Goal: Task Accomplishment & Management: Manage account settings

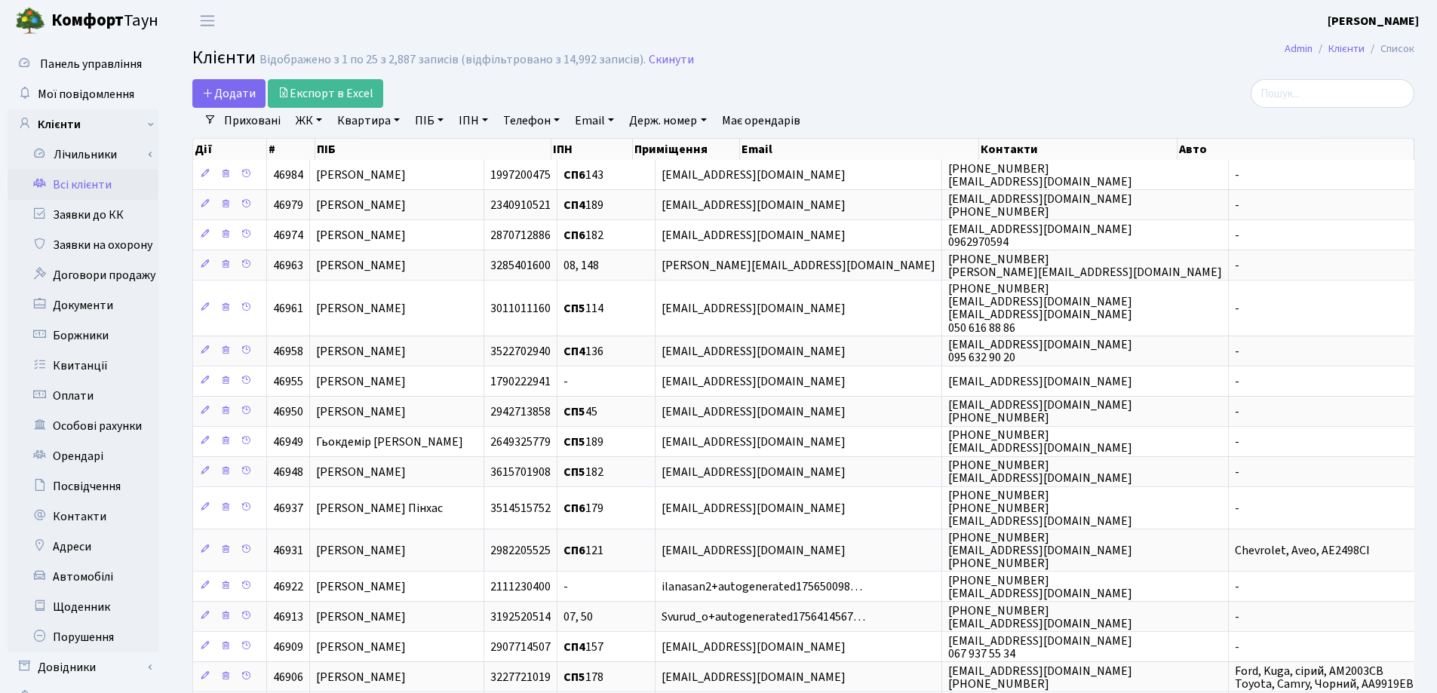
select select "25"
click at [399, 121] on link "Квартира" at bounding box center [368, 121] width 75 height 26
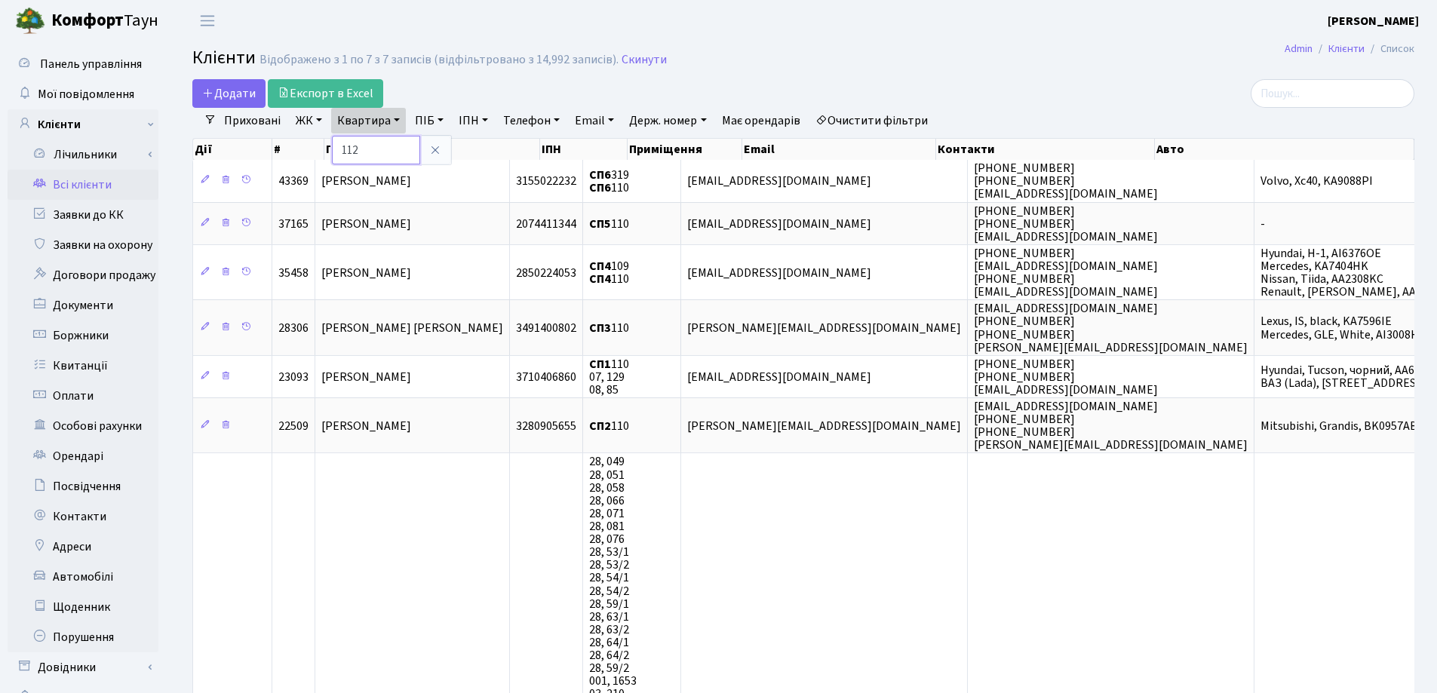
type input "112"
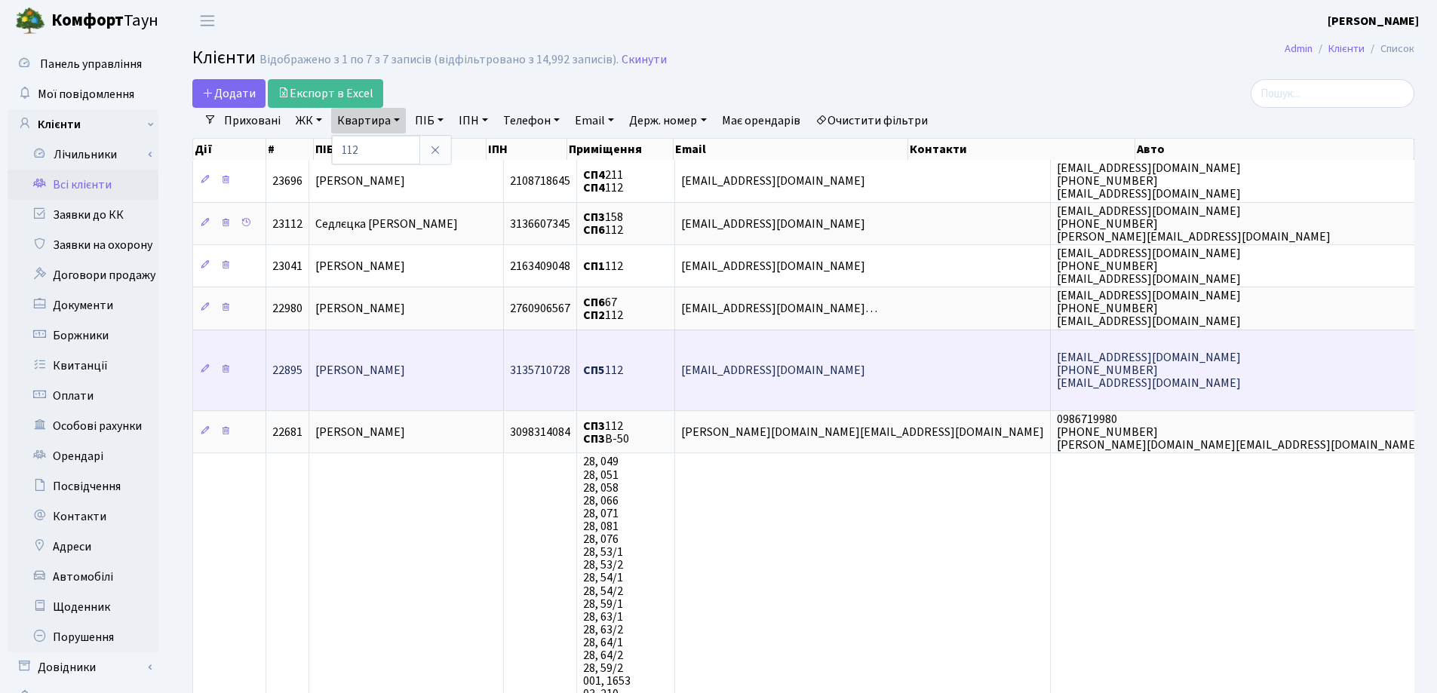
click at [442, 345] on td "[PERSON_NAME]" at bounding box center [406, 370] width 195 height 81
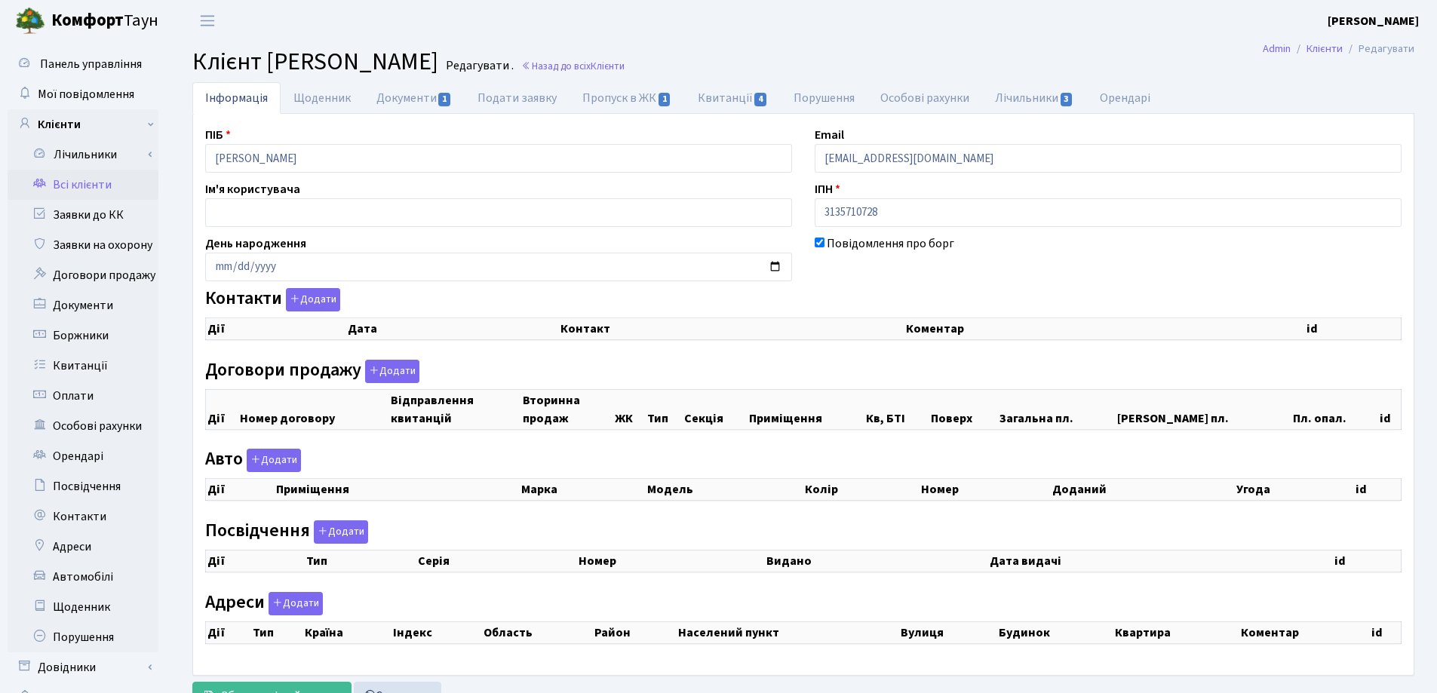
select select "25"
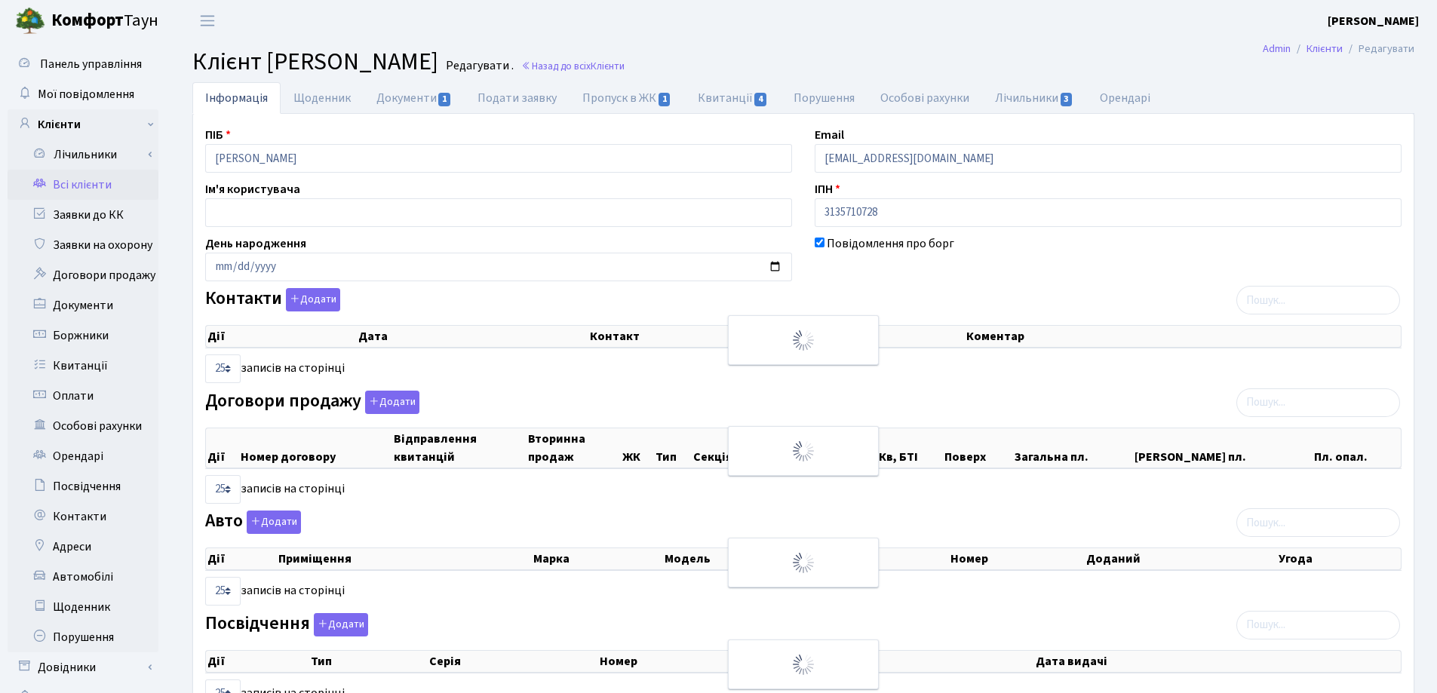
checkbox input "true"
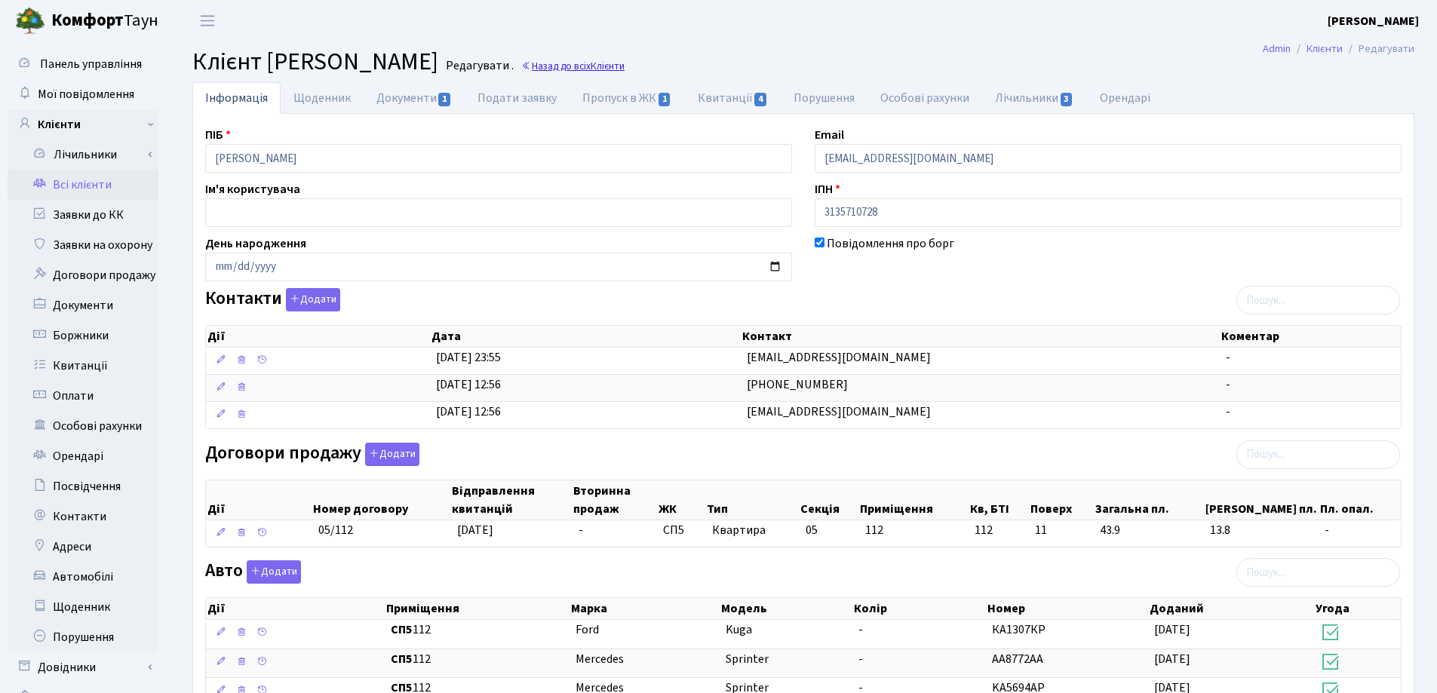
click at [625, 65] on link "Назад до всіх Клієнти" at bounding box center [572, 66] width 103 height 14
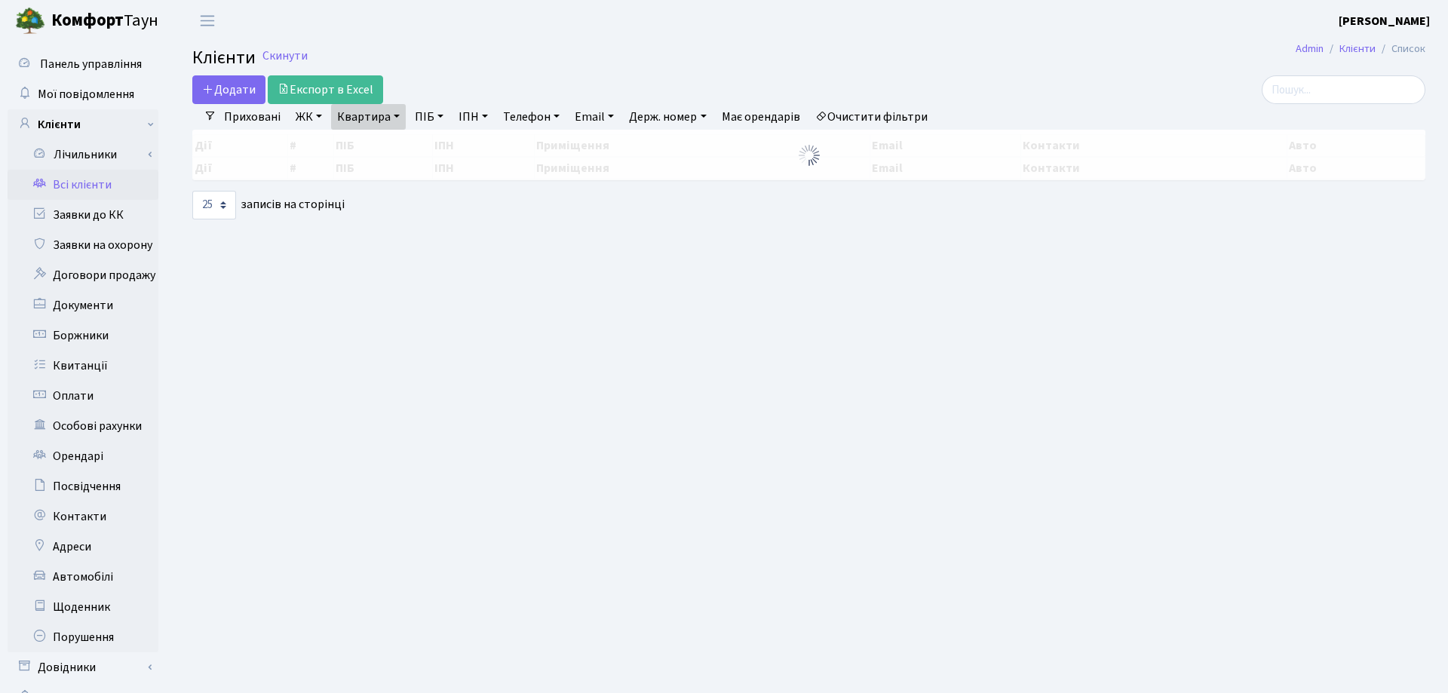
select select "25"
click at [398, 113] on link "Квартира" at bounding box center [368, 117] width 75 height 26
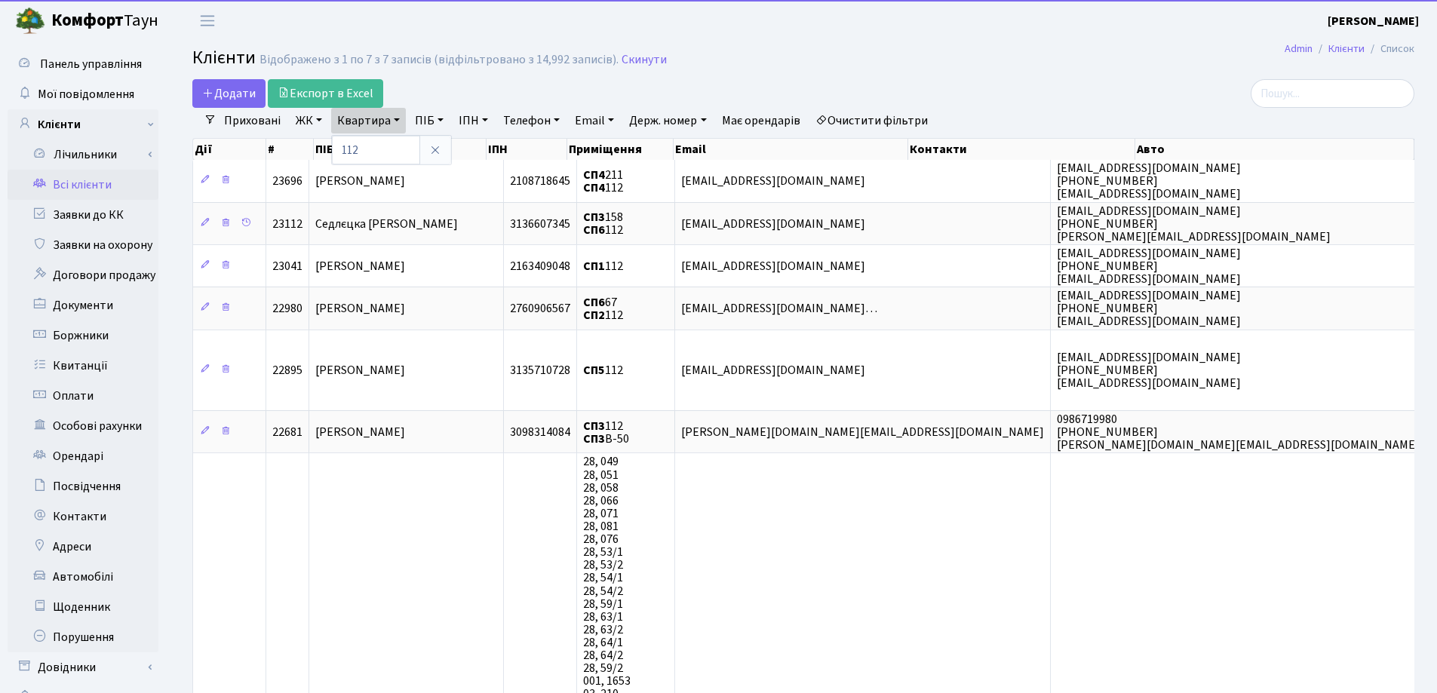
click at [398, 134] on div "Дії # ПІБ ІПН Приміщення Email Контакти Авто" at bounding box center [803, 147] width 1222 height 26
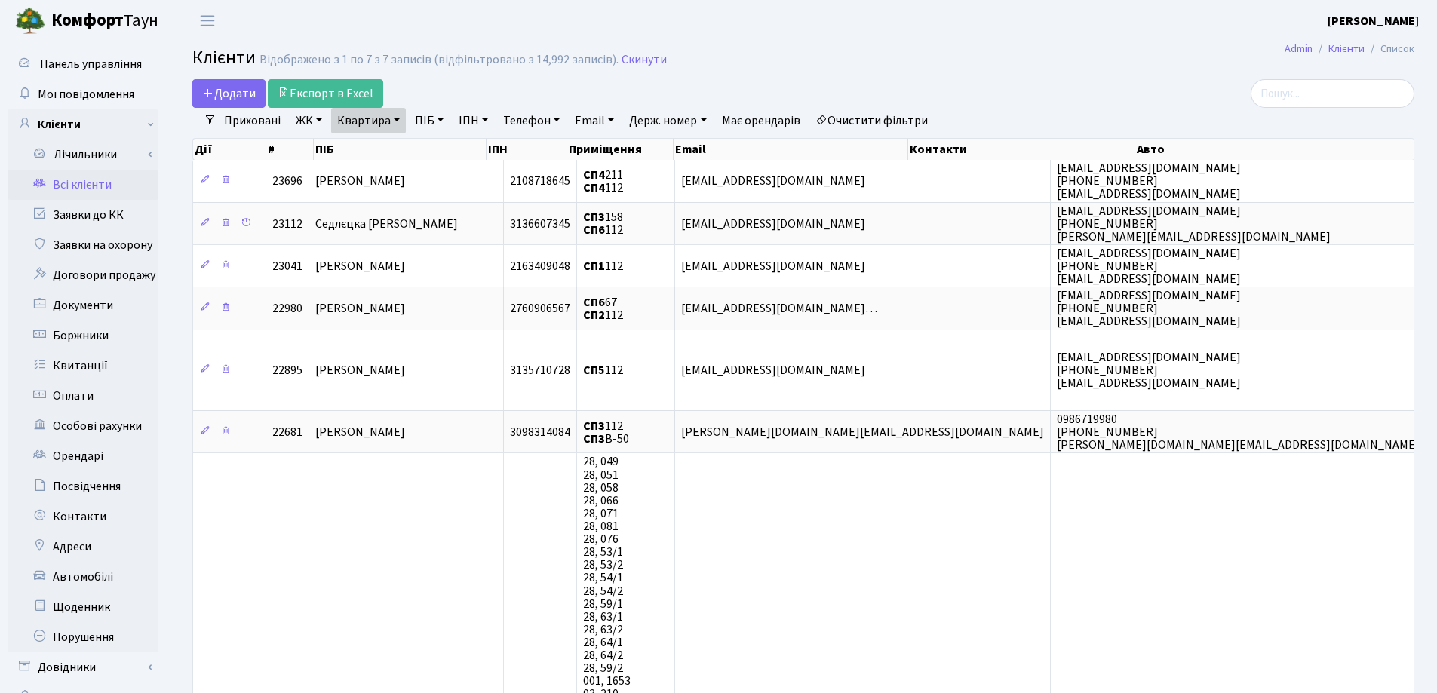
click at [396, 118] on link "Квартира" at bounding box center [368, 121] width 75 height 26
click at [395, 150] on input "112" at bounding box center [376, 150] width 88 height 29
type input "1"
type input "208"
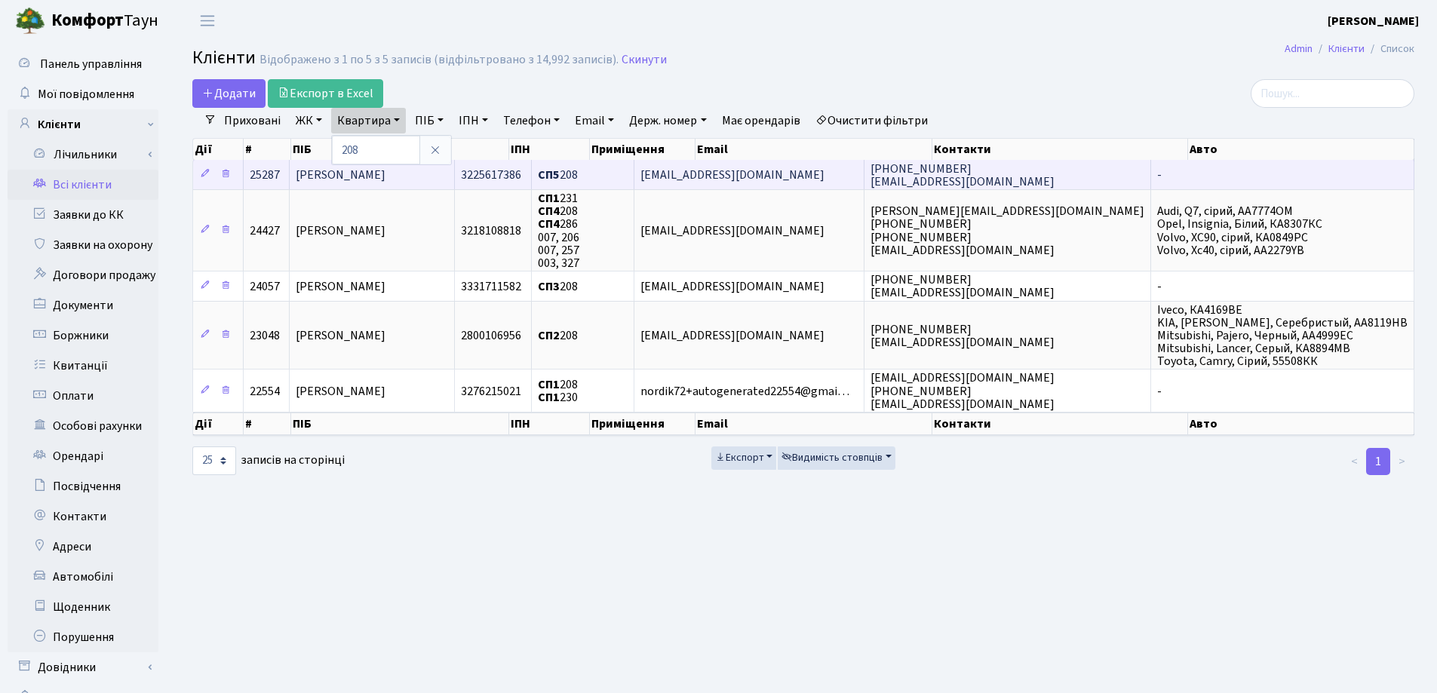
click at [385, 178] on span "[PERSON_NAME]" at bounding box center [341, 175] width 90 height 17
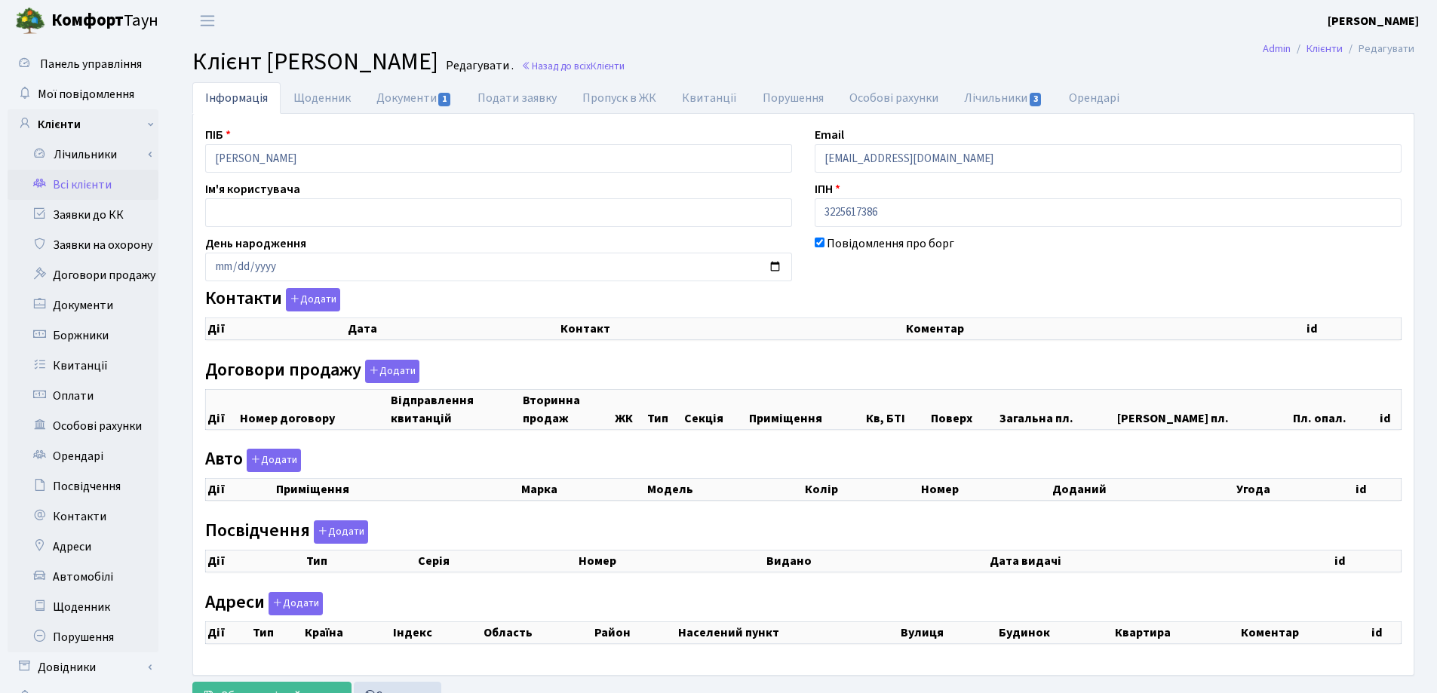
select select "25"
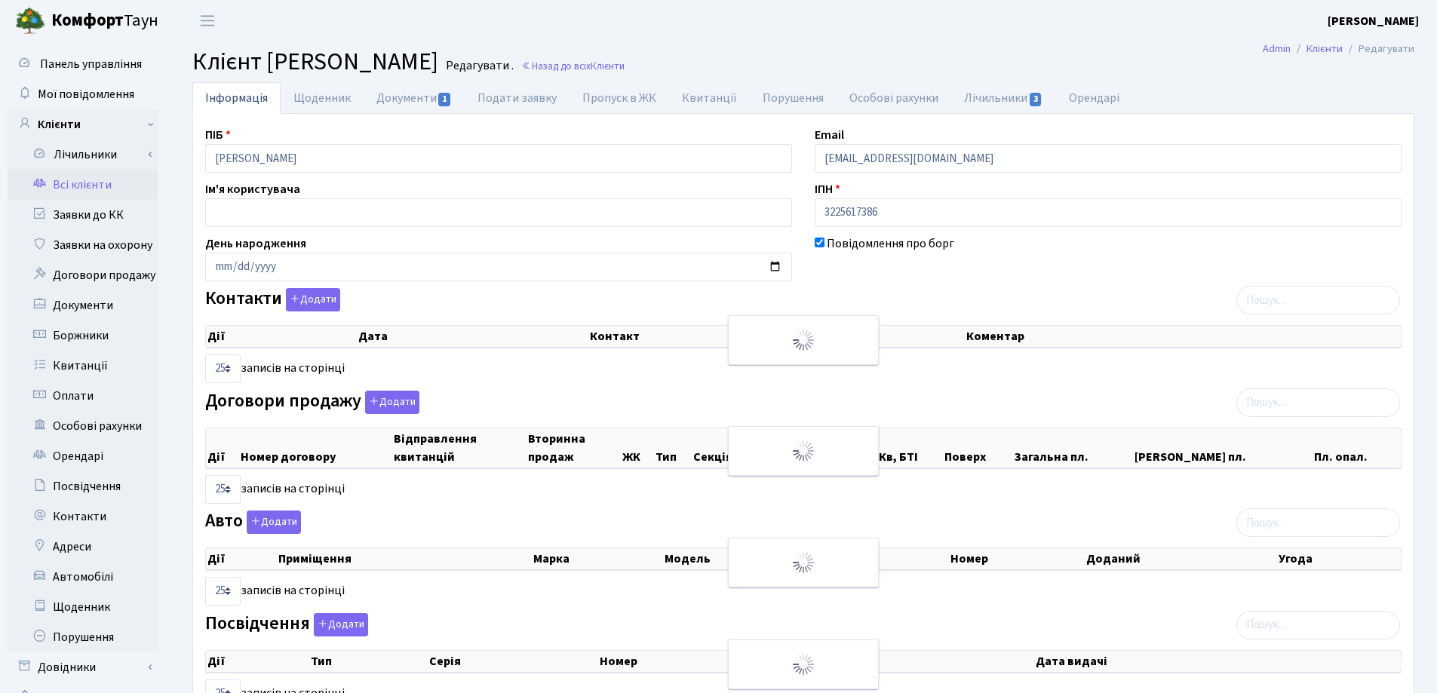
checkbox input "true"
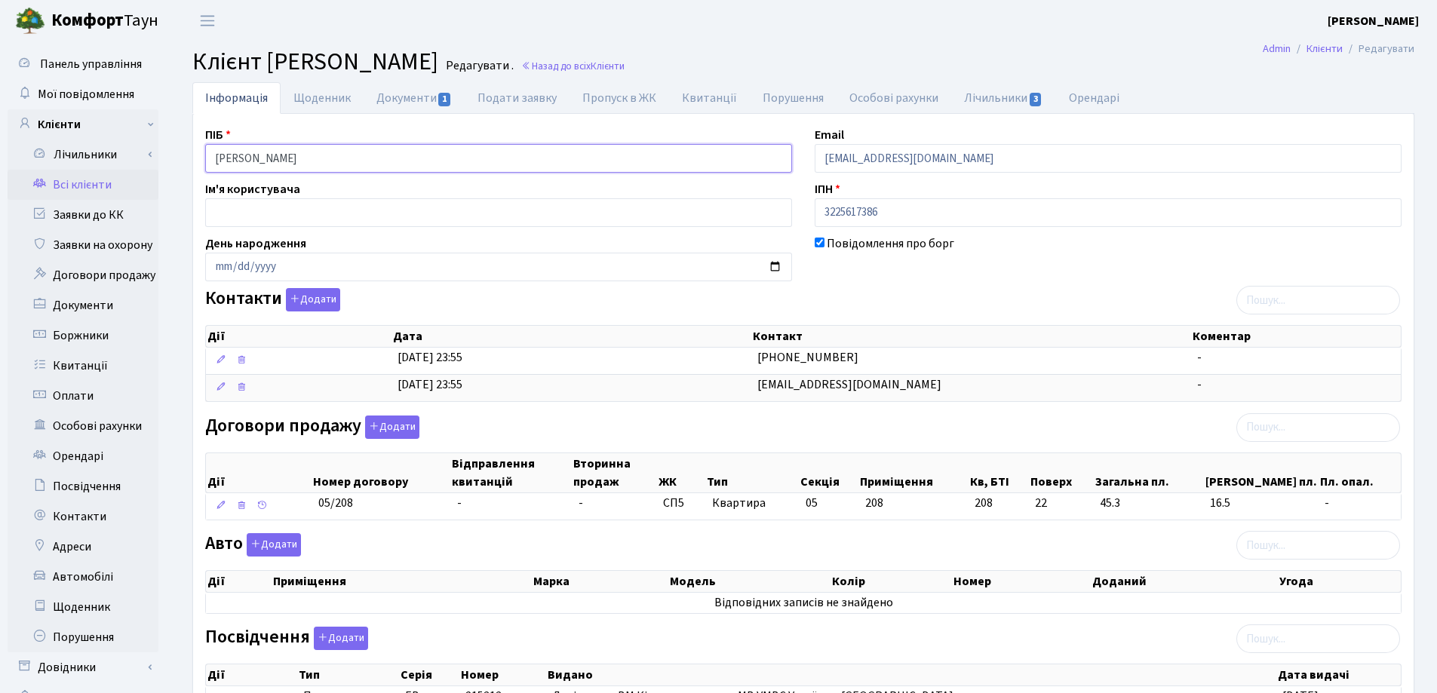
drag, startPoint x: 350, startPoint y: 168, endPoint x: 165, endPoint y: 163, distance: 184.9
click at [164, 163] on div "Панель управління Мої повідомлення Клієнти Лічильники Показання" at bounding box center [718, 529] width 1437 height 976
click at [909, 60] on h2 "Клієнт Снєжко Юлія Олегівна Редагувати . Назад до всіх Клієнти" at bounding box center [803, 62] width 1222 height 29
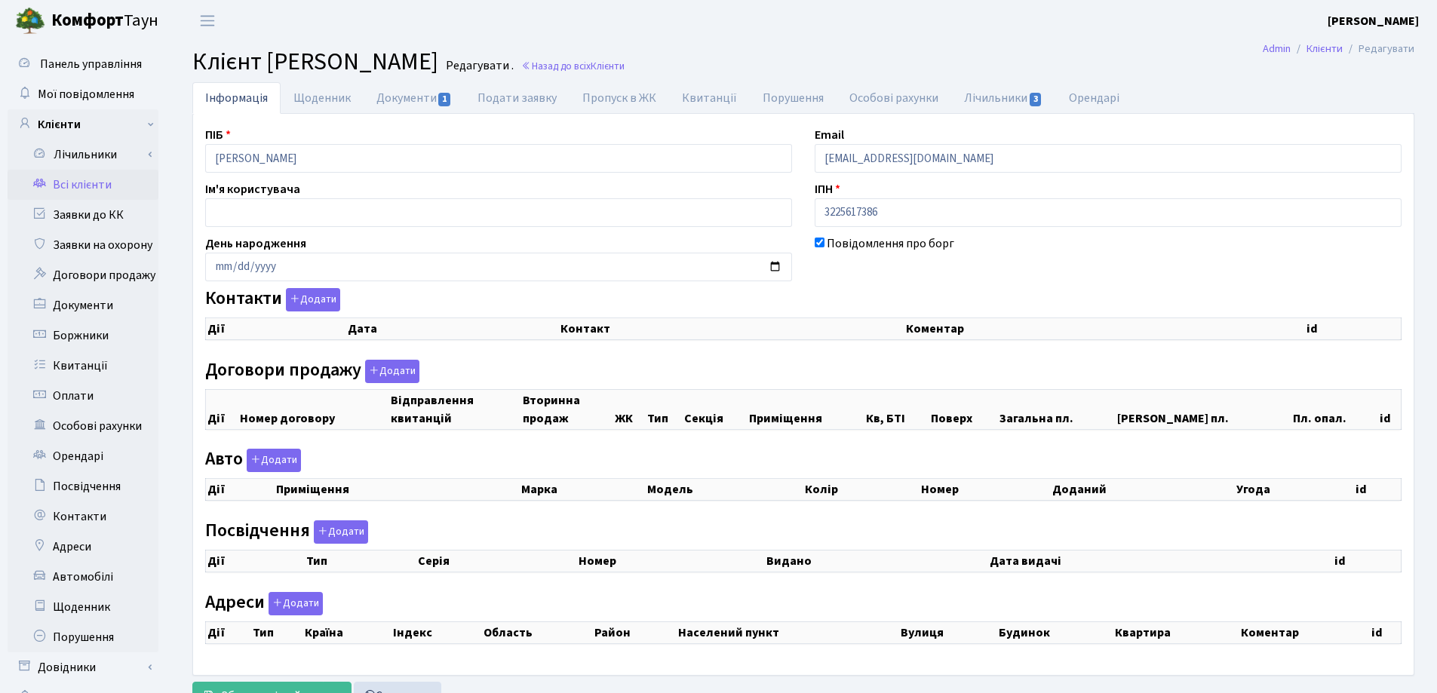
checkbox input "true"
select select "25"
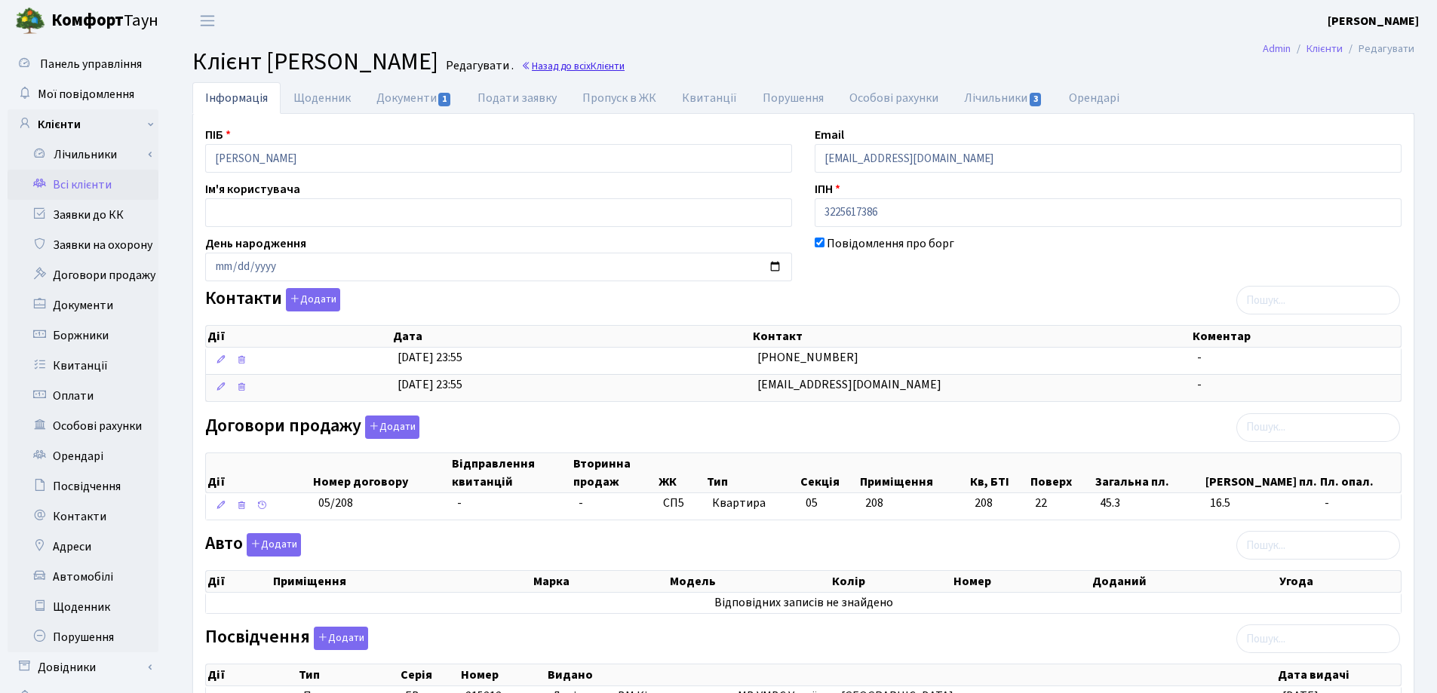
click at [623, 60] on link "Назад до всіх Клієнти" at bounding box center [572, 66] width 103 height 14
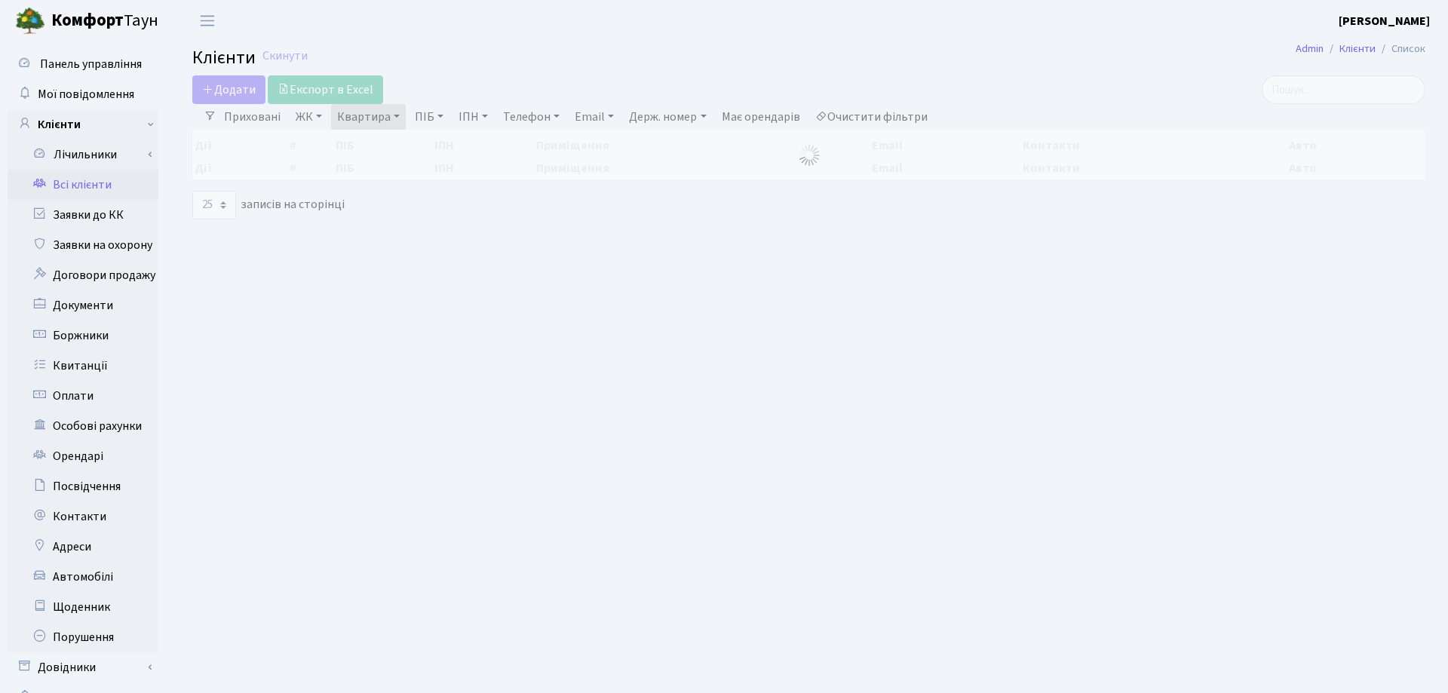
select select "25"
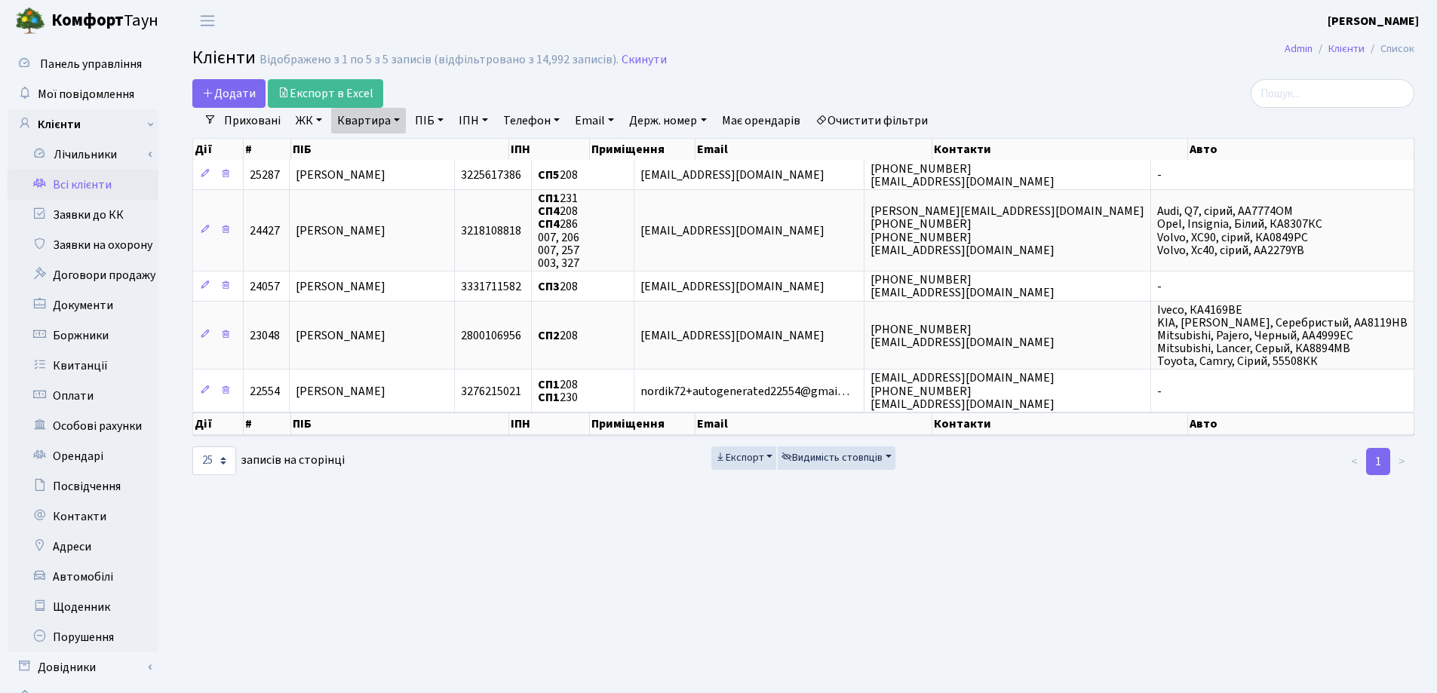
click at [394, 116] on link "Квартира" at bounding box center [368, 121] width 75 height 26
click at [397, 151] on input "208" at bounding box center [376, 150] width 88 height 29
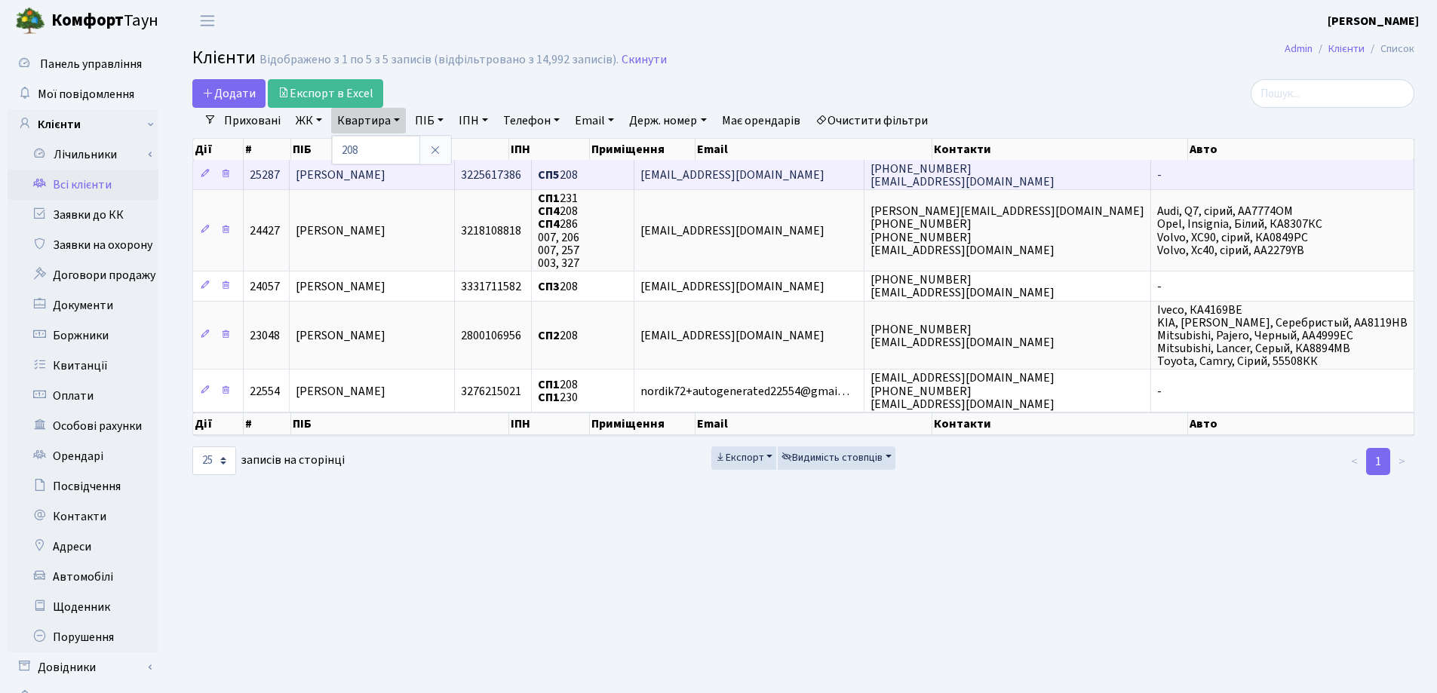
click at [454, 167] on td "[PERSON_NAME]" at bounding box center [372, 174] width 165 height 29
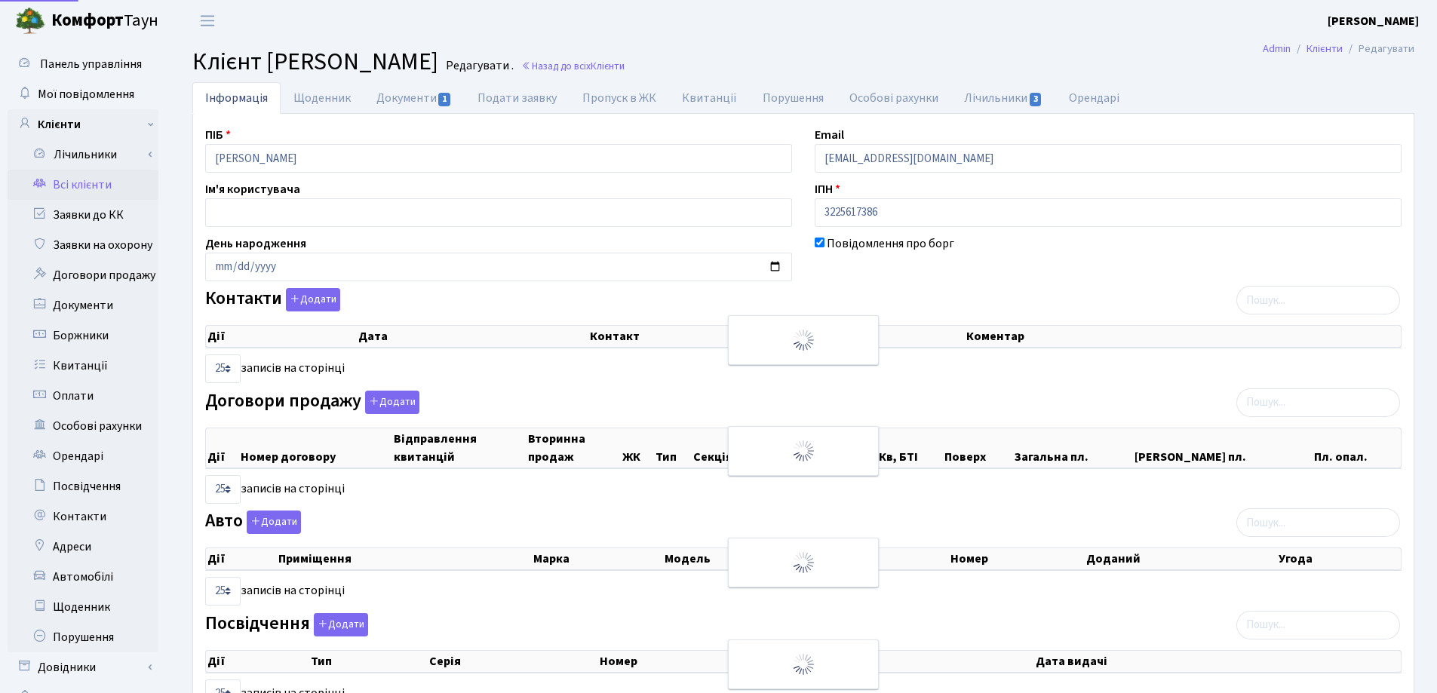
select select "25"
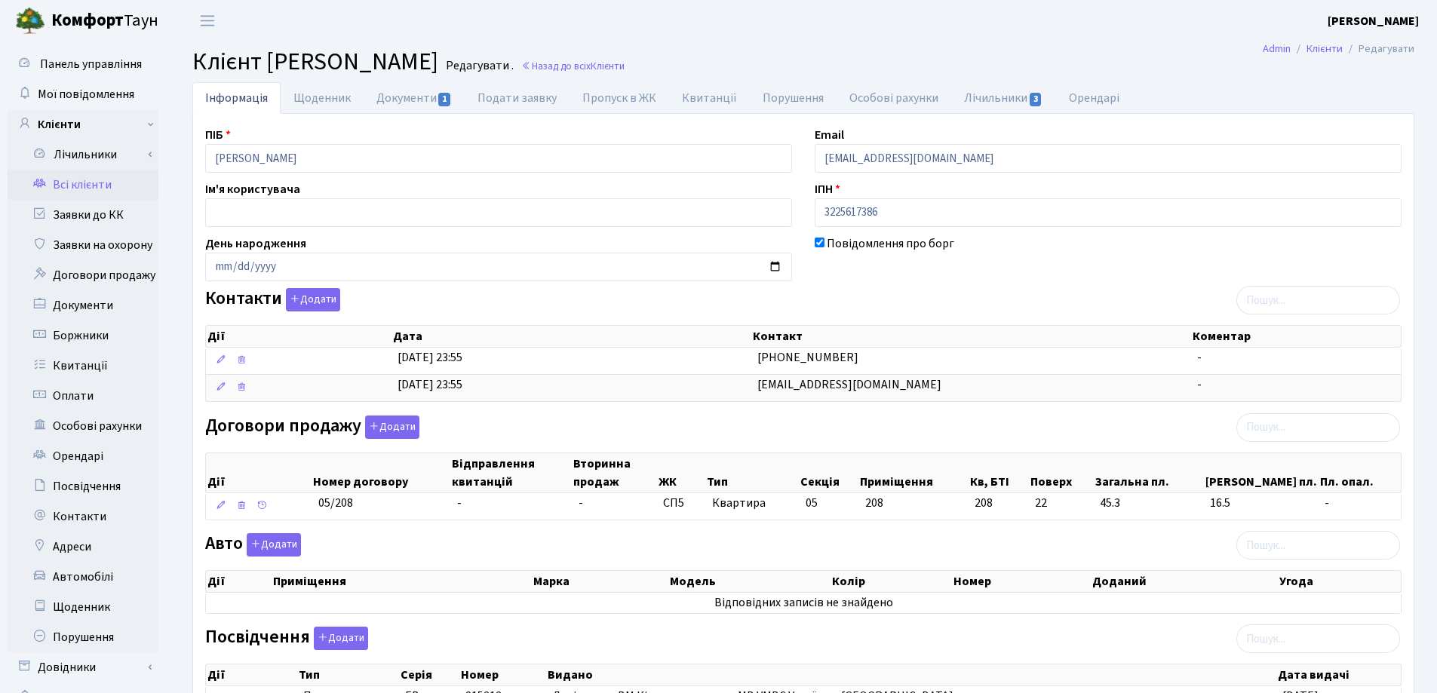
click at [637, 48] on h2 "Клієнт Снєжко Юлія Олегівна Редагувати . Назад до всіх Клієнти" at bounding box center [803, 62] width 1222 height 29
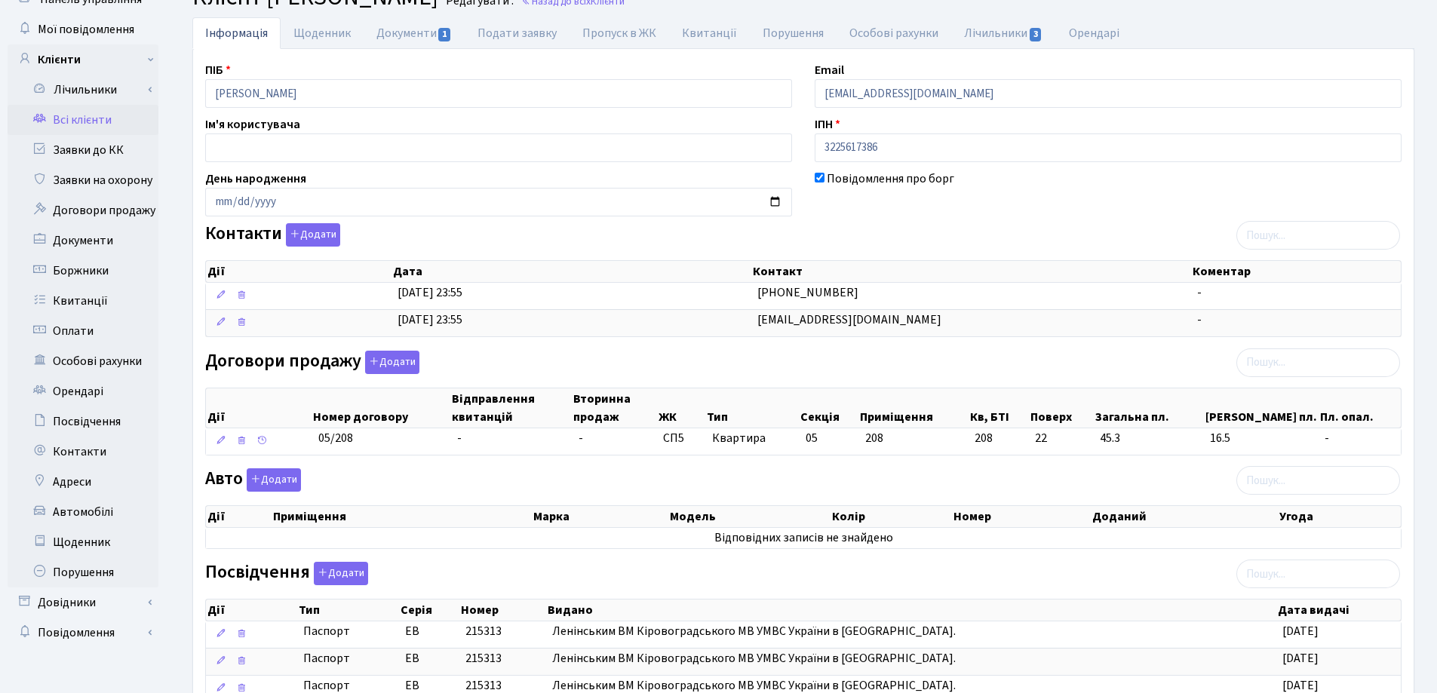
scroll to position [60, 0]
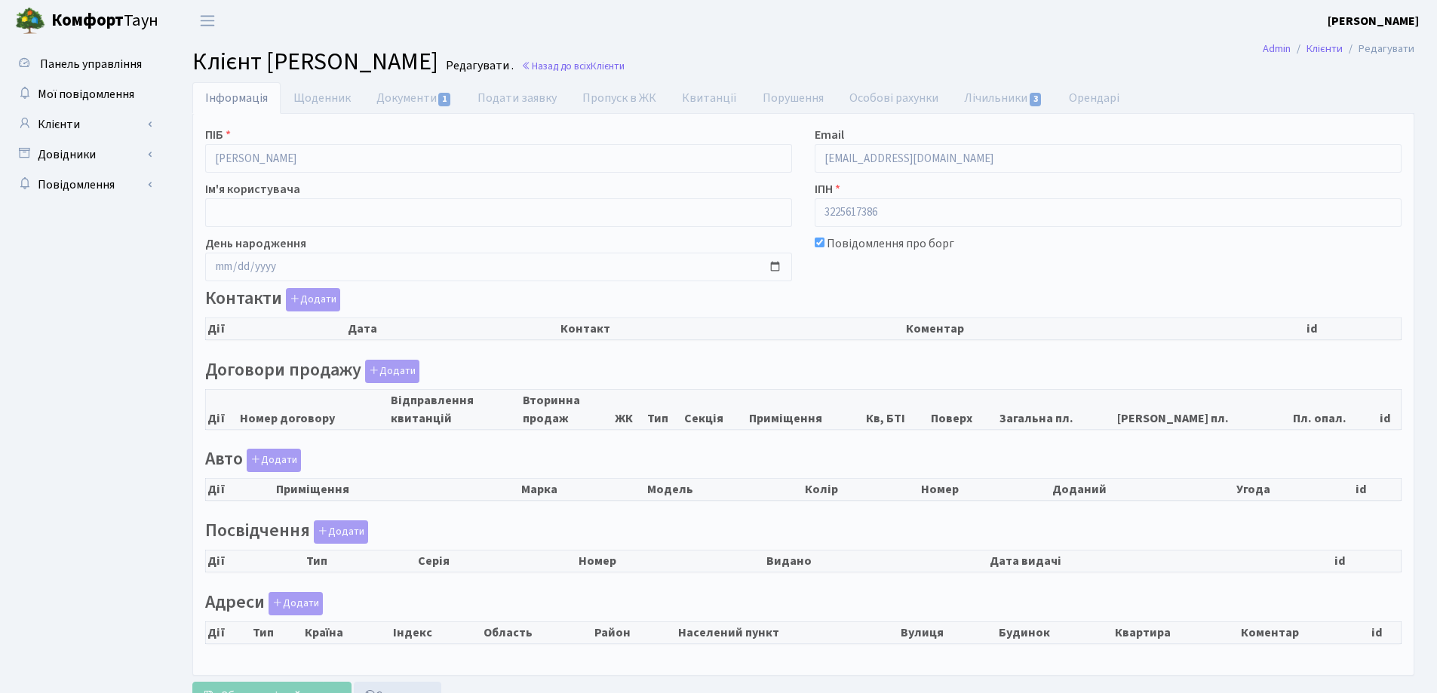
scroll to position [60, 0]
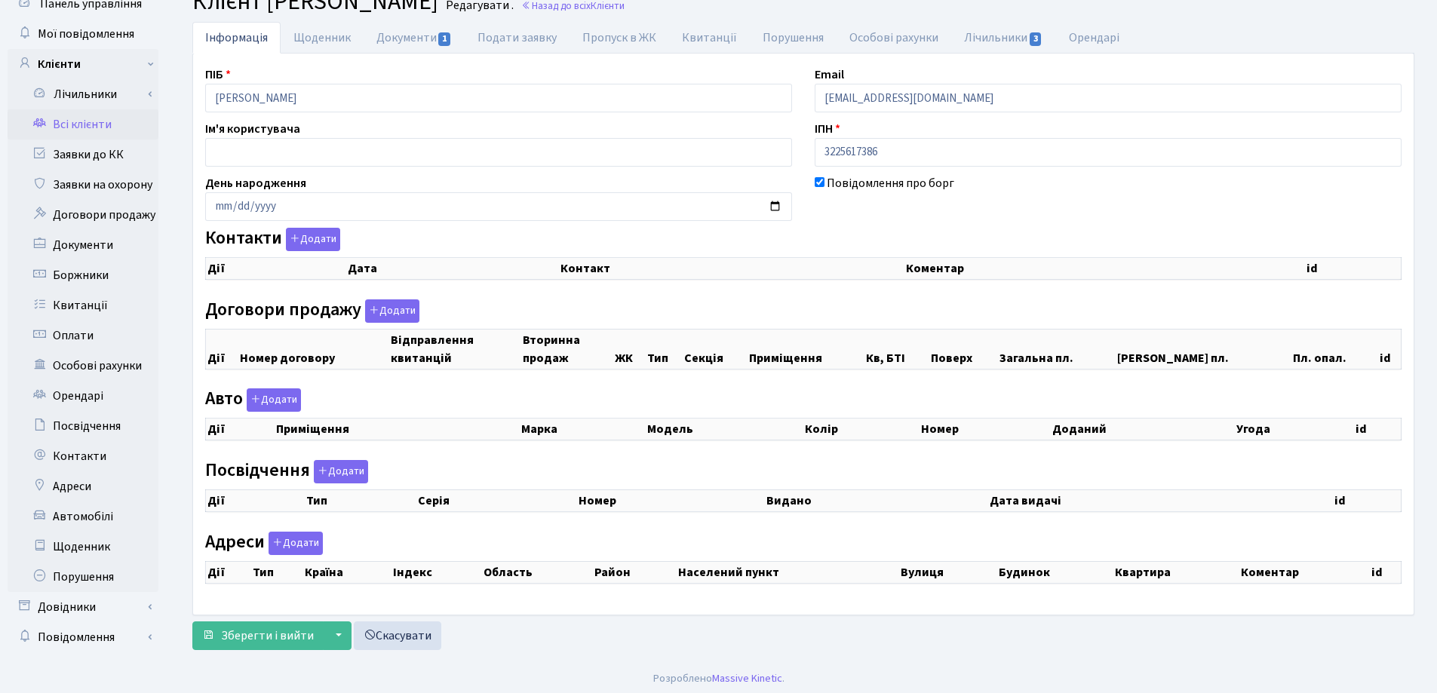
checkbox input "true"
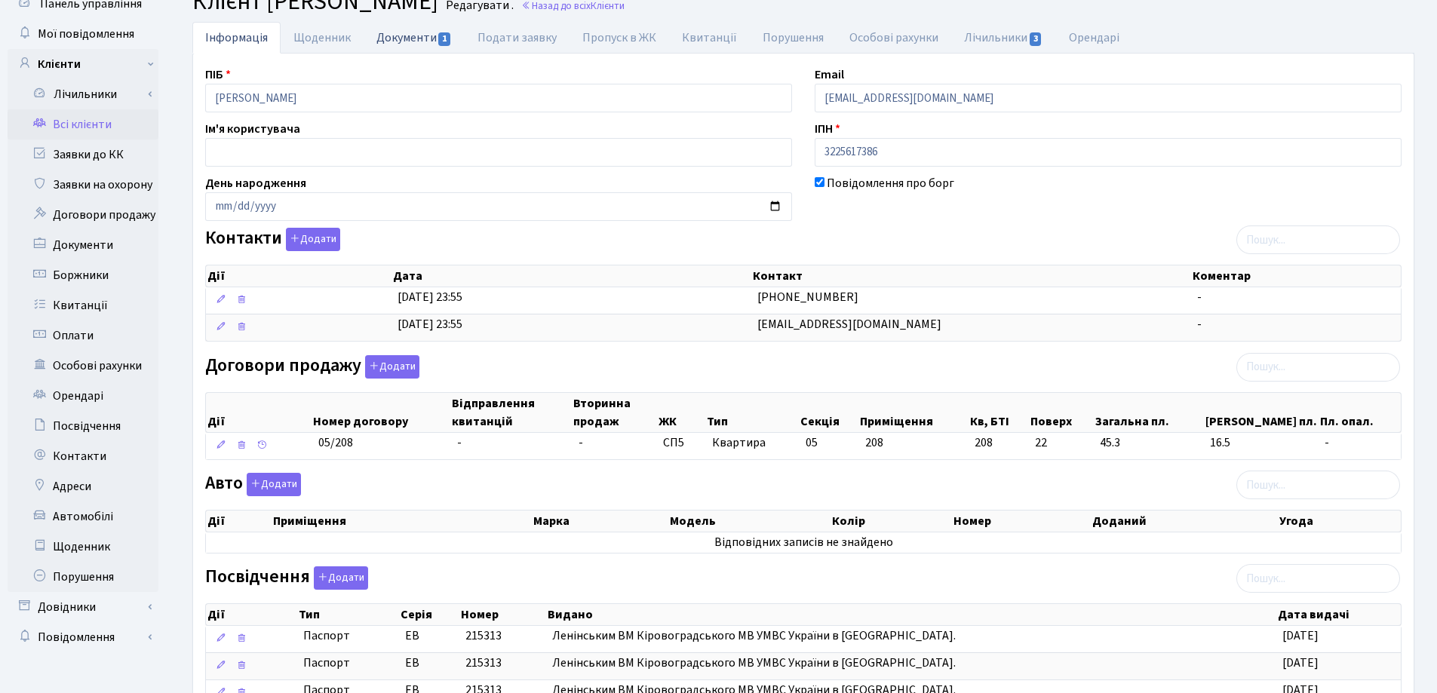
click at [419, 35] on link "Документи 1" at bounding box center [414, 37] width 101 height 31
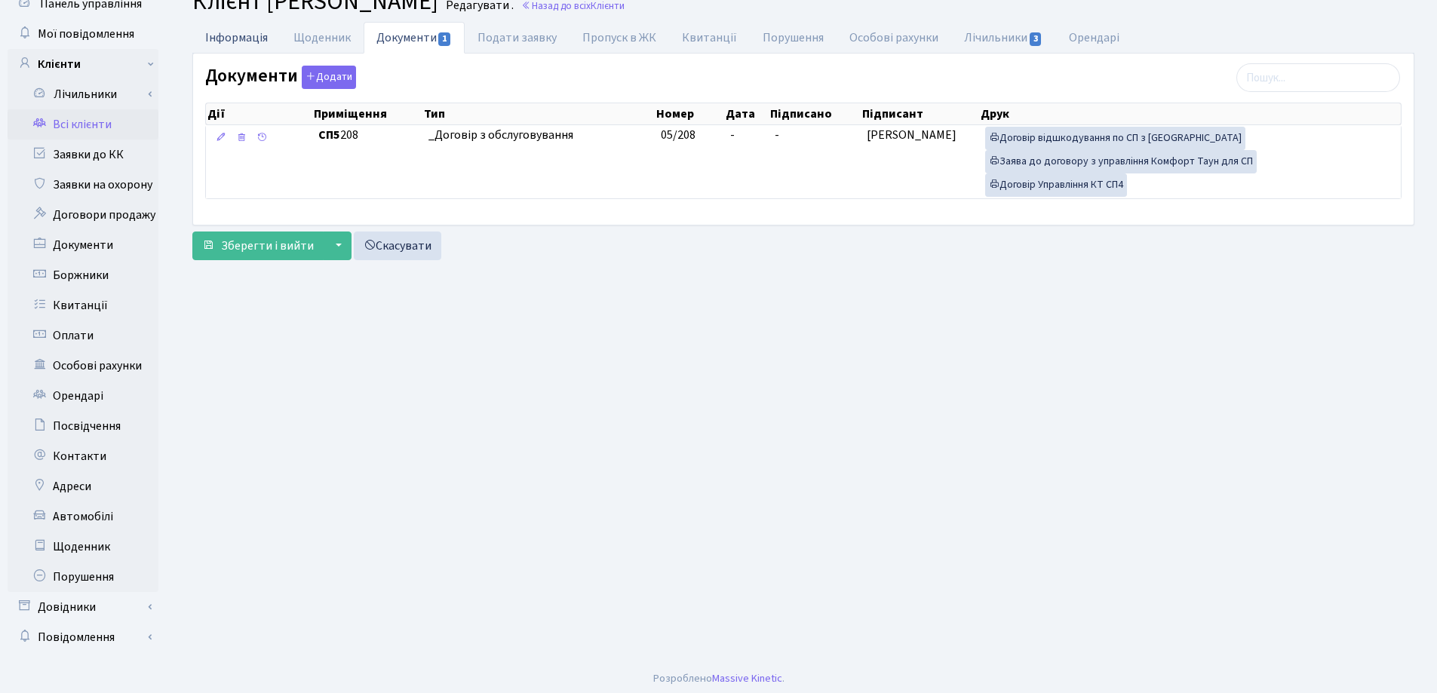
click at [242, 41] on link "Інформація" at bounding box center [236, 37] width 88 height 31
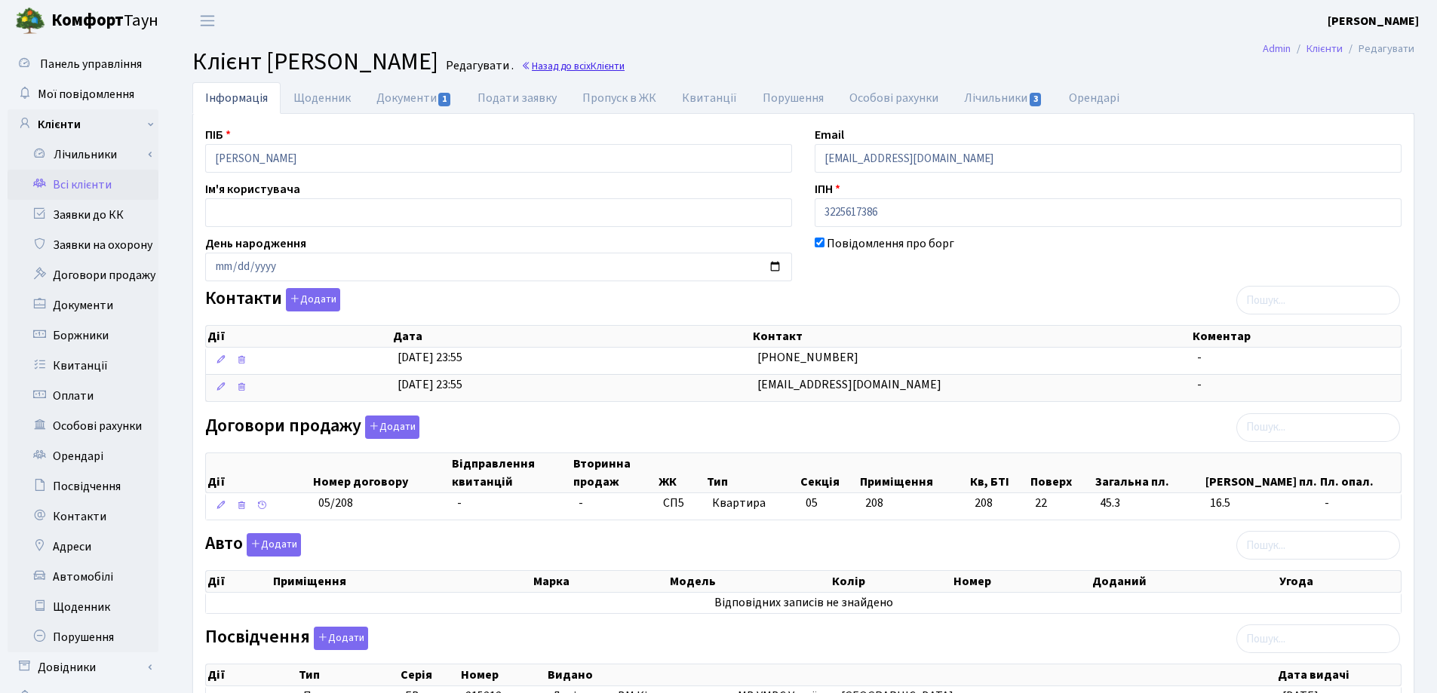
click at [625, 69] on link "Назад до всіх Клієнти" at bounding box center [572, 66] width 103 height 14
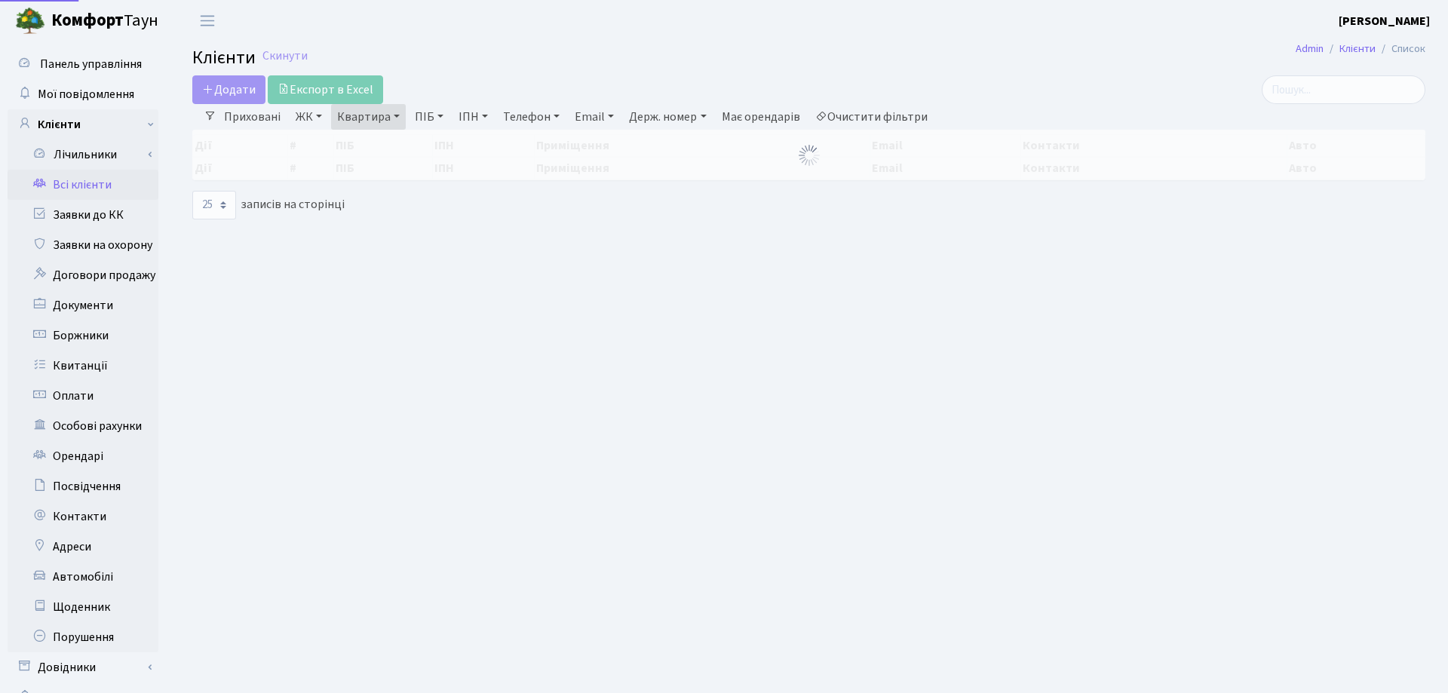
select select "25"
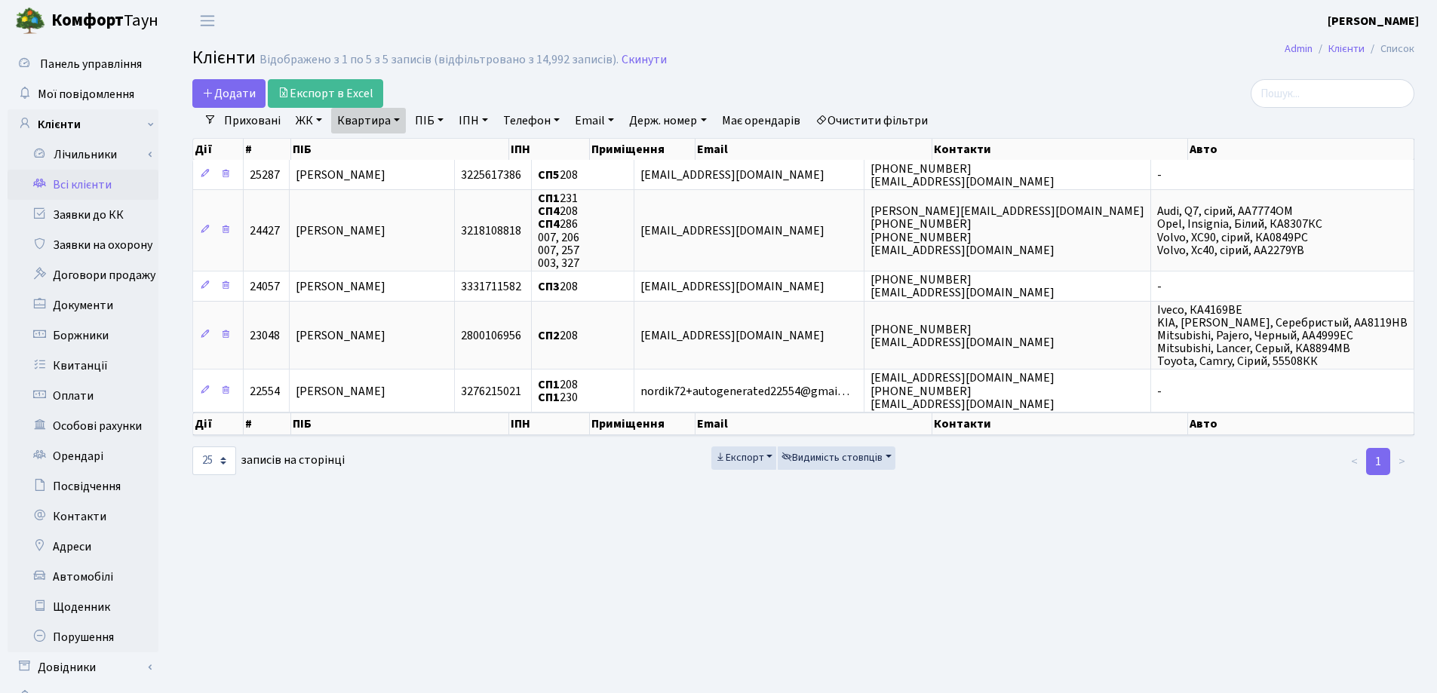
click at [395, 120] on link "Квартира" at bounding box center [368, 121] width 75 height 26
click at [401, 142] on input "208" at bounding box center [376, 150] width 88 height 29
type input "2"
type input "111"
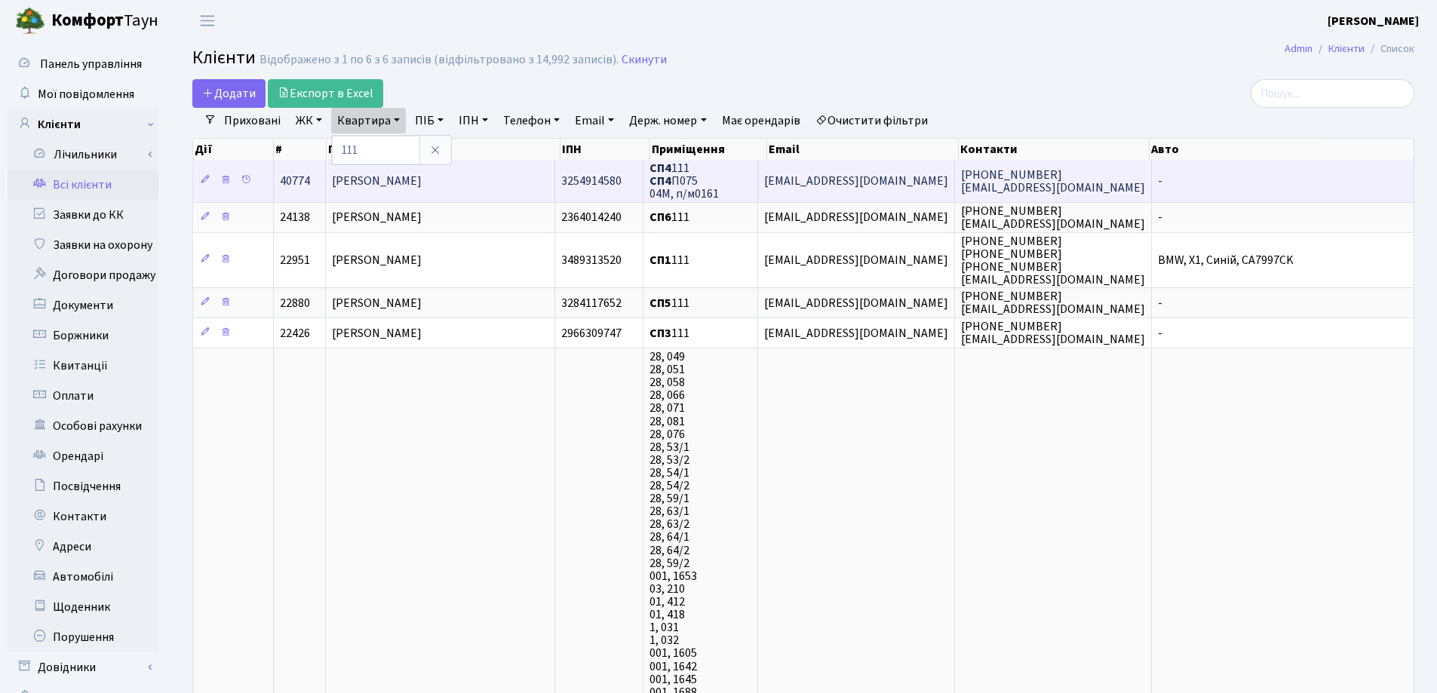
click at [422, 183] on span "[PERSON_NAME]" at bounding box center [377, 181] width 90 height 17
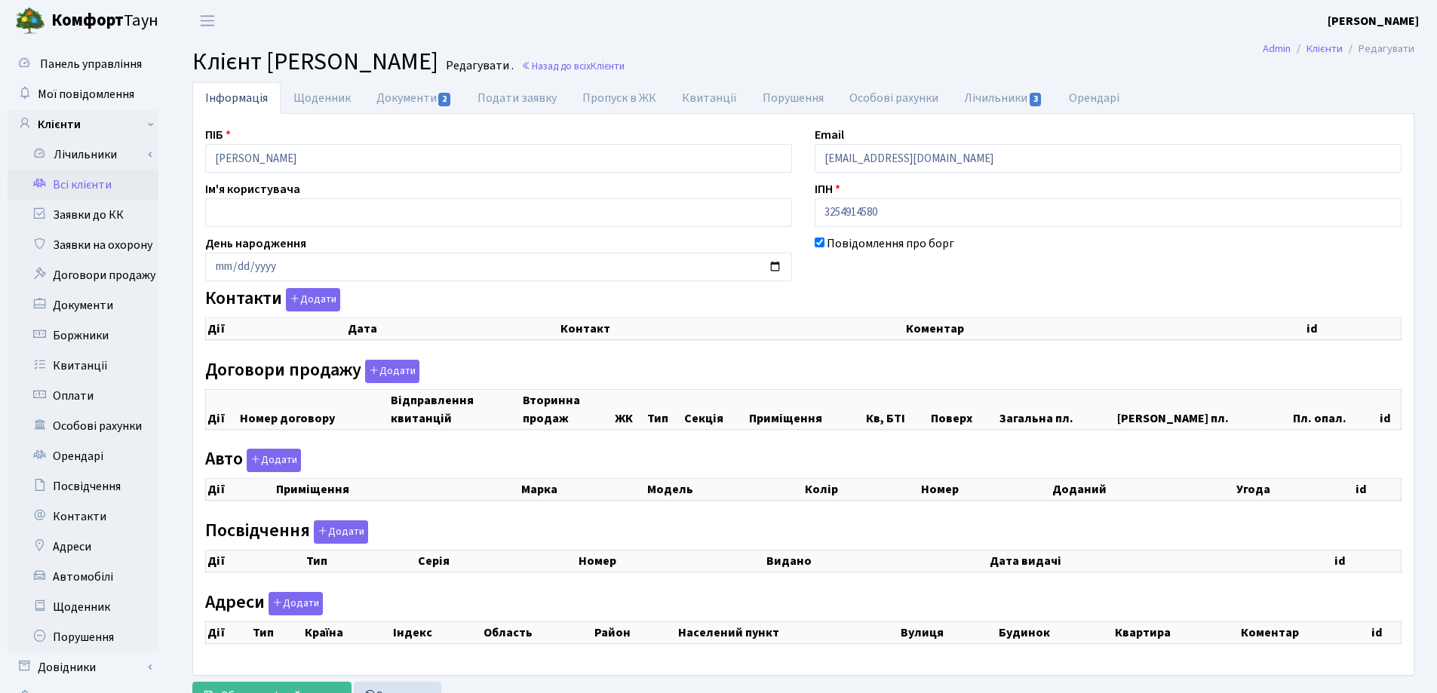
click at [107, 172] on div "Панель управління Мої повідомлення Клієнти Лічильники Показання" at bounding box center [718, 380] width 1437 height 679
checkbox input "true"
select select "25"
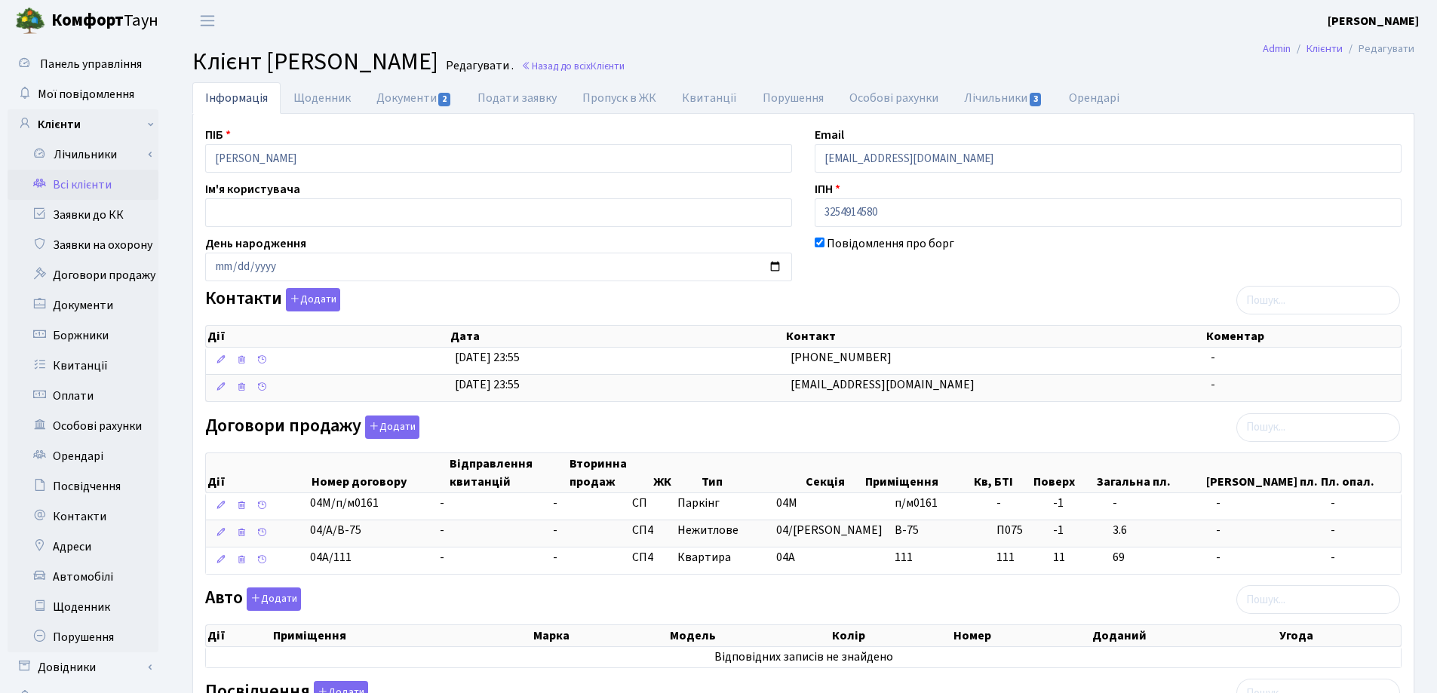
drag, startPoint x: 401, startPoint y: 574, endPoint x: 253, endPoint y: 582, distance: 148.8
click at [253, 582] on div "ПІБ Семеній Олена Миколаївна Email Lsemeniy@gmail.com Ім'я користувача ІПН 3254…" at bounding box center [803, 517] width 1219 height 782
click at [407, 603] on div "Авто Додати Дії Приміщення Марка Модель Колір Номер Доданий Угода Дії" at bounding box center [803, 631] width 1219 height 87
drag, startPoint x: 395, startPoint y: 576, endPoint x: 359, endPoint y: 576, distance: 36.2
click at [359, 576] on div "Дії Номер договору Відправлення квитанцій Вторинна продаж ЖК Тип Секція Приміще…" at bounding box center [803, 510] width 1196 height 142
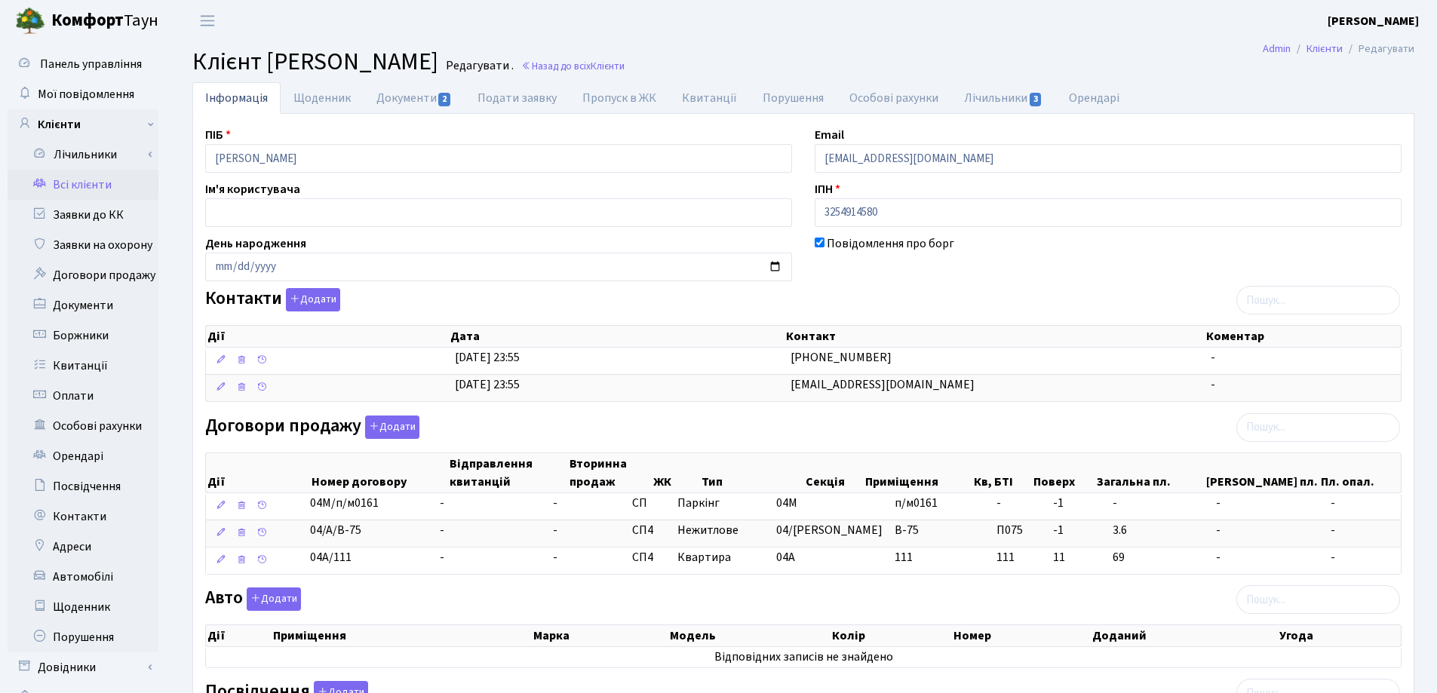
click at [396, 582] on div "ПІБ Семеній Олена Миколаївна Email Lsemeniy@gmail.com Ім'я користувача ІПН 3254…" at bounding box center [803, 517] width 1219 height 782
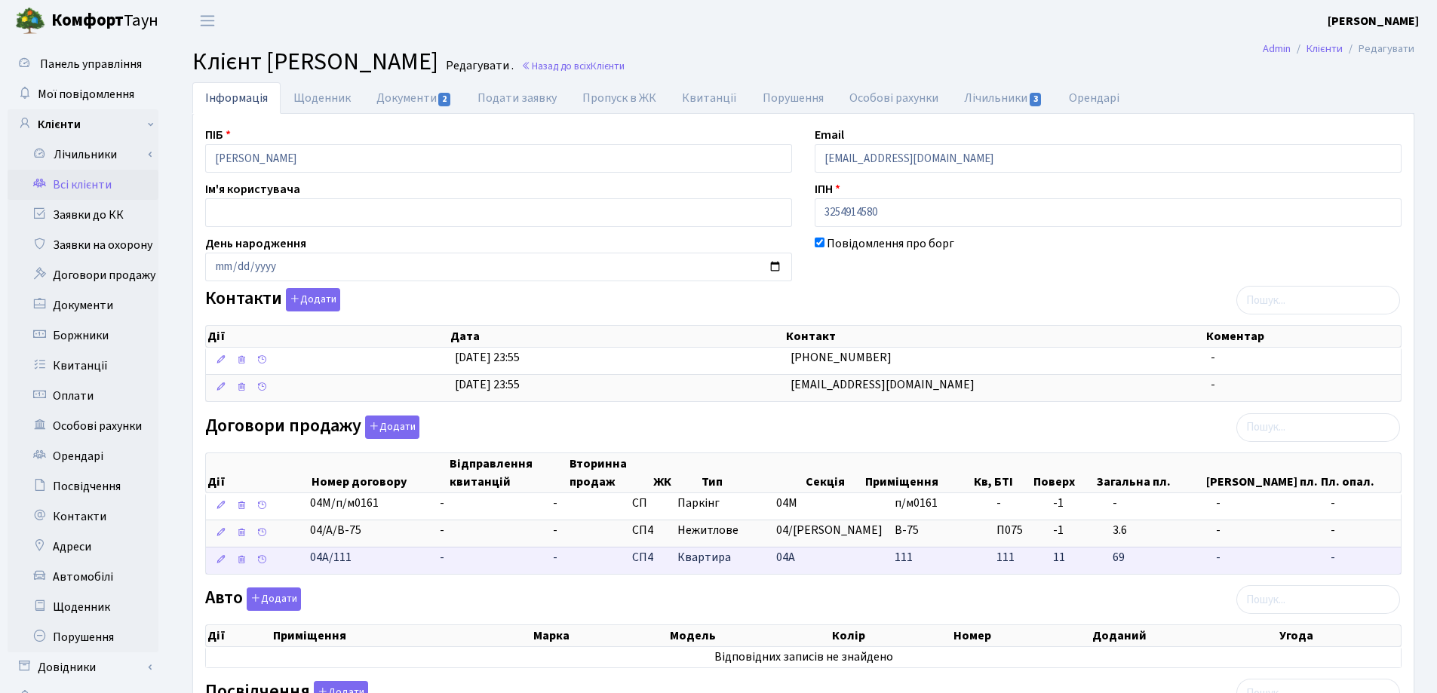
drag, startPoint x: 363, startPoint y: 560, endPoint x: 320, endPoint y: 563, distance: 43.2
click at [320, 563] on td "04А/111" at bounding box center [369, 560] width 130 height 27
copy span "04А/111"
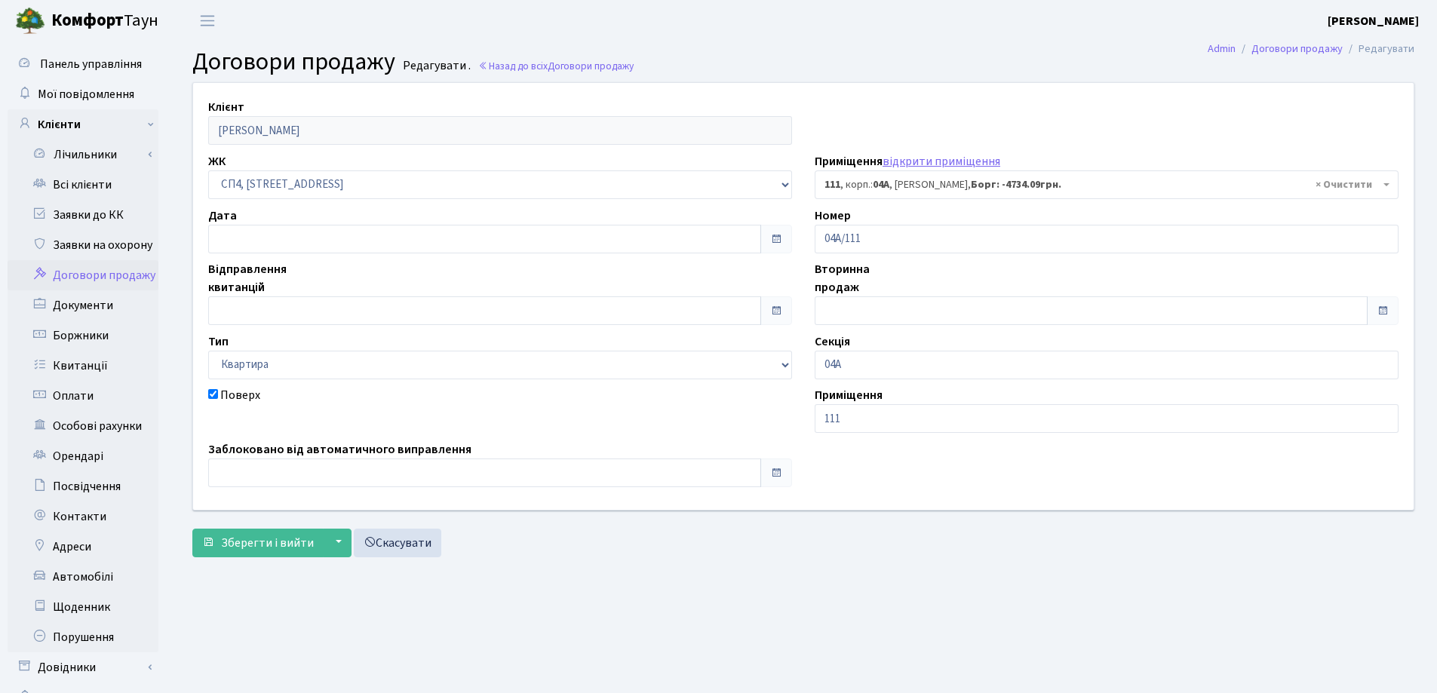
select select "21139"
click at [821, 55] on h2 "Договори продажу Редагувати . Назад до всіх Договори продажу" at bounding box center [803, 62] width 1222 height 29
click at [571, 65] on span "Договори продажу" at bounding box center [591, 66] width 86 height 14
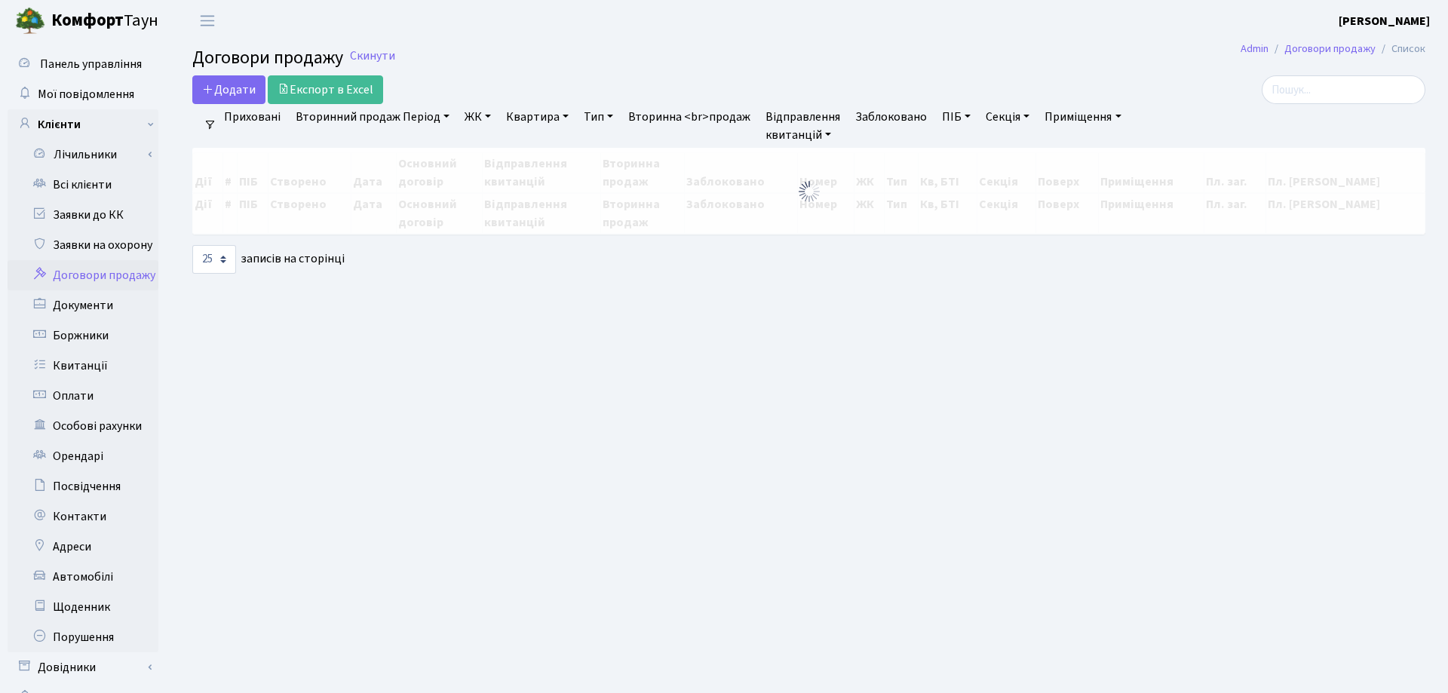
select select "25"
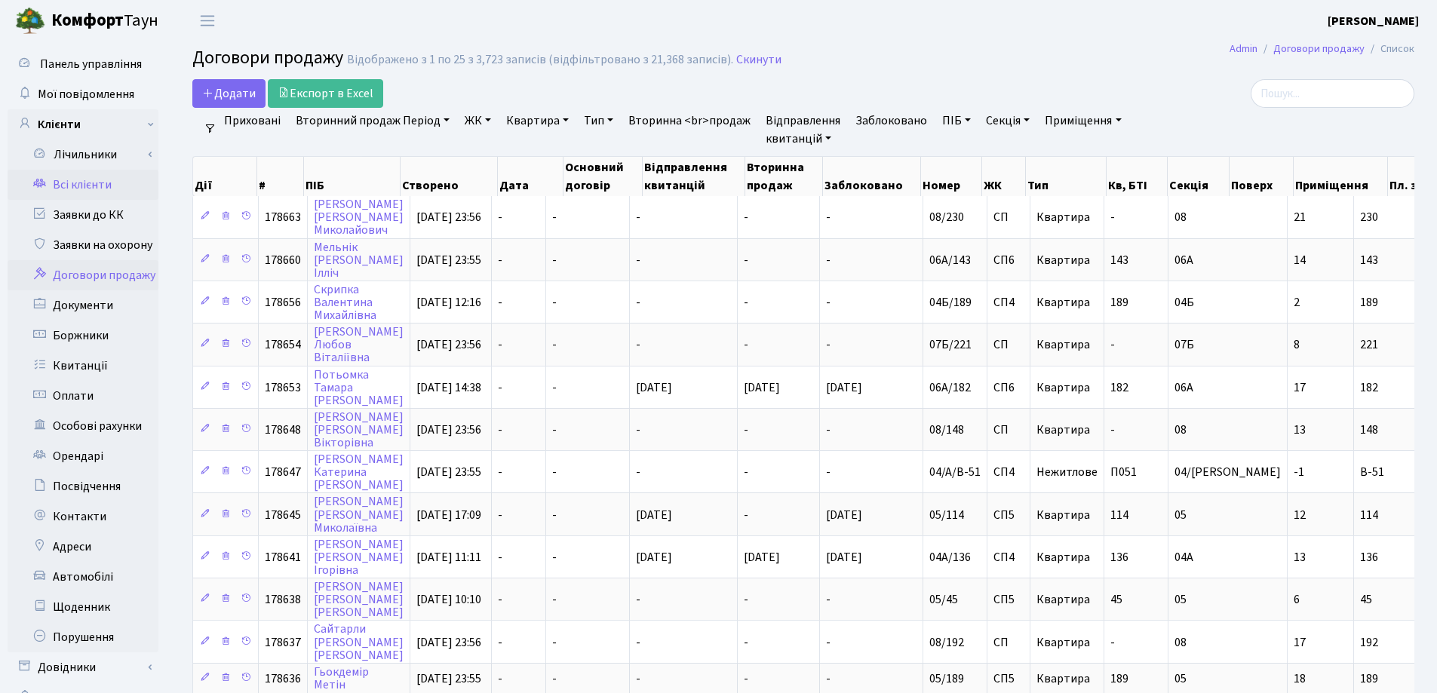
click at [81, 185] on link "Всі клієнти" at bounding box center [83, 185] width 151 height 30
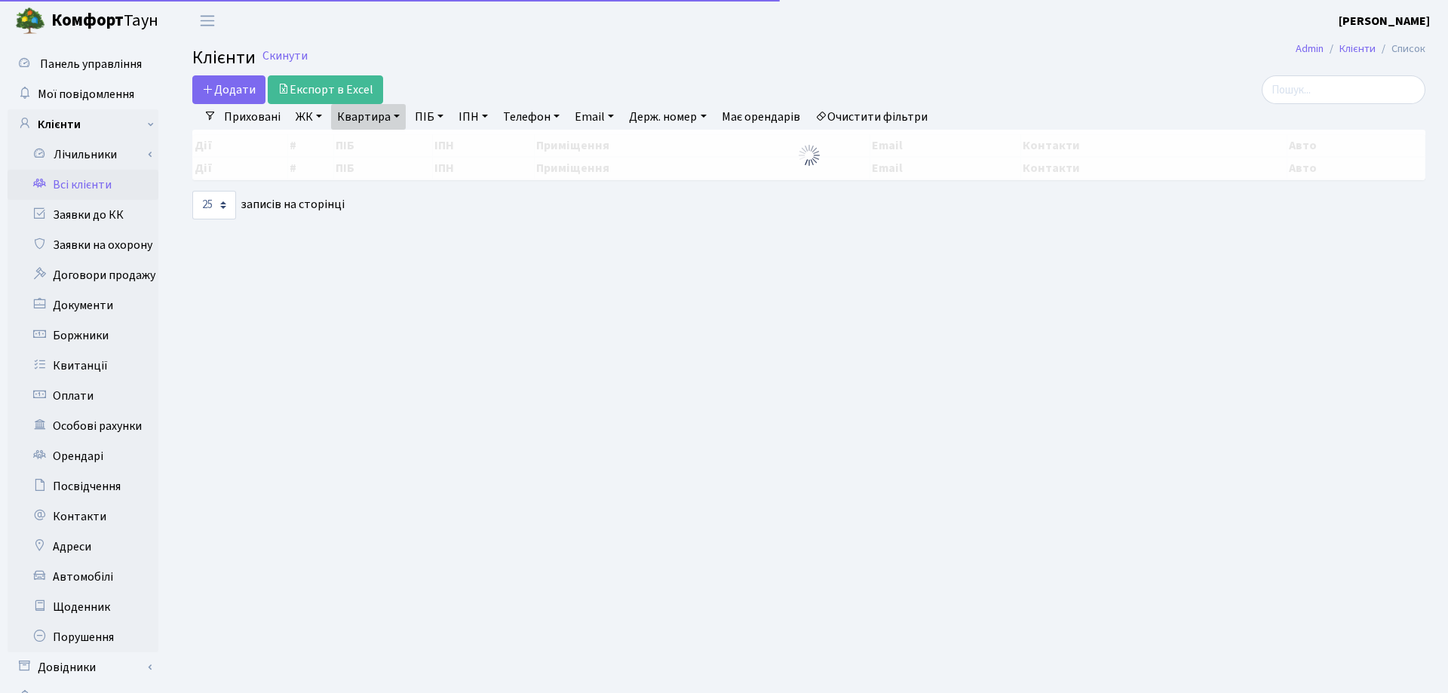
select select "25"
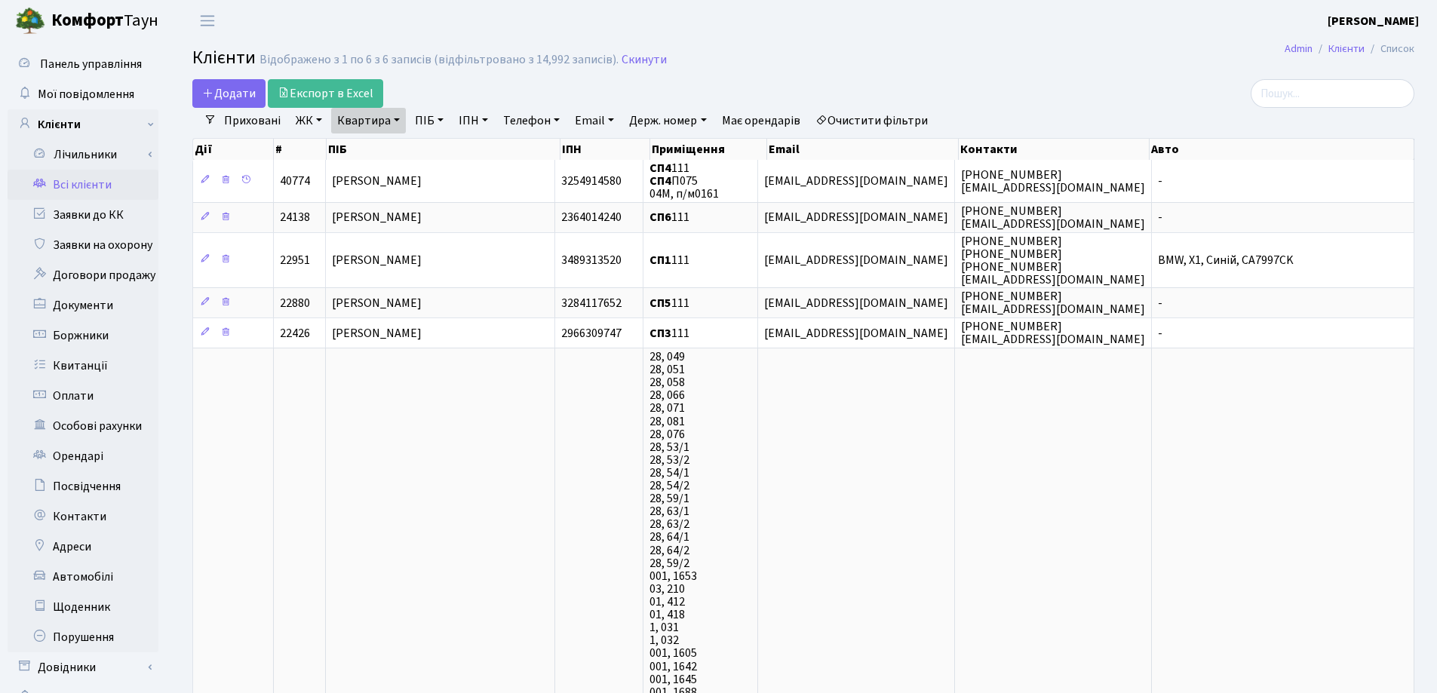
click at [395, 117] on link "Квартира" at bounding box center [368, 121] width 75 height 26
click at [430, 151] on icon at bounding box center [435, 150] width 12 height 12
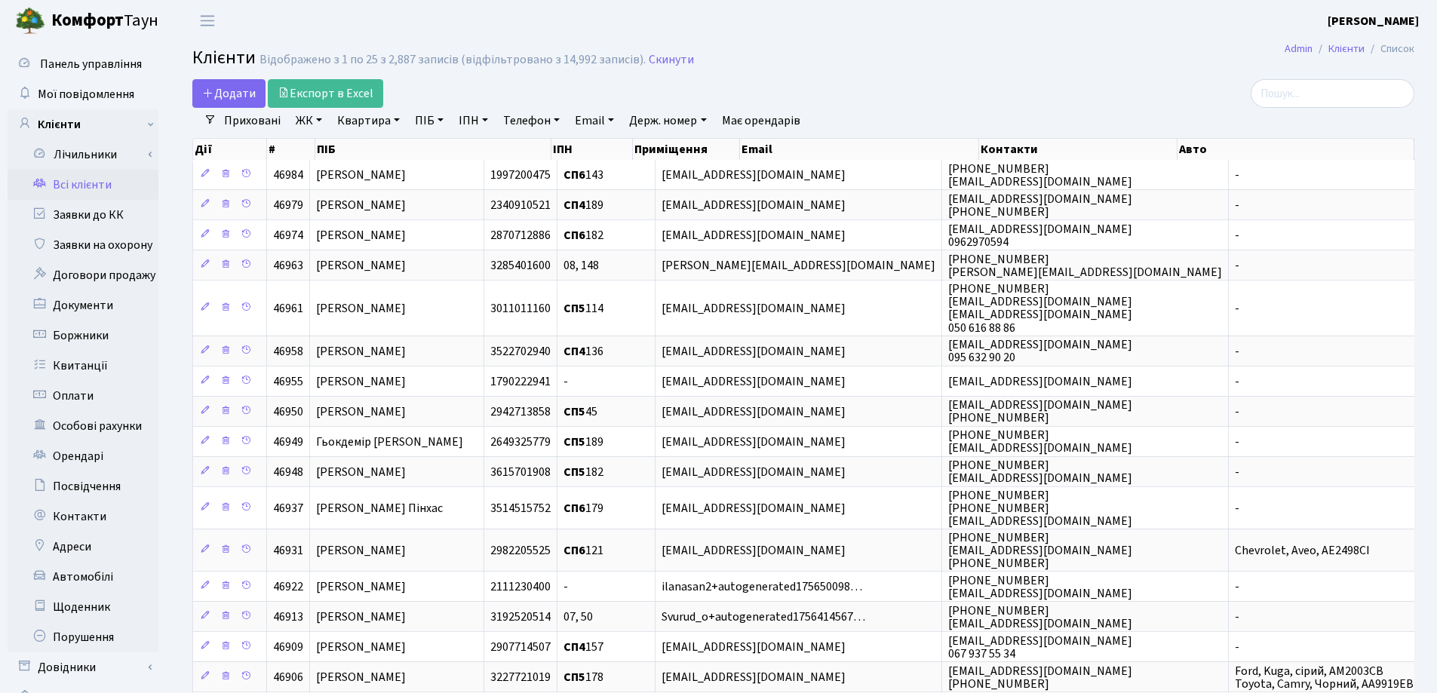
click at [397, 119] on link "Квартира" at bounding box center [368, 121] width 75 height 26
click at [401, 155] on input "text" at bounding box center [376, 150] width 88 height 29
type input "111"
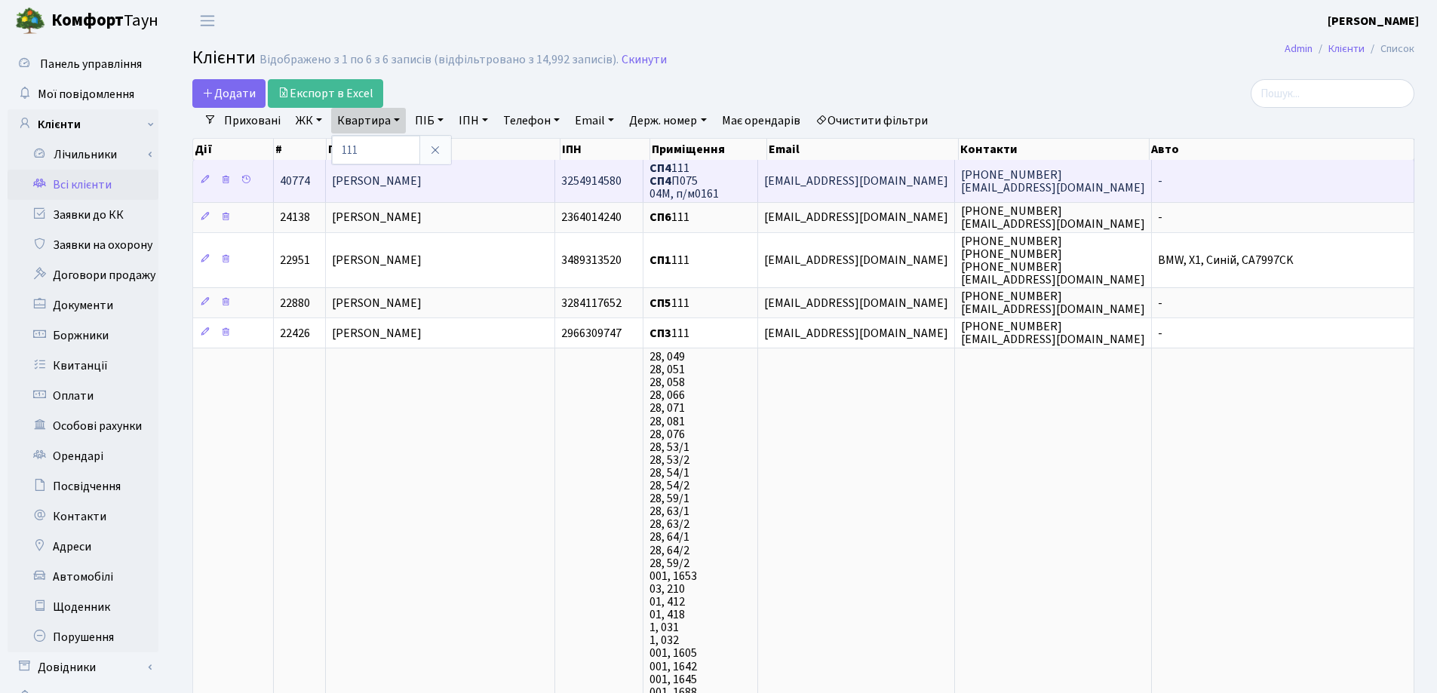
click at [517, 170] on td "Семеній Олена Миколаївна" at bounding box center [441, 180] width 230 height 41
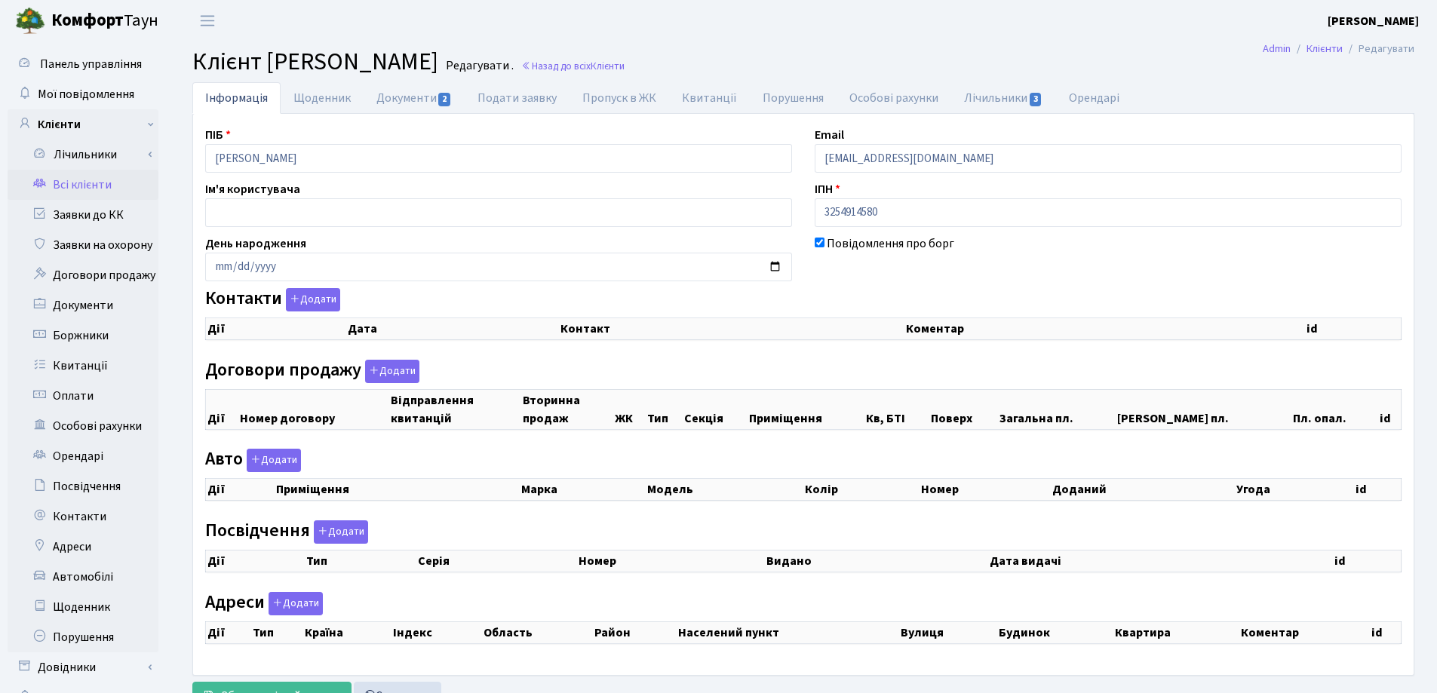
checkbox input "true"
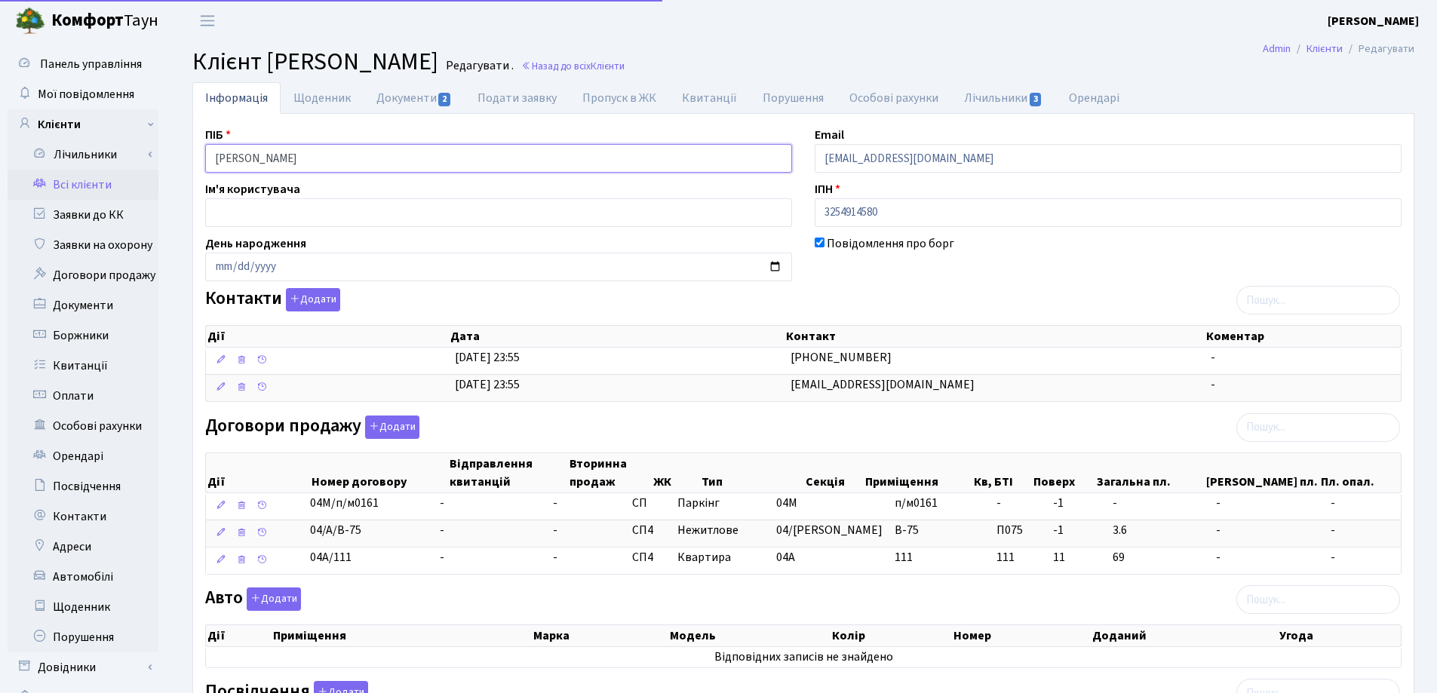
drag, startPoint x: 400, startPoint y: 164, endPoint x: 188, endPoint y: 168, distance: 212.0
click at [149, 168] on div "Панель управління Мої повідомлення Клієнти Лічильники Показання" at bounding box center [718, 502] width 1437 height 922
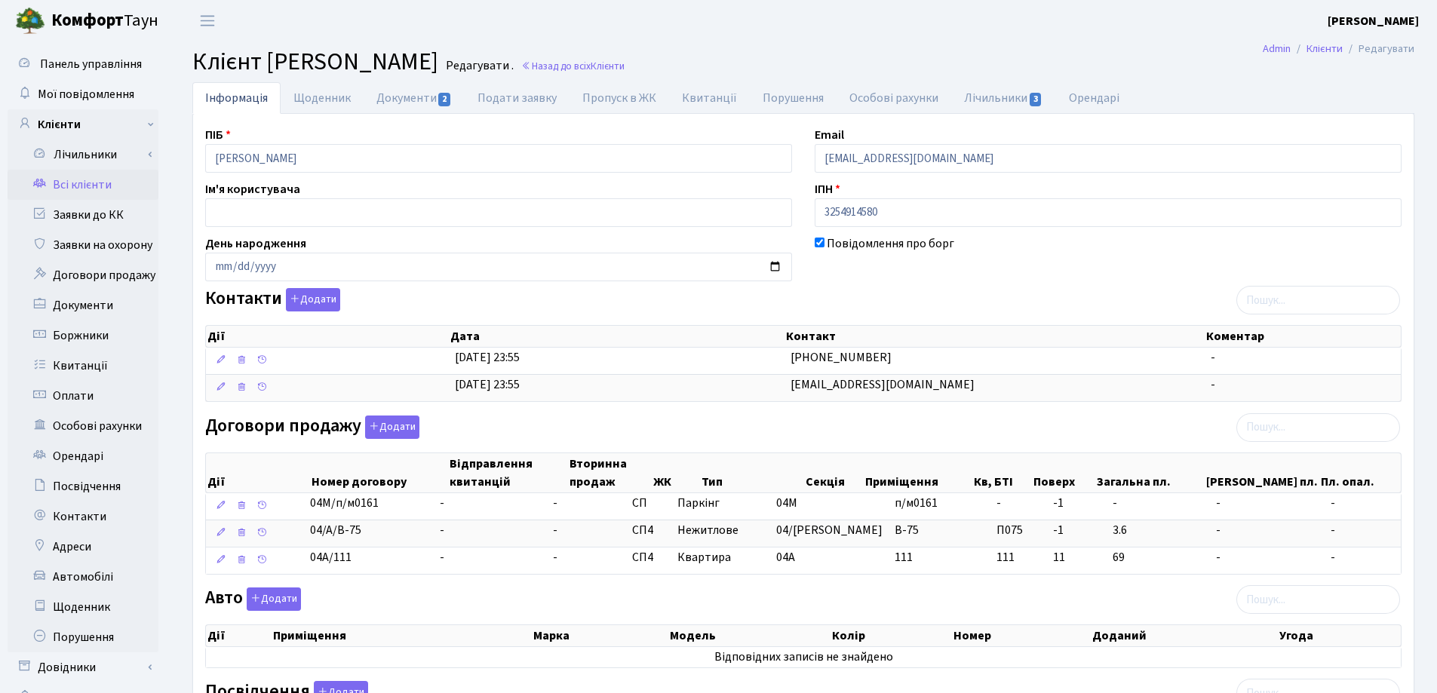
click at [424, 585] on div "ПІБ [PERSON_NAME] Email [EMAIL_ADDRESS][DOMAIN_NAME] Ім'я користувача ІПН 32549…" at bounding box center [803, 517] width 1219 height 782
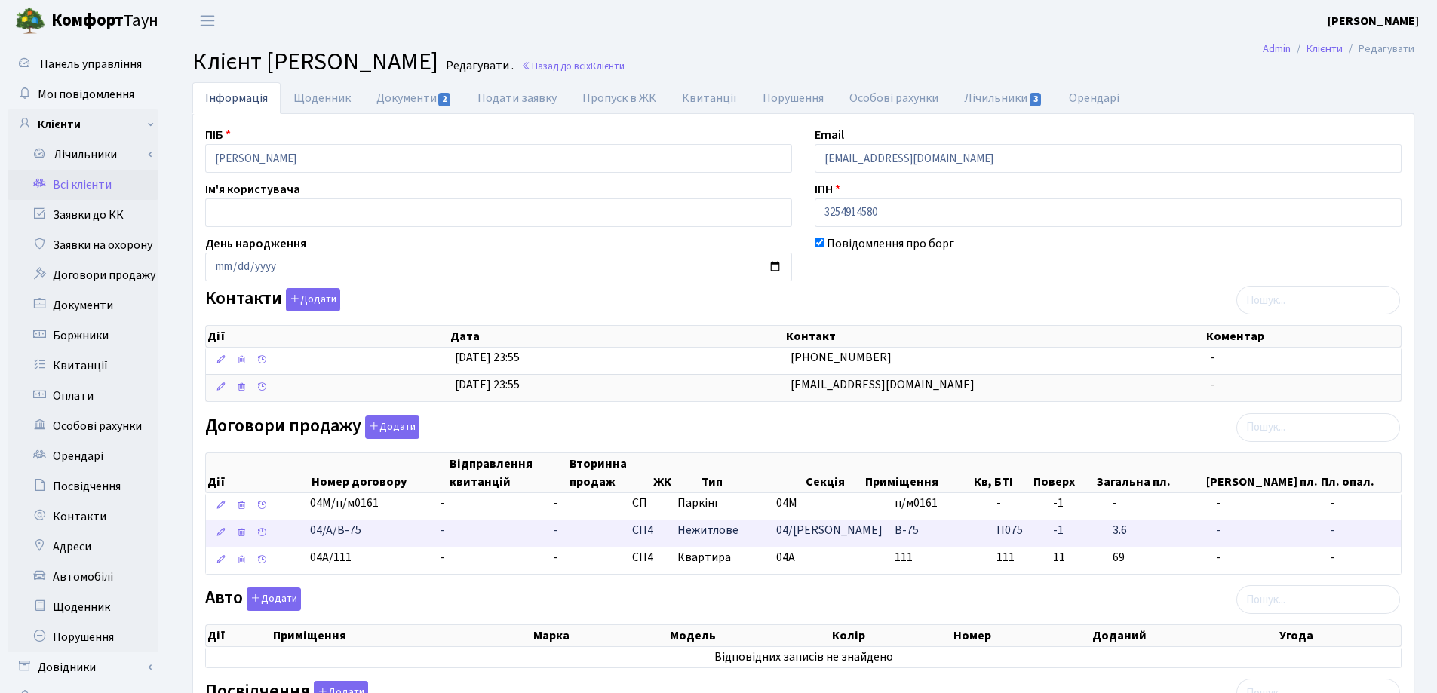
drag, startPoint x: 394, startPoint y: 536, endPoint x: 318, endPoint y: 535, distance: 75.4
click at [318, 535] on td "04/А/В-75" at bounding box center [369, 533] width 130 height 27
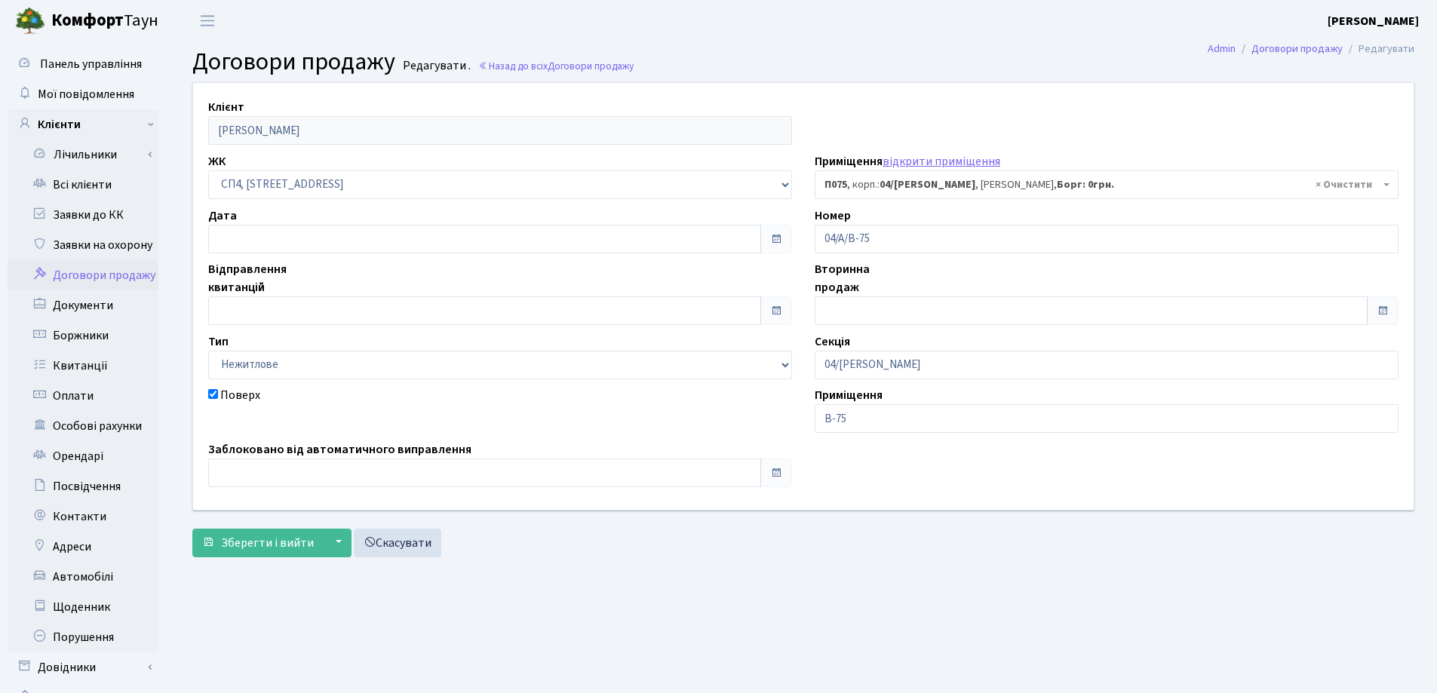
select select "21405"
drag, startPoint x: 0, startPoint y: 0, endPoint x: 760, endPoint y: 503, distance: 911.1
click at [760, 503] on div "Клієнт Семеній Олена Миколаївна ЖК - СП, Наддніпрянське шосе, 2а СП1, Столичне …" at bounding box center [803, 323] width 1245 height 482
drag, startPoint x: 901, startPoint y: 234, endPoint x: 778, endPoint y: 232, distance: 123.7
click at [778, 232] on div "Клієнт Семеній Олена Миколаївна ЖК - СП, Наддніпрянське шосе, 2а СП1, Столичне …" at bounding box center [803, 296] width 1243 height 426
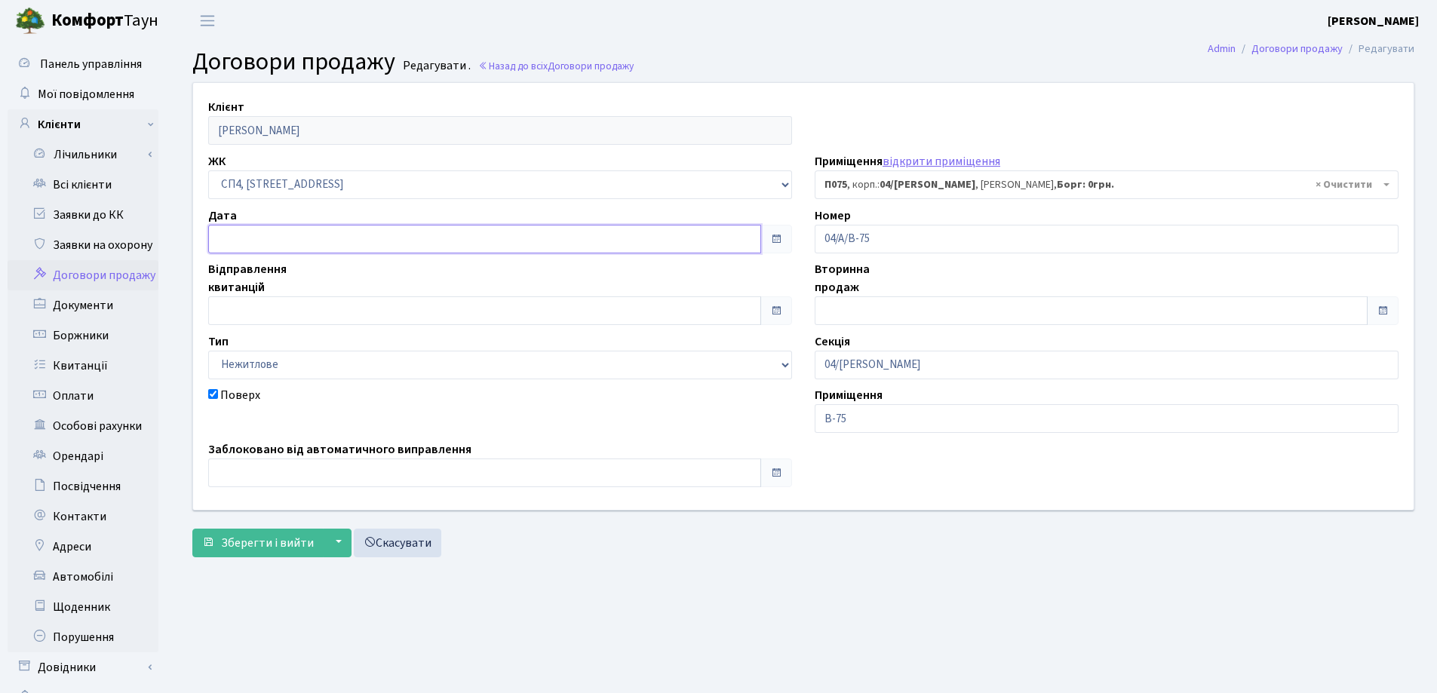
click at [360, 229] on input "text" at bounding box center [484, 239] width 553 height 29
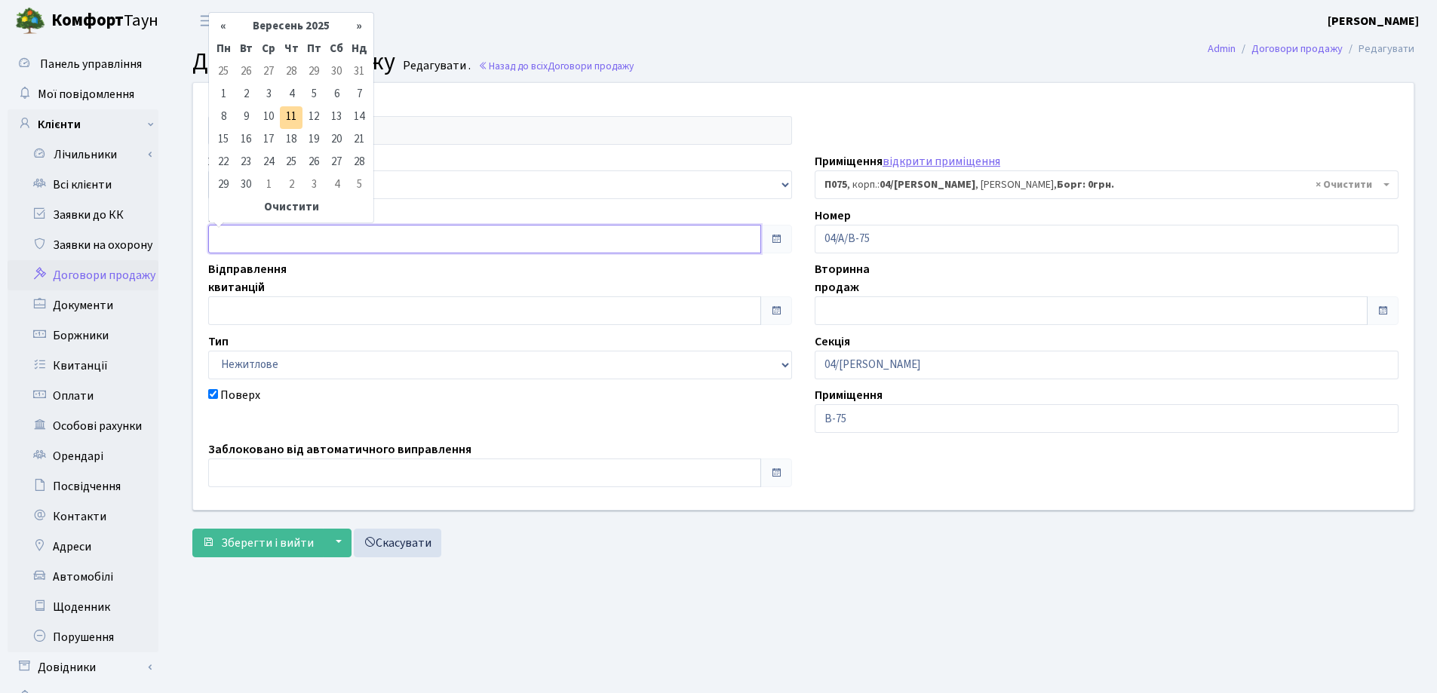
type input "[DATE]"
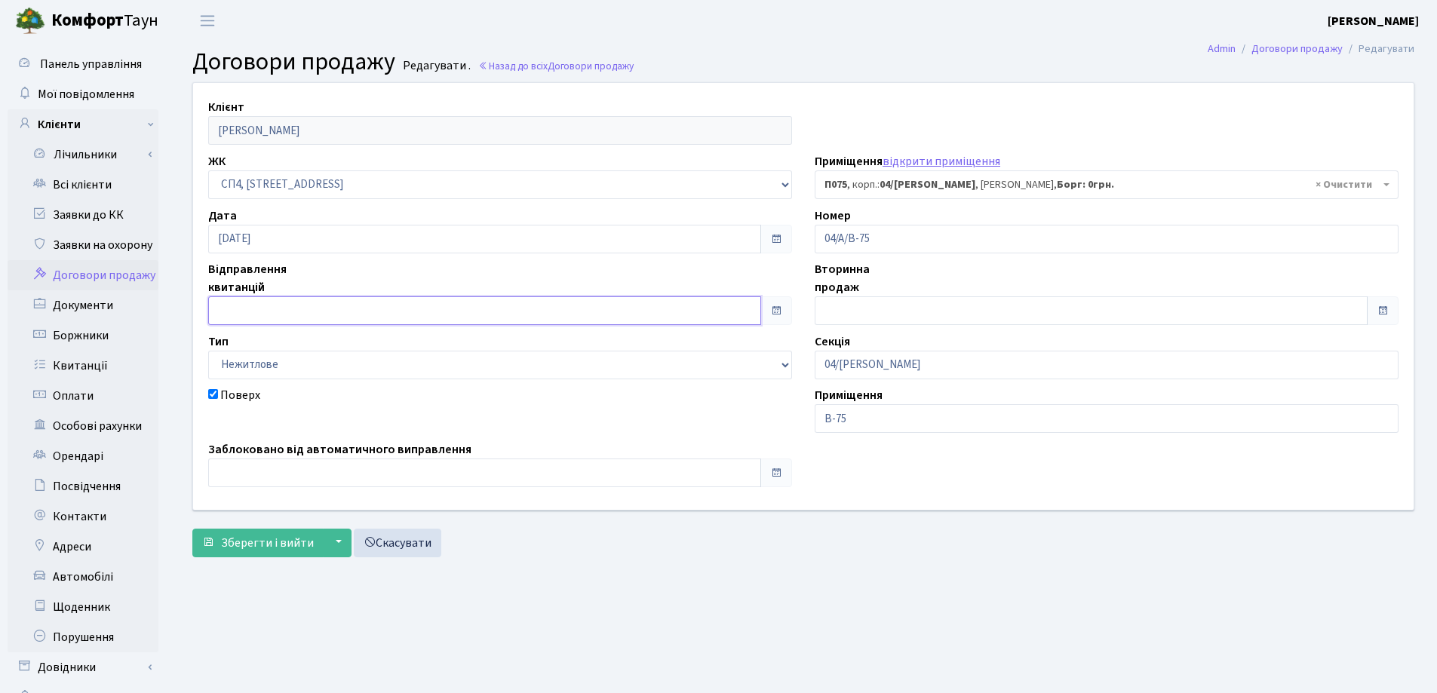
click at [363, 320] on input "text" at bounding box center [484, 310] width 553 height 29
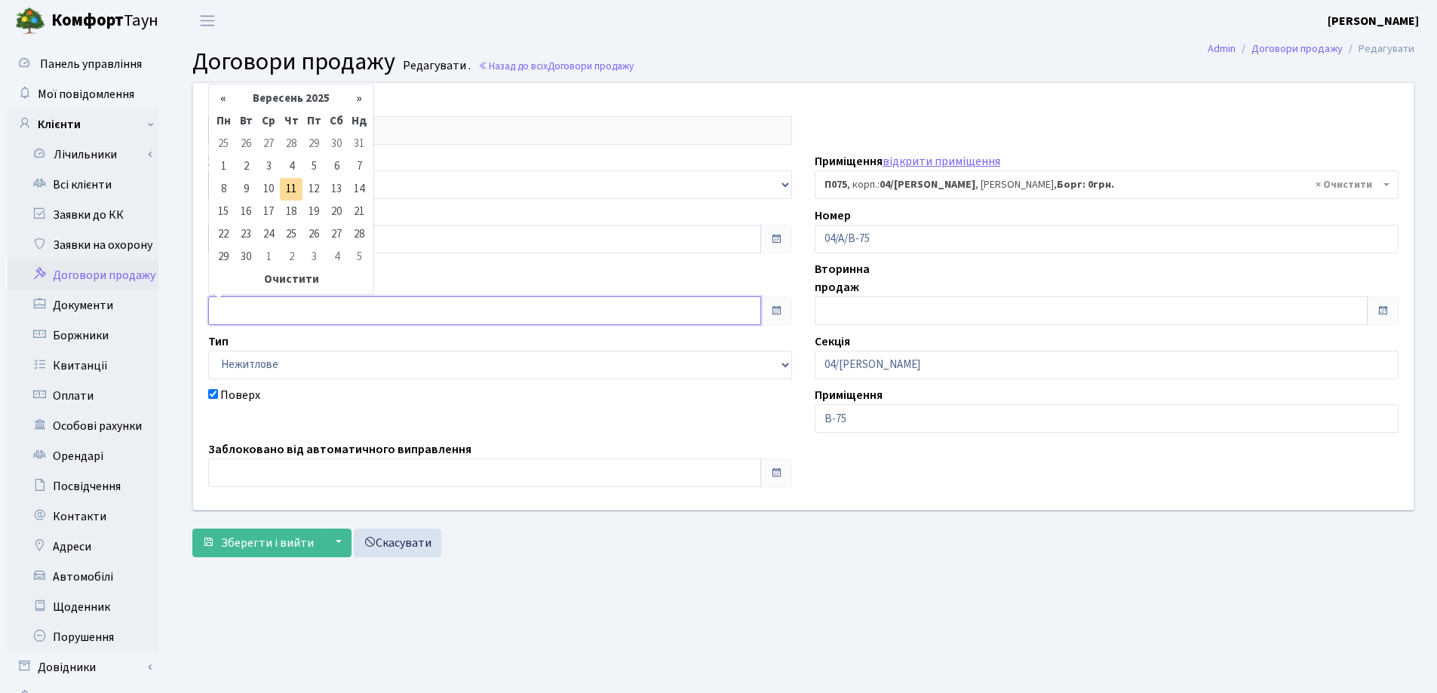
type input "[DATE]"
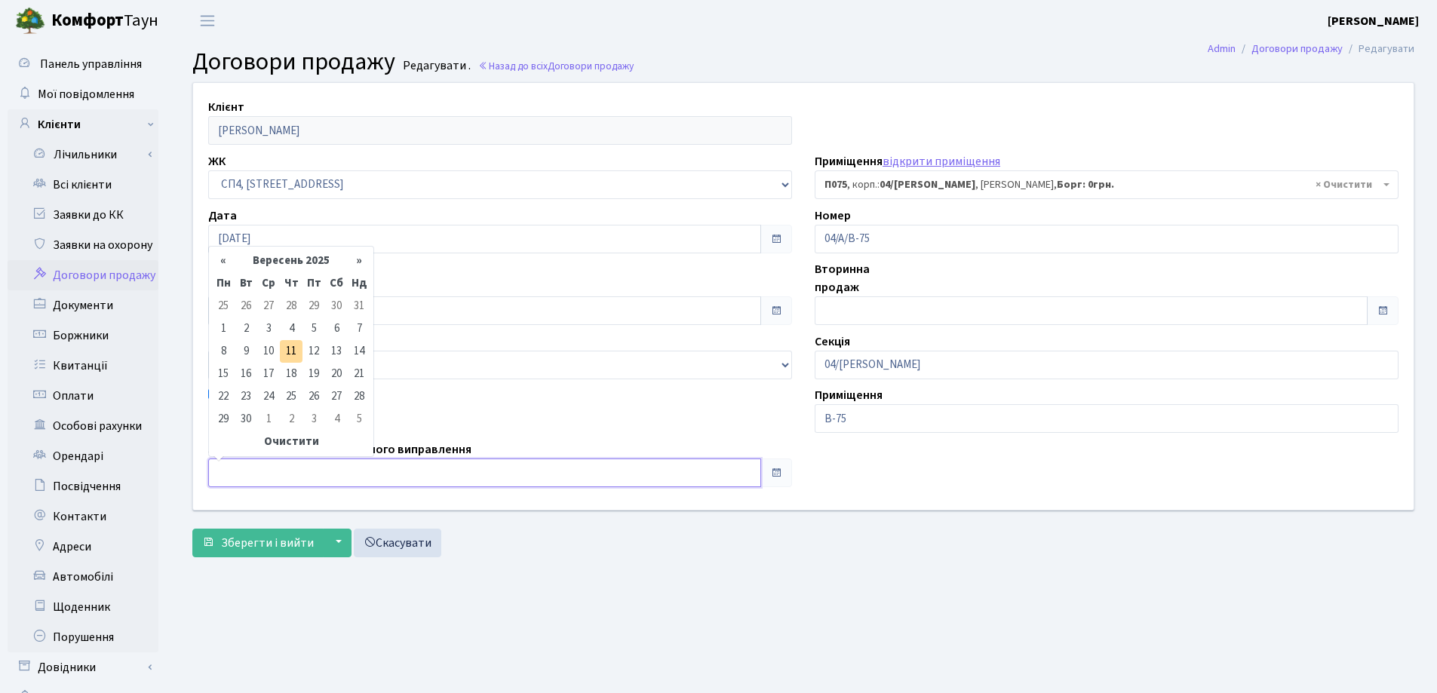
click at [342, 472] on input "text" at bounding box center [484, 473] width 553 height 29
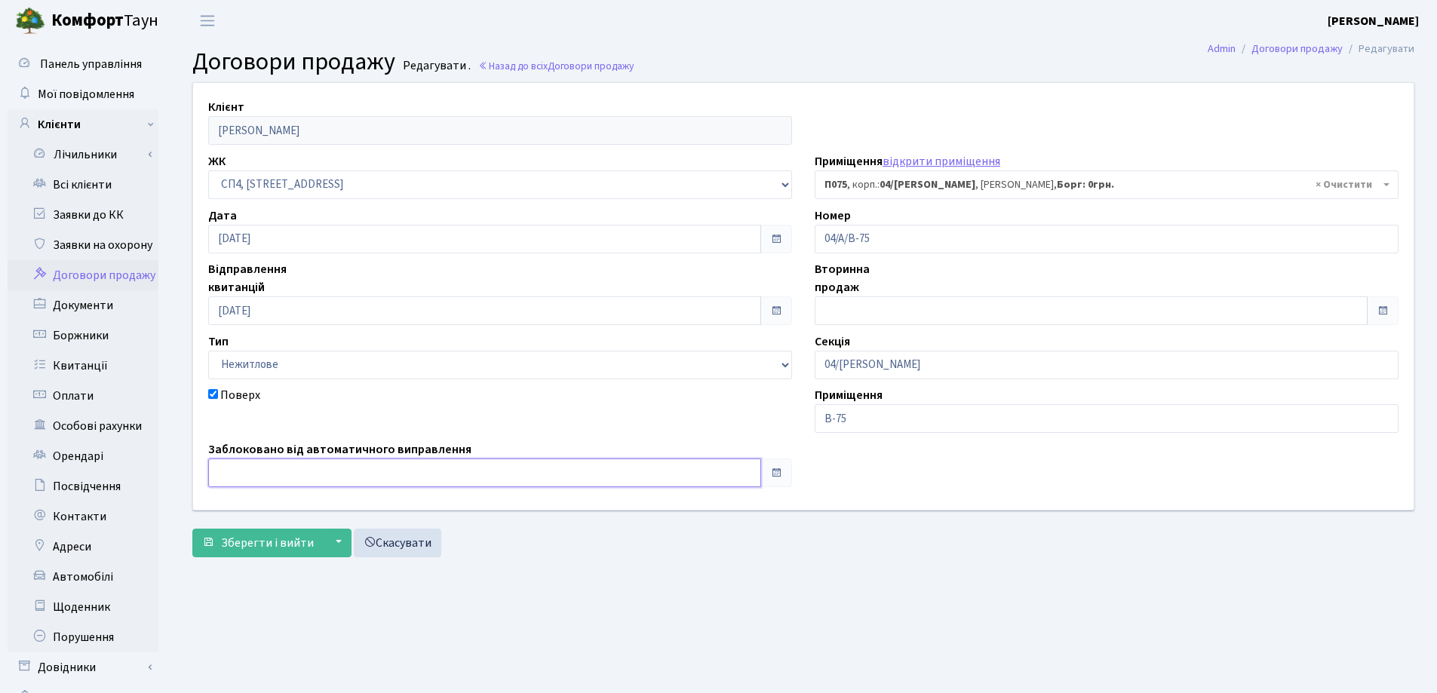
type input "[DATE]"
click at [247, 551] on span "Зберегти і вийти" at bounding box center [267, 543] width 93 height 17
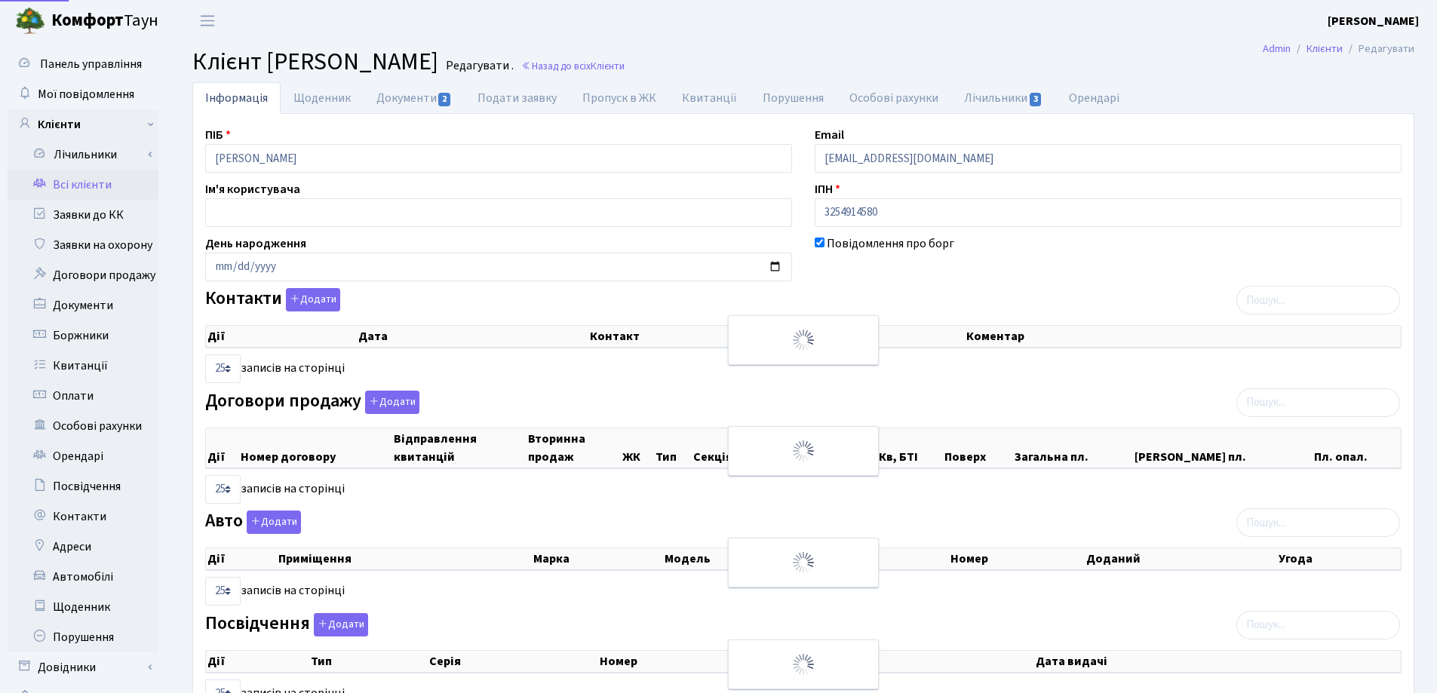
select select "25"
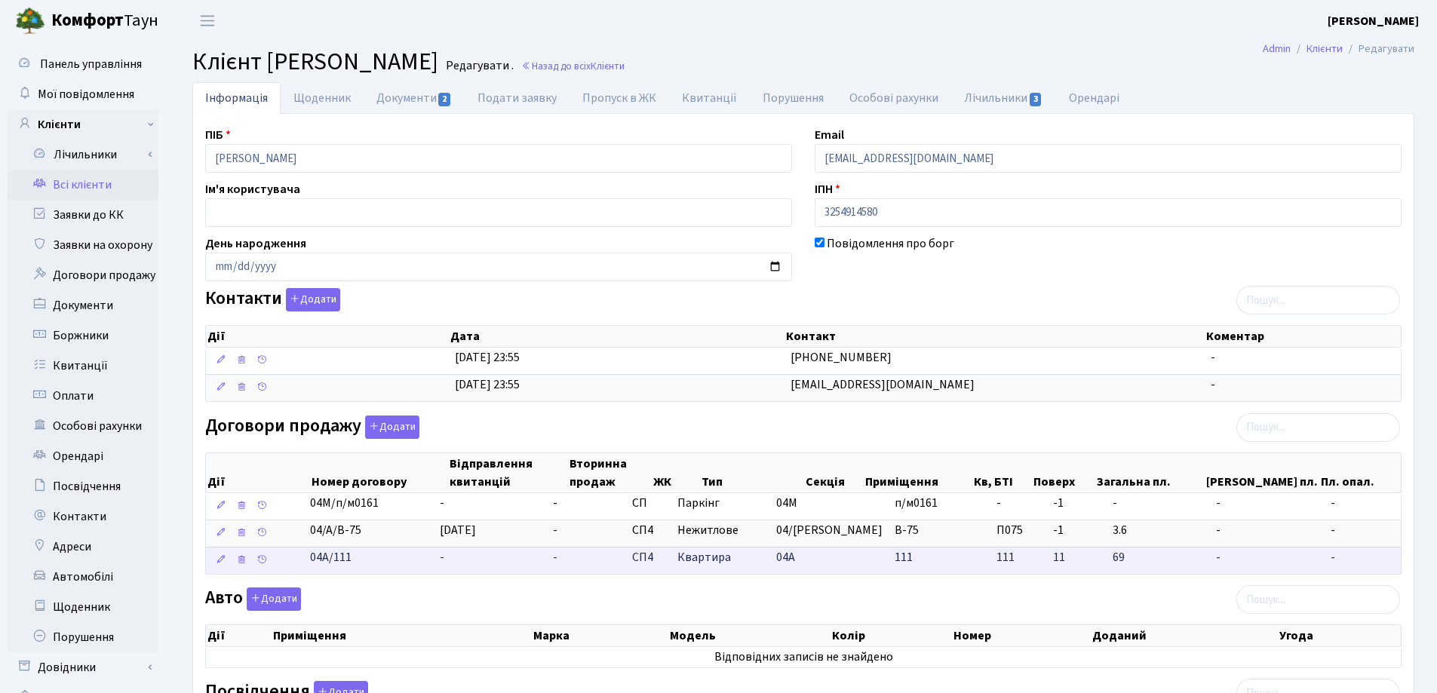
click at [476, 551] on td "-" at bounding box center [490, 560] width 113 height 27
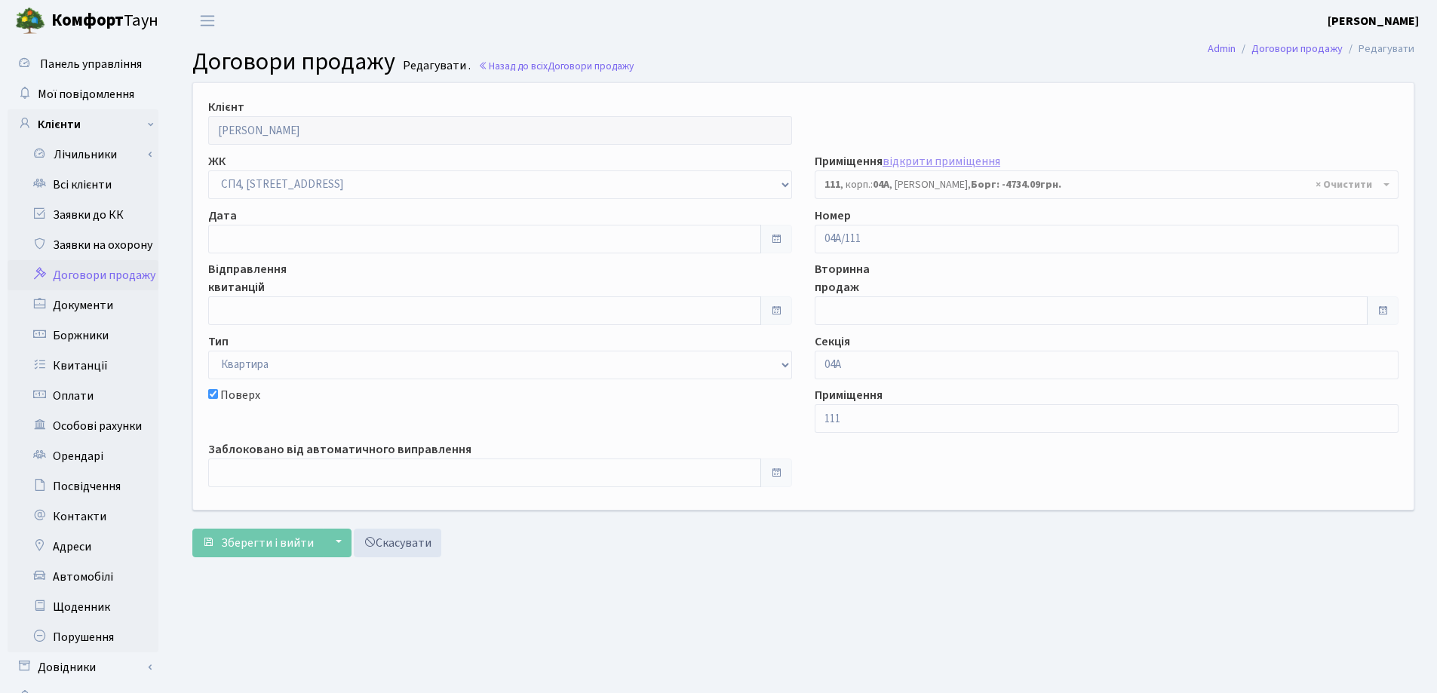
select select "21139"
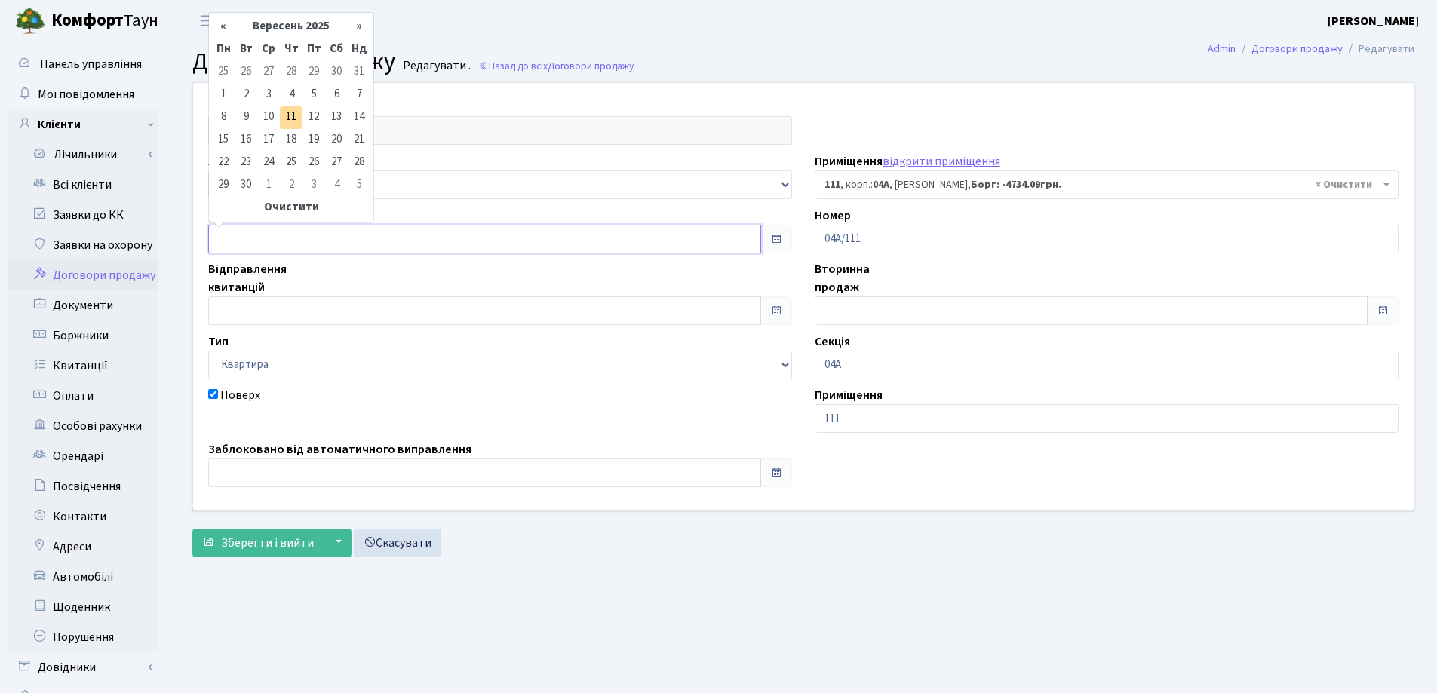
click at [288, 249] on input "text" at bounding box center [484, 239] width 553 height 29
type input "[DATE]"
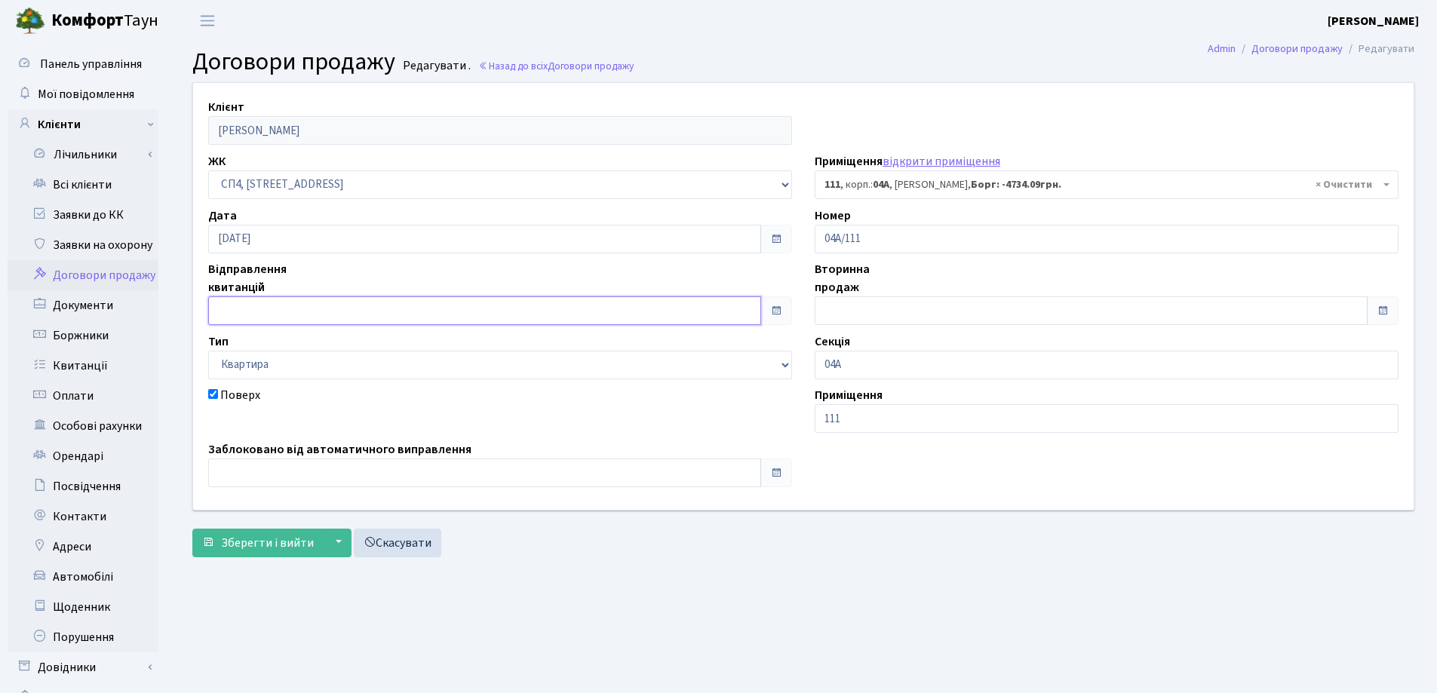
click at [317, 310] on input "text" at bounding box center [484, 310] width 553 height 29
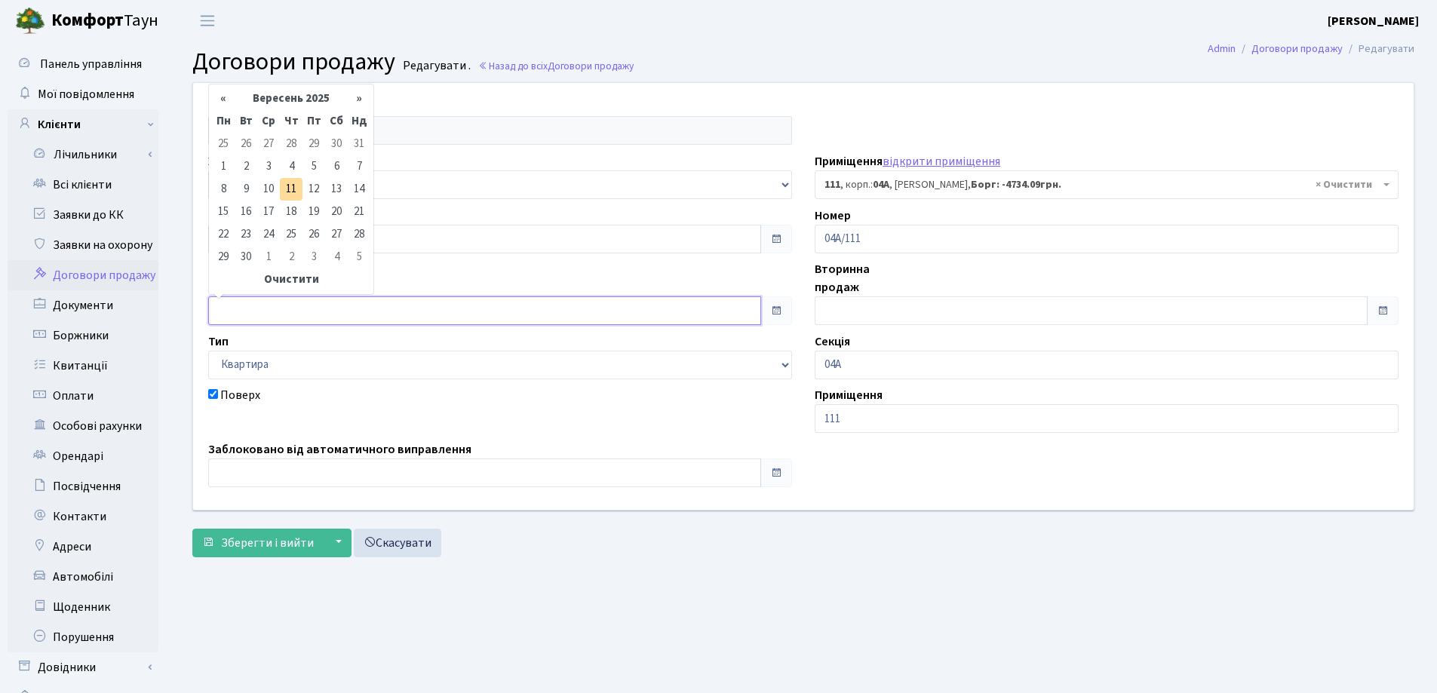
type input "[DATE]"
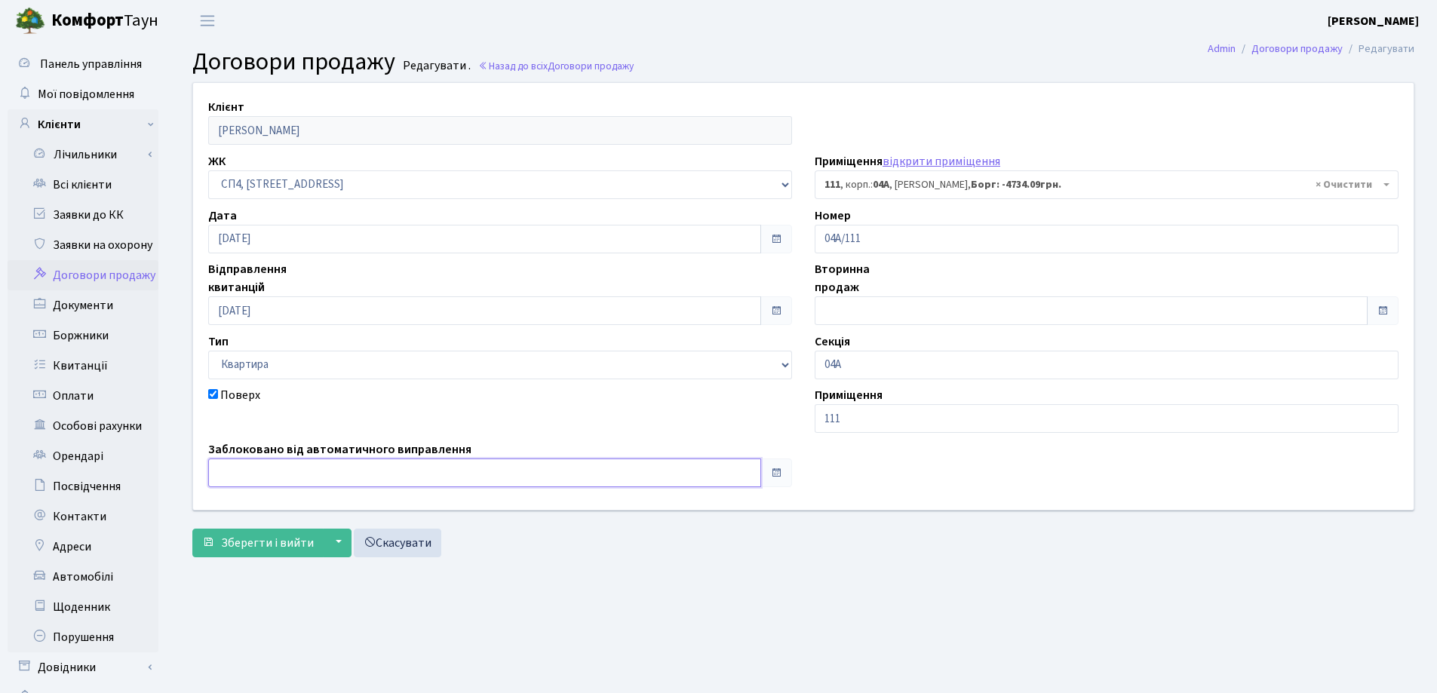
click at [328, 465] on input "text" at bounding box center [484, 473] width 553 height 29
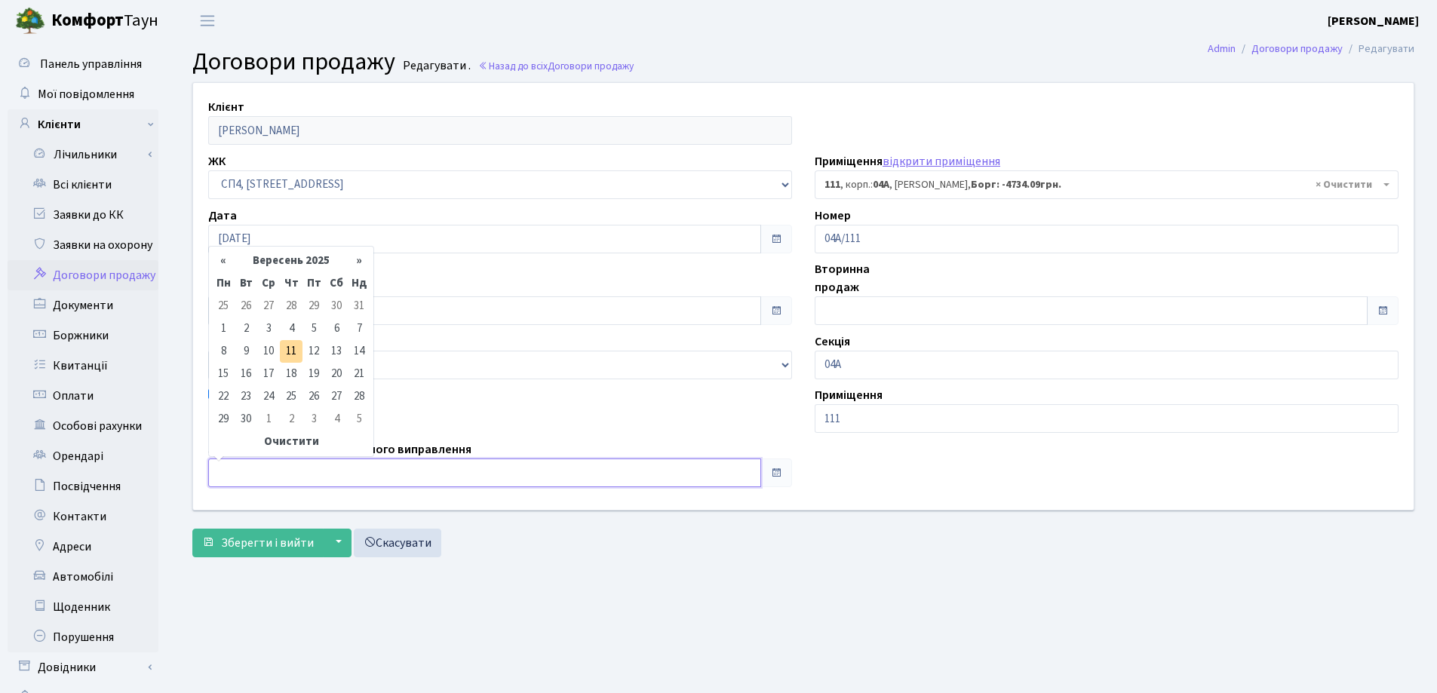
type input "[DATE]"
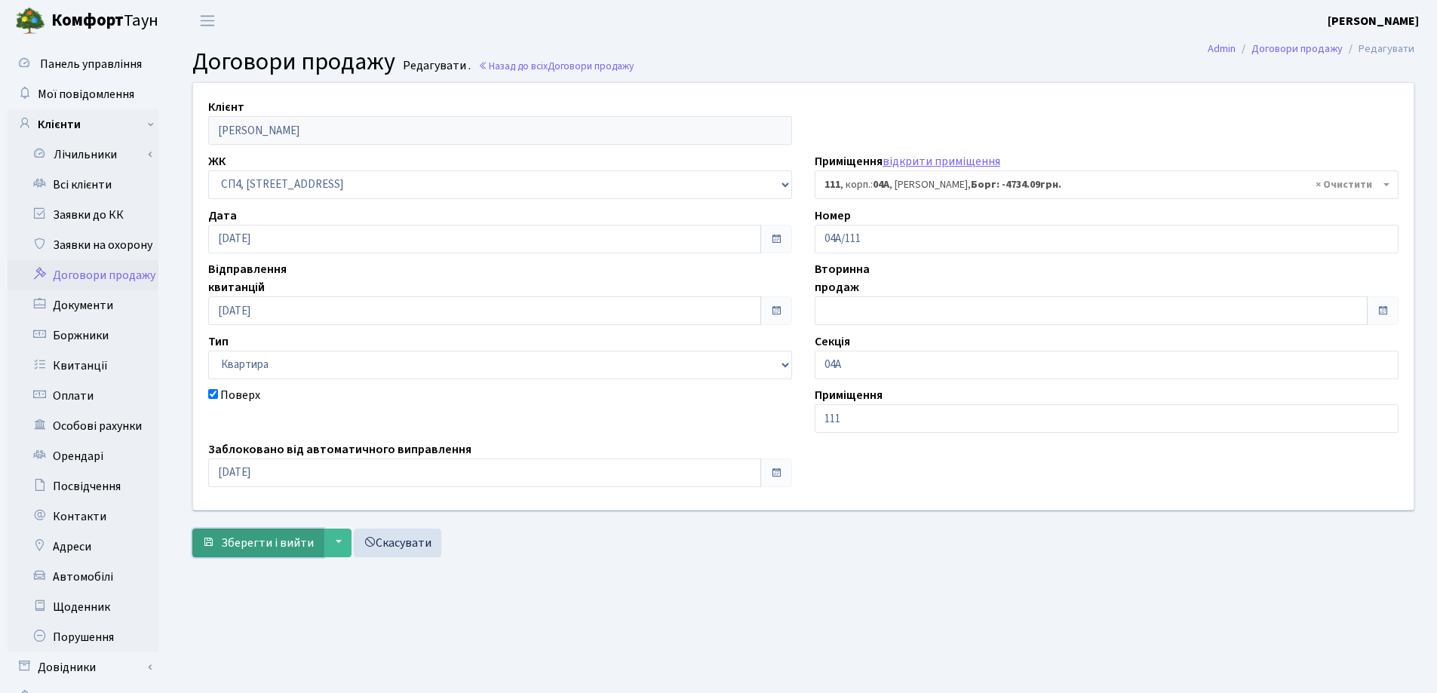
click at [270, 551] on span "Зберегти і вийти" at bounding box center [267, 543] width 93 height 17
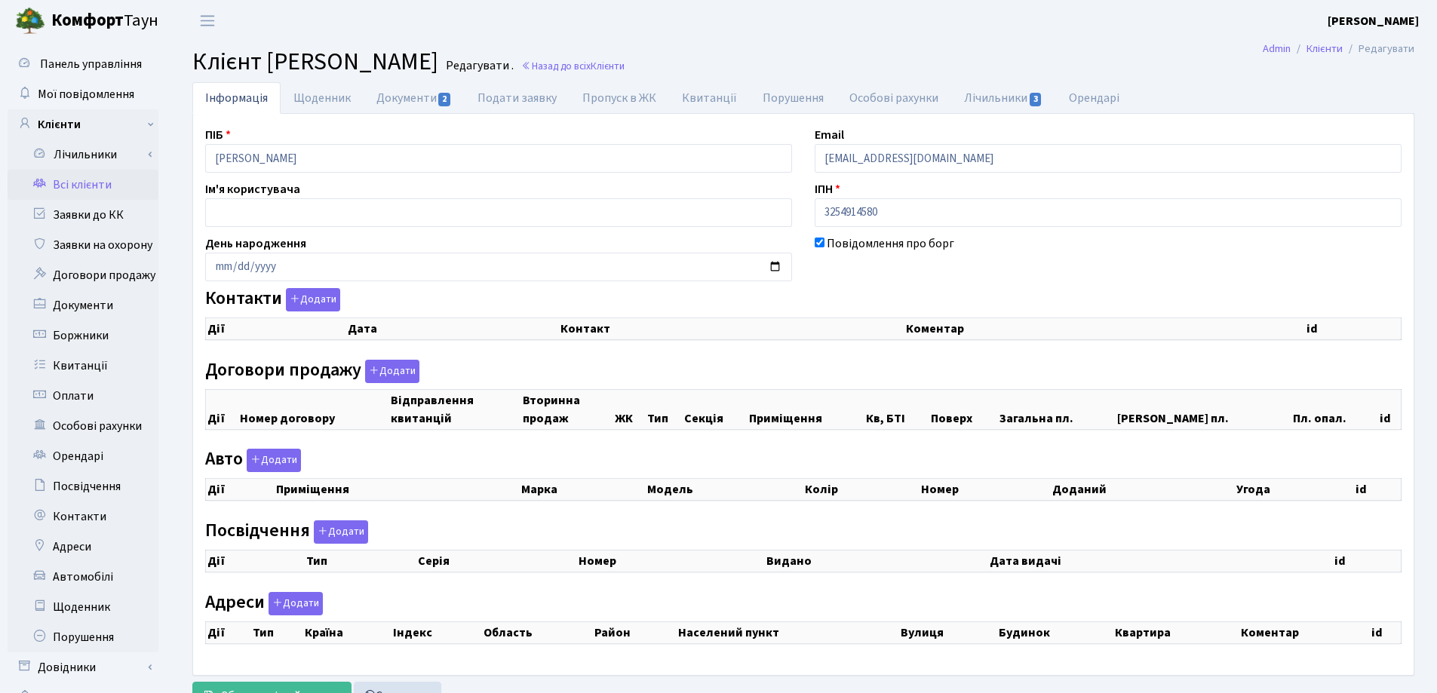
checkbox input "true"
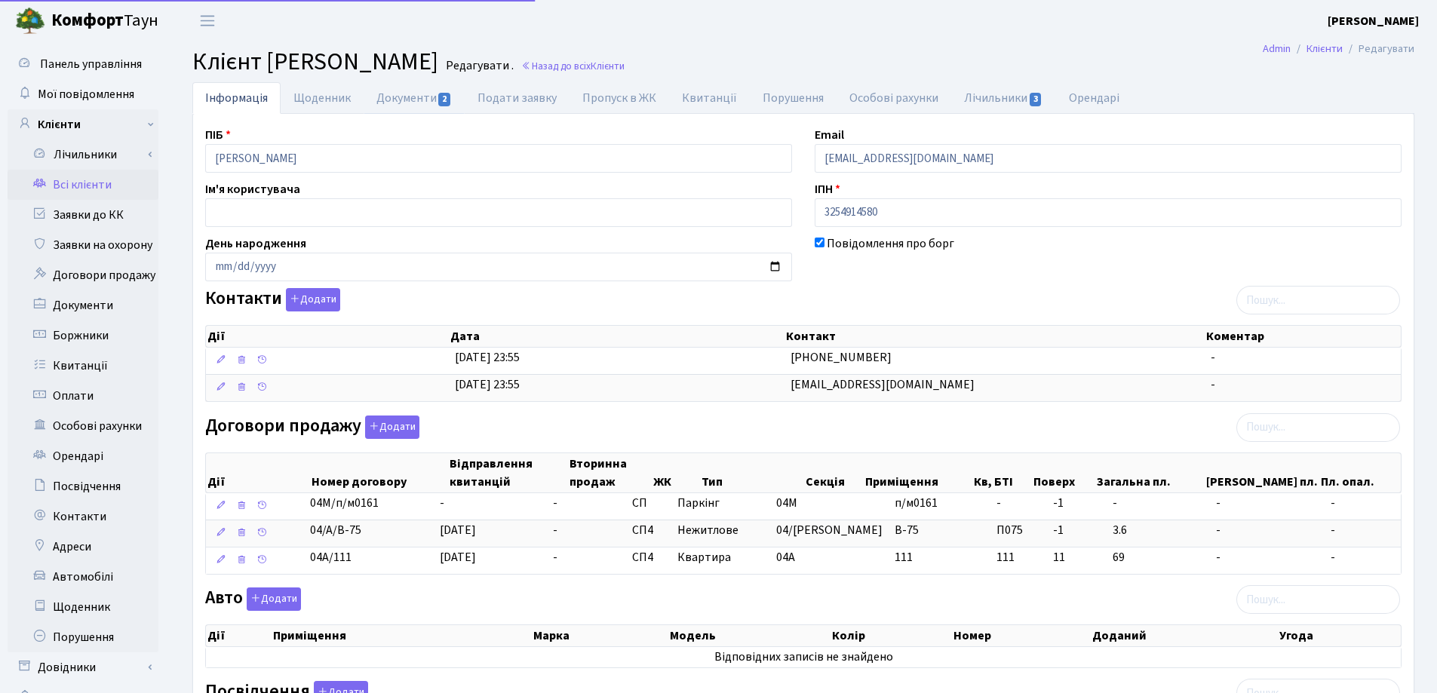
click at [413, 100] on link "Документи 2" at bounding box center [414, 98] width 101 height 32
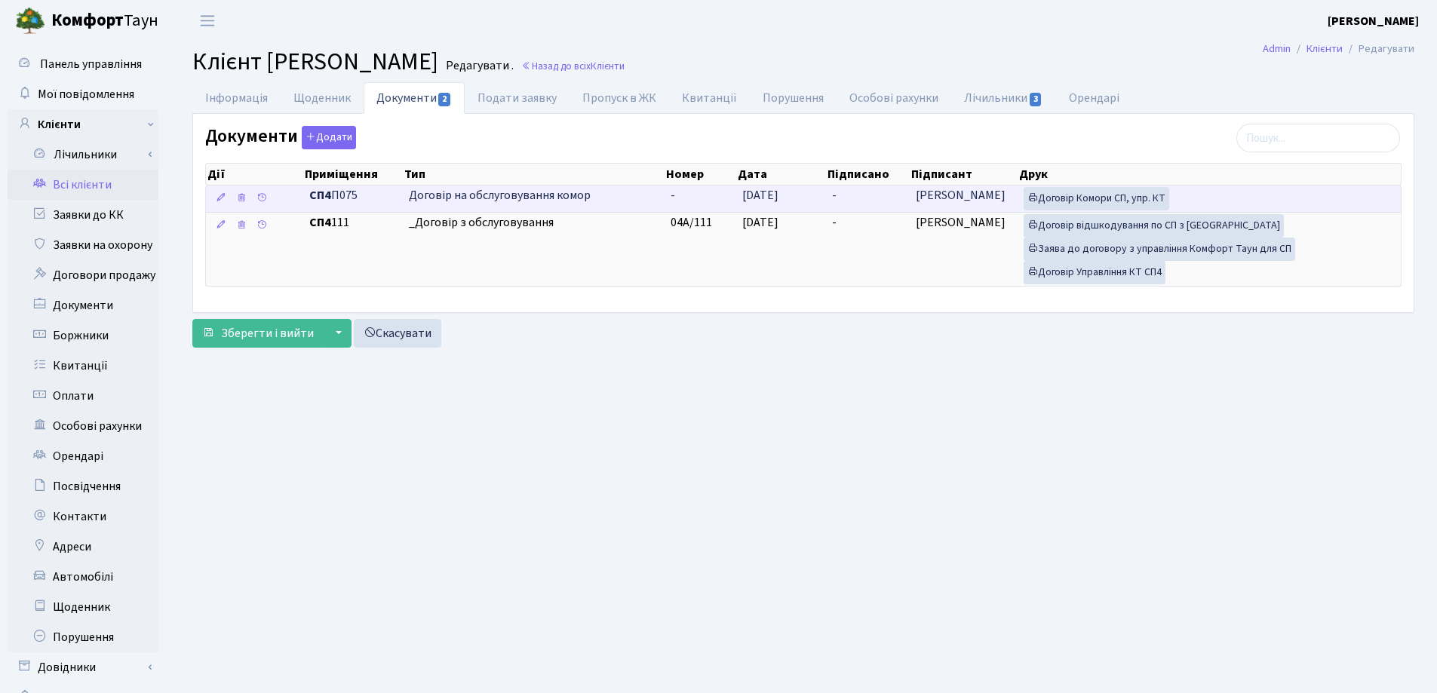
click at [855, 188] on td "-" at bounding box center [868, 199] width 84 height 26
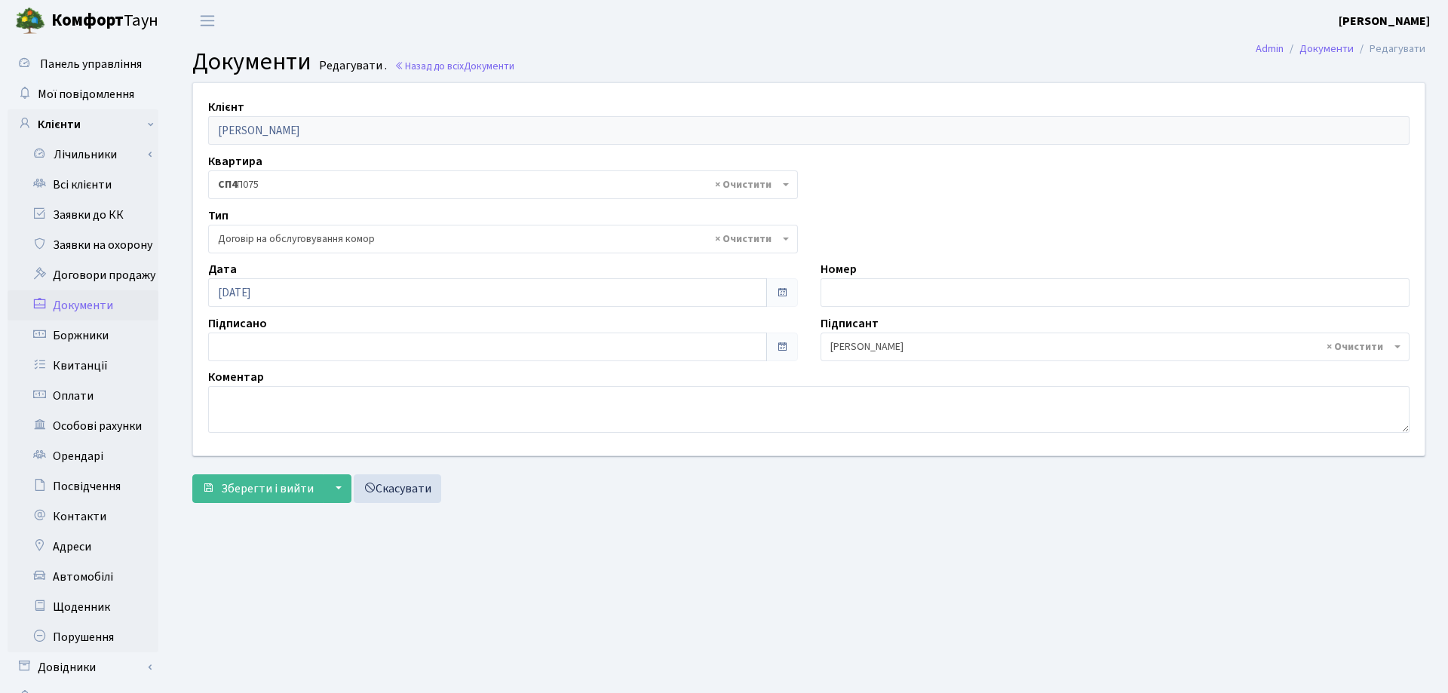
select select "309"
type input "[DATE]"
click at [419, 346] on input "[DATE]" at bounding box center [484, 347] width 553 height 29
click at [305, 490] on span "Зберегти і вийти" at bounding box center [267, 488] width 93 height 17
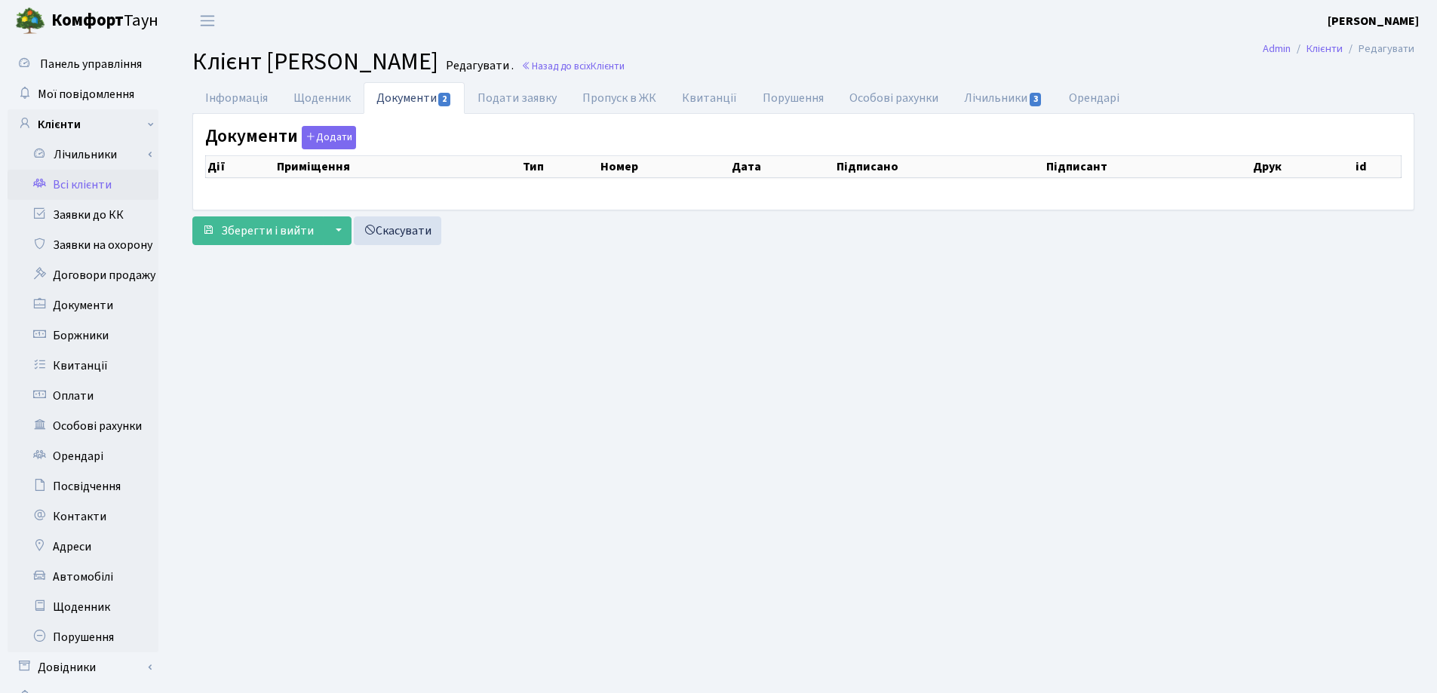
select select "25"
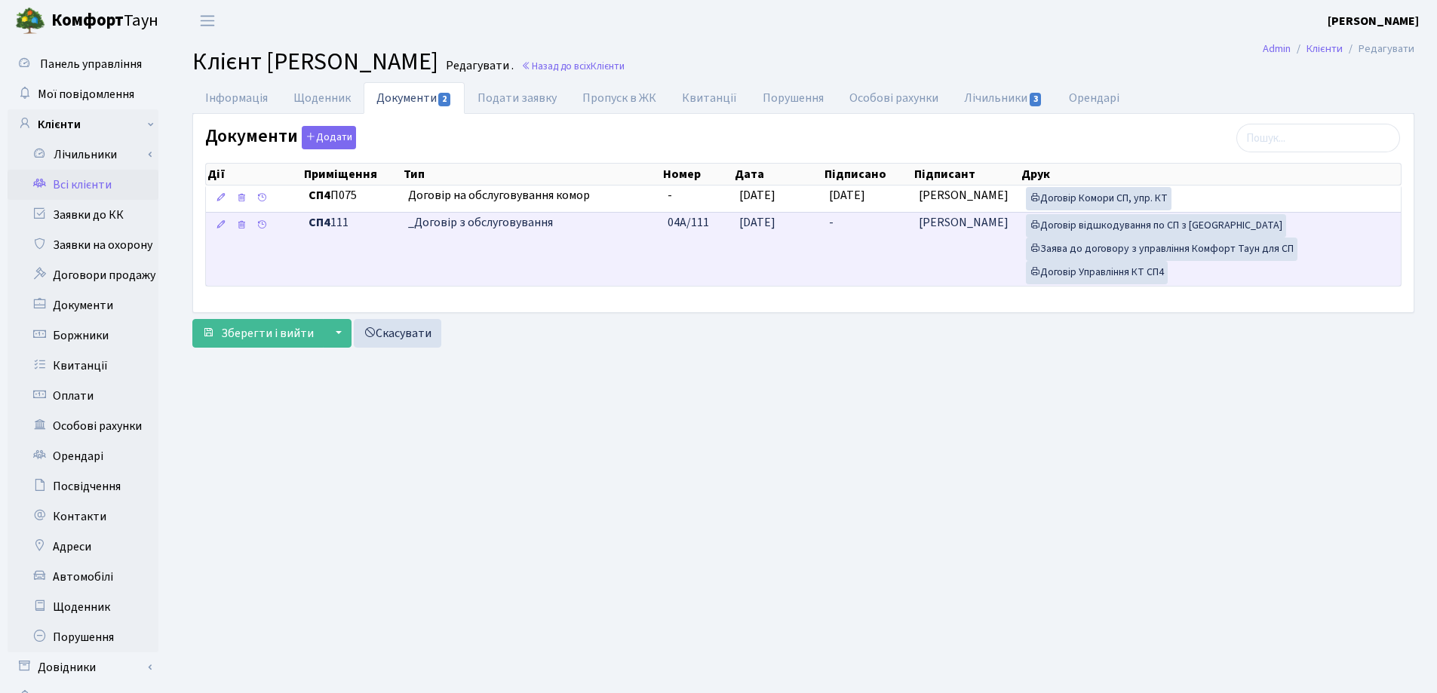
click at [842, 221] on td "-" at bounding box center [868, 249] width 90 height 74
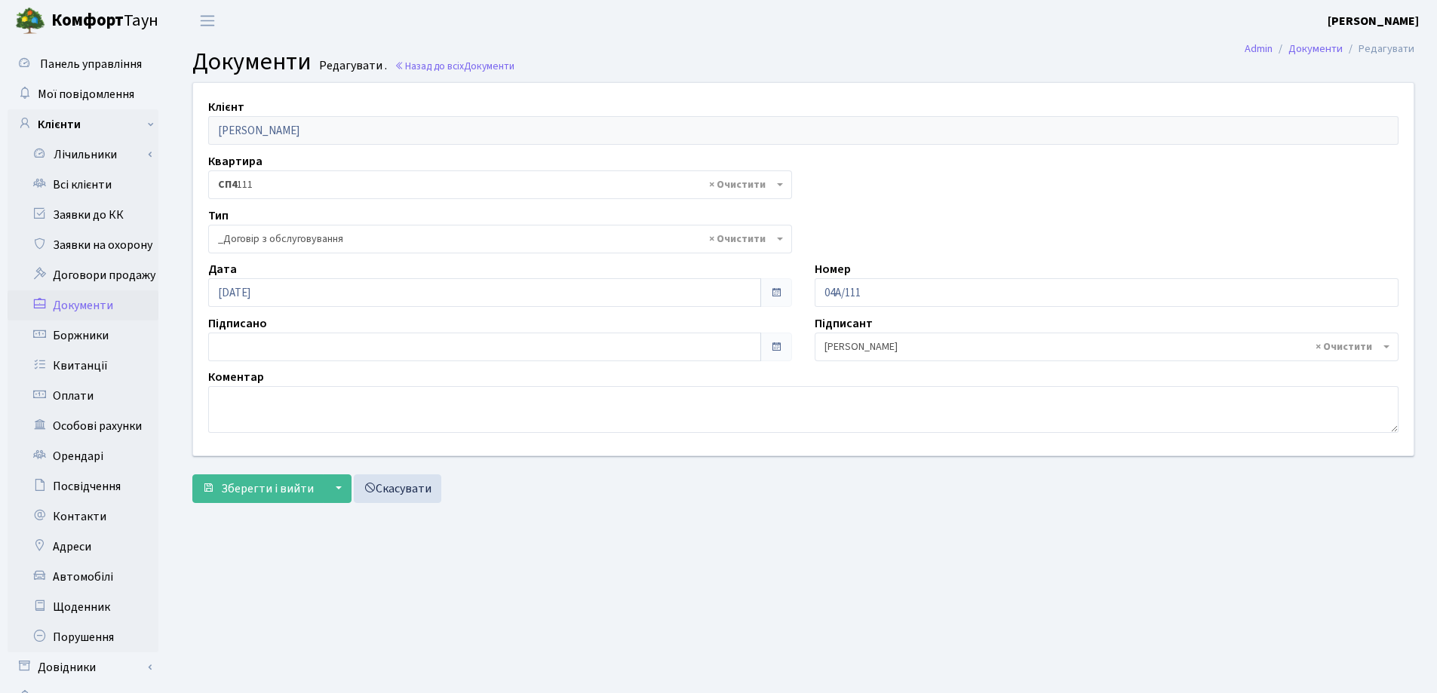
select select "289"
type input "11.09.2025"
click at [424, 353] on input "11.09.2025" at bounding box center [484, 347] width 553 height 29
click at [266, 489] on span "Зберегти і вийти" at bounding box center [267, 488] width 93 height 17
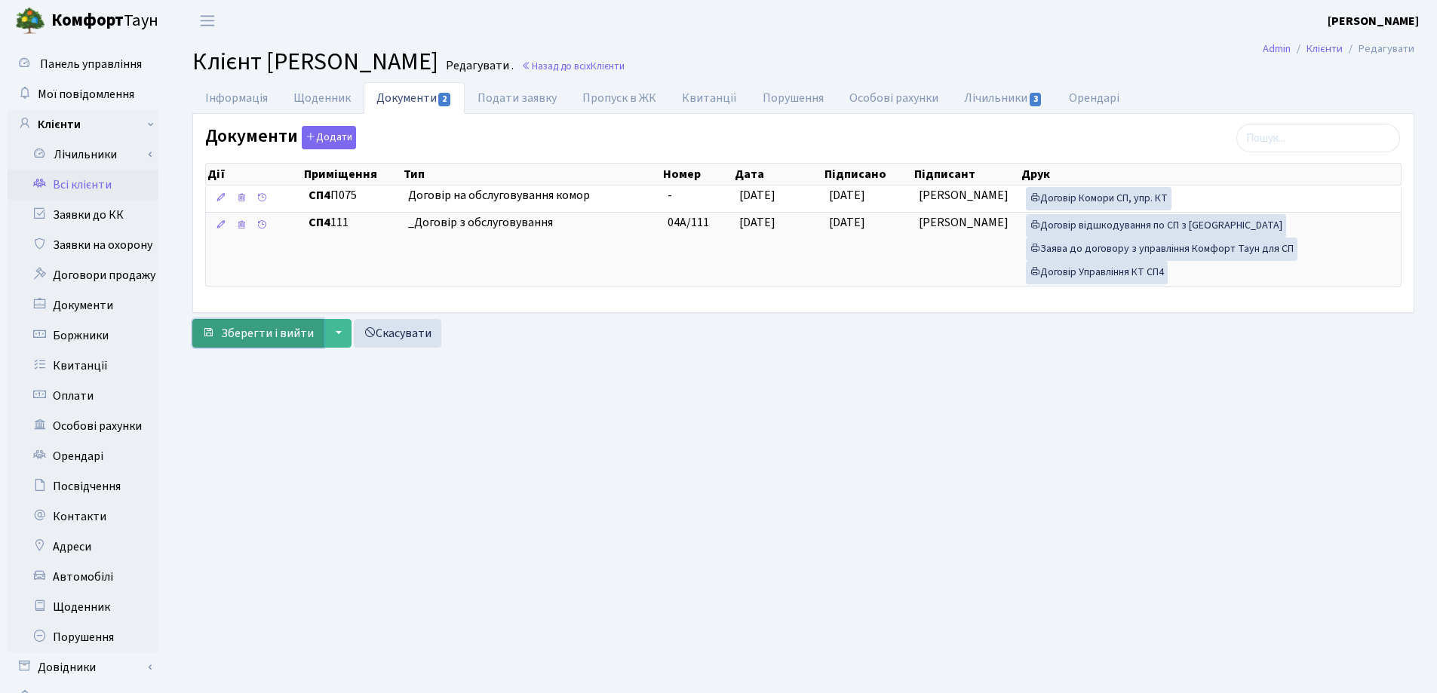
click at [266, 332] on span "Зберегти і вийти" at bounding box center [267, 333] width 93 height 17
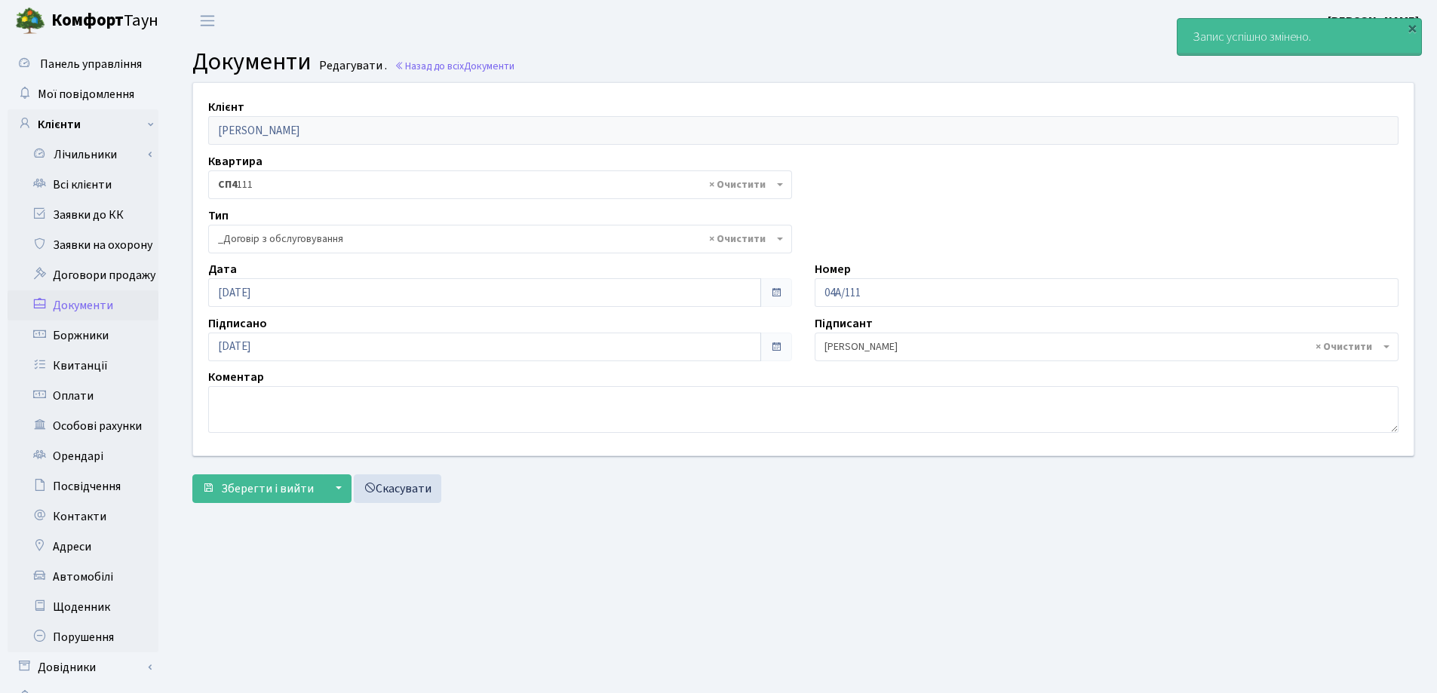
select select "289"
click at [78, 187] on link "Всі клієнти" at bounding box center [83, 185] width 151 height 30
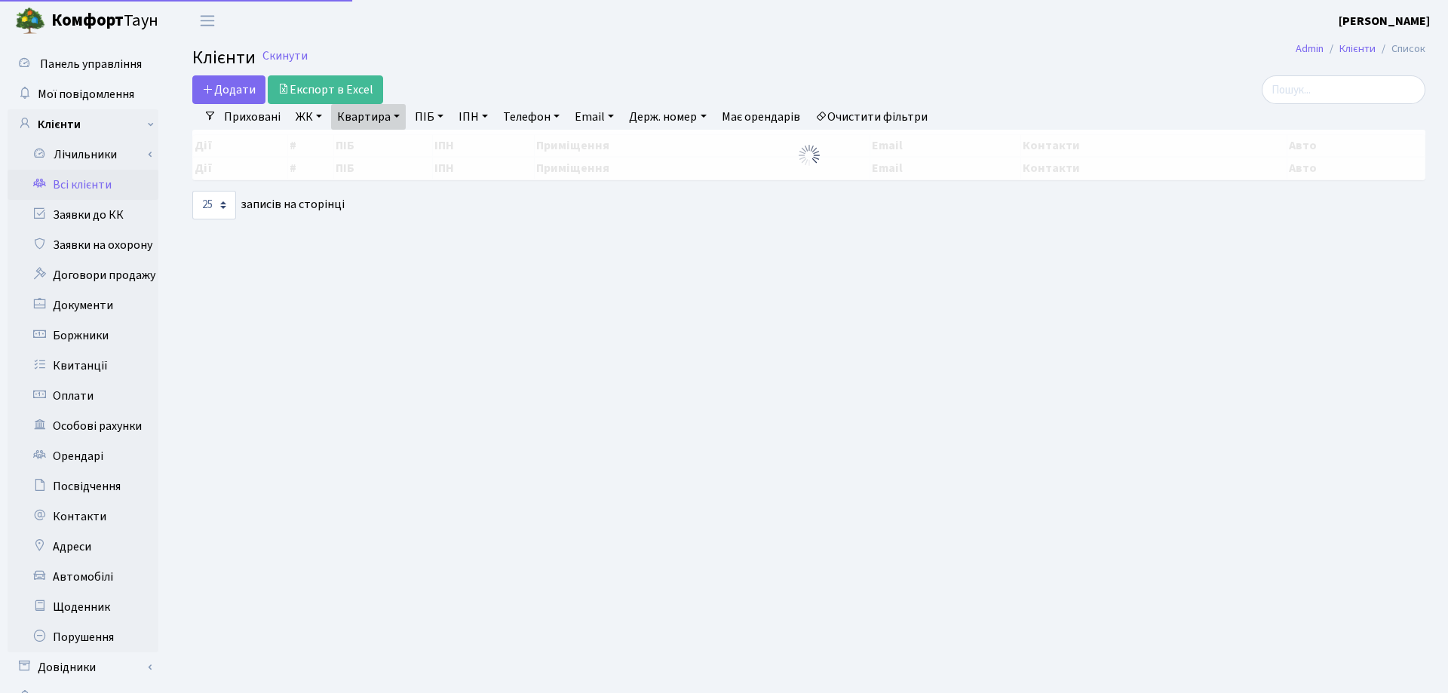
select select "25"
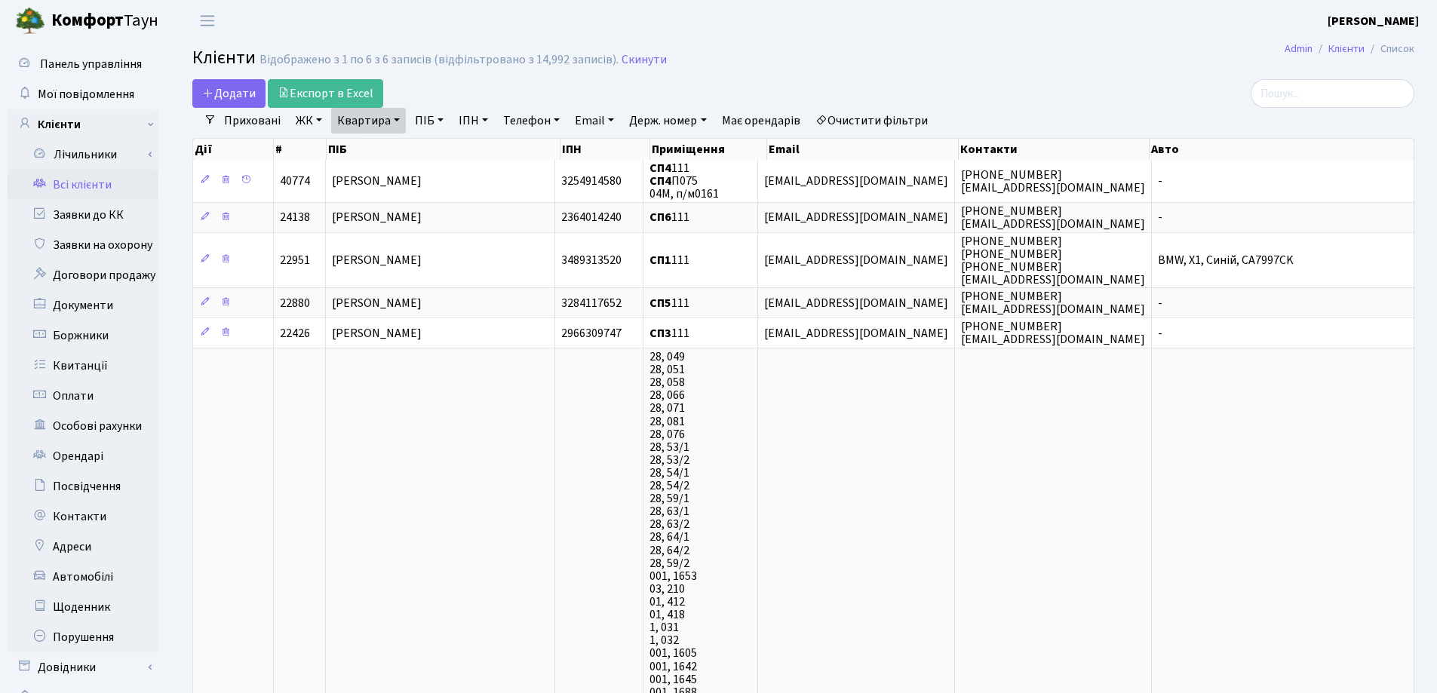
click at [398, 118] on link "Квартира" at bounding box center [368, 121] width 75 height 26
click at [440, 146] on icon at bounding box center [435, 150] width 12 height 12
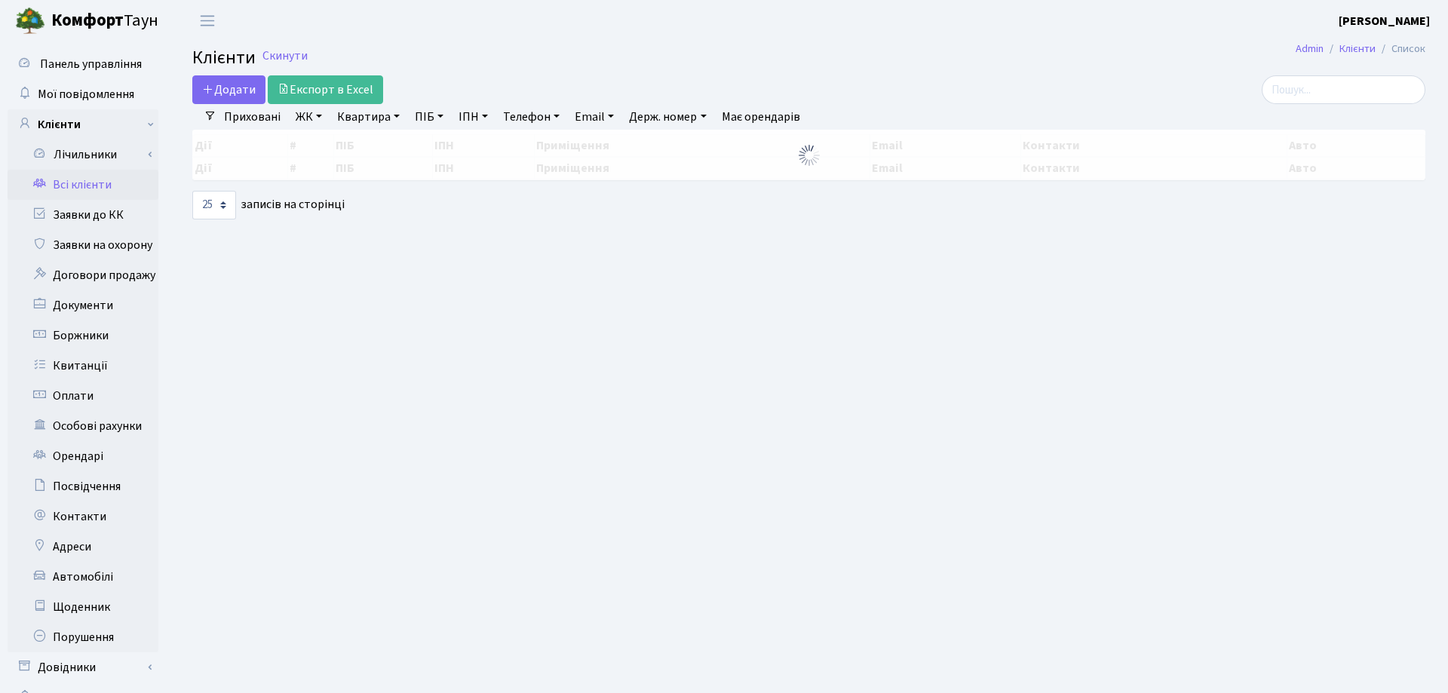
select select "25"
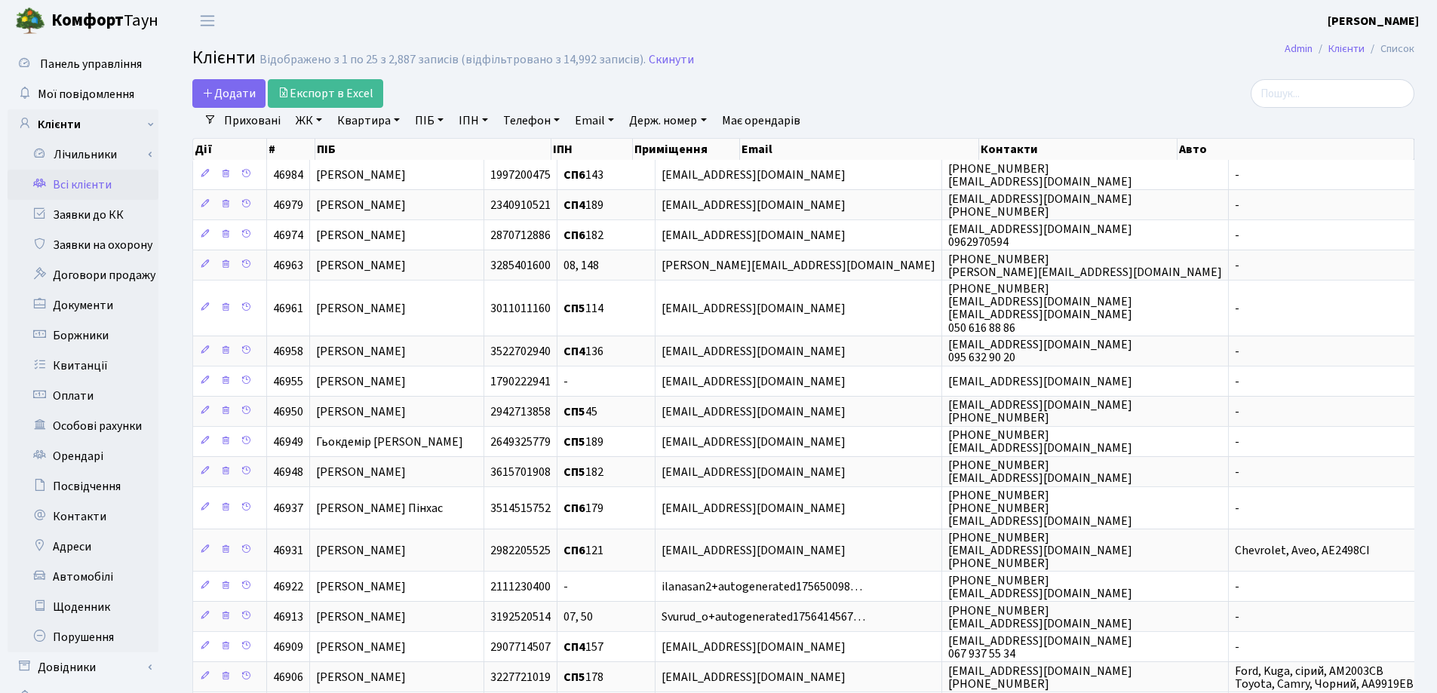
click at [398, 119] on link "Квартира" at bounding box center [368, 121] width 75 height 26
type input "208"
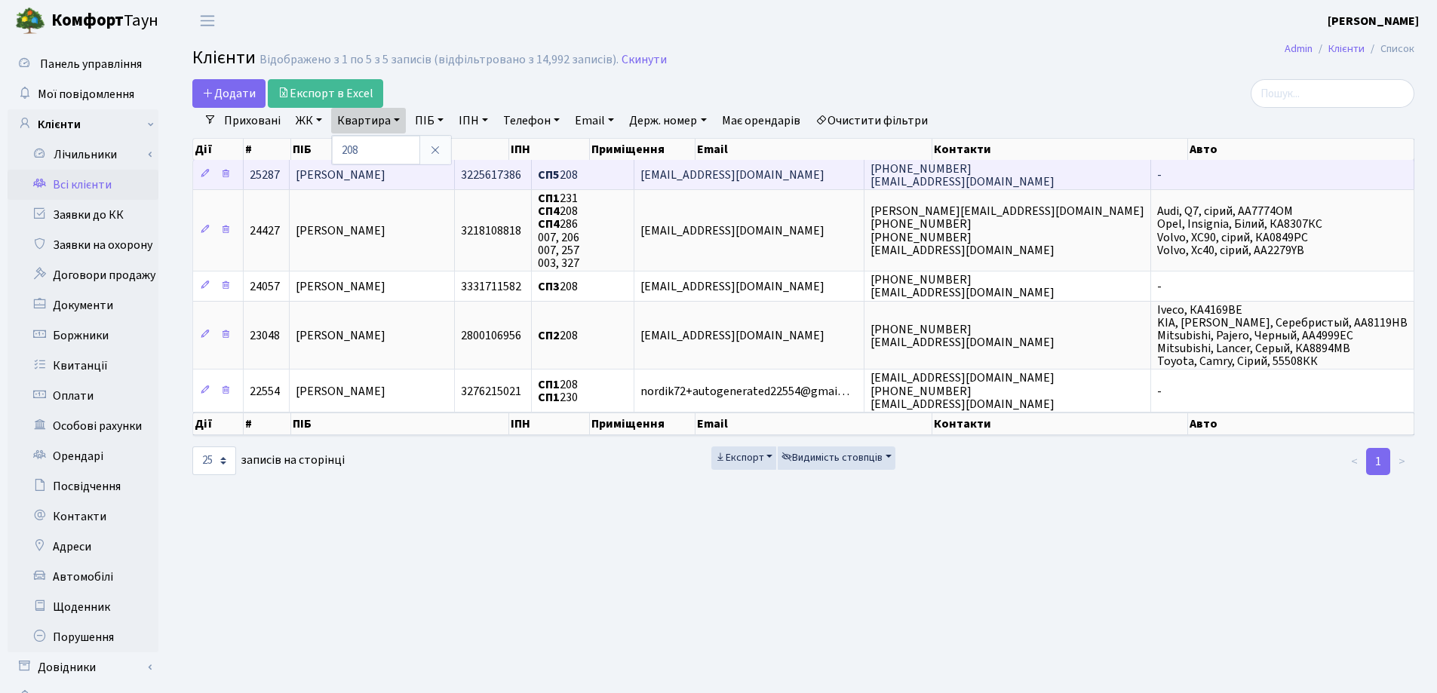
click at [455, 173] on td "[PERSON_NAME]" at bounding box center [372, 174] width 165 height 29
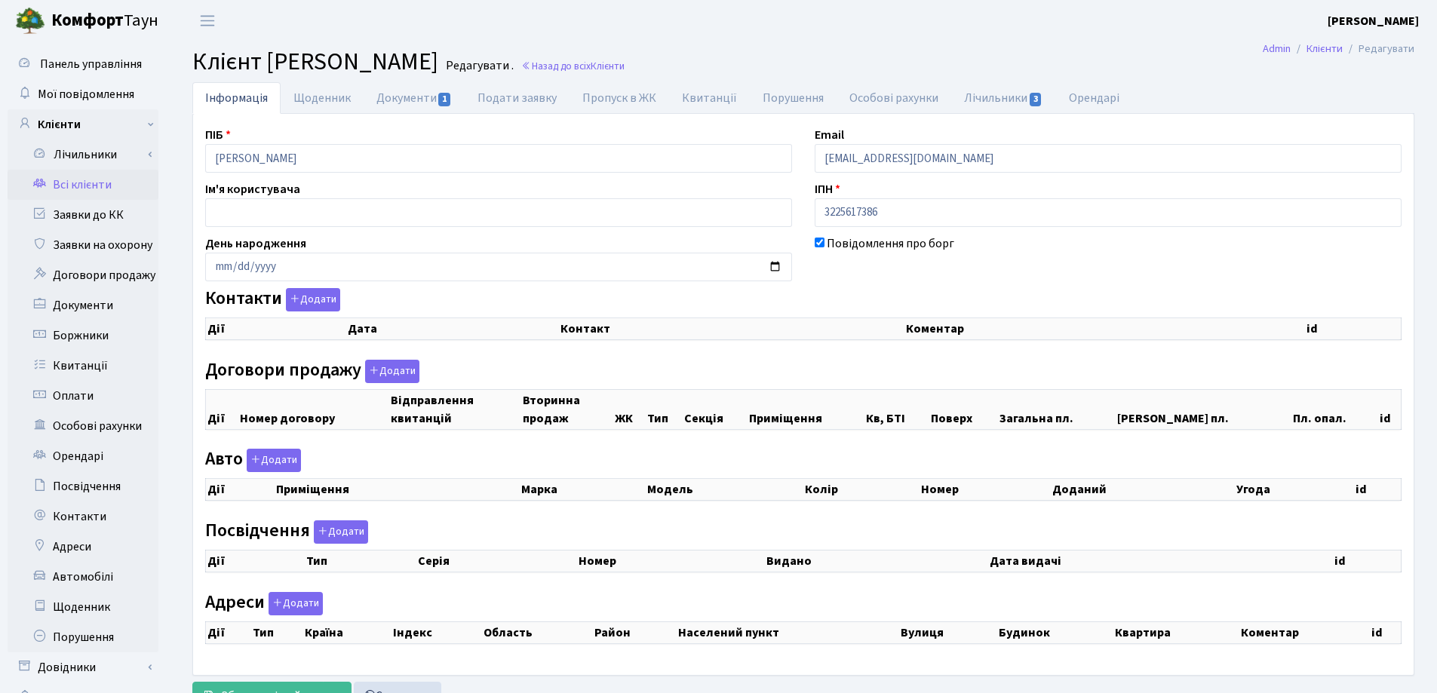
checkbox input "true"
select select "25"
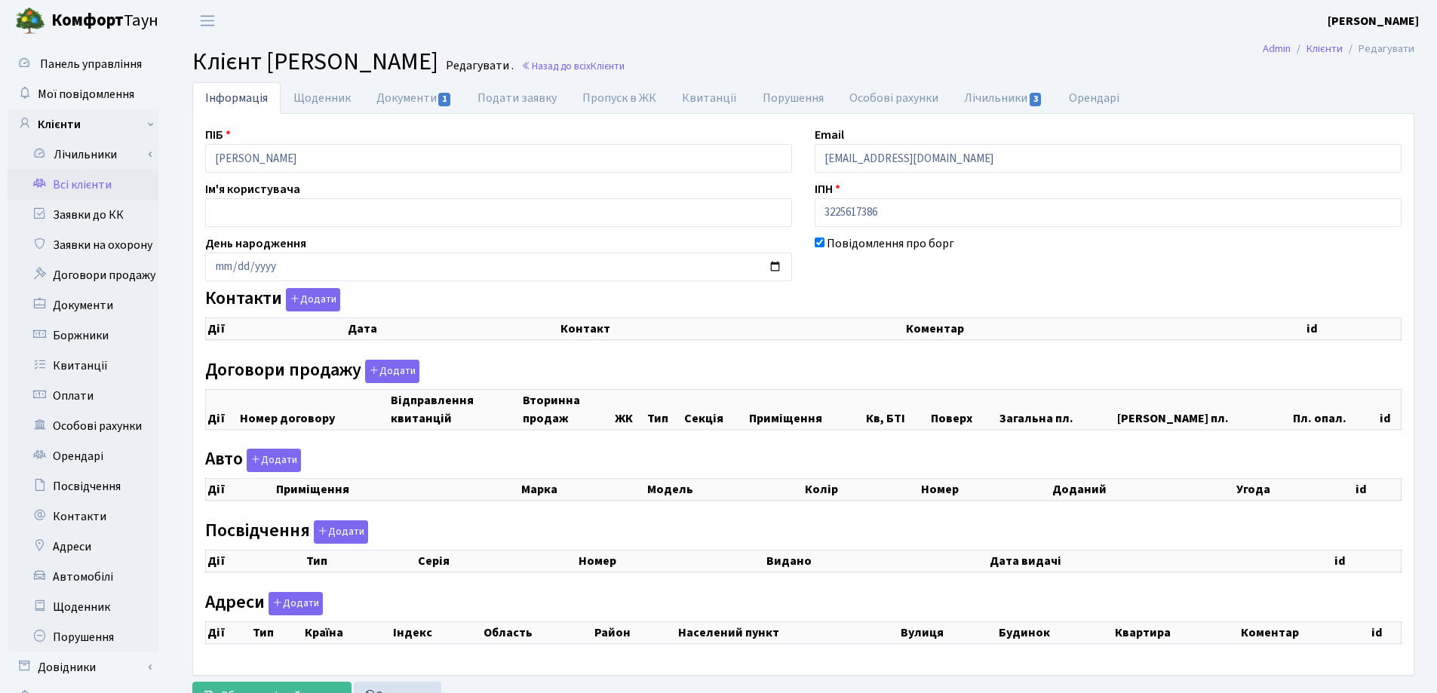
select select "25"
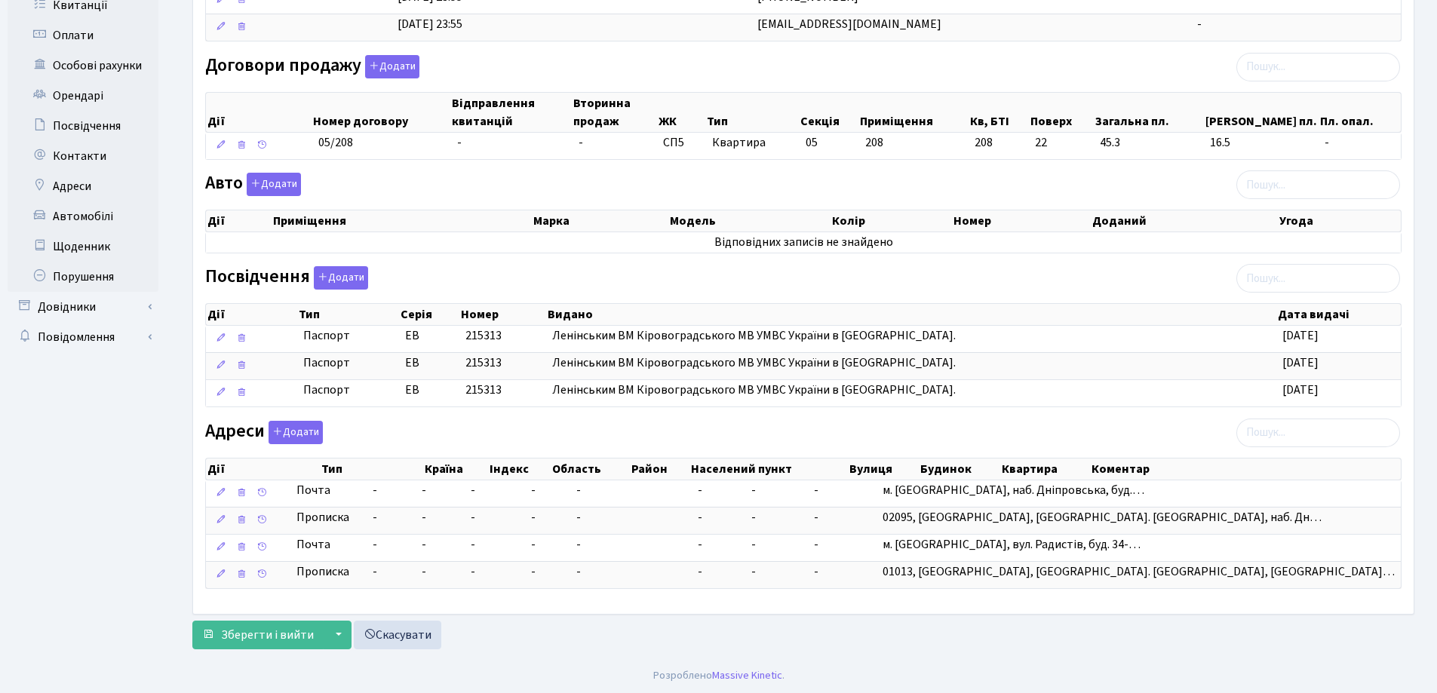
scroll to position [362, 0]
click at [268, 632] on span "Зберегти і вийти" at bounding box center [267, 633] width 93 height 17
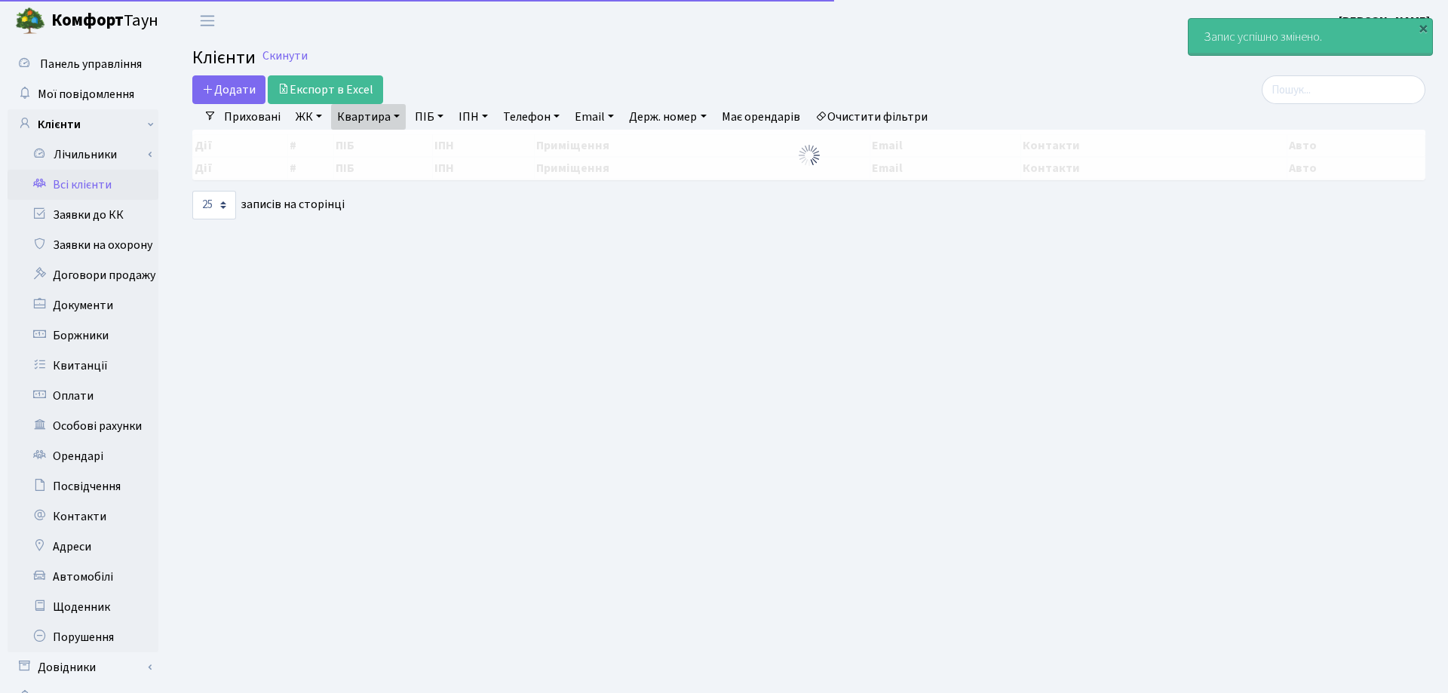
select select "25"
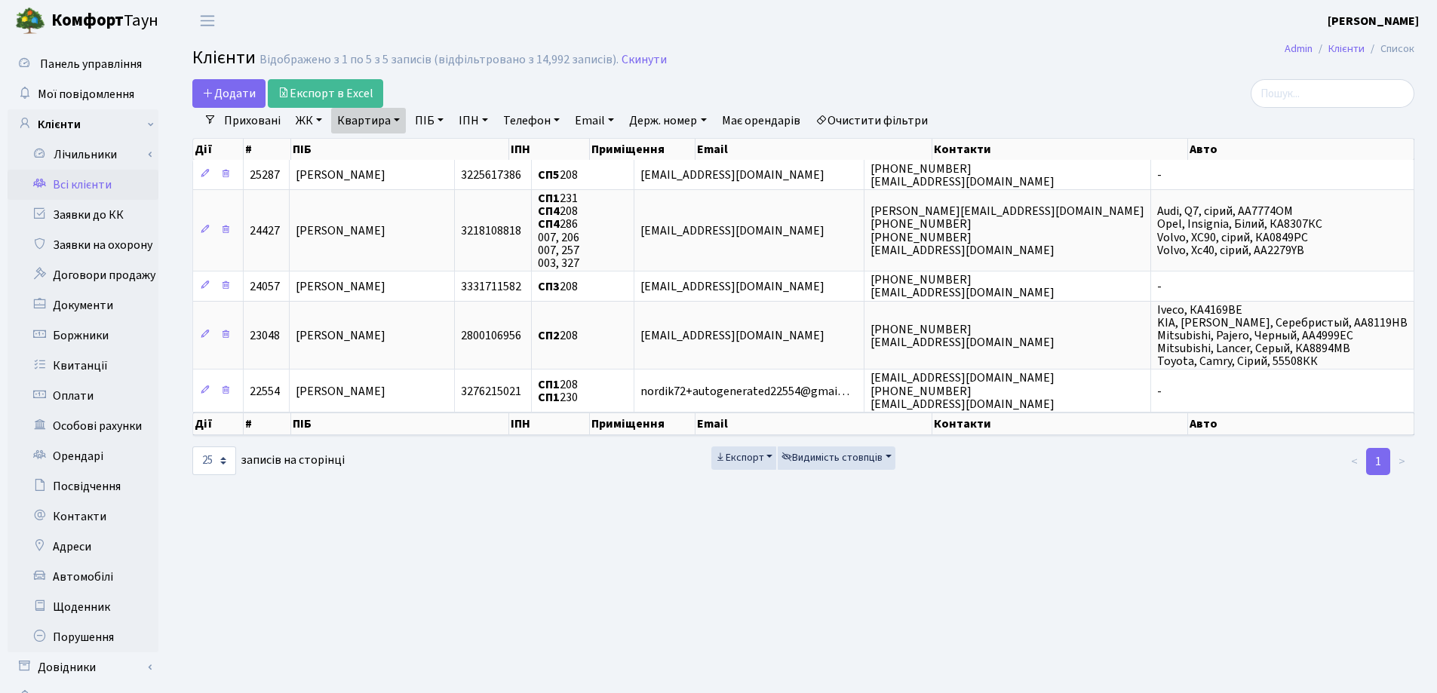
drag, startPoint x: 398, startPoint y: 119, endPoint x: 400, endPoint y: 130, distance: 11.4
click at [398, 120] on link "Квартира" at bounding box center [368, 121] width 75 height 26
click at [437, 155] on icon at bounding box center [435, 150] width 12 height 12
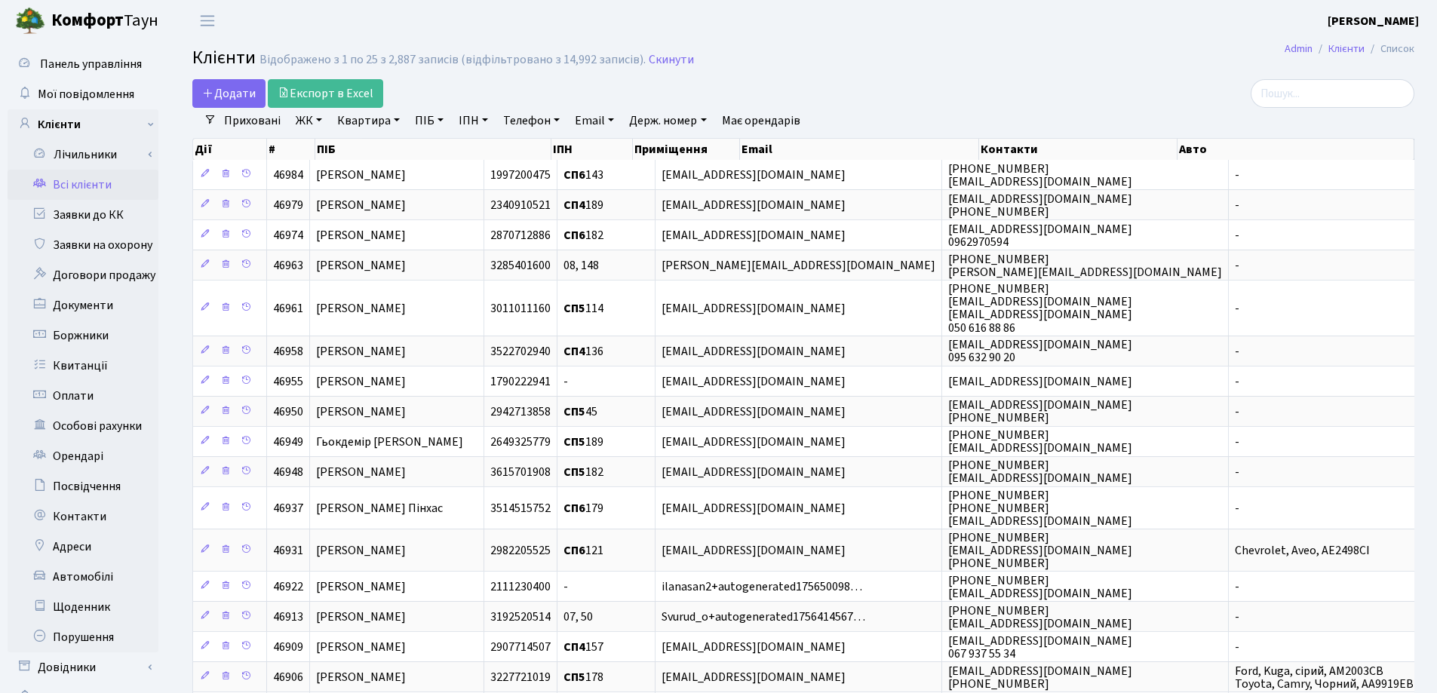
click at [399, 119] on link "Квартира" at bounding box center [368, 121] width 75 height 26
click at [399, 150] on input "text" at bounding box center [376, 150] width 88 height 29
type input "45"
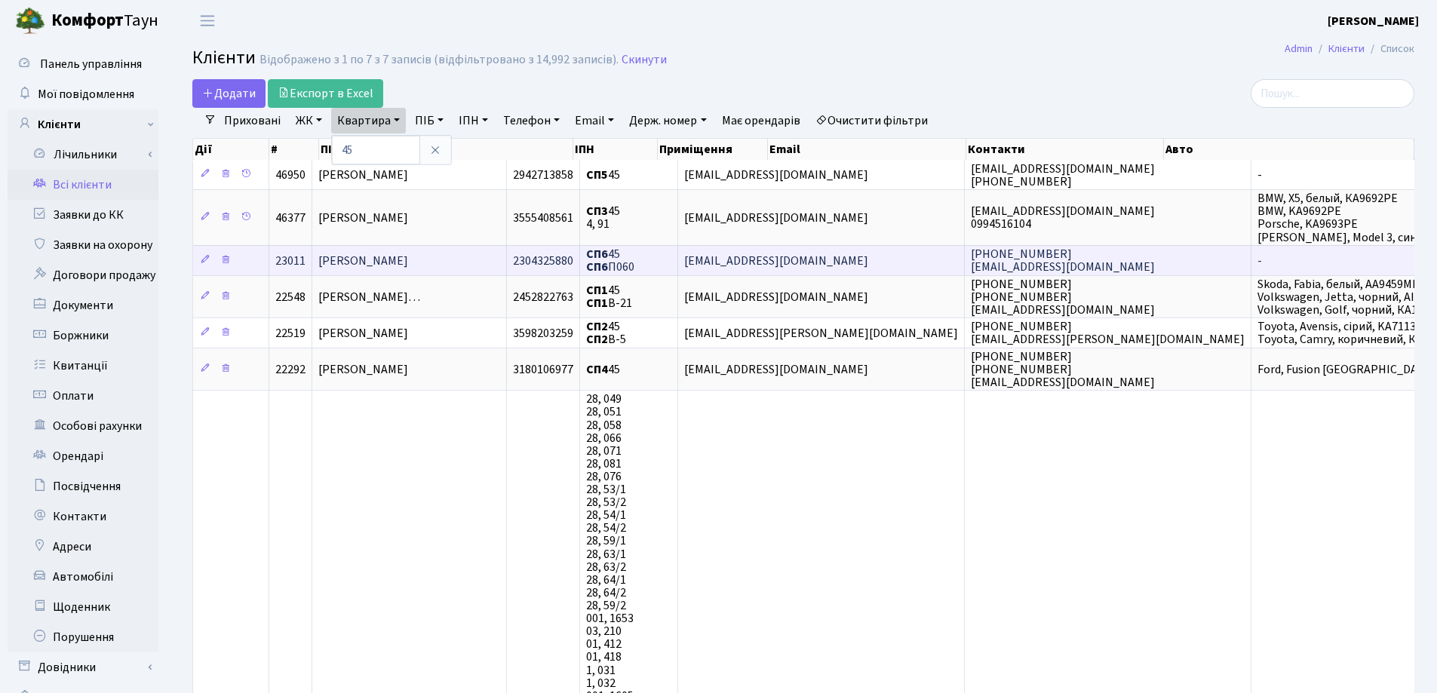
click at [479, 260] on td "Лисенко Наталія Павлівна" at bounding box center [409, 260] width 195 height 30
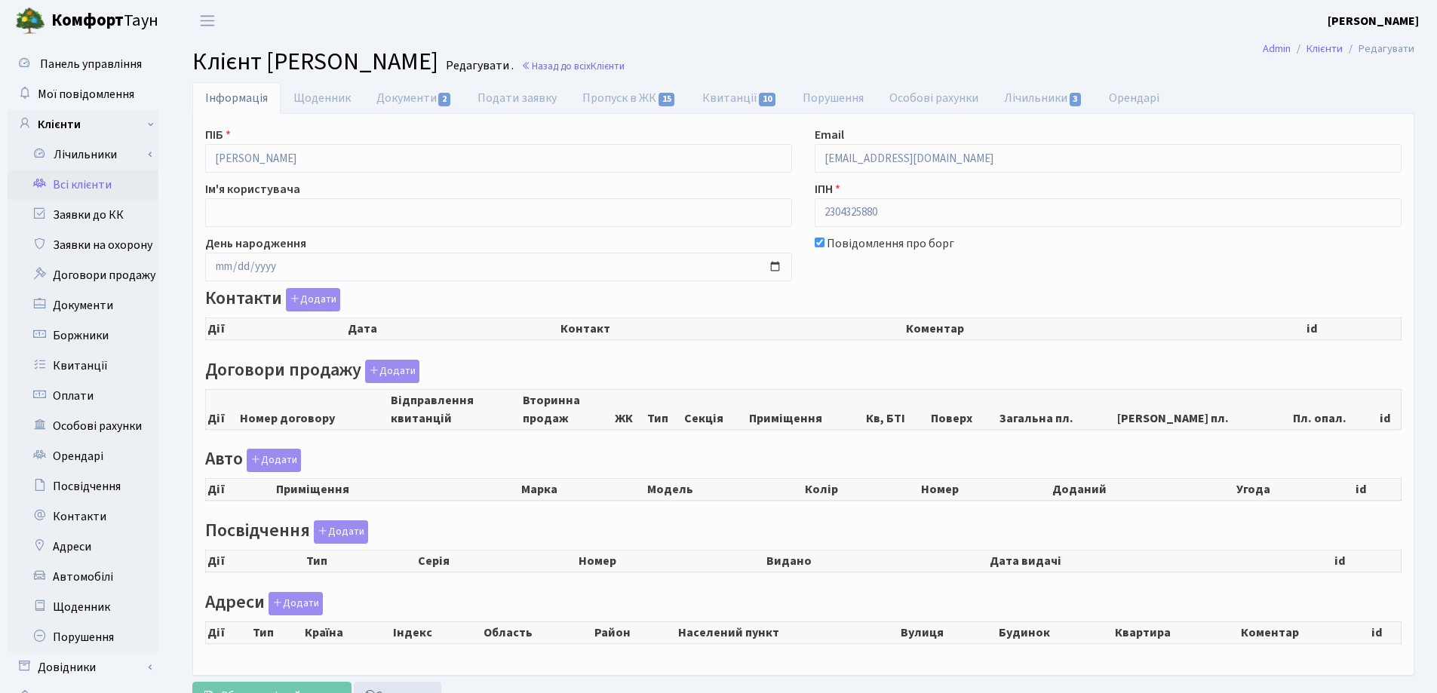
checkbox input "true"
select select "25"
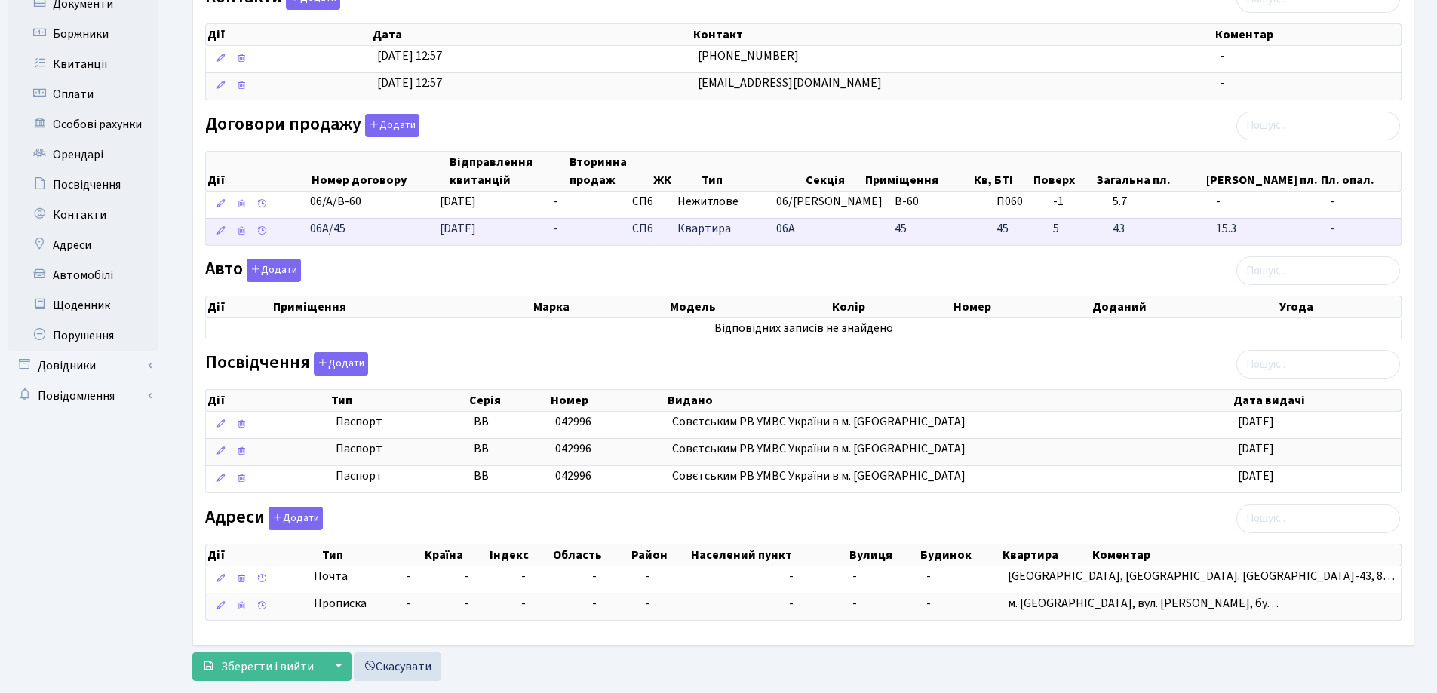
scroll to position [335, 0]
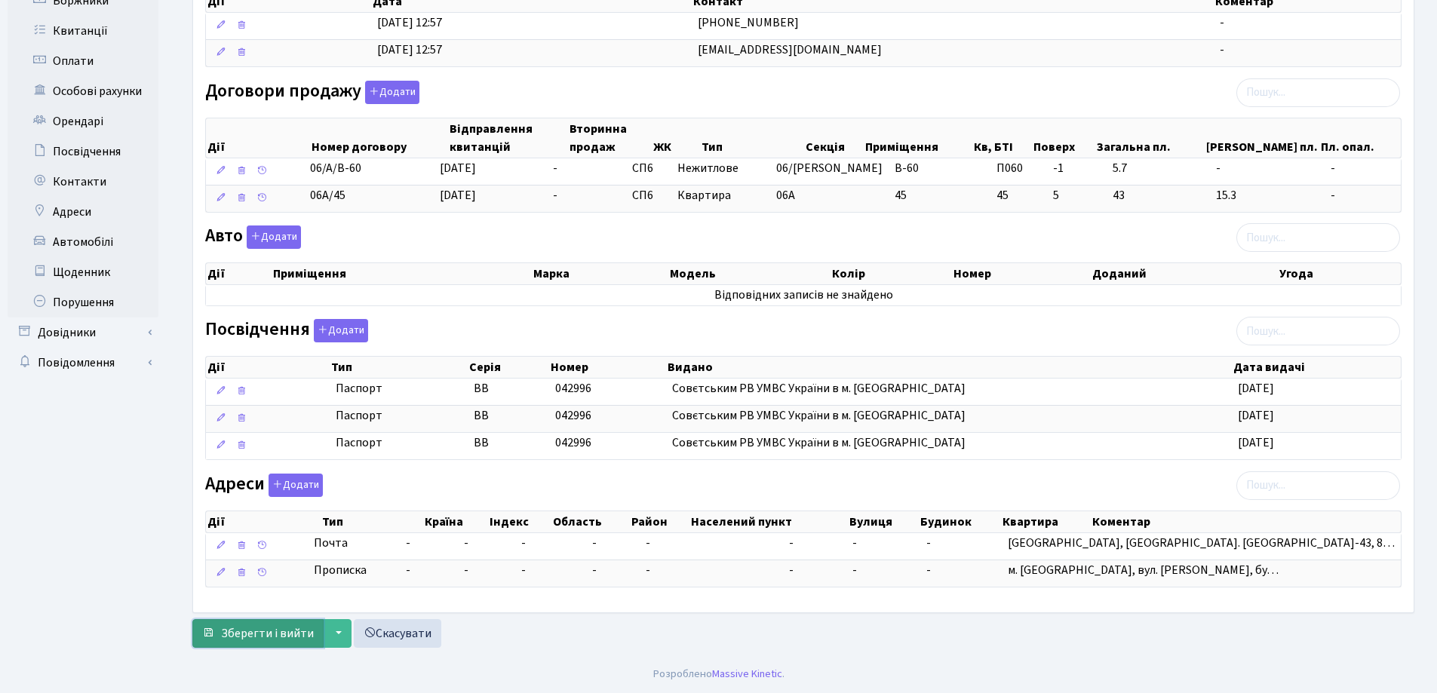
click at [266, 639] on span "Зберегти і вийти" at bounding box center [267, 633] width 93 height 17
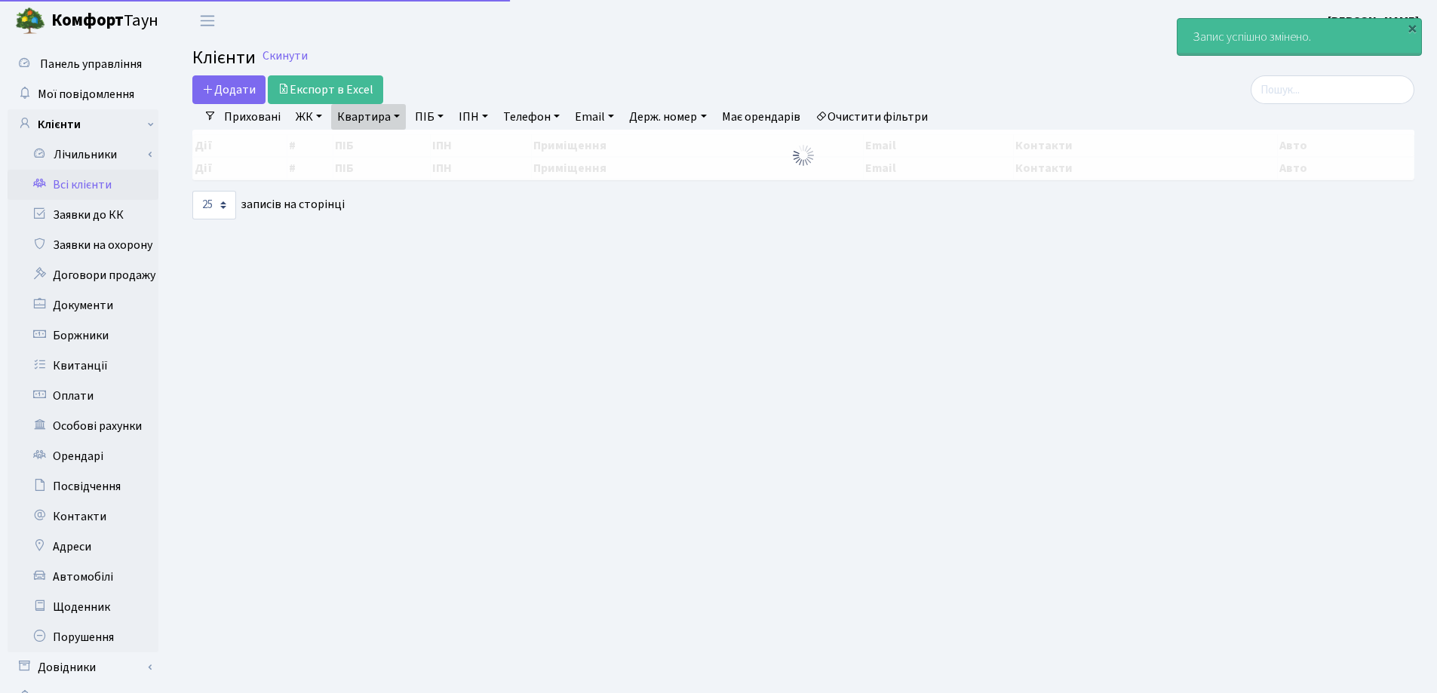
select select "25"
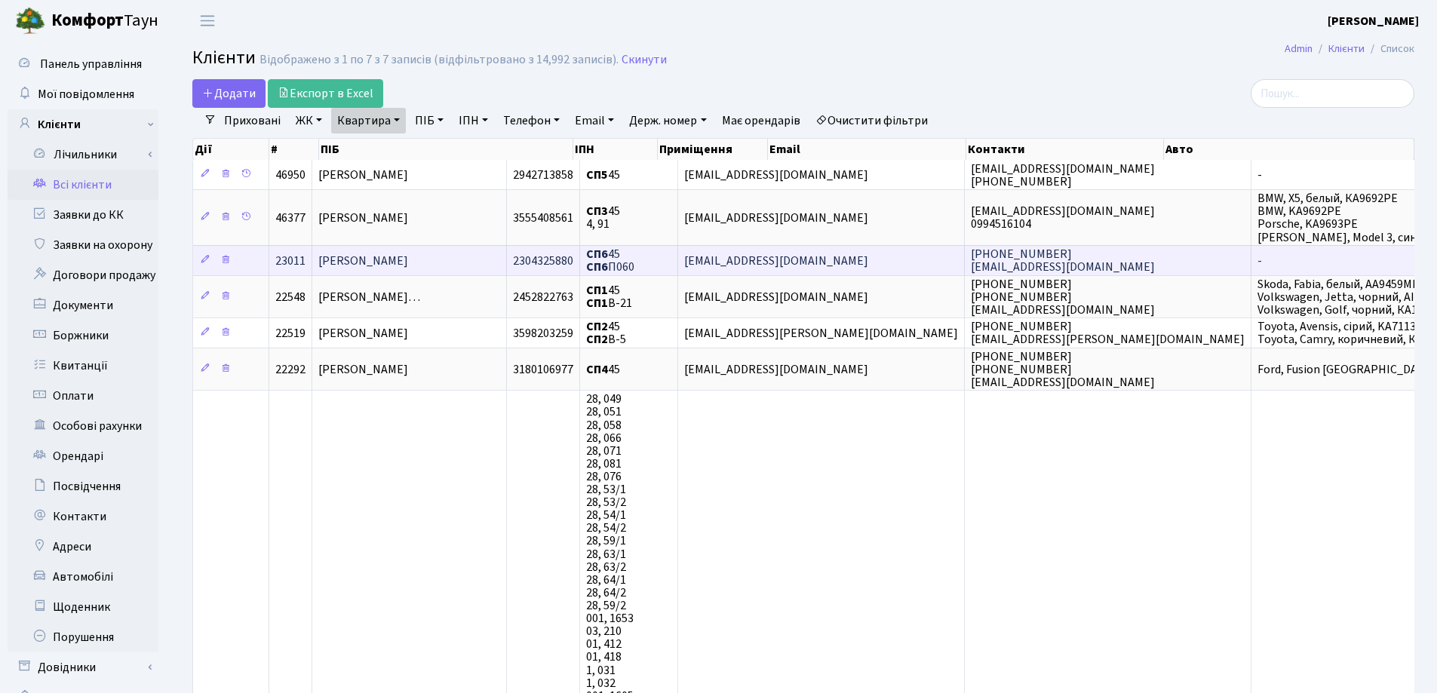
click at [506, 261] on td "[PERSON_NAME]" at bounding box center [409, 260] width 195 height 30
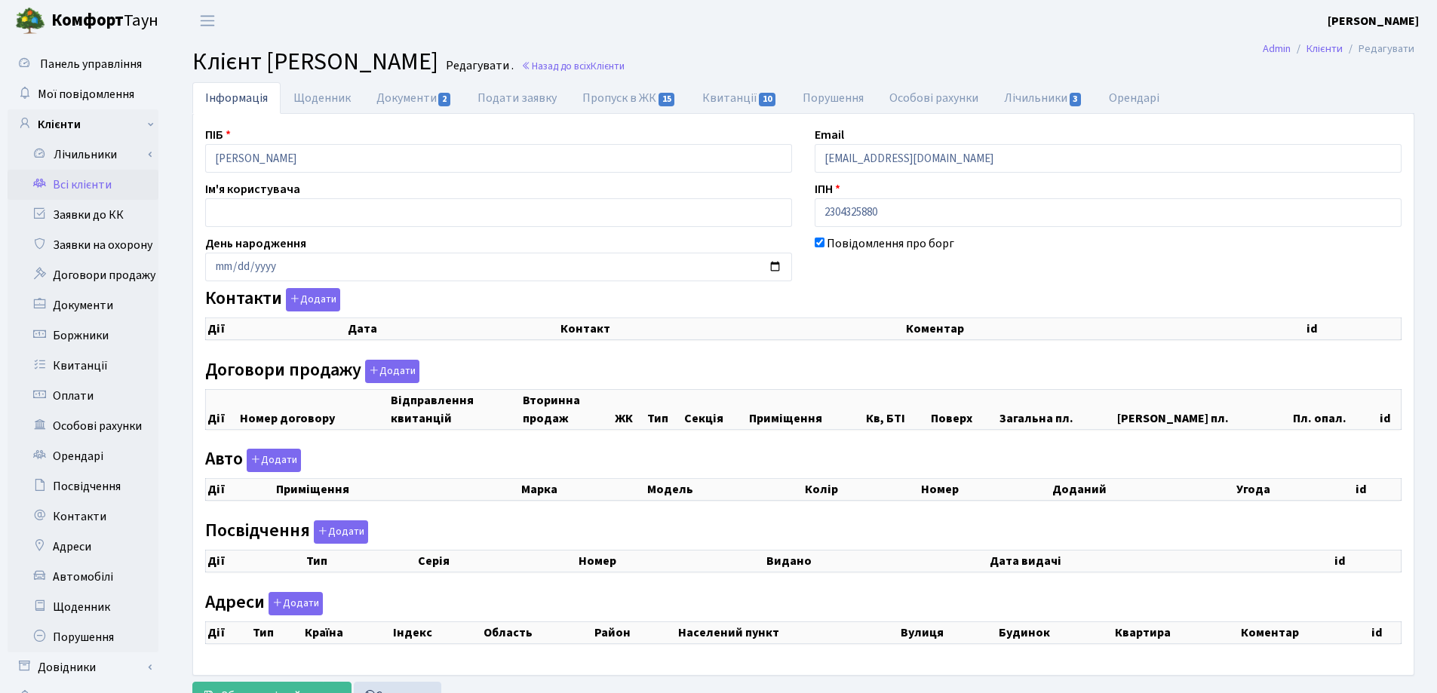
click at [714, 96] on link "Квитанції 10" at bounding box center [739, 98] width 100 height 32
select select "25"
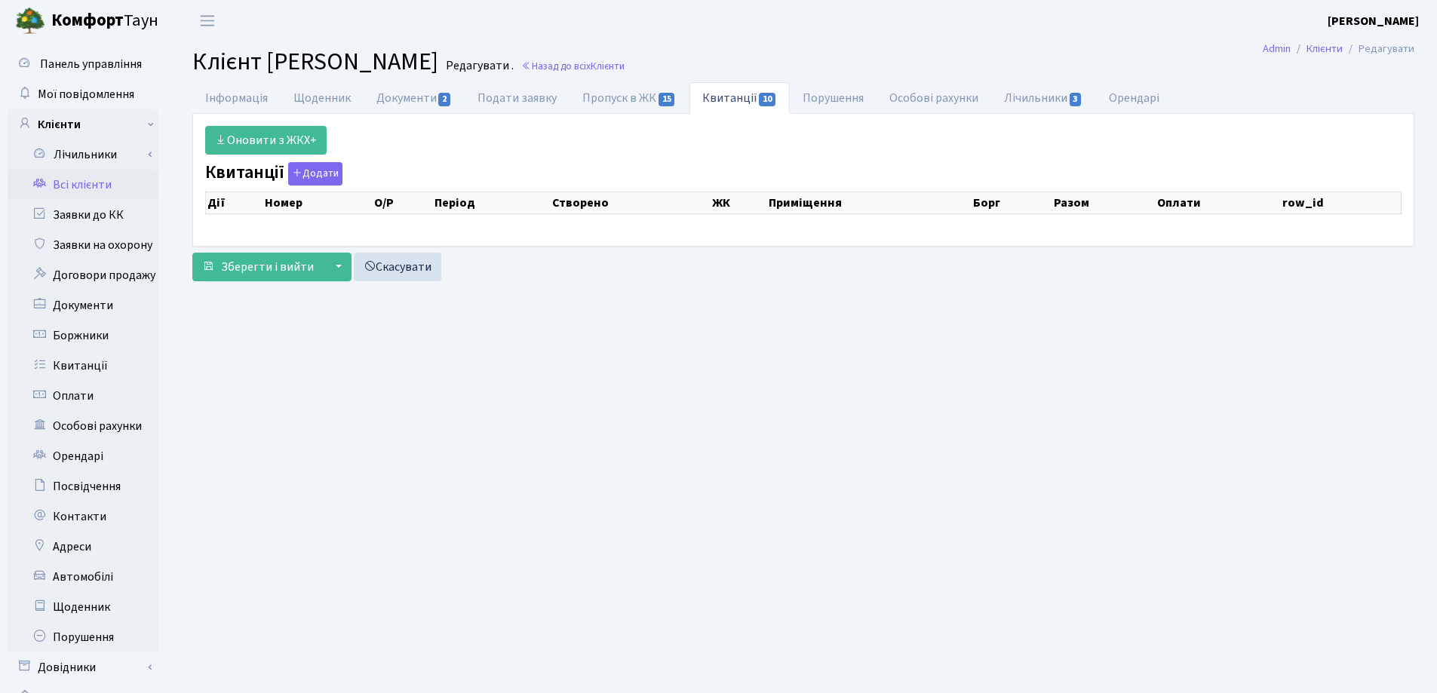
select select "25"
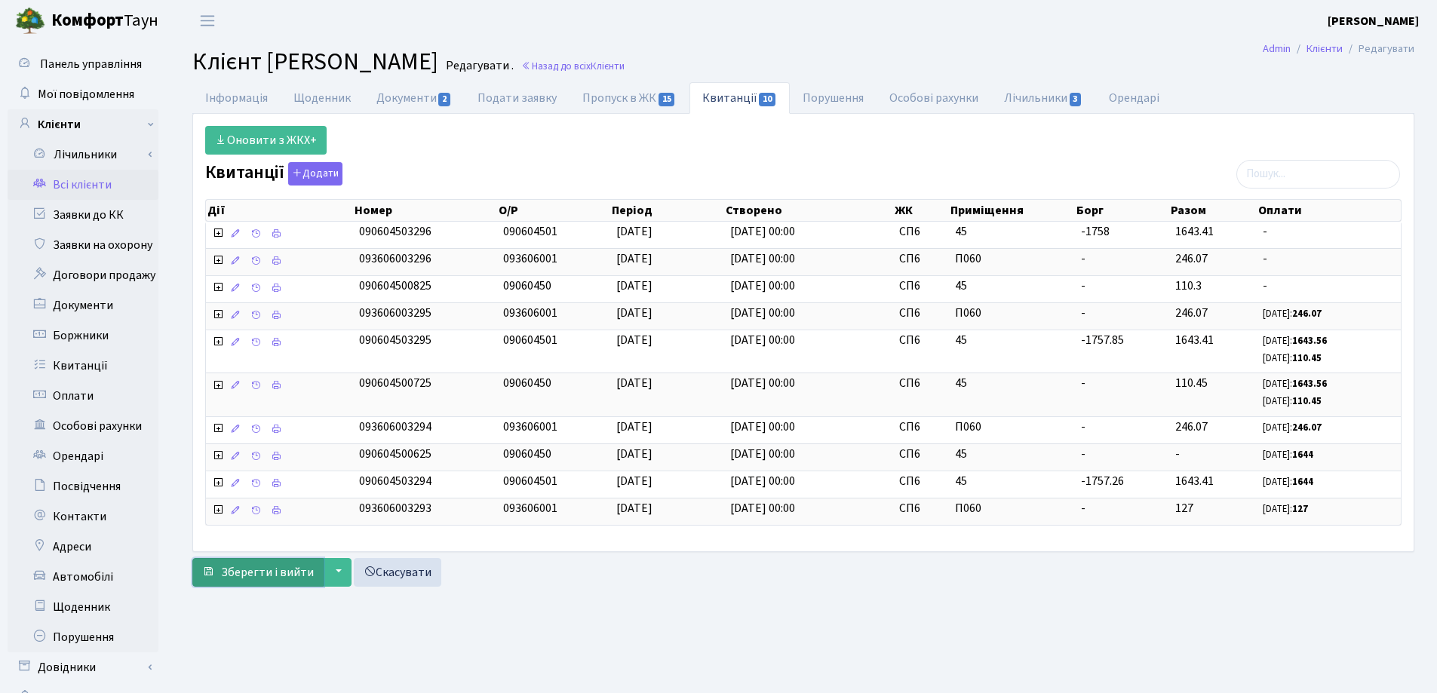
click at [269, 569] on span "Зберегти і вийти" at bounding box center [267, 572] width 93 height 17
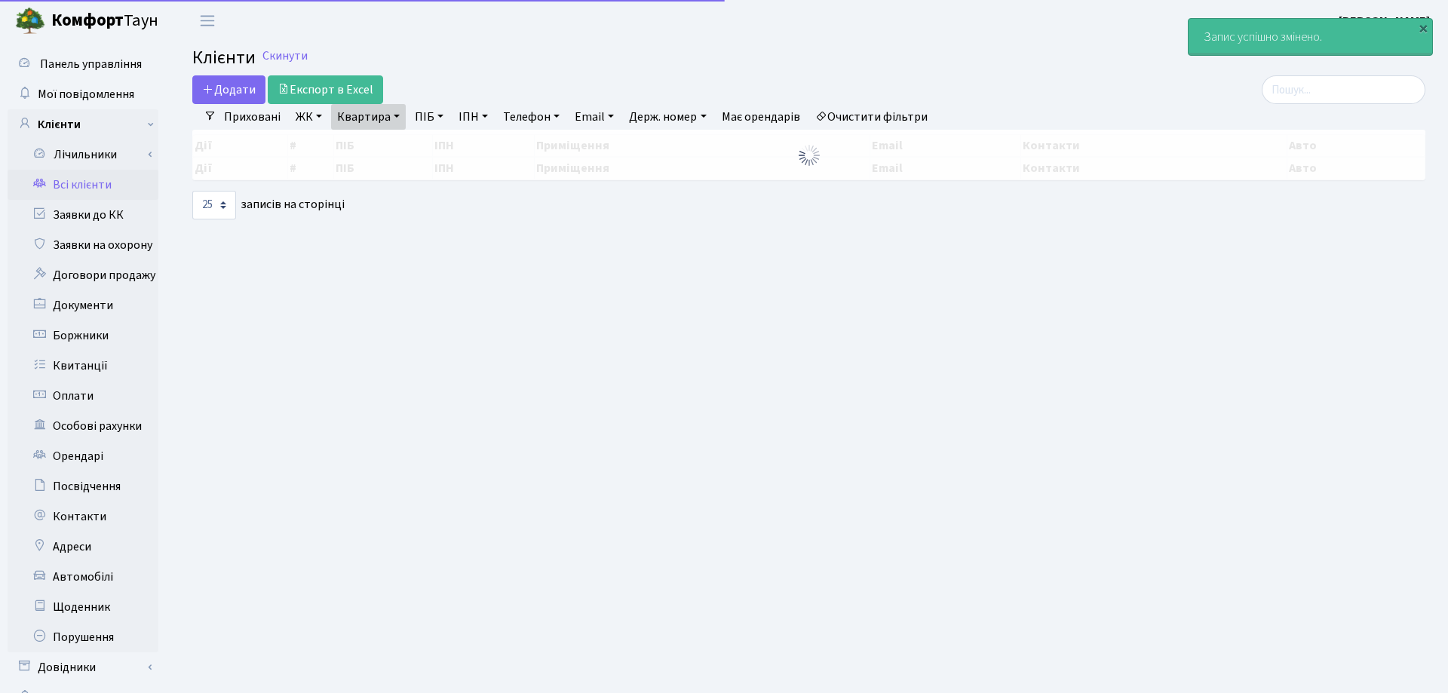
select select "25"
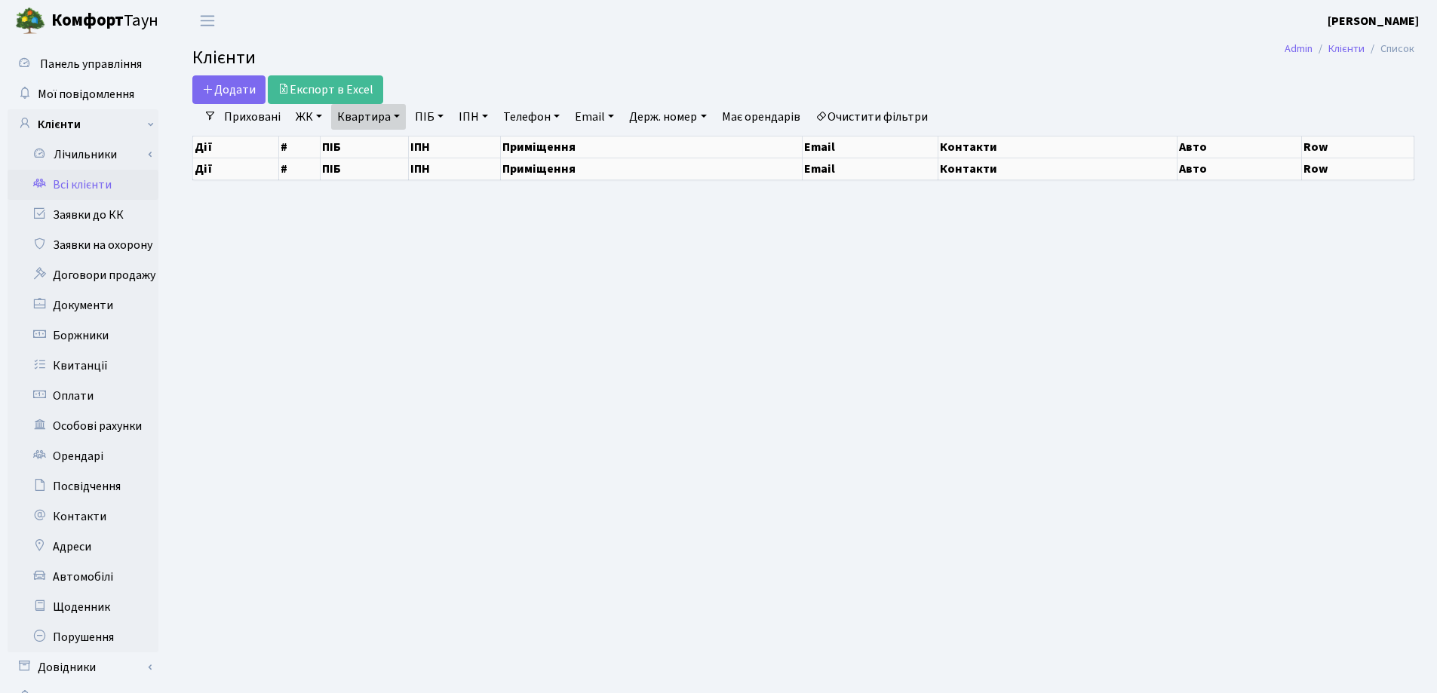
select select "25"
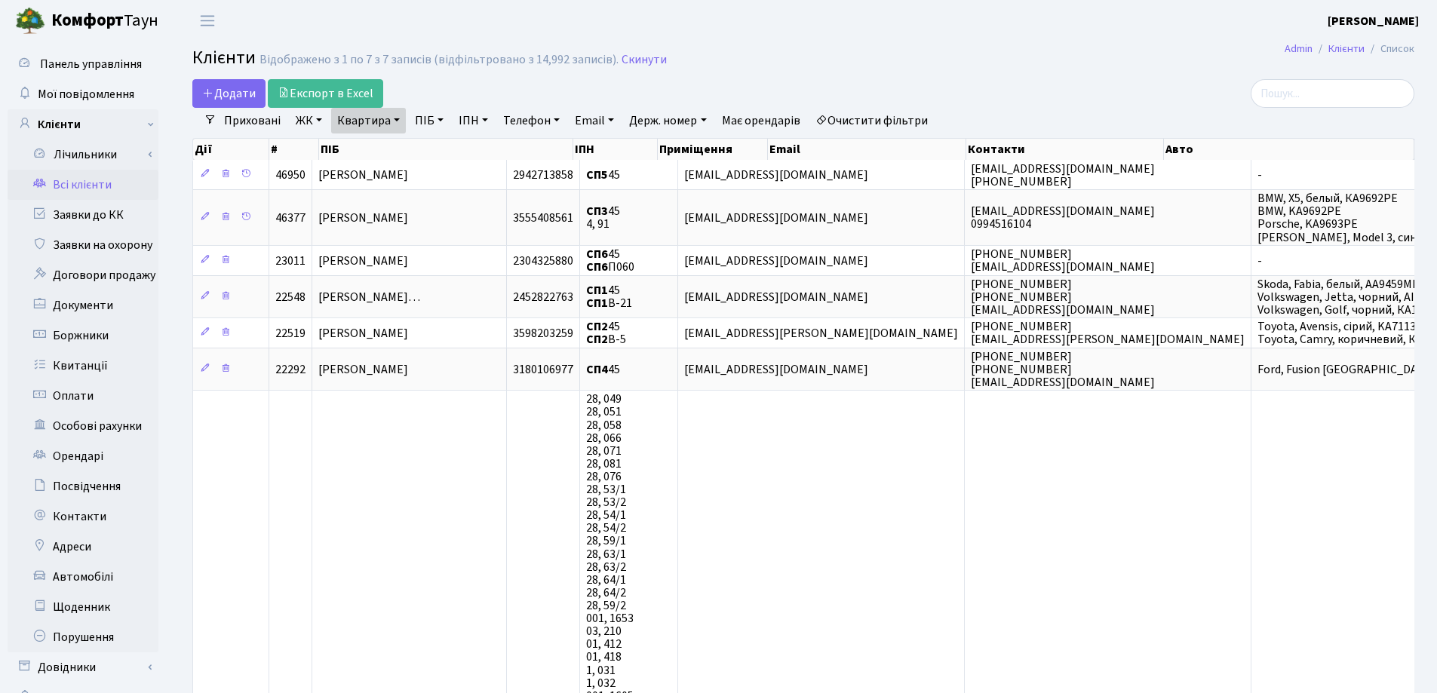
click at [392, 122] on link "Квартира" at bounding box center [368, 121] width 75 height 26
click at [434, 152] on icon at bounding box center [435, 150] width 12 height 12
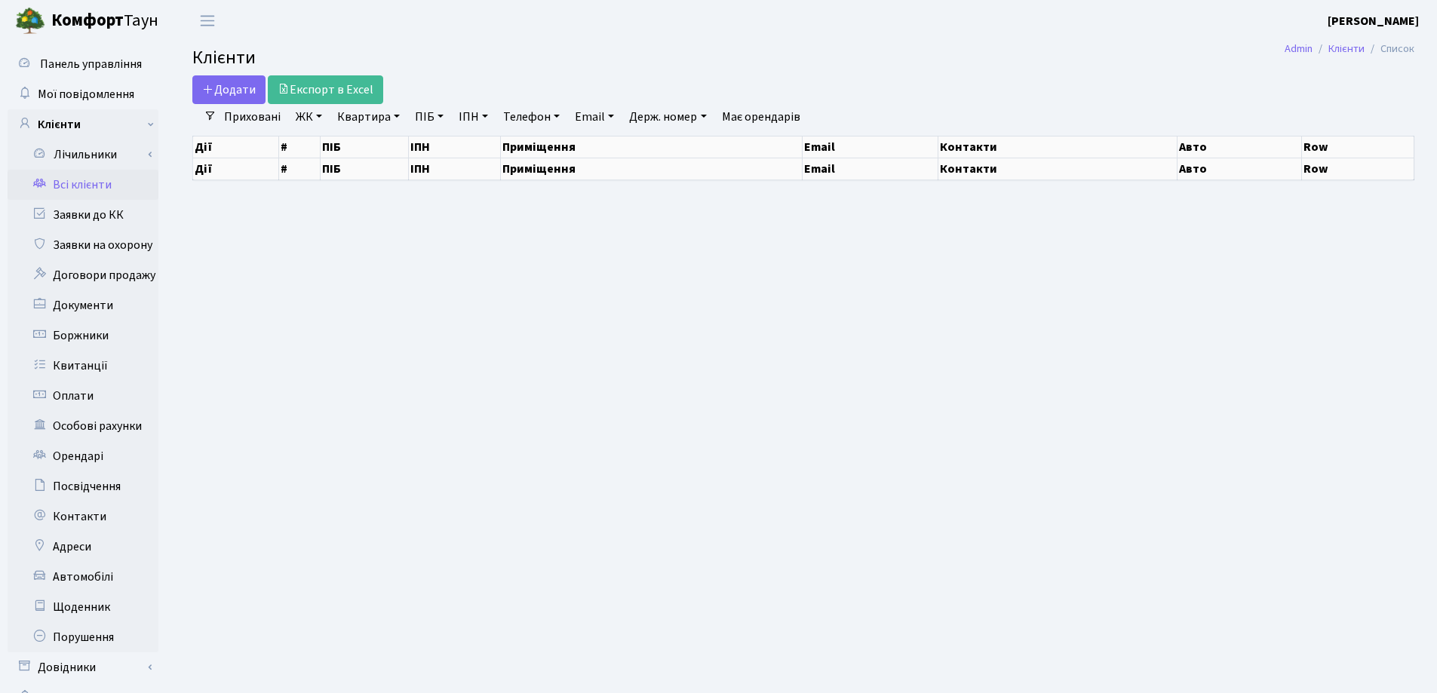
select select "25"
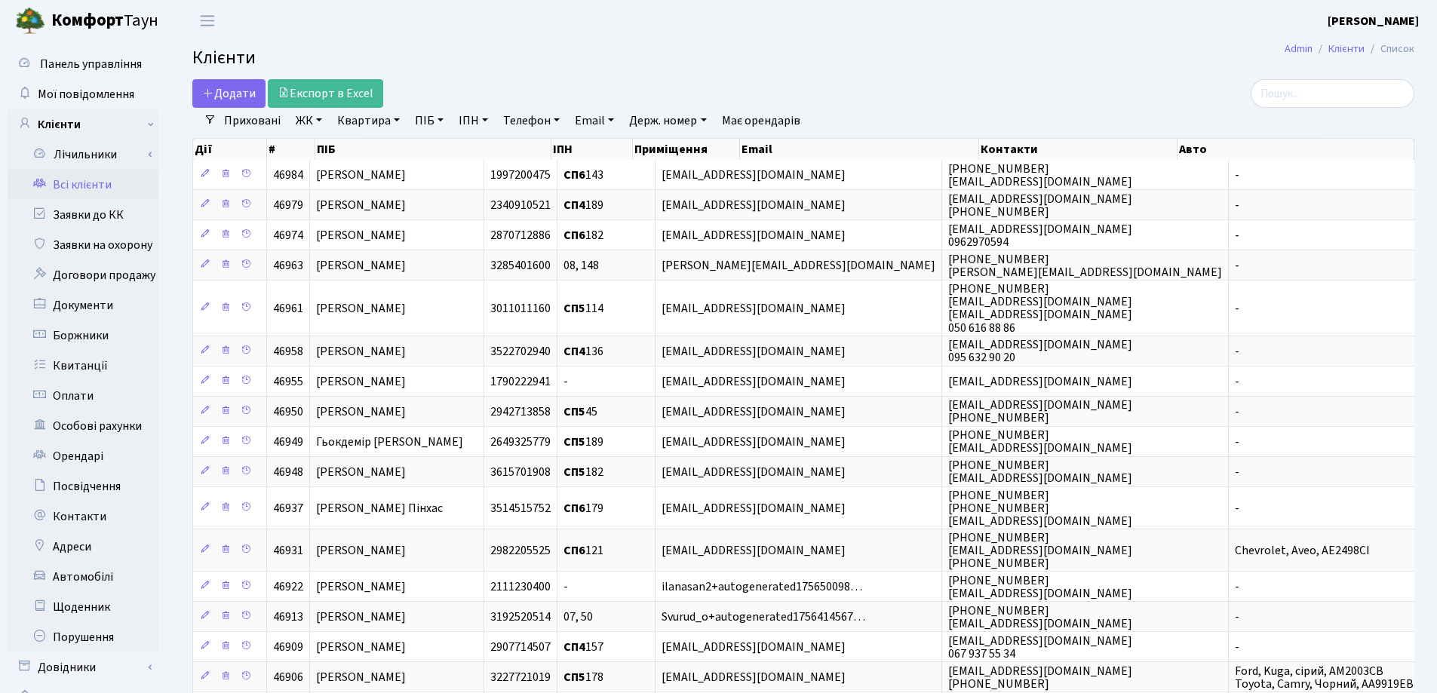
click at [397, 119] on link "Квартира" at bounding box center [368, 121] width 75 height 26
type input "146"
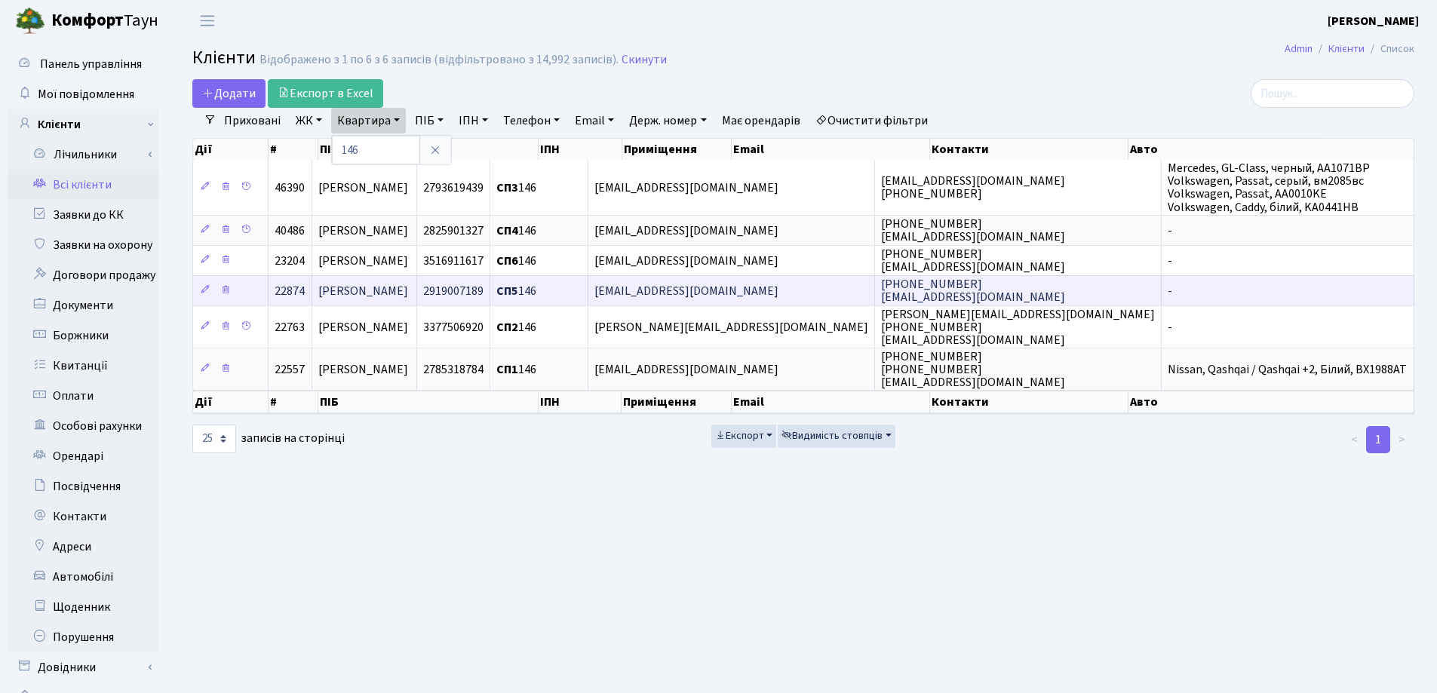
click at [417, 289] on td "Місюра Оксана Анатоліївна" at bounding box center [364, 290] width 105 height 30
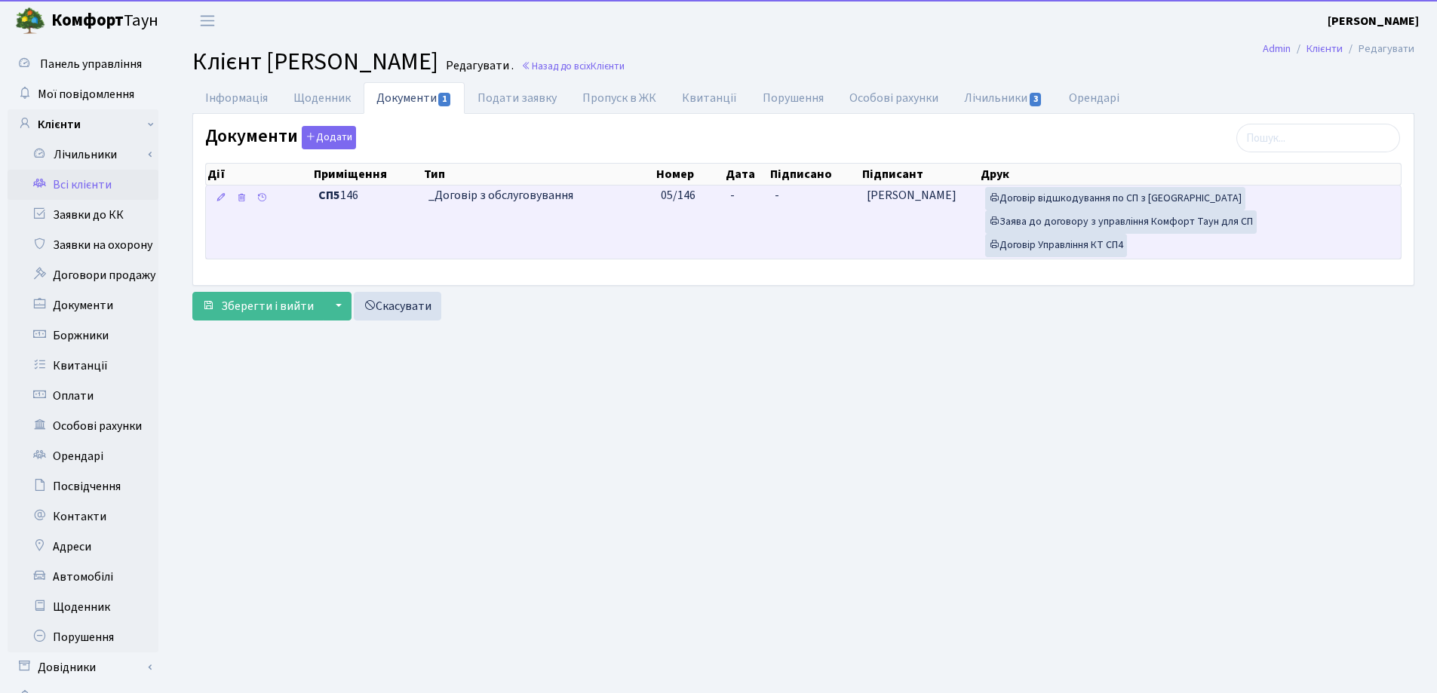
click at [748, 195] on td "-" at bounding box center [746, 222] width 45 height 73
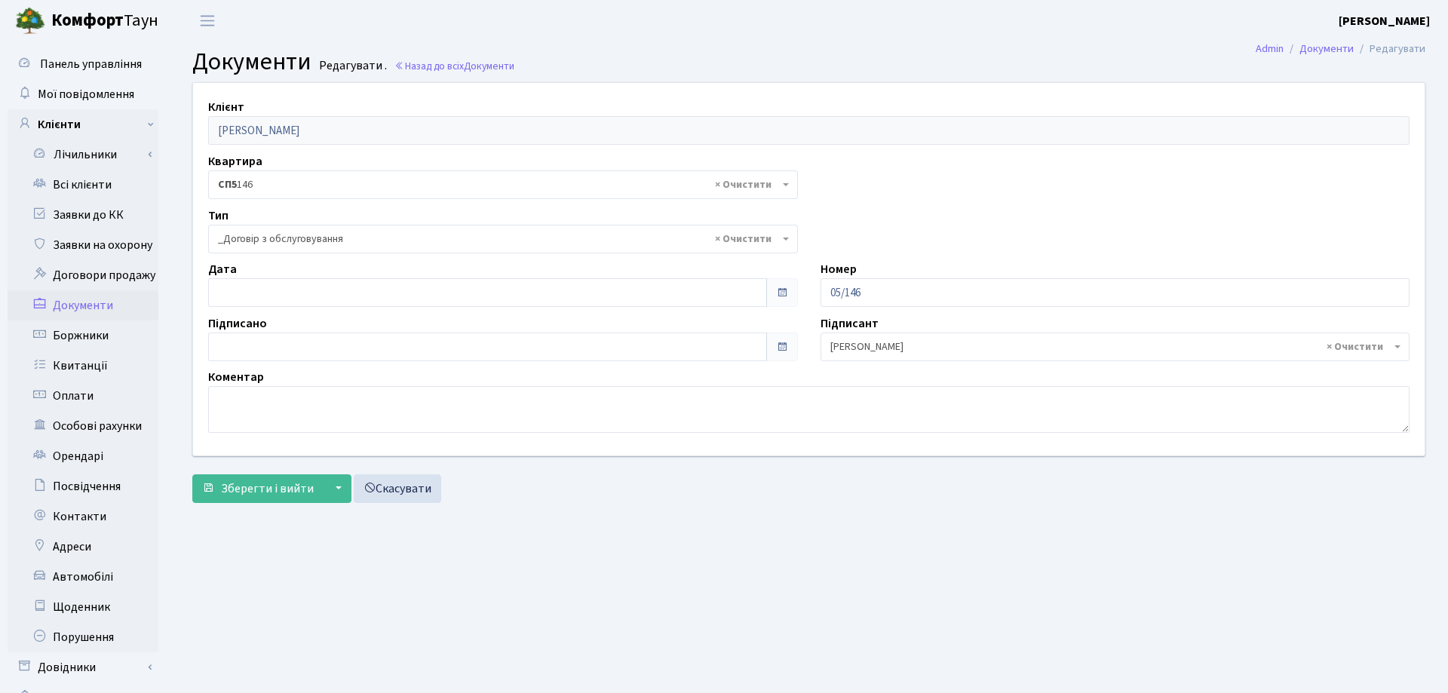
select select "289"
type input "[DATE]"
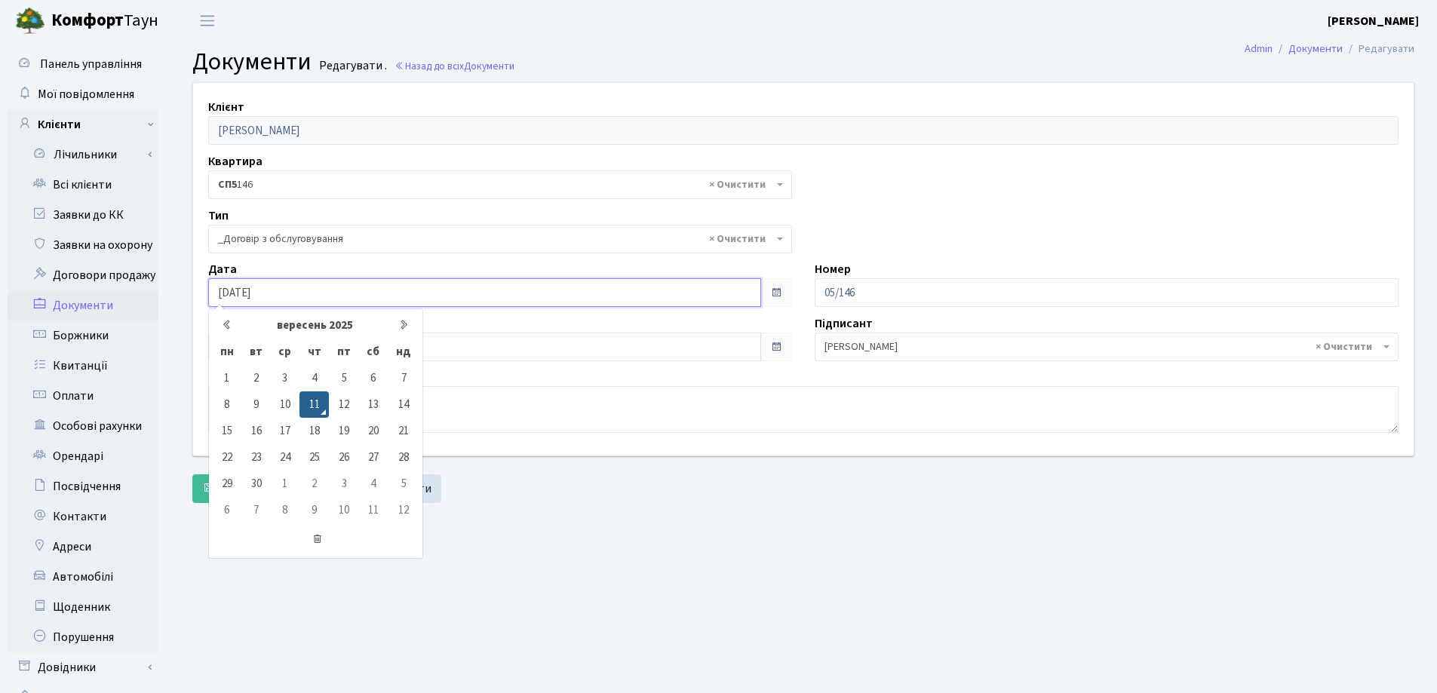
click at [275, 287] on input "[DATE]" at bounding box center [484, 292] width 553 height 29
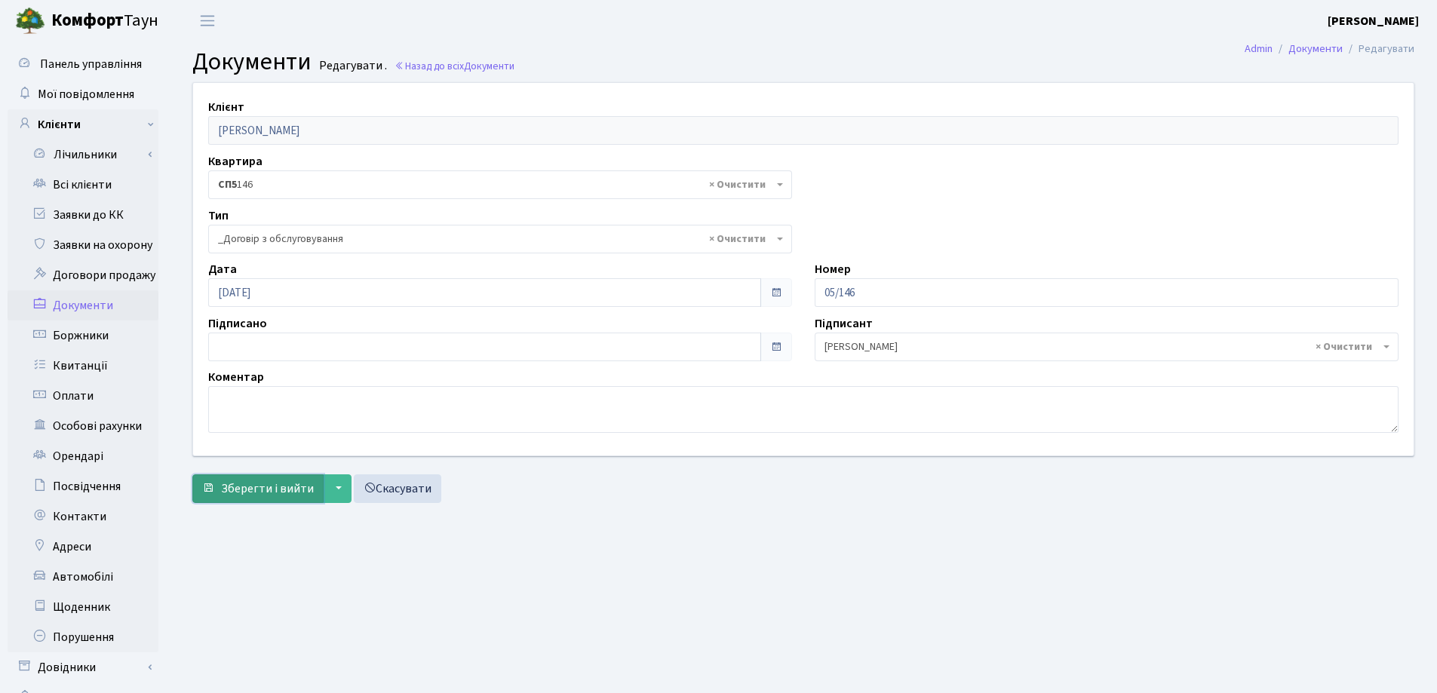
click at [298, 500] on button "Зберегти і вийти" at bounding box center [257, 488] width 131 height 29
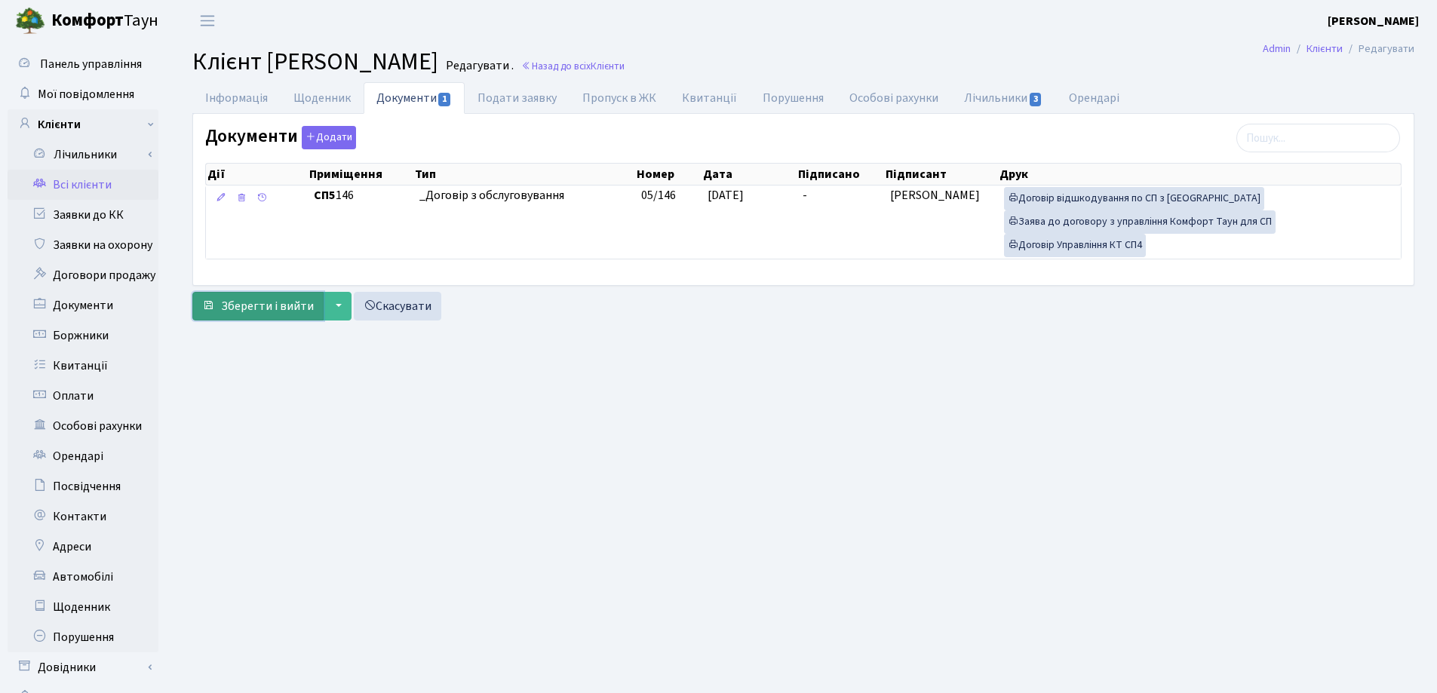
click at [246, 302] on span "Зберегти і вийти" at bounding box center [267, 306] width 93 height 17
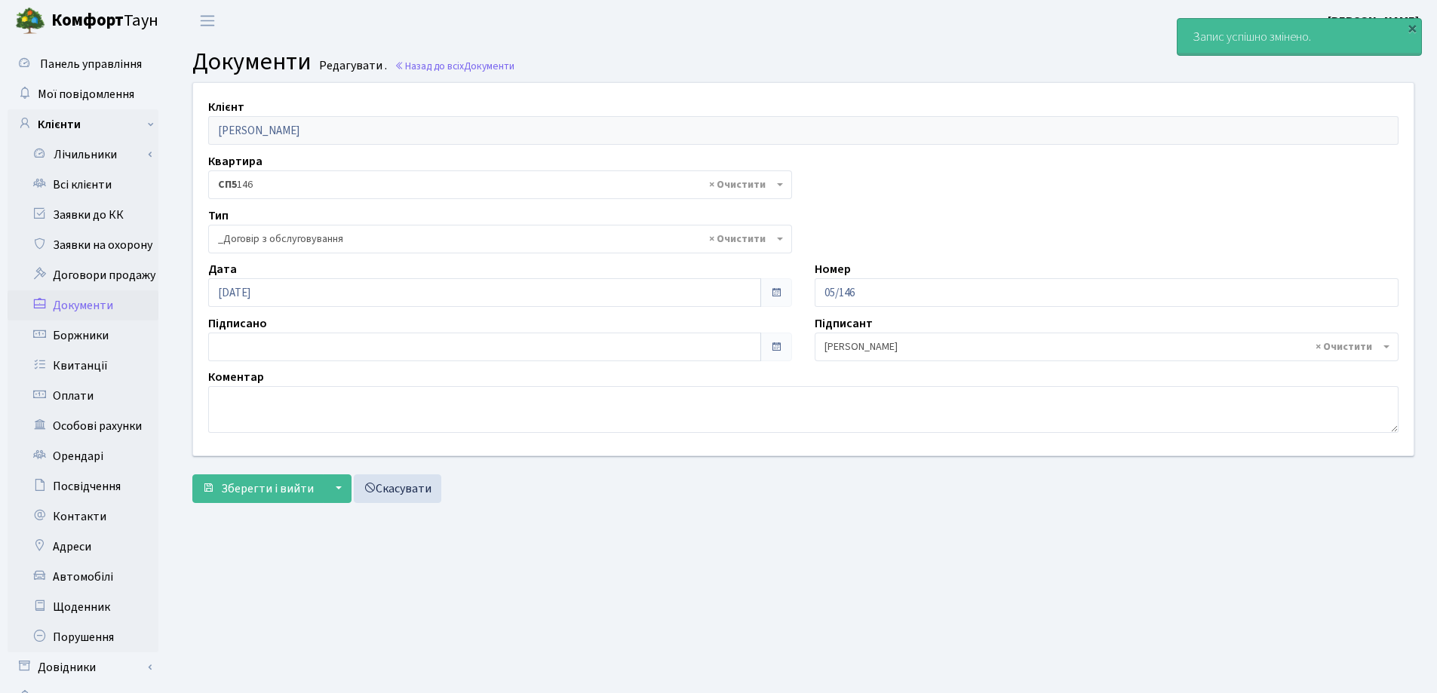
select select "289"
click at [78, 181] on link "Всі клієнти" at bounding box center [83, 185] width 151 height 30
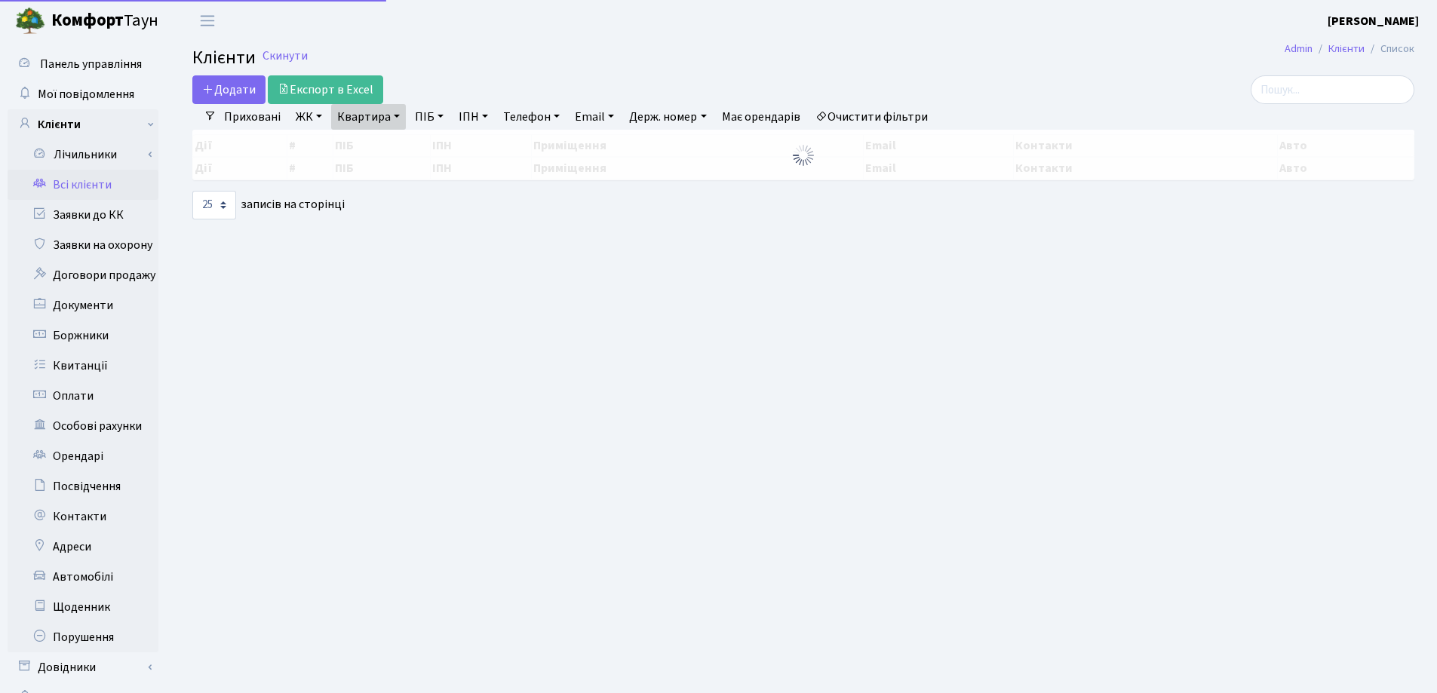
select select "25"
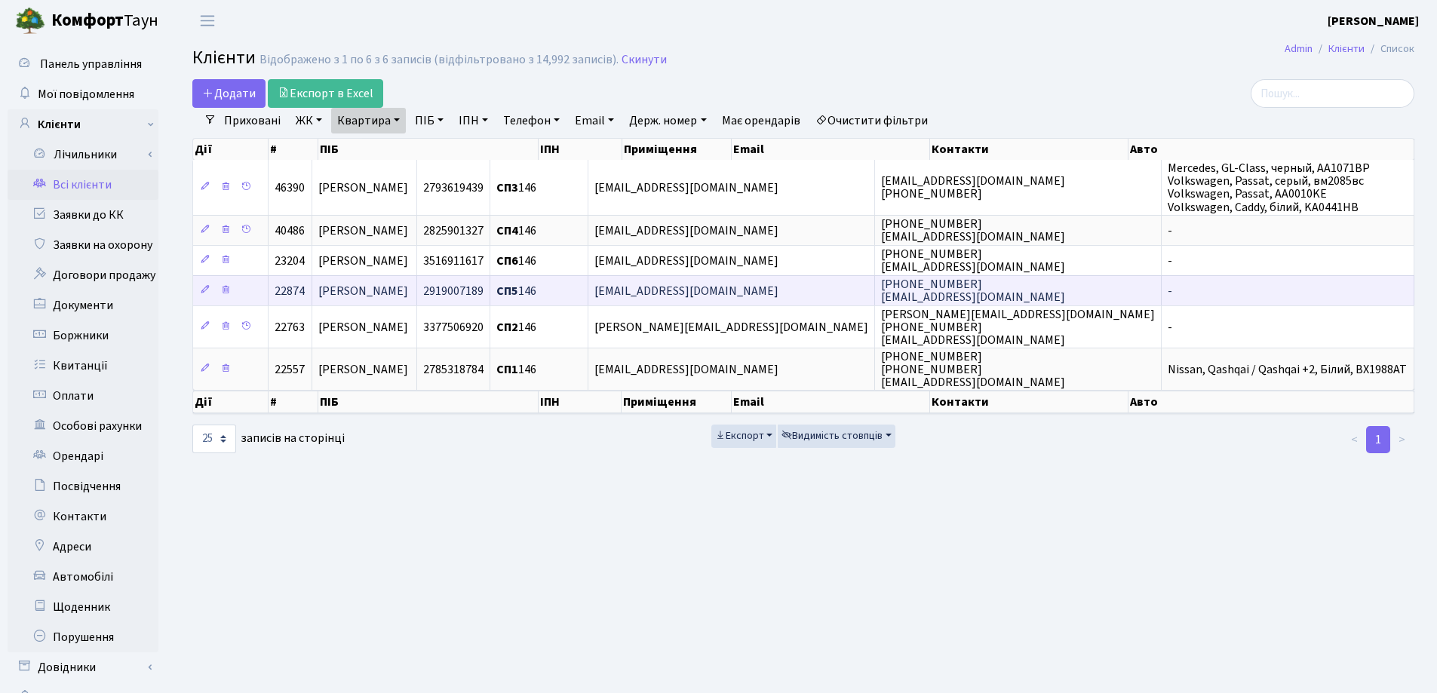
click at [417, 287] on td "[PERSON_NAME]" at bounding box center [364, 290] width 105 height 30
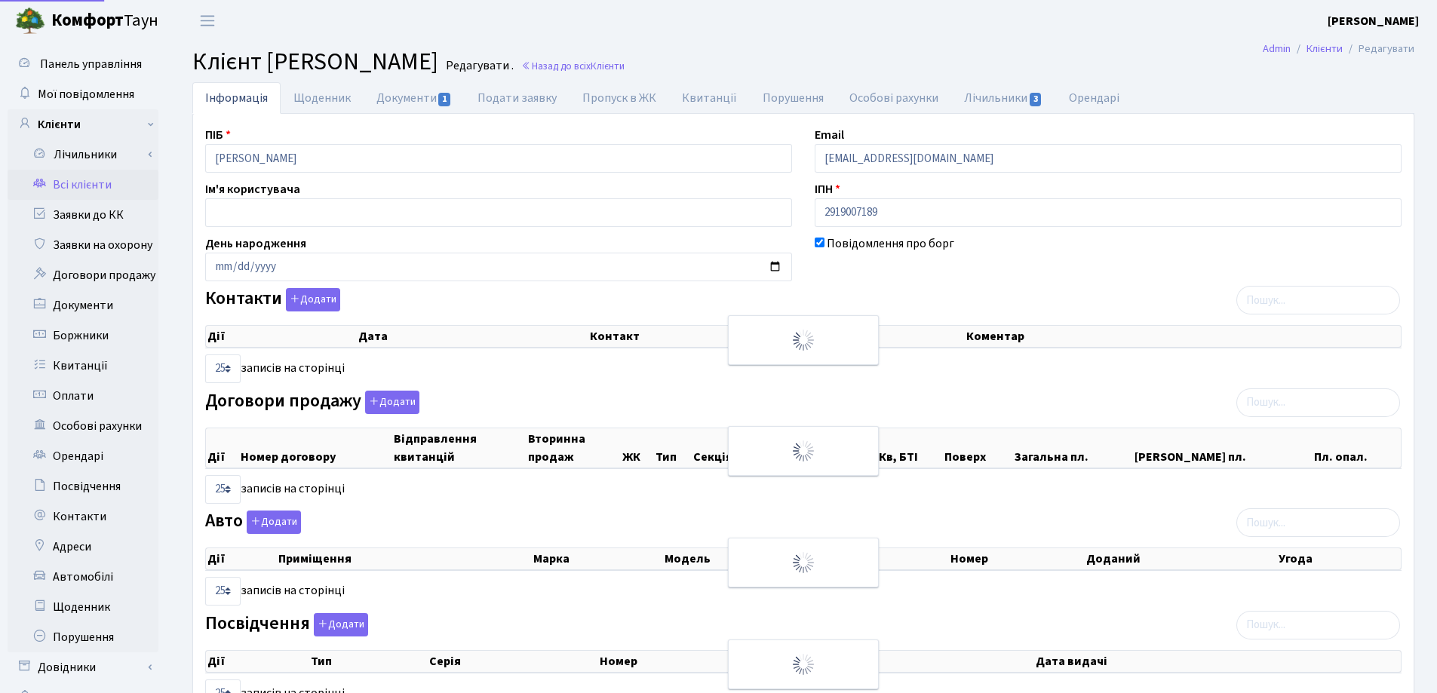
select select "25"
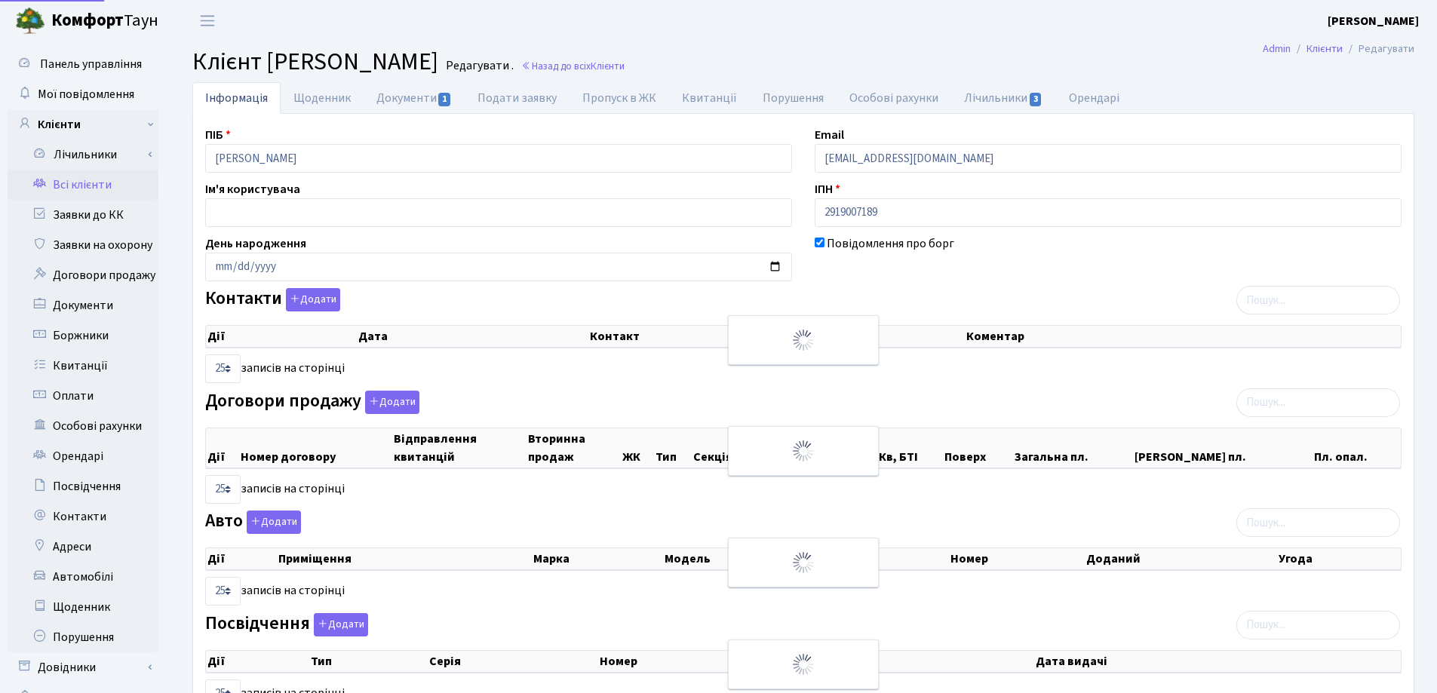
click at [395, 96] on link "Документи 1" at bounding box center [414, 98] width 101 height 32
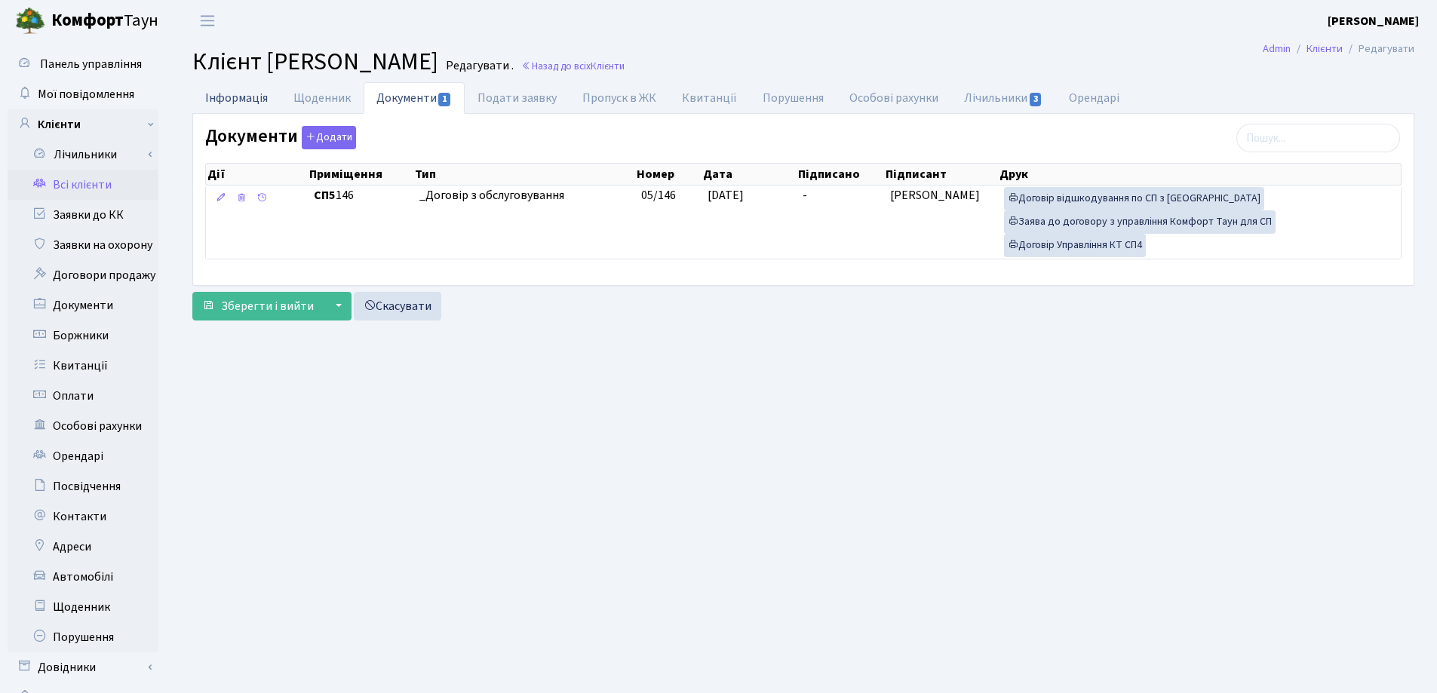
click at [203, 94] on link "Інформація" at bounding box center [236, 97] width 88 height 31
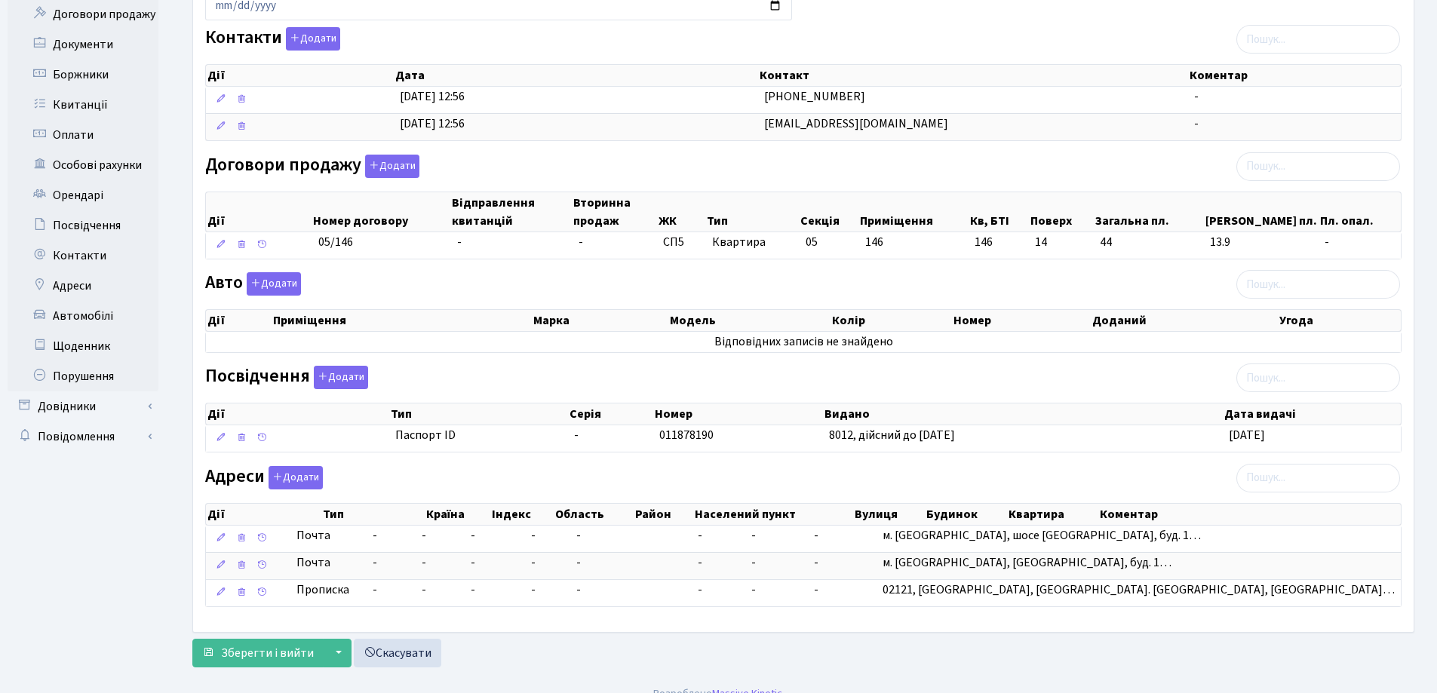
scroll to position [281, 0]
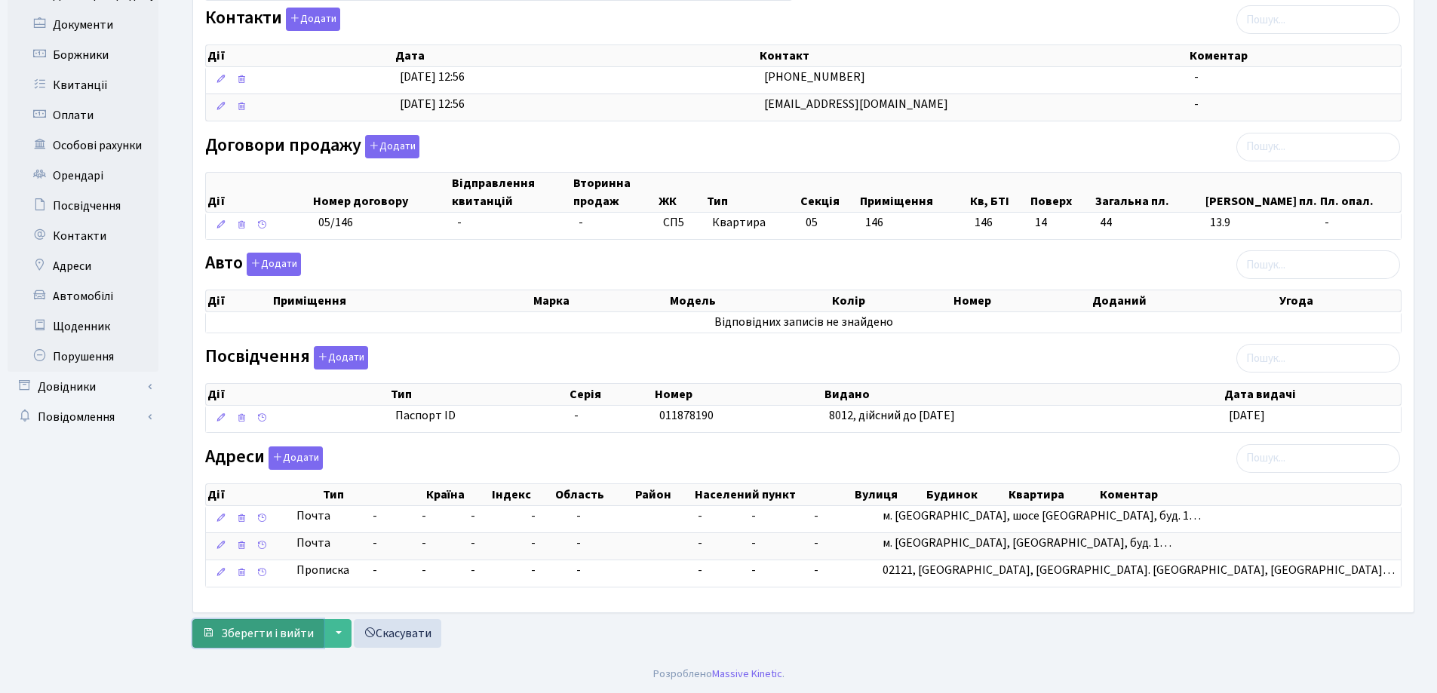
click at [235, 627] on span "Зберегти і вийти" at bounding box center [267, 633] width 93 height 17
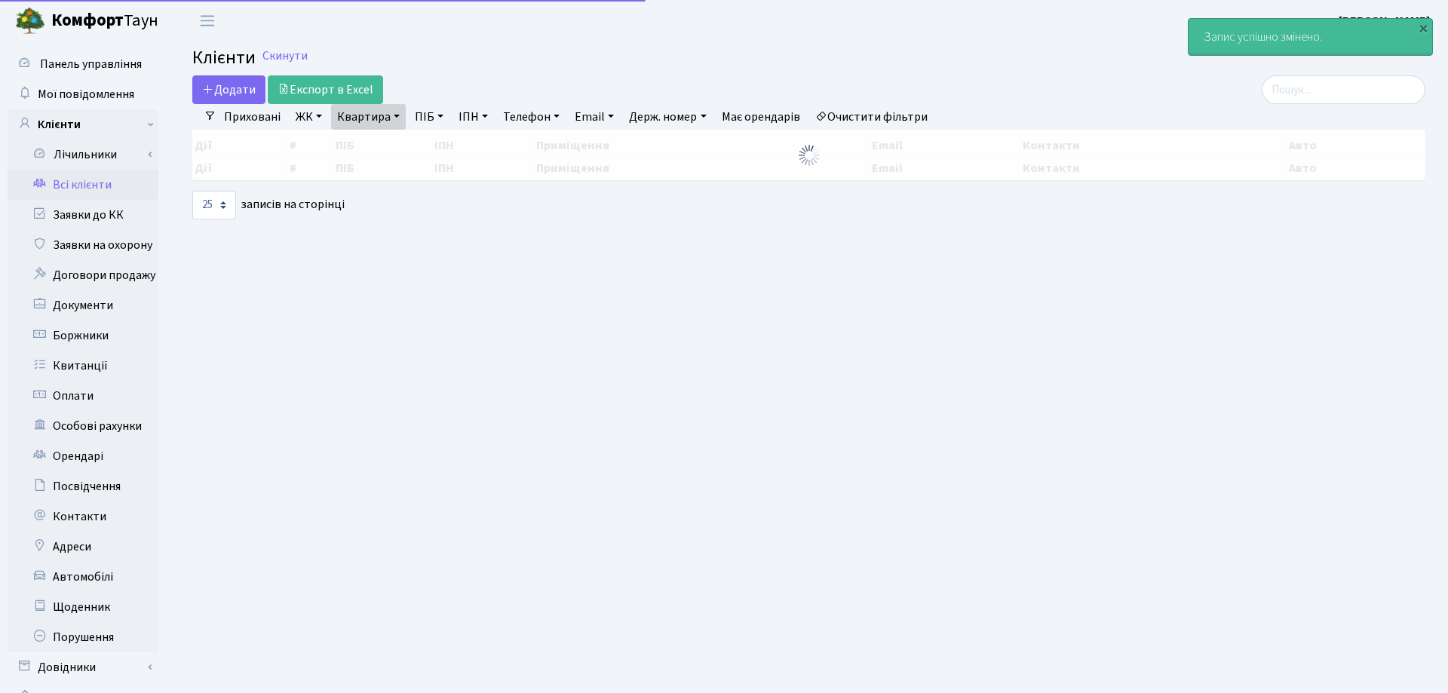
select select "25"
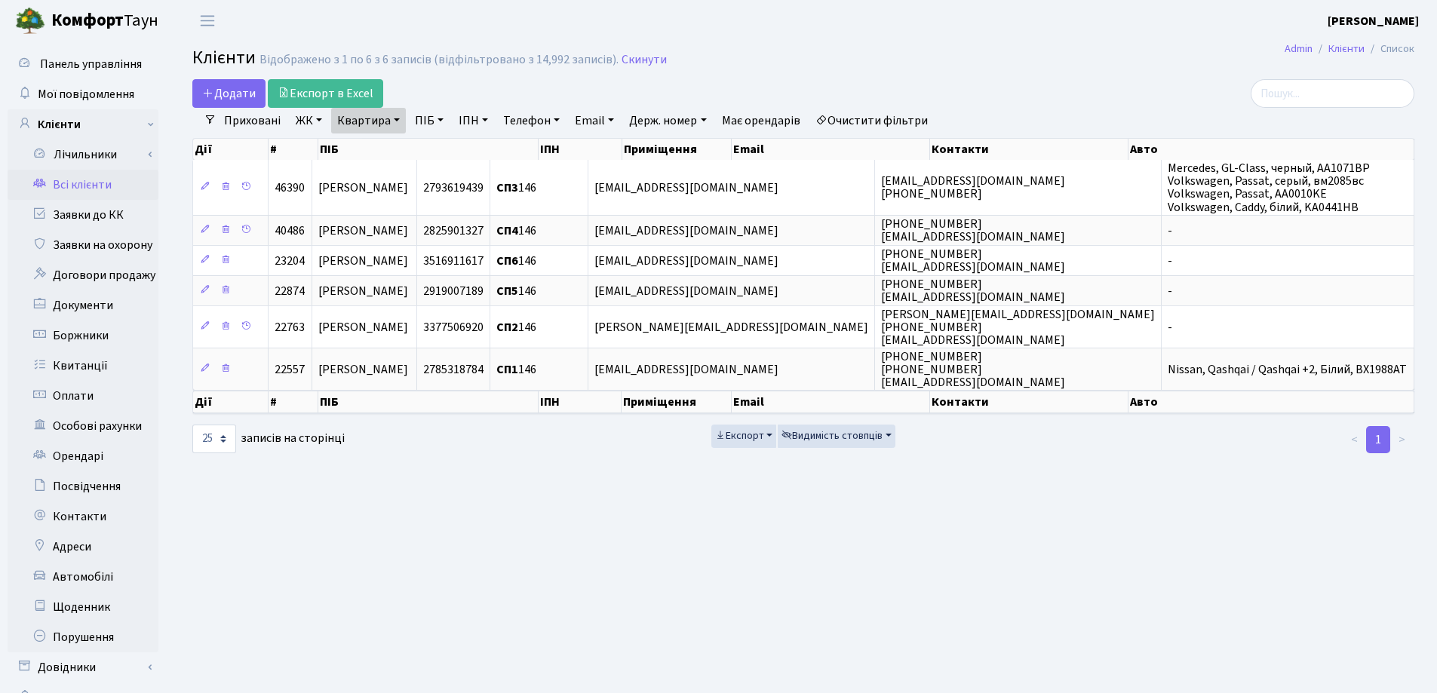
click at [400, 122] on link "Квартира" at bounding box center [368, 121] width 75 height 26
click at [404, 143] on input "146" at bounding box center [376, 150] width 88 height 29
type input "11"
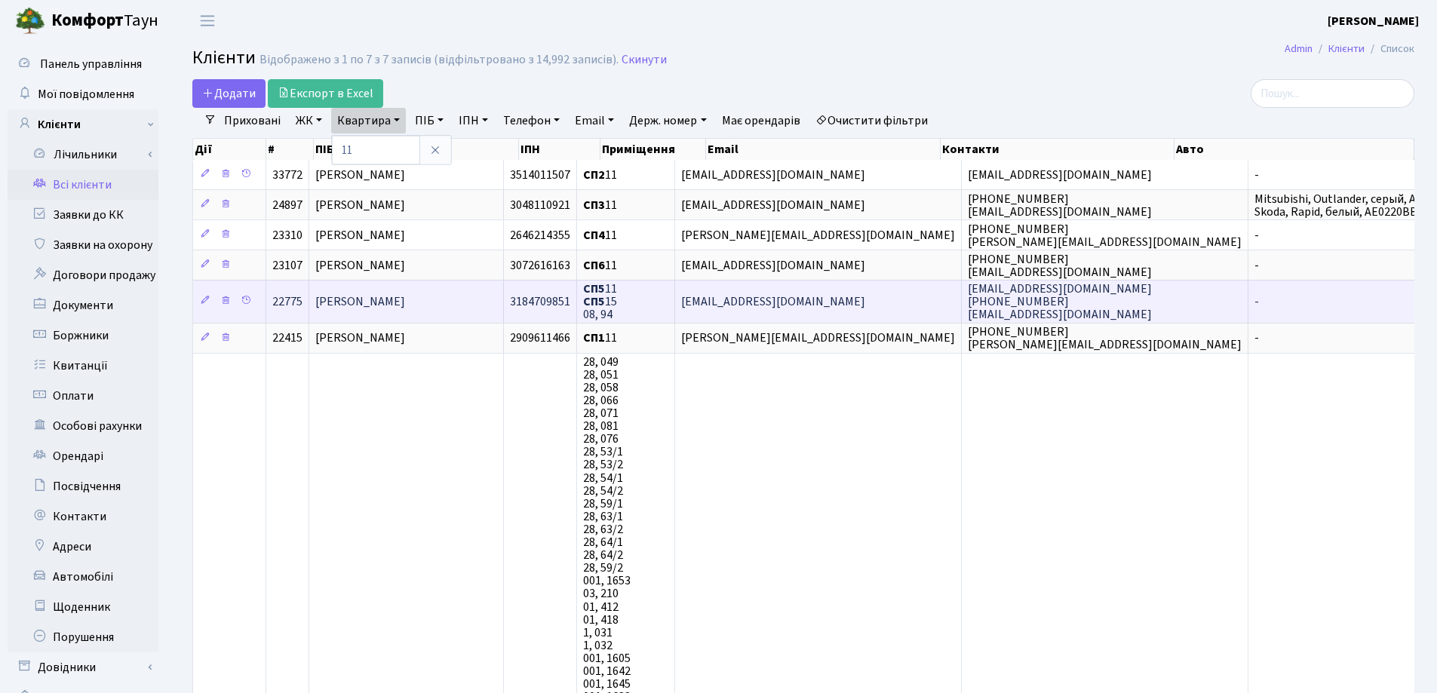
click at [405, 299] on span "Дементьєв Єгор Вікторович" at bounding box center [360, 301] width 90 height 17
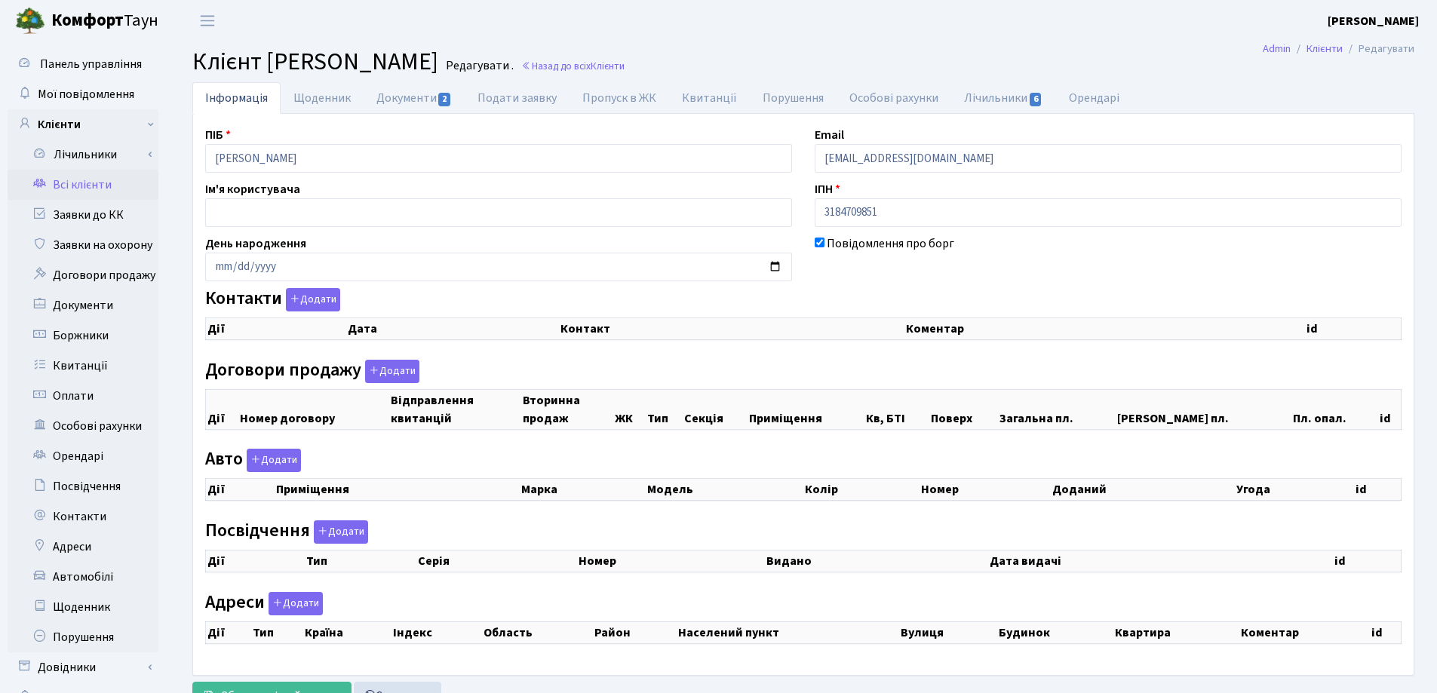
checkbox input "true"
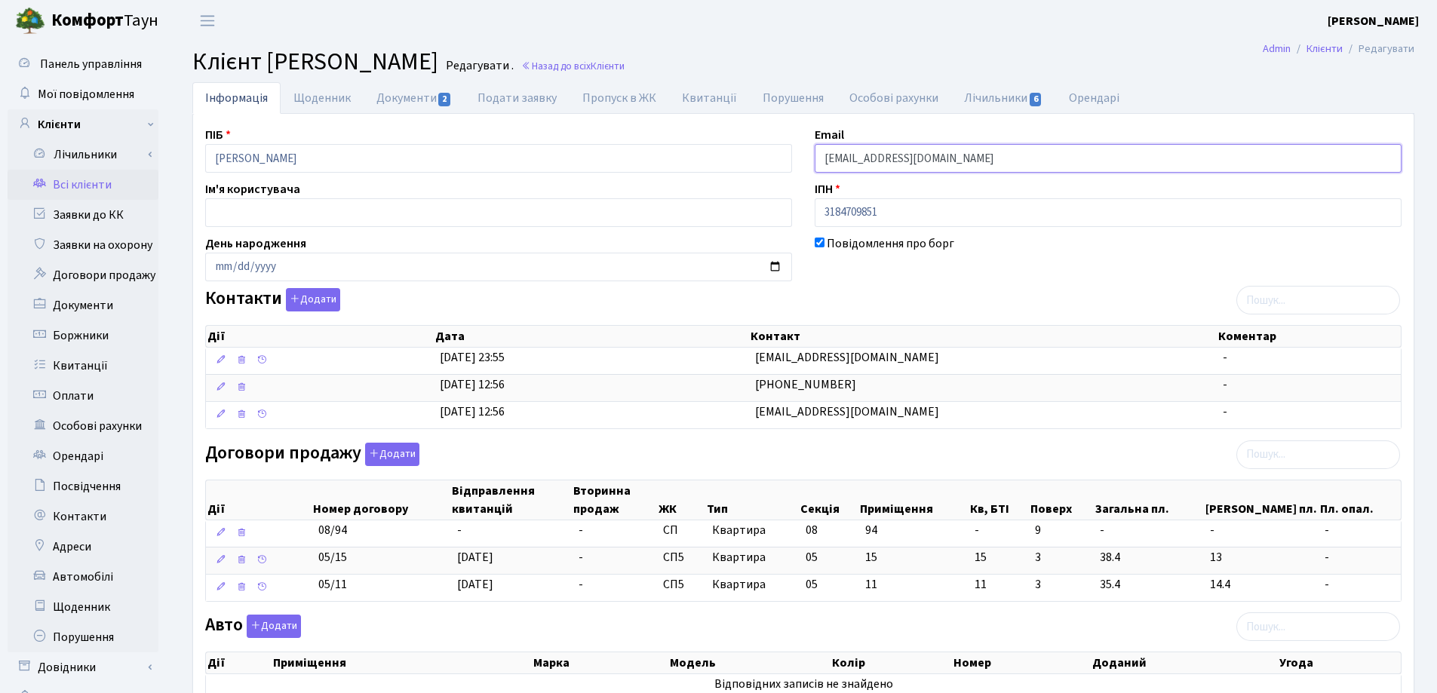
click at [889, 160] on input "[EMAIL_ADDRESS][DOMAIN_NAME]" at bounding box center [1108, 158] width 587 height 29
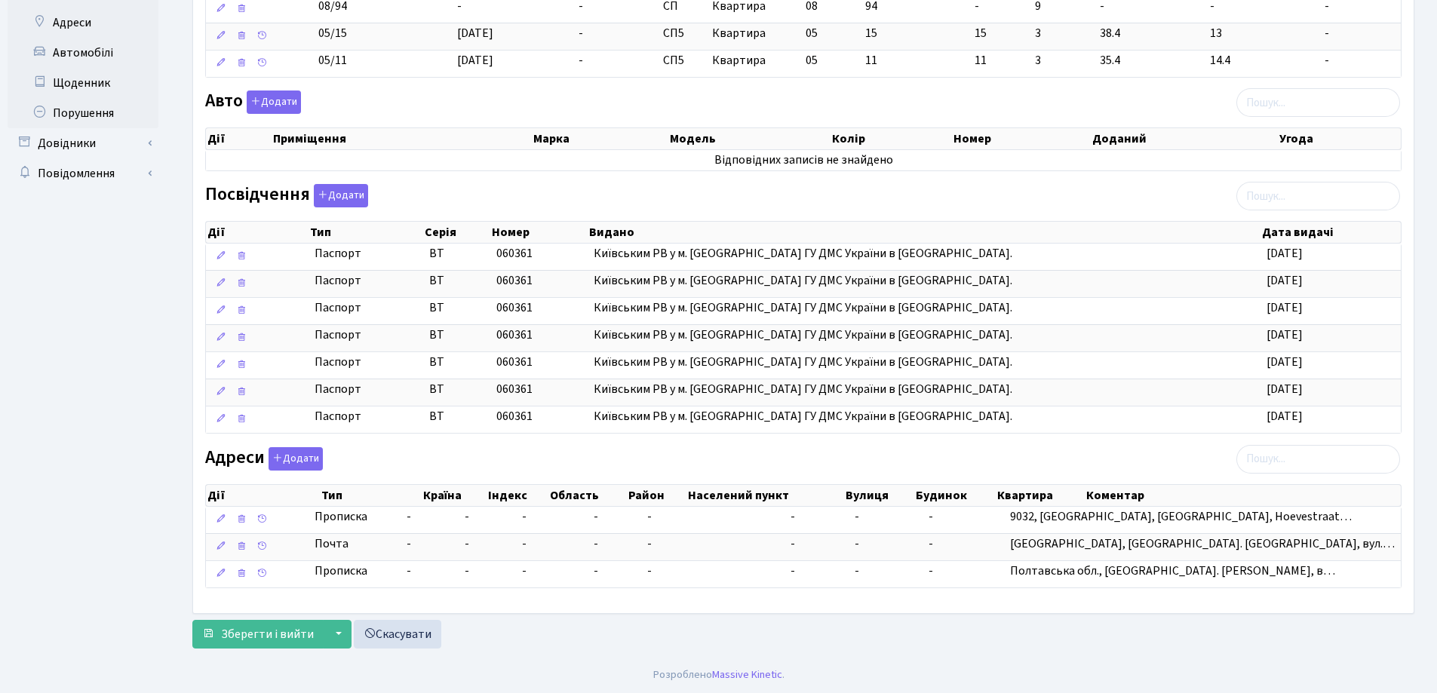
scroll to position [525, 0]
type input "[EMAIL_ADDRESS][DOMAIN_NAME]"
click at [281, 637] on span "Зберегти і вийти" at bounding box center [267, 633] width 93 height 17
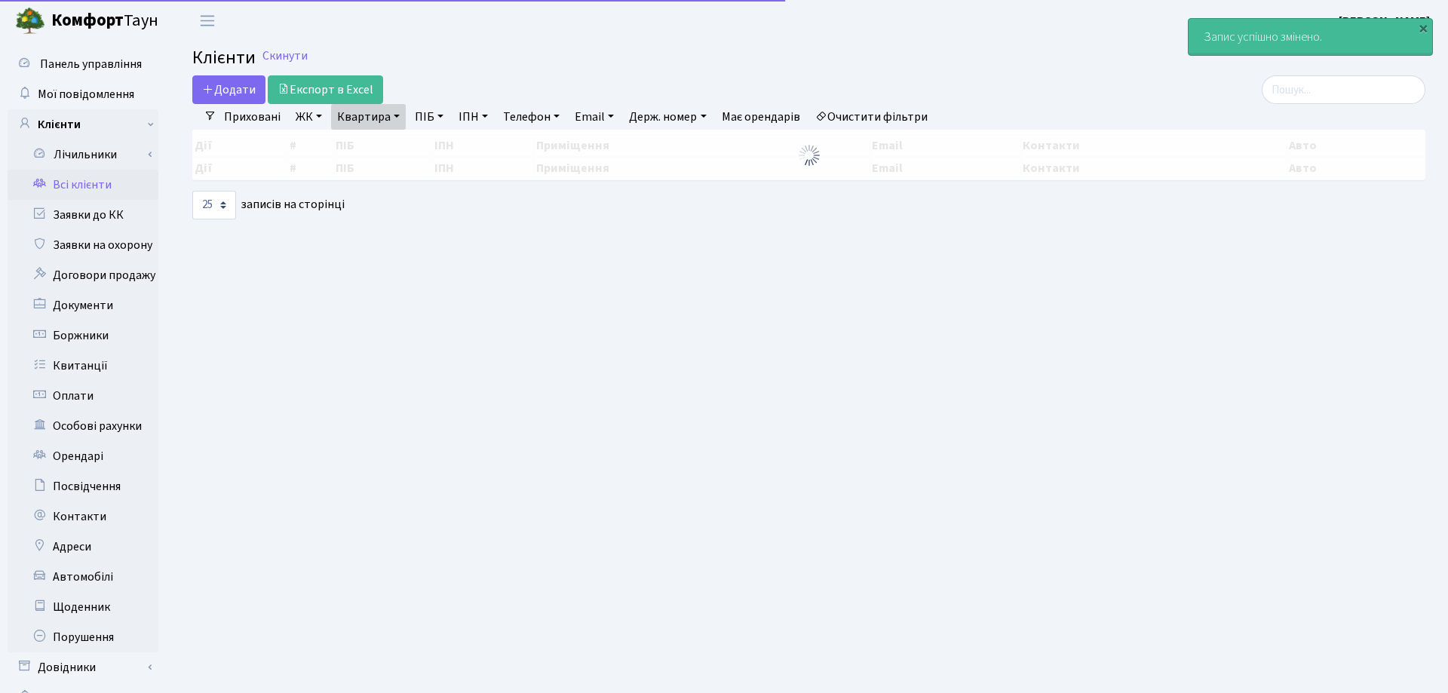
select select "25"
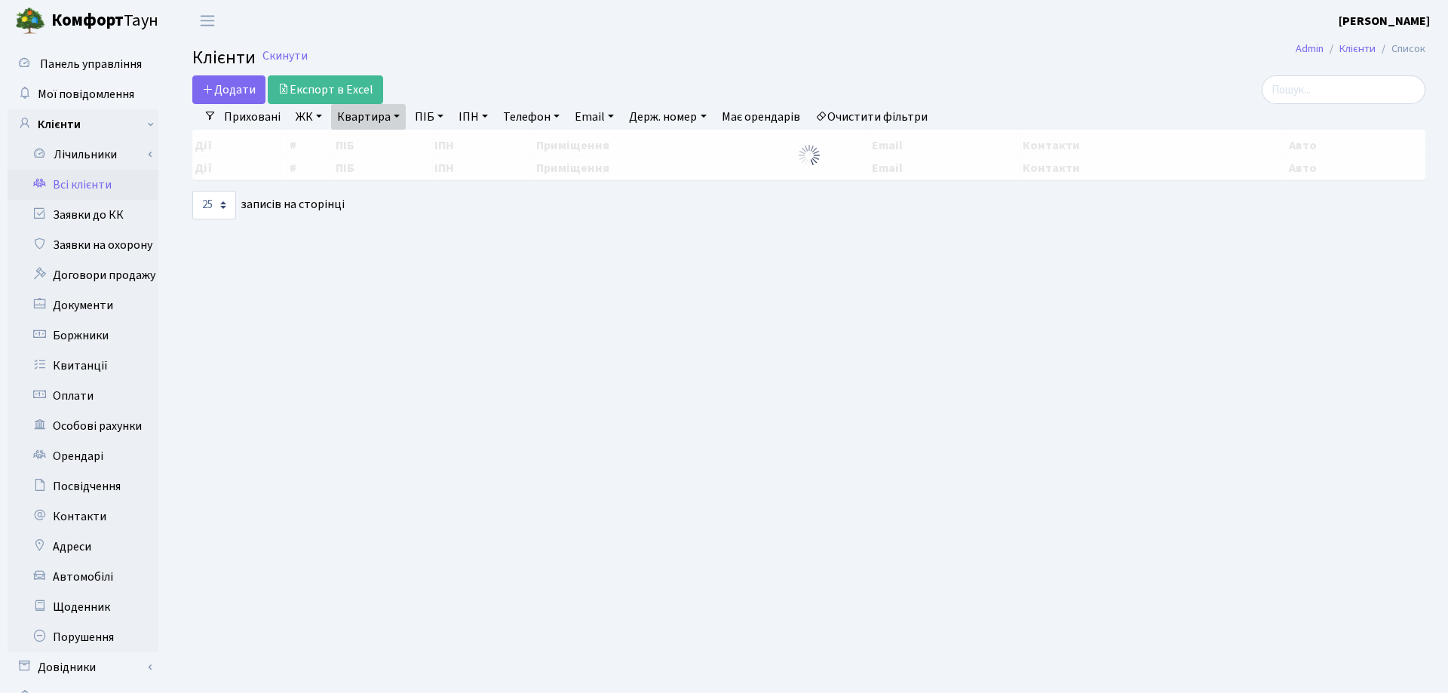
select select "25"
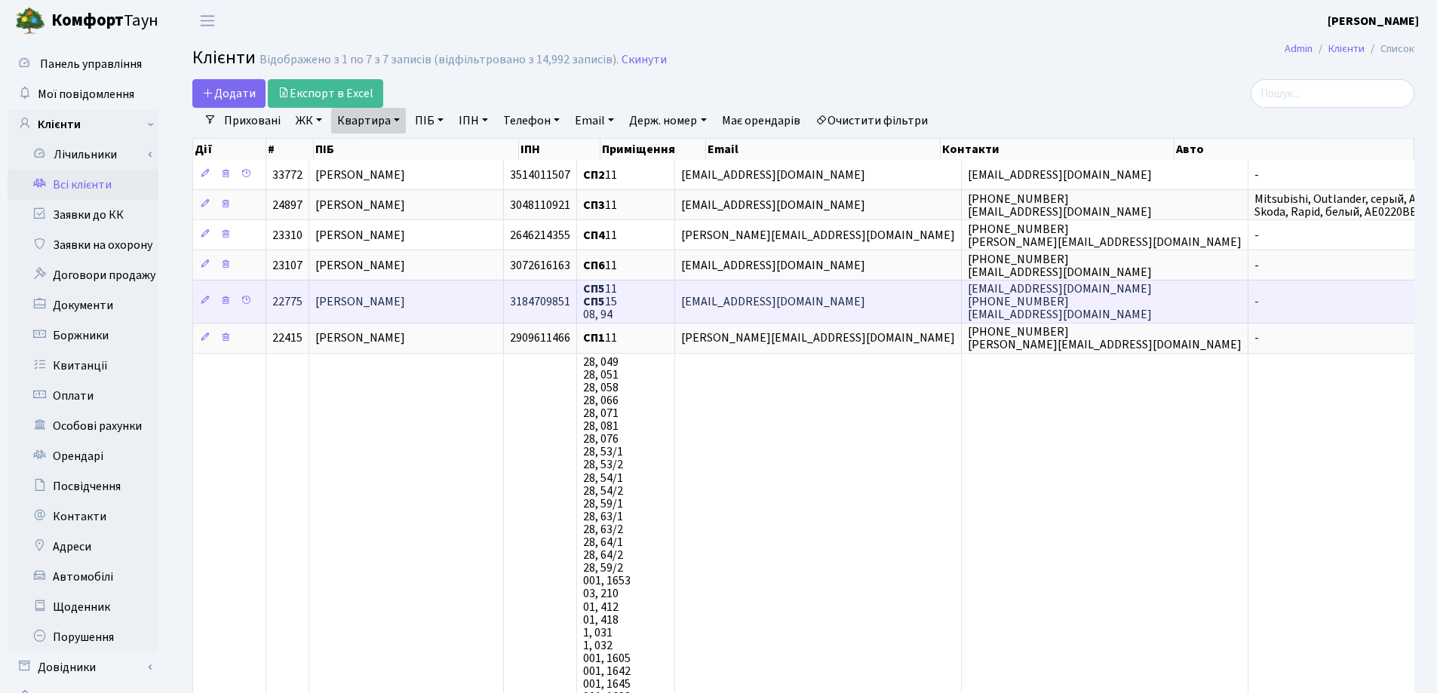
click at [400, 296] on span "[PERSON_NAME]" at bounding box center [360, 301] width 90 height 17
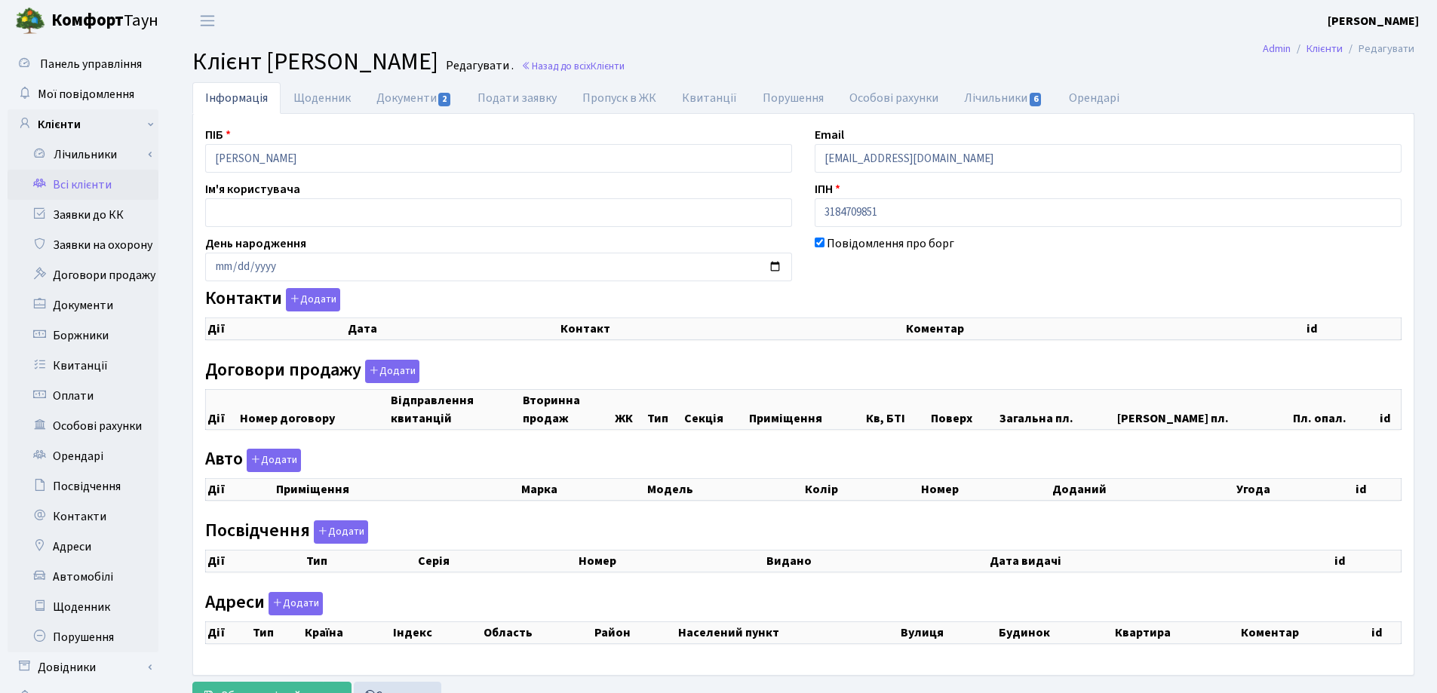
checkbox input "true"
select select "25"
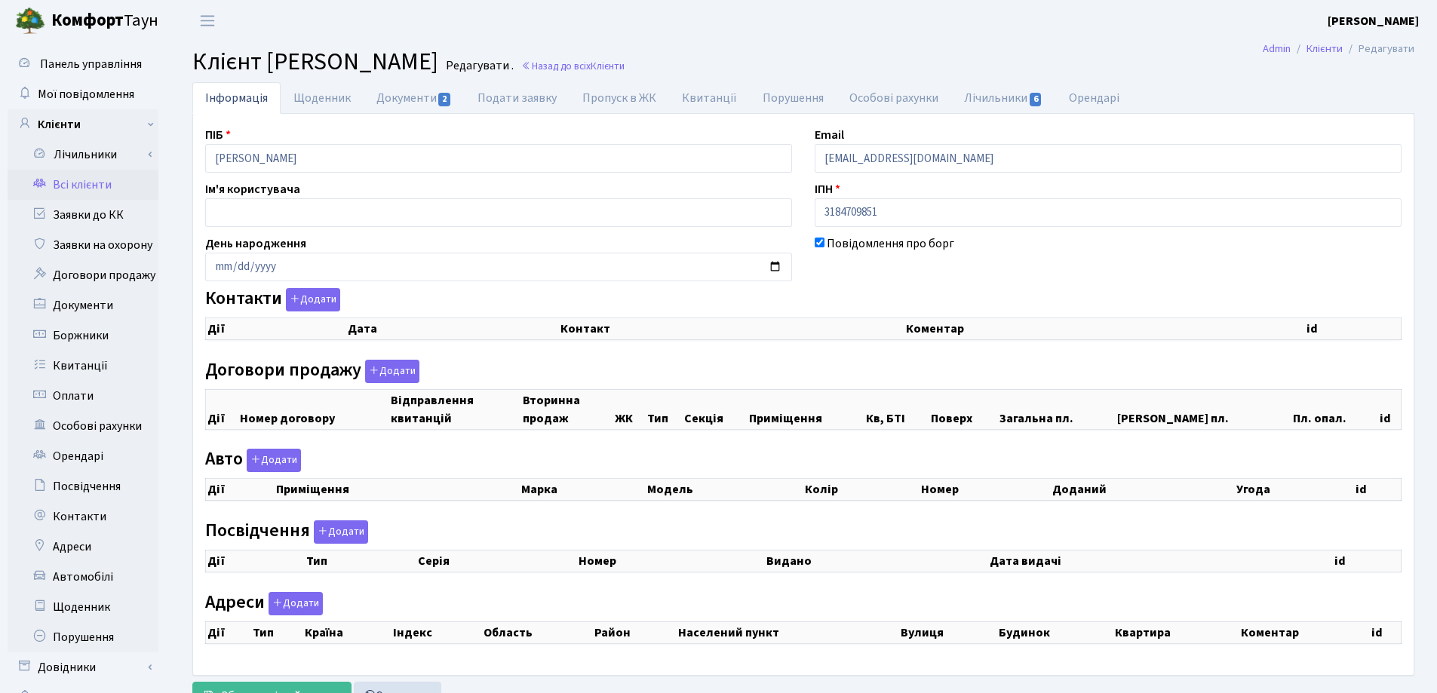
select select "25"
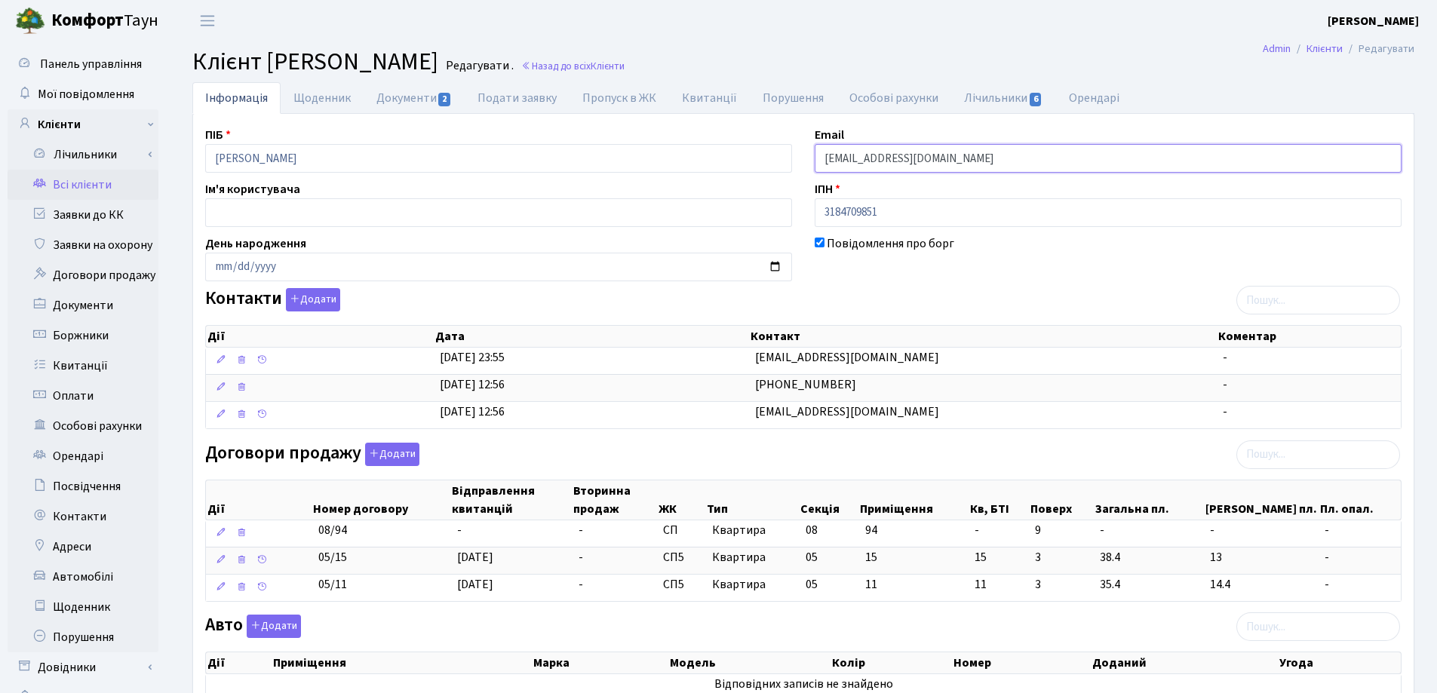
click at [879, 157] on input "[EMAIL_ADDRESS][DOMAIN_NAME]" at bounding box center [1108, 158] width 587 height 29
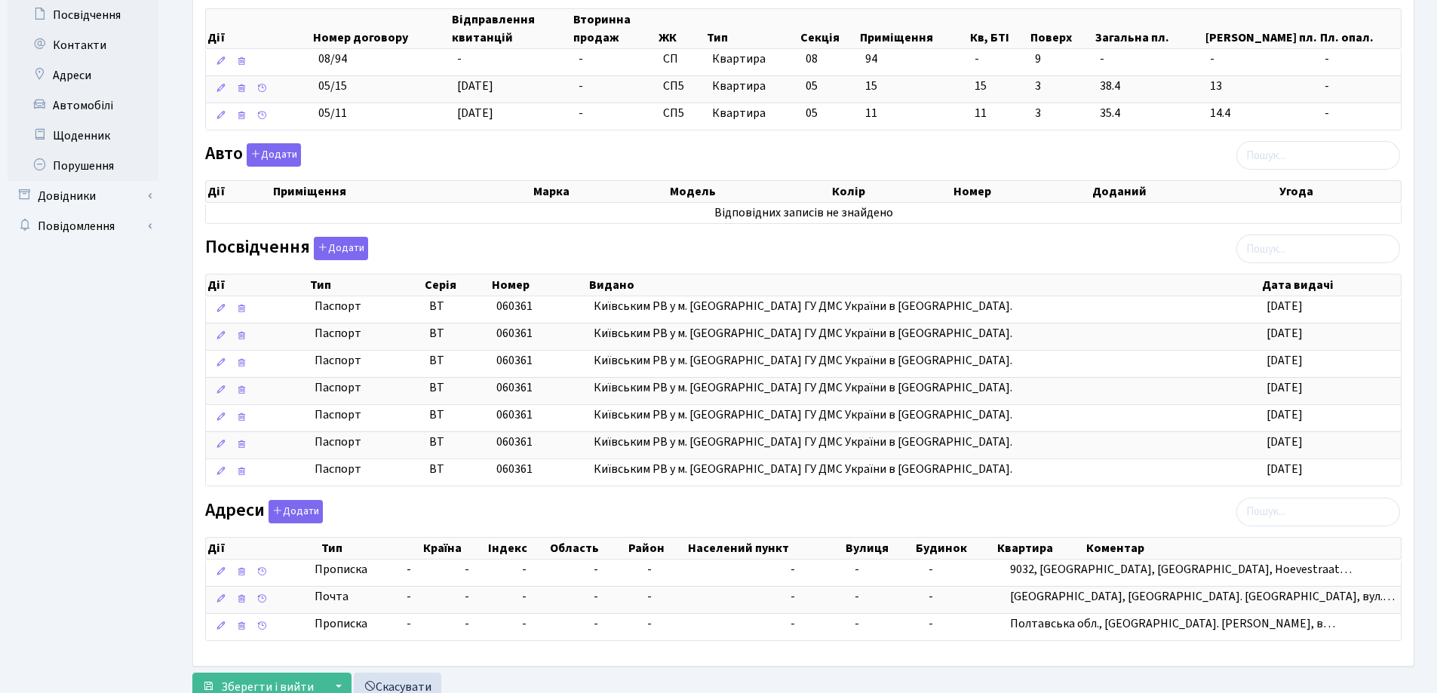
scroll to position [525, 0]
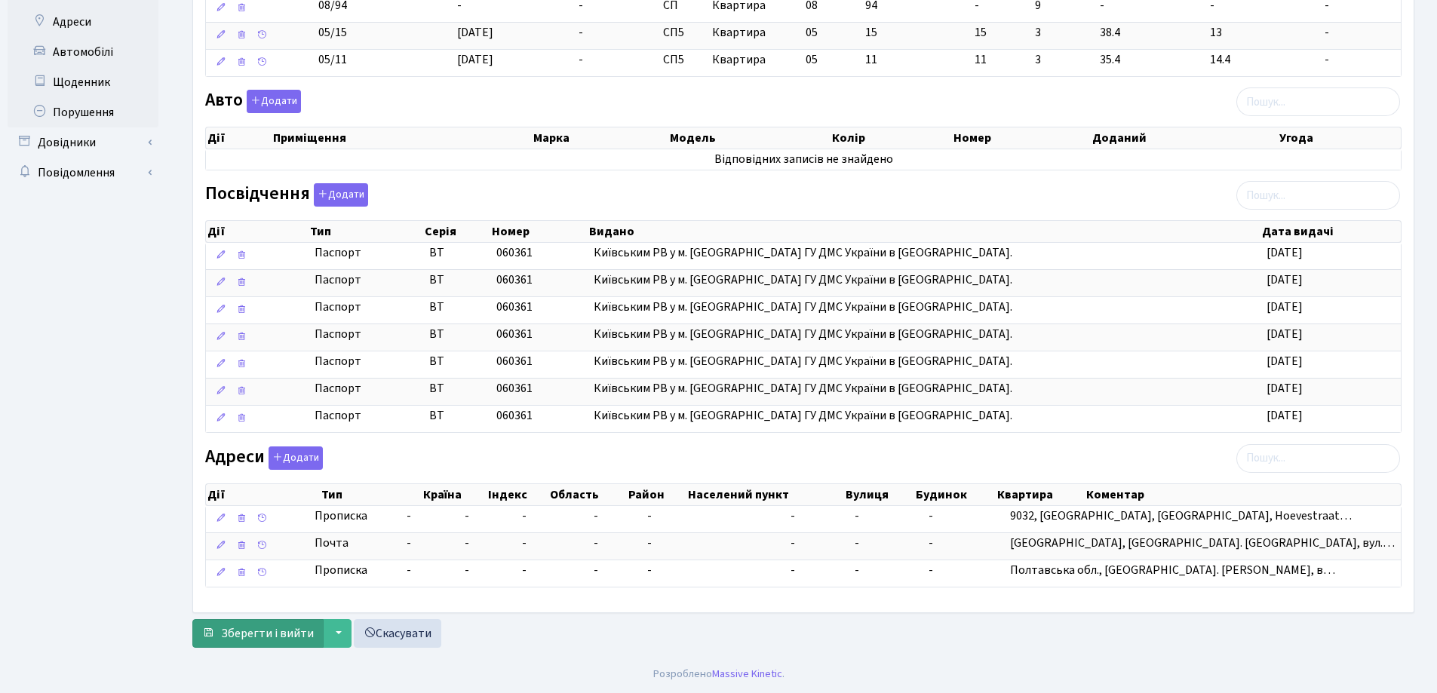
type input "[EMAIL_ADDRESS][DOMAIN_NAME]"
click at [264, 643] on button "Зберегти і вийти" at bounding box center [257, 633] width 131 height 29
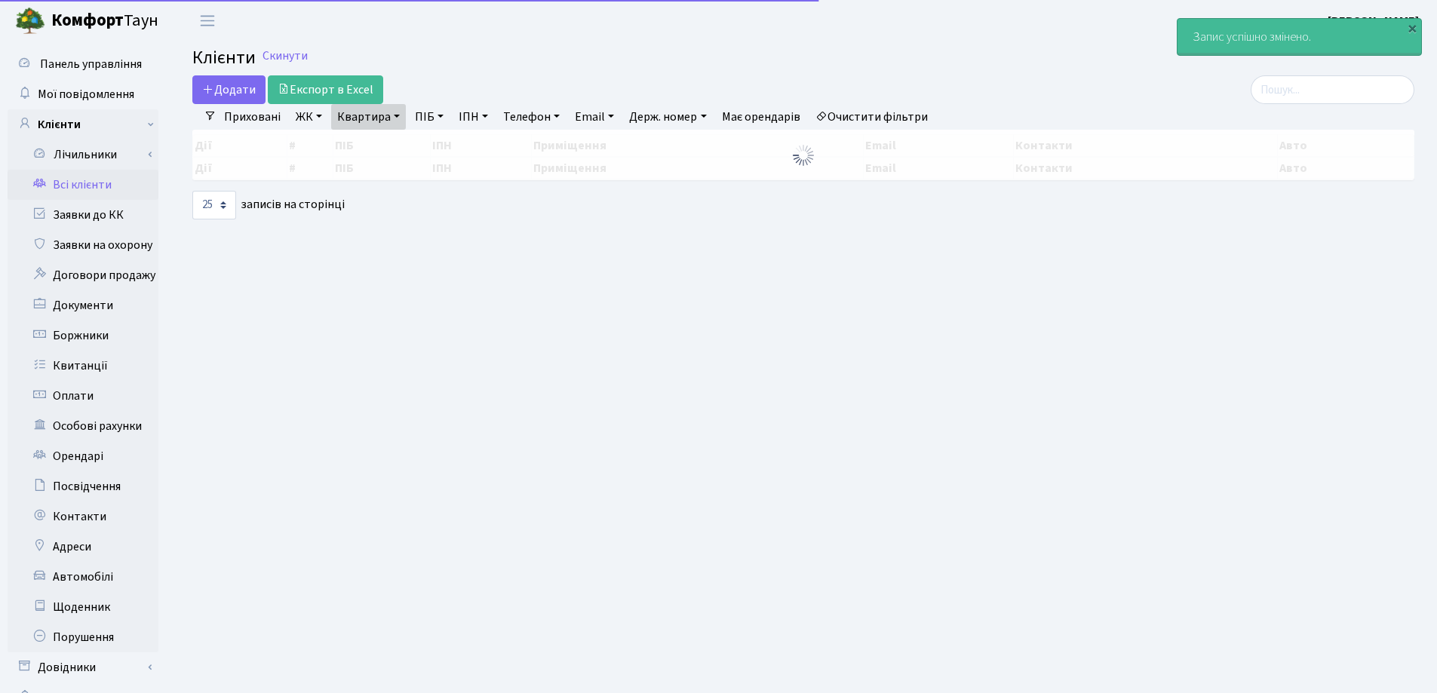
select select "25"
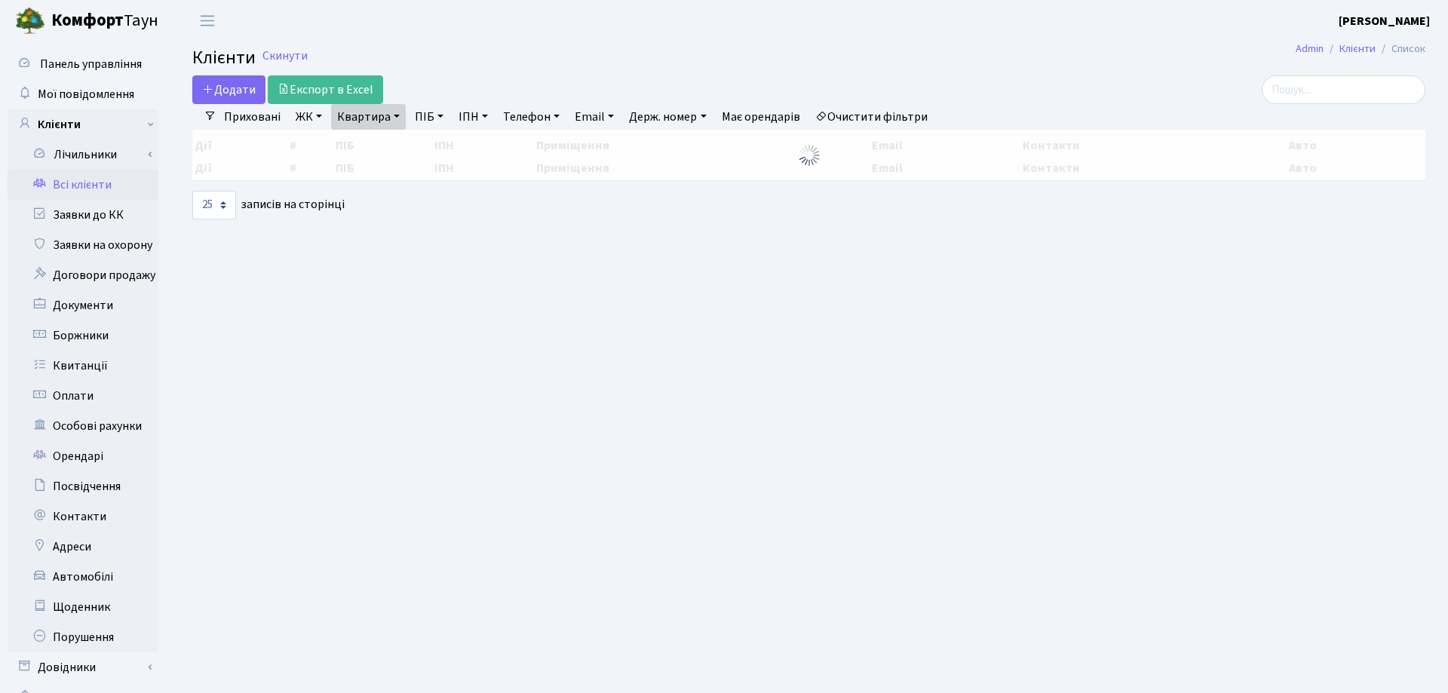
select select "25"
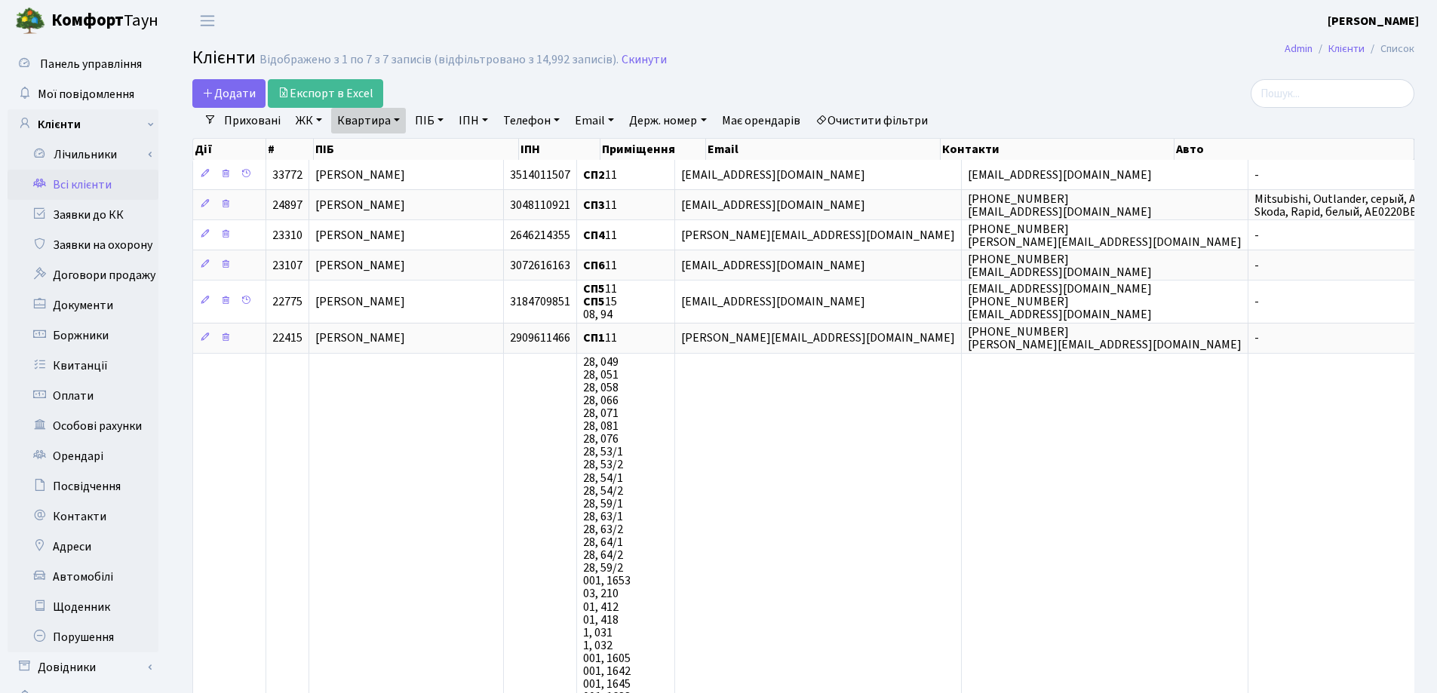
click at [397, 115] on link "Квартира" at bounding box center [368, 121] width 75 height 26
click at [414, 145] on input "11" at bounding box center [376, 150] width 88 height 29
type input "1"
type input "208"
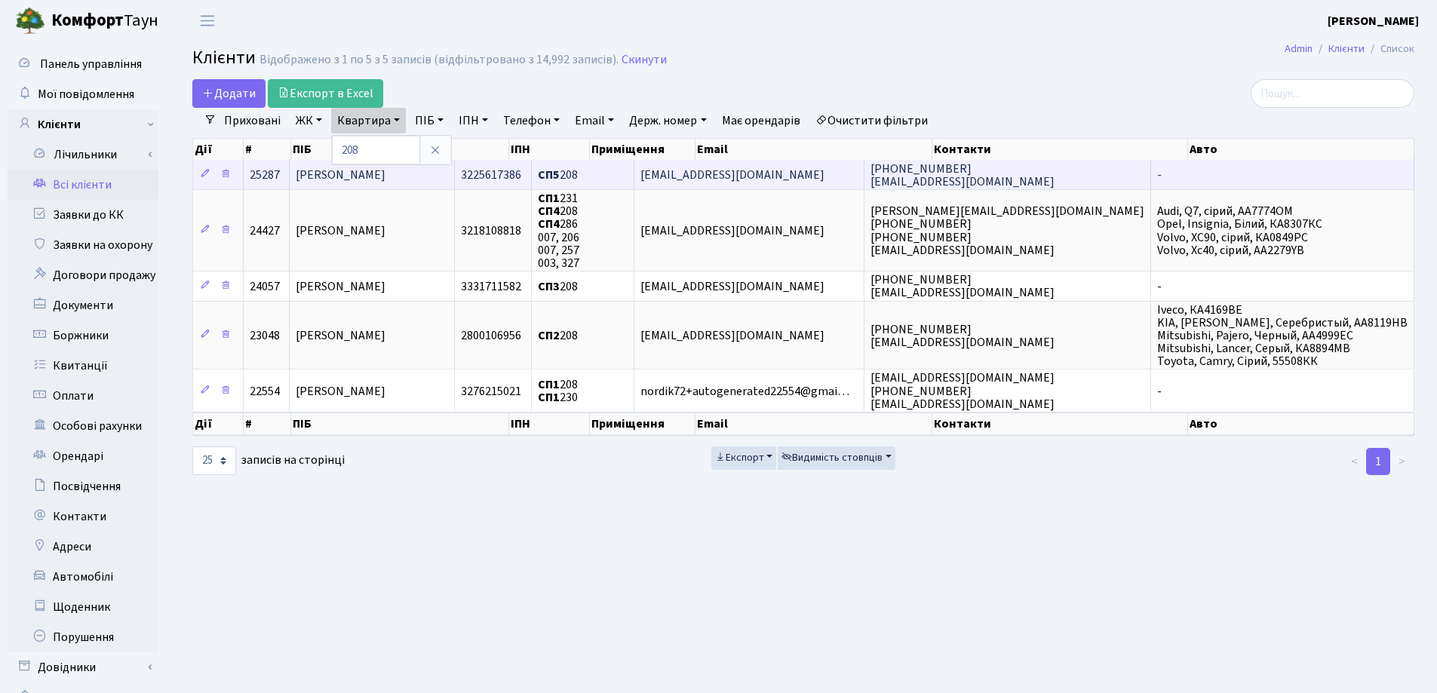
click at [429, 168] on td "[PERSON_NAME]" at bounding box center [372, 174] width 165 height 29
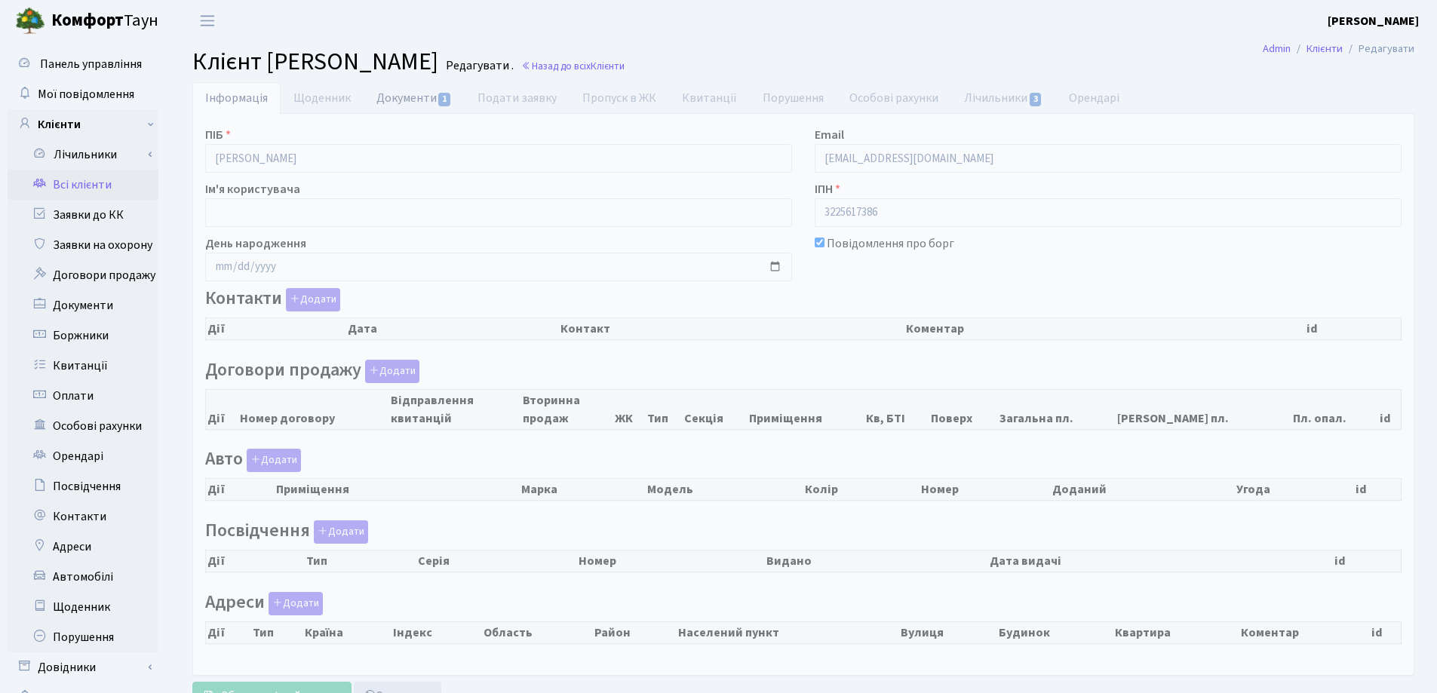
select select "25"
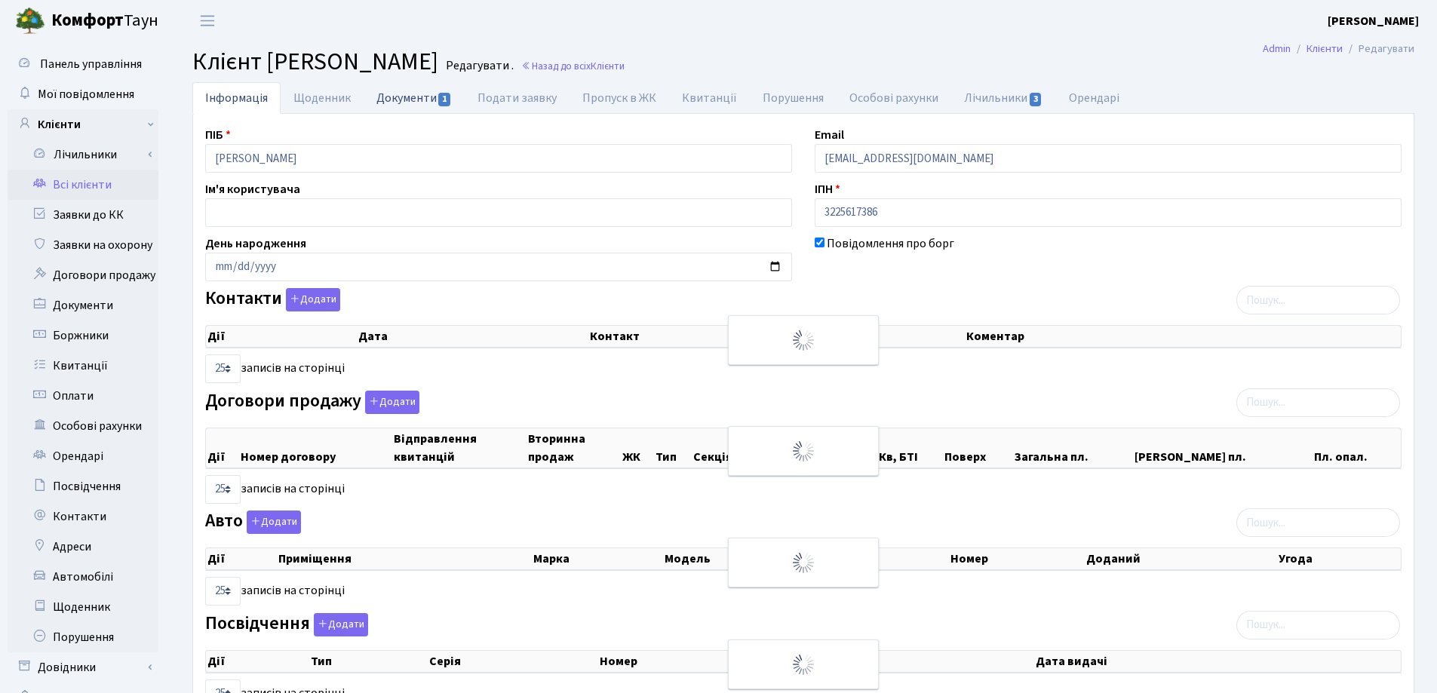
checkbox input "true"
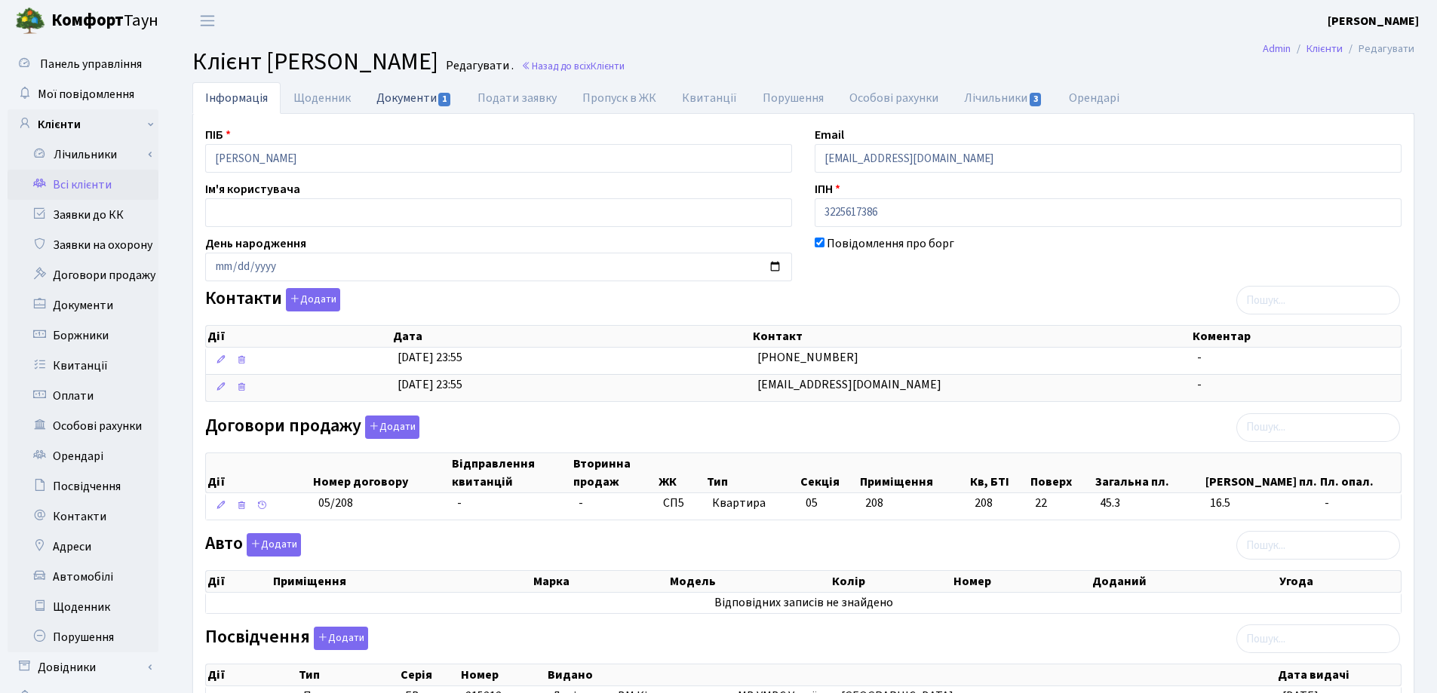
click at [388, 99] on link "Документи 1" at bounding box center [414, 97] width 101 height 31
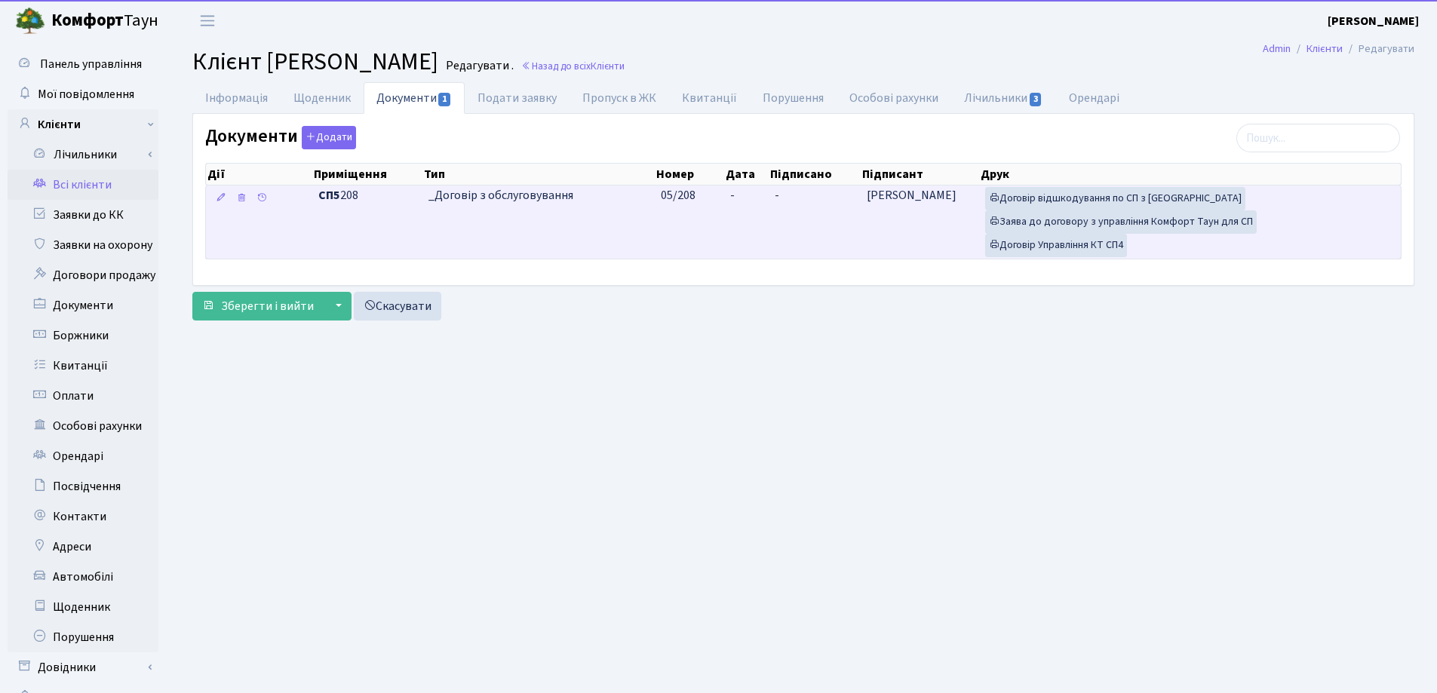
click at [744, 198] on td "-" at bounding box center [746, 222] width 45 height 73
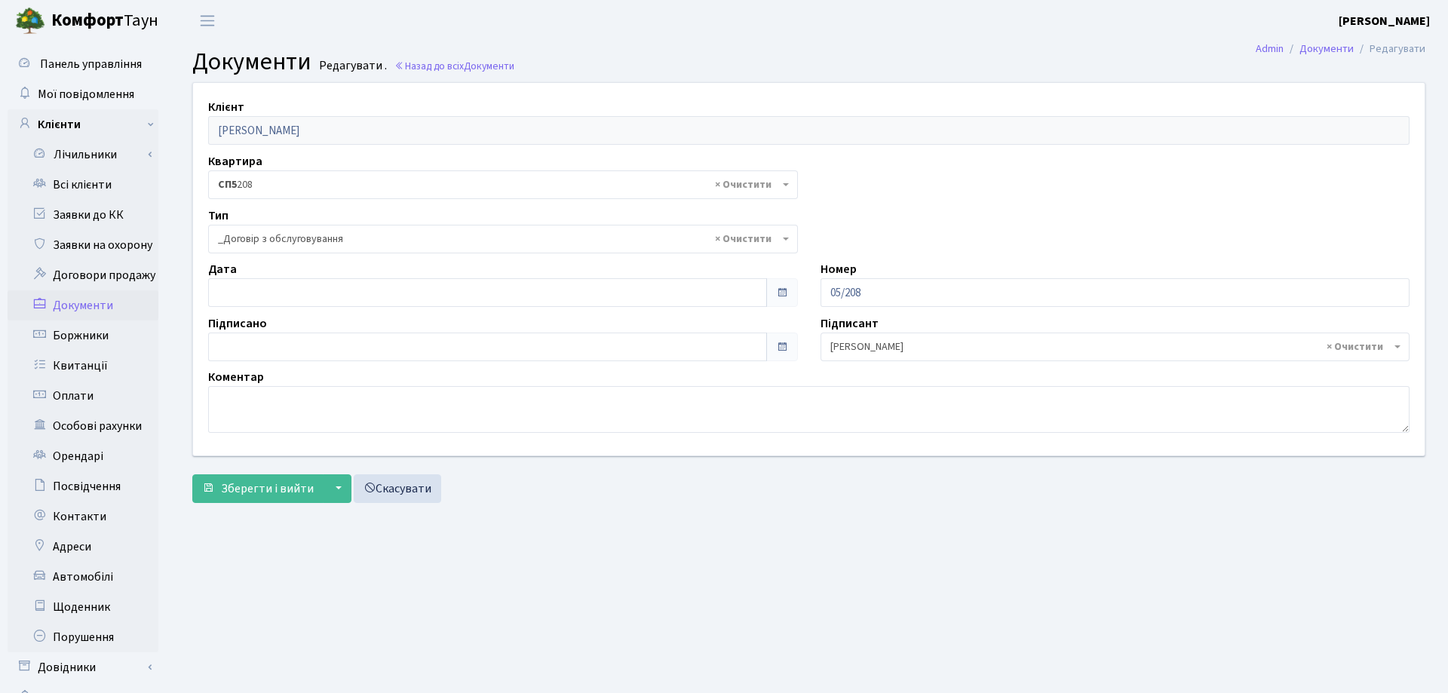
select select "289"
type input "[DATE]"
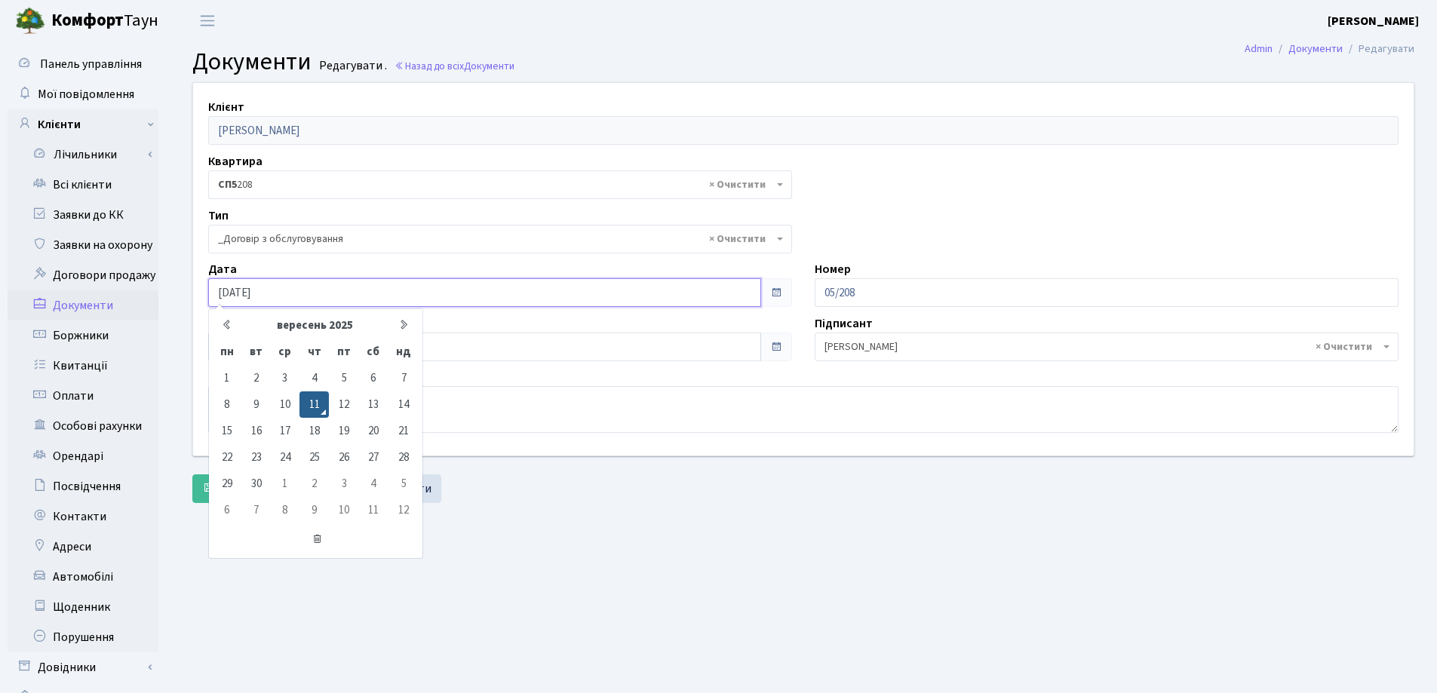
click at [321, 287] on input "[DATE]" at bounding box center [484, 292] width 553 height 29
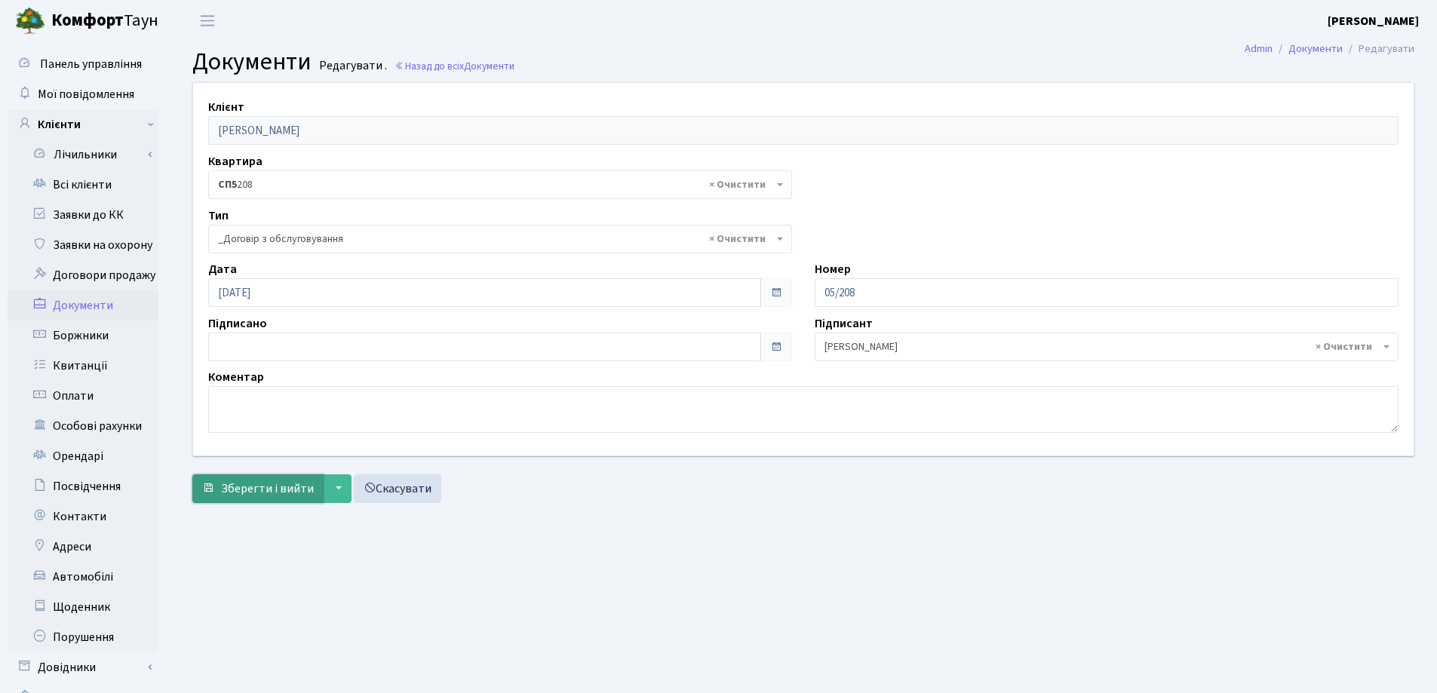
click at [247, 491] on span "Зберегти і вийти" at bounding box center [267, 488] width 93 height 17
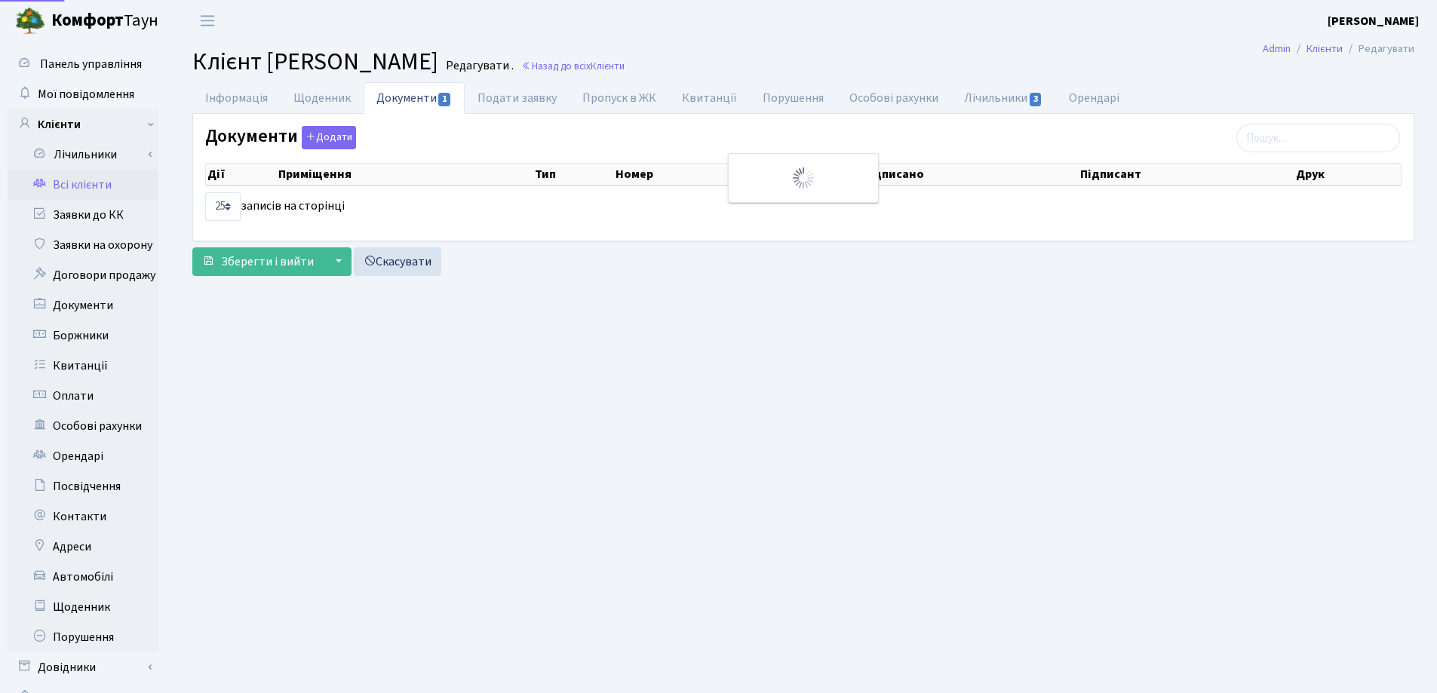
select select "25"
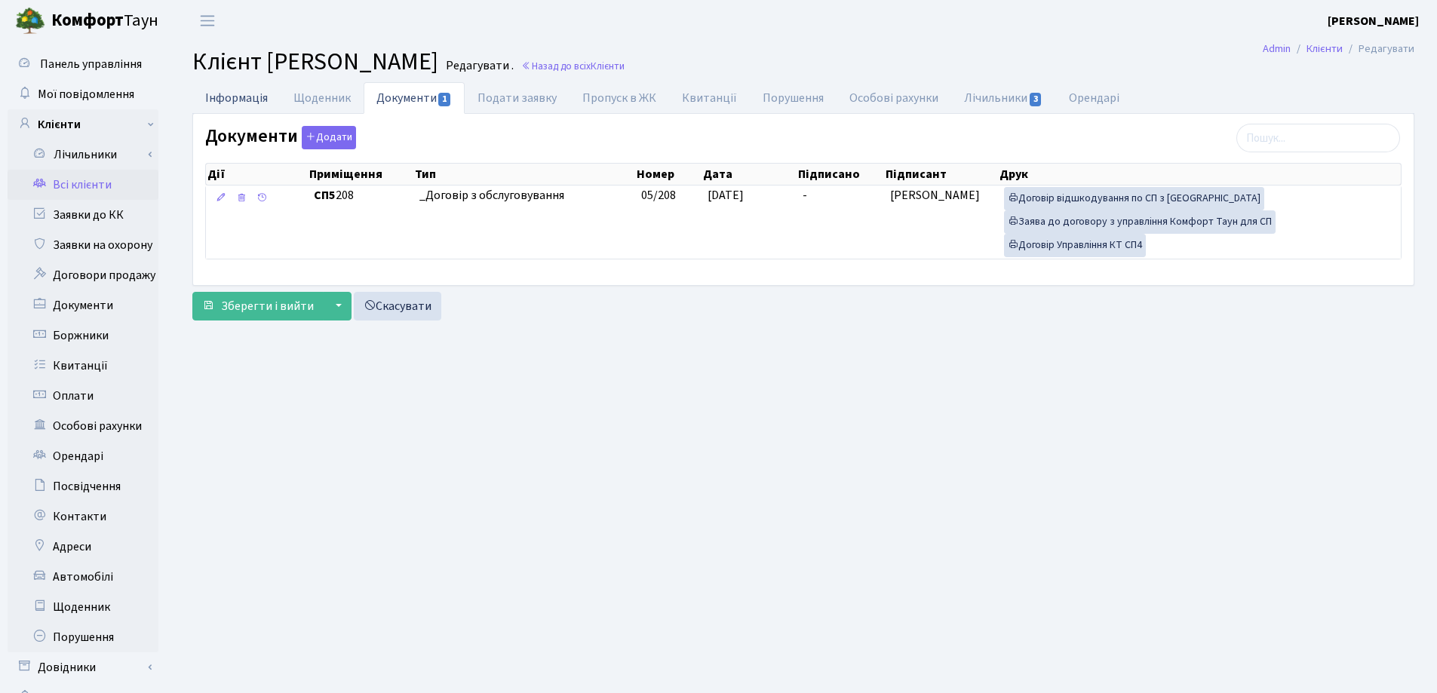
click at [229, 93] on link "Інформація" at bounding box center [236, 97] width 88 height 31
select select "25"
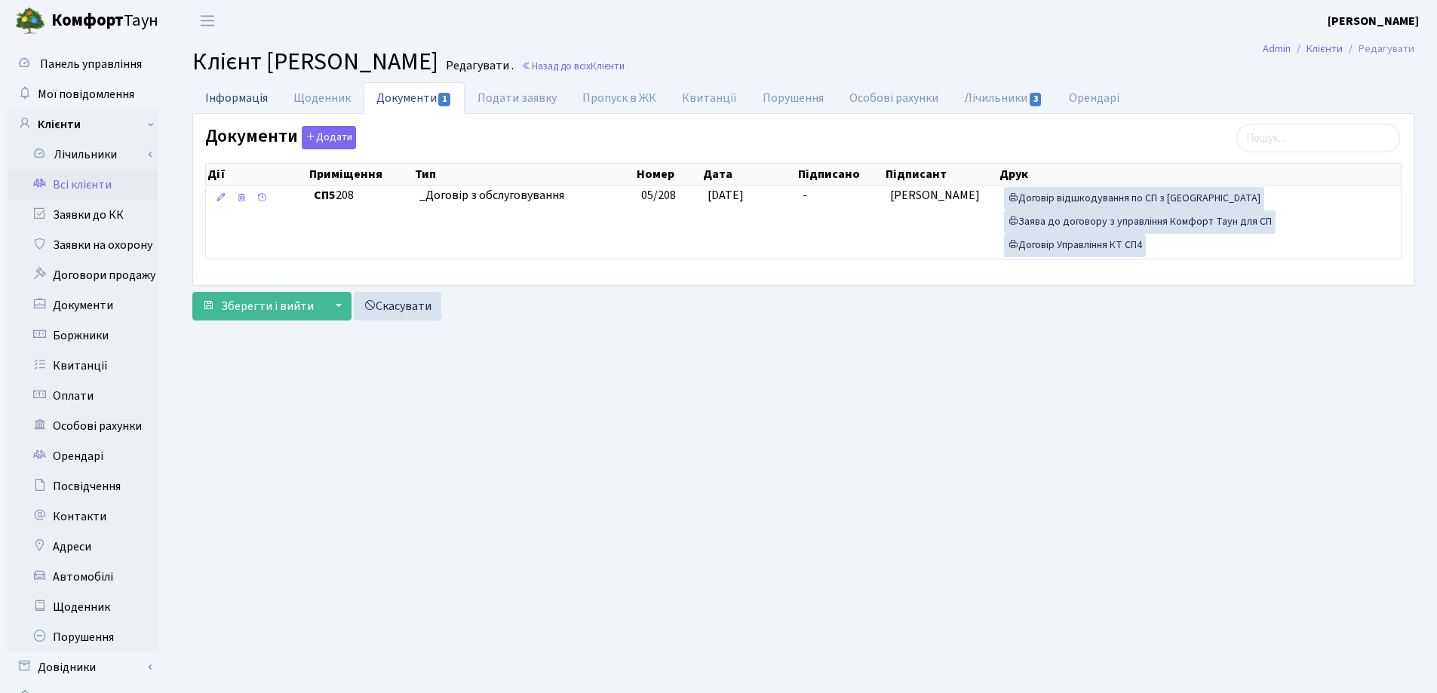
select select "25"
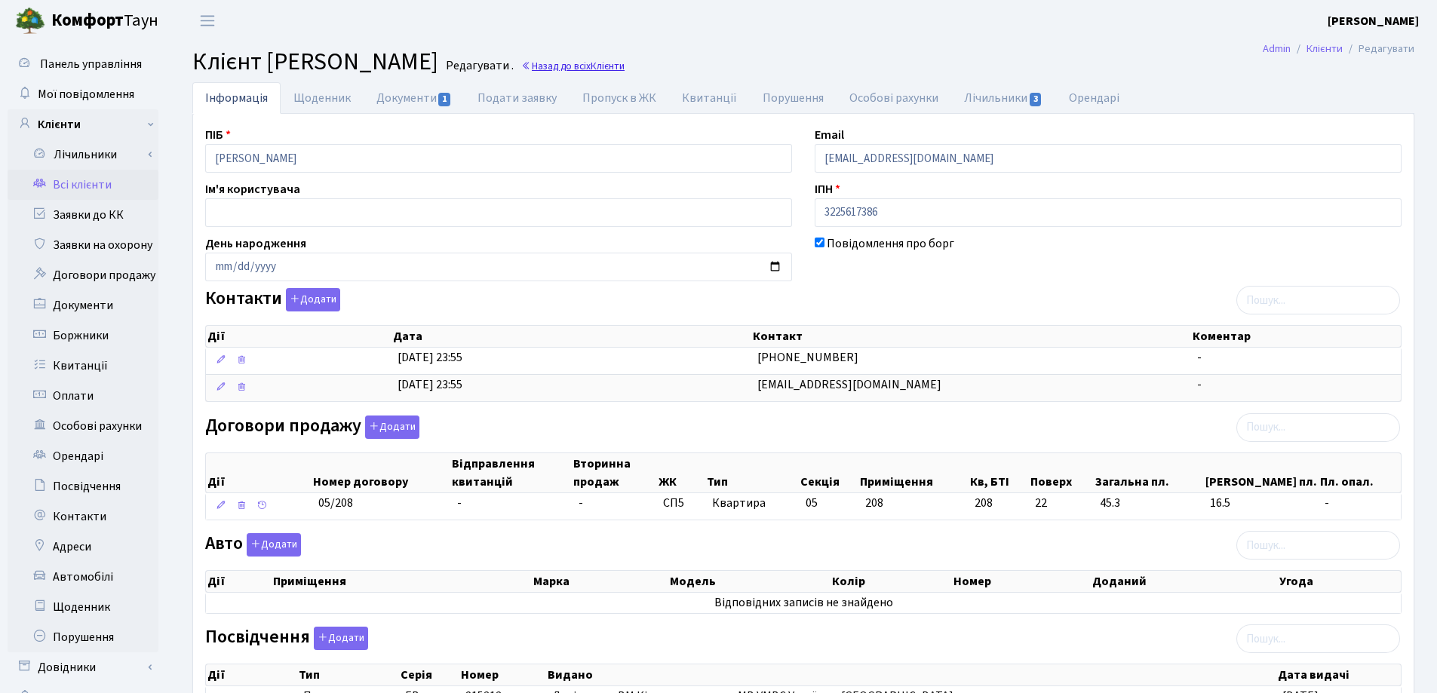
click at [625, 63] on link "Назад до всіх Клієнти" at bounding box center [572, 66] width 103 height 14
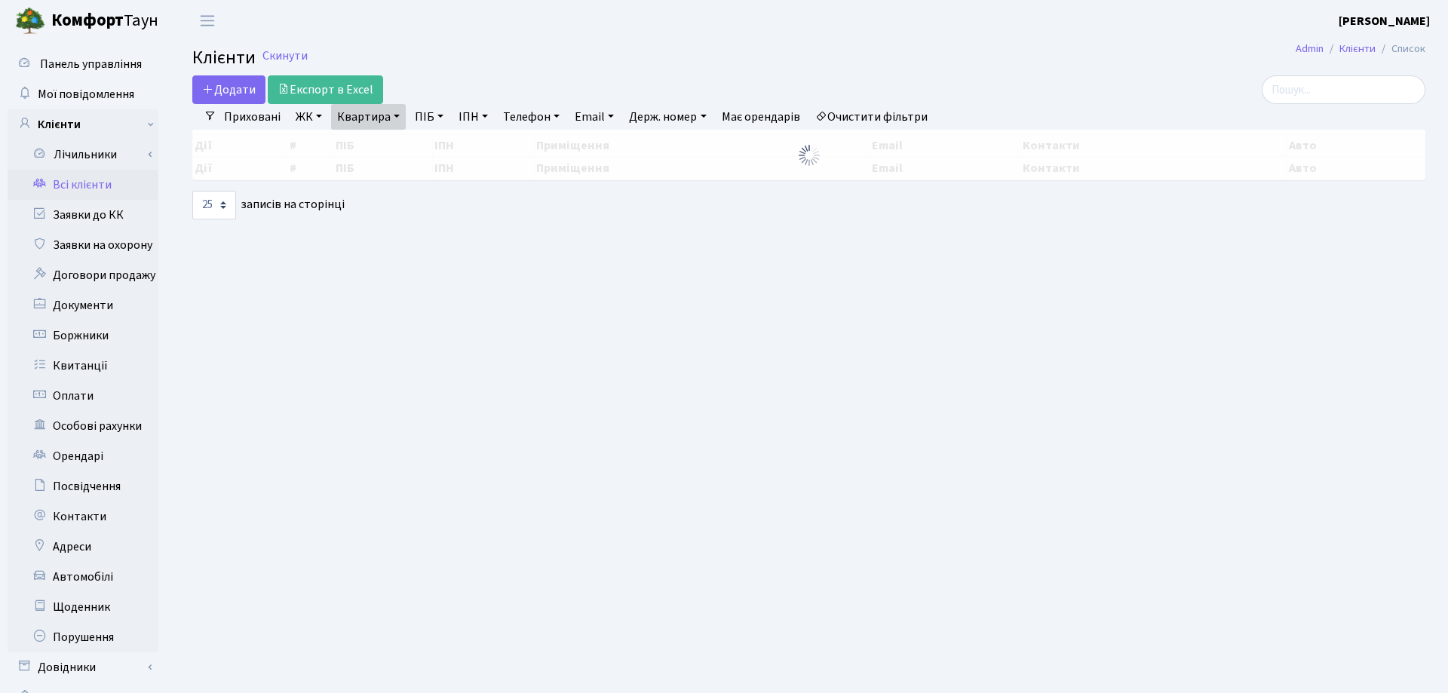
select select "25"
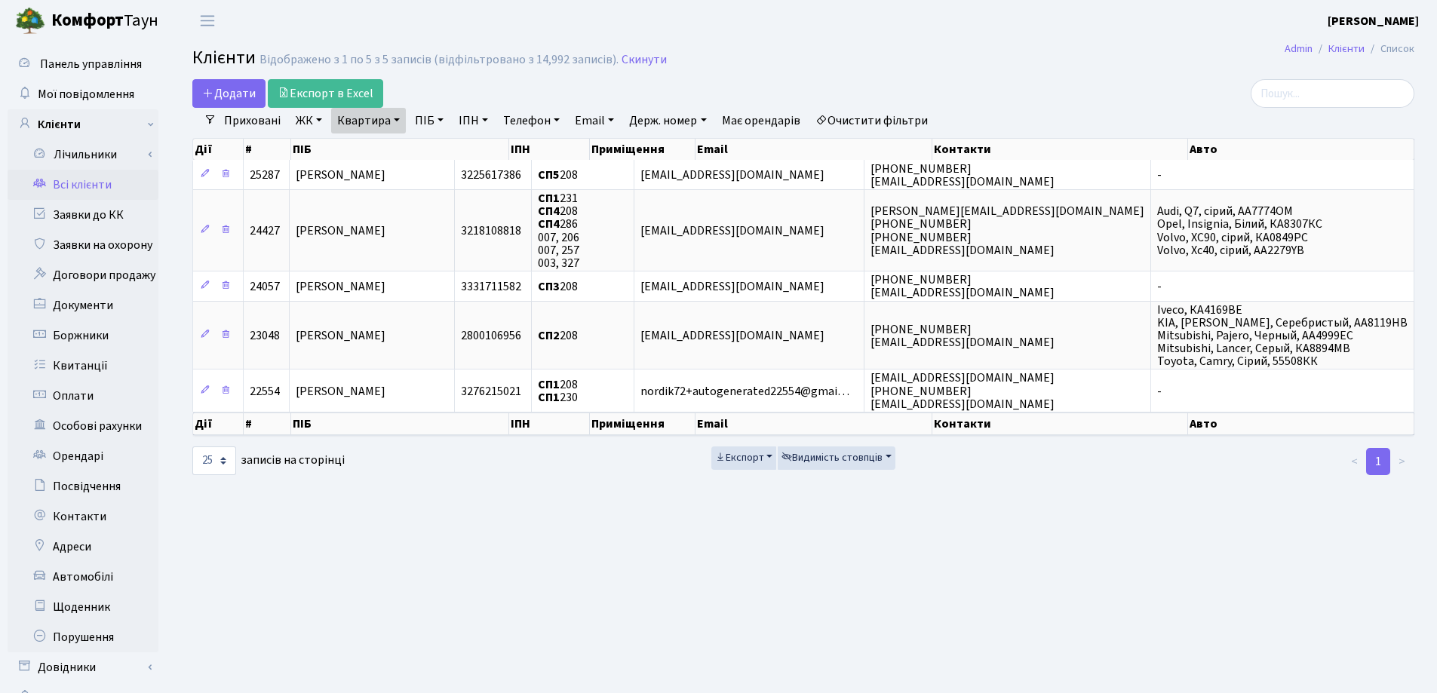
click at [396, 121] on link "Квартира" at bounding box center [368, 121] width 75 height 26
click at [393, 144] on input "208" at bounding box center [376, 150] width 88 height 29
type input "2"
type input "61"
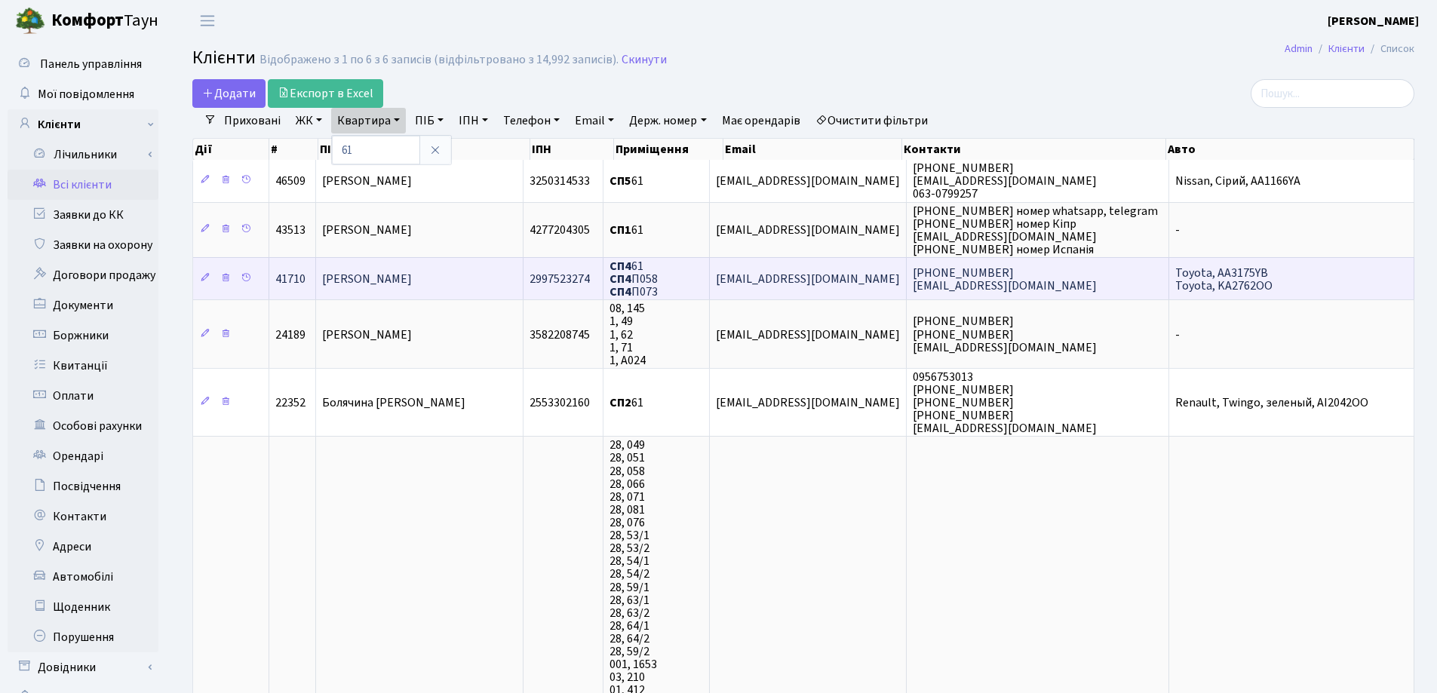
click at [412, 277] on span "[PERSON_NAME]" at bounding box center [367, 279] width 90 height 17
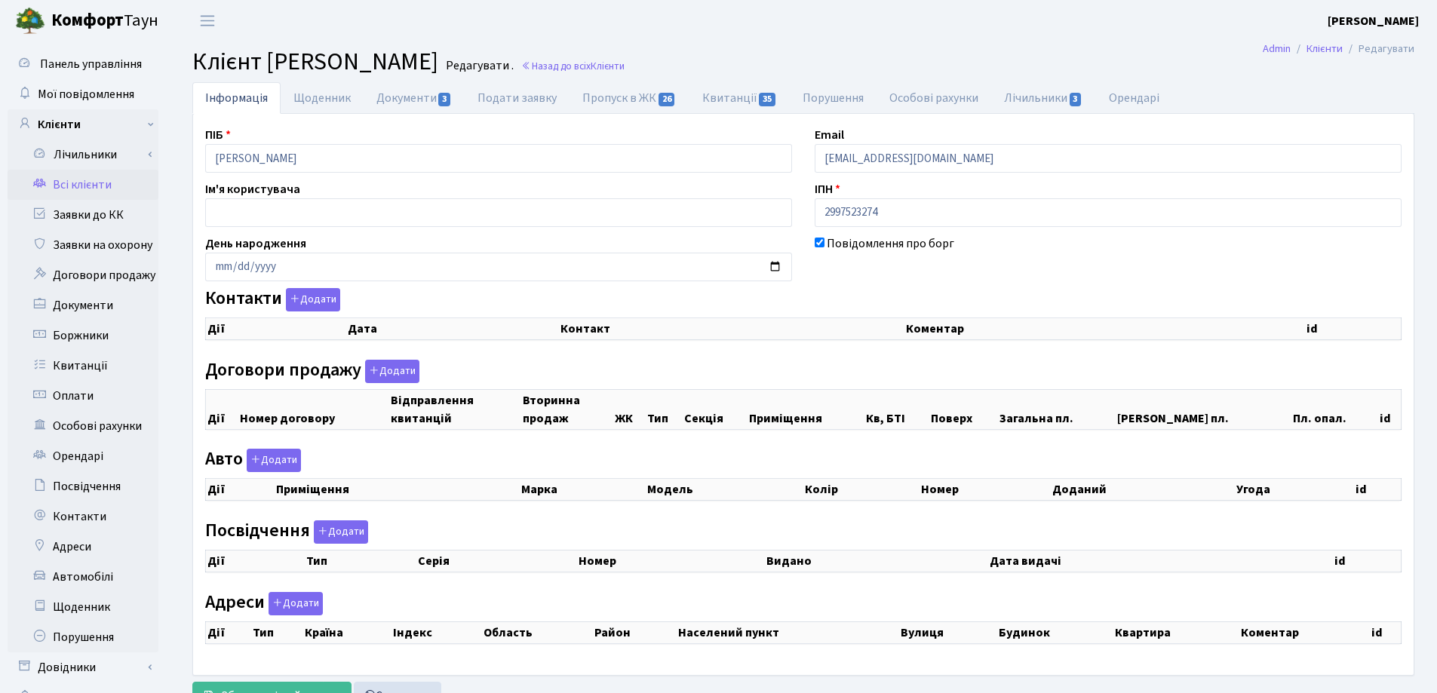
checkbox input "true"
select select "25"
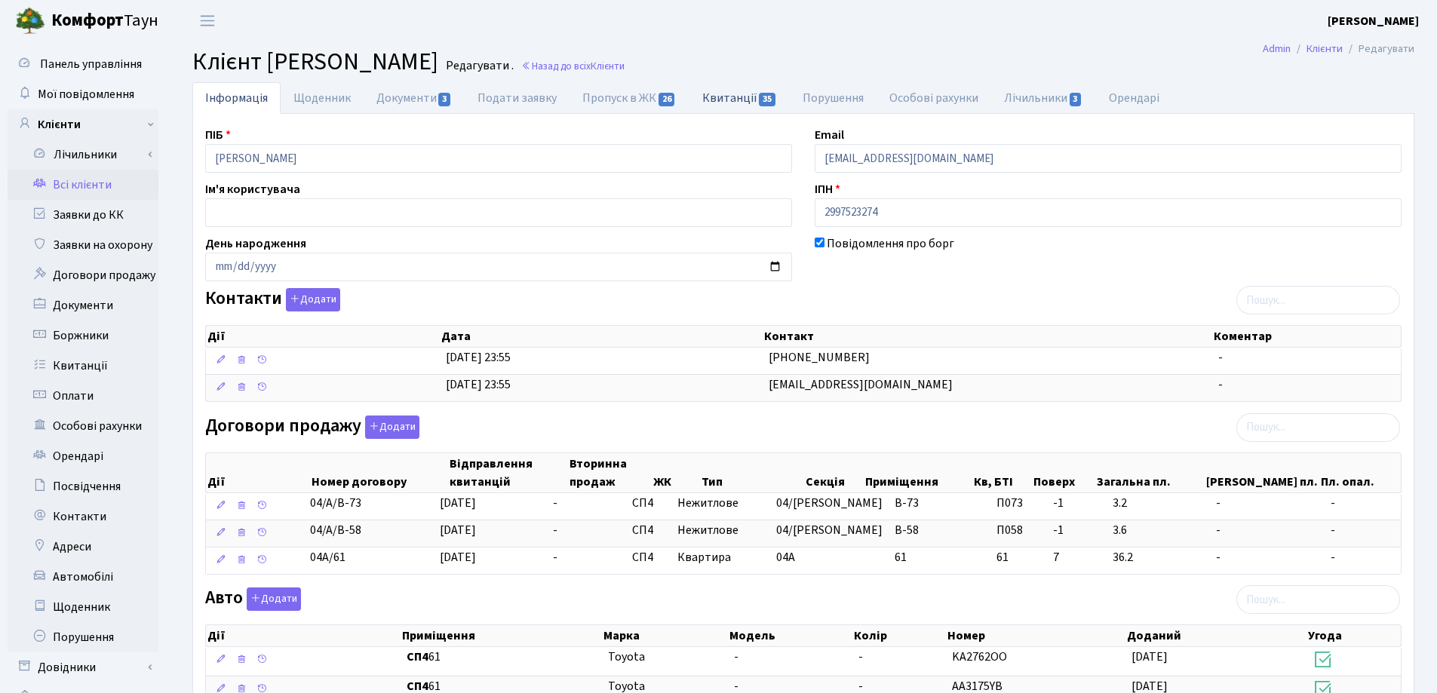
click at [720, 93] on link "Квитанції 35" at bounding box center [739, 97] width 100 height 31
select select "25"
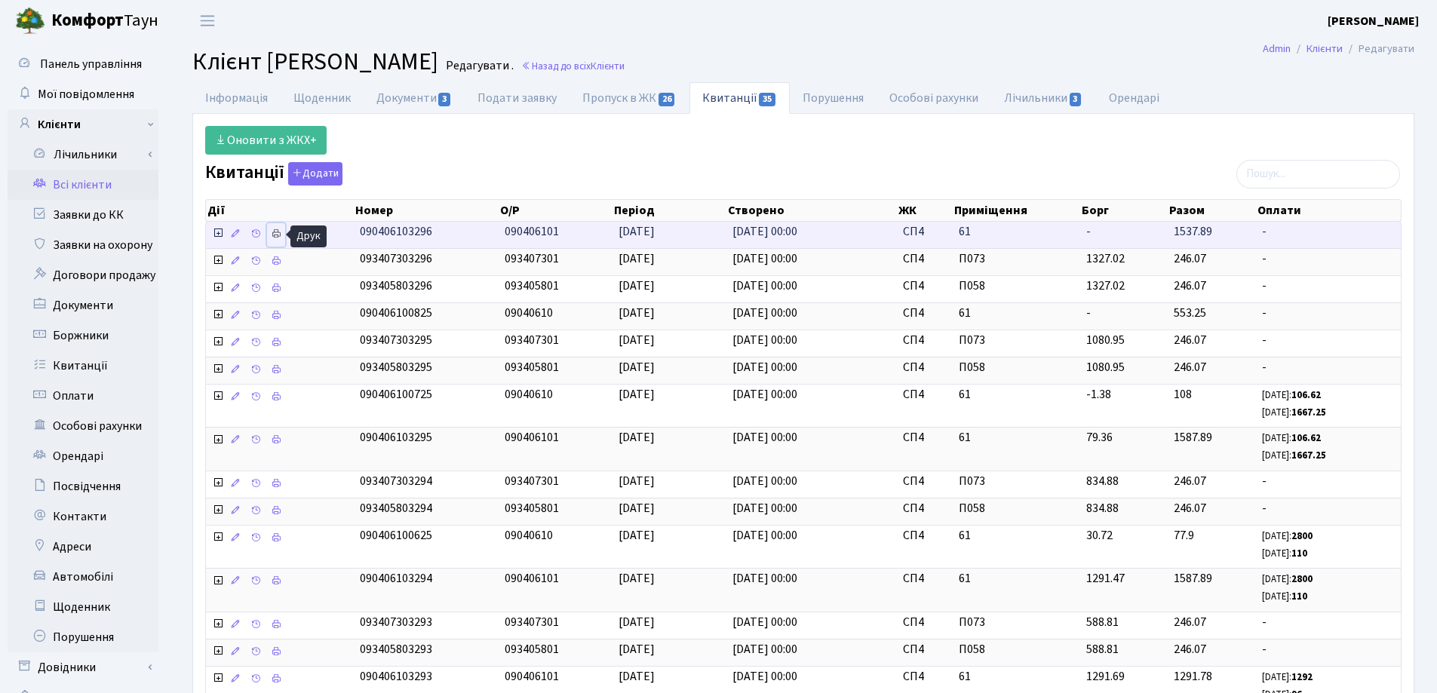
click at [278, 235] on icon at bounding box center [276, 234] width 11 height 11
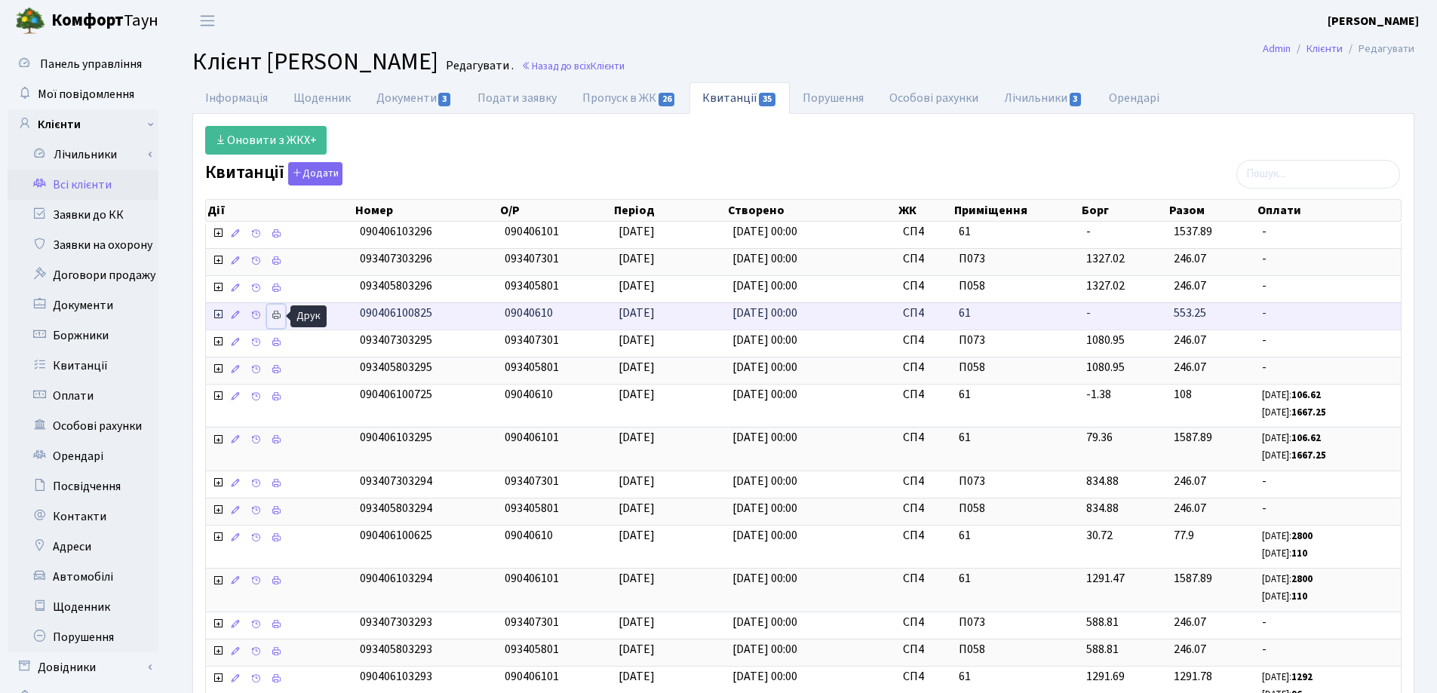
click at [278, 316] on icon at bounding box center [276, 315] width 11 height 11
click at [234, 95] on link "Інформація" at bounding box center [236, 97] width 88 height 31
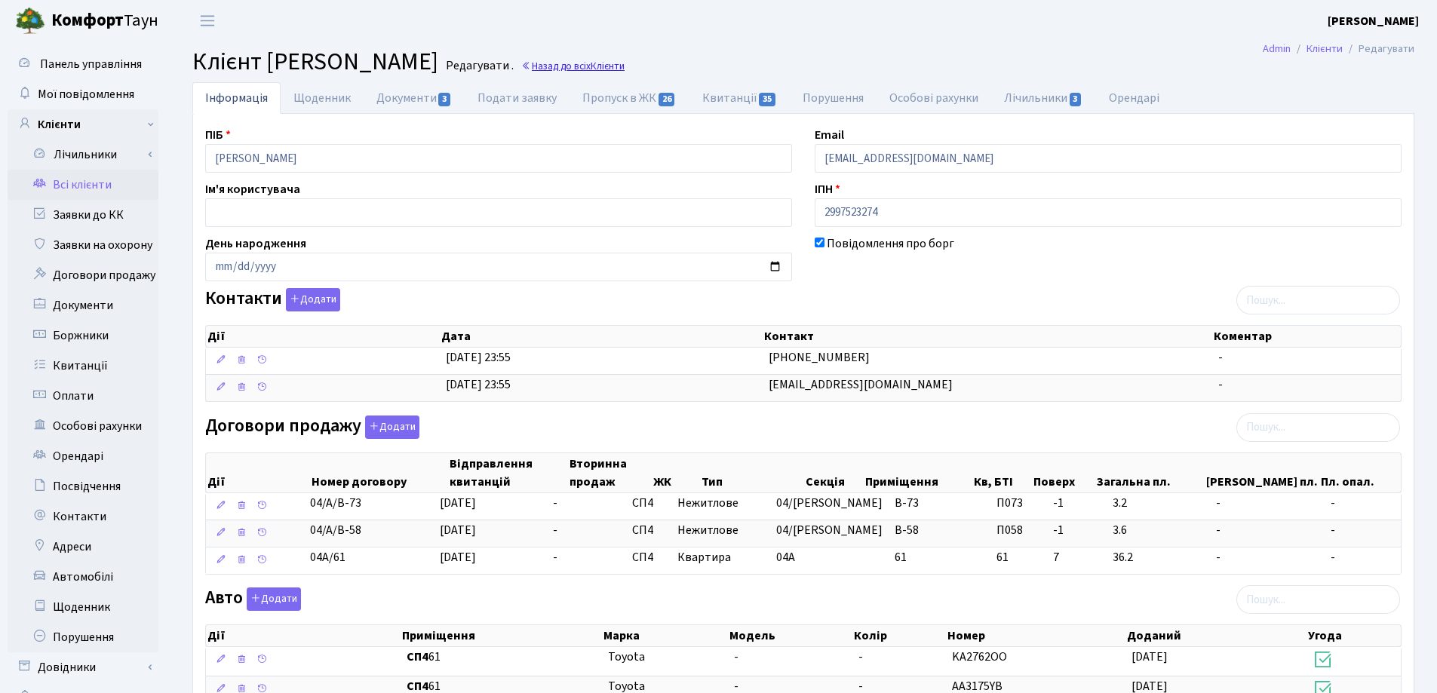
click at [625, 66] on link "Назад до всіх Клієнти" at bounding box center [572, 66] width 103 height 14
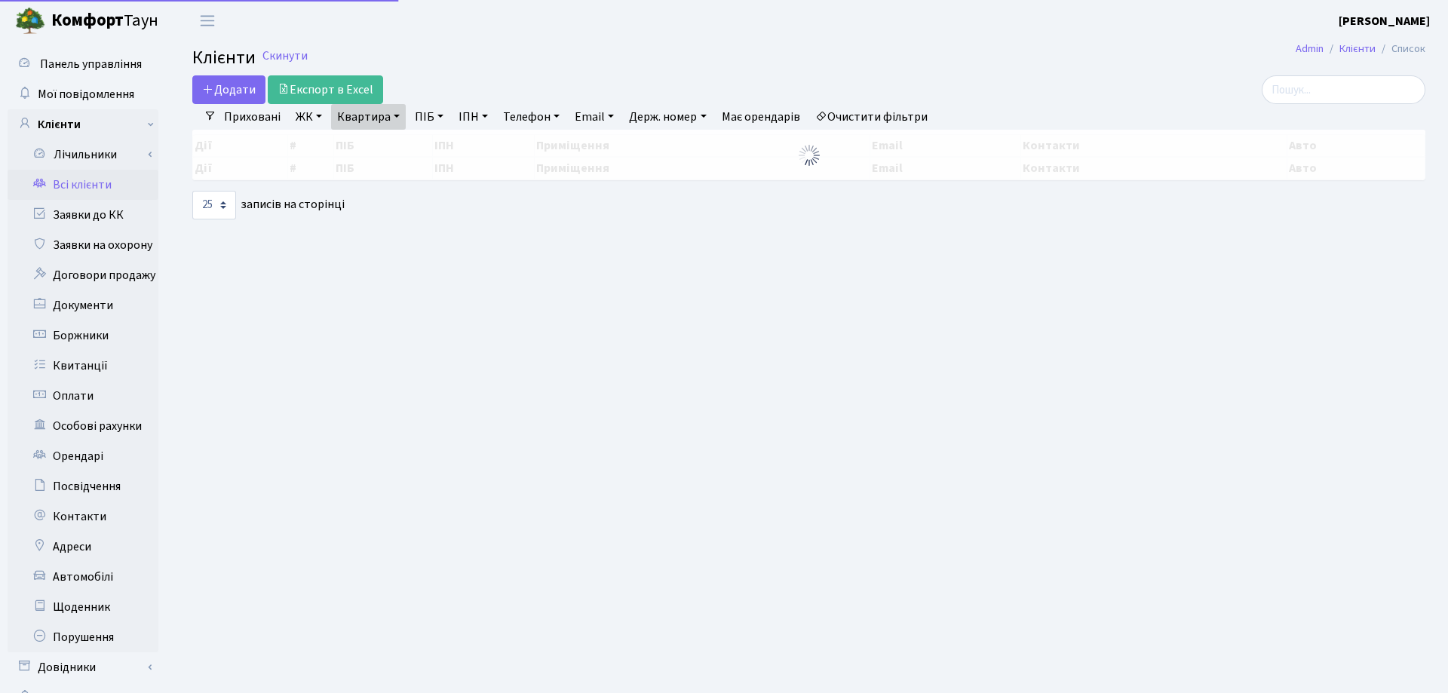
select select "25"
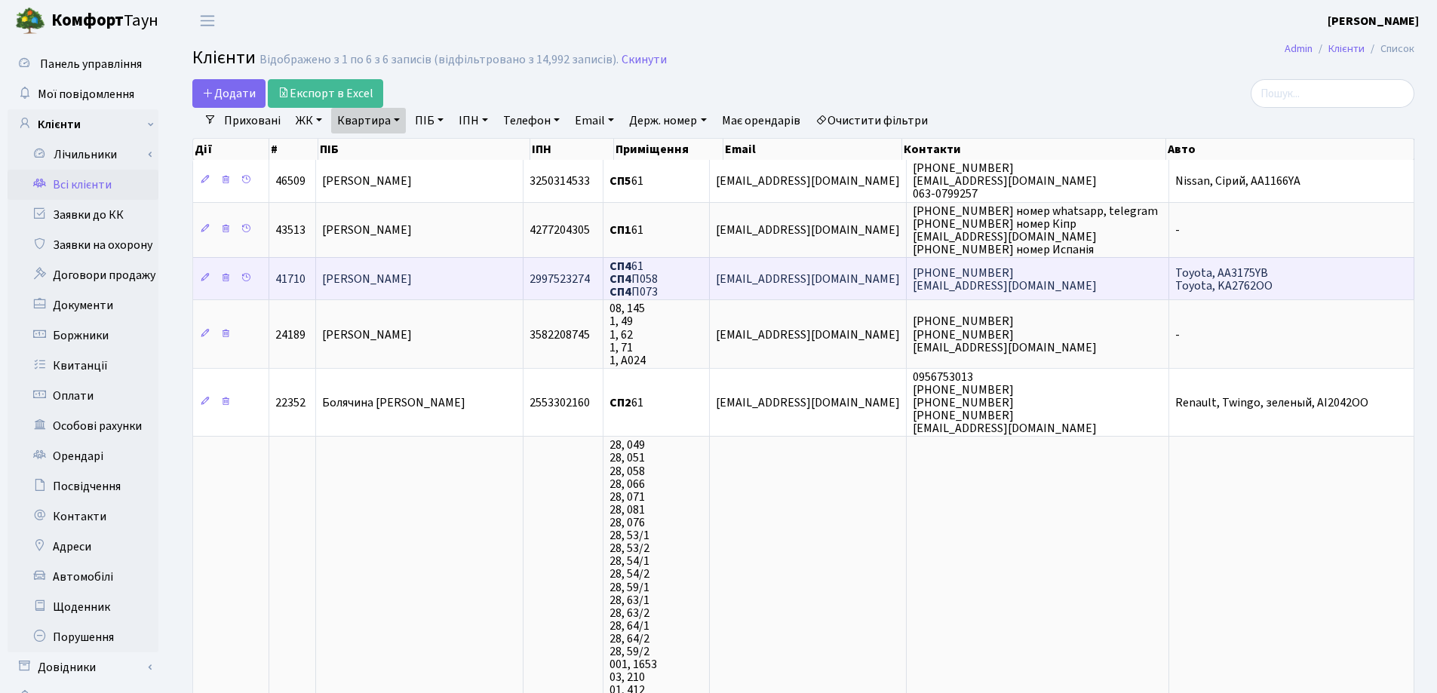
click at [412, 272] on span "[PERSON_NAME]" at bounding box center [367, 279] width 90 height 17
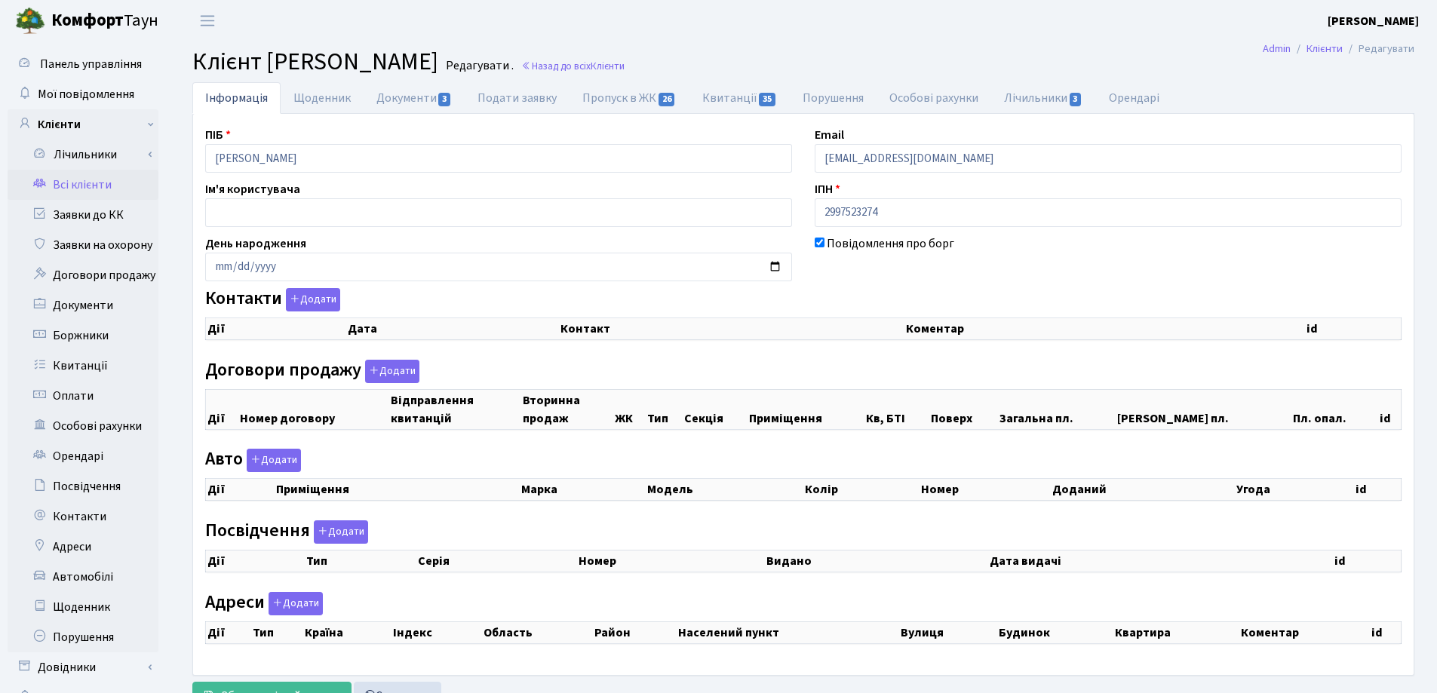
checkbox input "true"
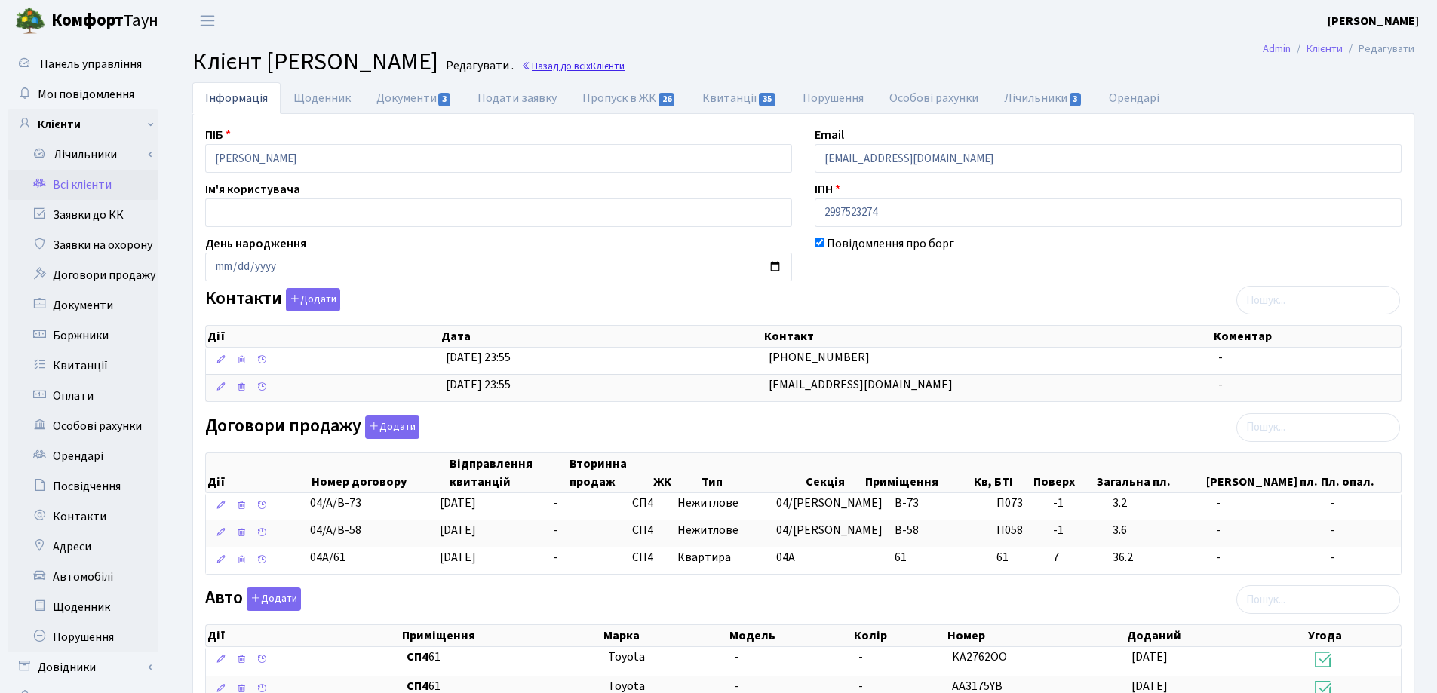
click at [625, 67] on link "Назад до всіх Клієнти" at bounding box center [572, 66] width 103 height 14
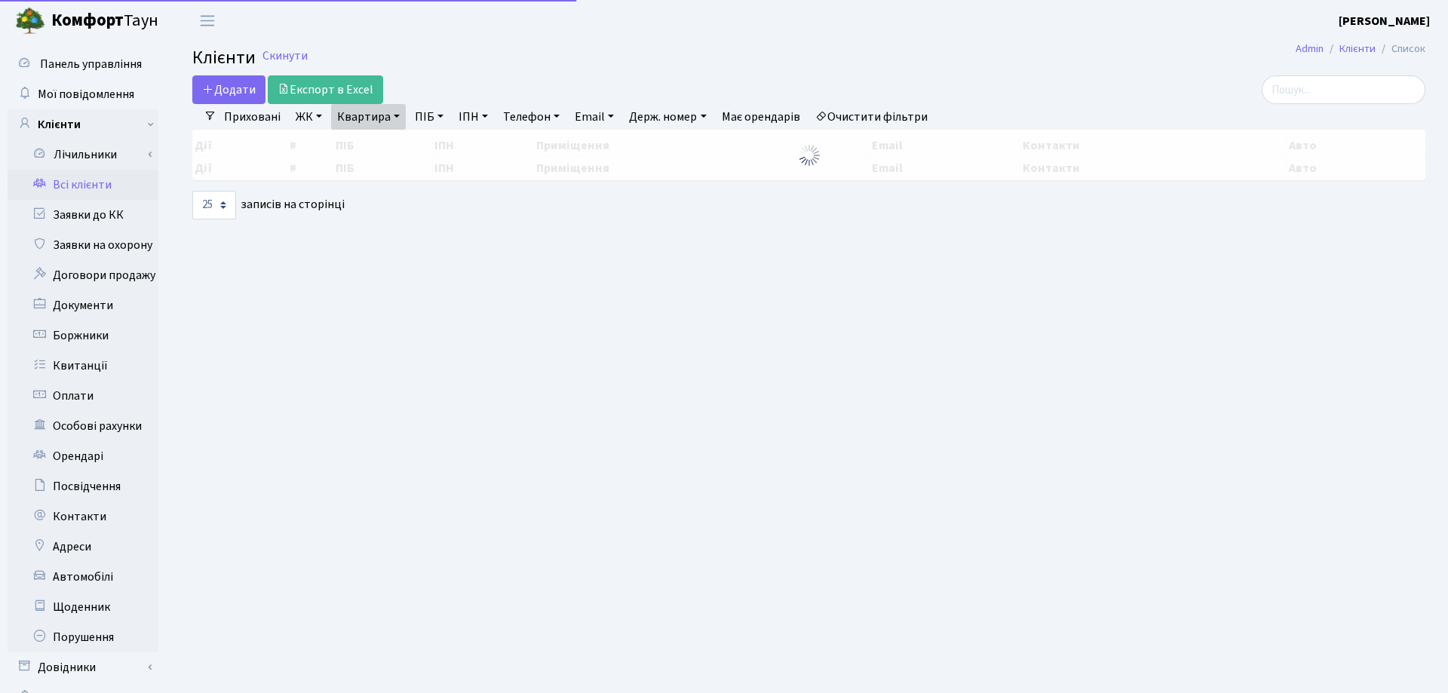
select select "25"
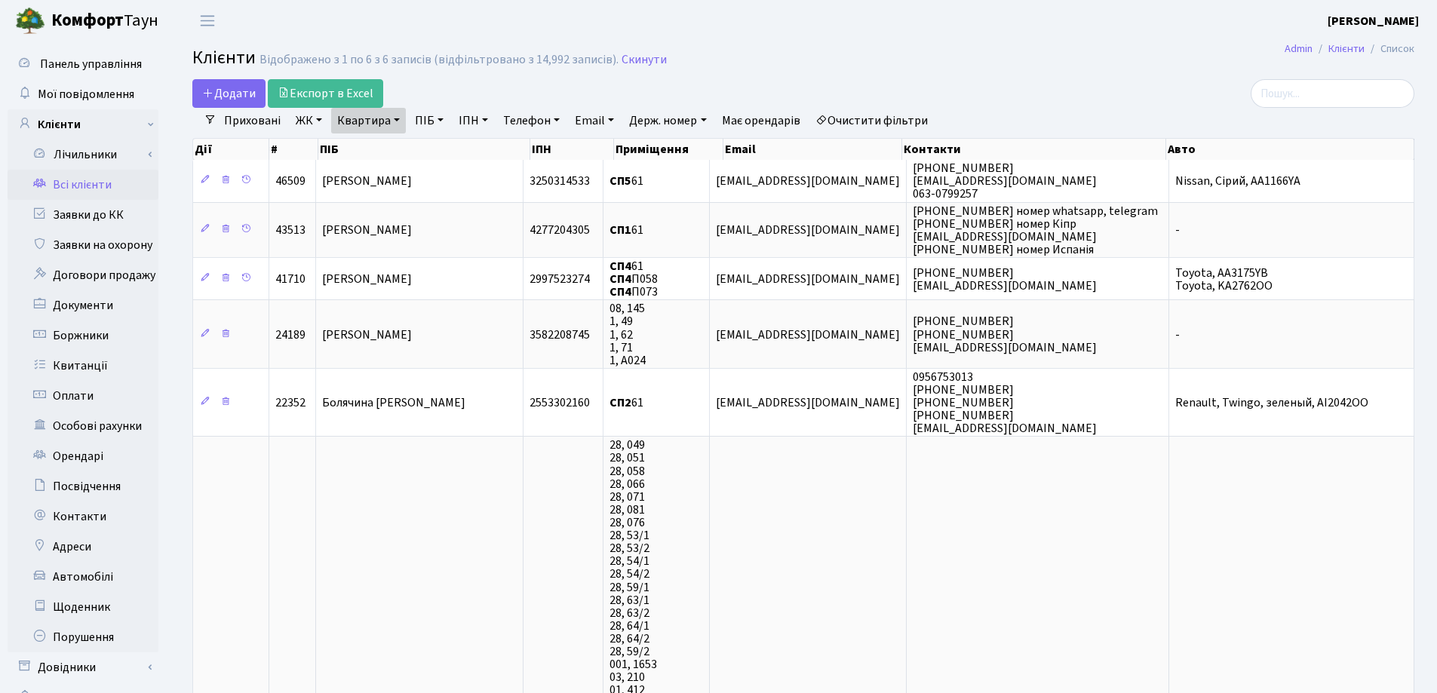
click at [398, 121] on link "Квартира" at bounding box center [368, 121] width 75 height 26
click at [392, 149] on input "61" at bounding box center [376, 150] width 88 height 29
type input "6"
type input "11"
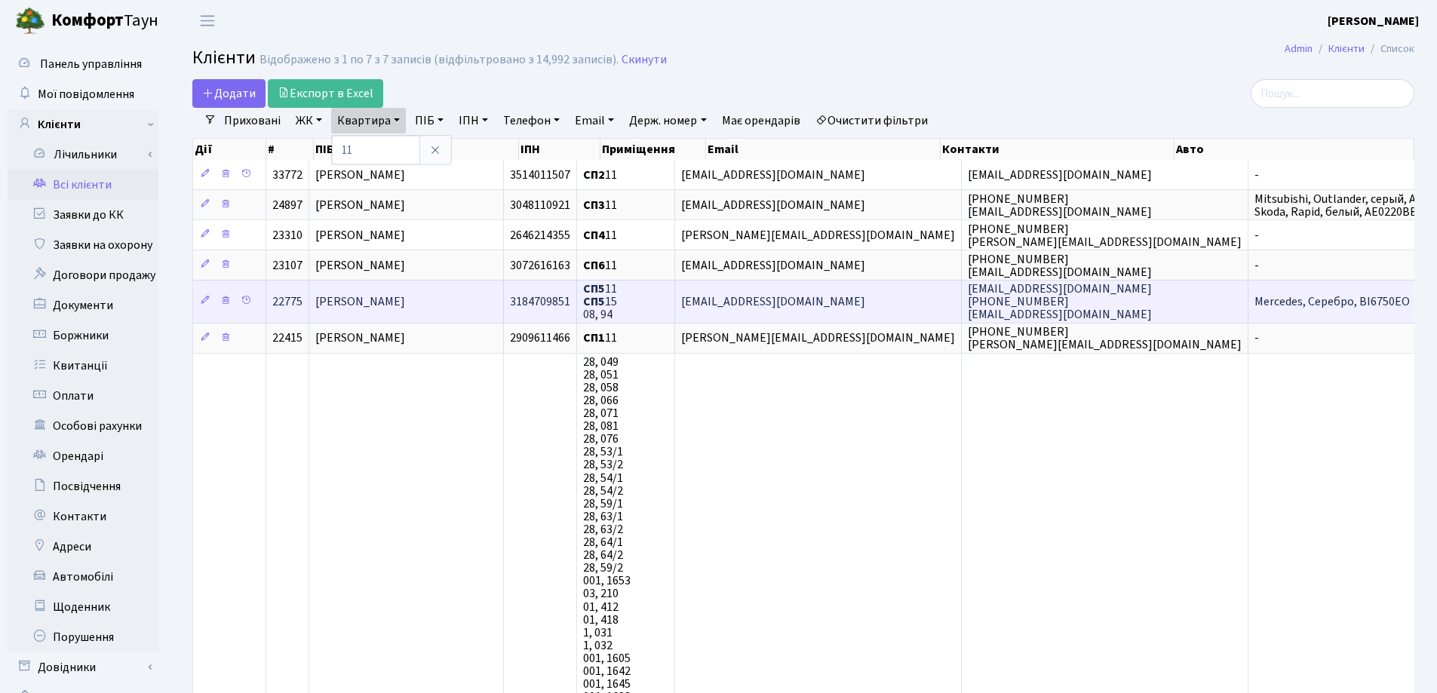
click at [405, 298] on span "Дементьєв Єгор Вікторович" at bounding box center [360, 301] width 90 height 17
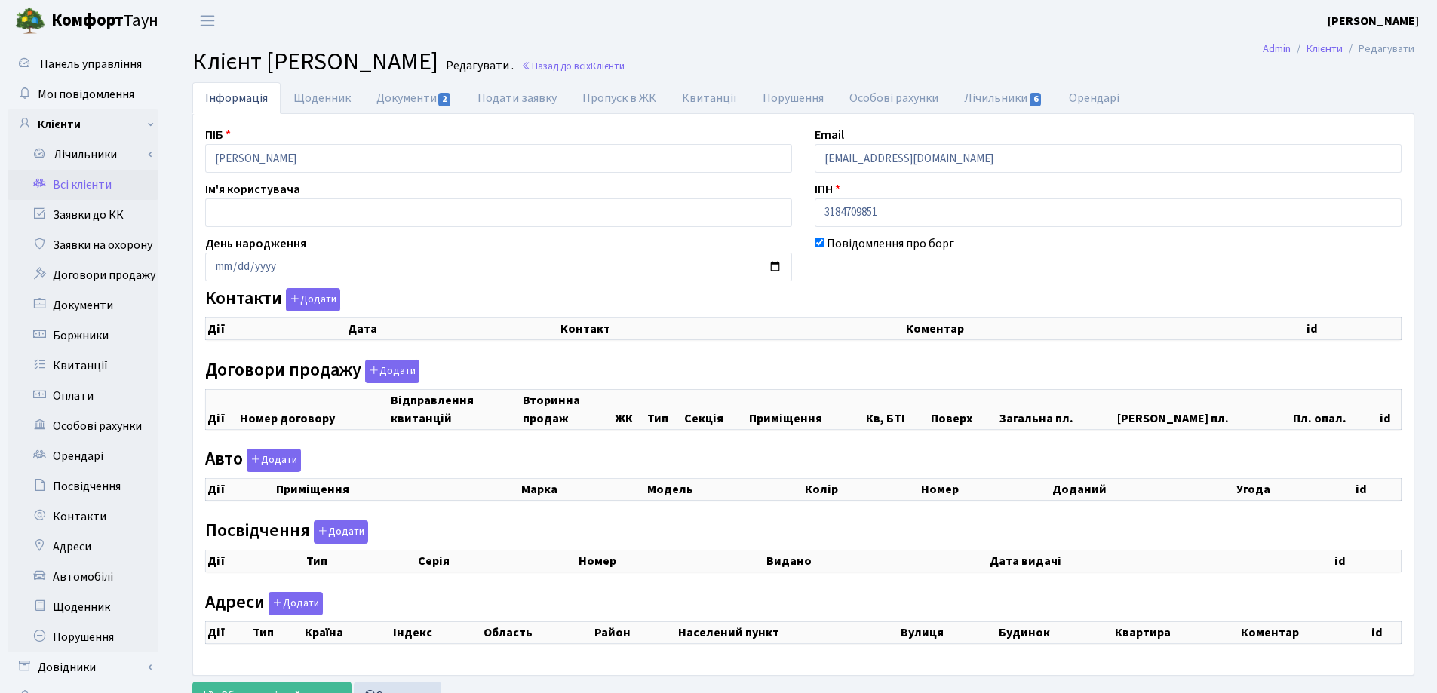
checkbox input "true"
select select "25"
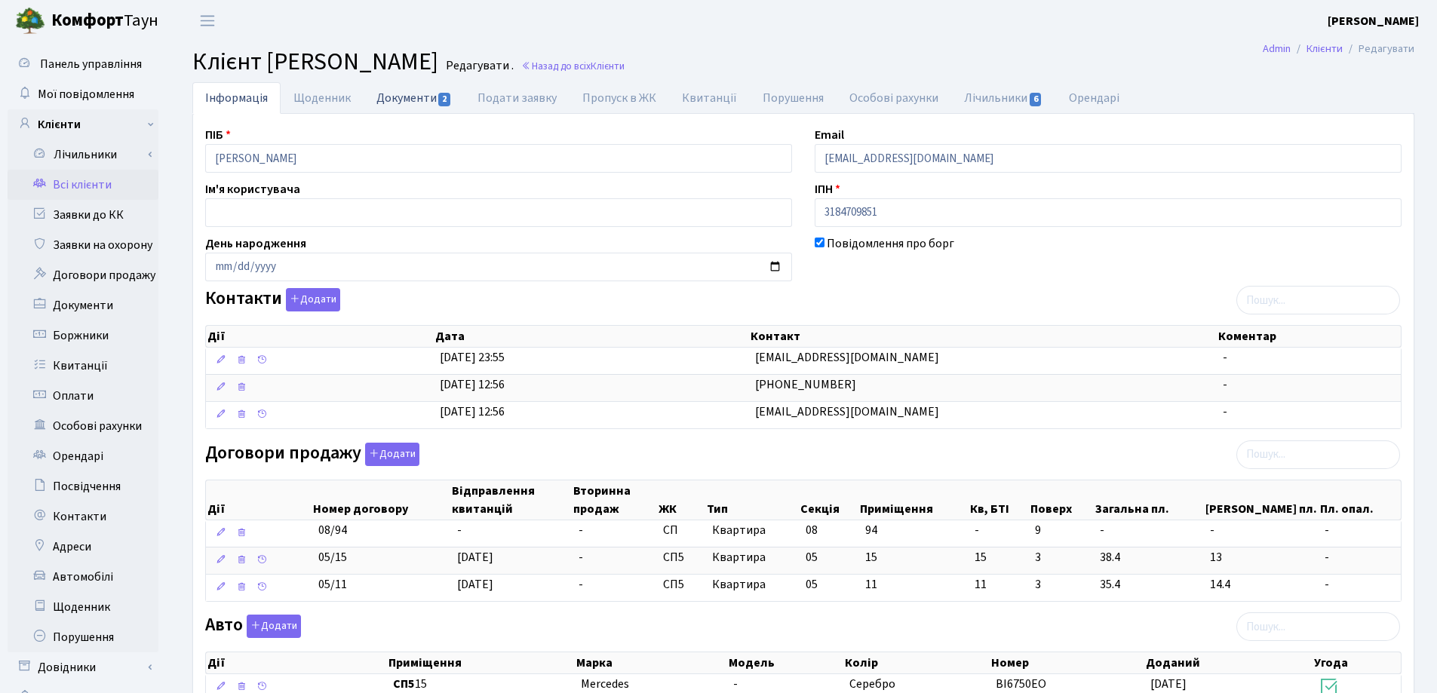
click at [435, 94] on link "Документи 2" at bounding box center [414, 97] width 101 height 31
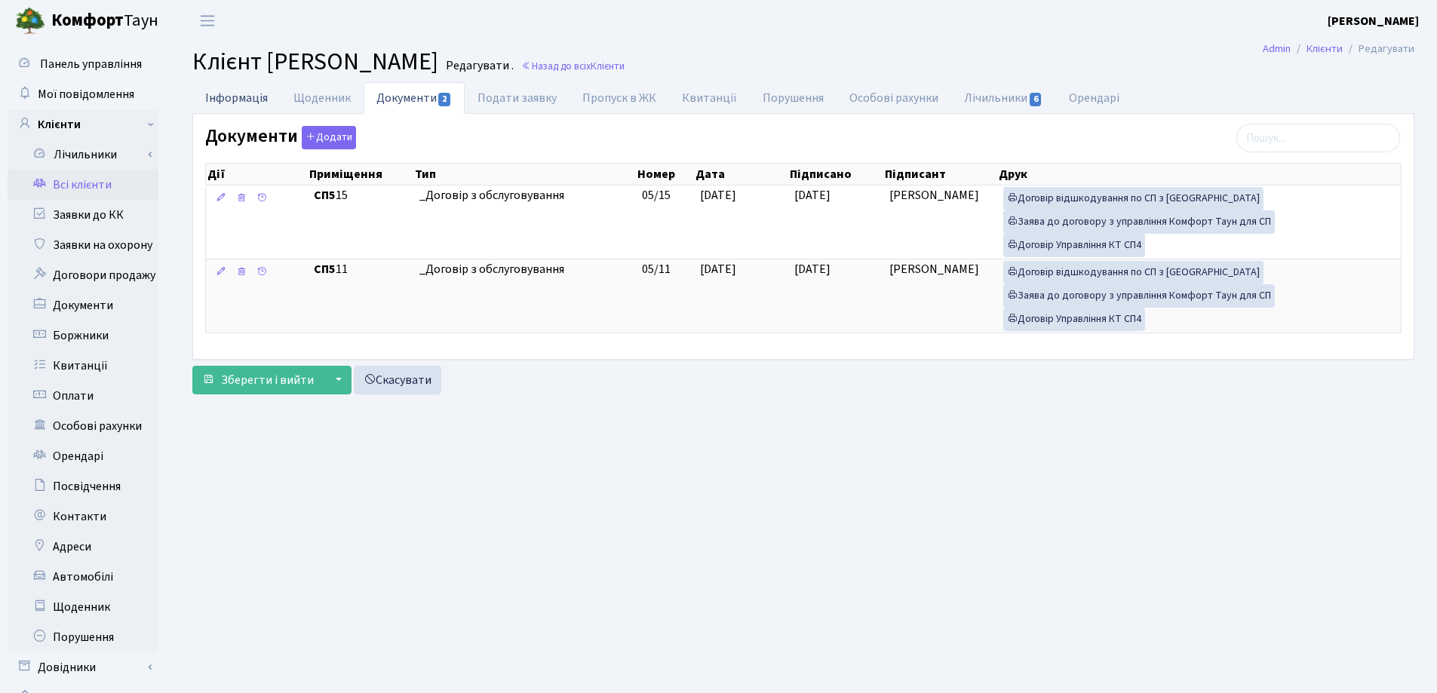
click at [245, 91] on link "Інформація" at bounding box center [236, 97] width 88 height 31
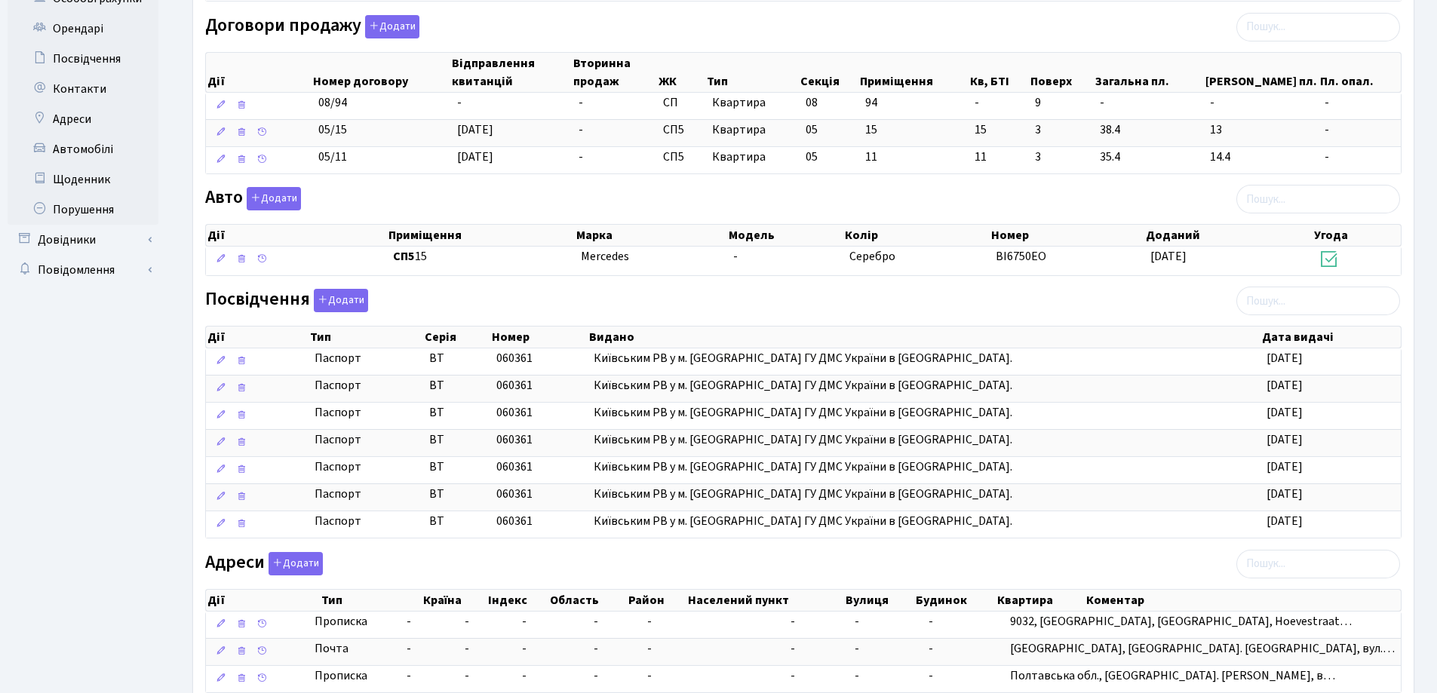
scroll to position [533, 0]
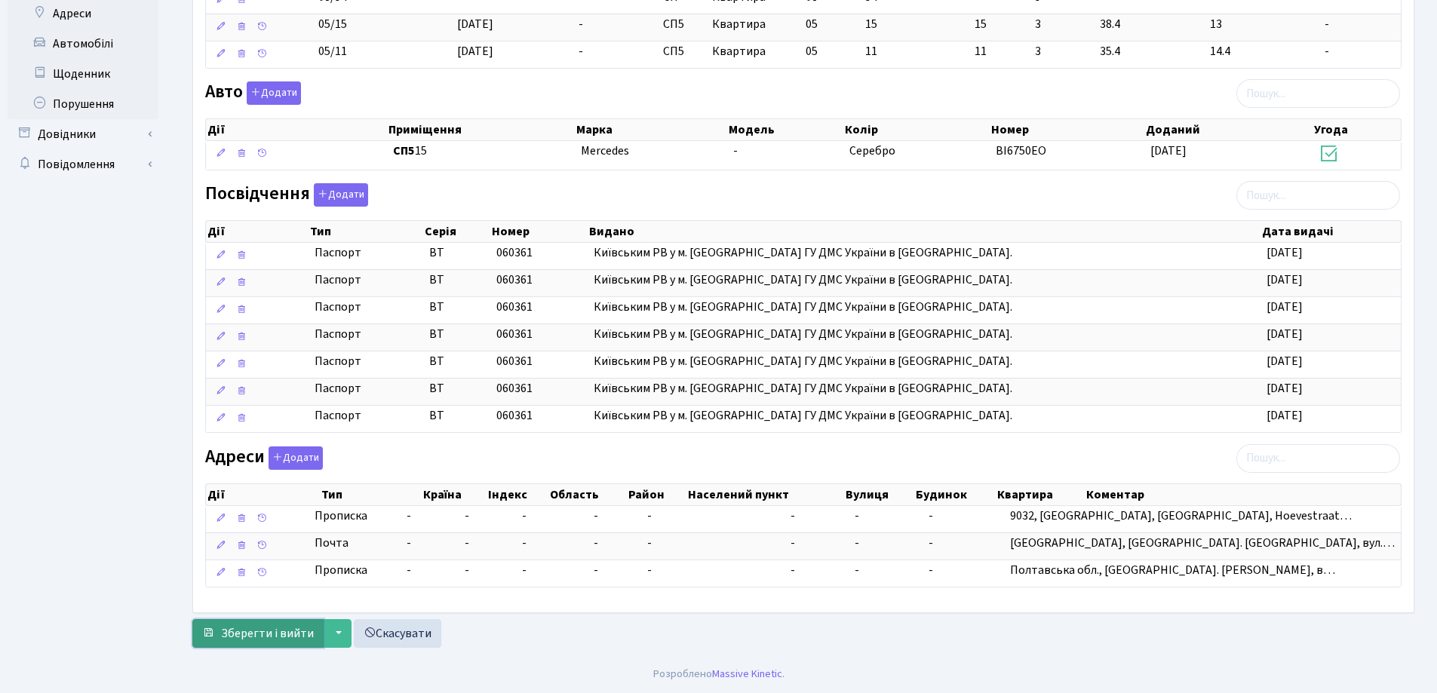
click at [257, 637] on span "Зберегти і вийти" at bounding box center [267, 633] width 93 height 17
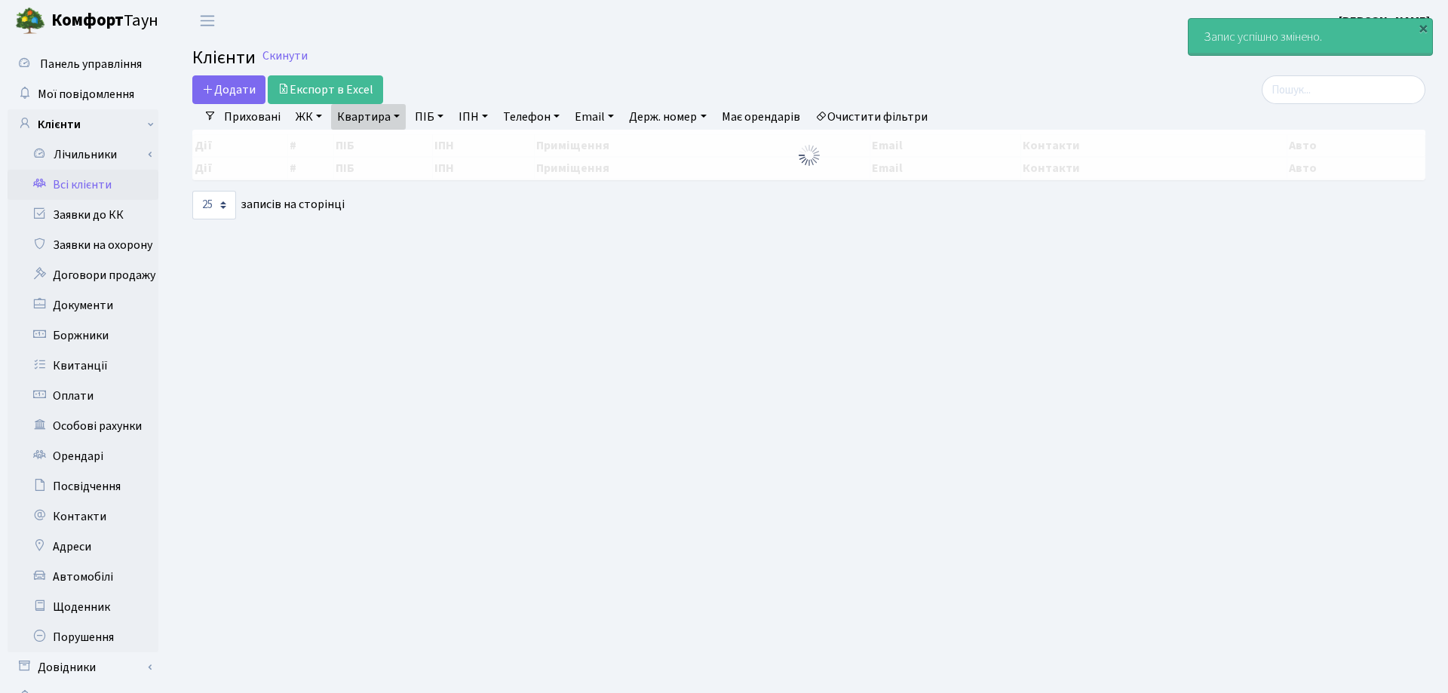
select select "25"
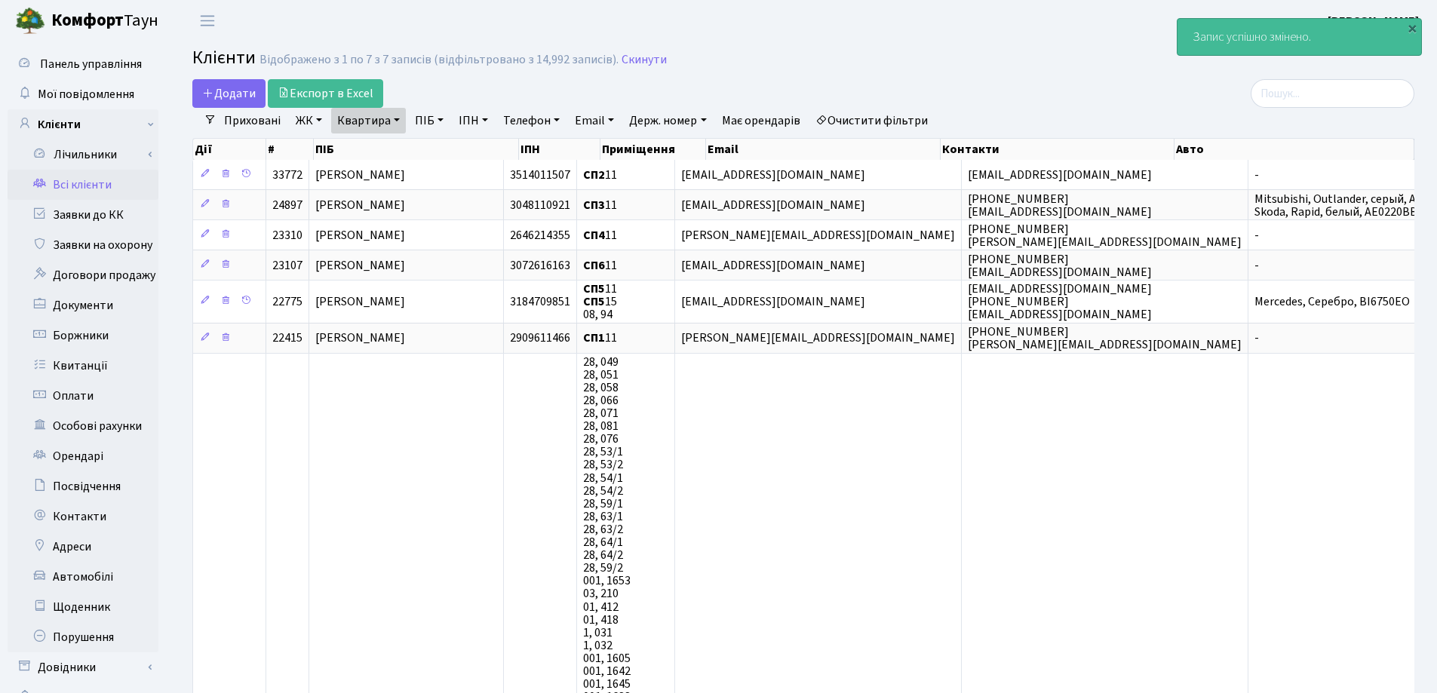
click at [395, 121] on link "Квартира" at bounding box center [368, 121] width 75 height 26
click at [395, 146] on input "11" at bounding box center [376, 150] width 88 height 29
type input "1"
type input "223"
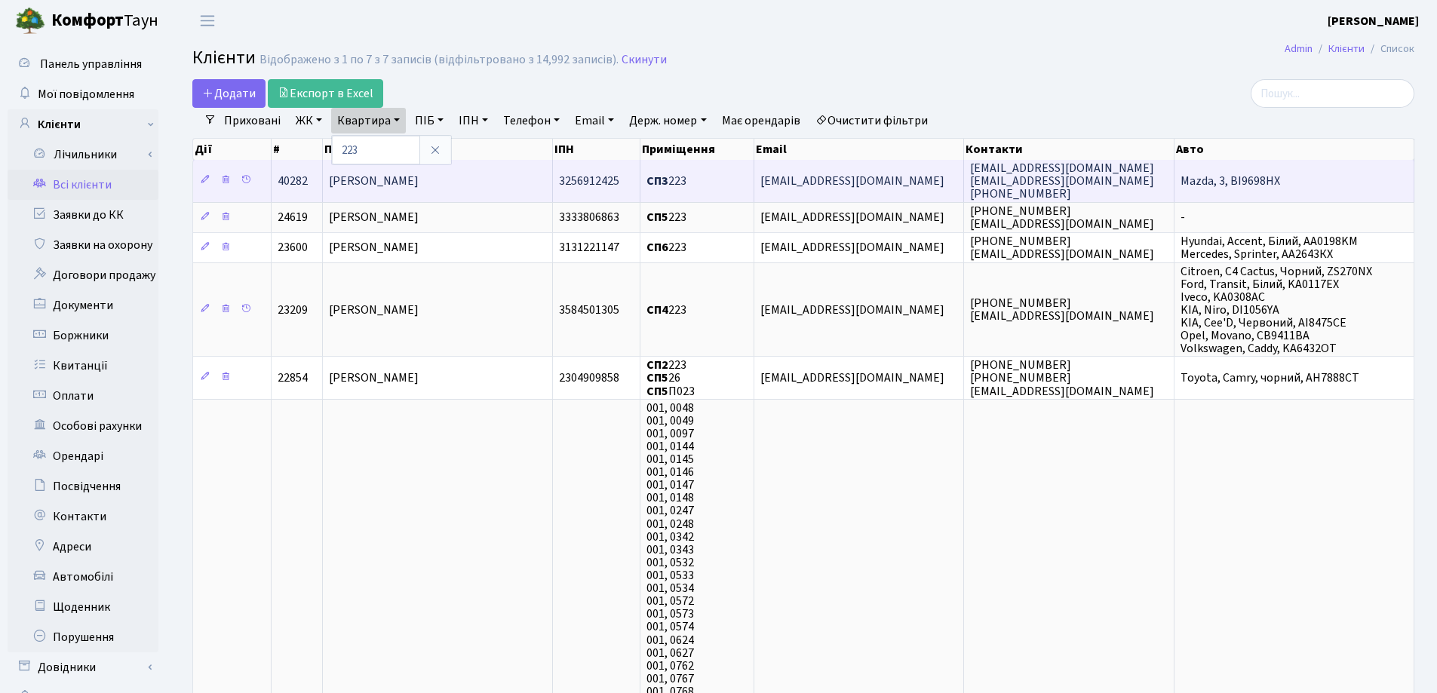
click at [494, 176] on td "Ковлакова Ольга Дмитрівна" at bounding box center [438, 180] width 230 height 41
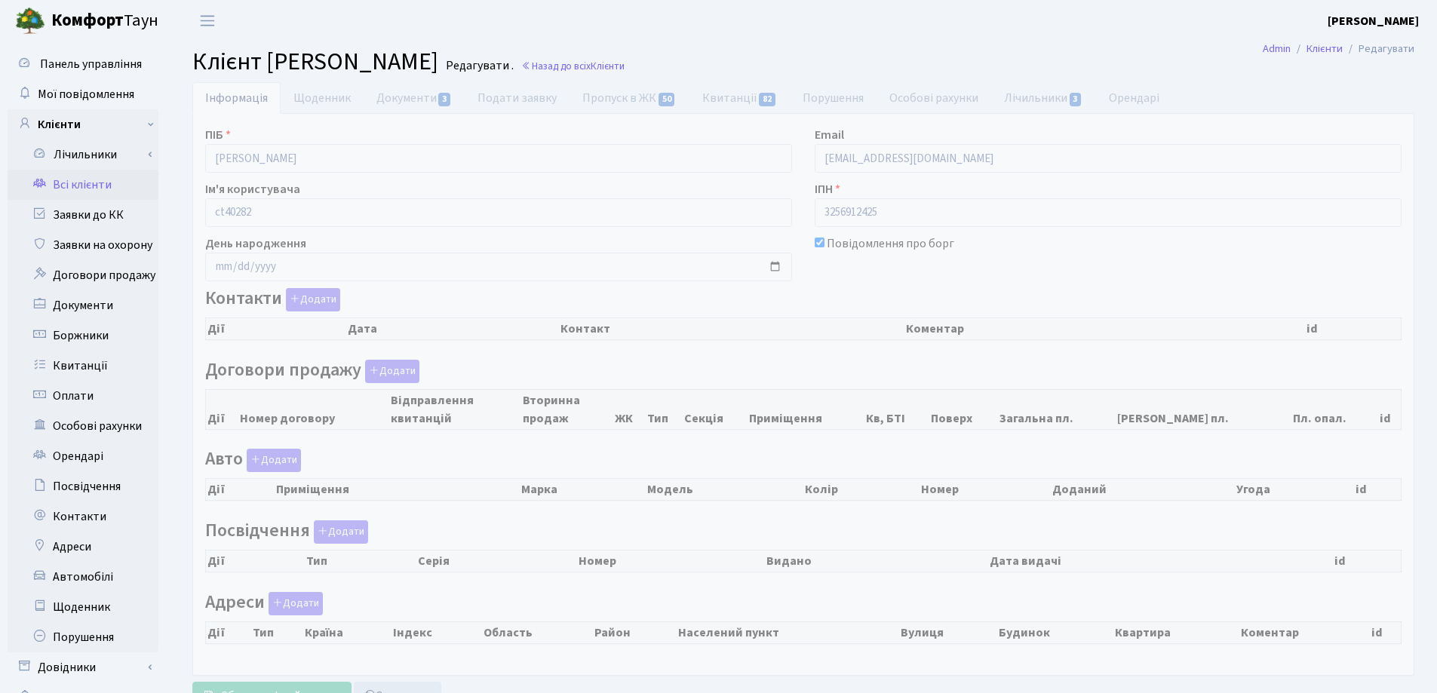
checkbox input "true"
select select "25"
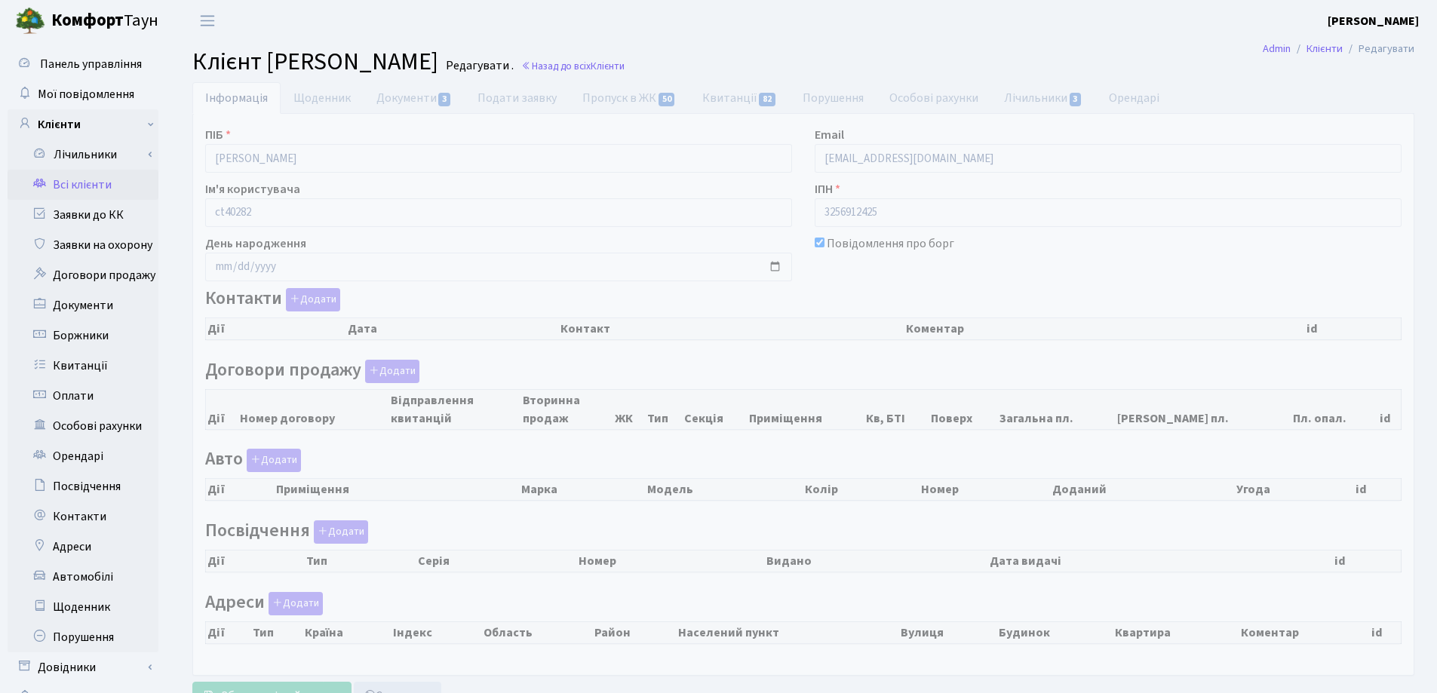
select select "25"
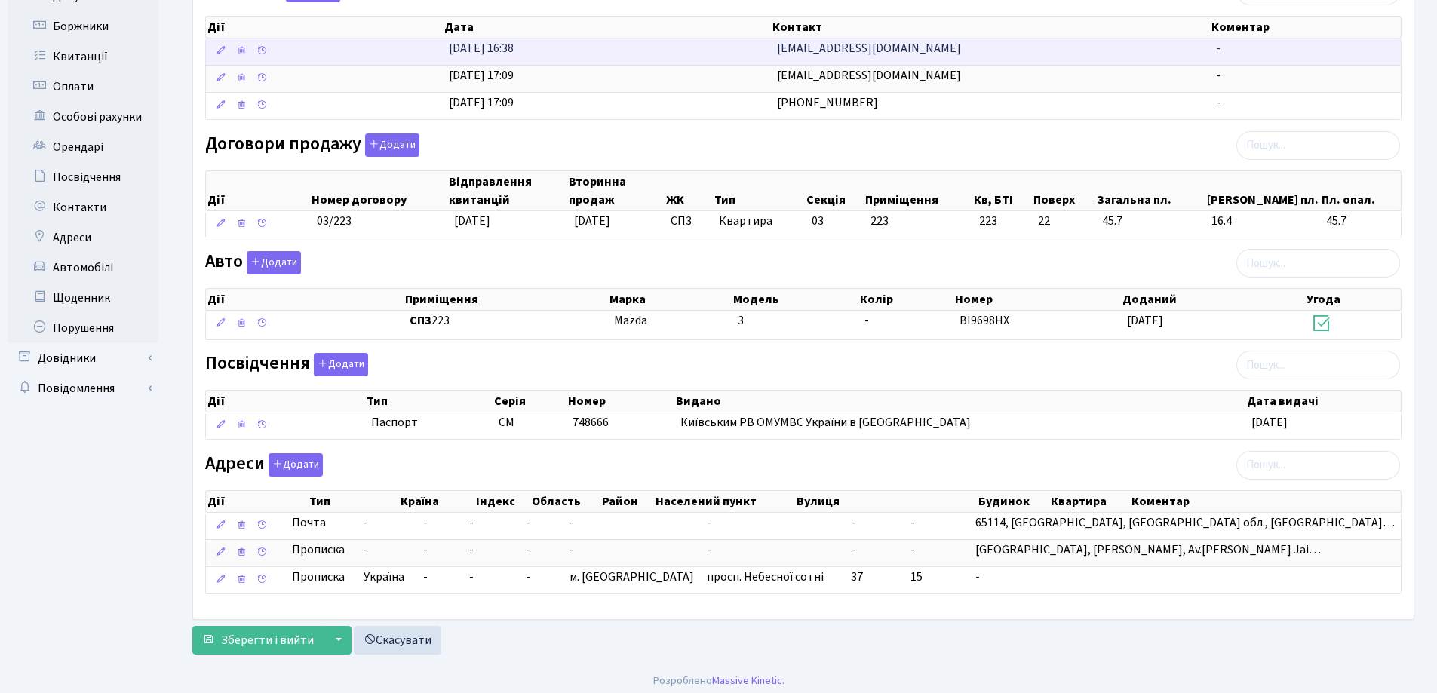
scroll to position [316, 0]
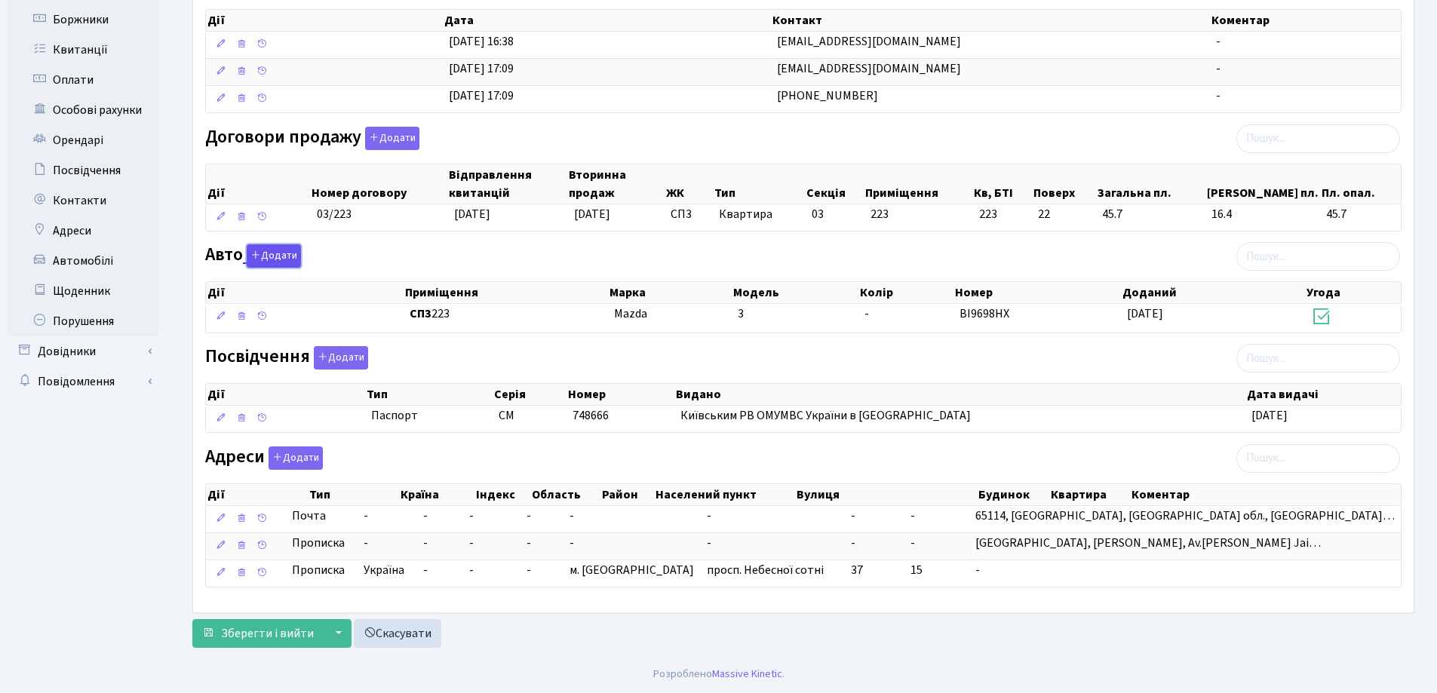
click at [278, 256] on button "Додати" at bounding box center [274, 255] width 54 height 23
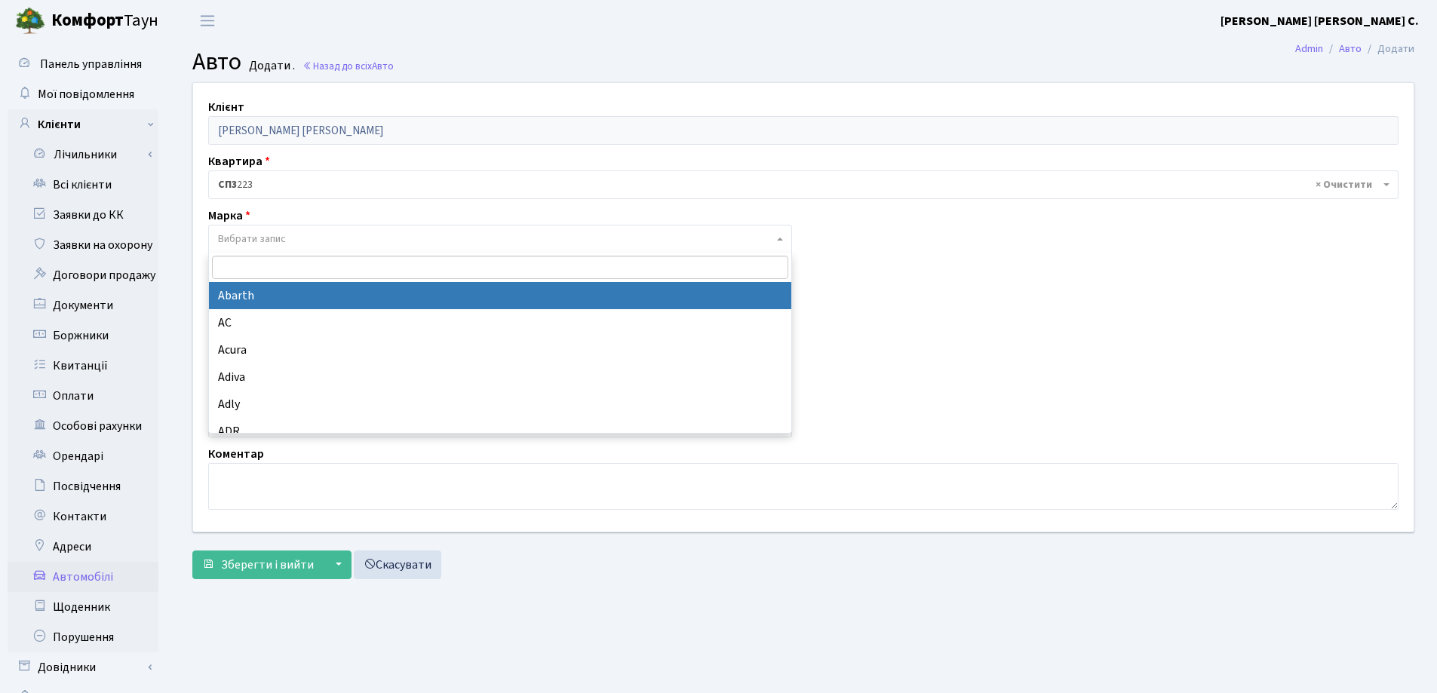
click at [277, 237] on span "Вибрати запис" at bounding box center [252, 239] width 68 height 15
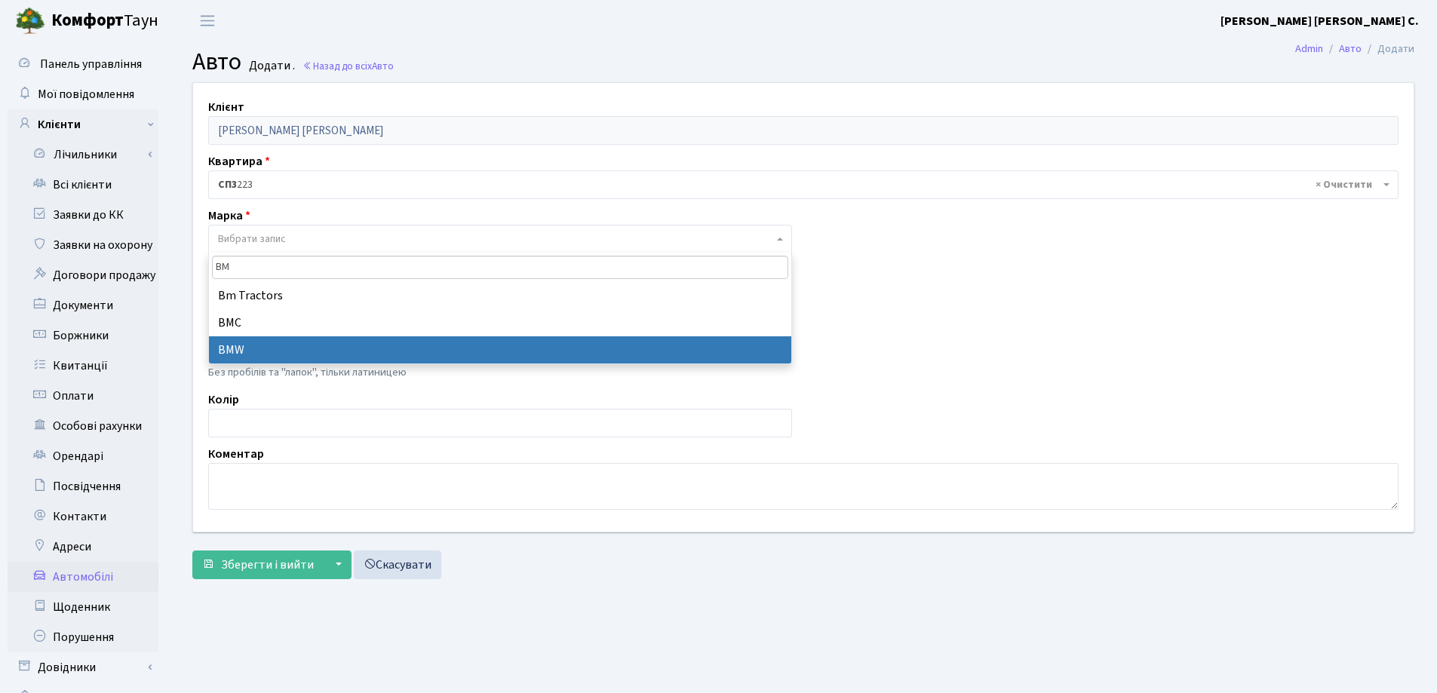
type input "BM"
select select "19"
select select
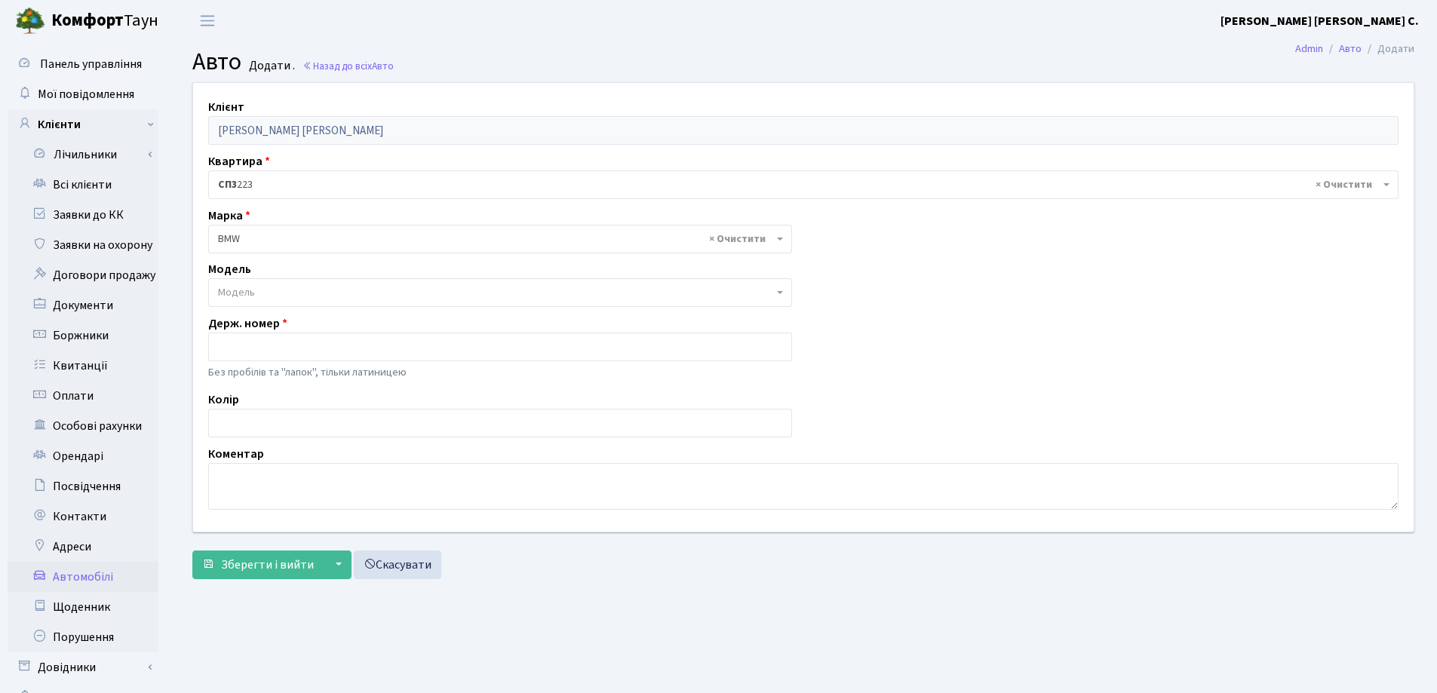
click at [344, 296] on span "Модель" at bounding box center [495, 292] width 555 height 15
type input "4"
click at [575, 557] on div "Зберегти і вийти ▼ Зберегти та продовжити редагування Зберегти та створити Скас…" at bounding box center [803, 565] width 1222 height 29
click at [321, 342] on input "text" at bounding box center [500, 347] width 584 height 29
type input "AE4563MA"
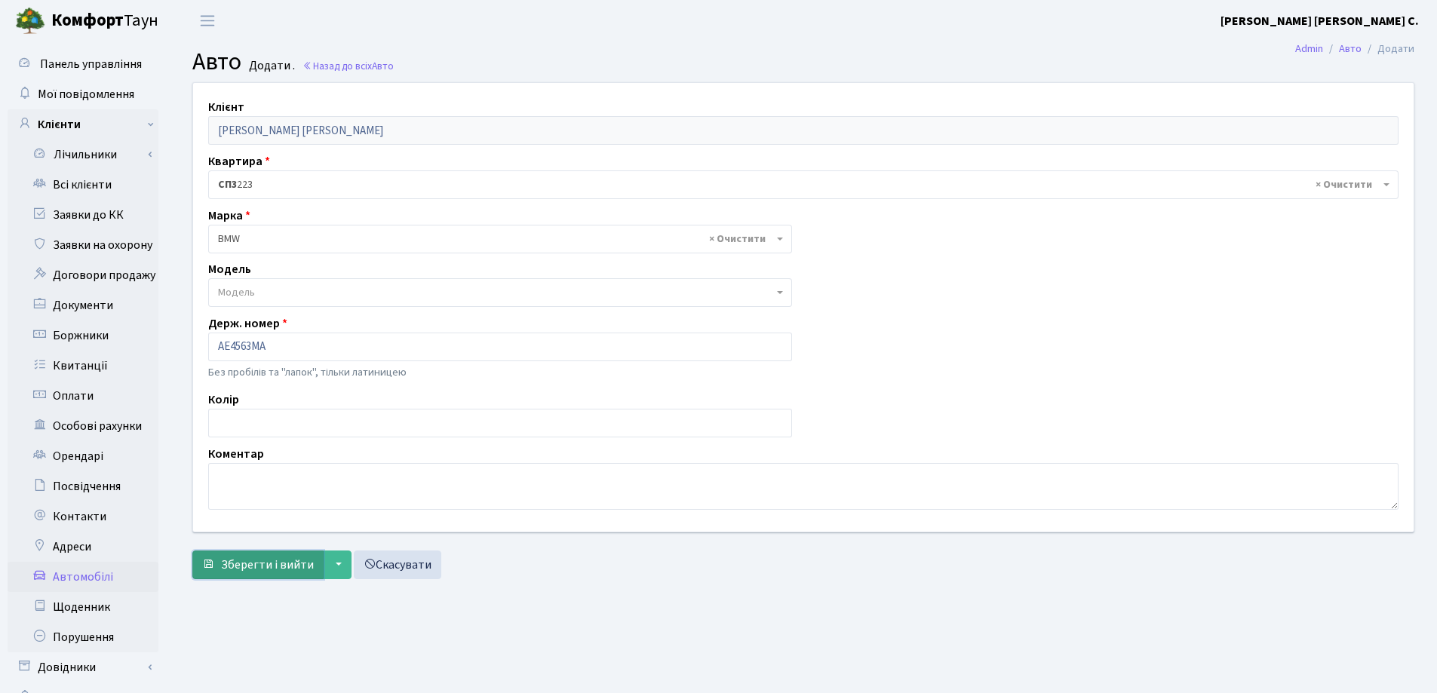
click at [278, 562] on span "Зберегти і вийти" at bounding box center [267, 565] width 93 height 17
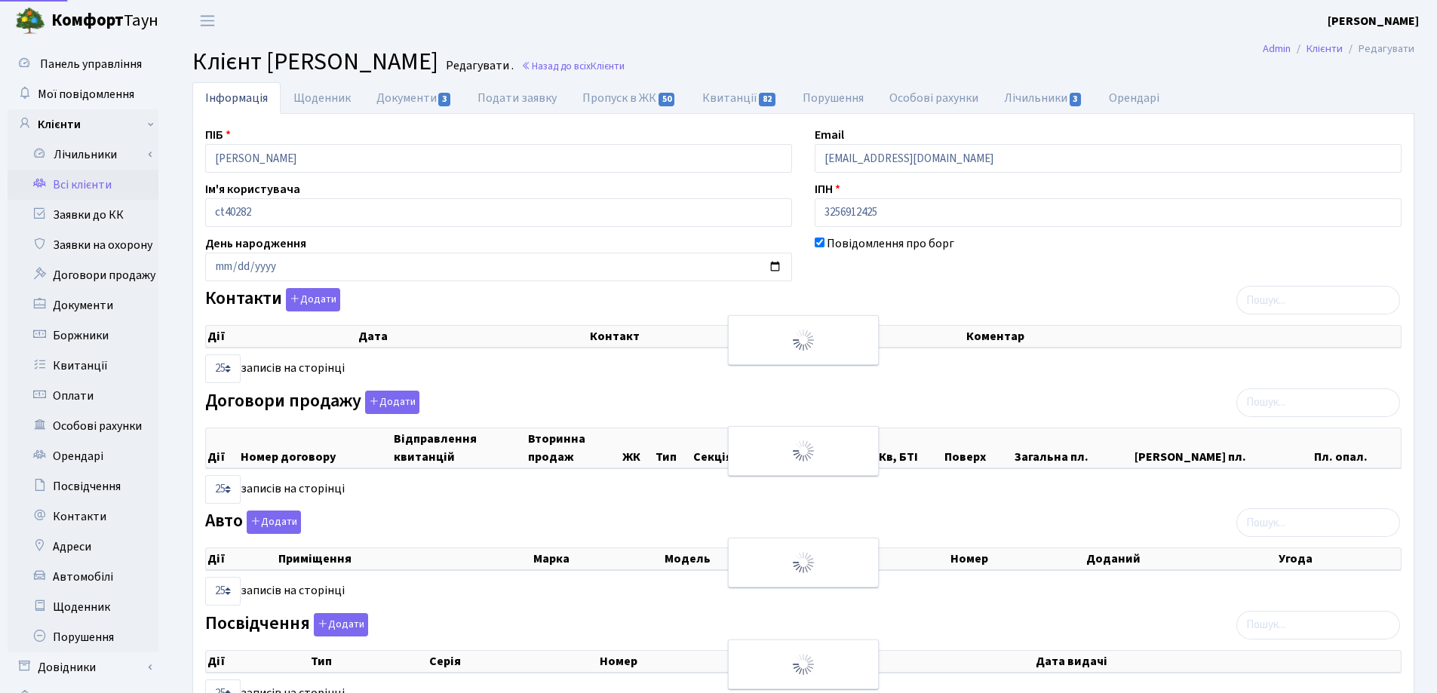
select select "25"
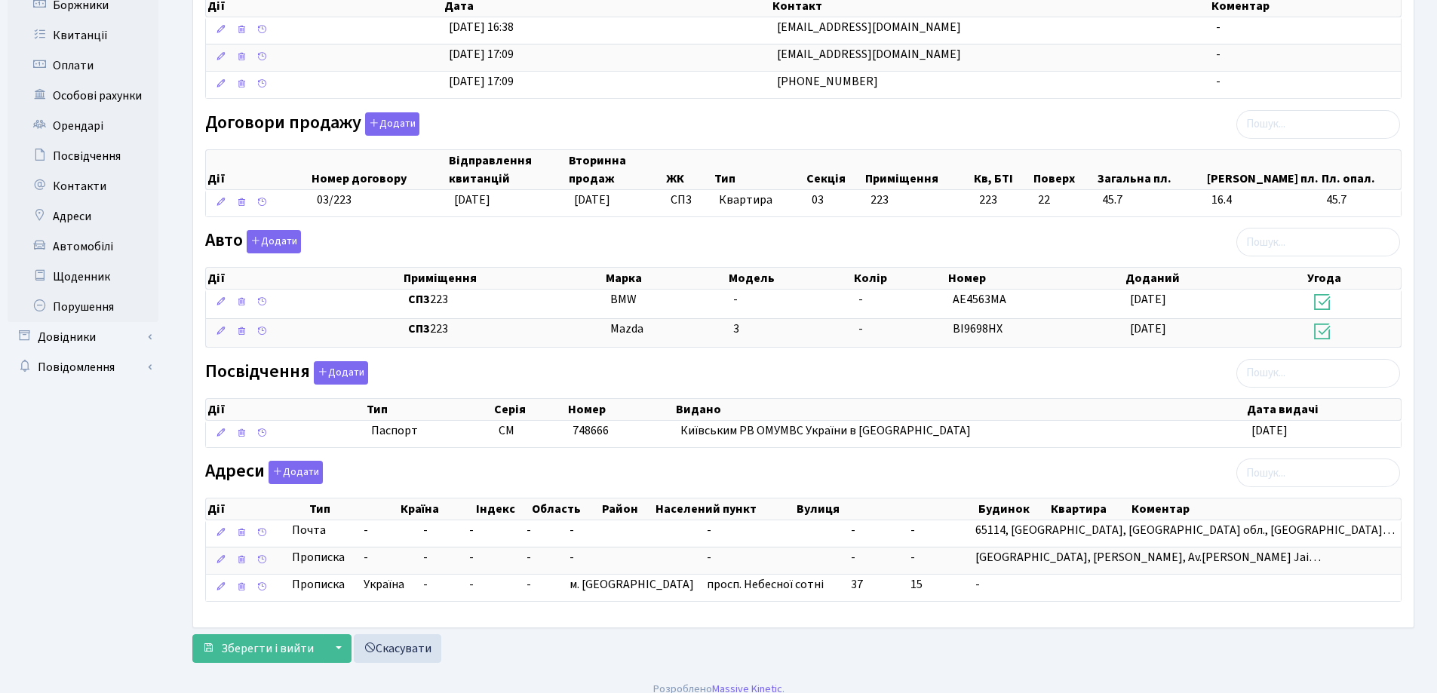
scroll to position [345, 0]
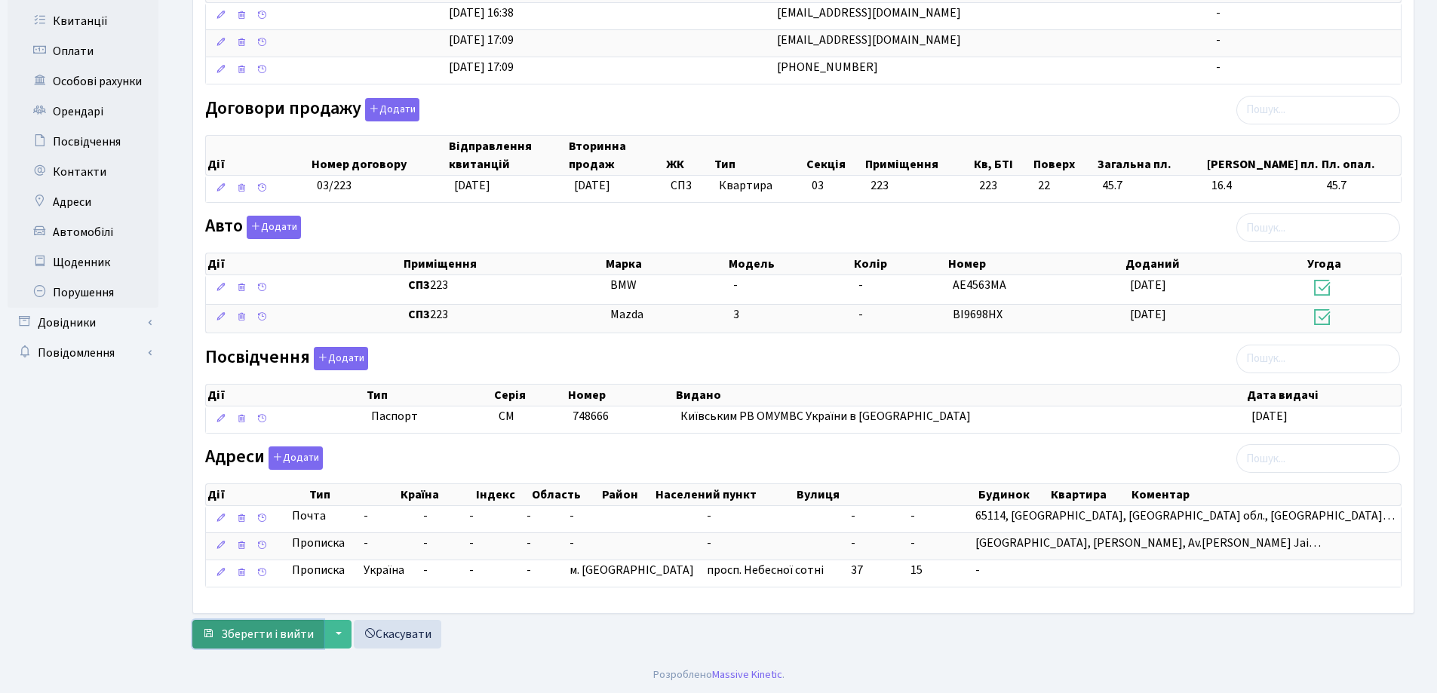
click at [256, 625] on button "Зберегти і вийти" at bounding box center [257, 634] width 131 height 29
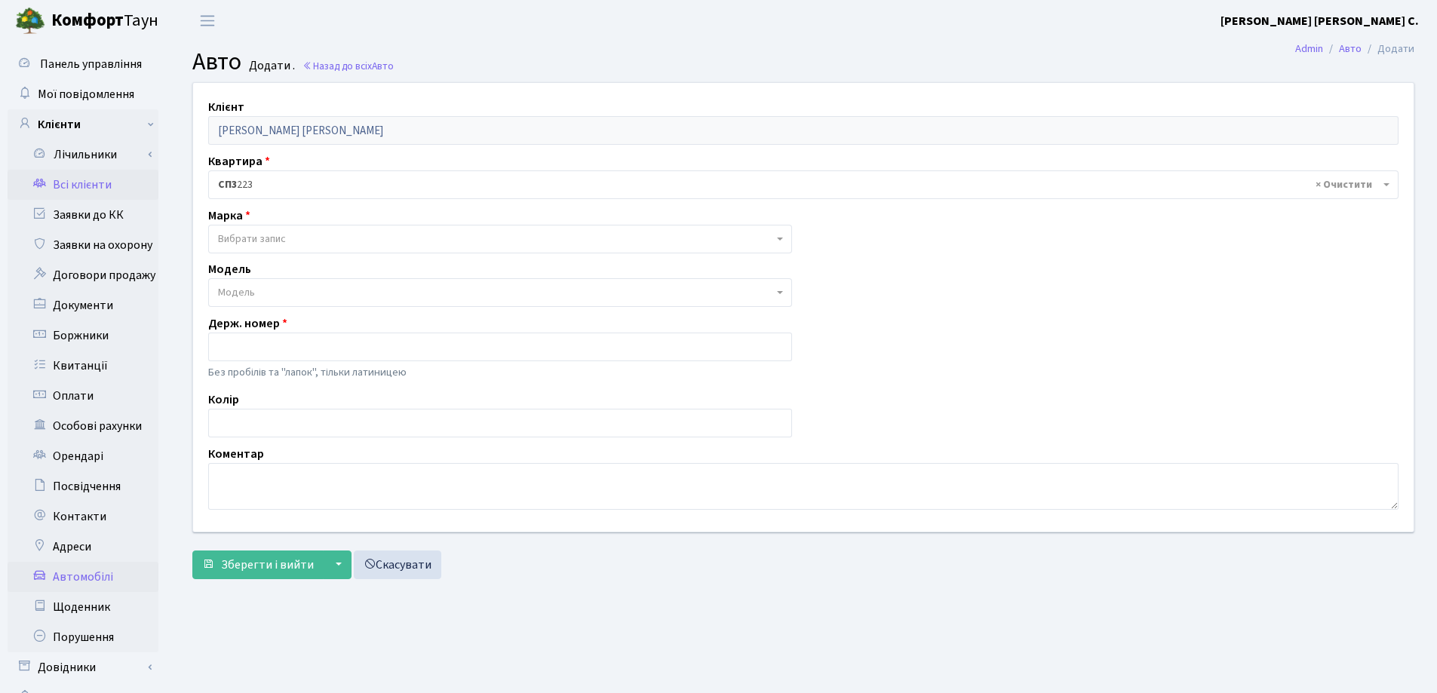
click at [81, 184] on link "Всі клієнти" at bounding box center [83, 185] width 151 height 30
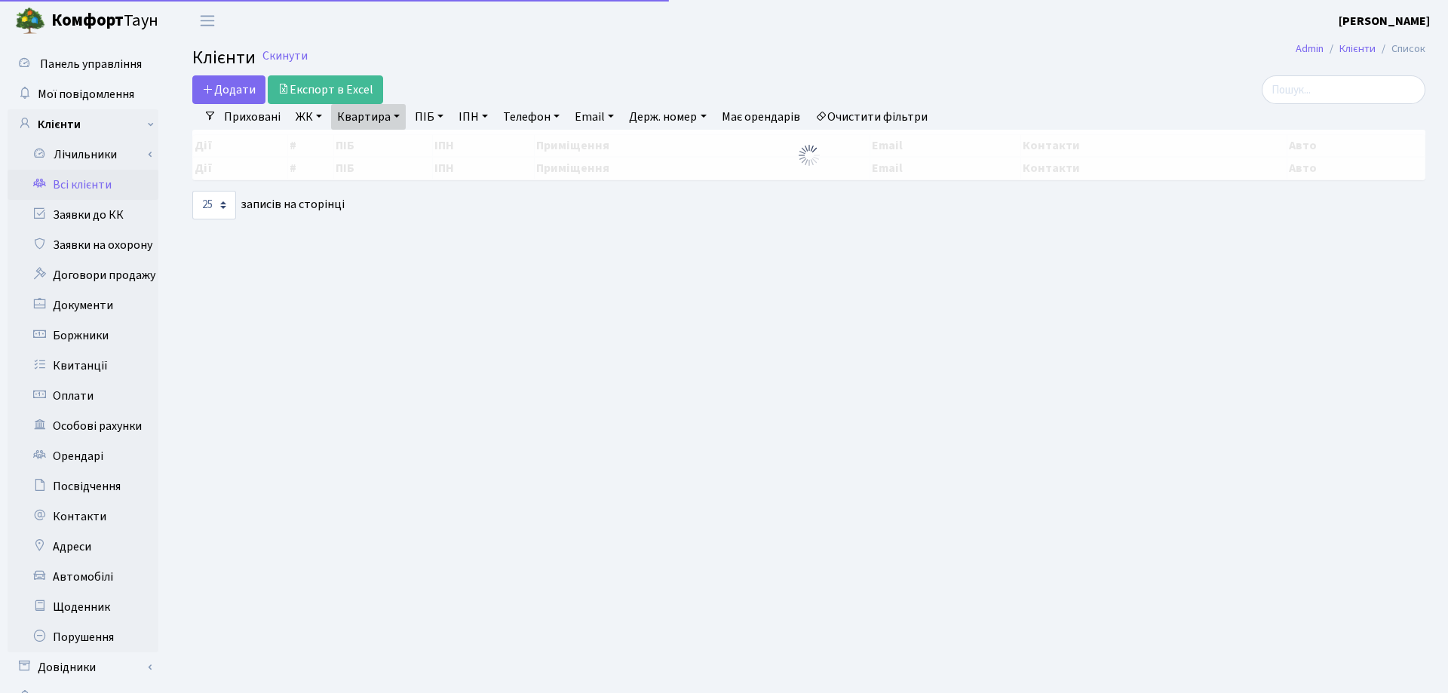
select select "25"
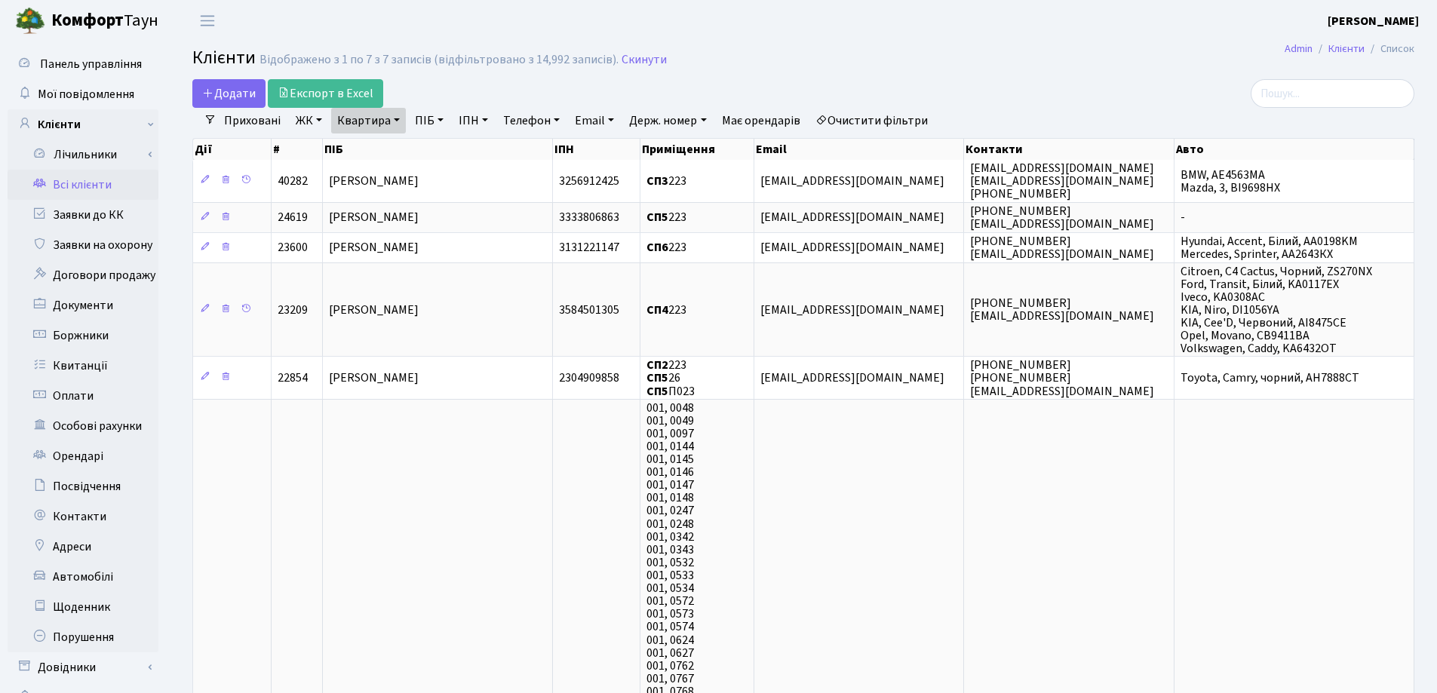
click at [395, 121] on link "Квартира" at bounding box center [368, 121] width 75 height 26
click at [438, 153] on icon at bounding box center [435, 150] width 12 height 12
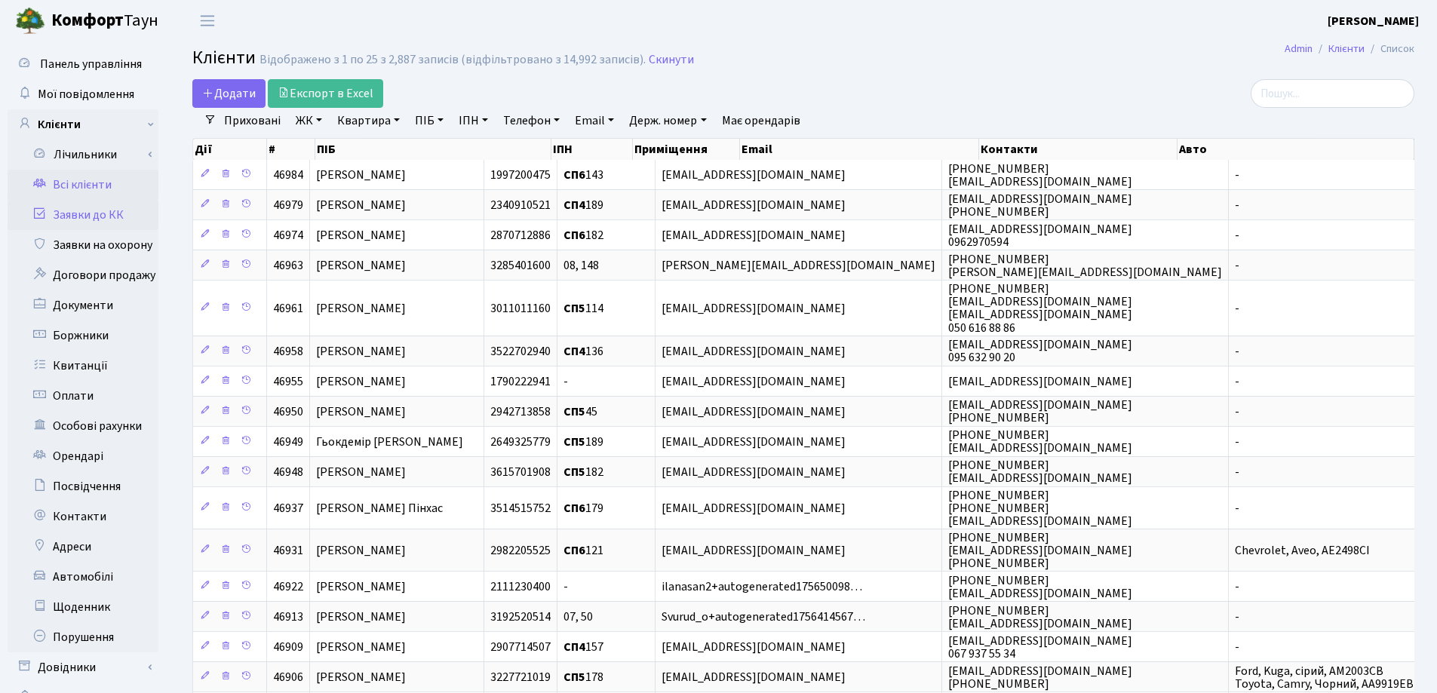
click at [79, 213] on link "Заявки до КК" at bounding box center [83, 215] width 151 height 30
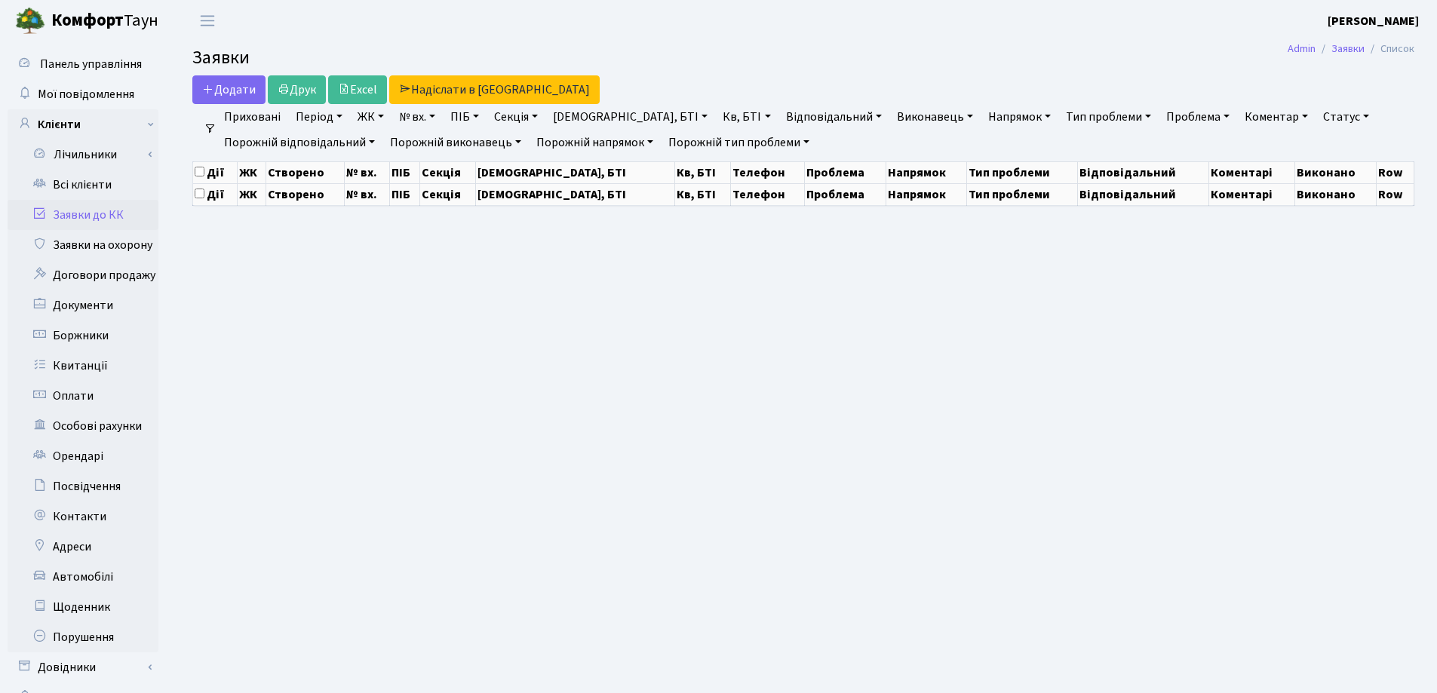
select select "25"
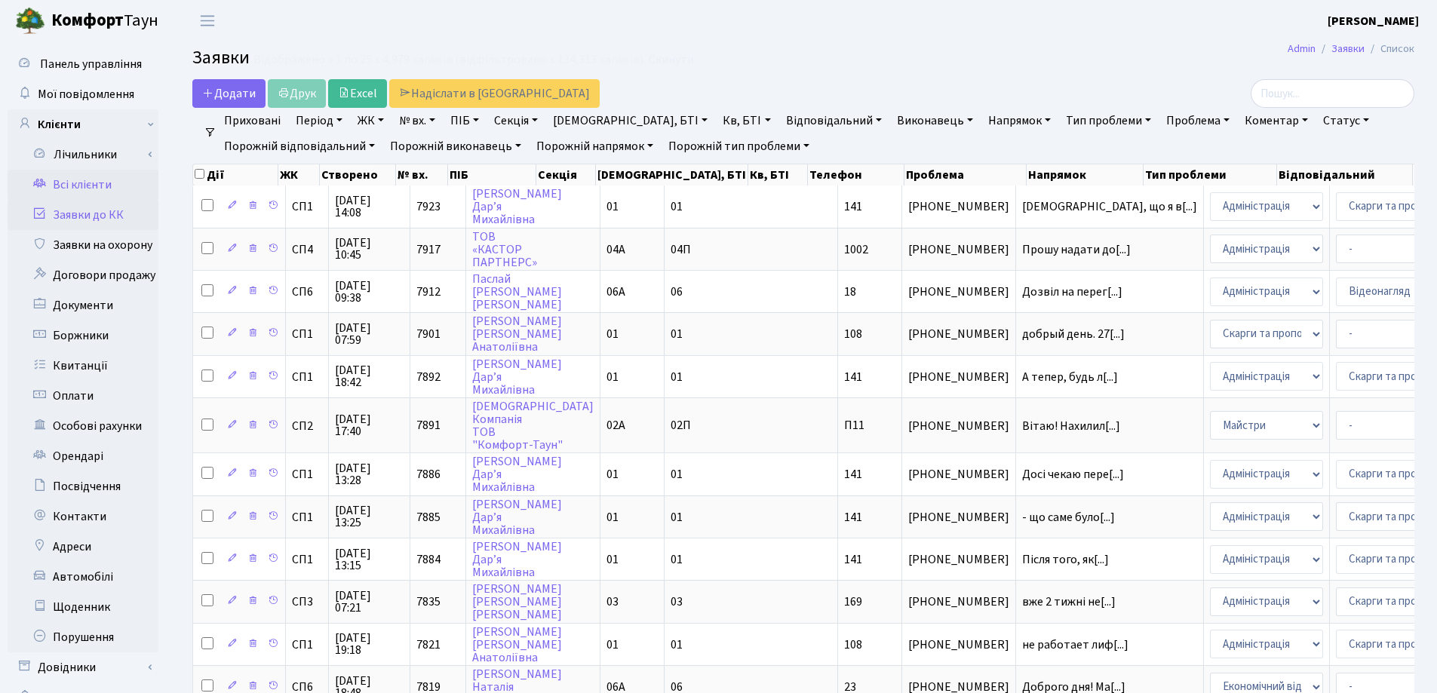
click at [89, 188] on link "Всі клієнти" at bounding box center [83, 185] width 151 height 30
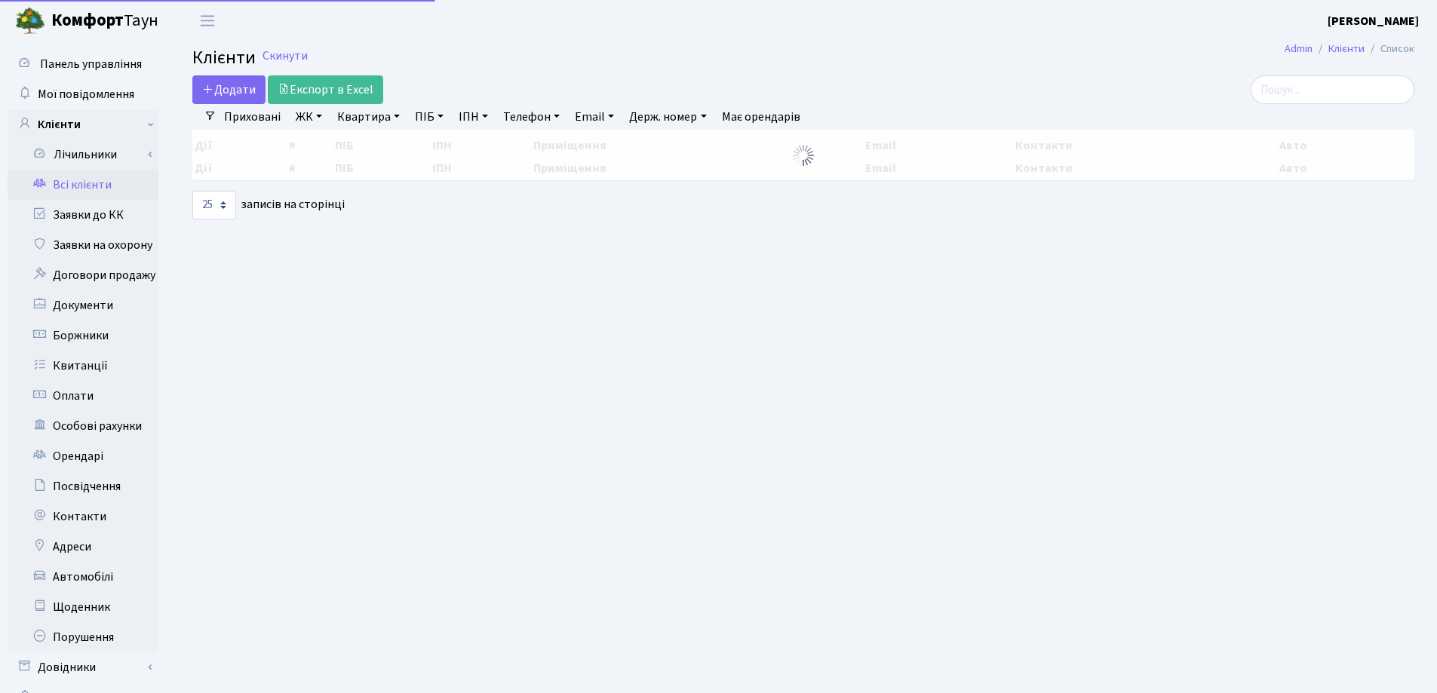
select select "25"
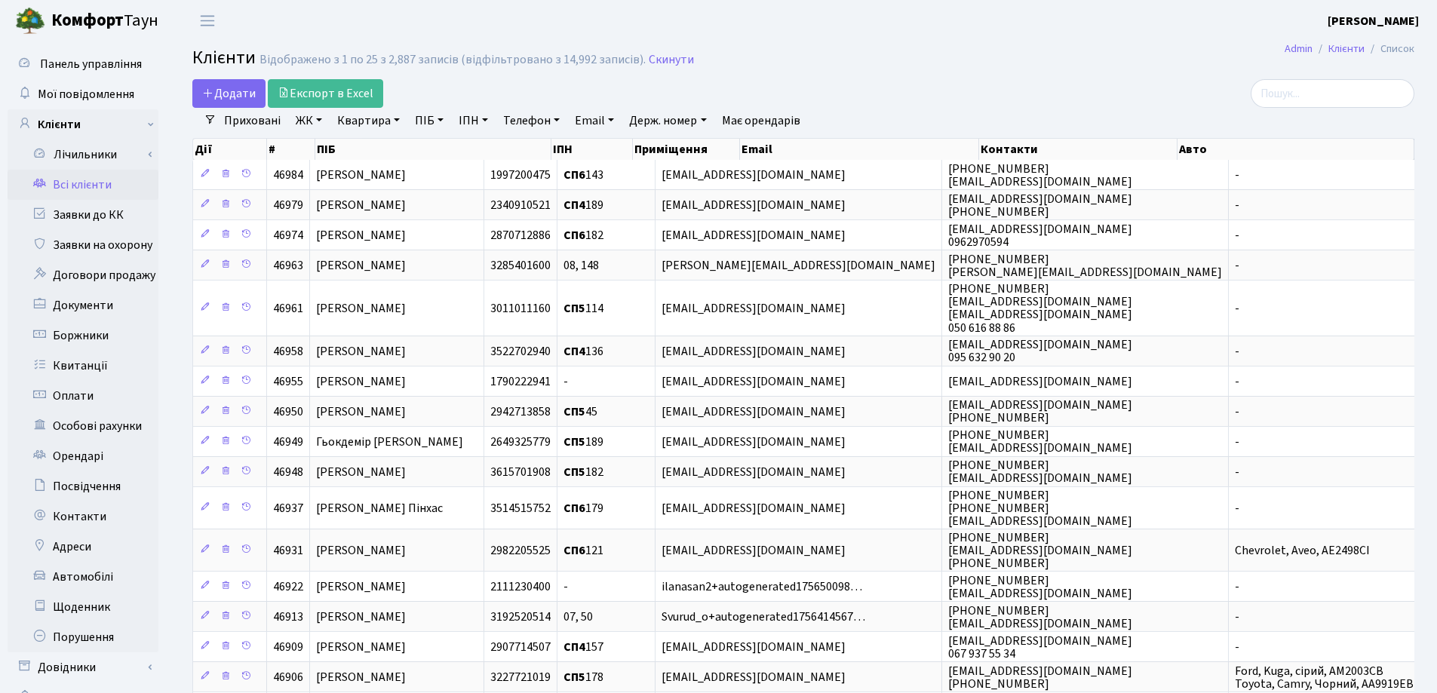
click at [398, 121] on link "Квартира" at bounding box center [368, 121] width 75 height 26
type input "208"
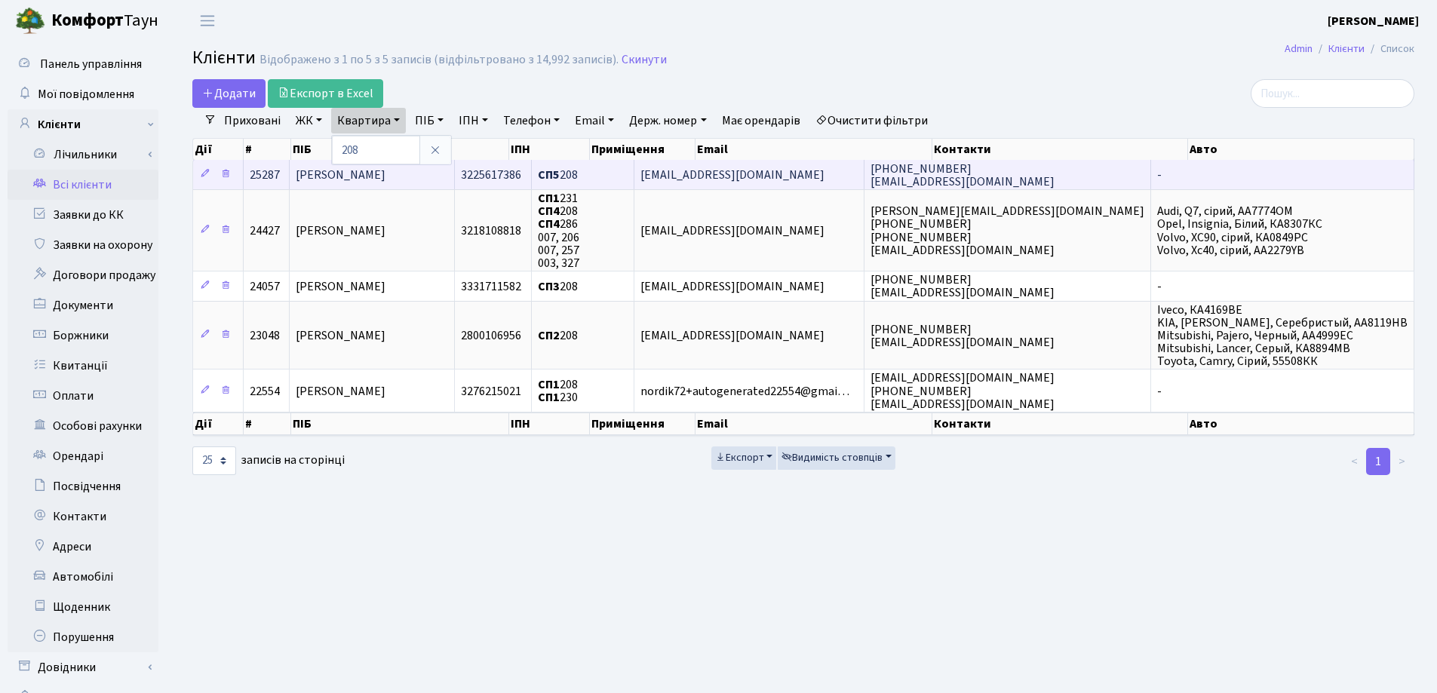
click at [455, 172] on td "[PERSON_NAME]" at bounding box center [372, 174] width 165 height 29
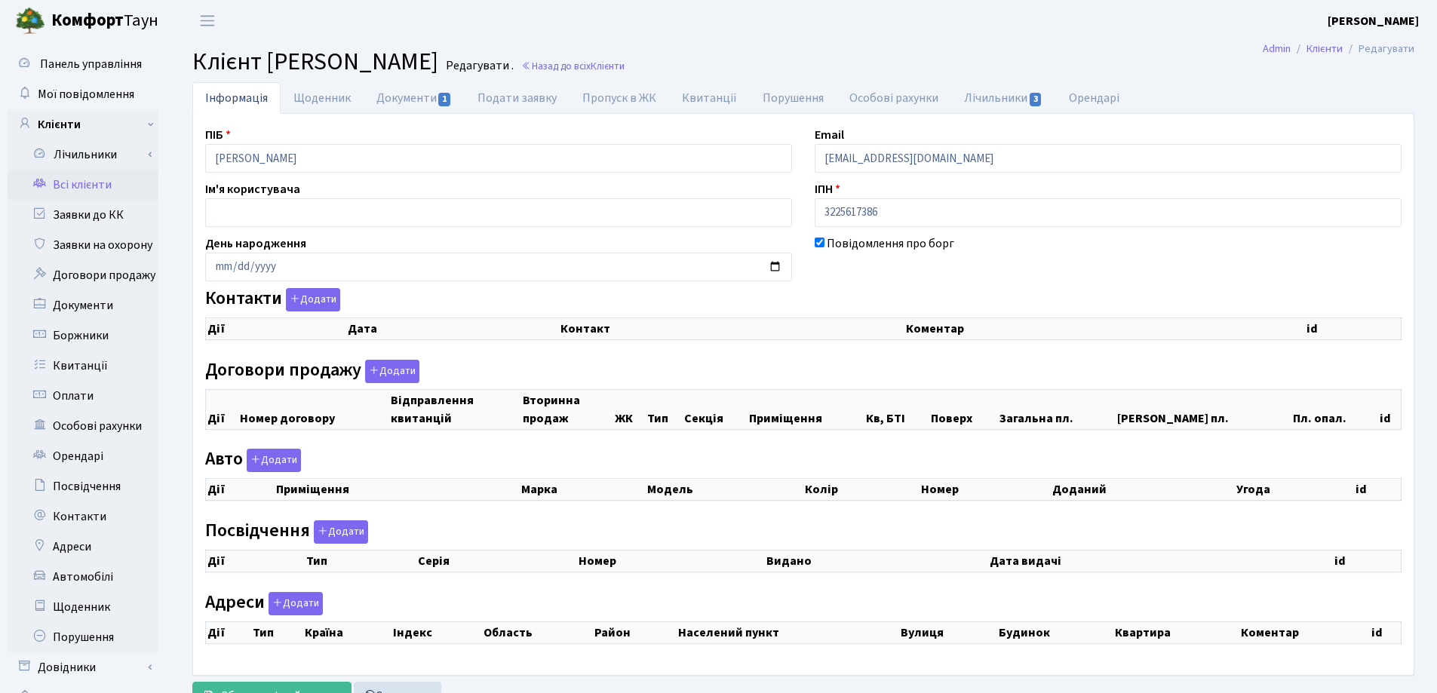
checkbox input "true"
select select "25"
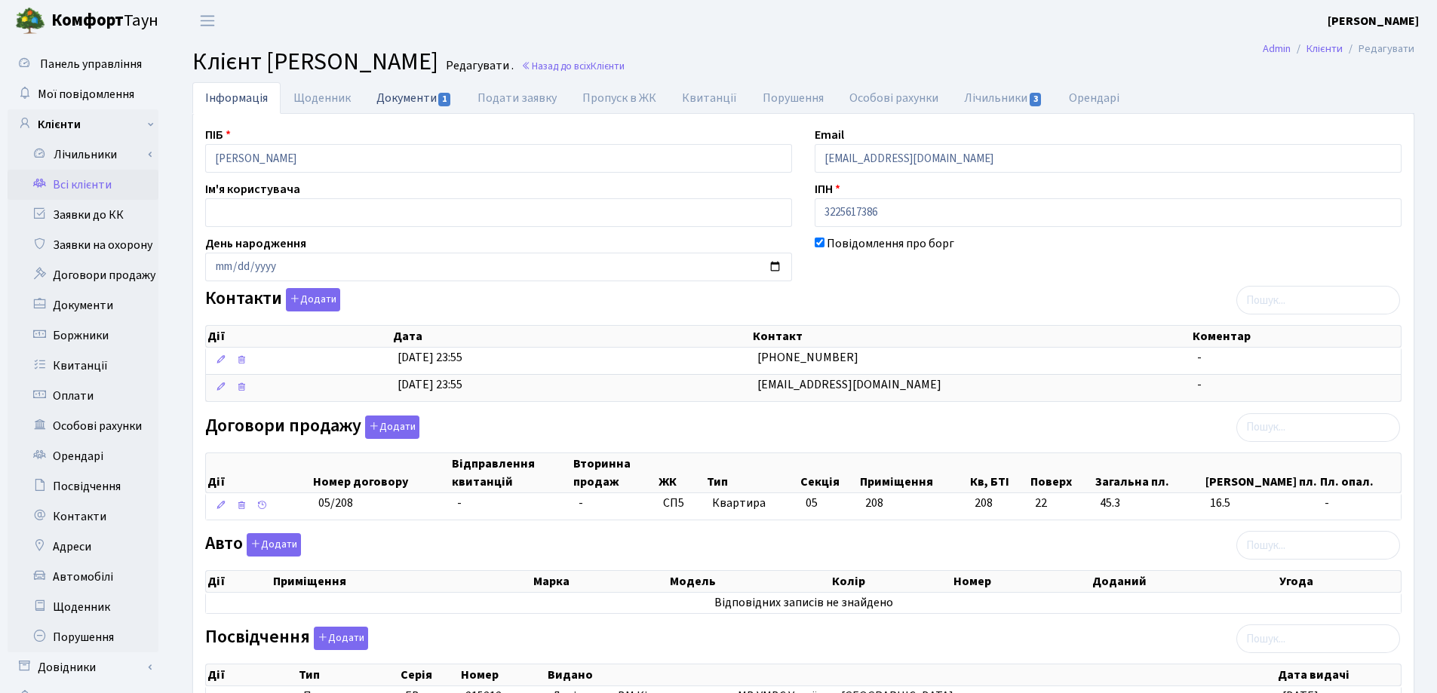
click at [391, 92] on link "Документи 1" at bounding box center [414, 97] width 101 height 31
select select "25"
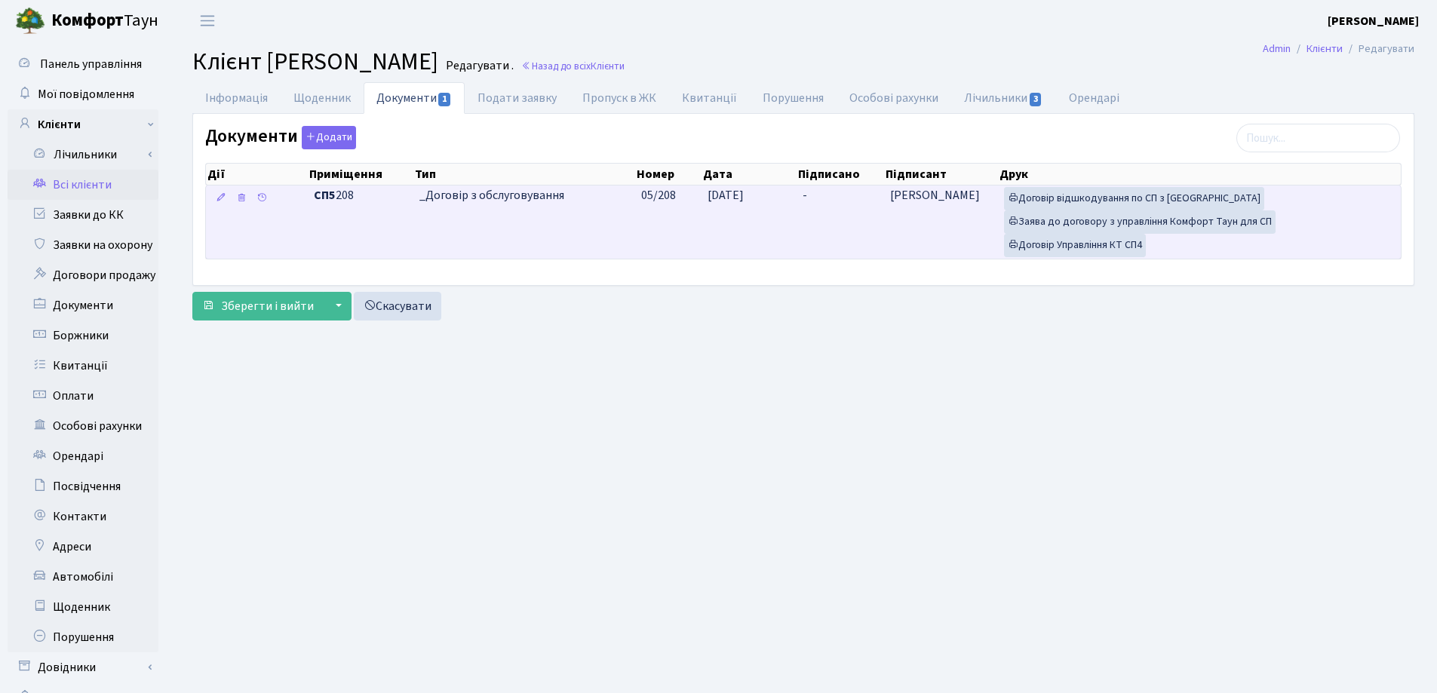
click at [840, 189] on td "-" at bounding box center [840, 222] width 87 height 73
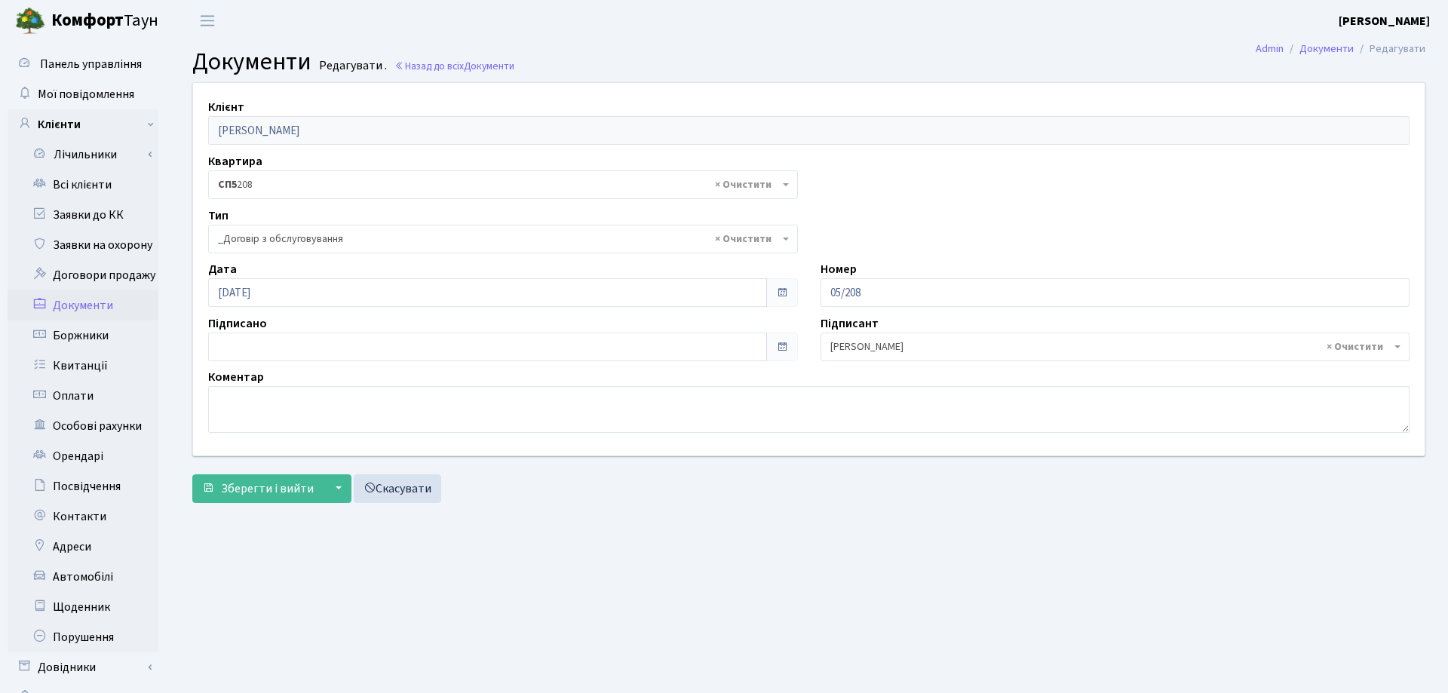
select select "289"
type input "[DATE]"
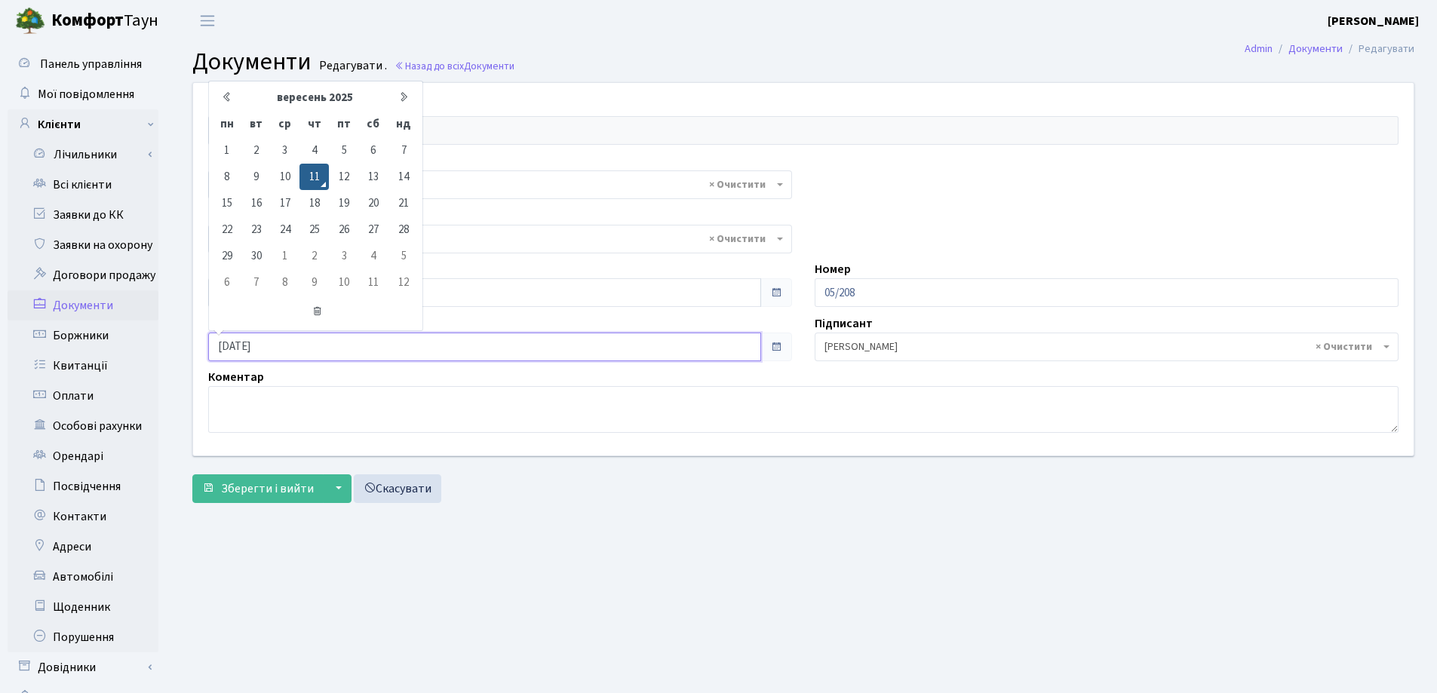
click at [307, 342] on input "[DATE]" at bounding box center [484, 347] width 553 height 29
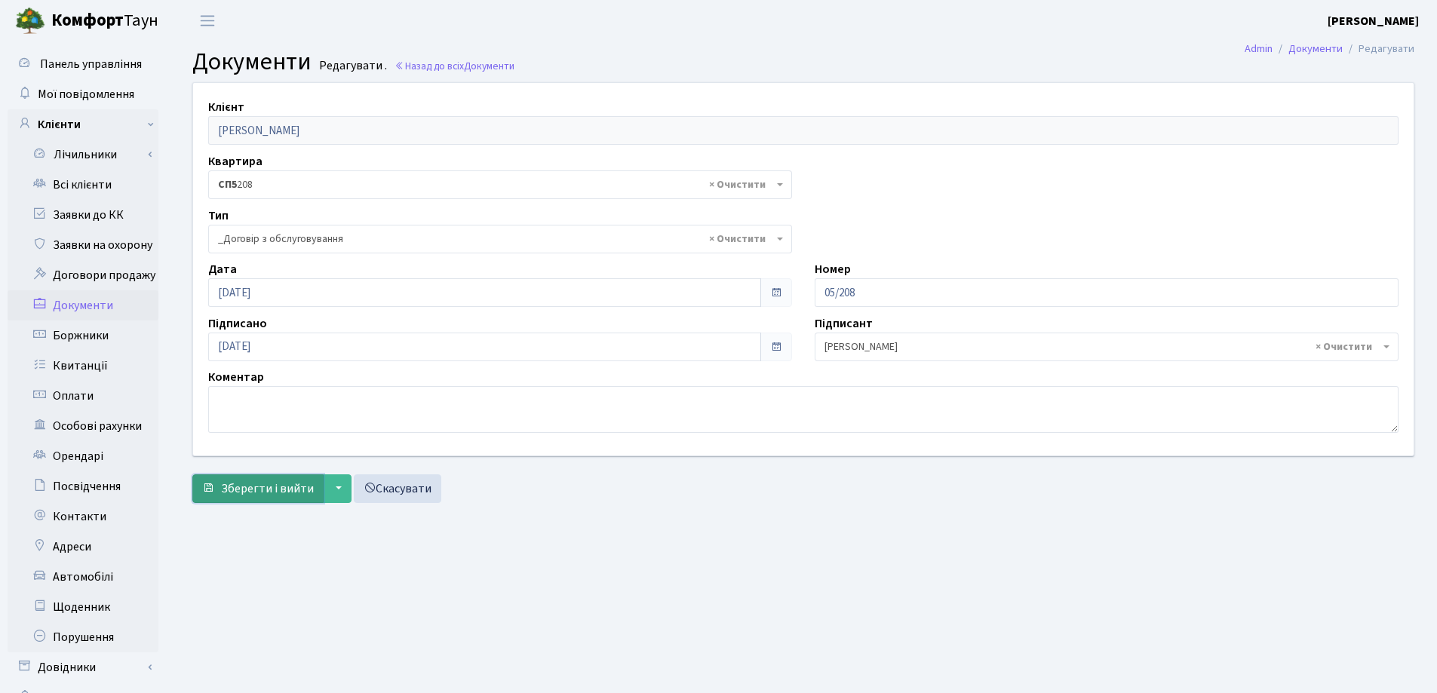
click at [280, 484] on span "Зберегти і вийти" at bounding box center [267, 488] width 93 height 17
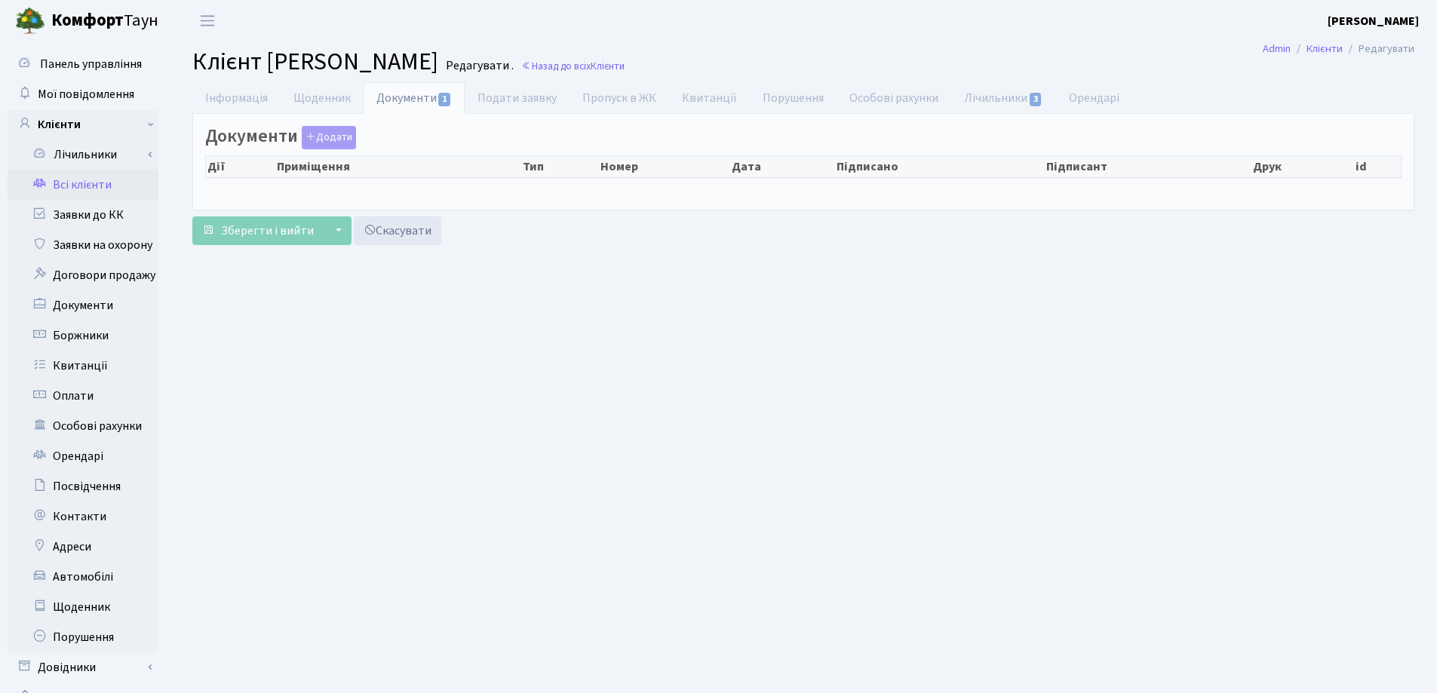
checkbox input "true"
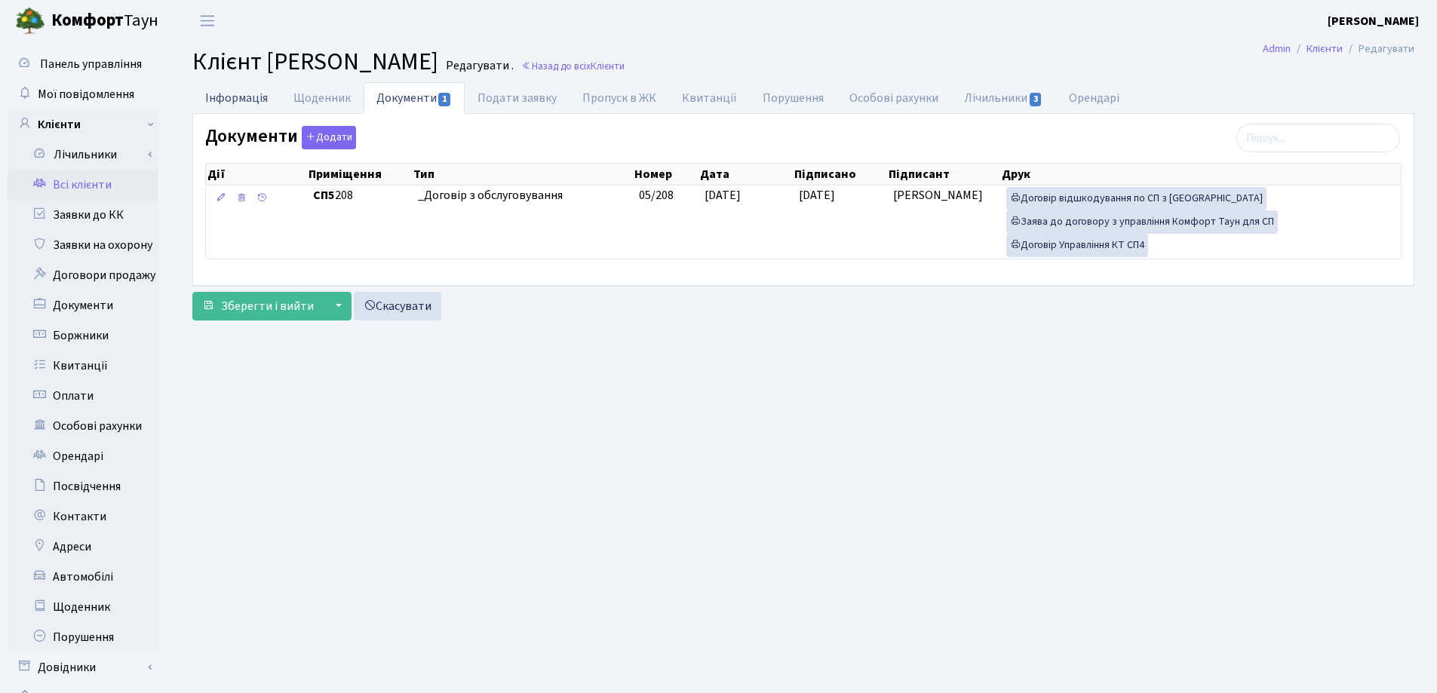
click at [223, 98] on link "Інформація" at bounding box center [236, 97] width 88 height 31
select select "25"
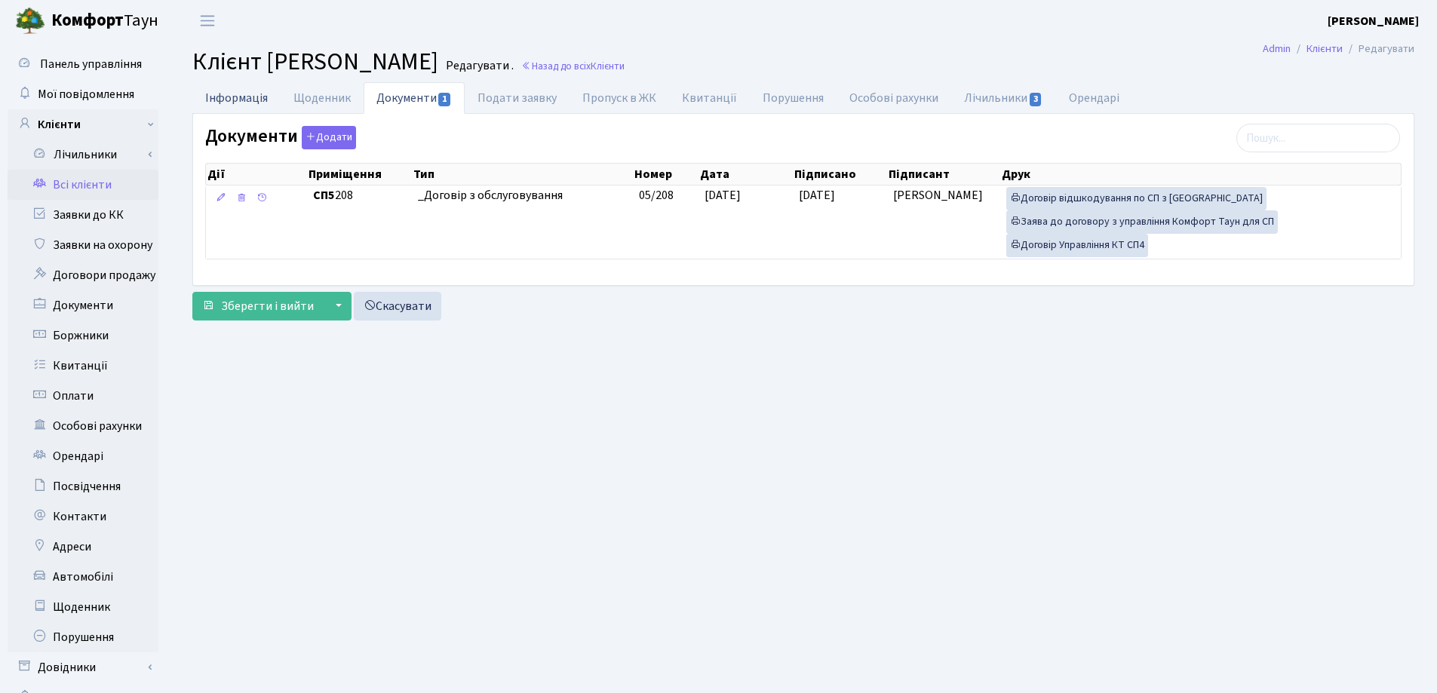
select select "25"
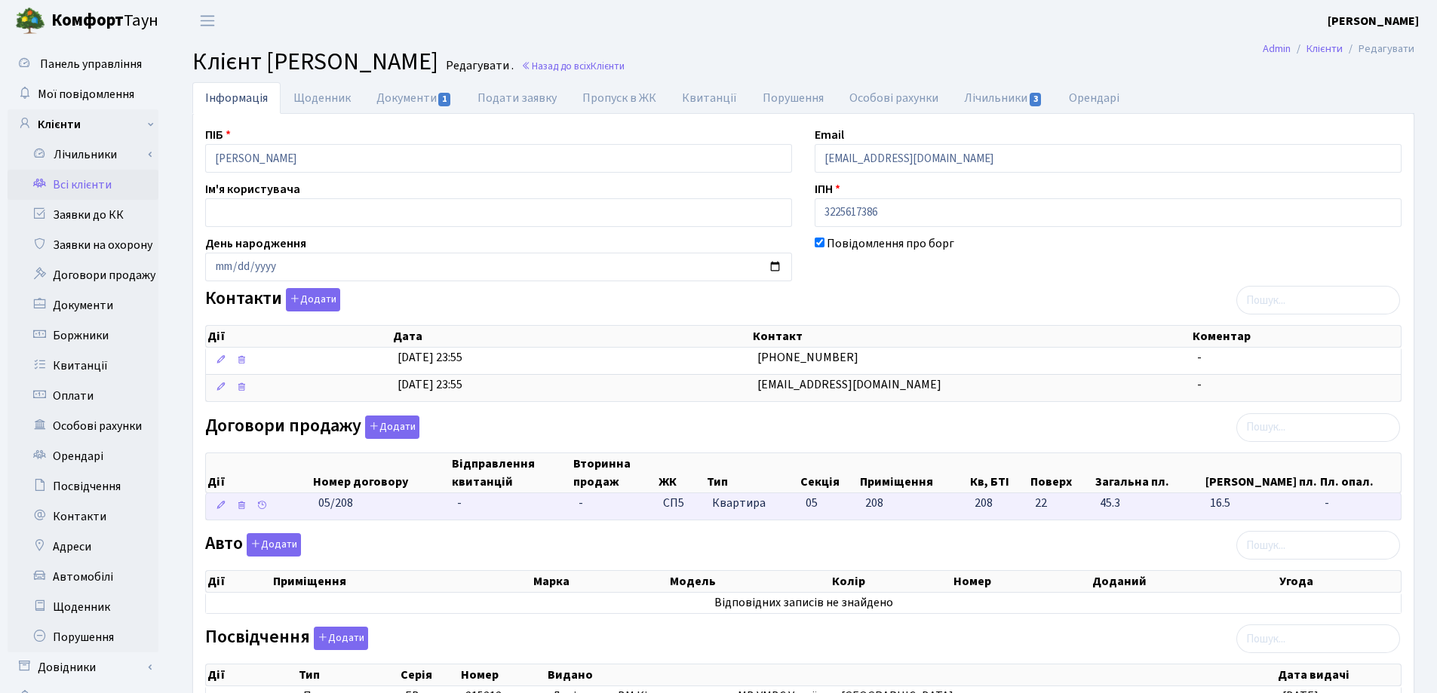
click at [459, 506] on span "-" at bounding box center [459, 503] width 5 height 17
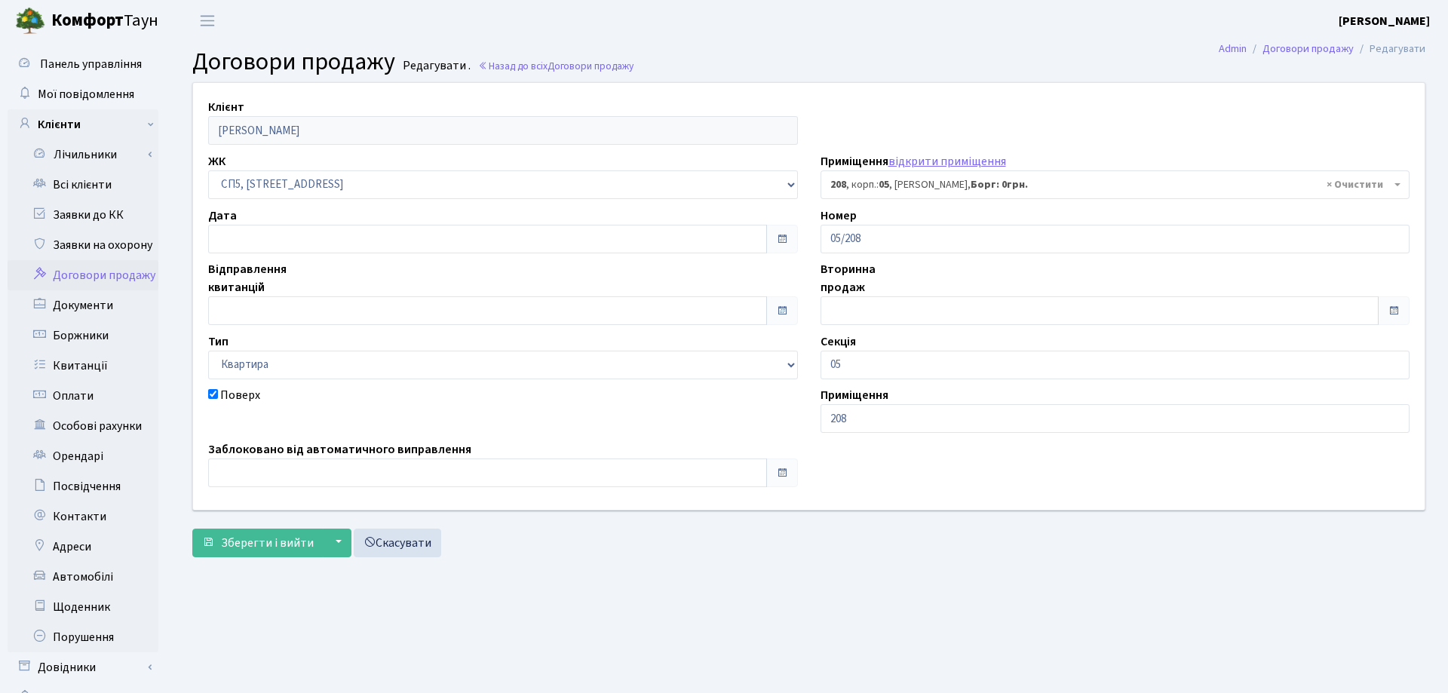
select select "21617"
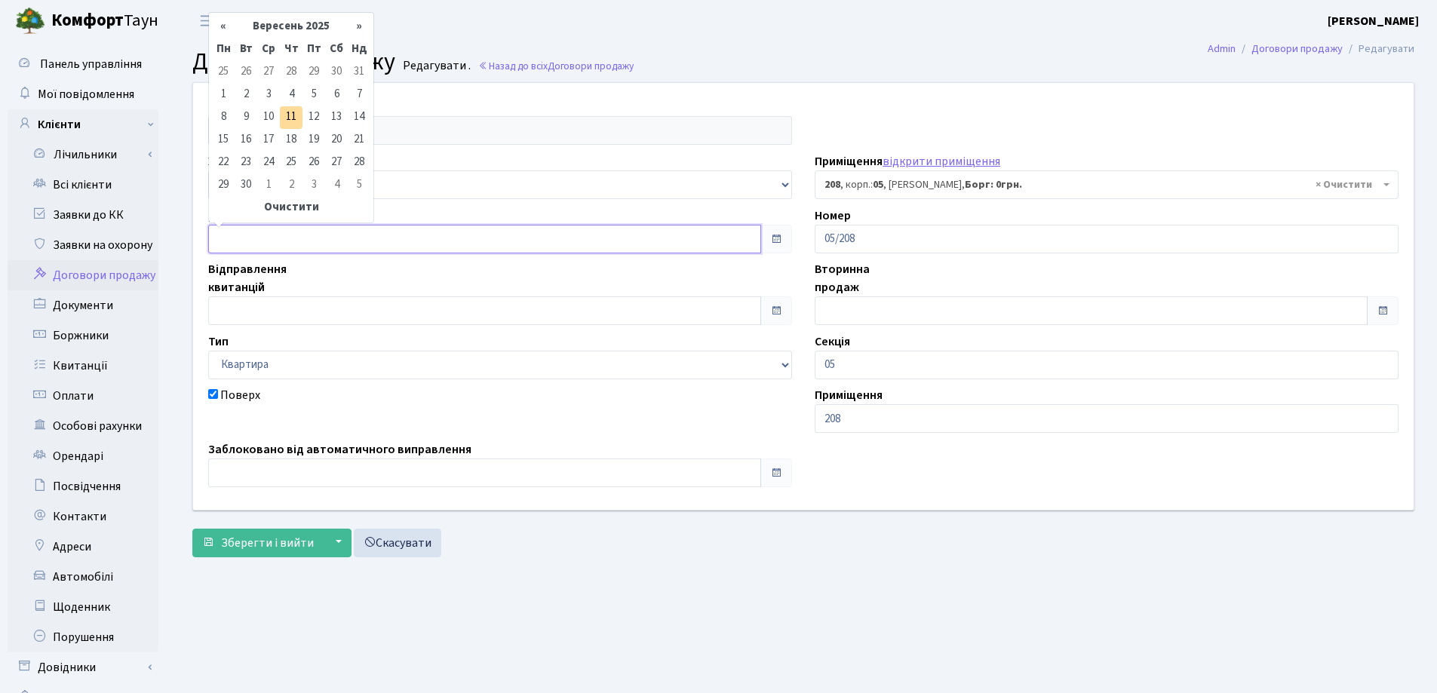
click at [309, 230] on input "text" at bounding box center [484, 239] width 553 height 29
type input "[DATE]"
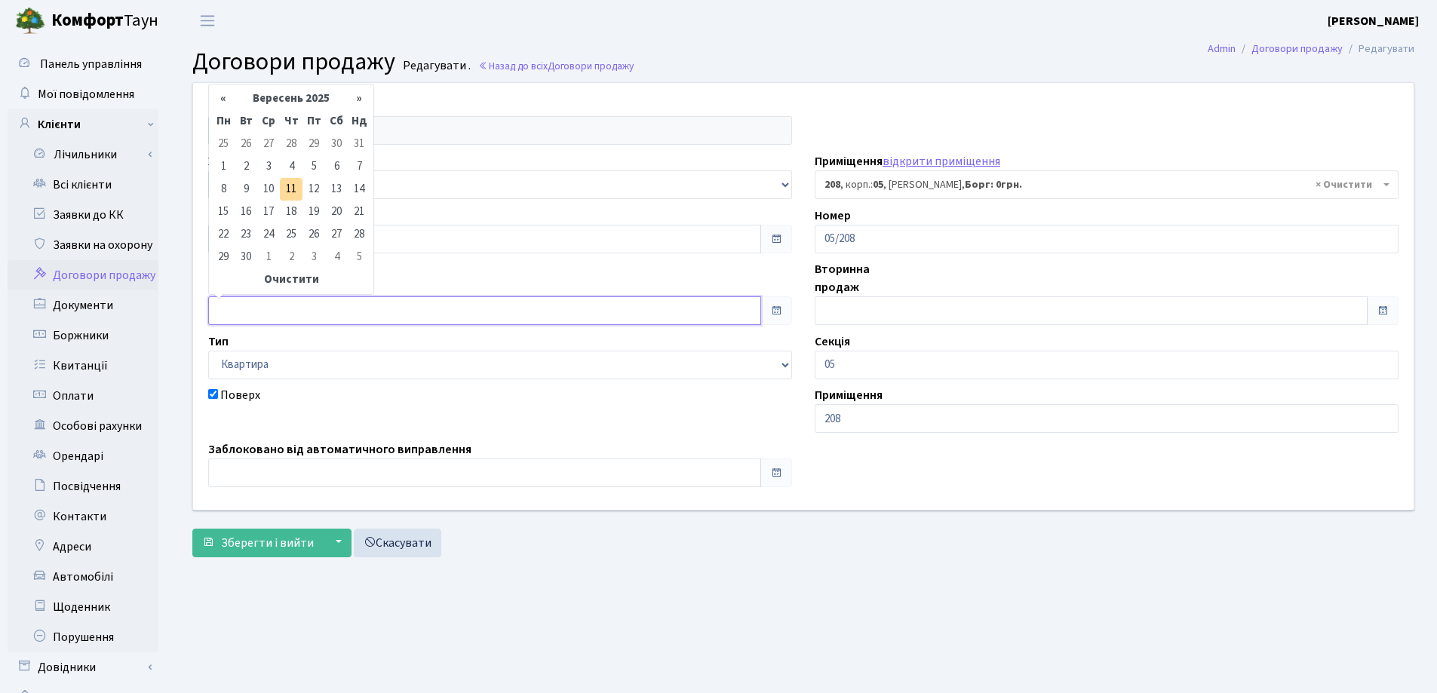
click at [325, 318] on input "text" at bounding box center [484, 310] width 553 height 29
type input "[DATE]"
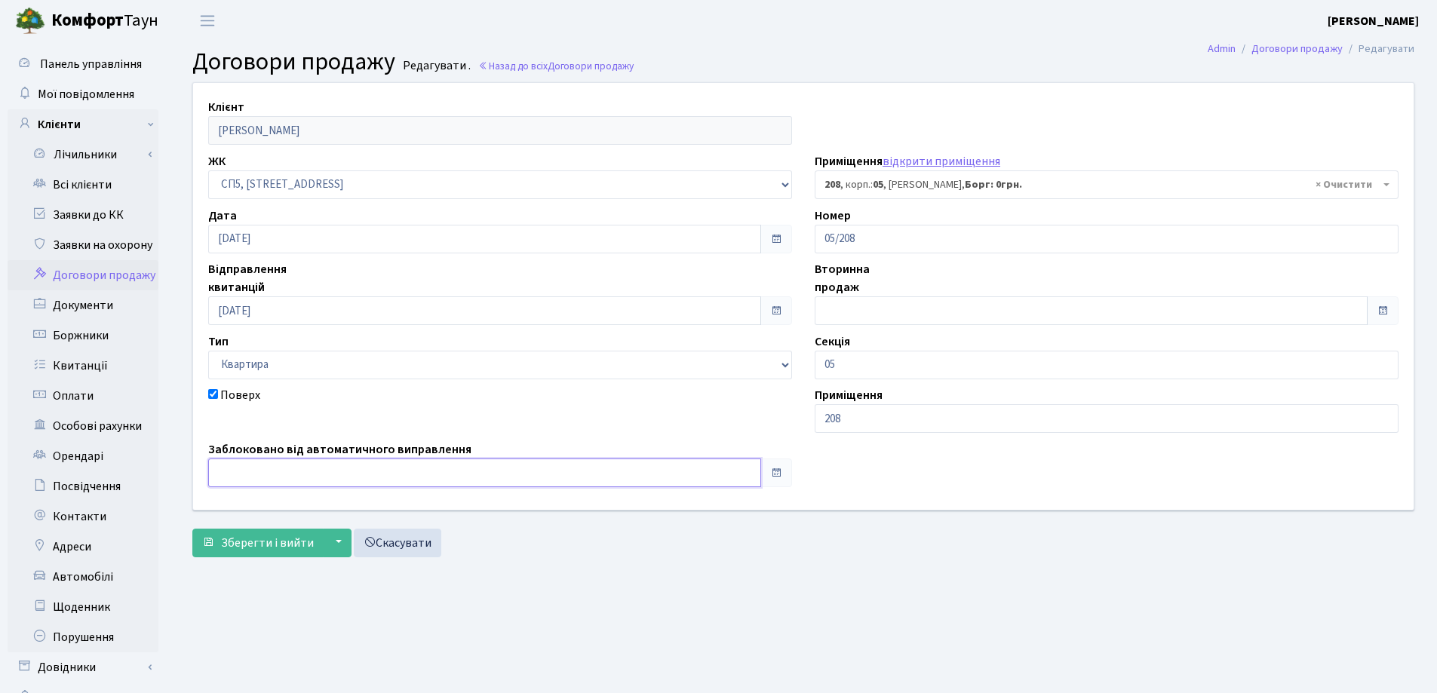
click at [332, 476] on input "text" at bounding box center [484, 473] width 553 height 29
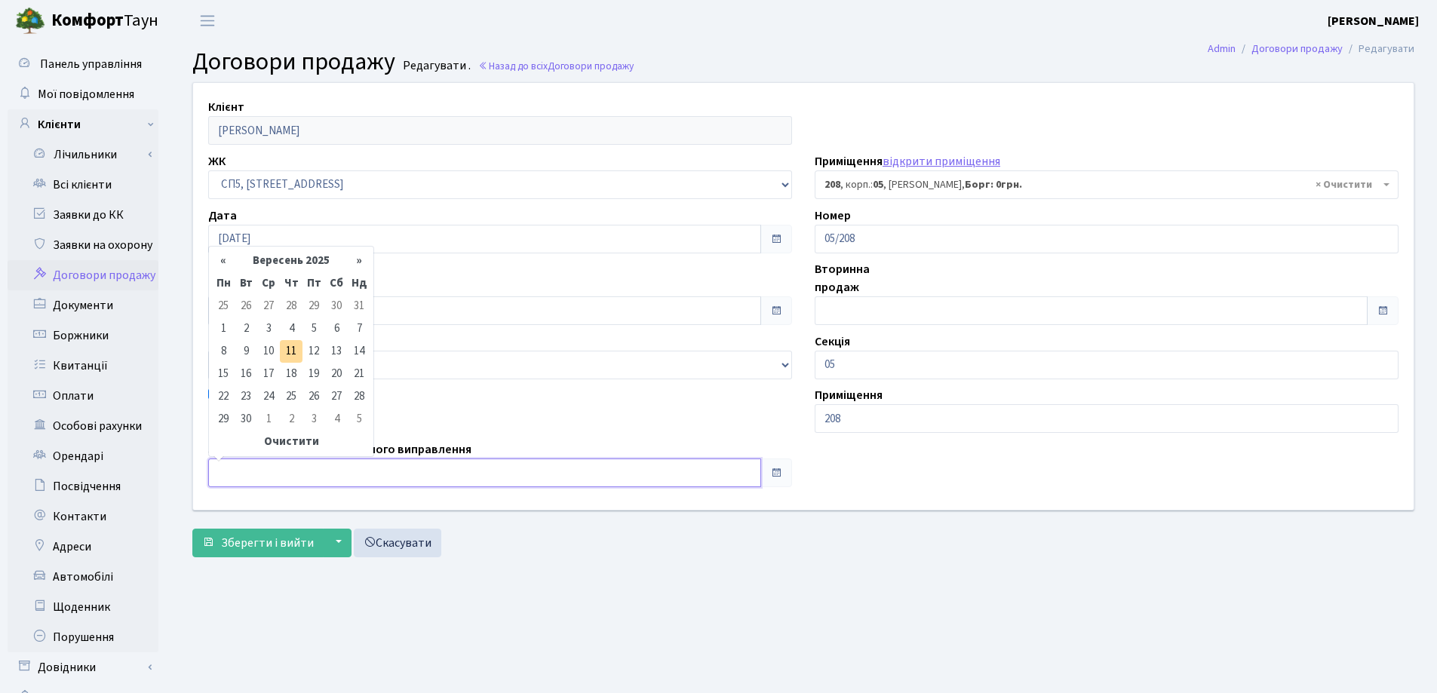
type input "[DATE]"
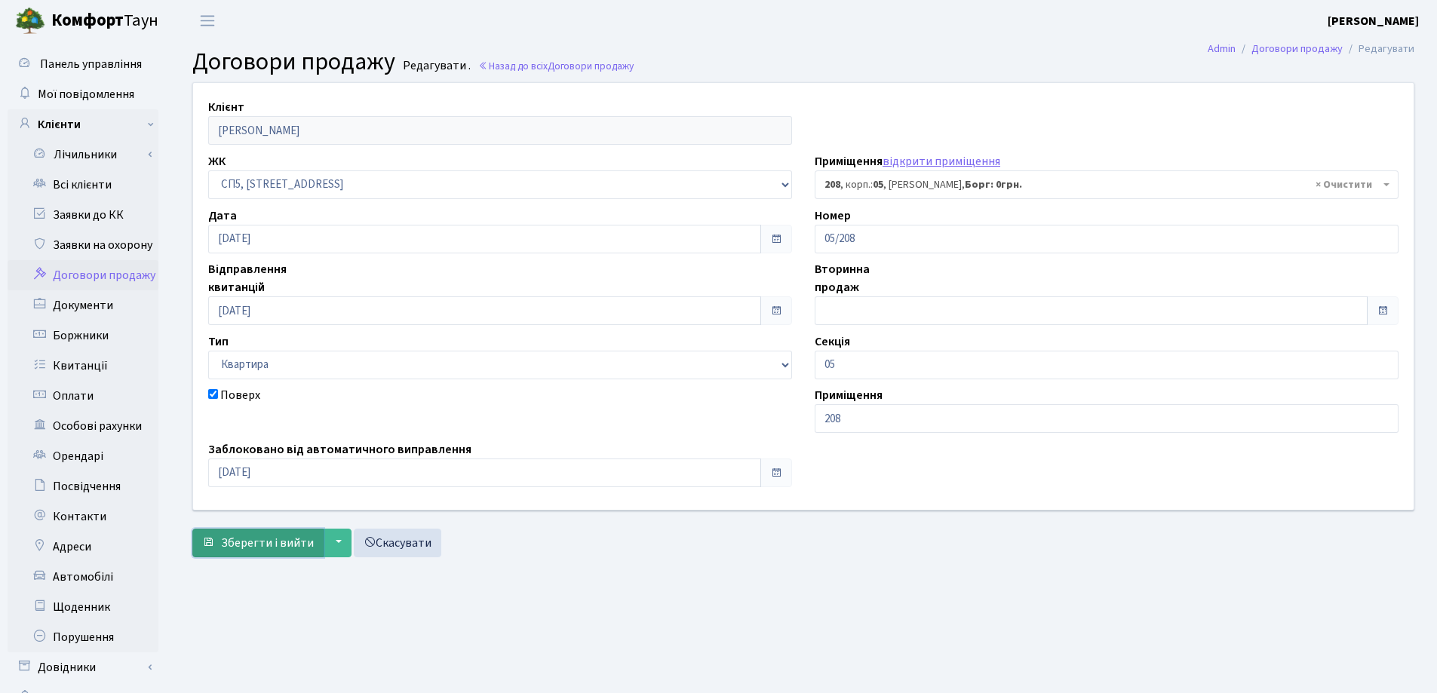
click at [266, 536] on span "Зберегти і вийти" at bounding box center [267, 543] width 93 height 17
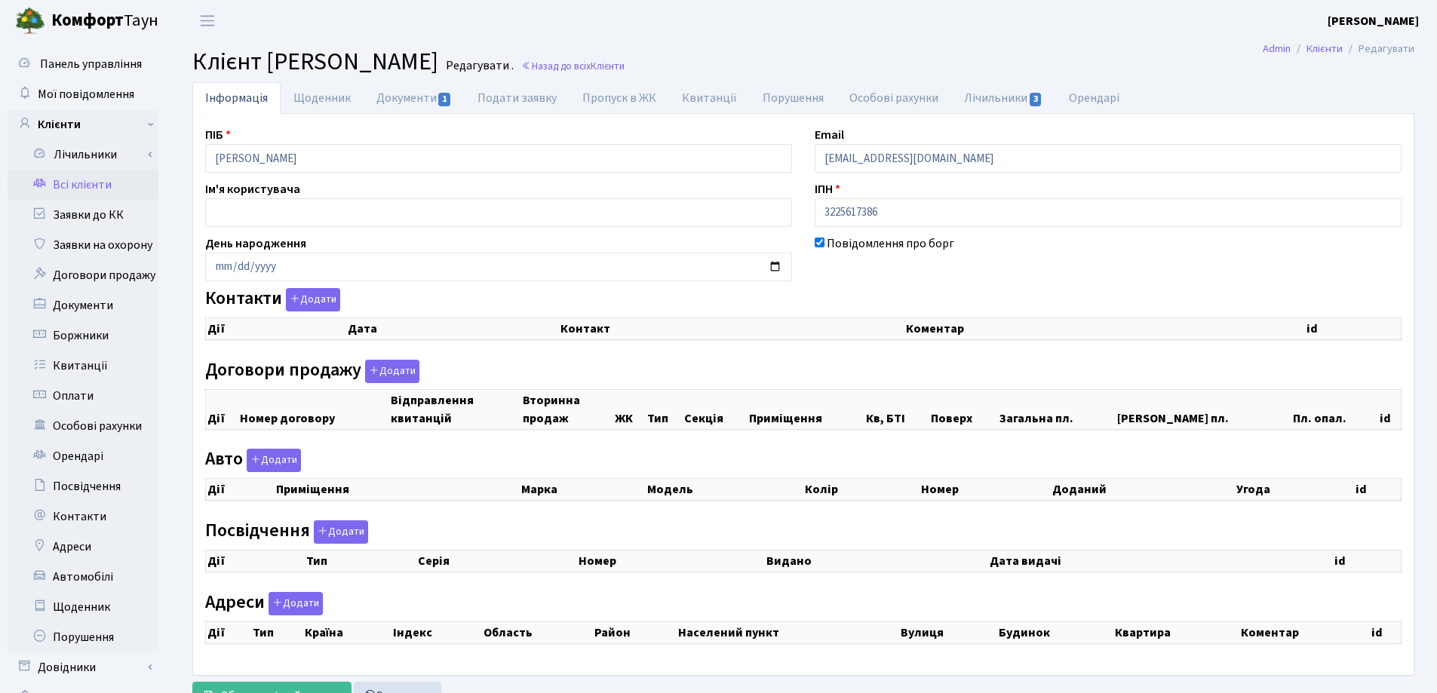
checkbox input "true"
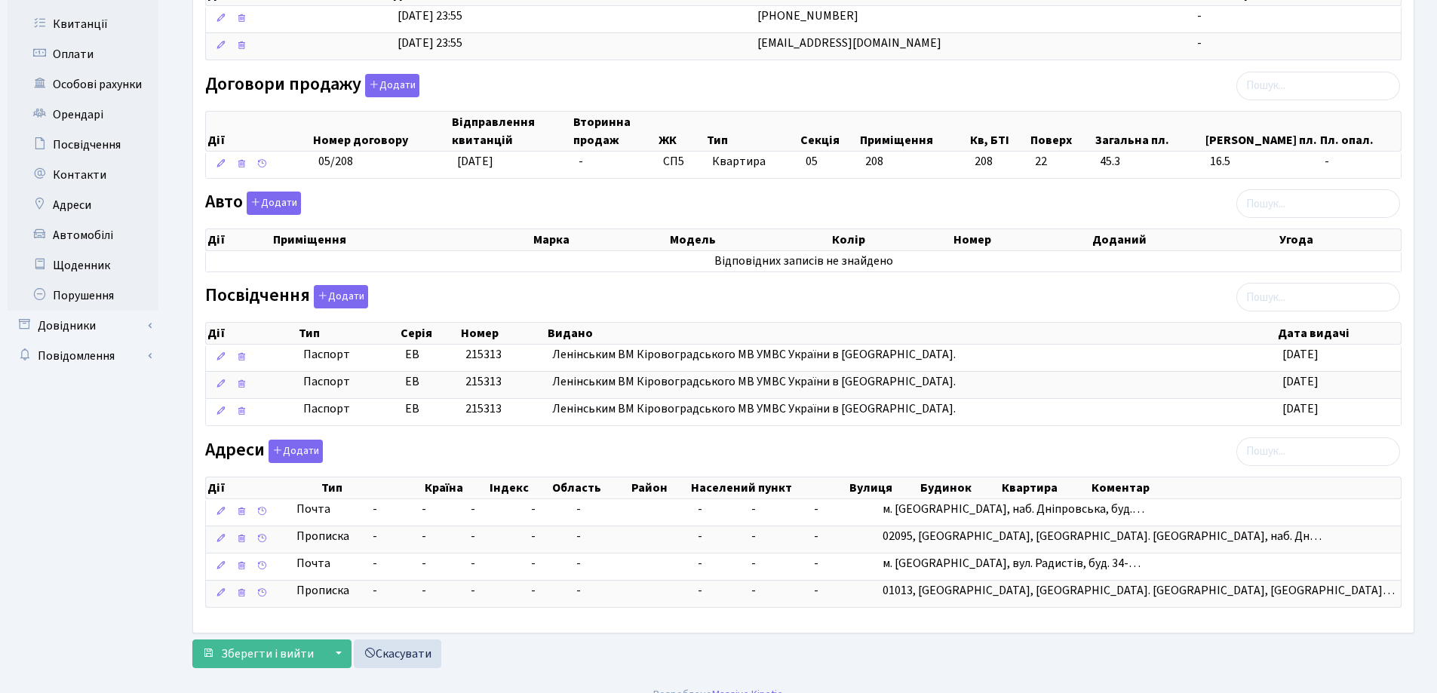
scroll to position [362, 0]
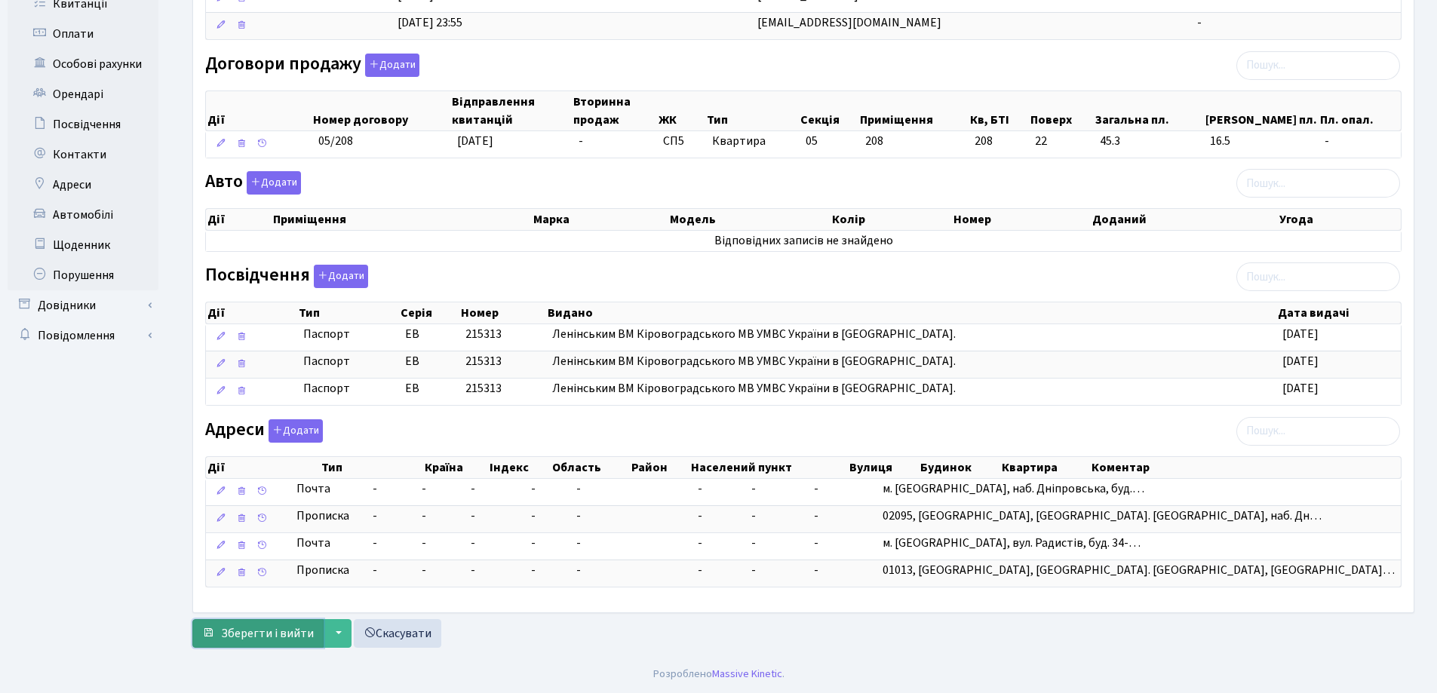
click at [239, 631] on span "Зберегти і вийти" at bounding box center [267, 633] width 93 height 17
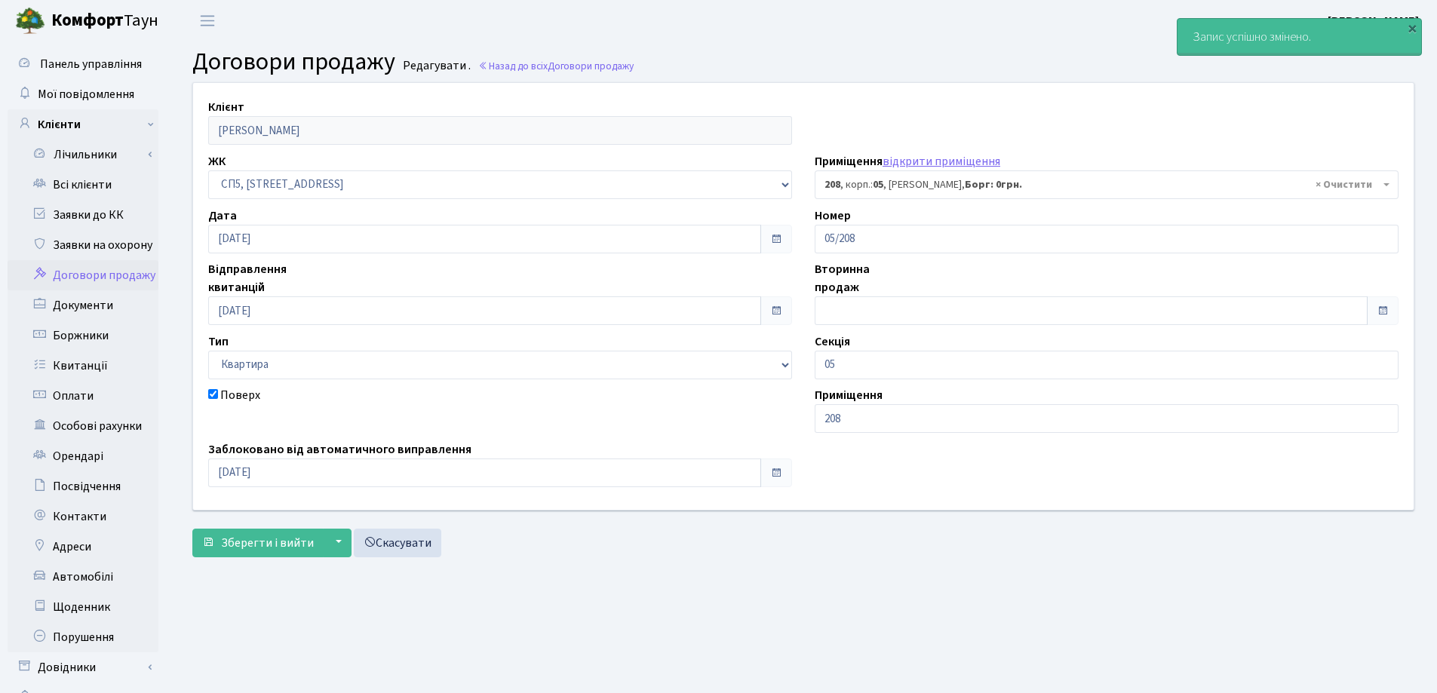
select select "21617"
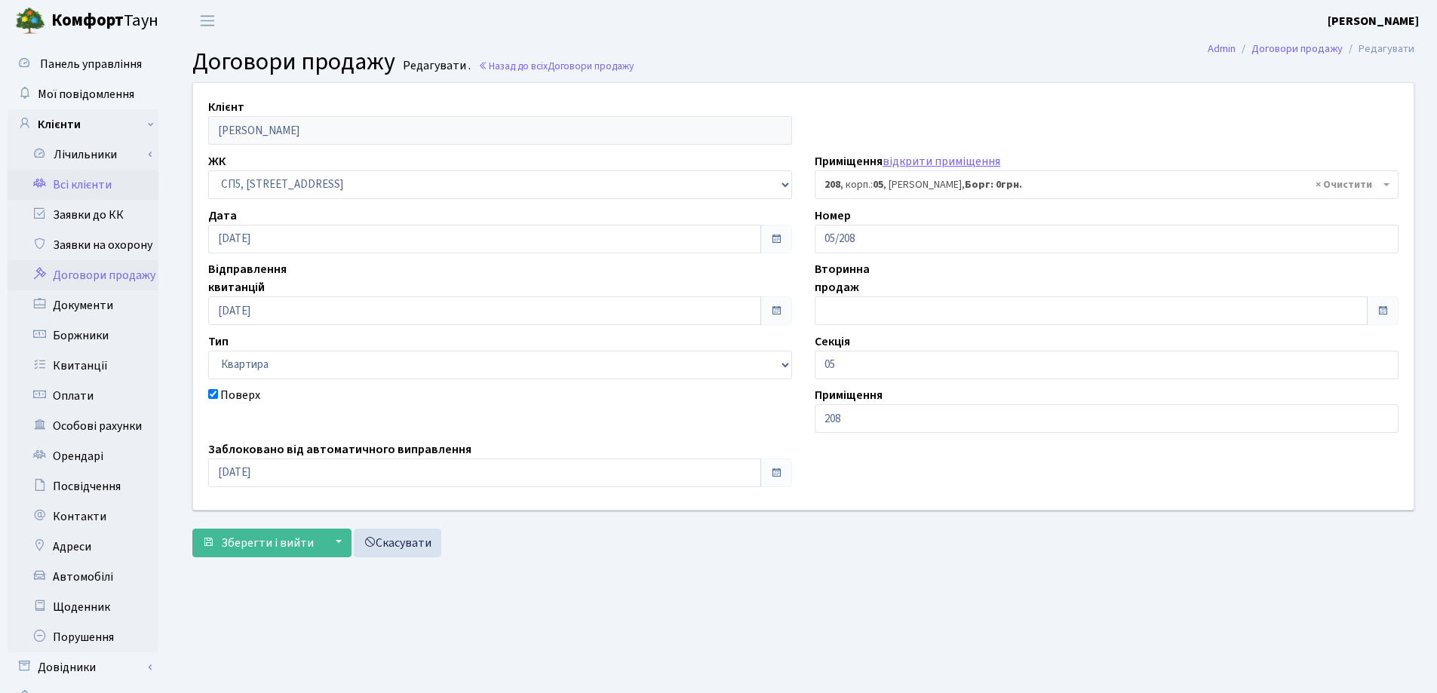
click at [82, 185] on link "Всі клієнти" at bounding box center [83, 185] width 151 height 30
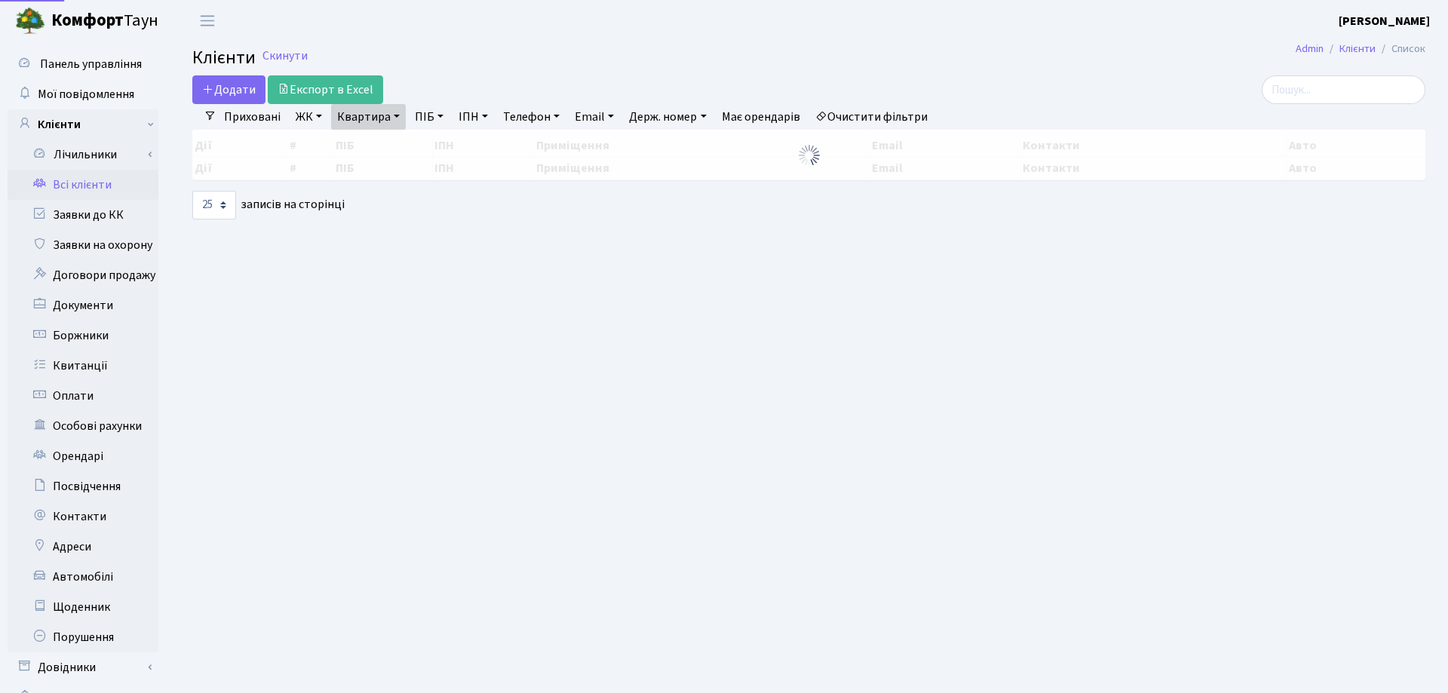
select select "25"
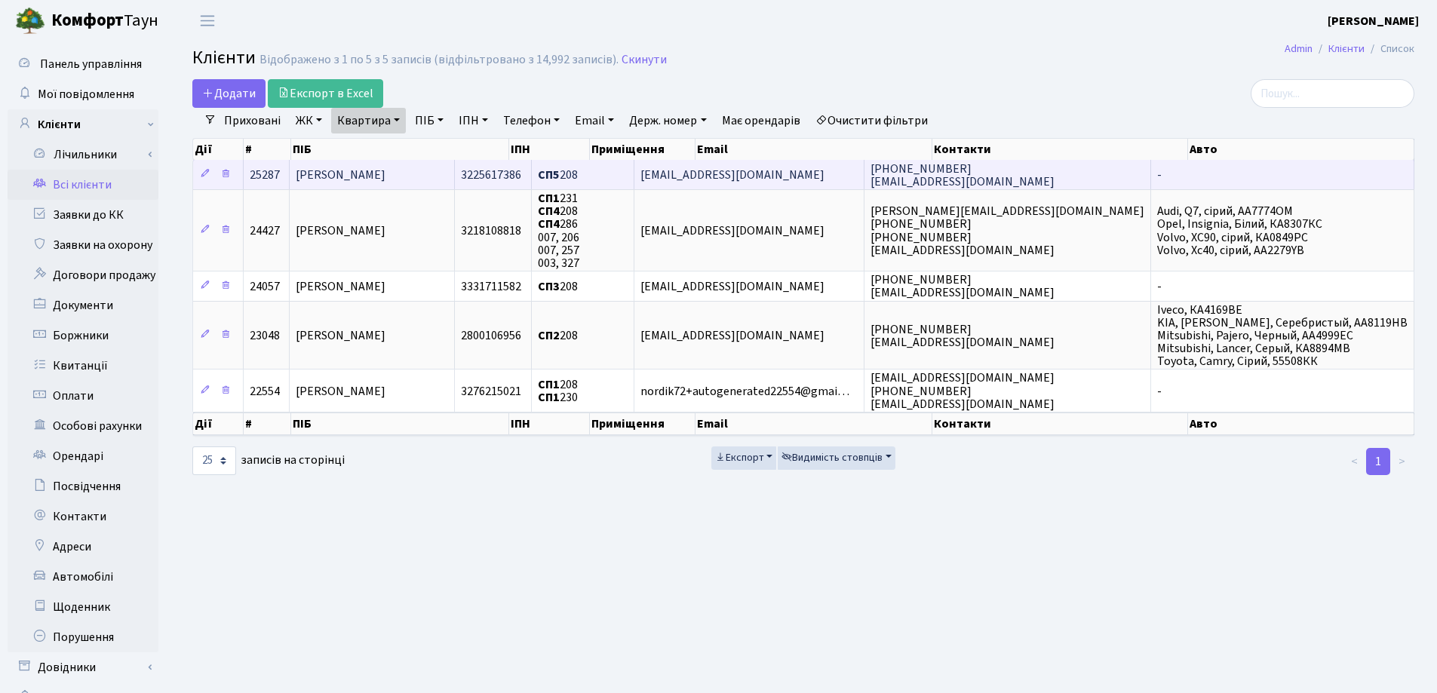
click at [444, 171] on td "[PERSON_NAME]" at bounding box center [372, 174] width 165 height 29
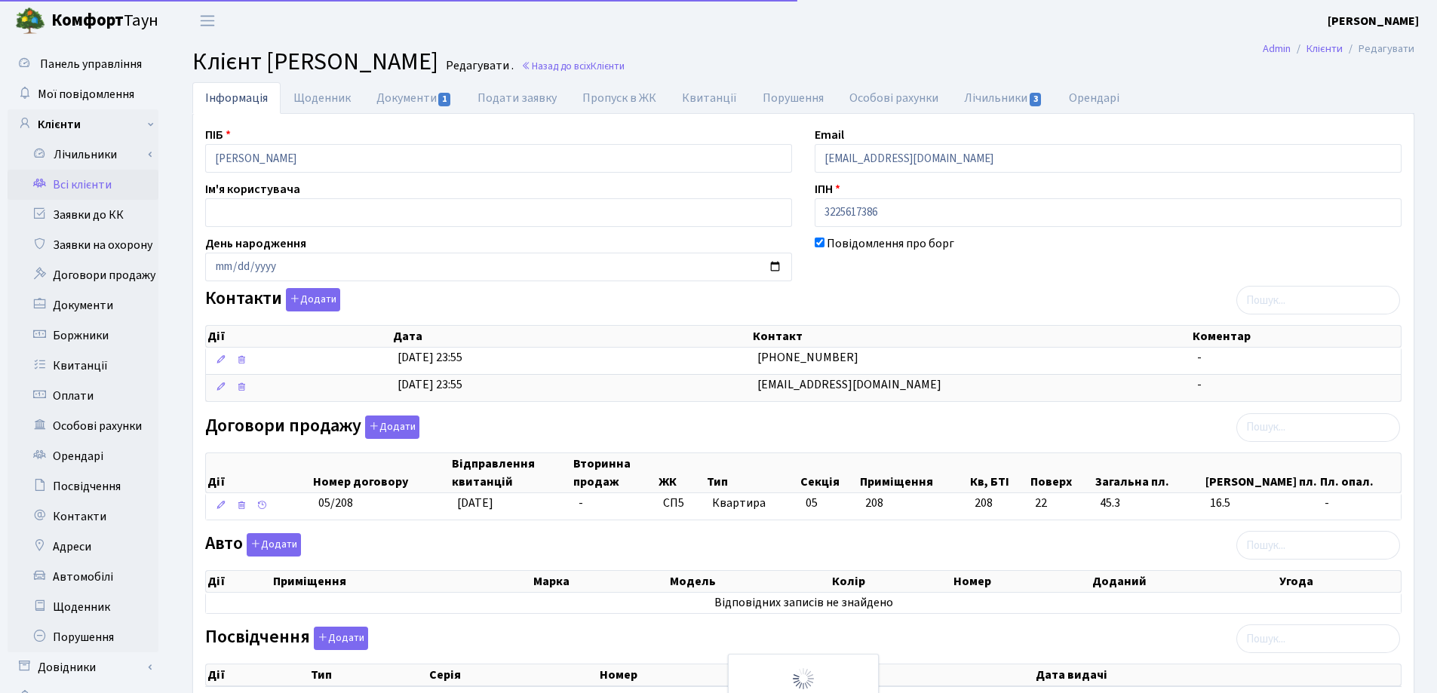
select select "25"
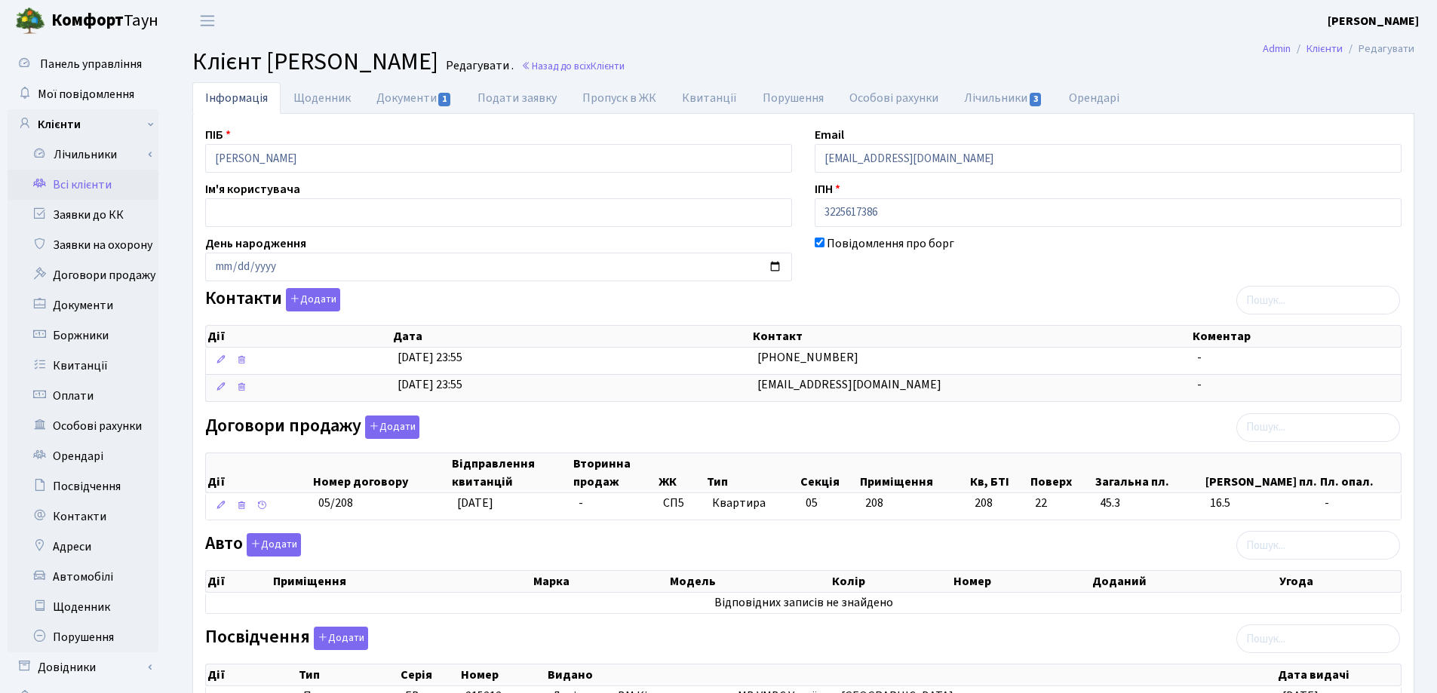
click at [767, 51] on h2 "Клієнт Снєжко Юлія Олегівна Редагувати . Назад до всіх Клієнти" at bounding box center [803, 62] width 1222 height 29
click at [625, 61] on link "Назад до всіх Клієнти" at bounding box center [572, 66] width 103 height 14
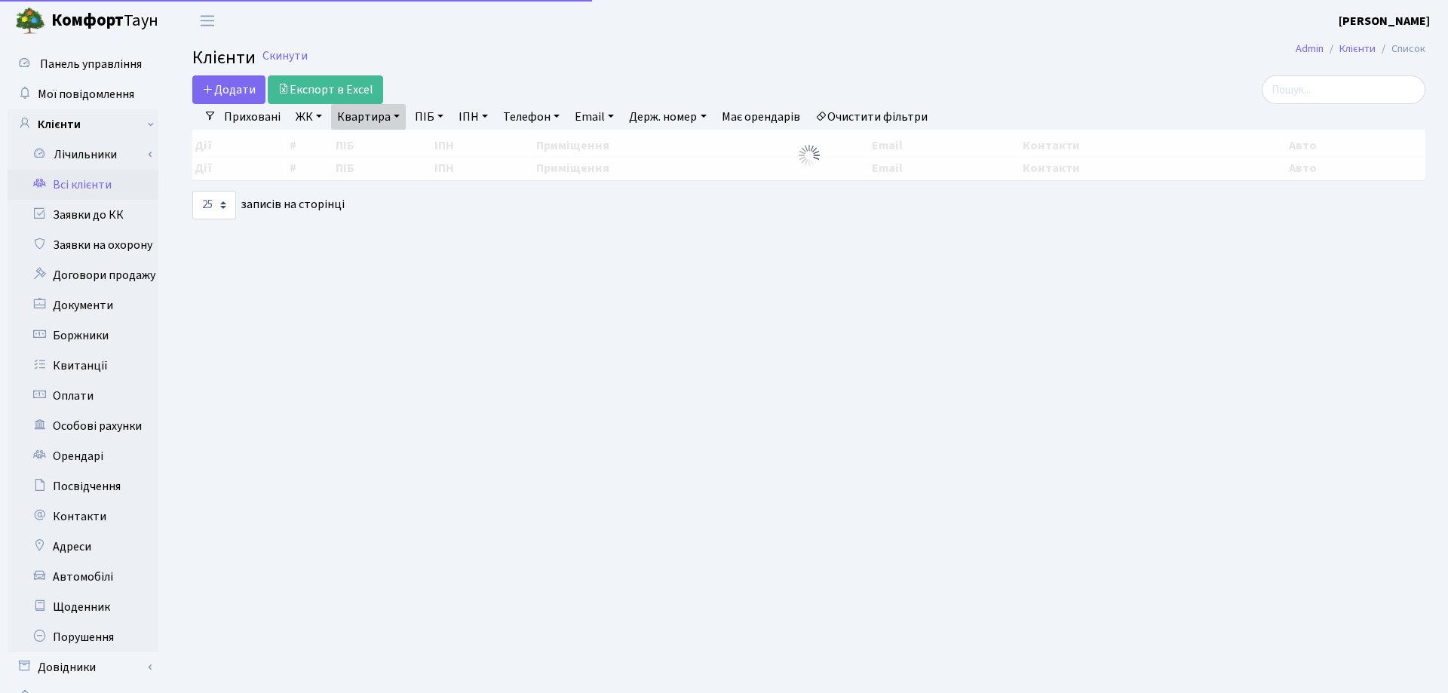
select select "25"
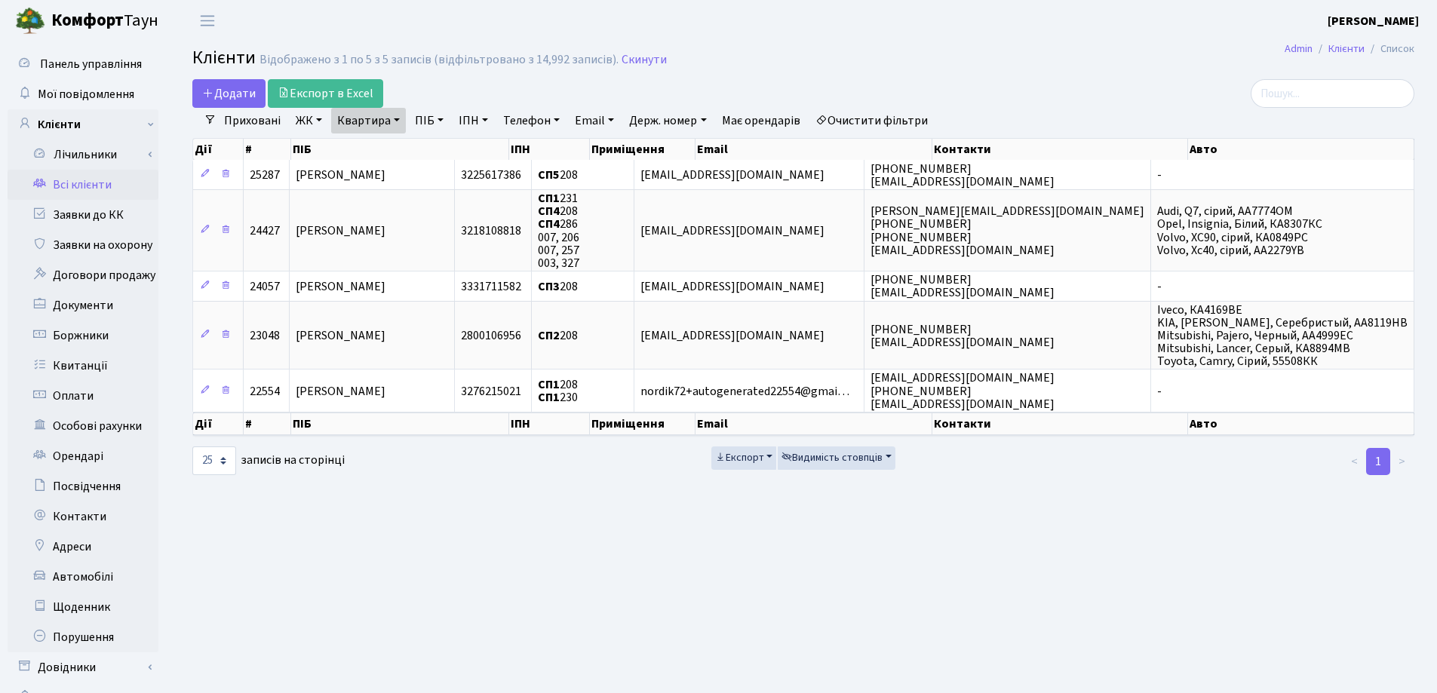
click at [404, 117] on link "Квартира" at bounding box center [368, 121] width 75 height 26
click at [429, 159] on link at bounding box center [435, 150] width 32 height 29
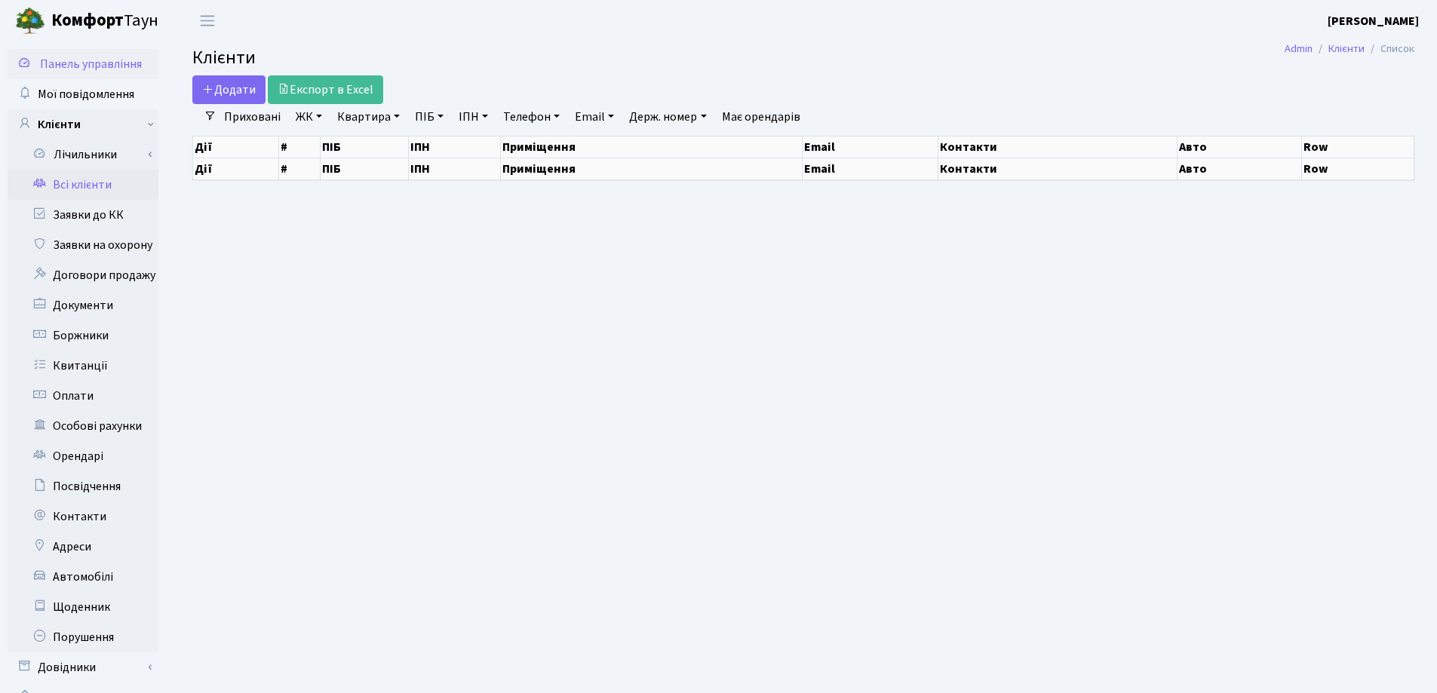
select select "25"
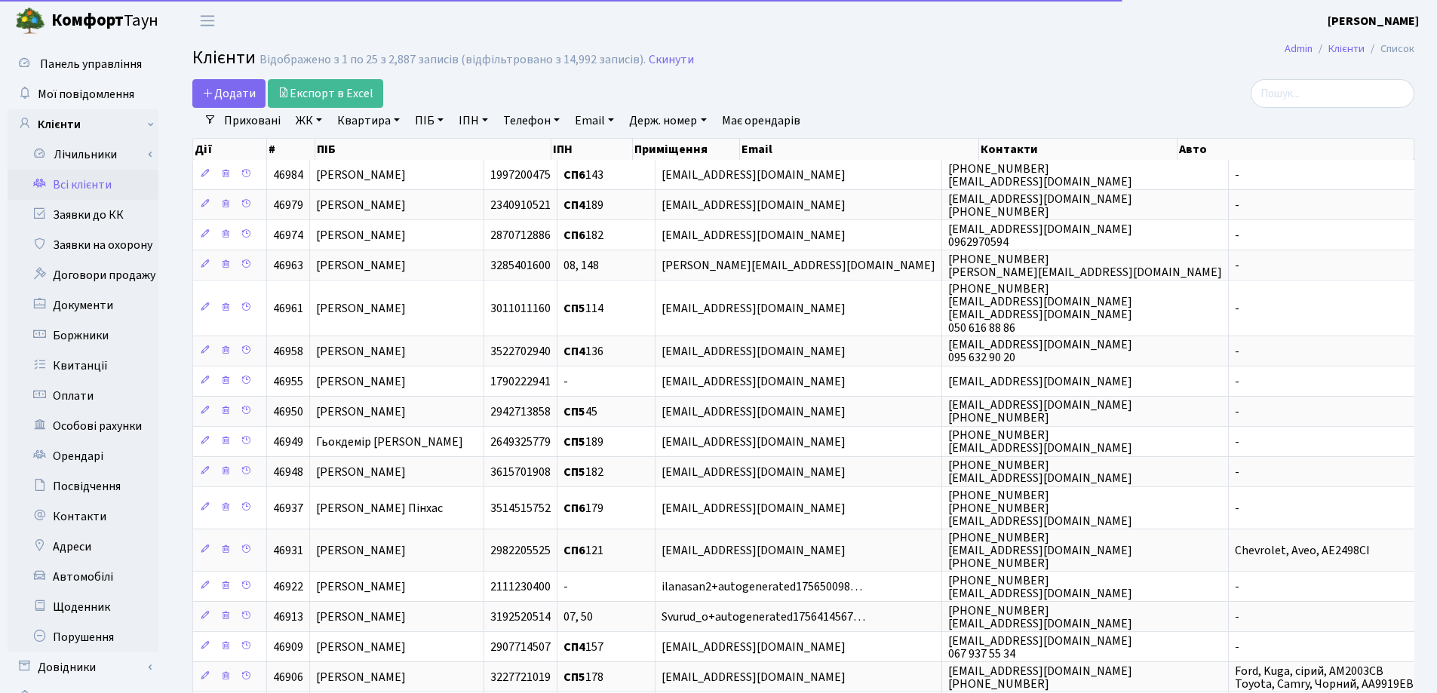
click at [396, 118] on link "Квартира" at bounding box center [368, 121] width 75 height 26
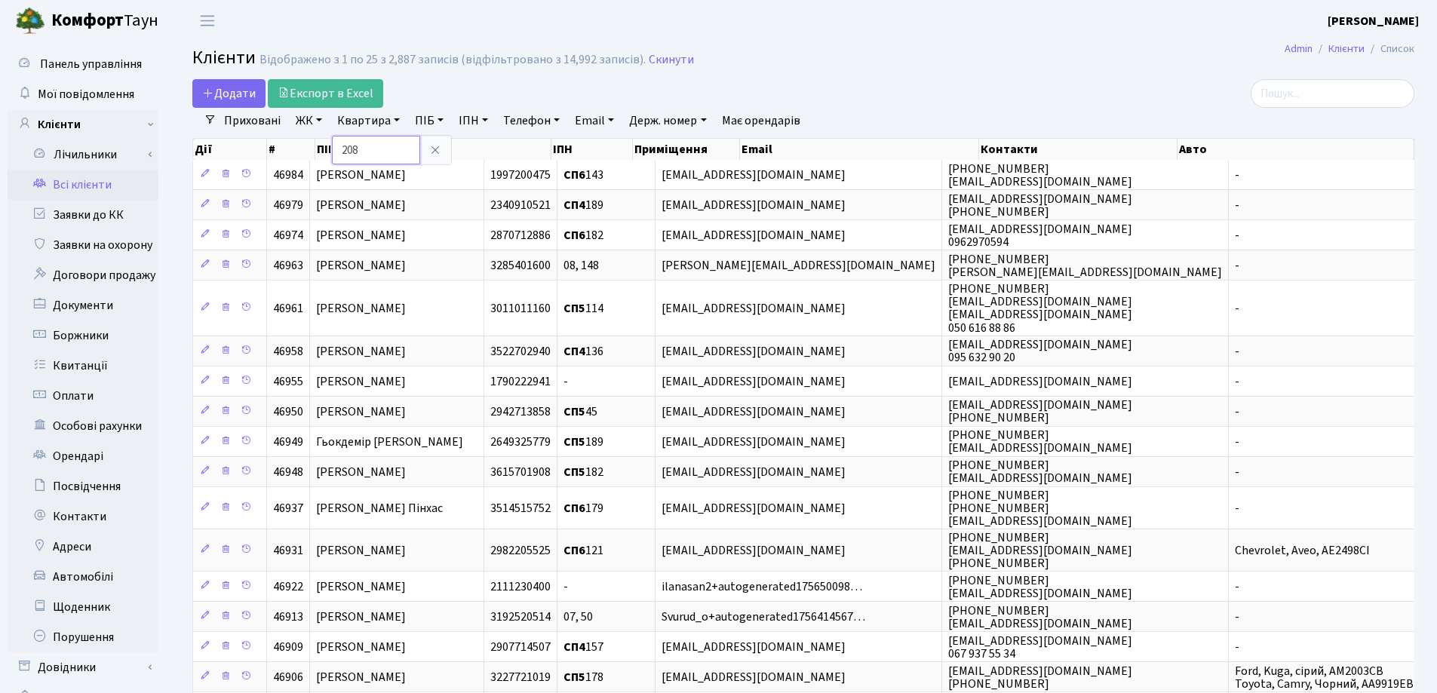
type input "208"
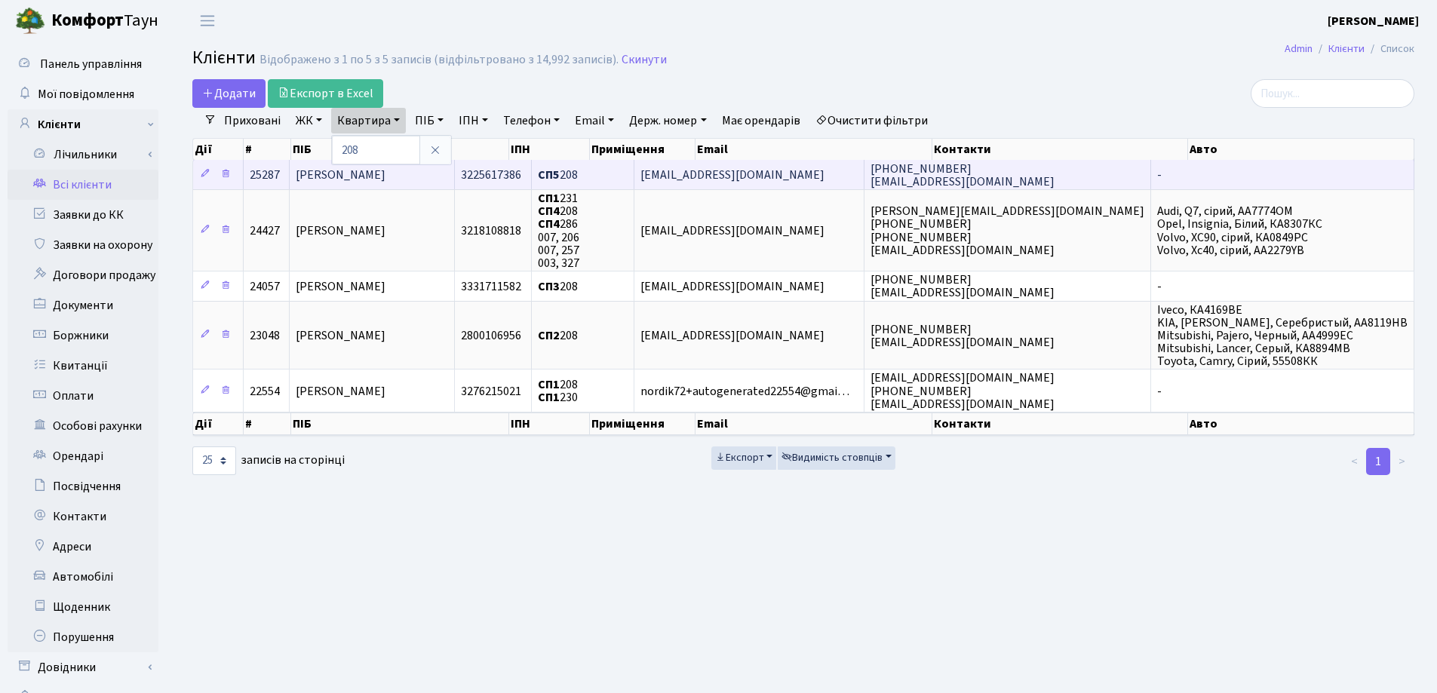
click at [455, 181] on td "[PERSON_NAME]" at bounding box center [372, 174] width 165 height 29
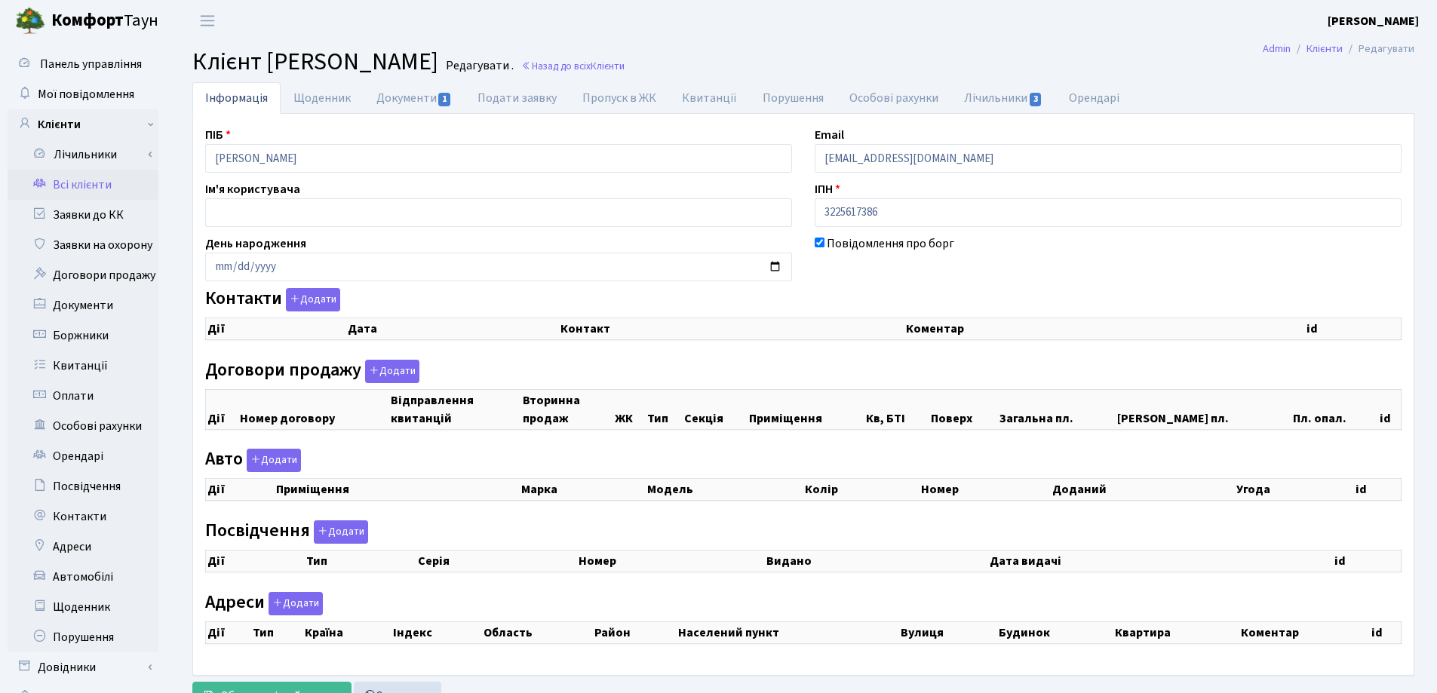
checkbox input "true"
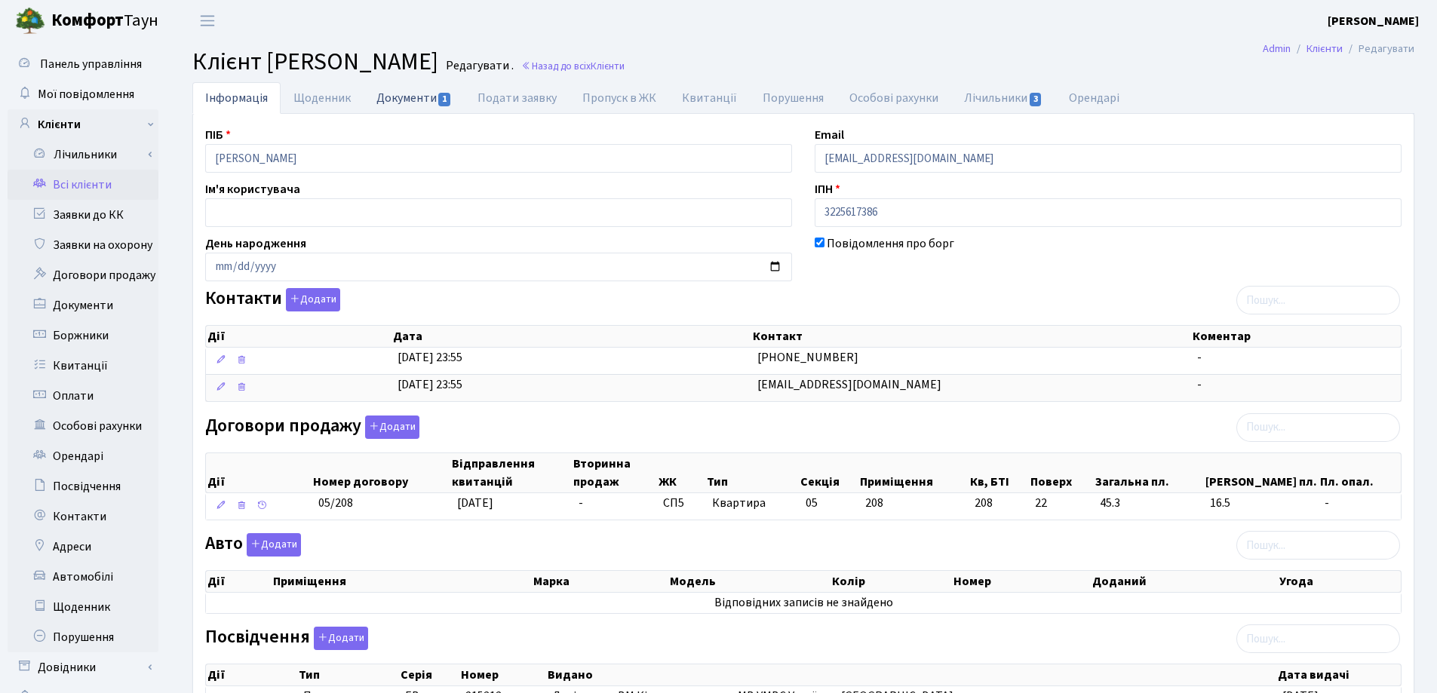
click at [413, 100] on link "Документи 1" at bounding box center [414, 97] width 101 height 31
select select "25"
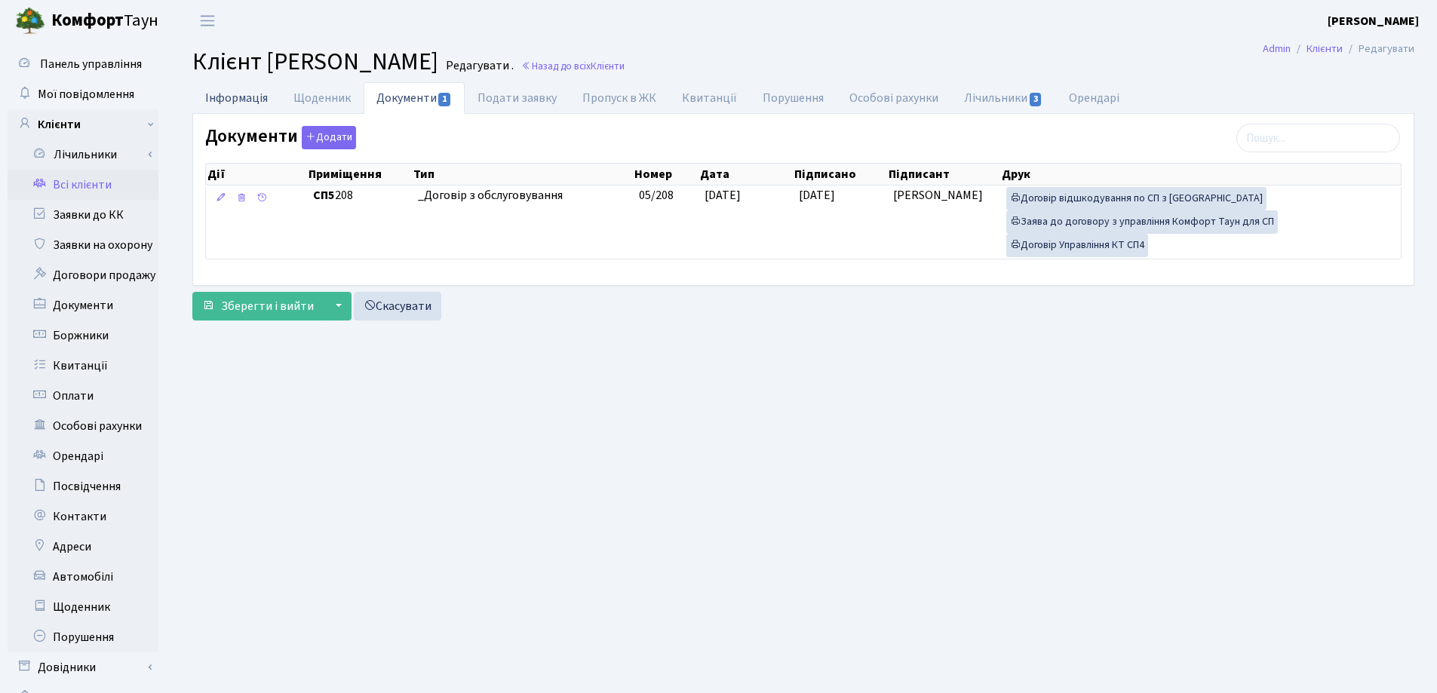
click at [230, 92] on link "Інформація" at bounding box center [236, 97] width 88 height 31
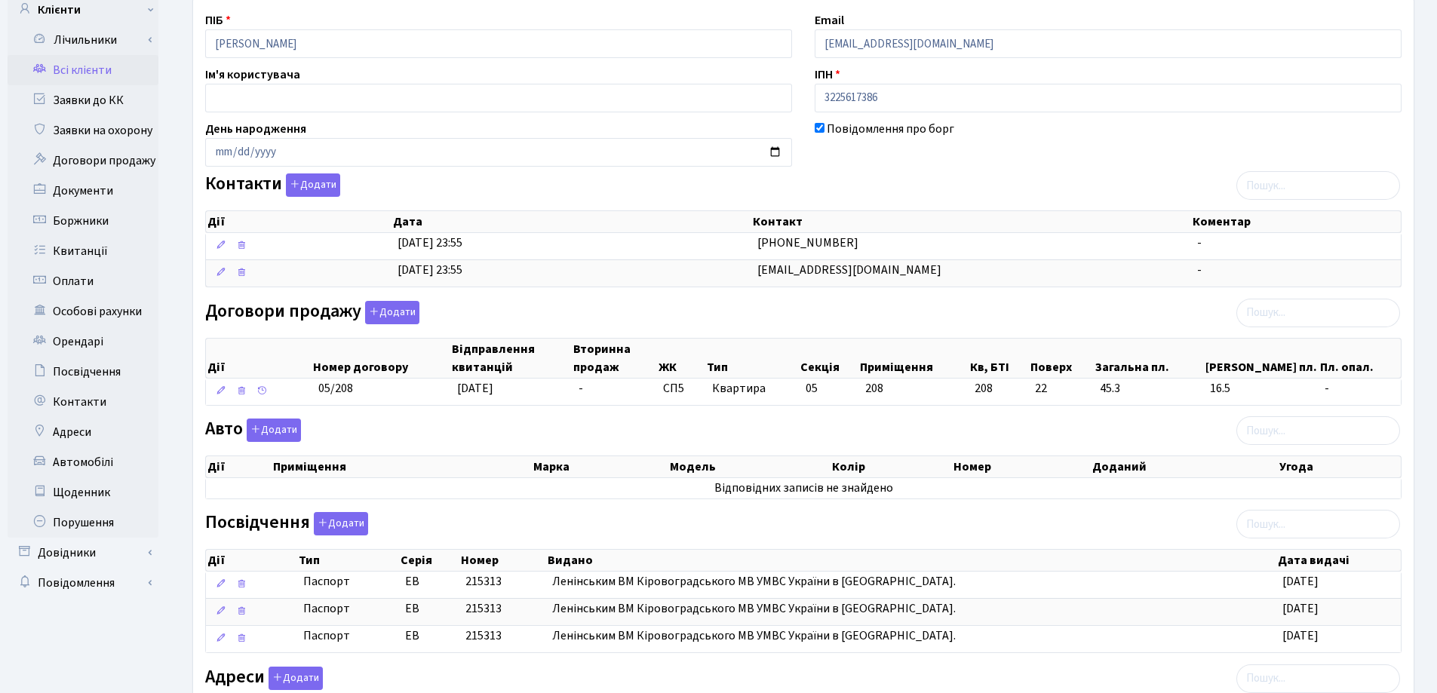
scroll to position [362, 0]
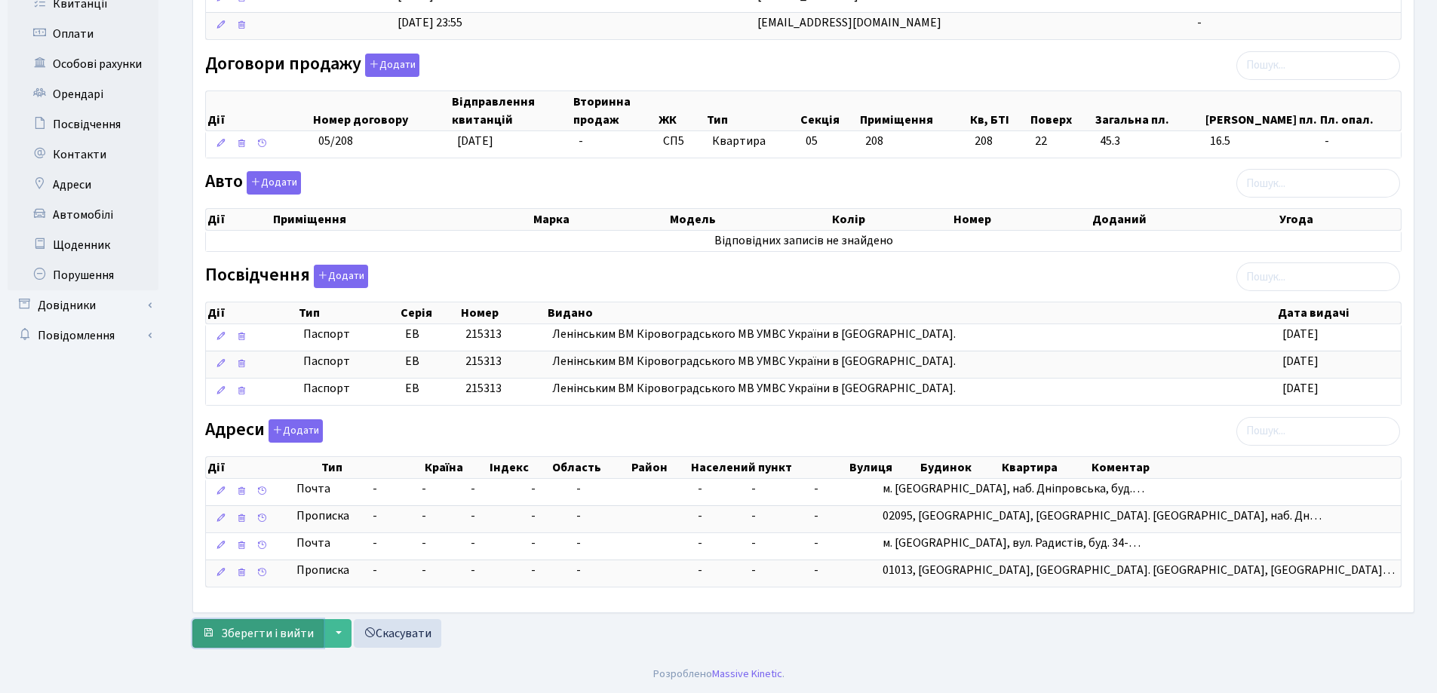
click at [276, 633] on span "Зберегти і вийти" at bounding box center [267, 633] width 93 height 17
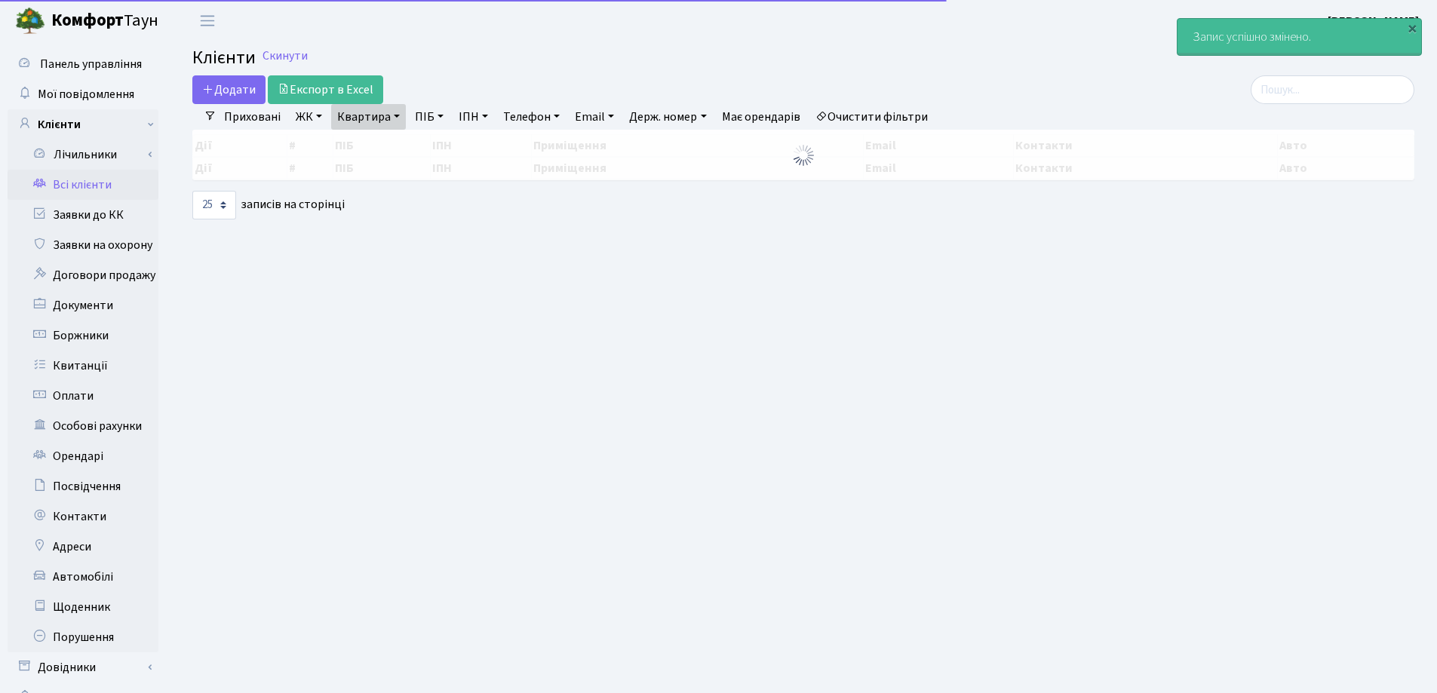
select select "25"
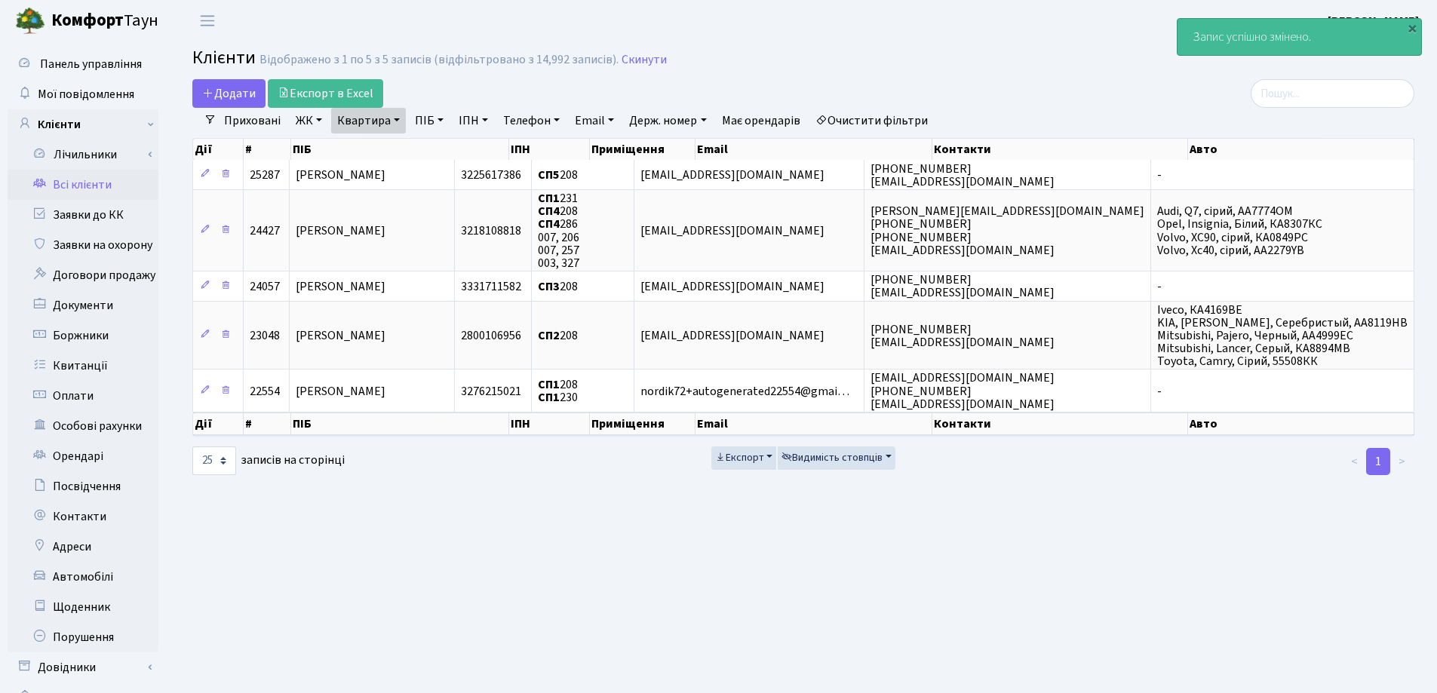
click at [398, 118] on link "Квартира" at bounding box center [368, 121] width 75 height 26
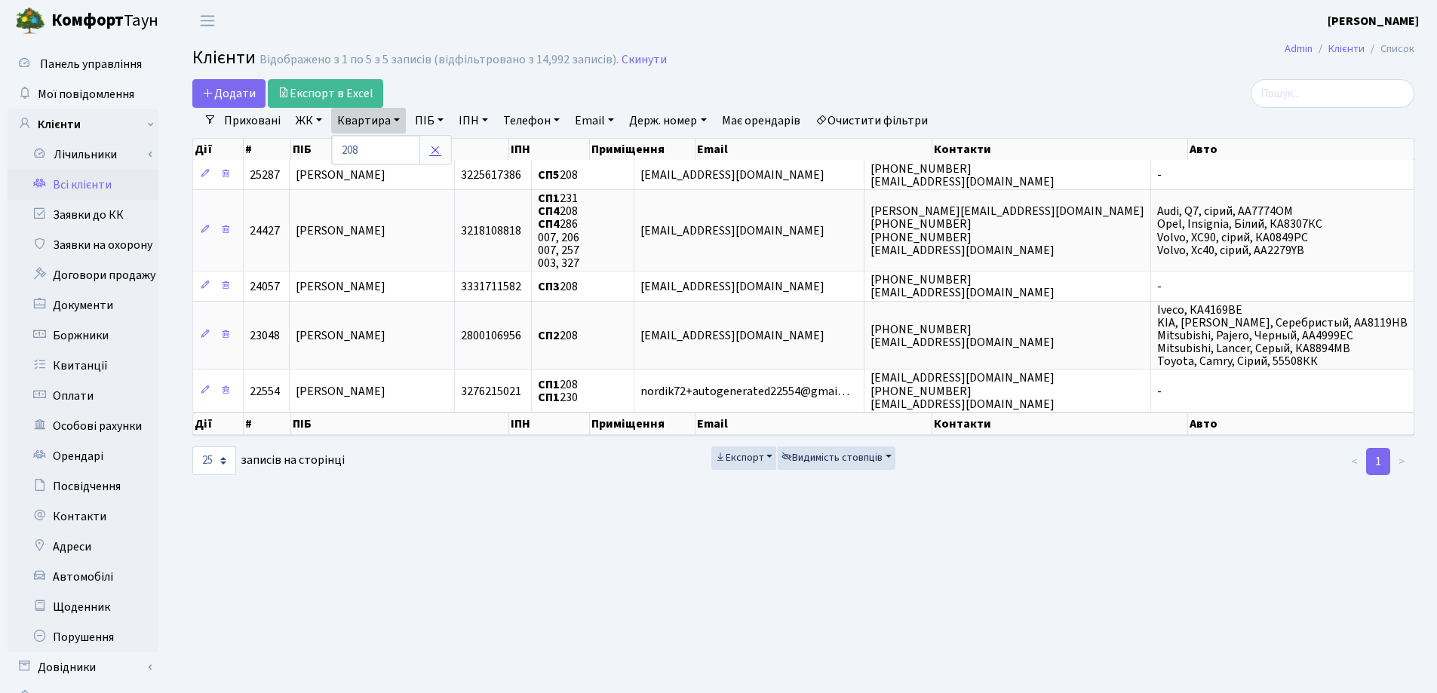
click at [437, 147] on icon at bounding box center [435, 150] width 12 height 12
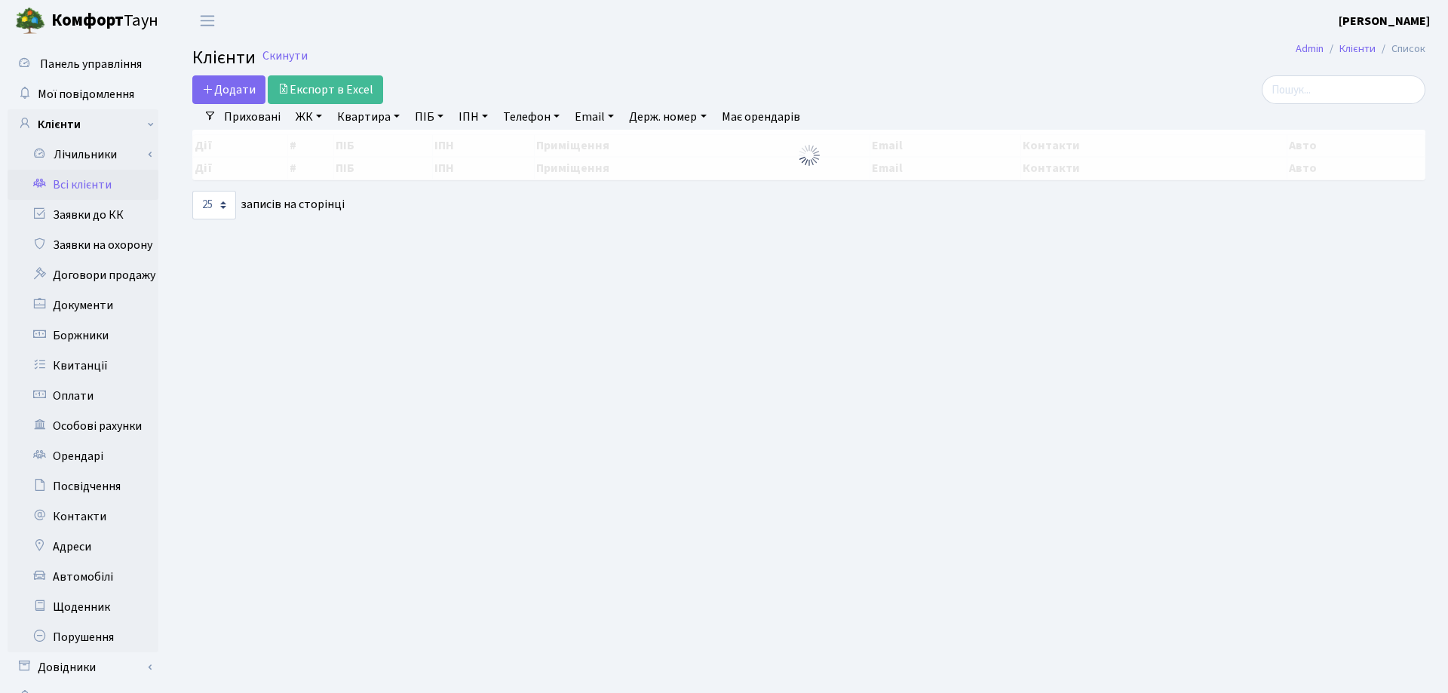
select select "25"
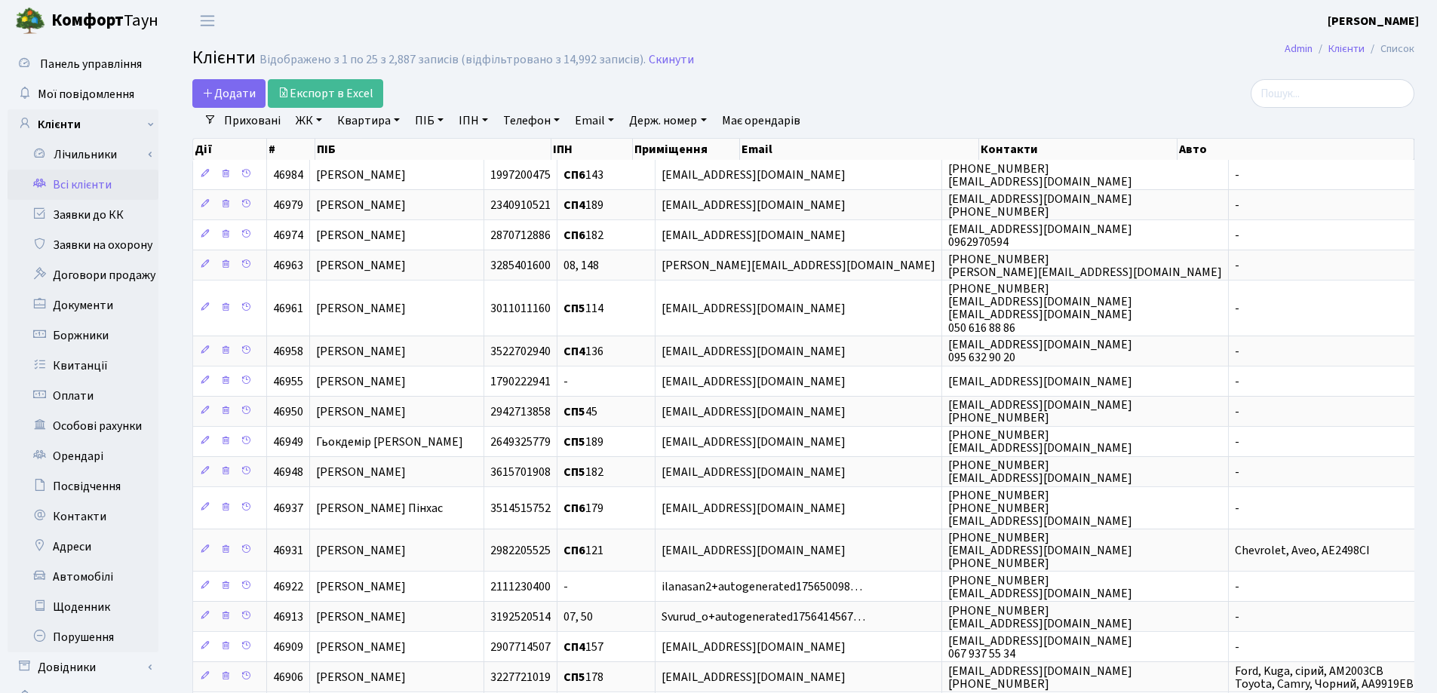
click at [393, 121] on link "Квартира" at bounding box center [368, 121] width 75 height 26
type input "151"
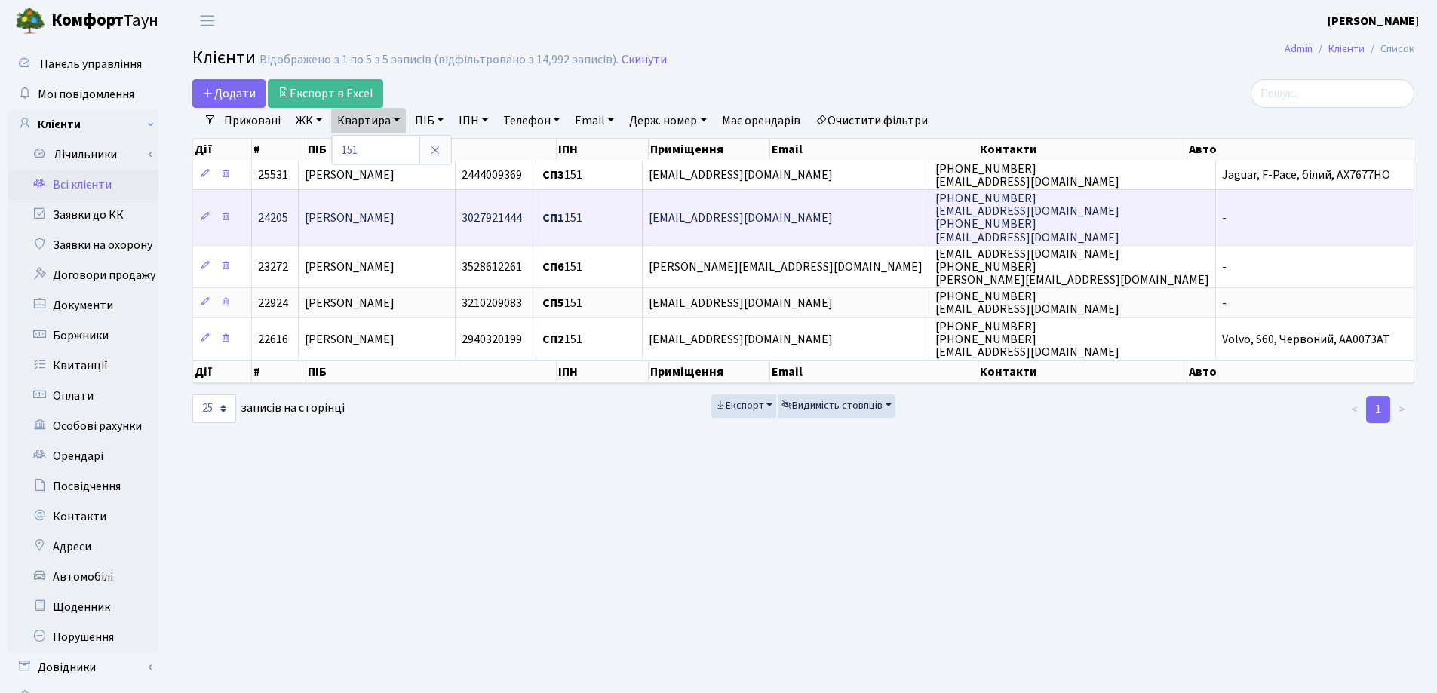
click at [390, 218] on span "Каканян Діанна Севдинівна" at bounding box center [350, 218] width 90 height 17
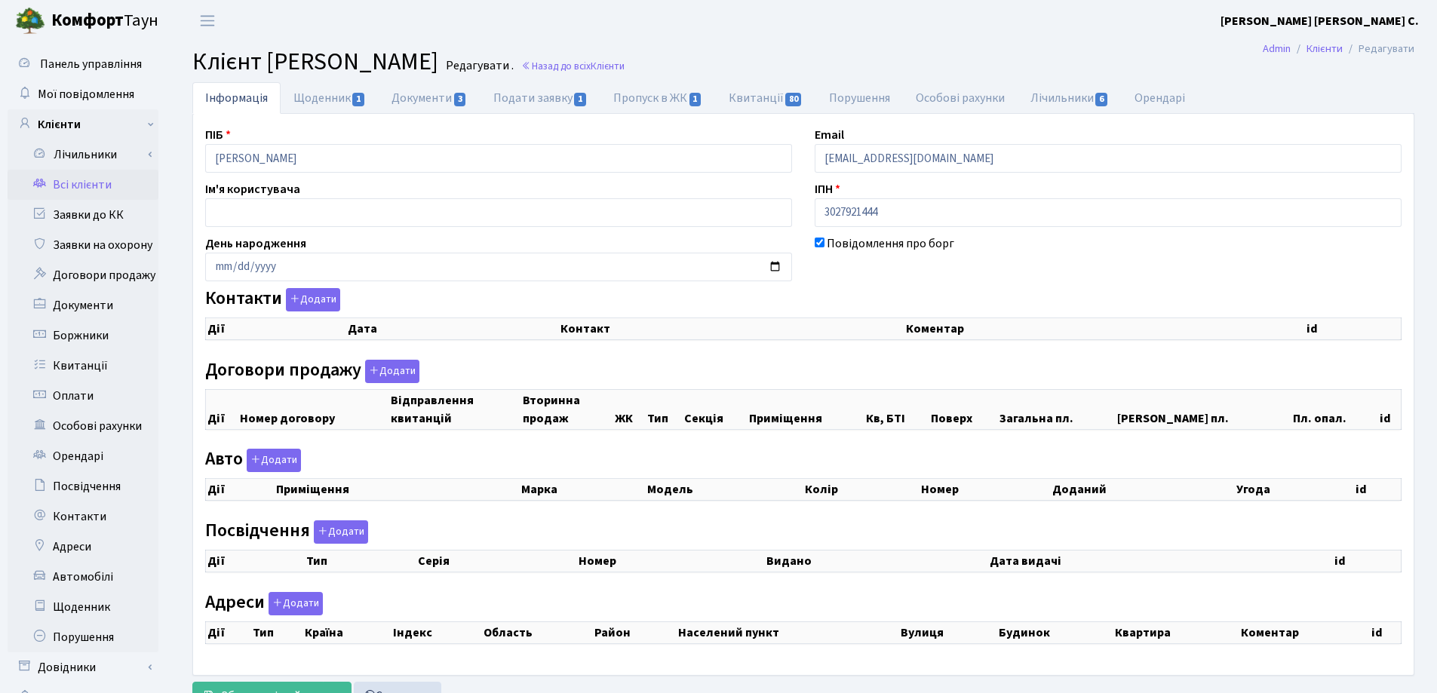
checkbox input "true"
select select "25"
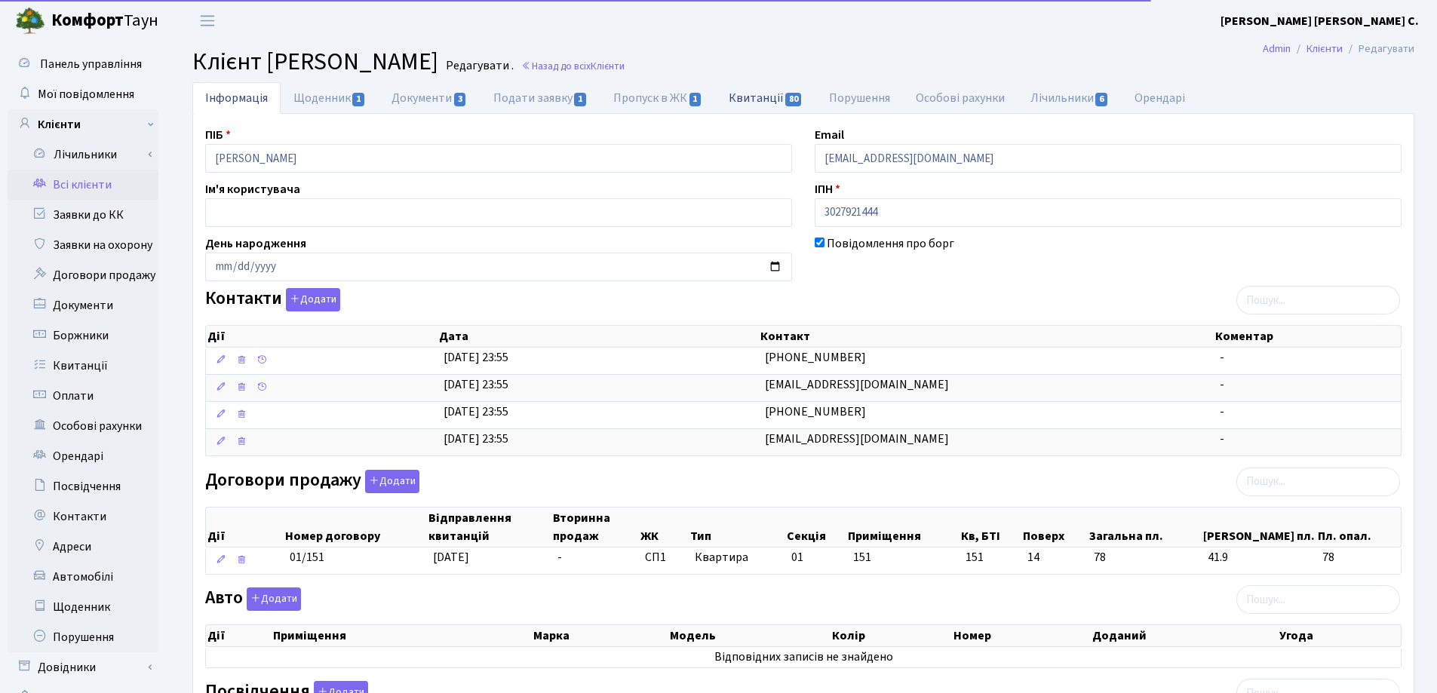
click at [743, 101] on link "Квитанції 80" at bounding box center [766, 97] width 100 height 31
select select "25"
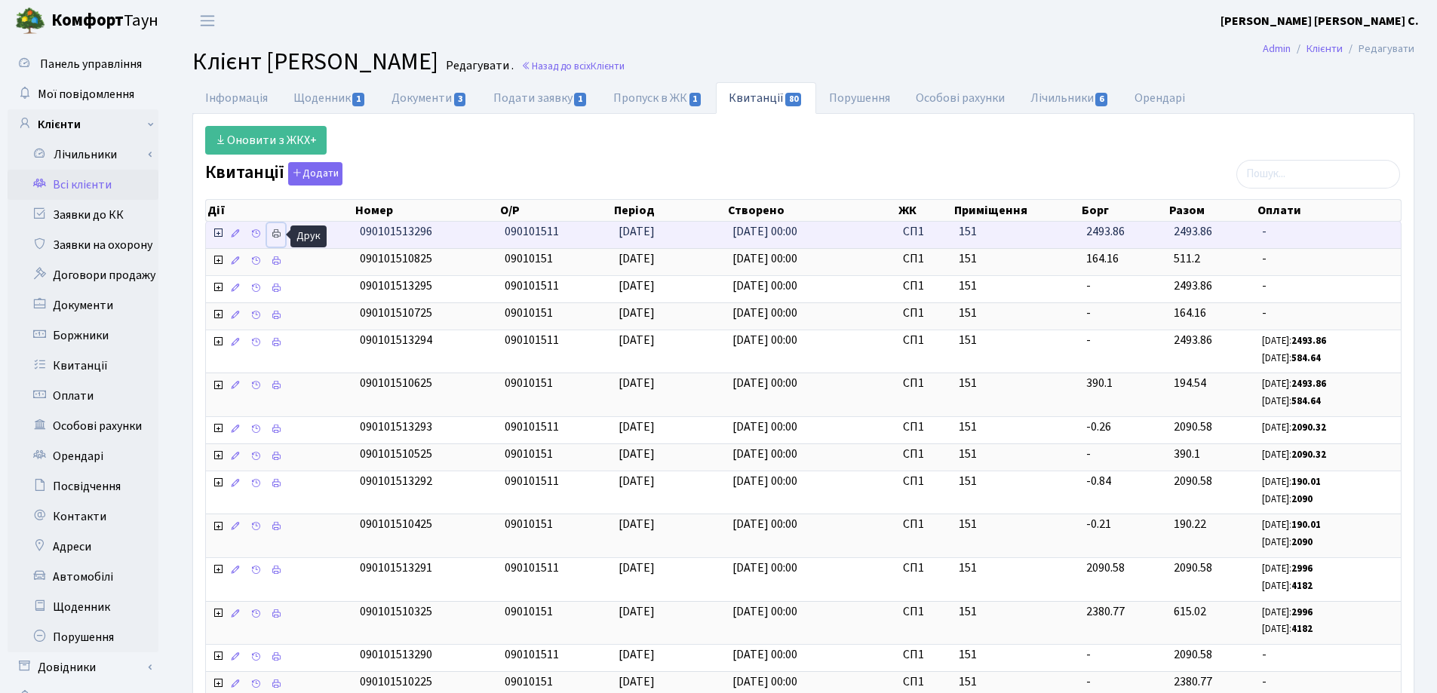
click at [278, 233] on icon at bounding box center [276, 234] width 11 height 11
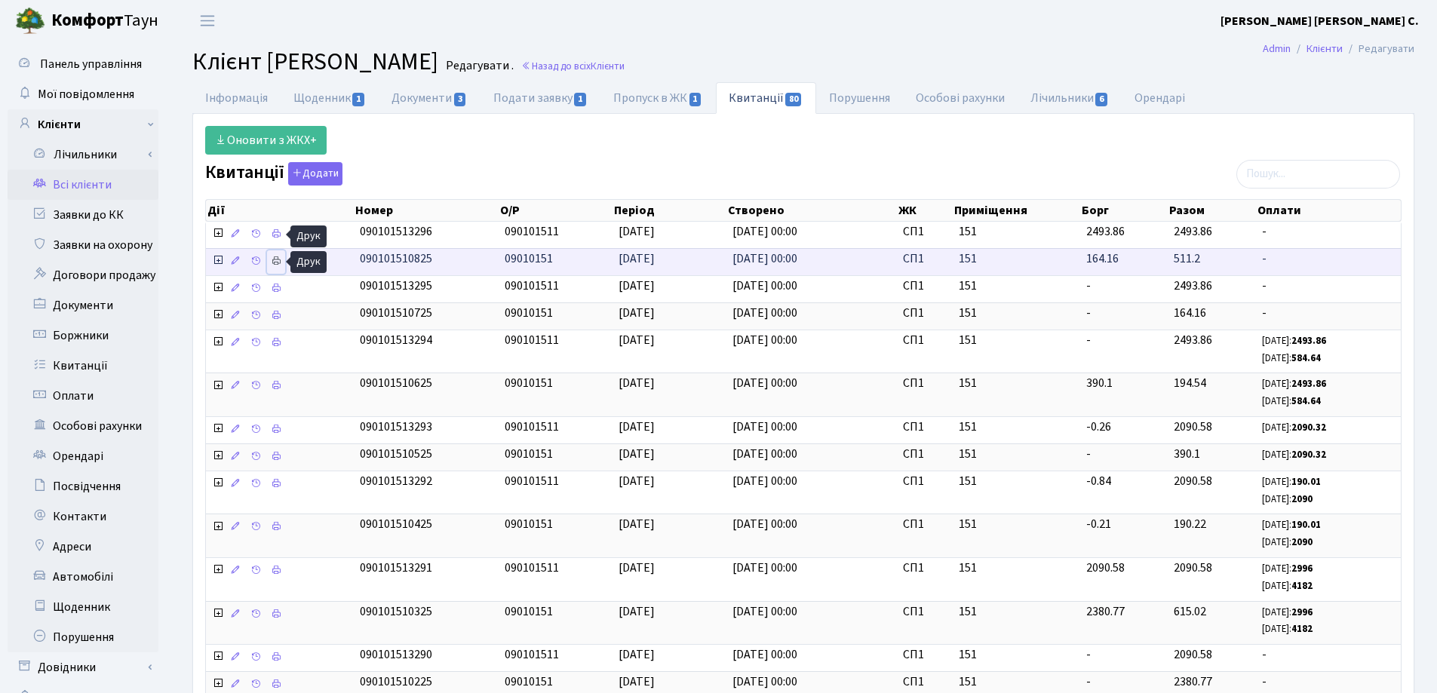
click at [273, 260] on icon at bounding box center [276, 261] width 11 height 11
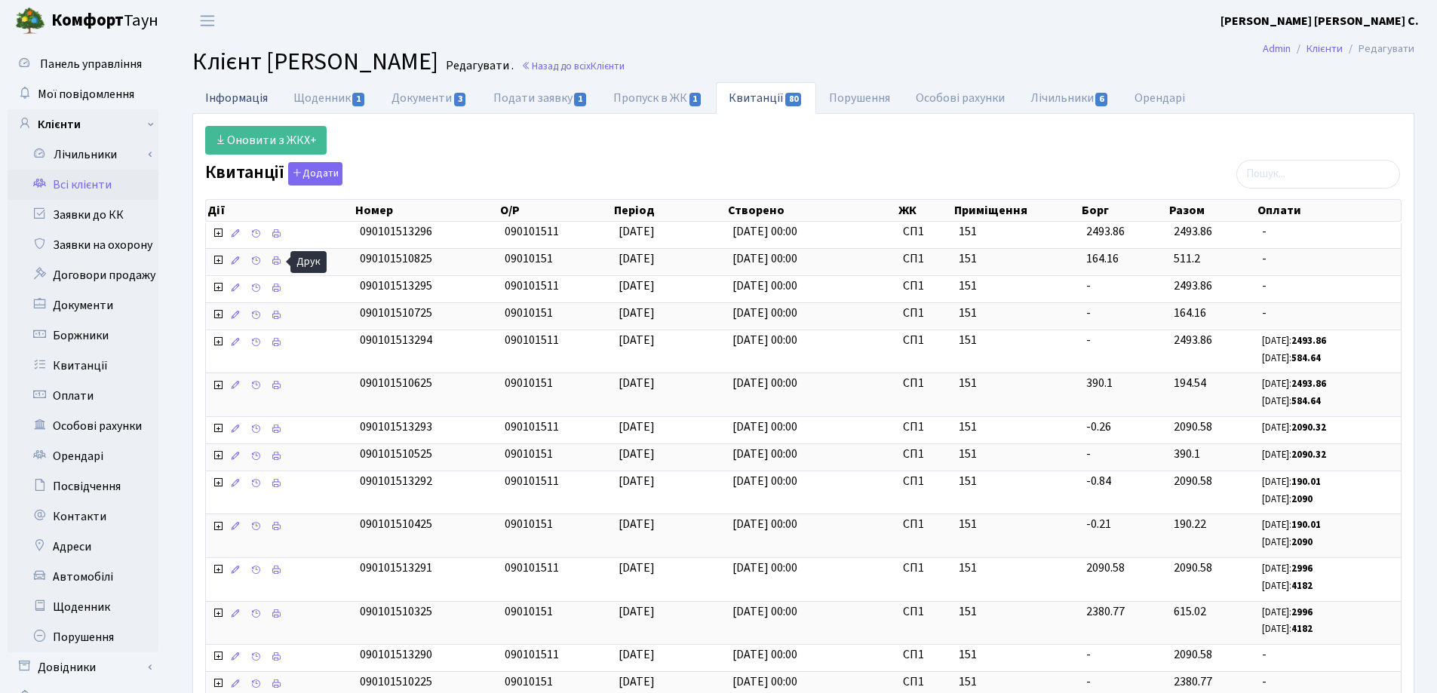
click at [231, 96] on link "Інформація" at bounding box center [236, 97] width 88 height 31
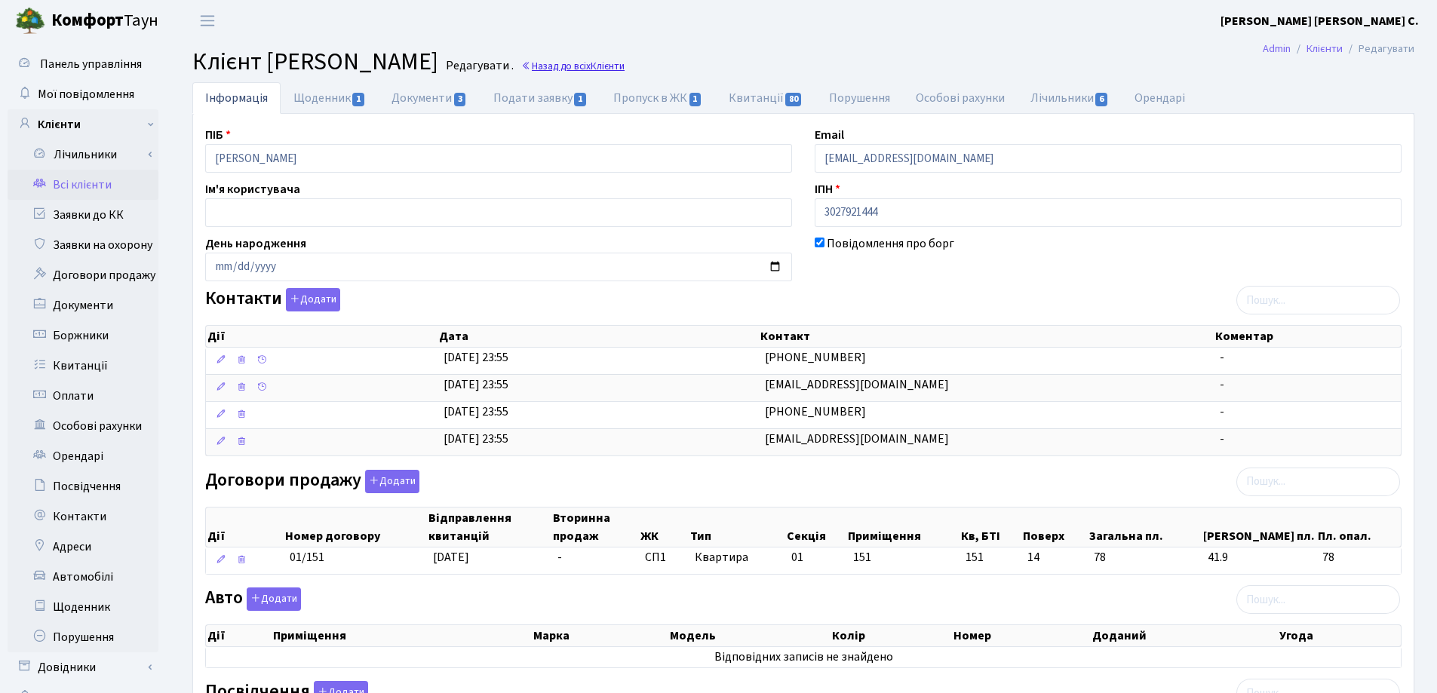
click at [625, 65] on link "Назад до всіх Клієнти" at bounding box center [572, 66] width 103 height 14
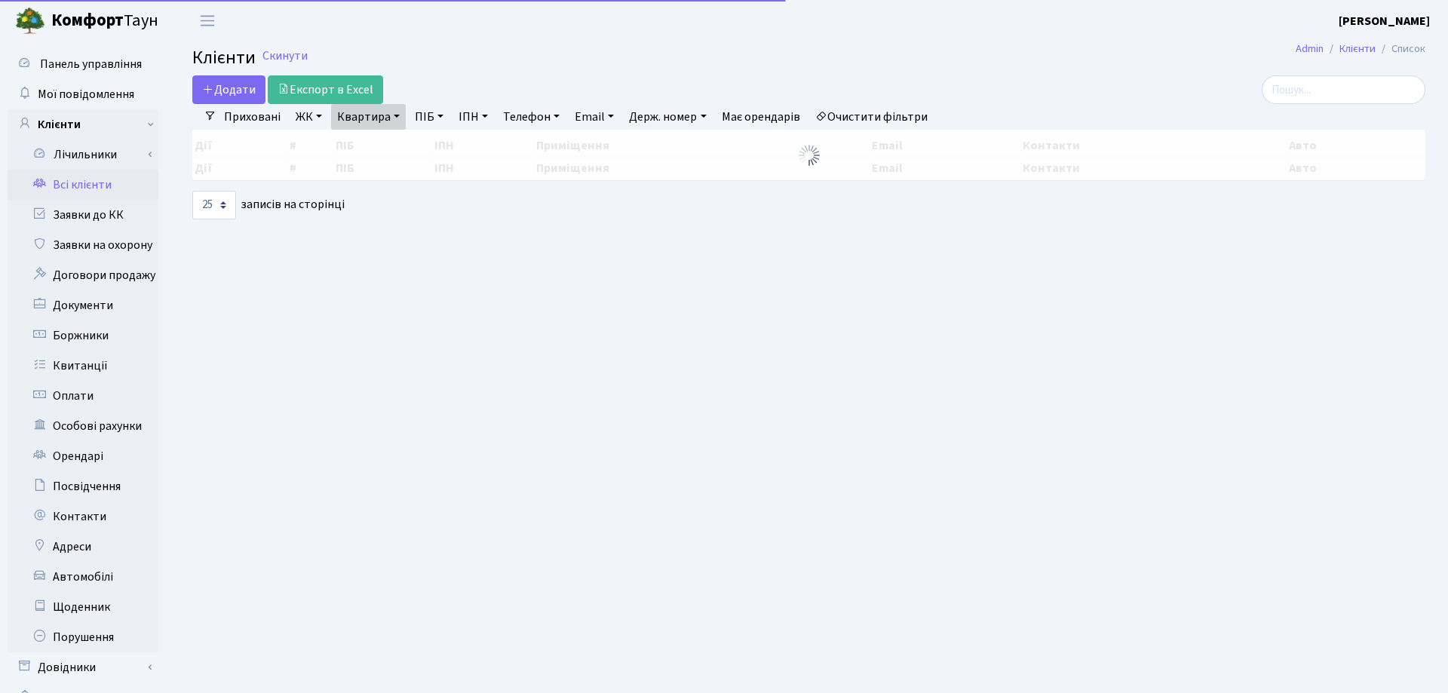
select select "25"
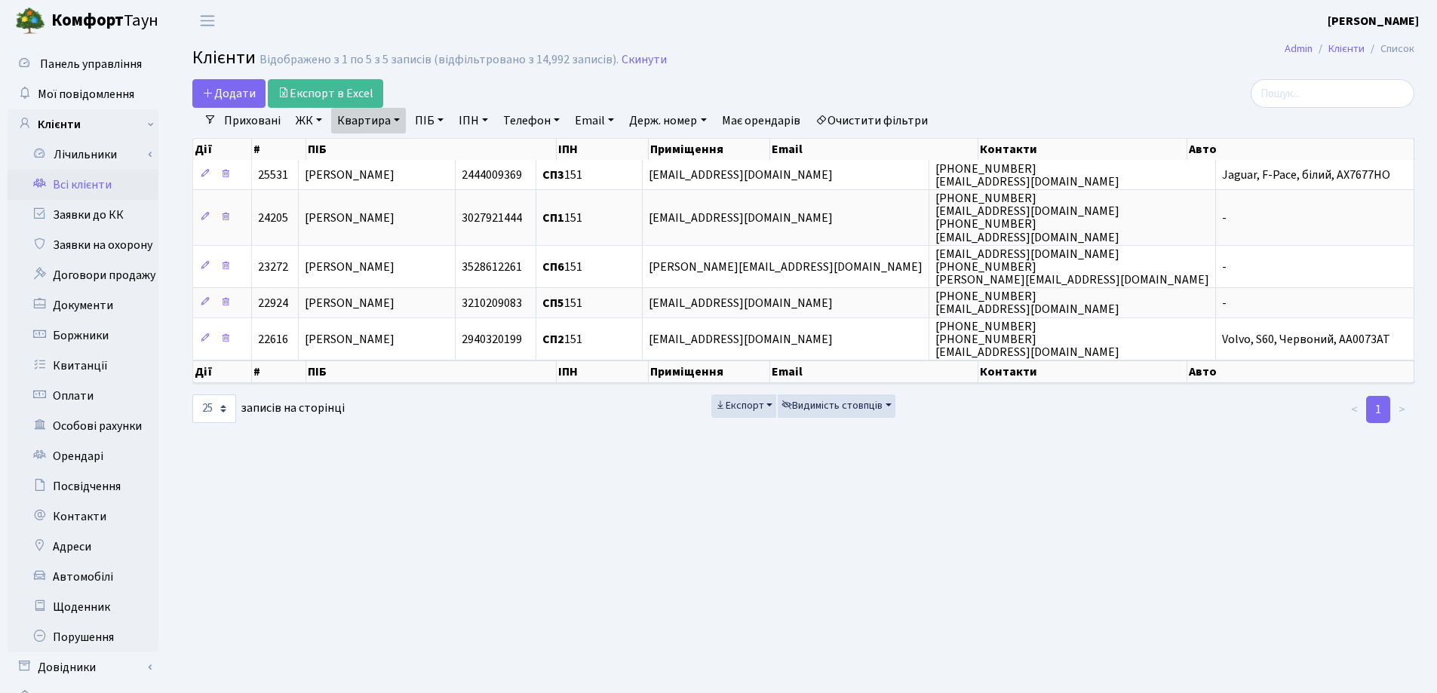
click at [400, 116] on link "Квартира" at bounding box center [368, 121] width 75 height 26
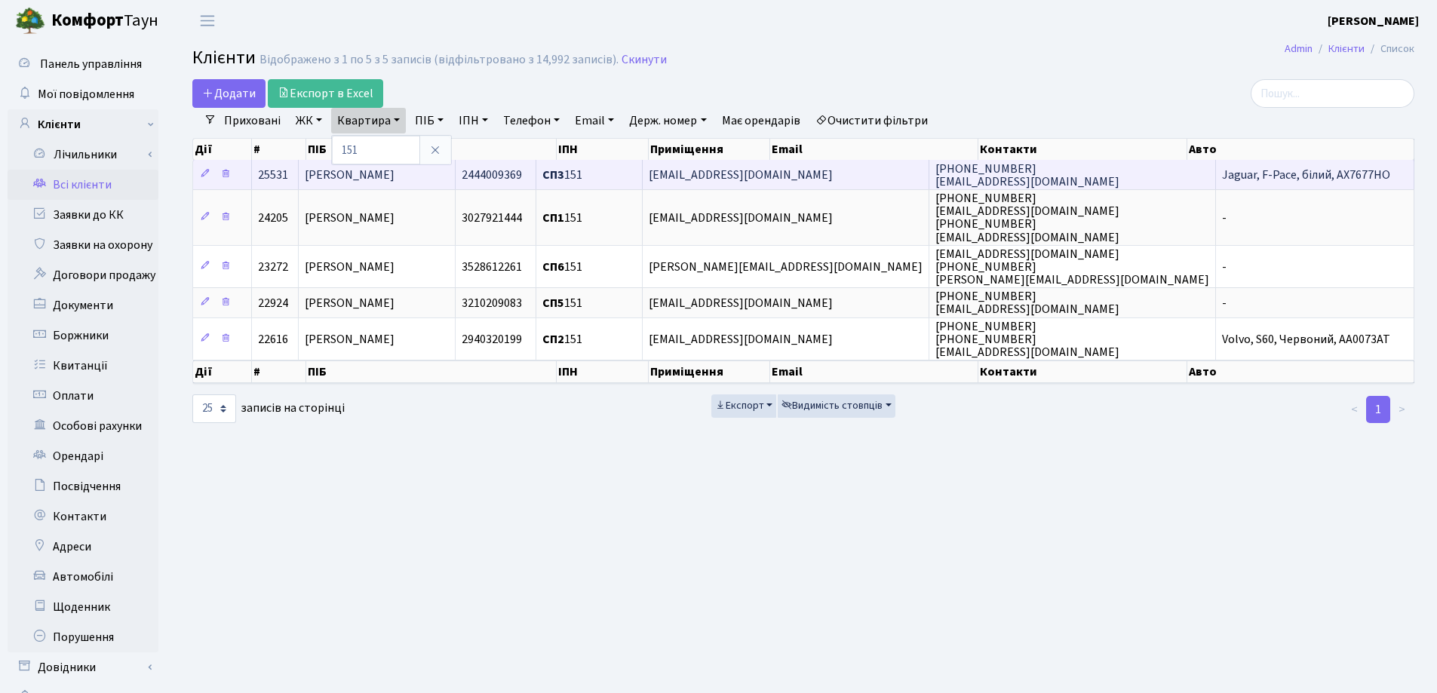
click at [456, 168] on td "[PERSON_NAME]" at bounding box center [377, 174] width 157 height 29
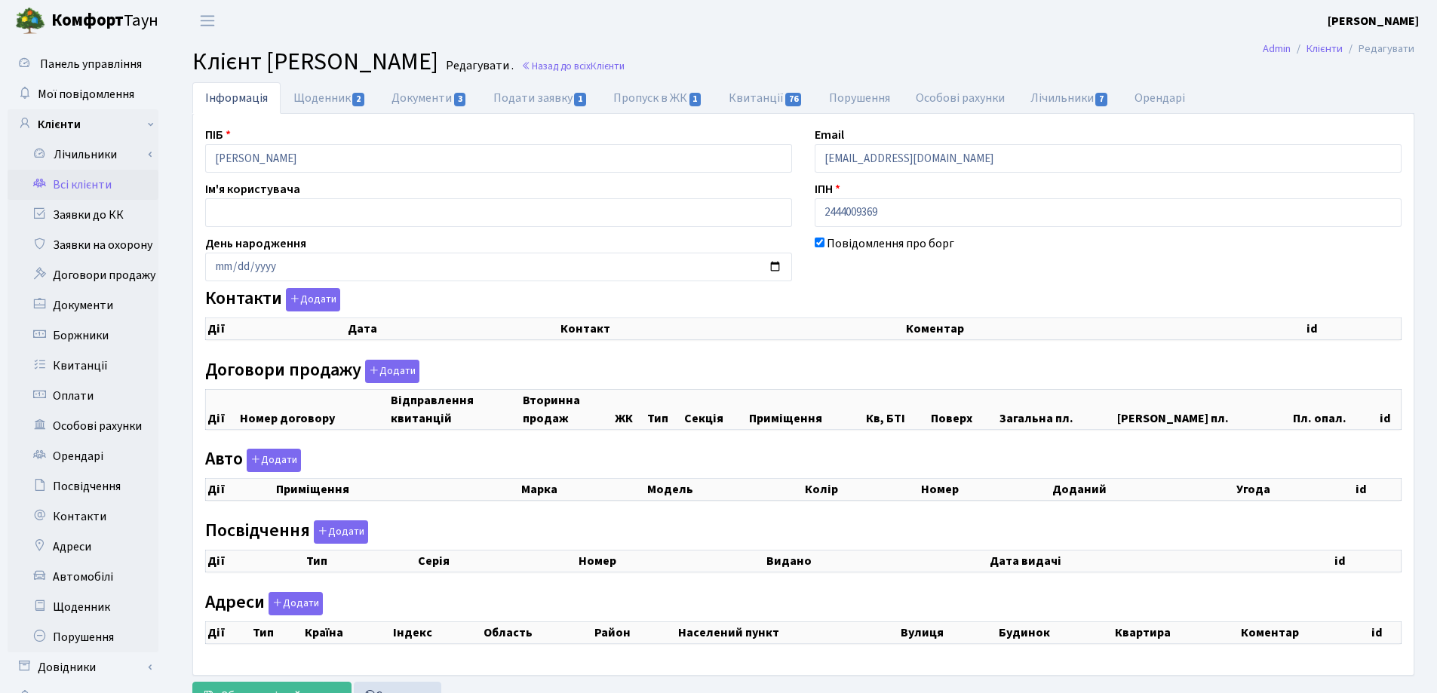
checkbox input "true"
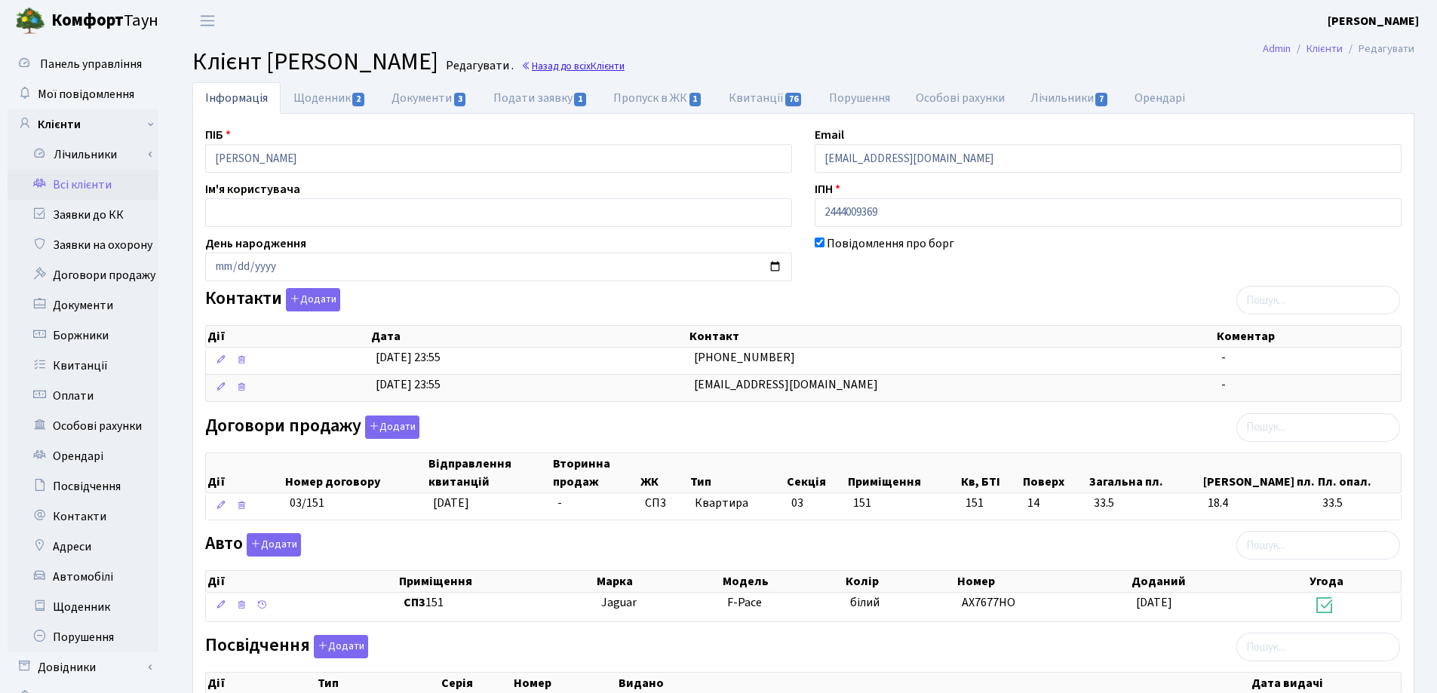
click at [625, 65] on link "Назад до всіх Клієнти" at bounding box center [572, 66] width 103 height 14
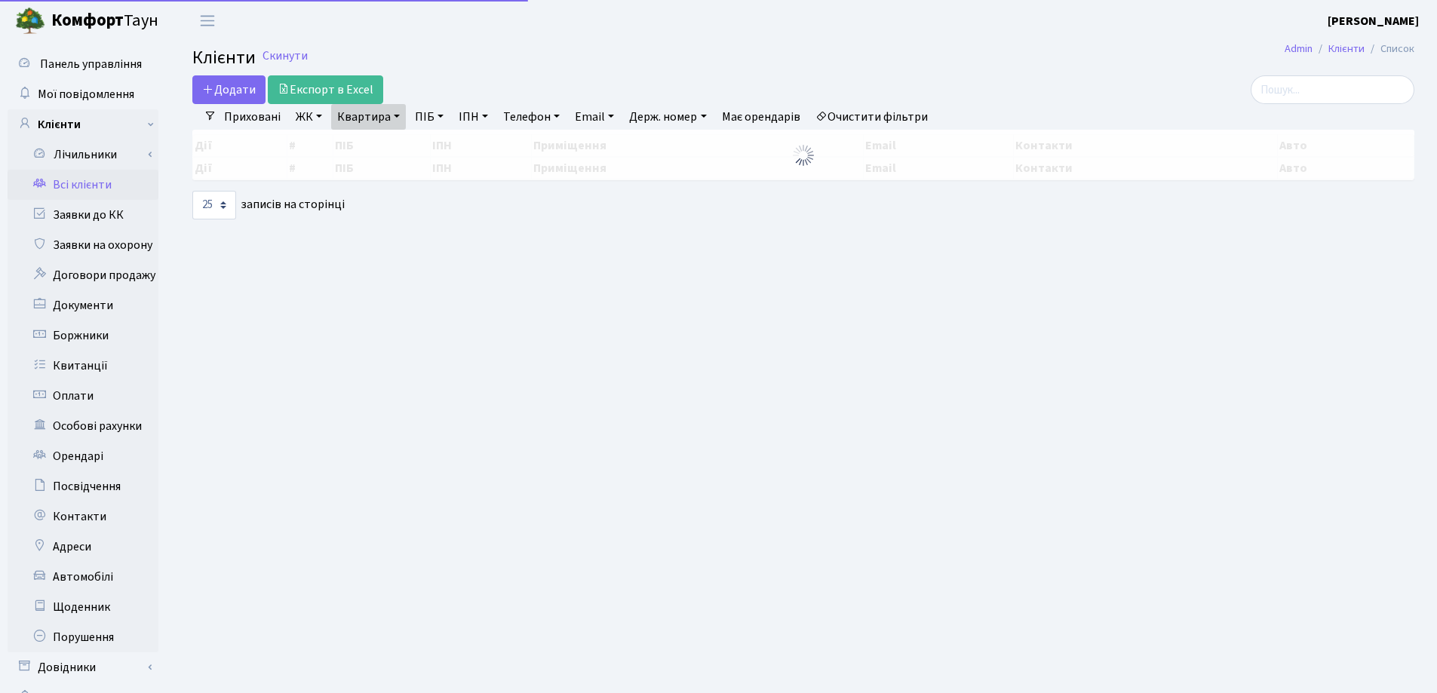
select select "25"
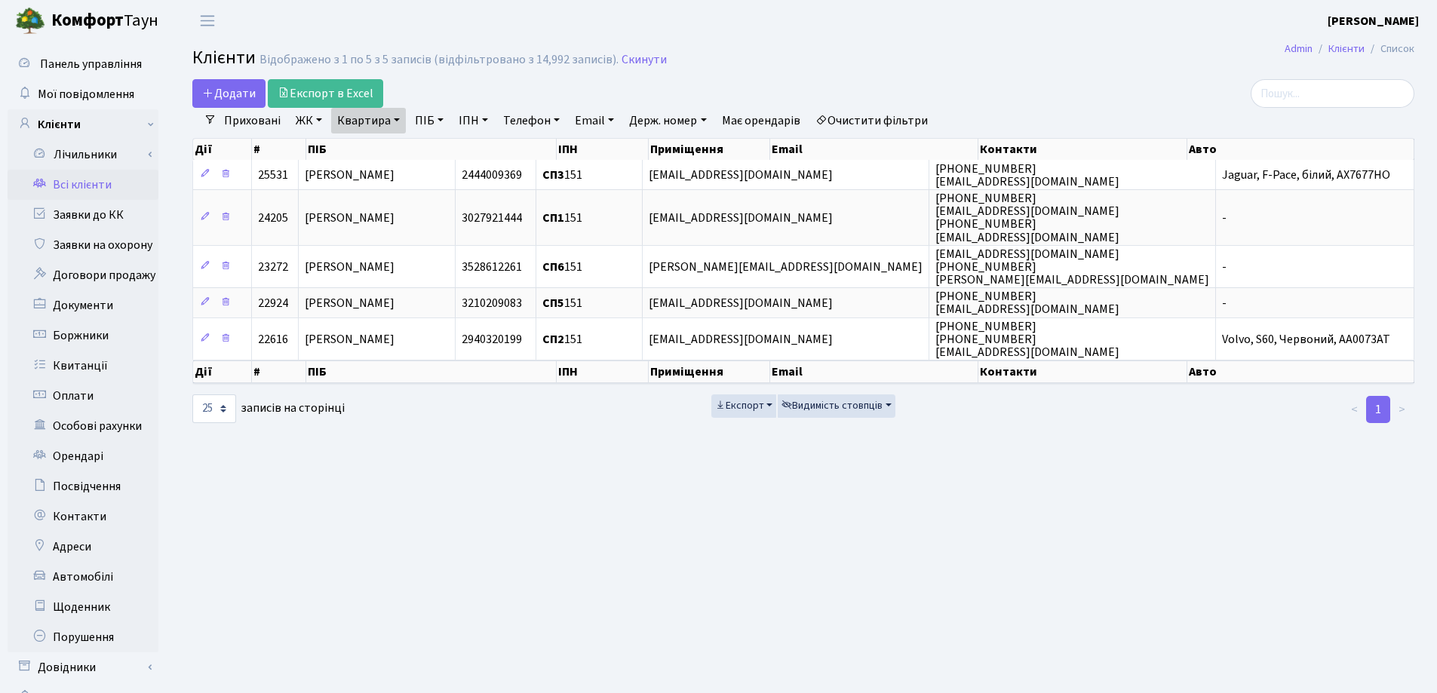
click at [398, 122] on link "Квартира" at bounding box center [368, 121] width 75 height 26
click at [439, 149] on icon at bounding box center [435, 150] width 12 height 12
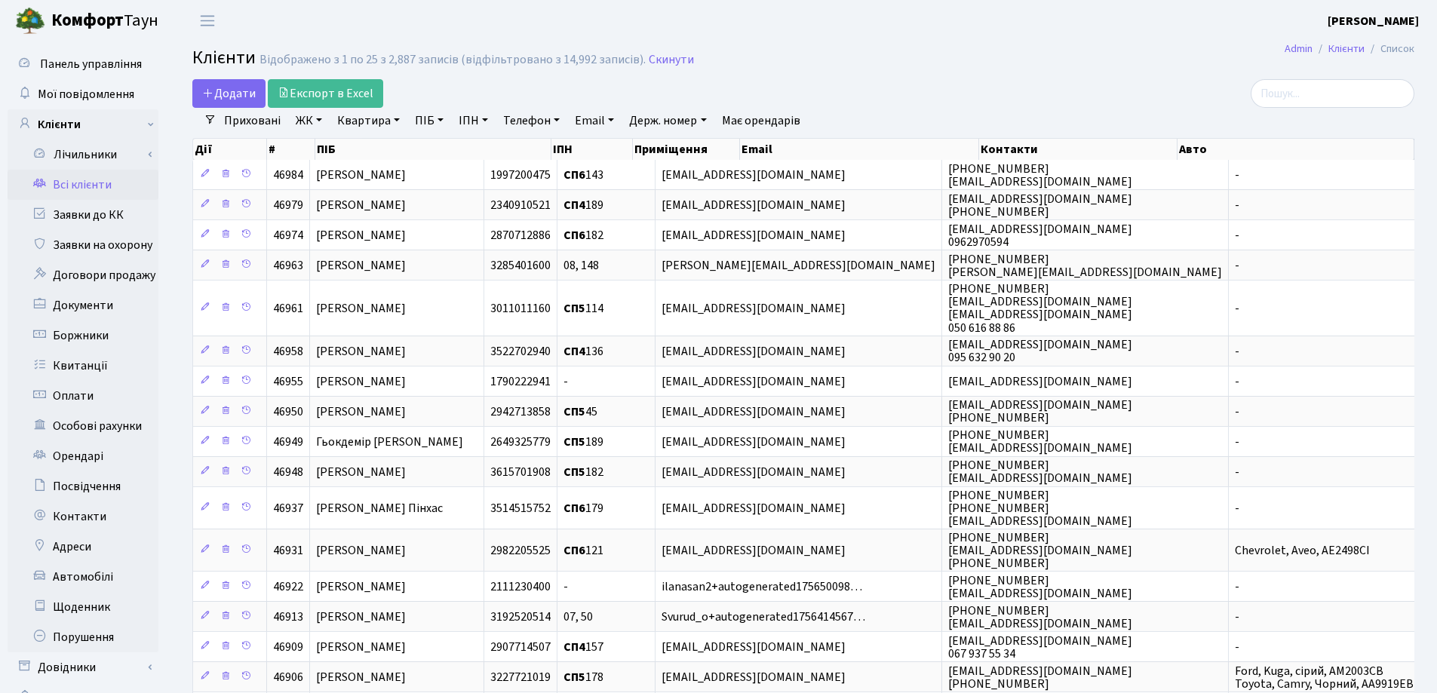
click at [874, 34] on header "[PERSON_NAME] [PERSON_NAME] Мій обліковий запис Вийти" at bounding box center [718, 20] width 1437 height 41
click at [923, 84] on div "Додати Експорт в Excel" at bounding box center [595, 93] width 807 height 29
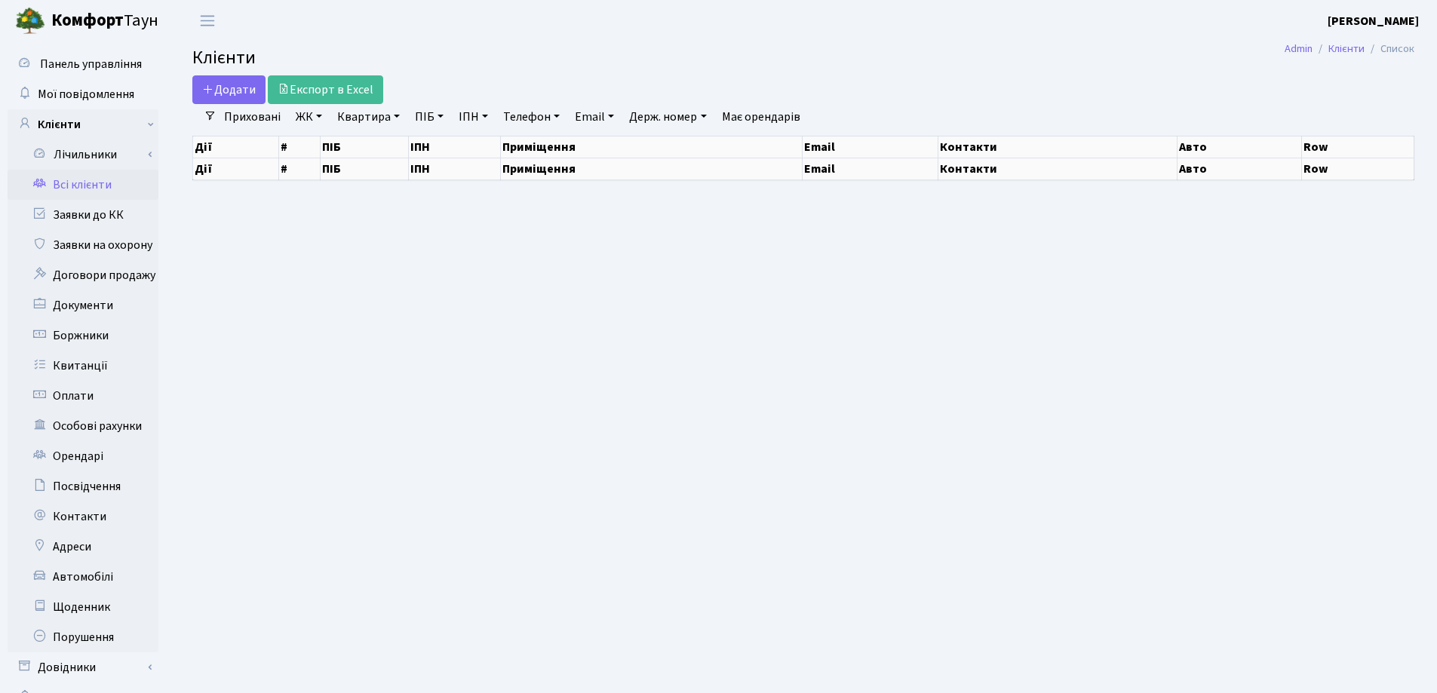
select select "25"
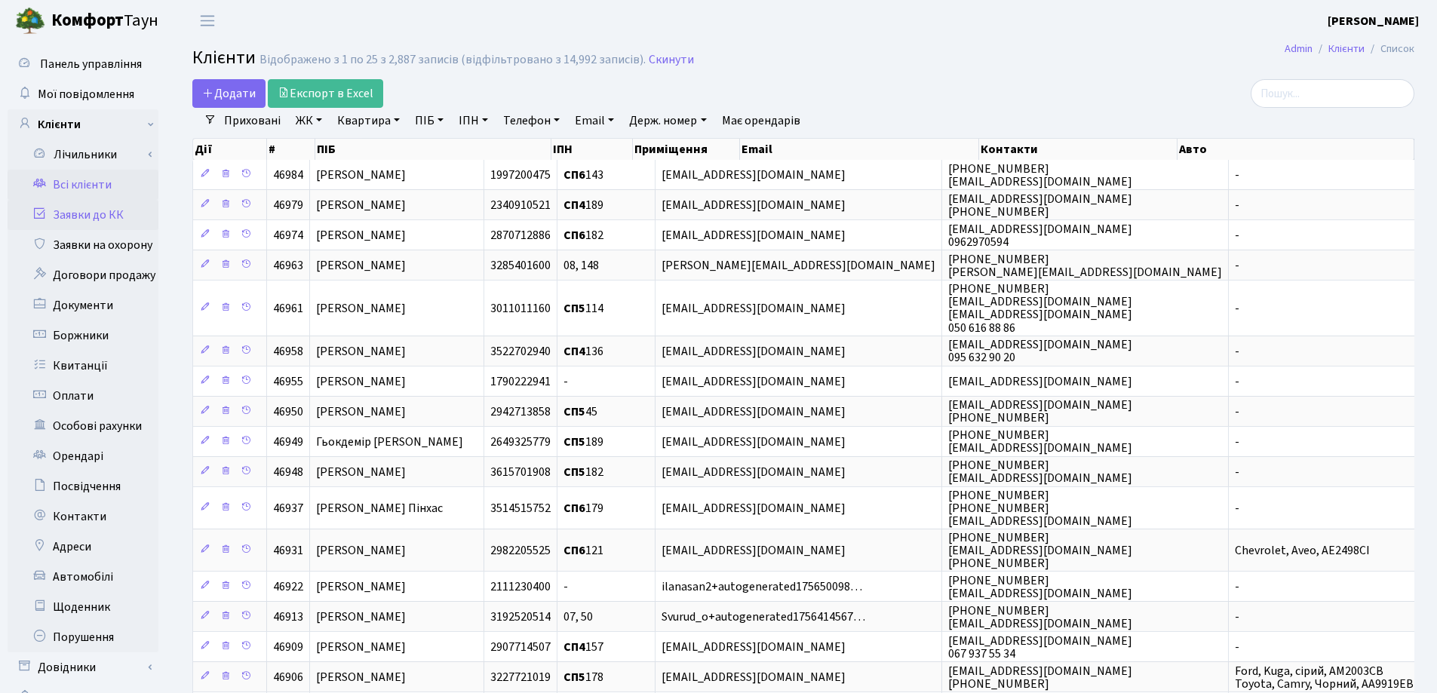
click at [84, 212] on link "Заявки до КК" at bounding box center [83, 215] width 151 height 30
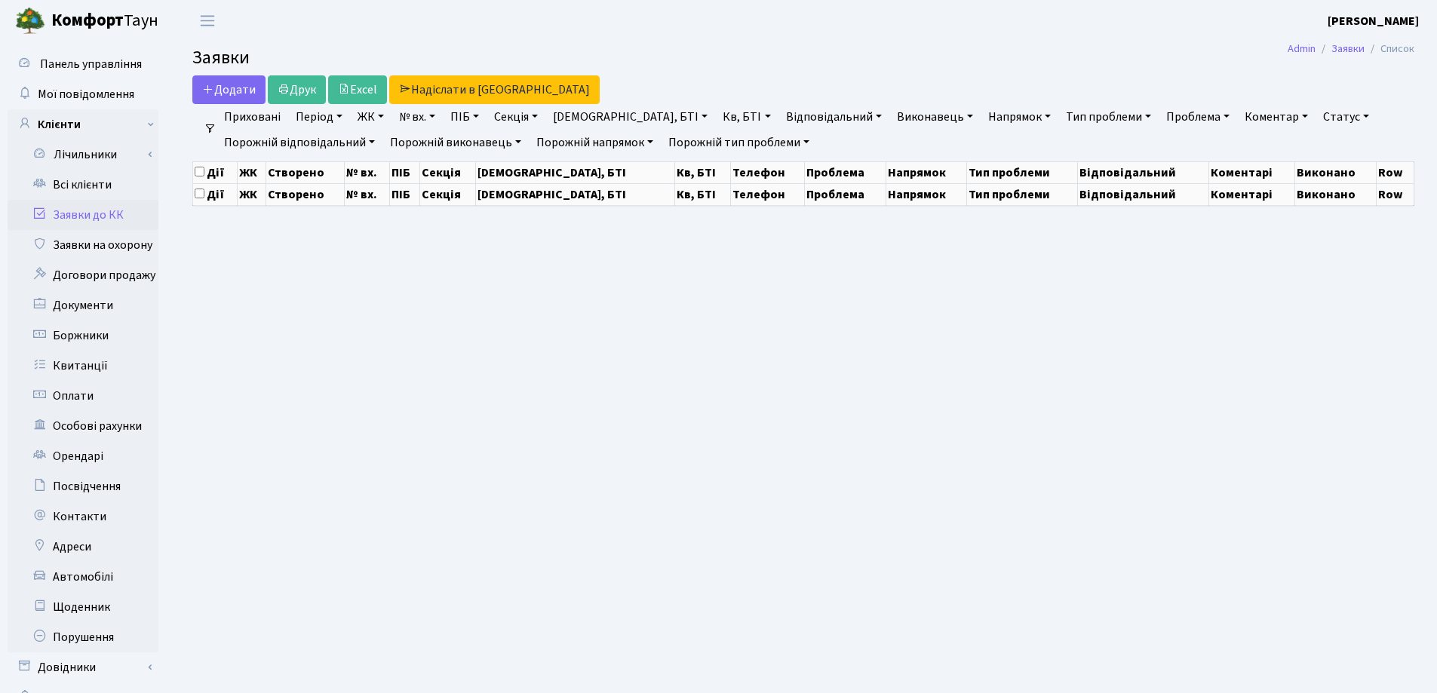
select select "25"
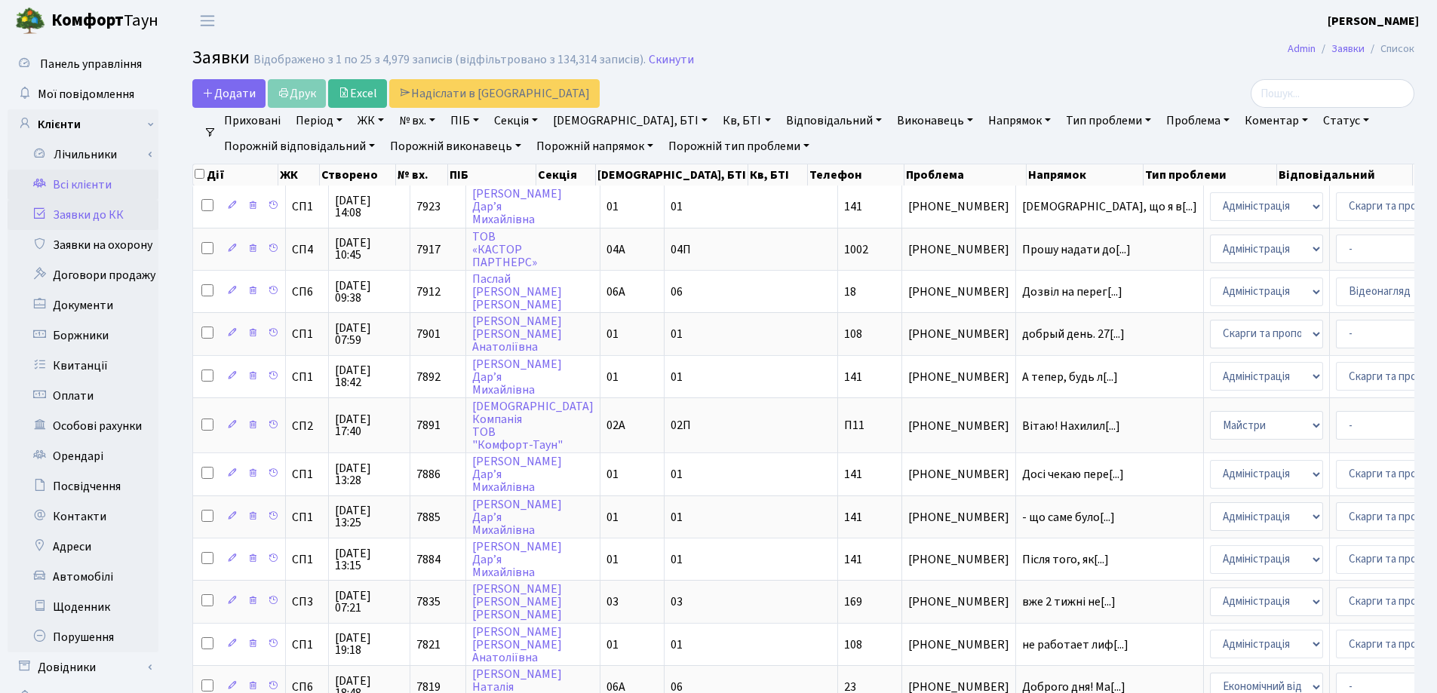
click at [71, 180] on link "Всі клієнти" at bounding box center [83, 185] width 151 height 30
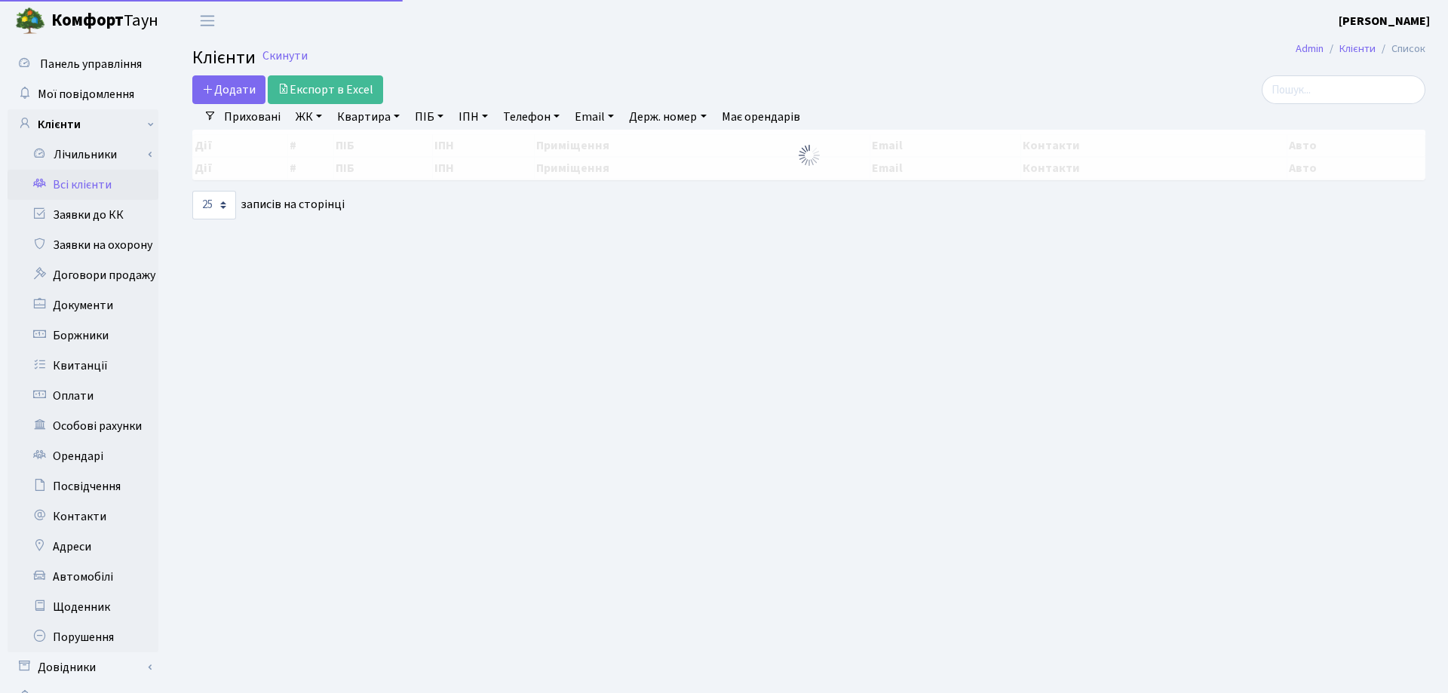
select select "25"
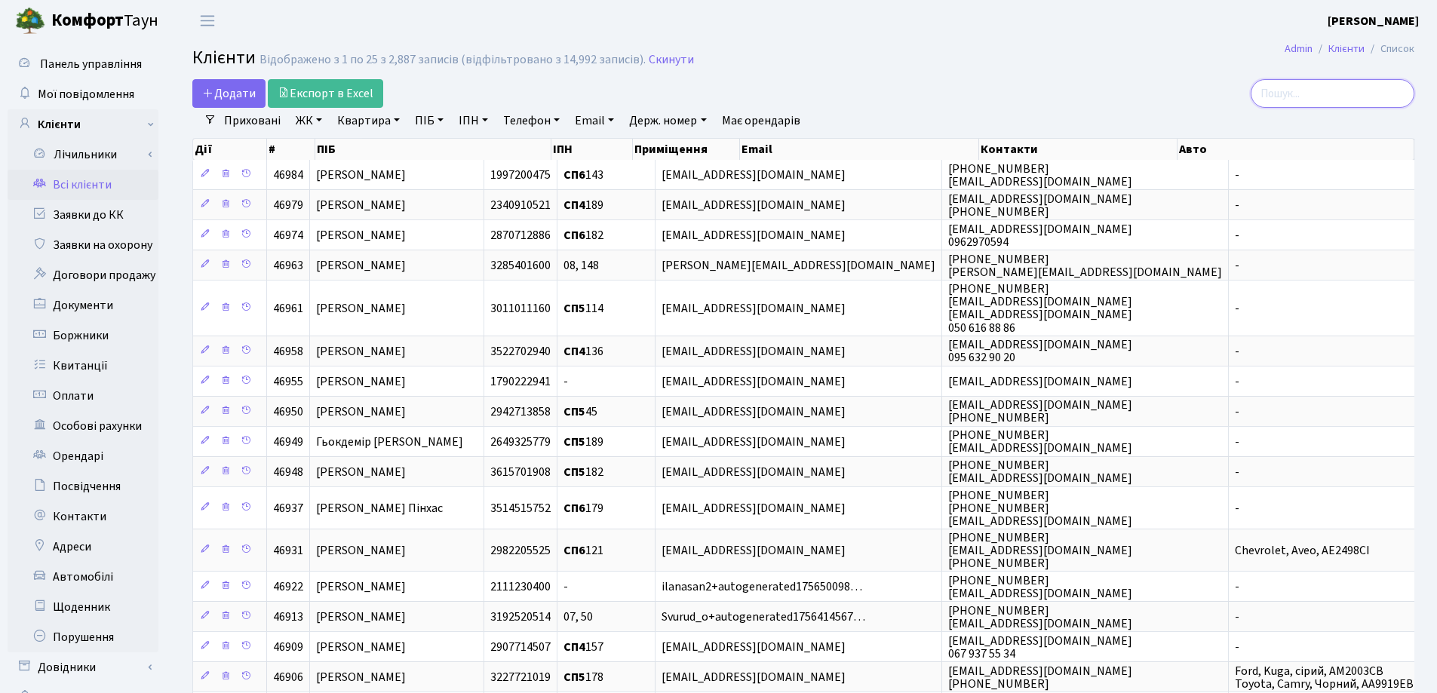
click at [1322, 96] on input "search" at bounding box center [1333, 93] width 164 height 29
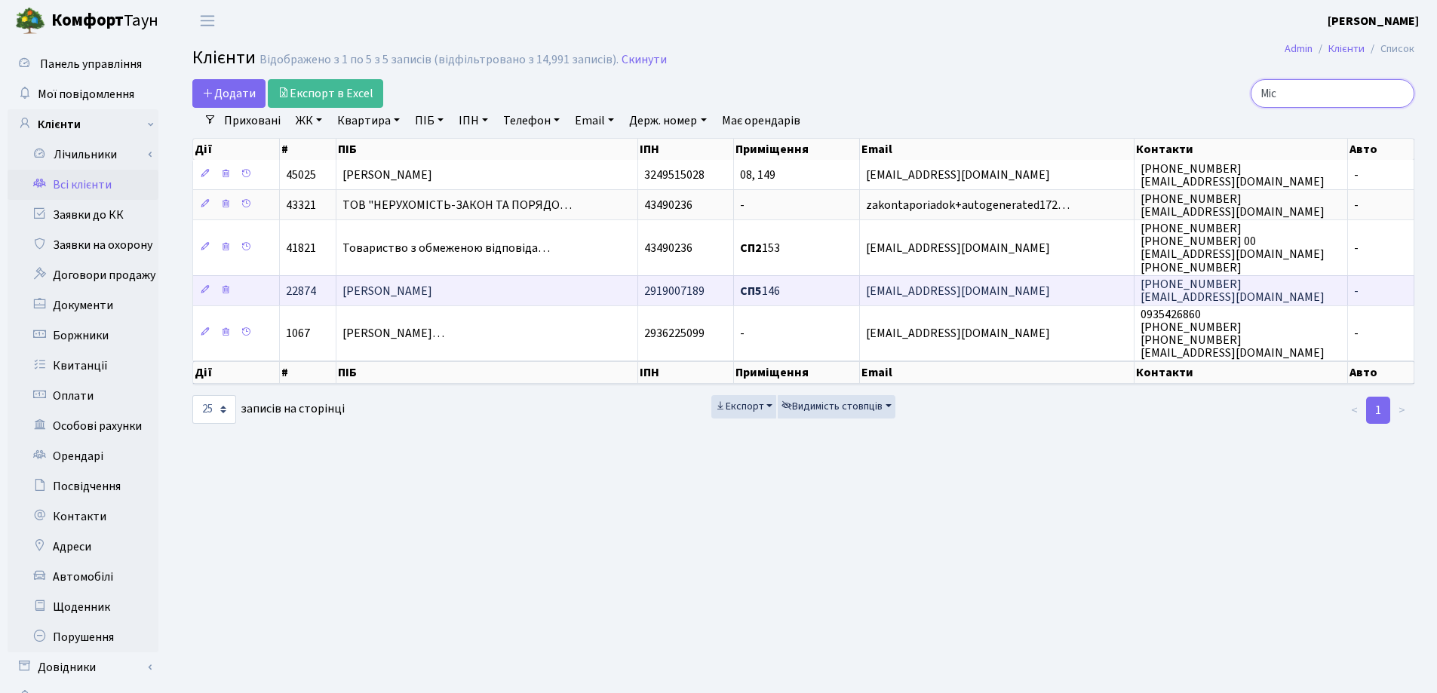
type input "Міс"
click at [432, 283] on span "[PERSON_NAME]" at bounding box center [387, 291] width 90 height 17
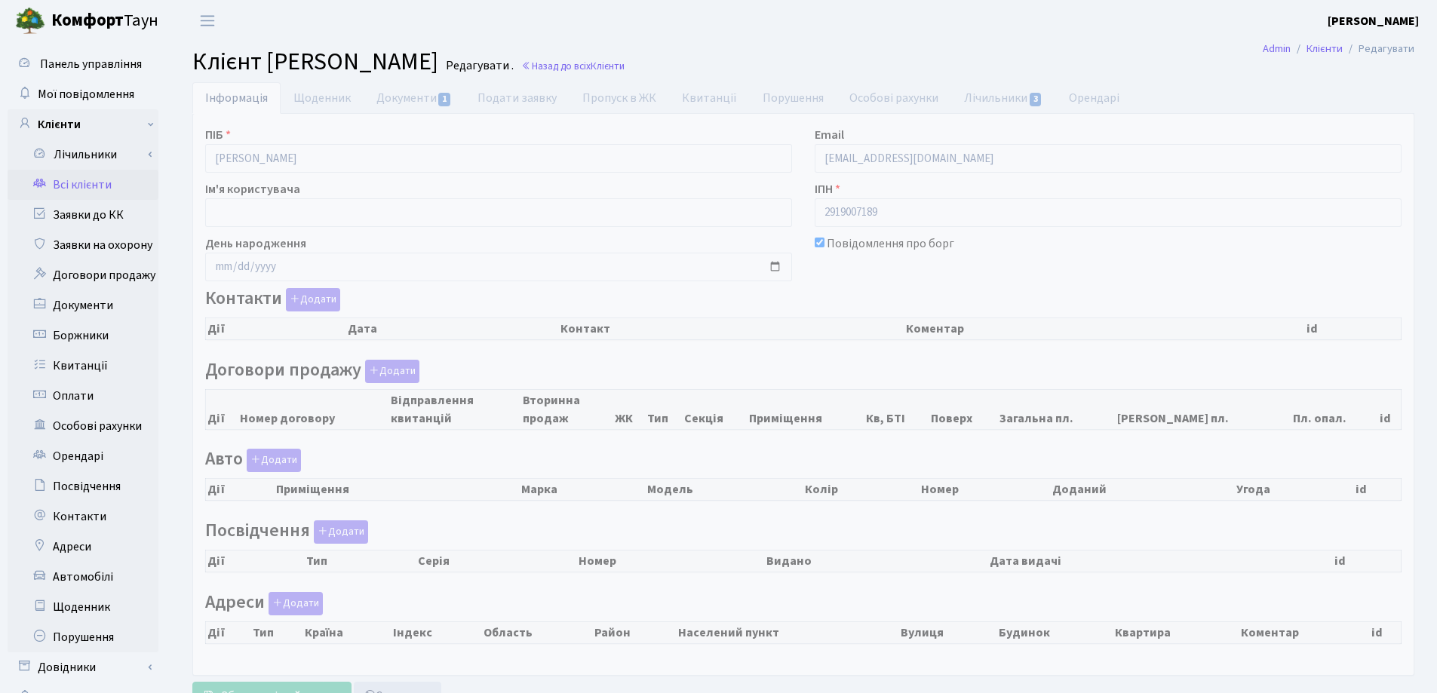
checkbox input "true"
select select "25"
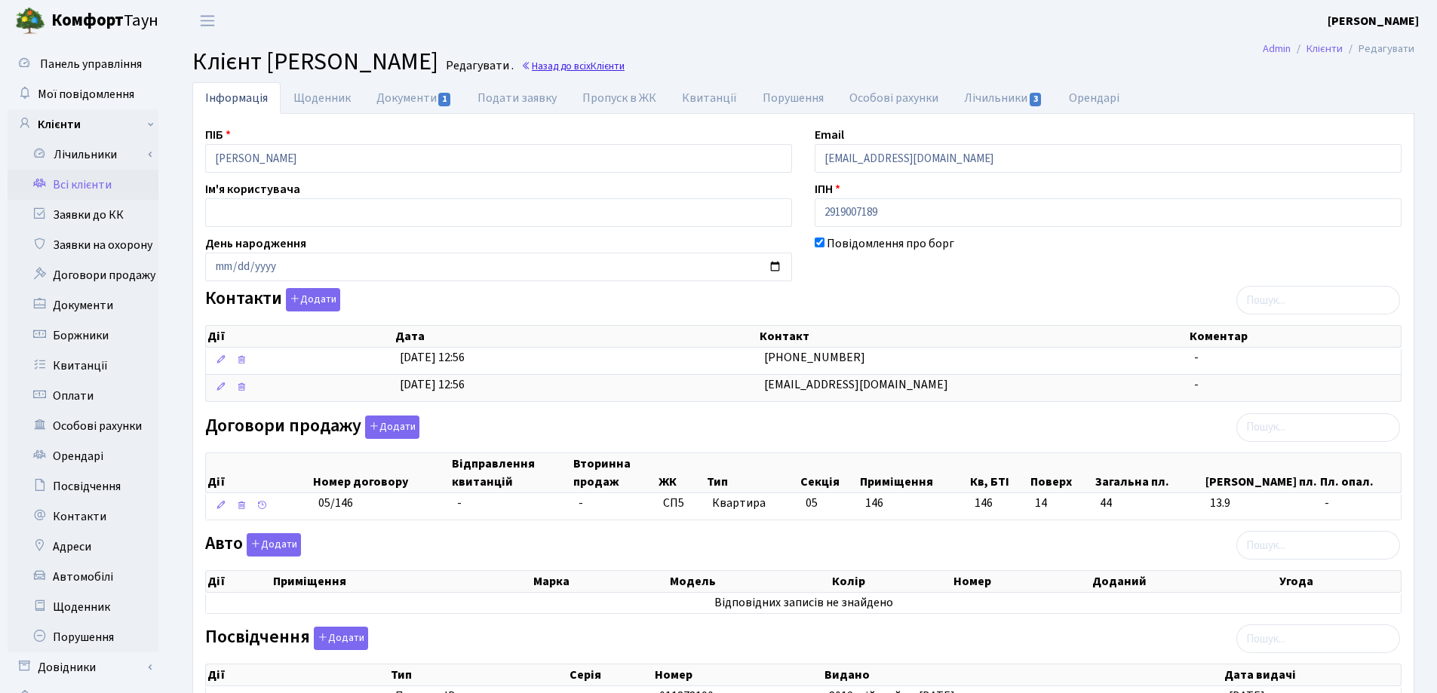
click at [625, 68] on link "Назад до всіх Клієнти" at bounding box center [572, 66] width 103 height 14
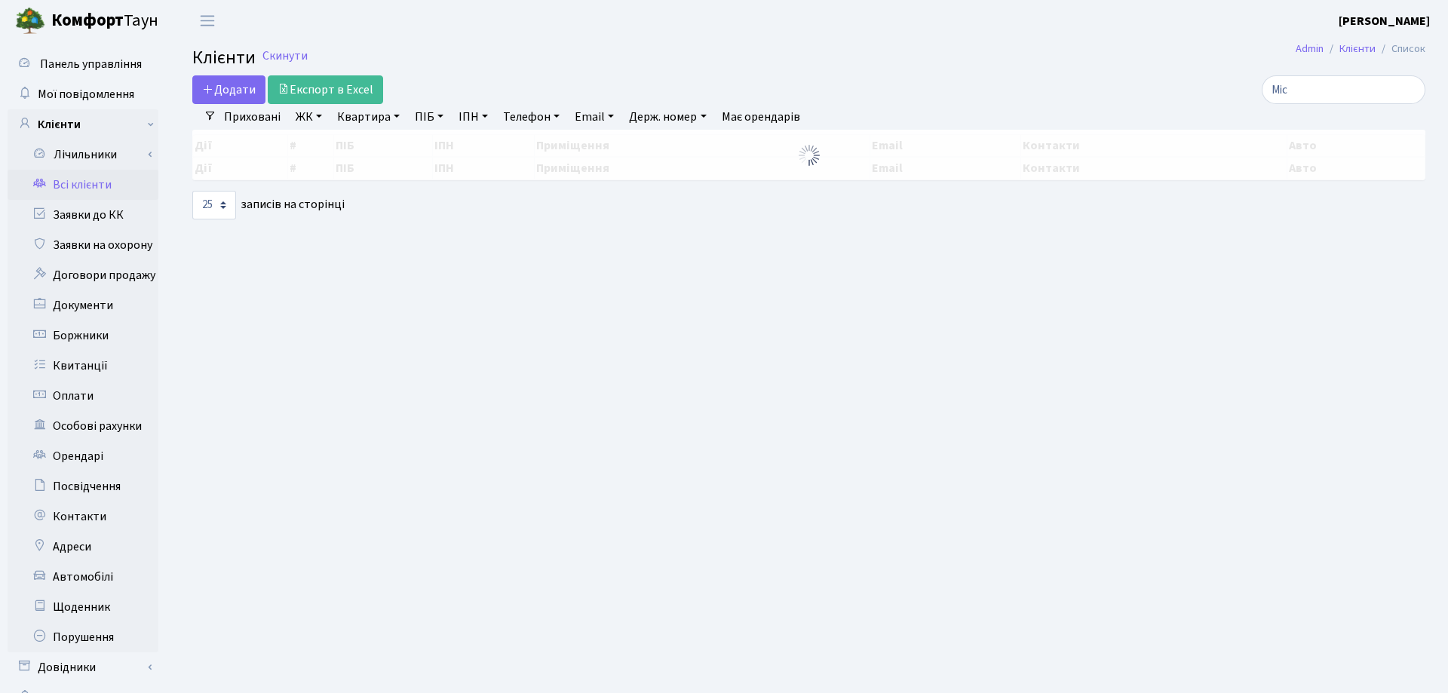
select select "25"
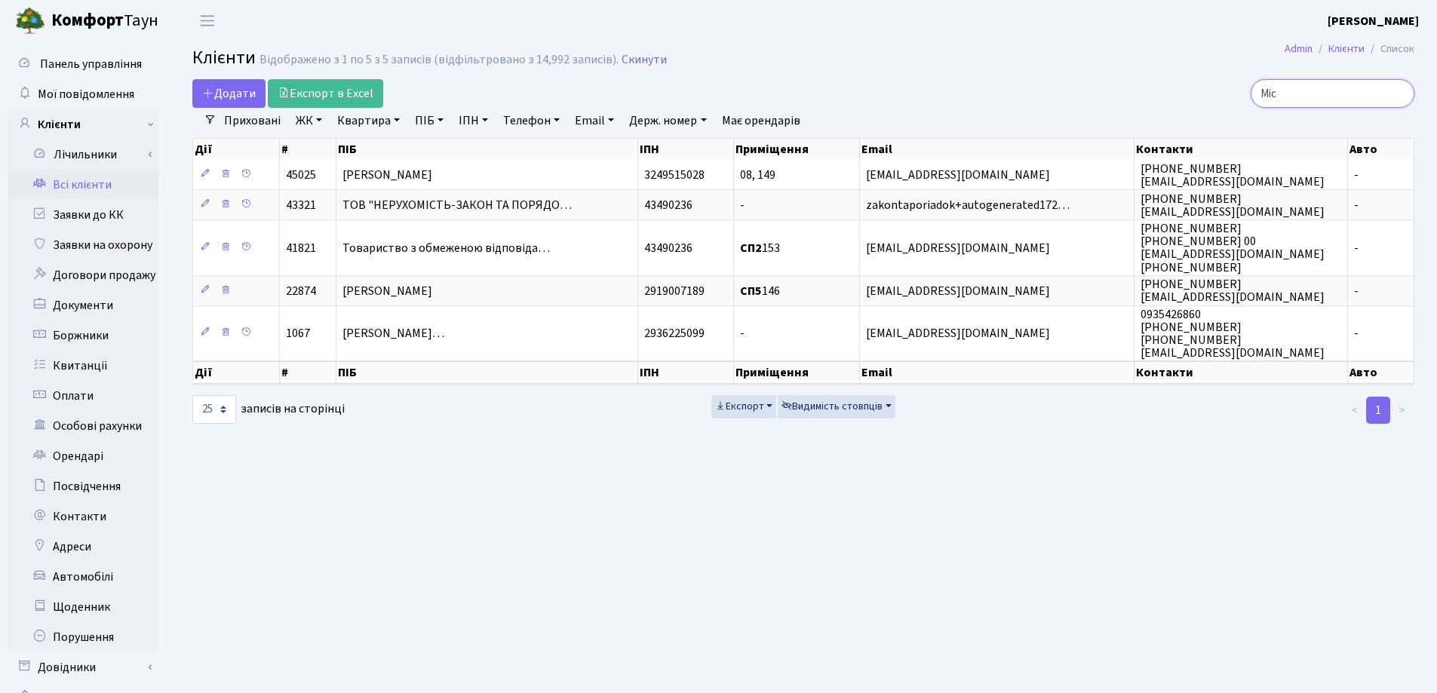
click at [1399, 91] on input "Міс" at bounding box center [1333, 93] width 164 height 29
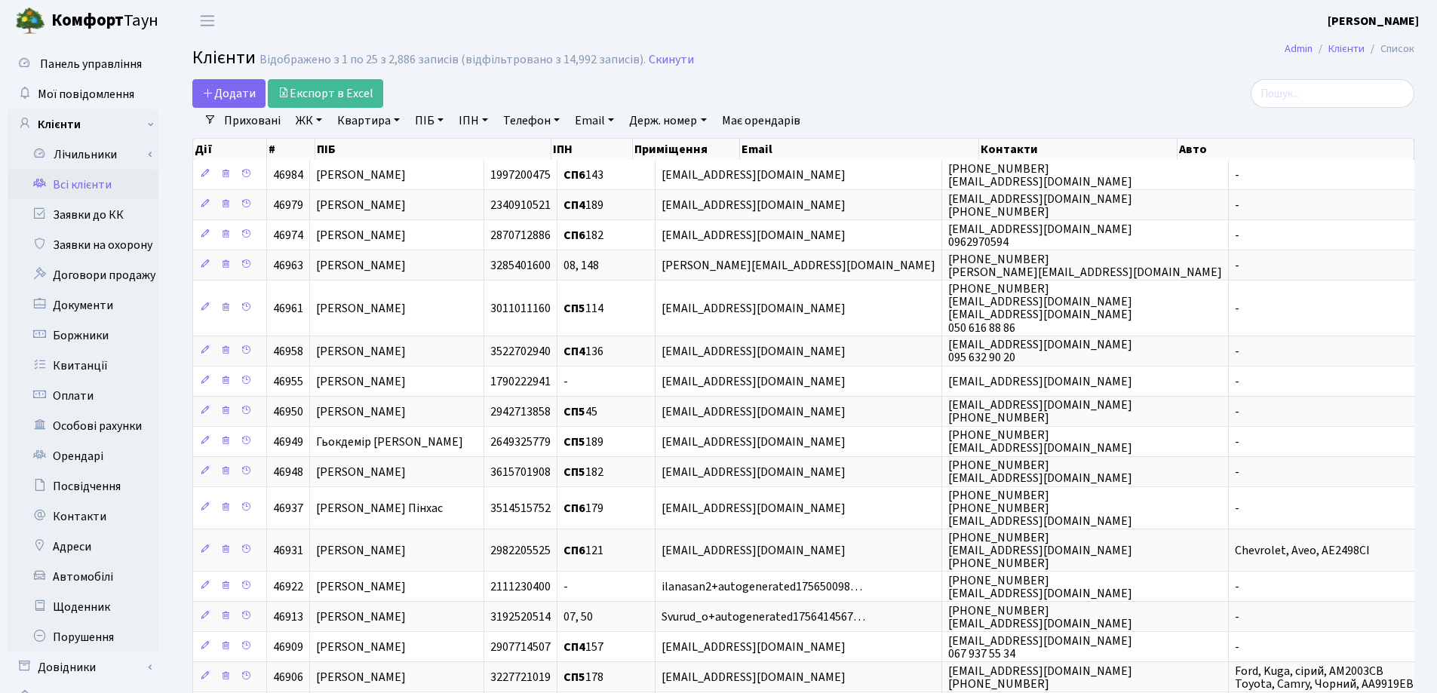
click at [401, 121] on link "Квартира" at bounding box center [368, 121] width 75 height 26
type input "190"
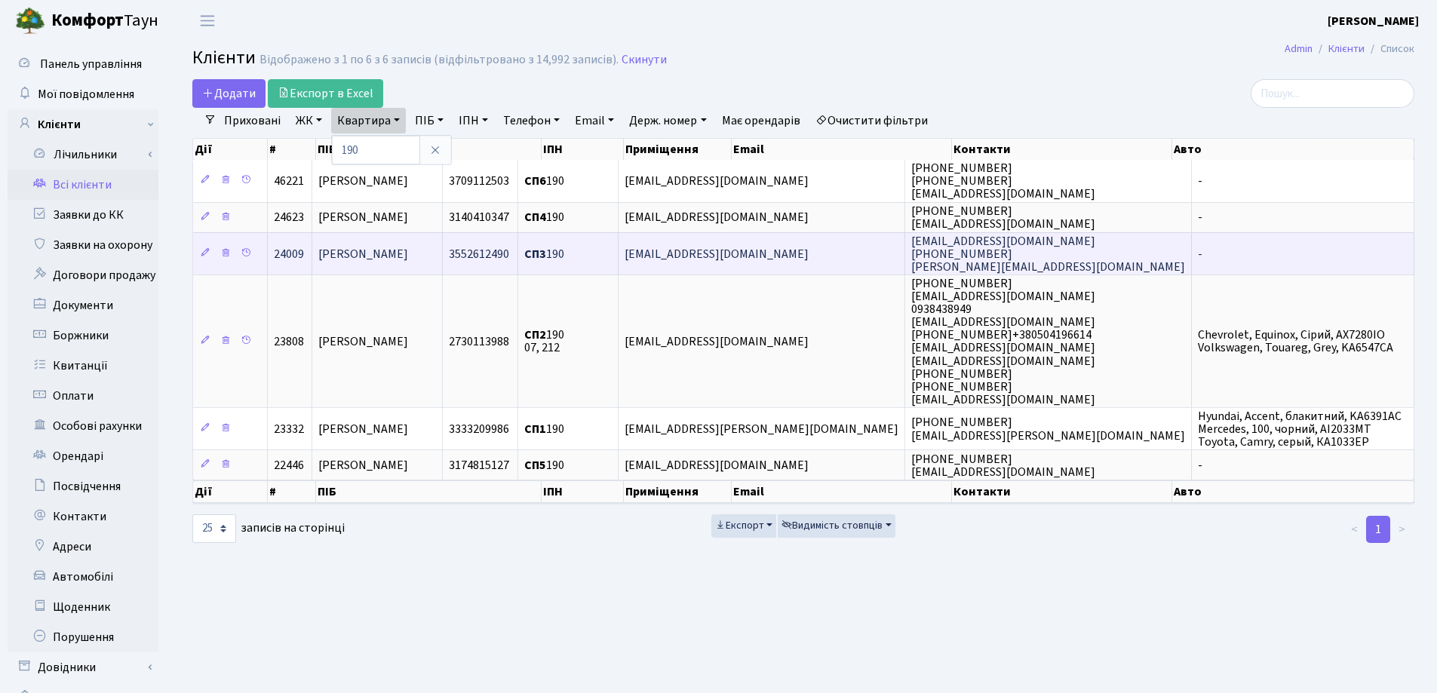
click at [408, 256] on span "Касмі Аркадій Ілічевич" at bounding box center [363, 254] width 90 height 17
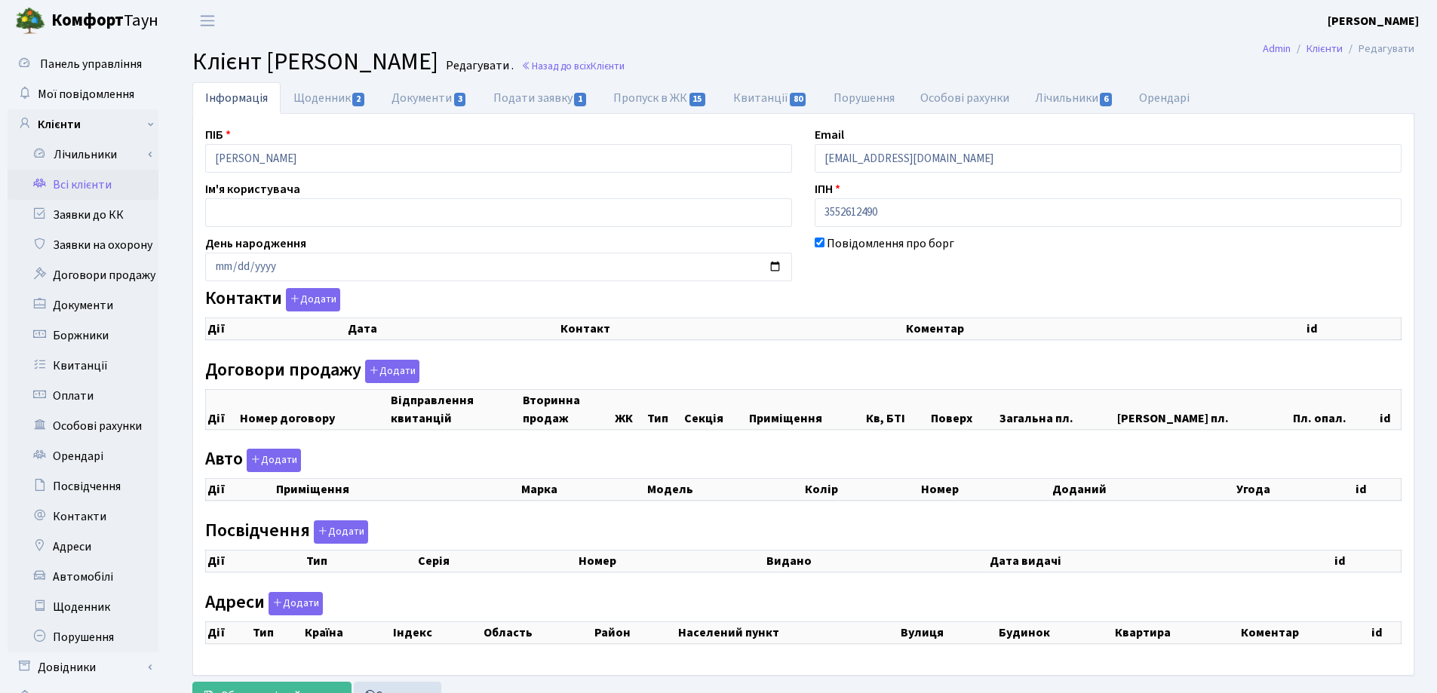
checkbox input "true"
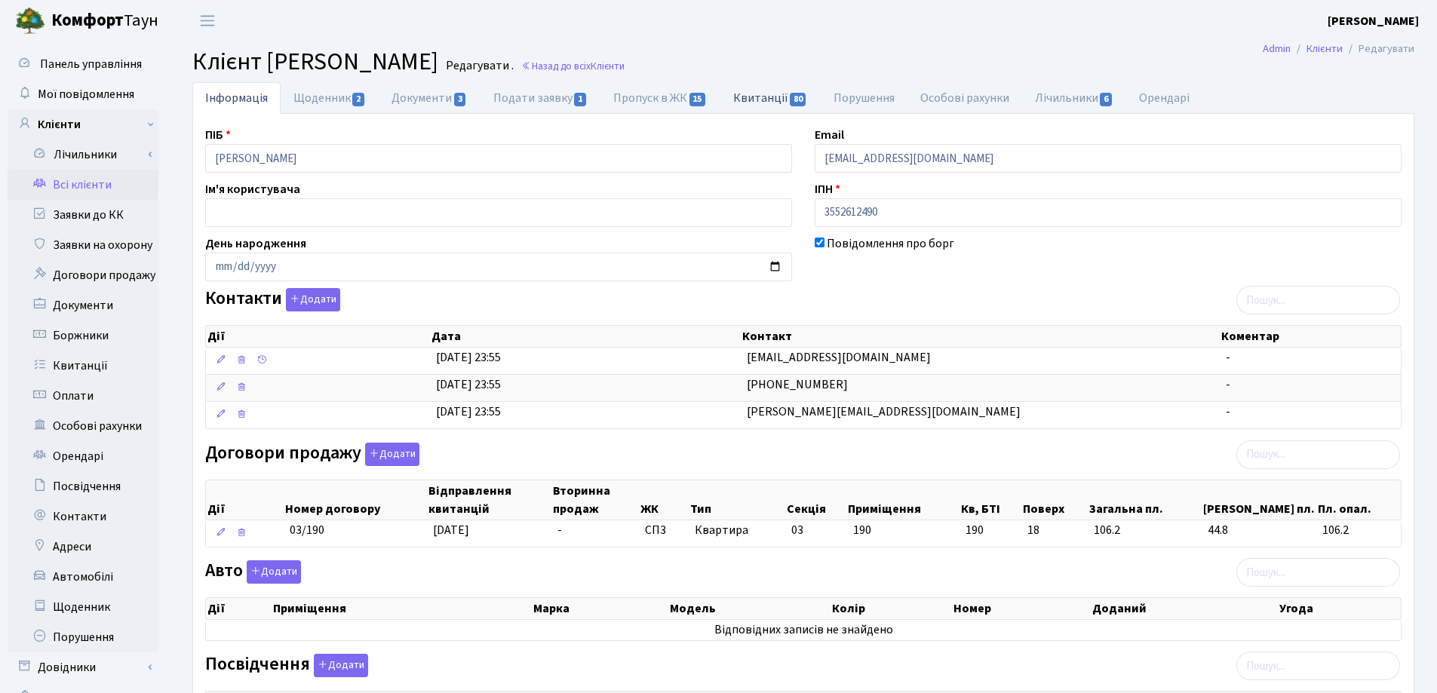
click at [748, 99] on link "Квитанції 80" at bounding box center [770, 97] width 100 height 31
select select "25"
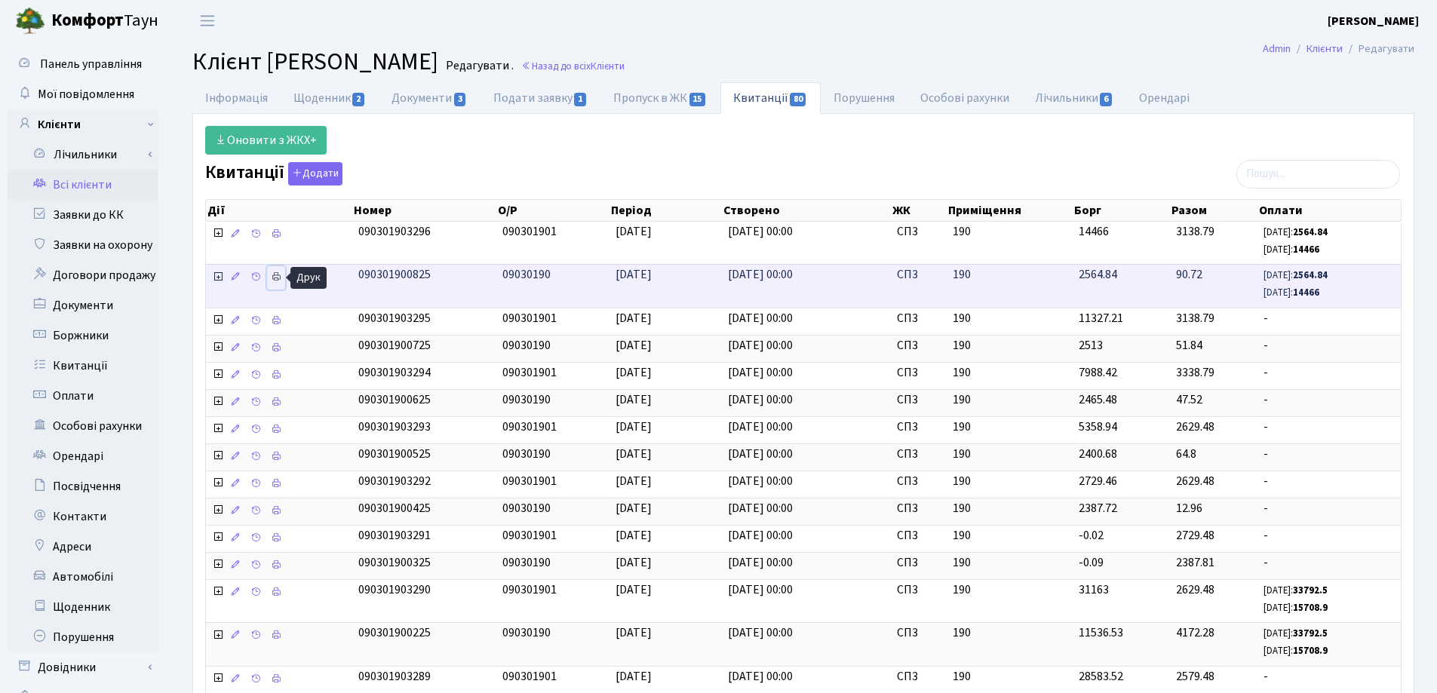
click at [280, 275] on icon at bounding box center [276, 277] width 11 height 11
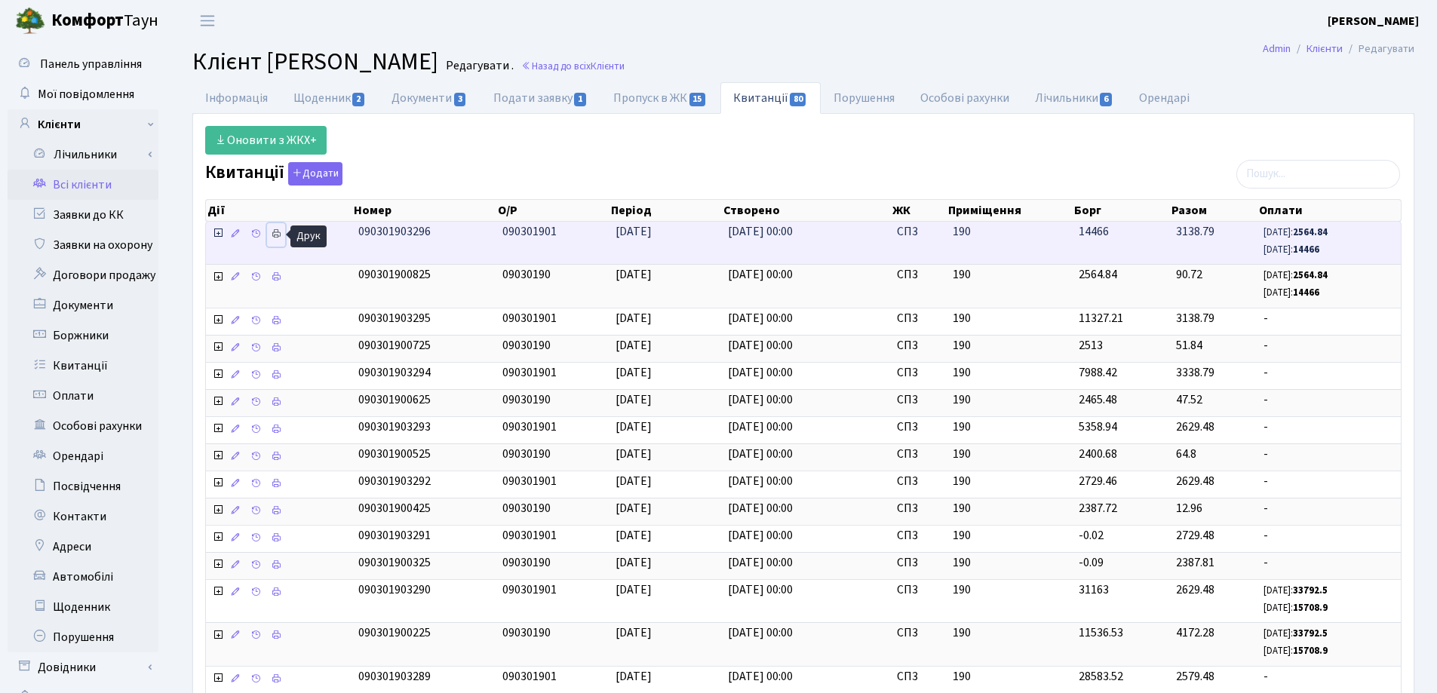
click at [273, 232] on icon at bounding box center [276, 234] width 11 height 11
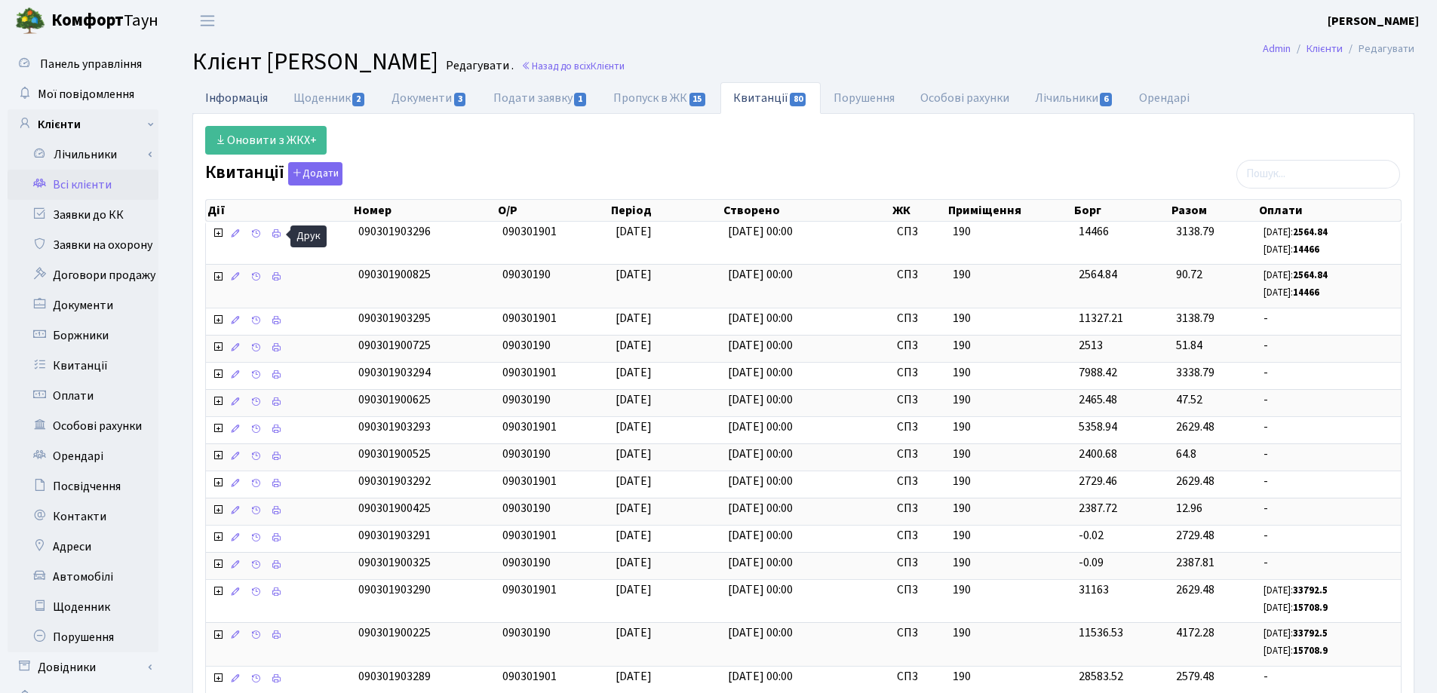
click at [226, 100] on link "Інформація" at bounding box center [236, 97] width 88 height 31
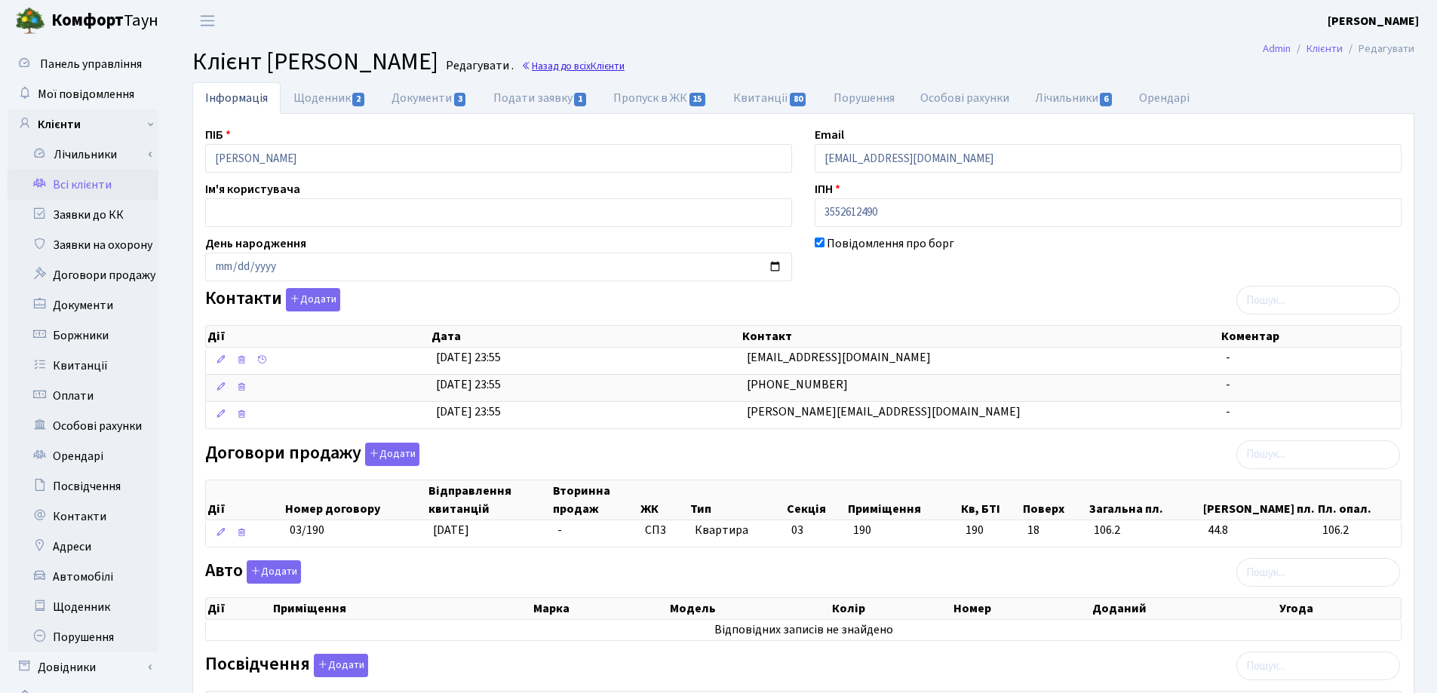
click at [625, 69] on link "Назад до всіх Клієнти" at bounding box center [572, 66] width 103 height 14
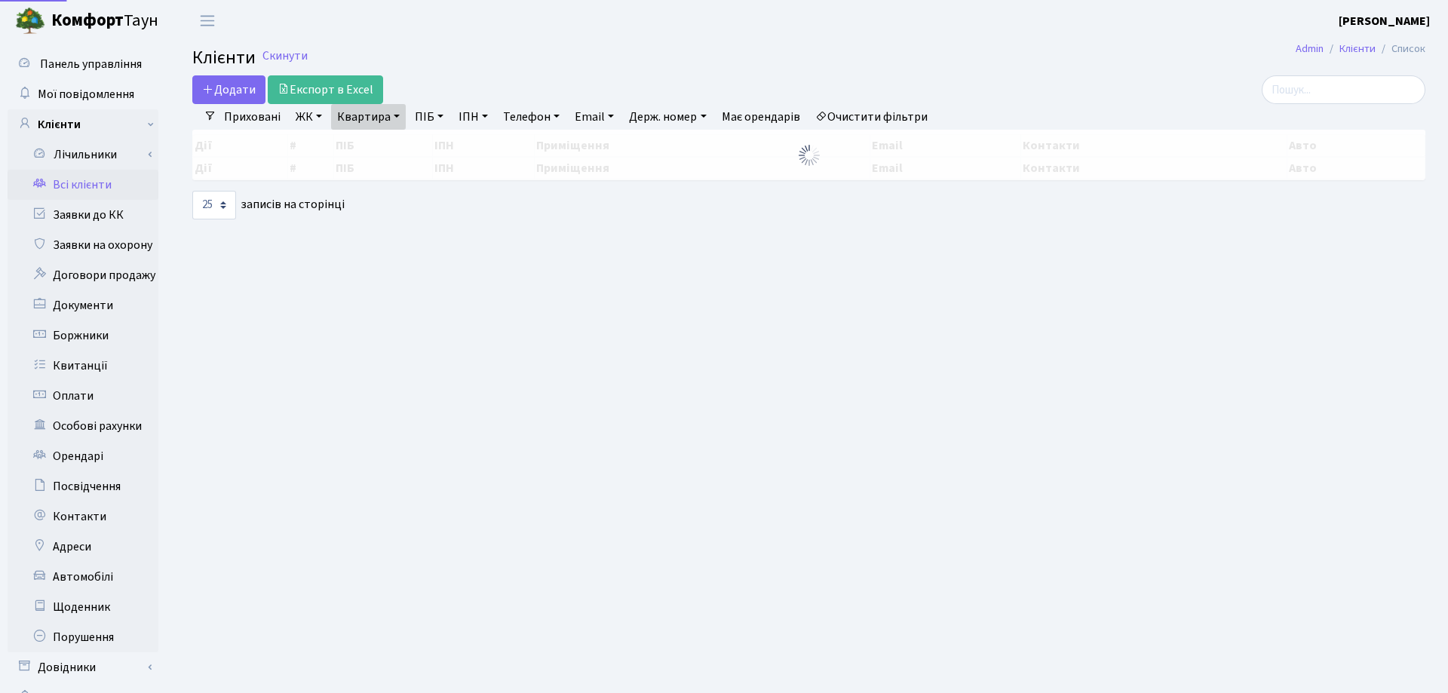
select select "25"
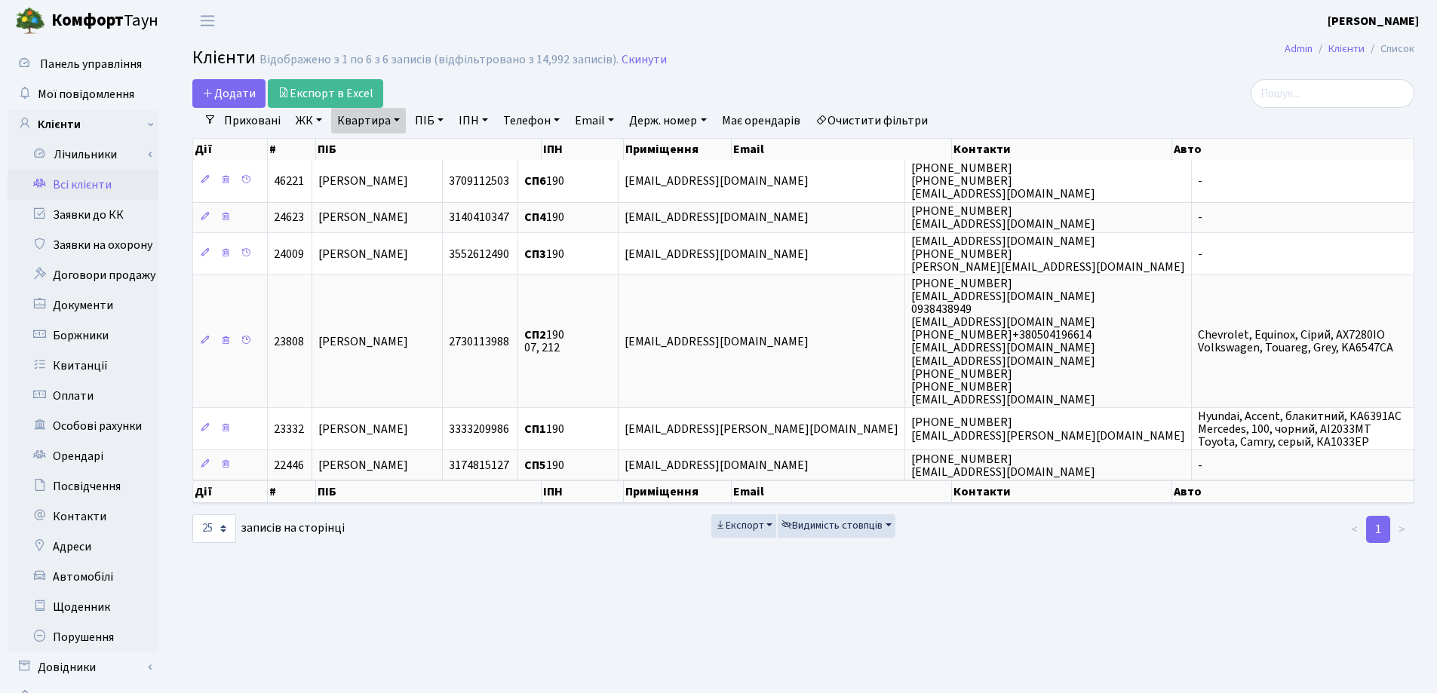
click at [399, 119] on link "Квартира" at bounding box center [368, 121] width 75 height 26
click at [398, 148] on input "190" at bounding box center [376, 150] width 88 height 29
type input "11"
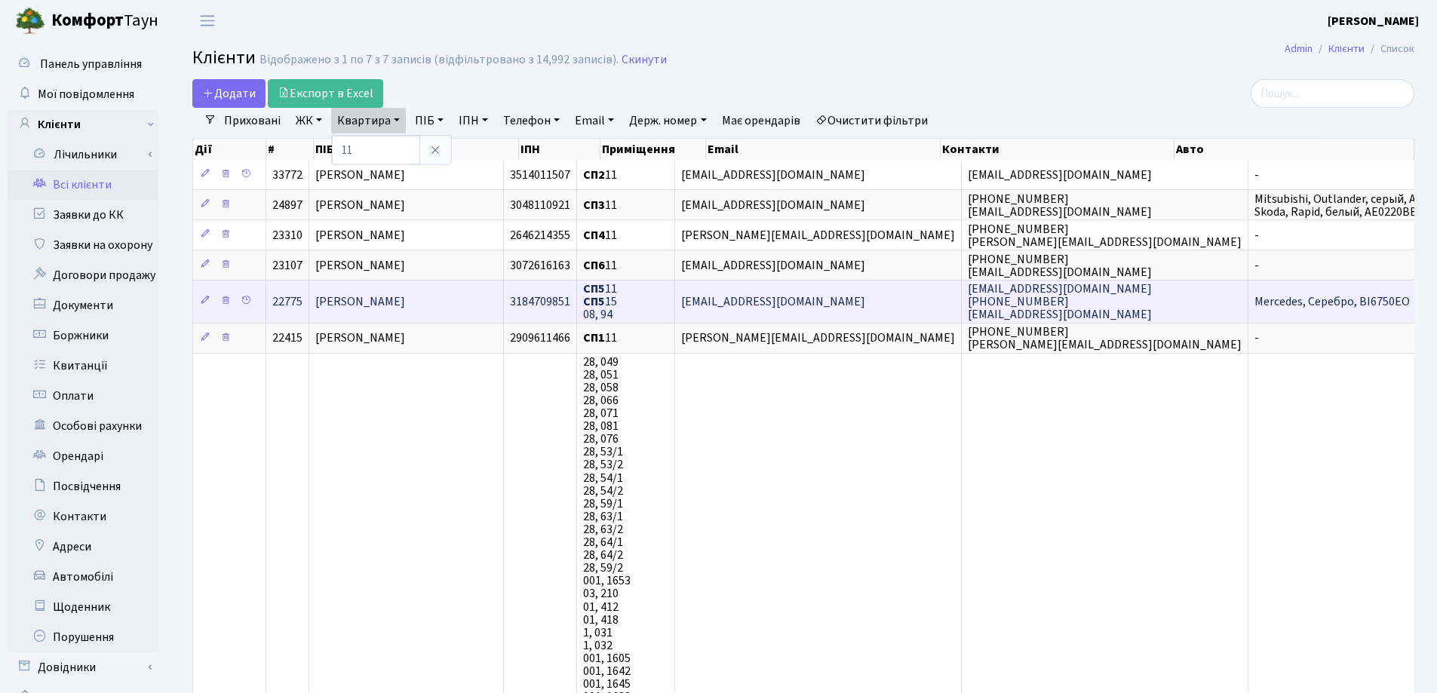
click at [405, 295] on span "[PERSON_NAME]" at bounding box center [360, 301] width 90 height 17
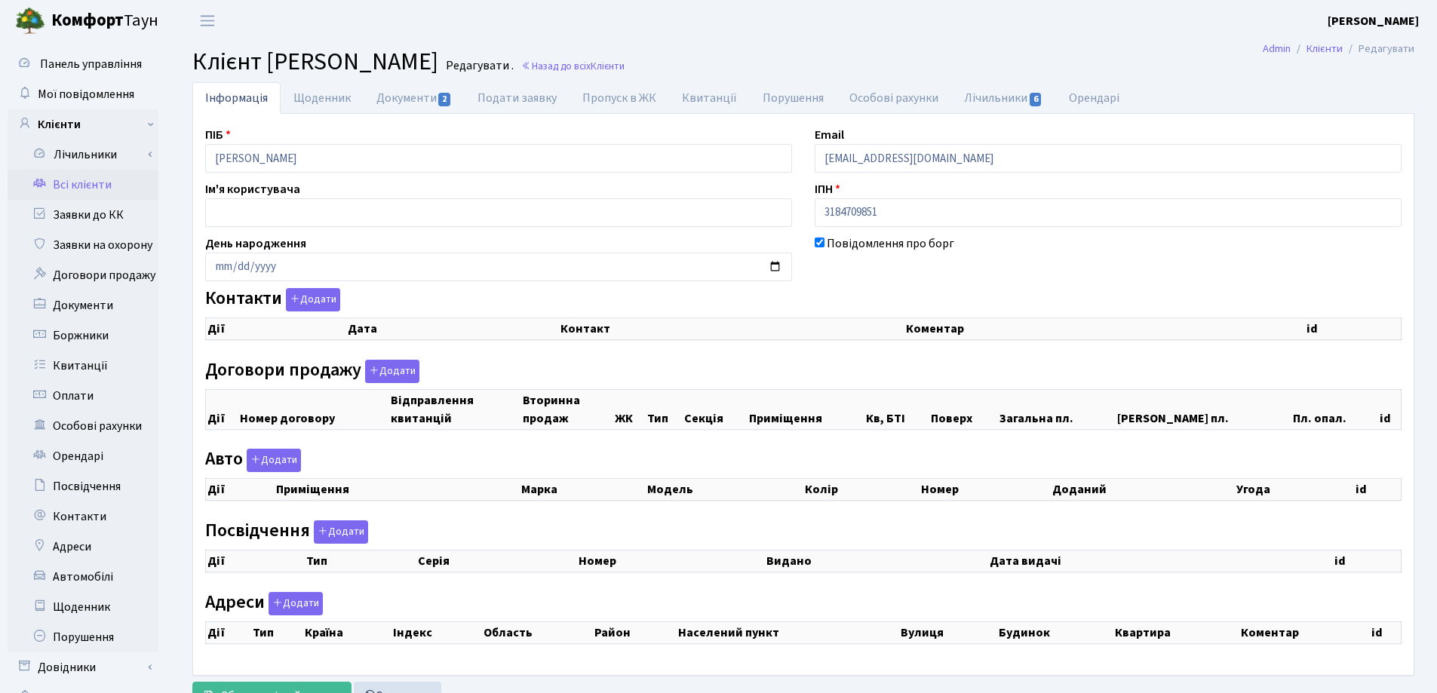
select select "25"
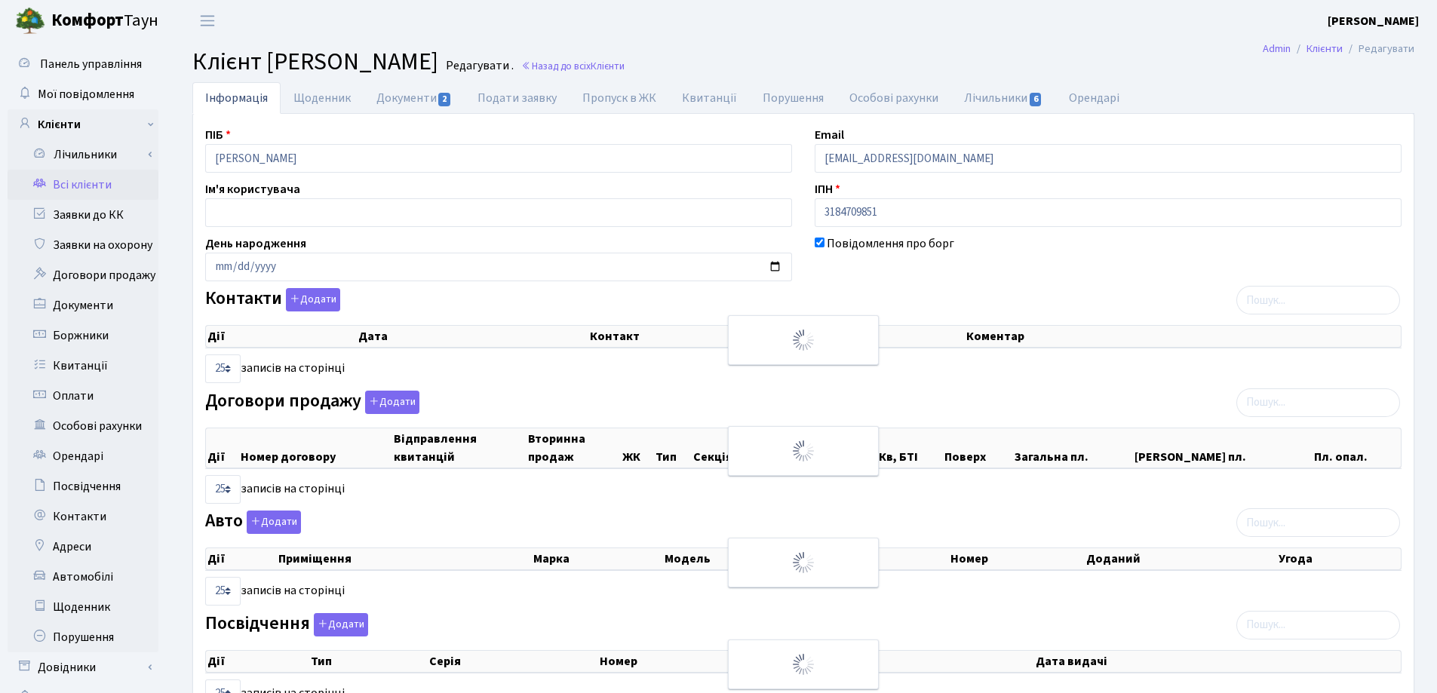
checkbox input "true"
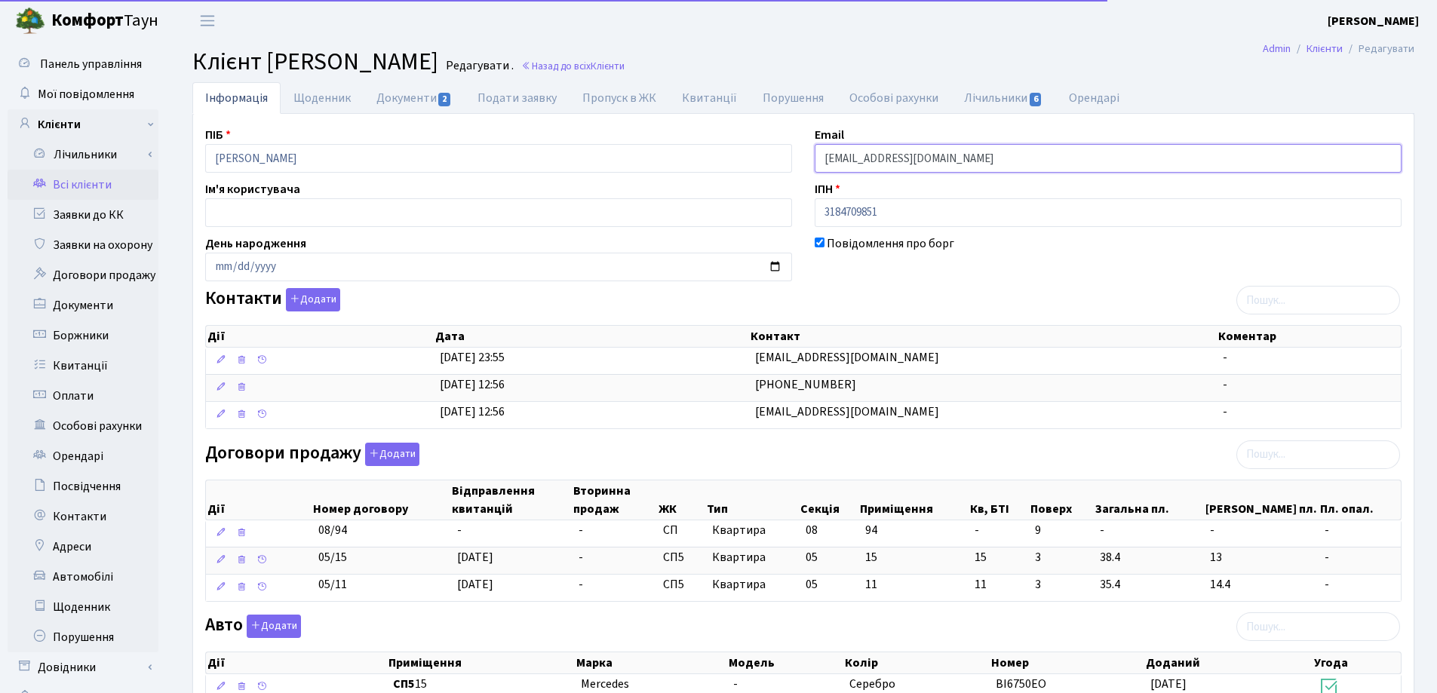
drag, startPoint x: 976, startPoint y: 162, endPoint x: 795, endPoint y: 172, distance: 181.3
click at [790, 173] on div "ПІБ Дементьєв Єгор Вікторович Email vellgodema22@gmail.com Ім'я користувача ІПН…" at bounding box center [803, 630] width 1219 height 1008
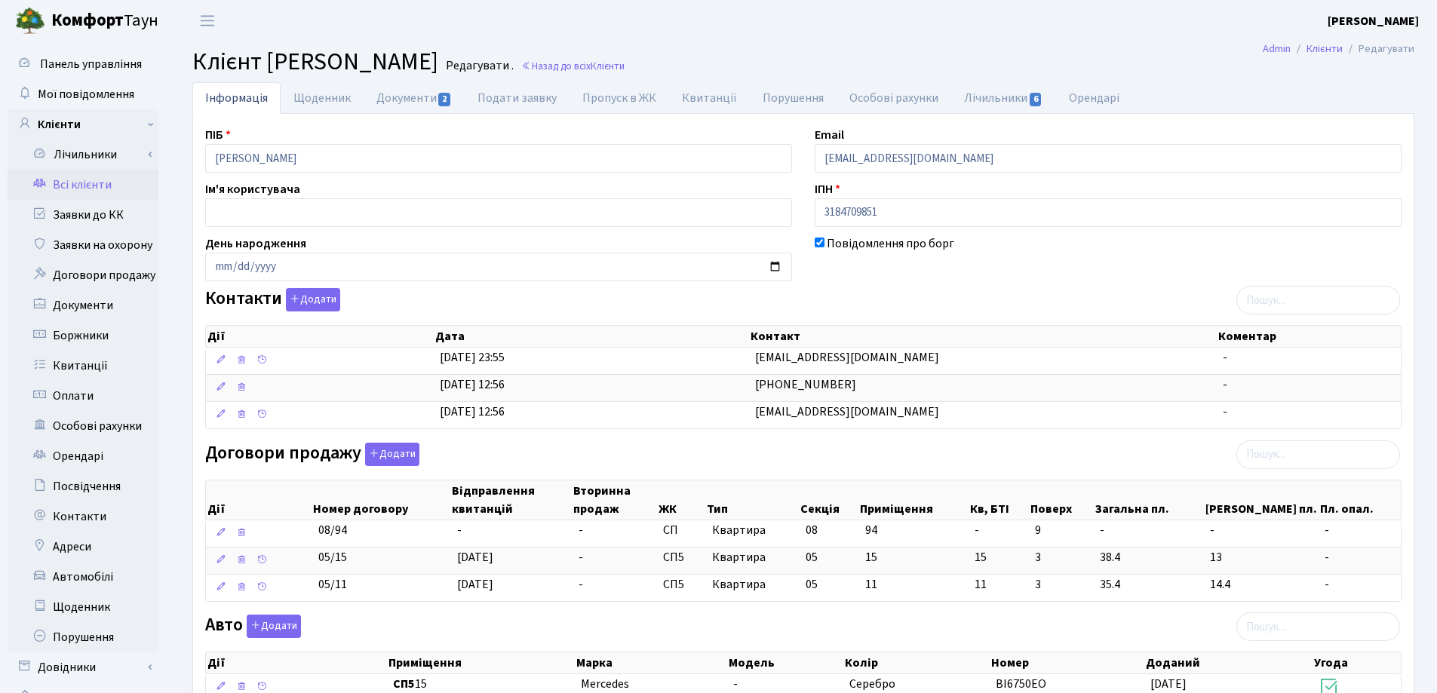
click at [931, 41] on header "Комфорт Таун Лоскутова В. С. Мій обліковий запис Вийти" at bounding box center [718, 20] width 1437 height 41
click at [625, 63] on link "Назад до всіх Клієнти" at bounding box center [572, 66] width 103 height 14
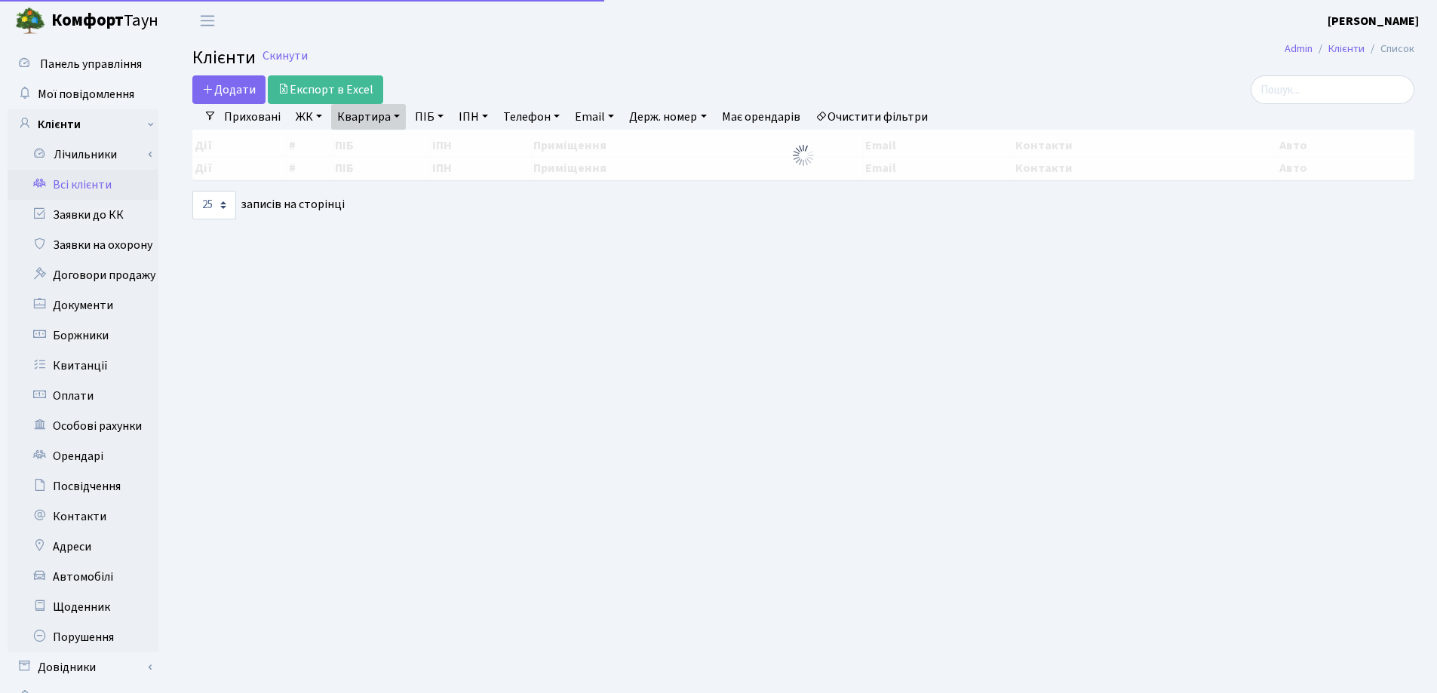
select select "25"
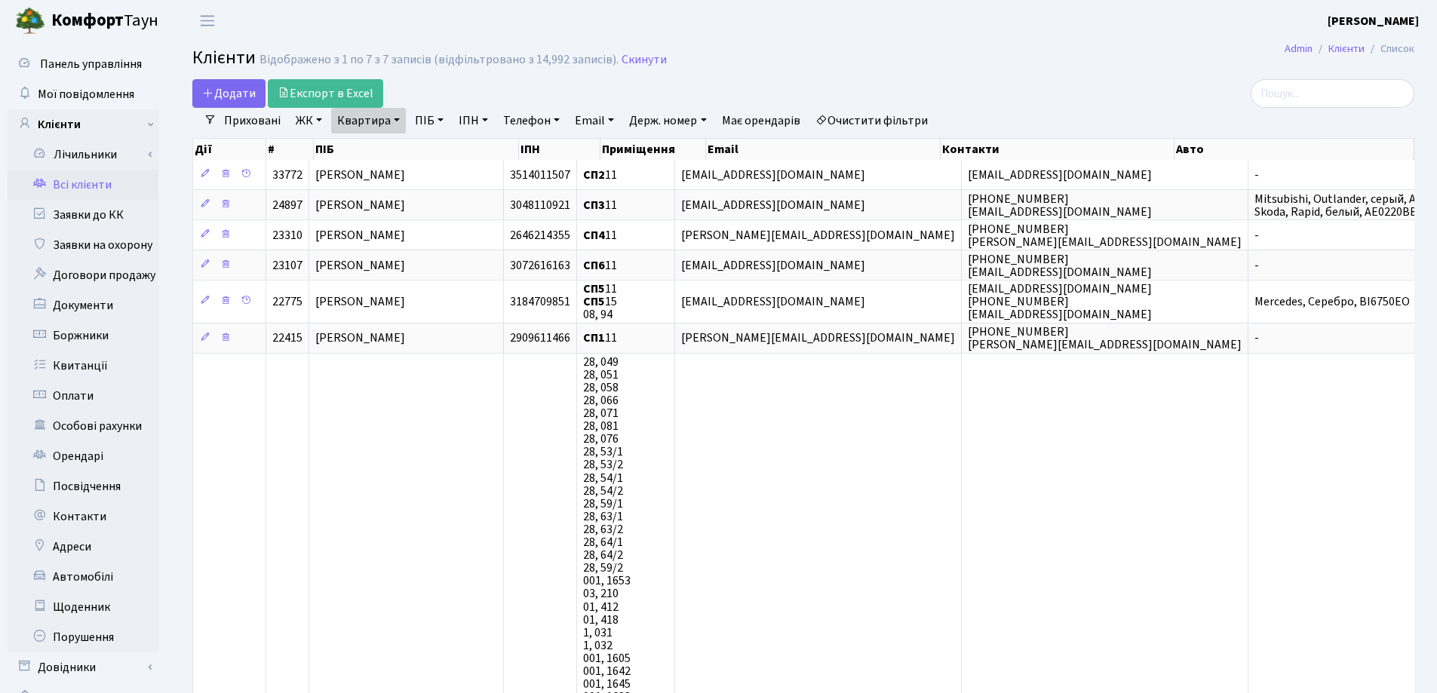
click at [401, 118] on link "Квартира" at bounding box center [368, 121] width 75 height 26
click at [437, 152] on icon at bounding box center [435, 150] width 12 height 12
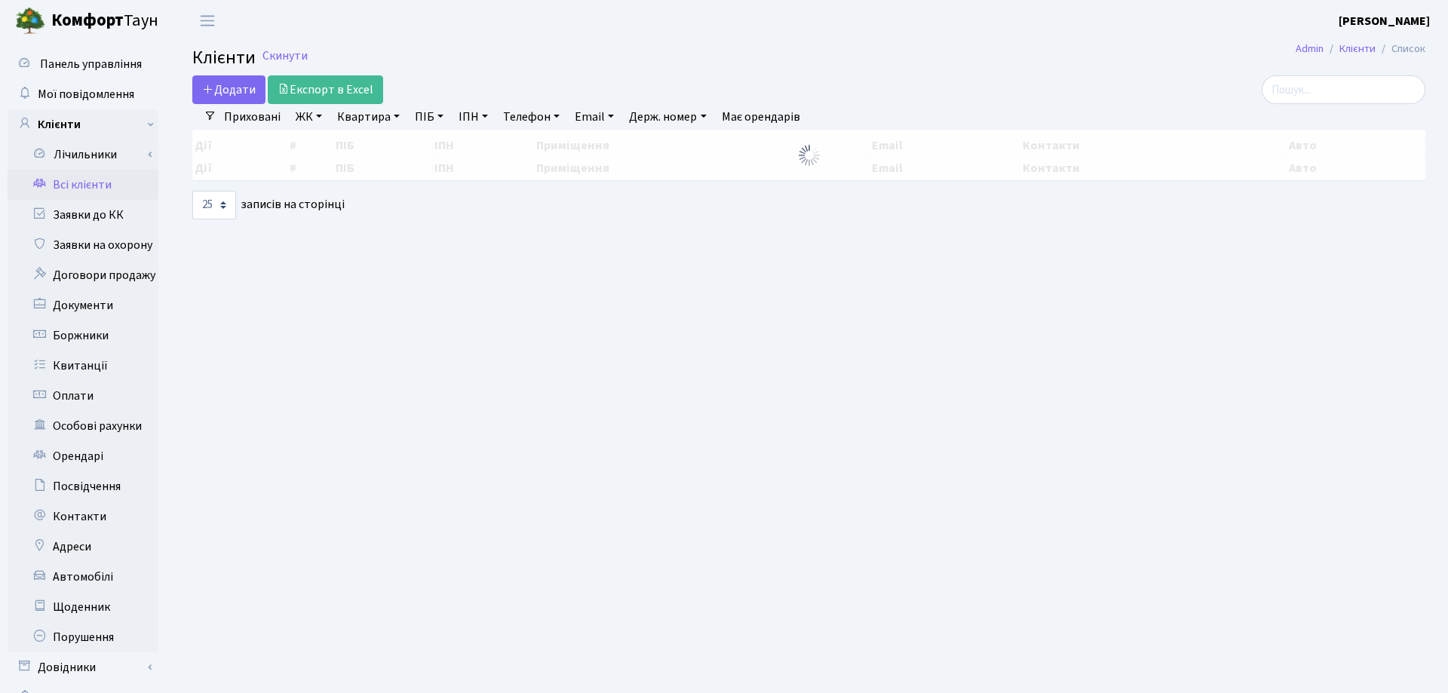
select select "25"
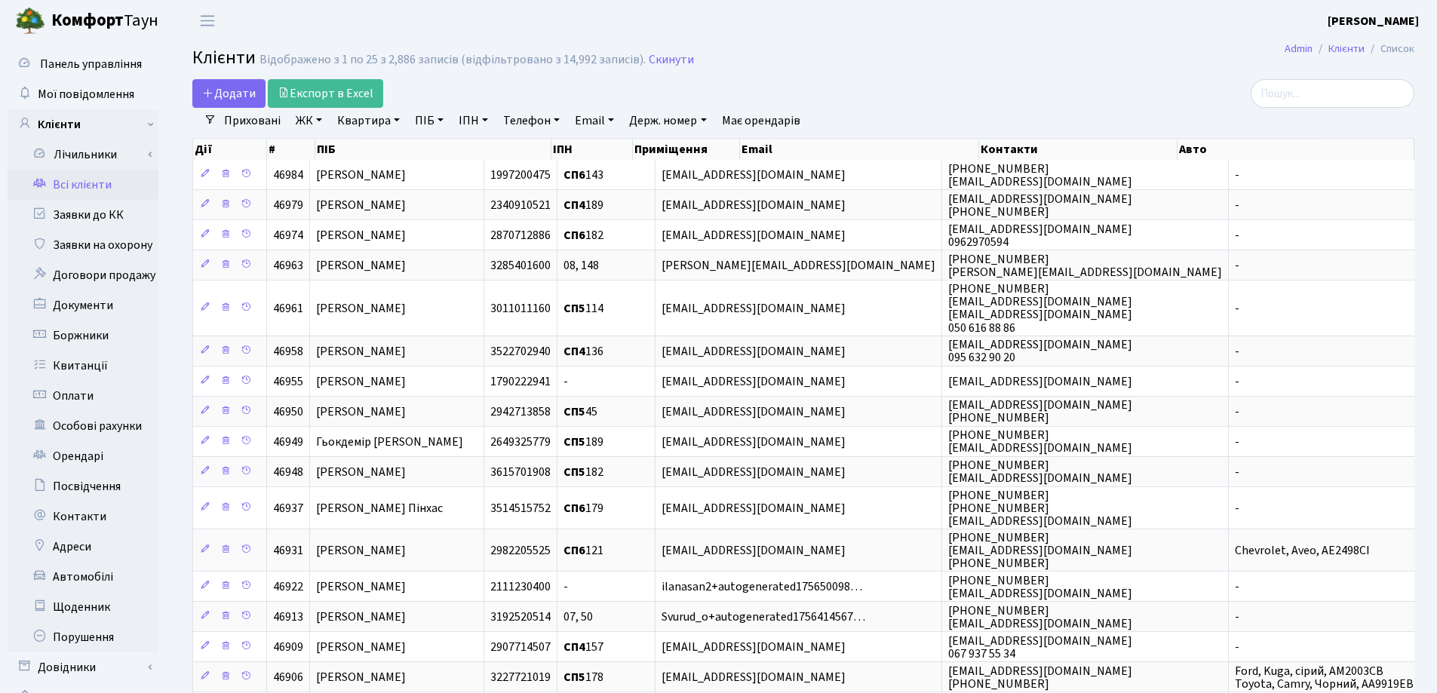
click at [396, 118] on link "Квартира" at bounding box center [368, 121] width 75 height 26
type input "61"
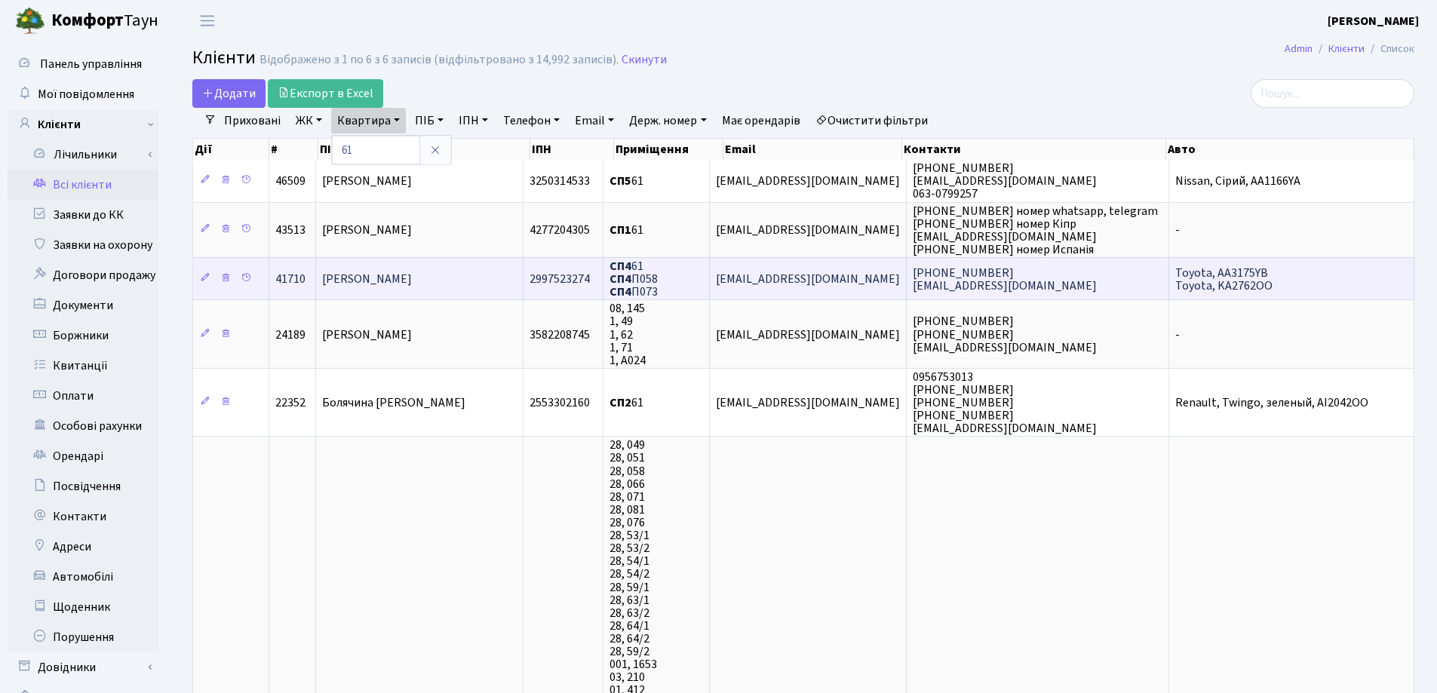
click at [412, 276] on span "[PERSON_NAME]" at bounding box center [367, 279] width 90 height 17
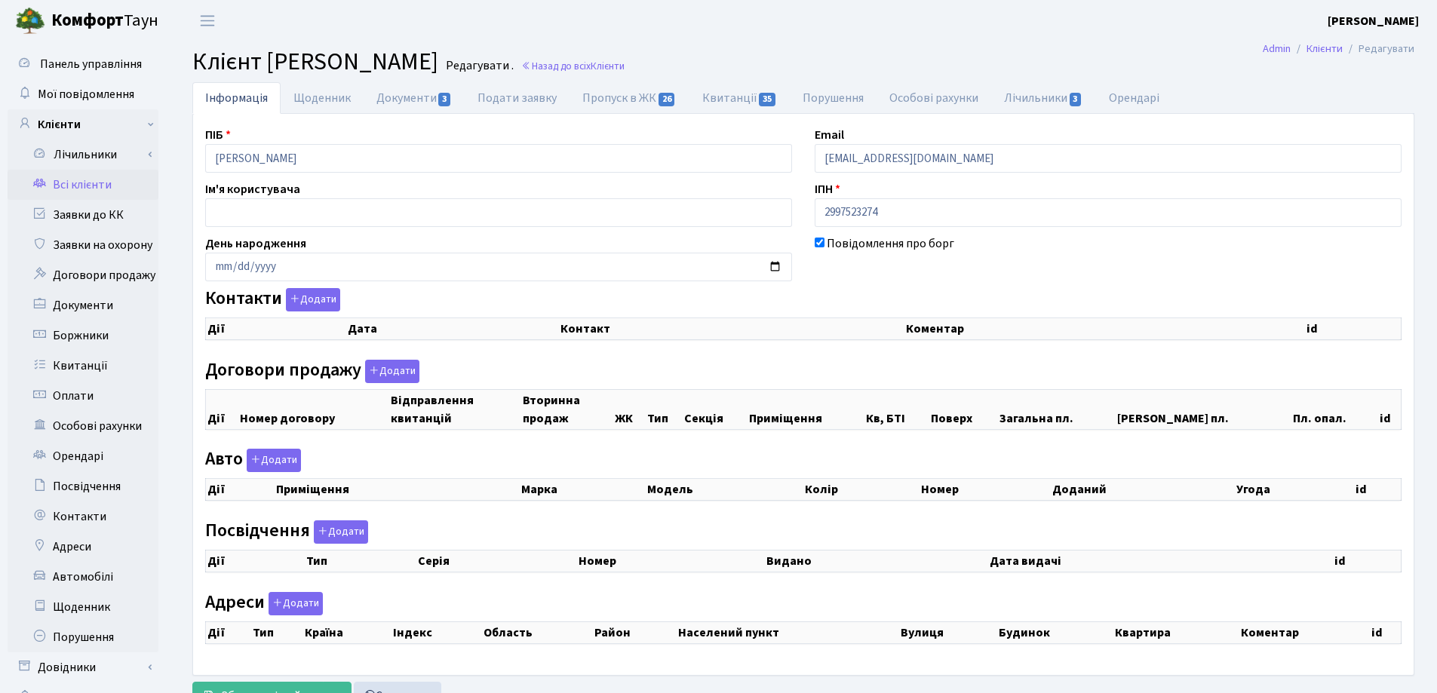
checkbox input "true"
select select "25"
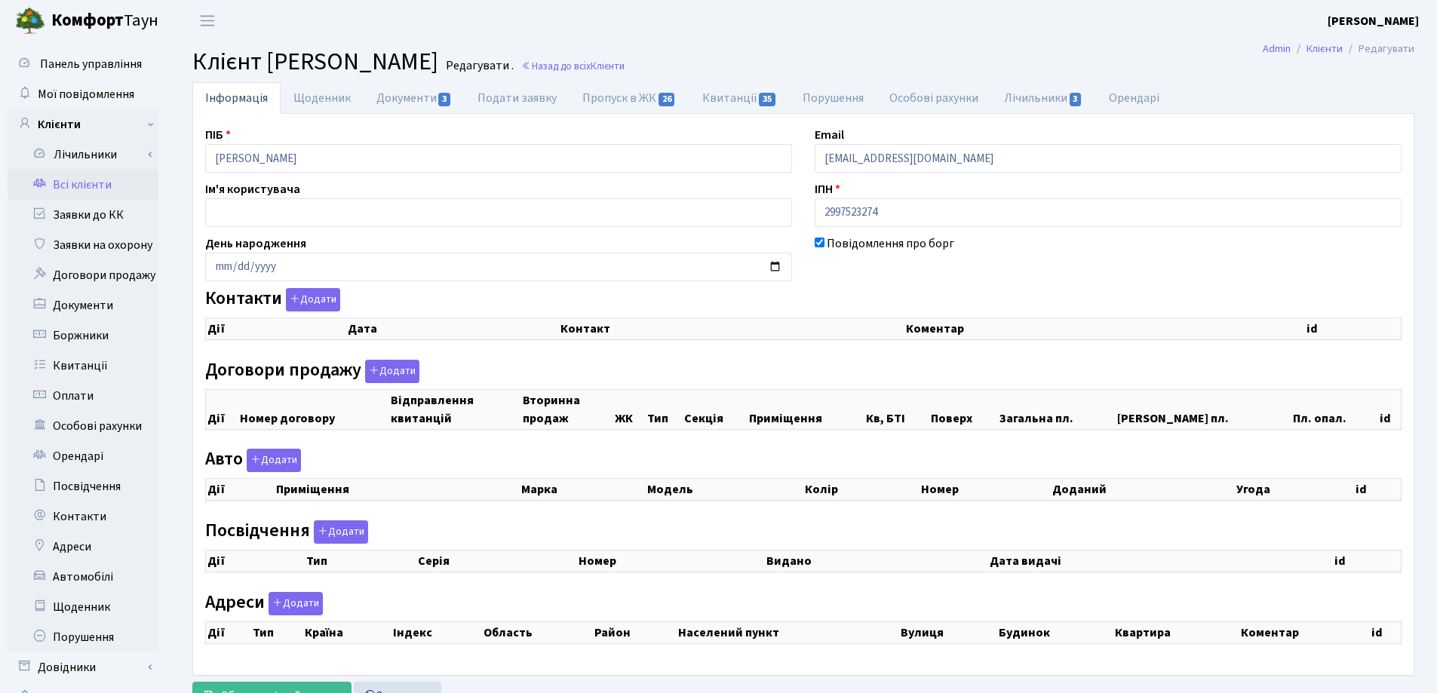
select select "25"
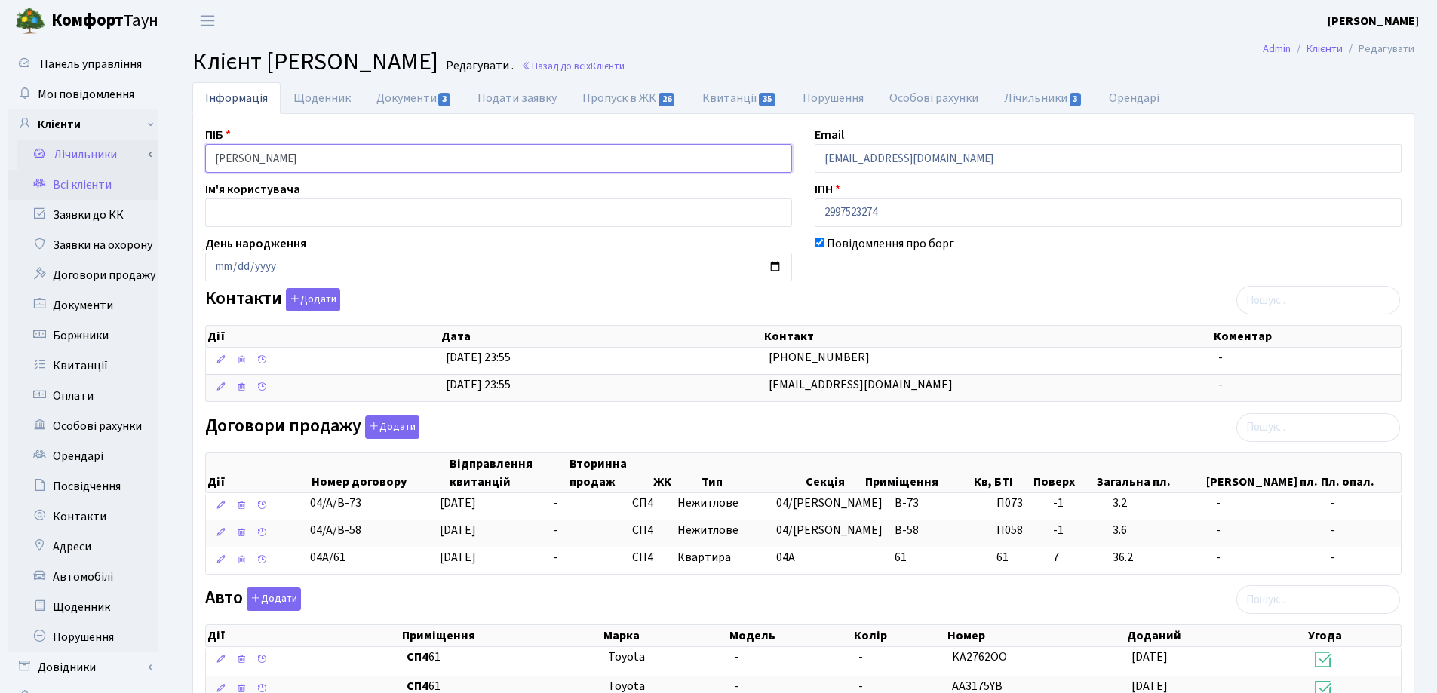
drag, startPoint x: 434, startPoint y: 156, endPoint x: 106, endPoint y: 169, distance: 328.4
click at [106, 169] on div "Панель управління Мої повідомлення Клієнти Лічильники Показання" at bounding box center [718, 547] width 1437 height 1013
click at [794, 50] on h2 "Клієнт Коваленко Станіслав Ігорович Редагувати . Назад до всіх Клієнти" at bounding box center [803, 62] width 1222 height 29
click at [625, 63] on link "Назад до всіх Клієнти" at bounding box center [572, 66] width 103 height 14
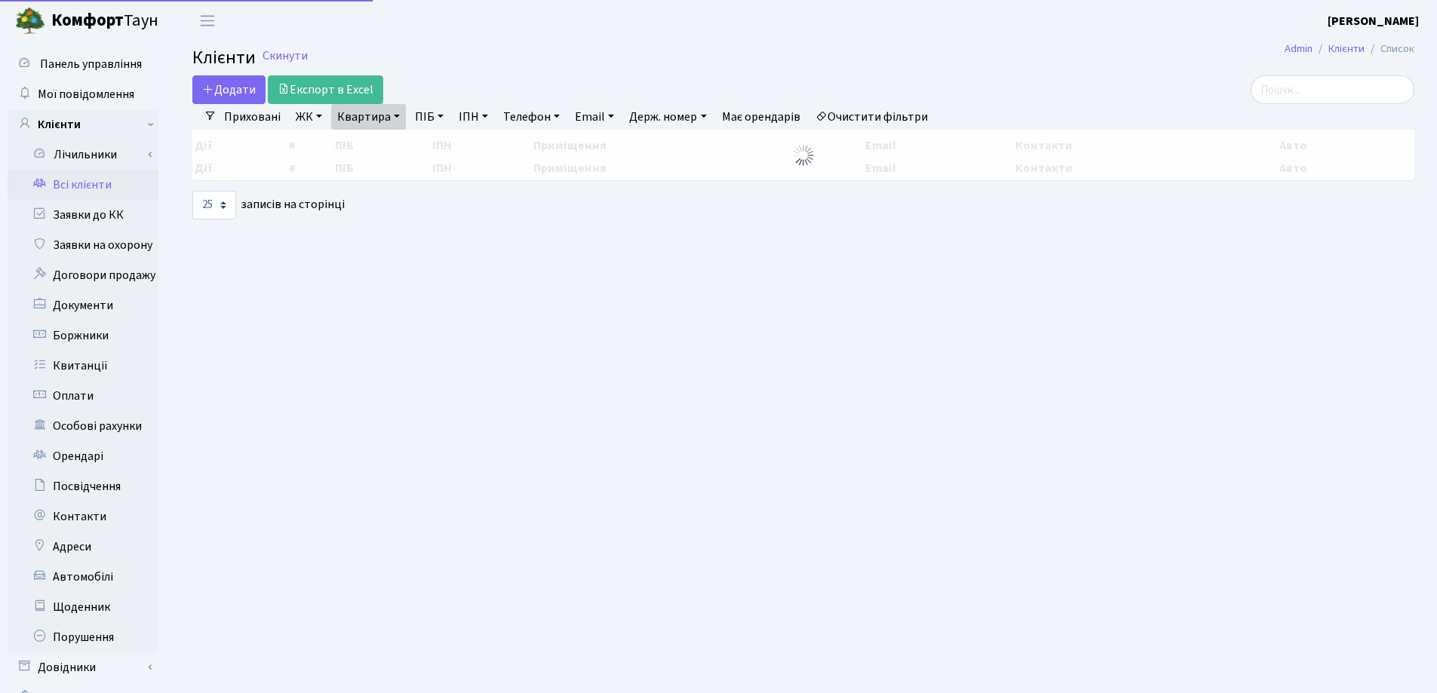
select select "25"
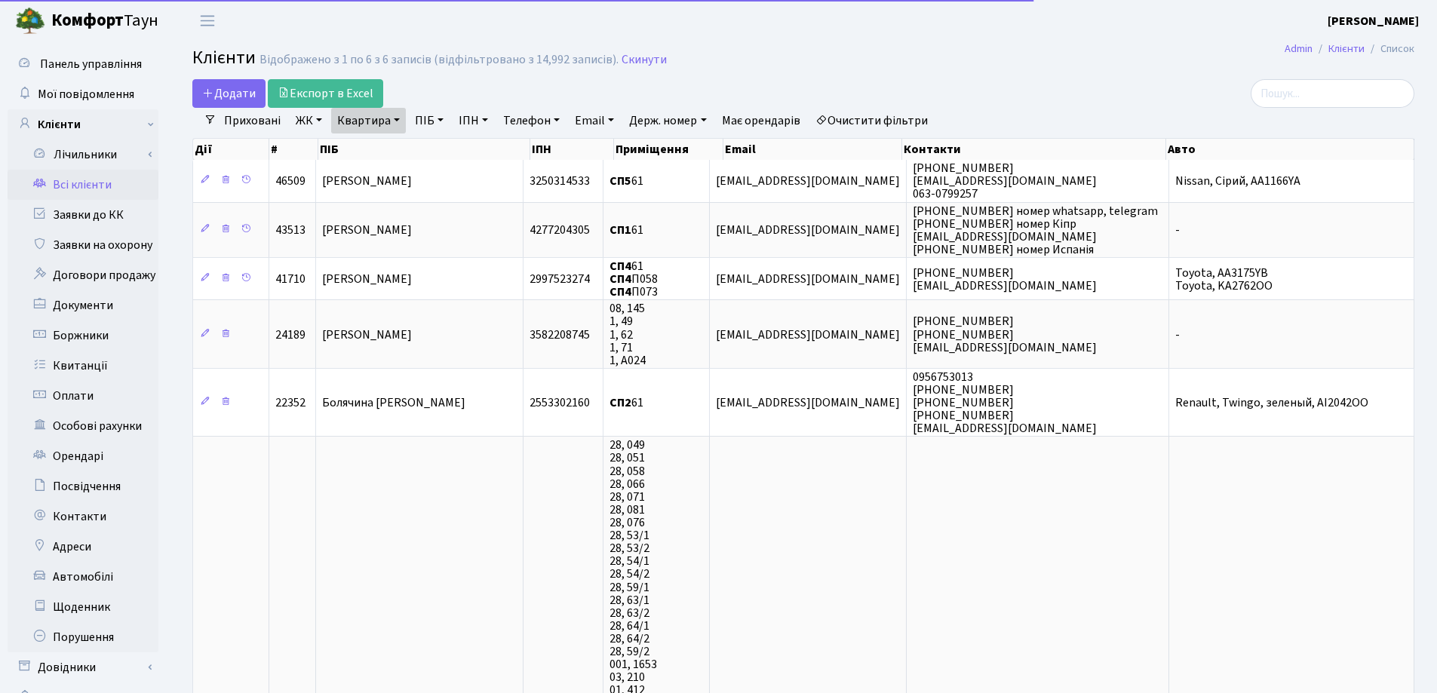
click at [398, 115] on link "Квартира" at bounding box center [368, 121] width 75 height 26
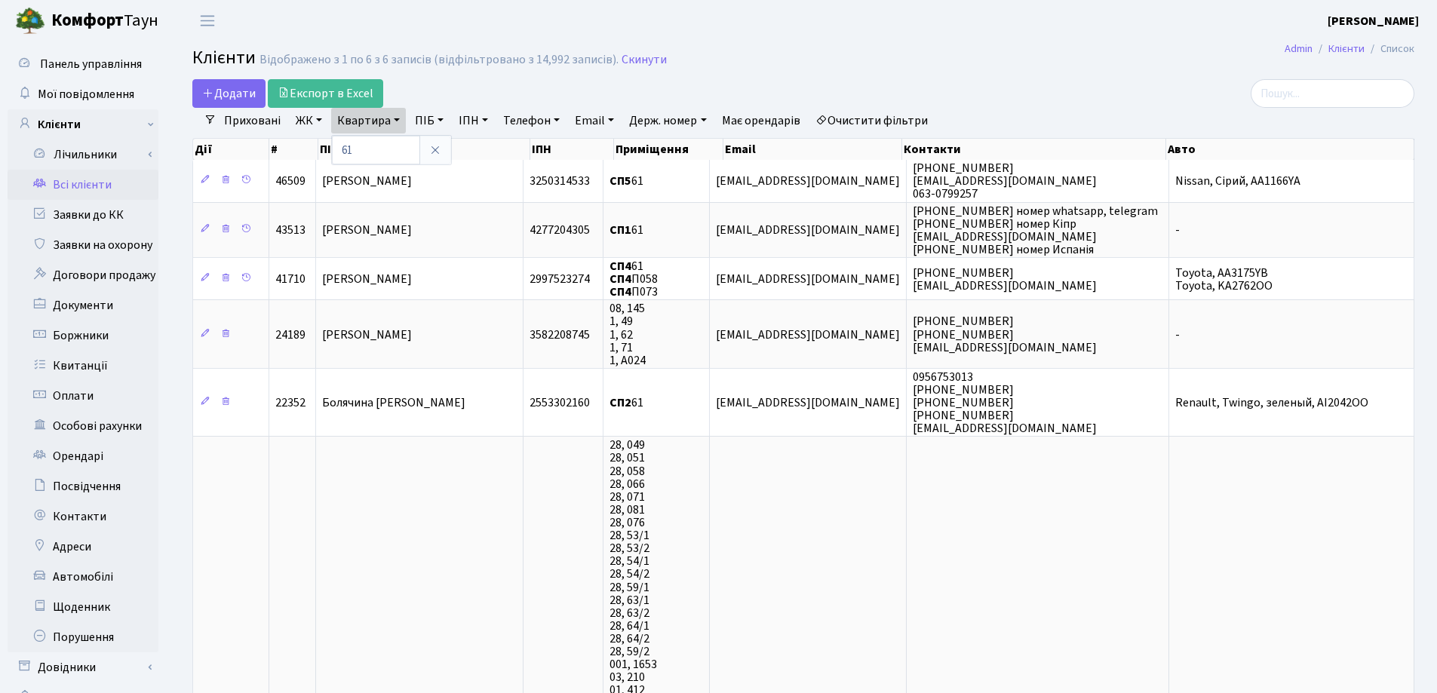
click at [404, 134] on div "Дії # ПІБ ІПН Приміщення Email Контакти Авто" at bounding box center [803, 147] width 1222 height 26
click at [394, 116] on link "Квартира" at bounding box center [368, 121] width 75 height 26
click at [394, 149] on input "61" at bounding box center [376, 150] width 88 height 29
type input "6"
type input "112"
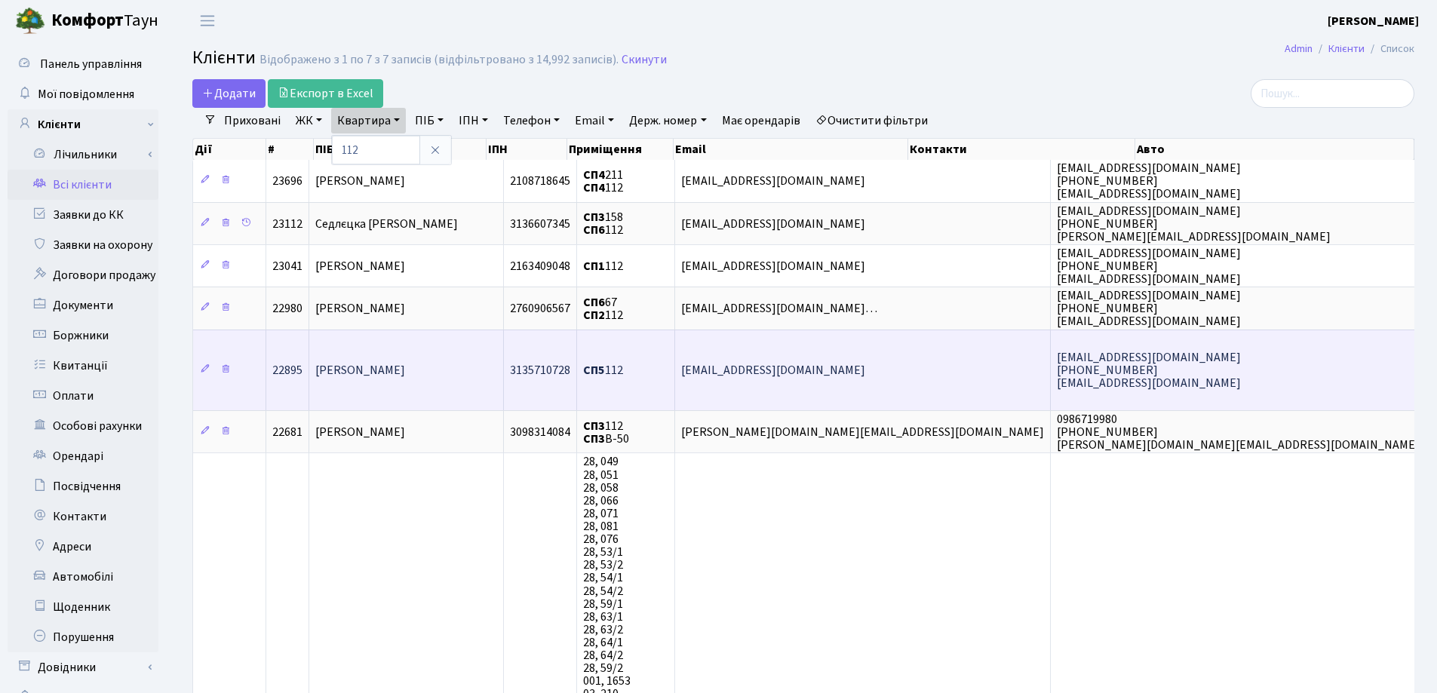
click at [405, 362] on span "Величко Анна Василівна" at bounding box center [360, 370] width 90 height 17
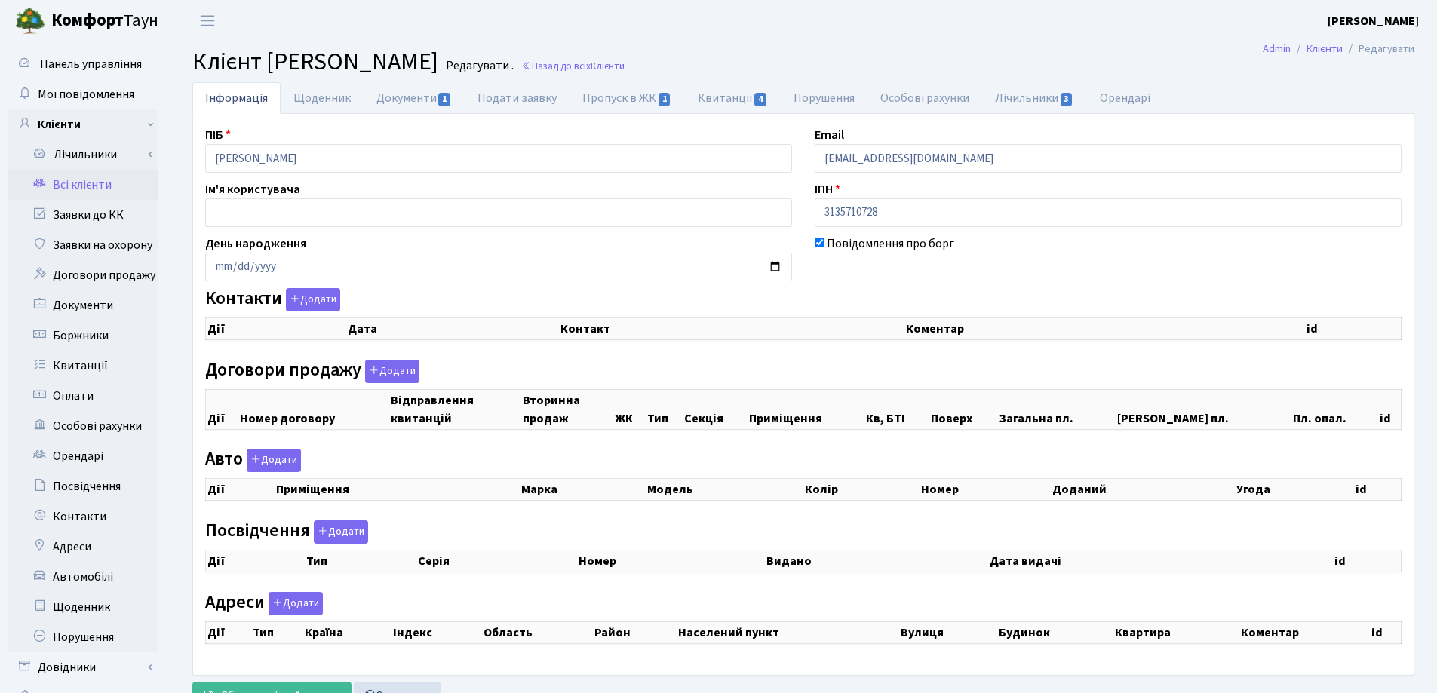
checkbox input "true"
select select "25"
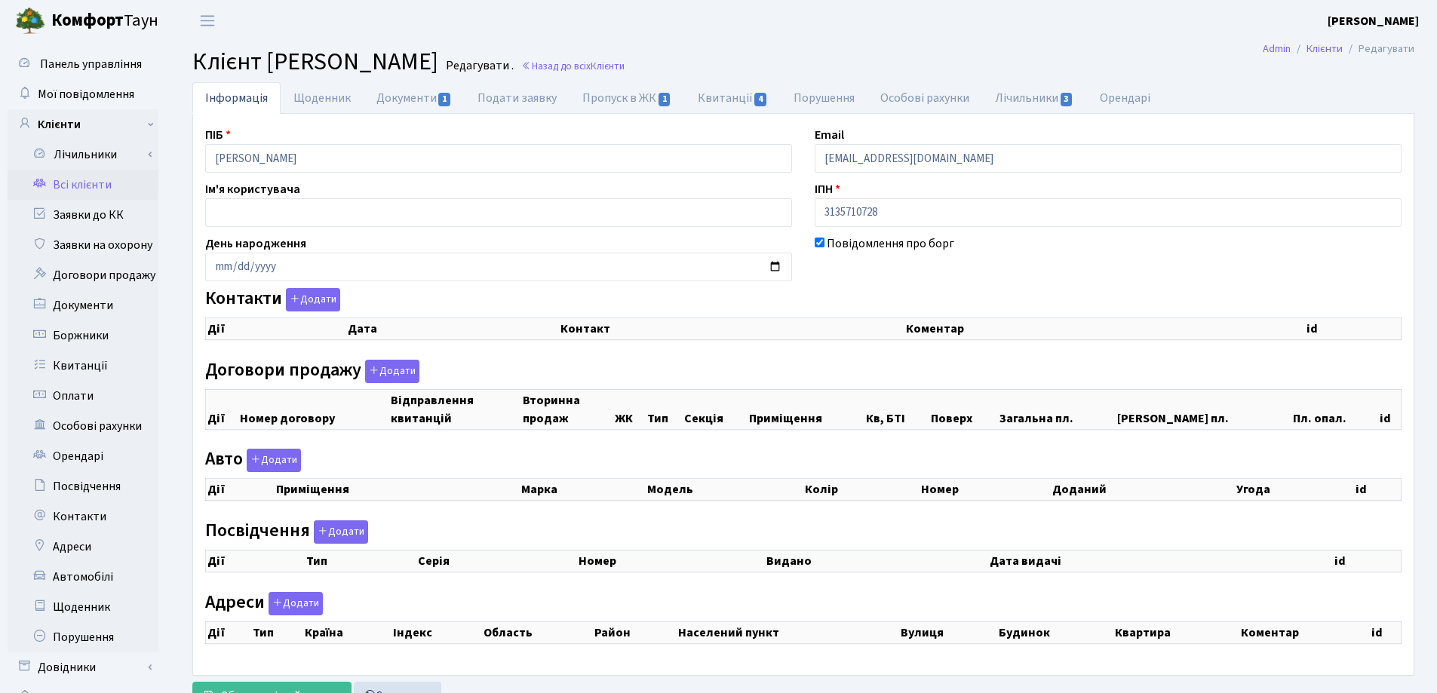
select select "25"
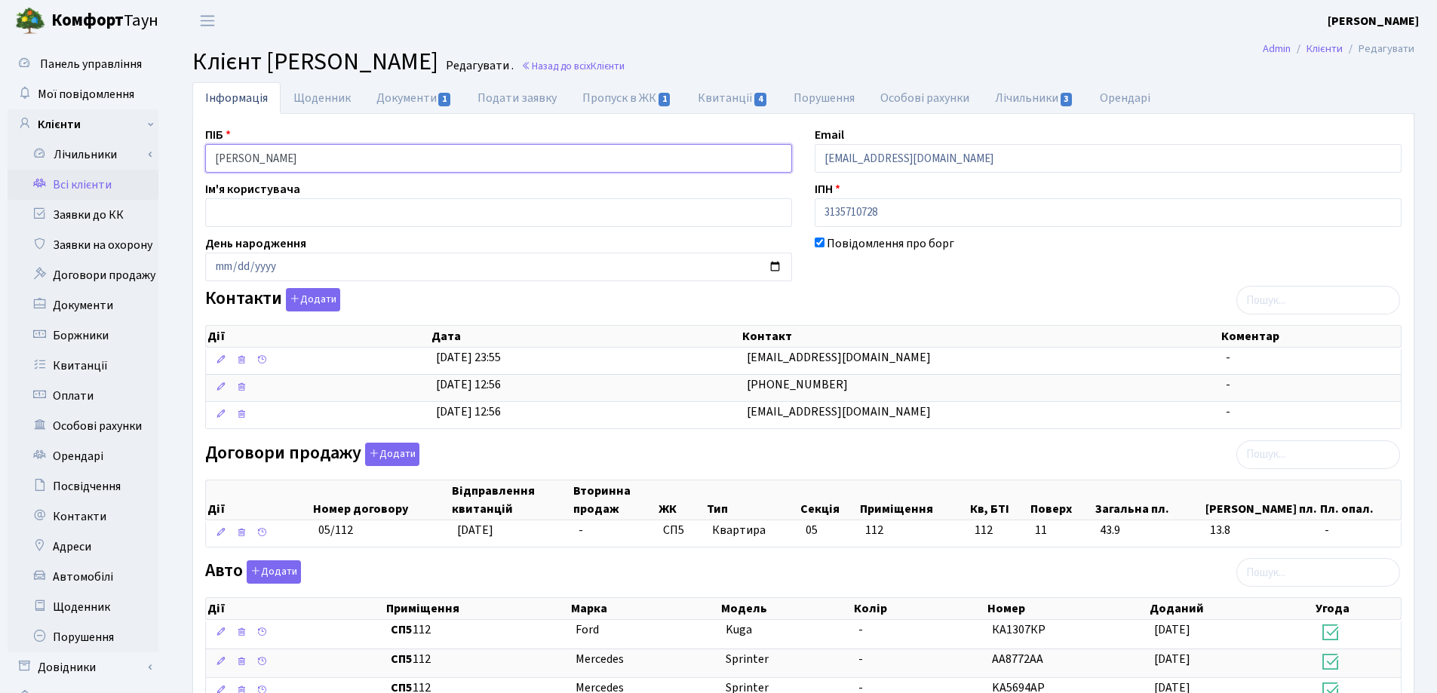
drag, startPoint x: 399, startPoint y: 160, endPoint x: 172, endPoint y: 162, distance: 227.1
click at [171, 162] on div "Інформація Щоденник Документи 1 Подати заявку Пропуск в ЖК 1 Квитанції 4 Поруше…" at bounding box center [803, 640] width 1267 height 1116
click at [734, 32] on header "Комфорт Таун Лоскутова В. С. Мій обліковий запис Вийти" at bounding box center [718, 20] width 1437 height 41
click at [625, 63] on link "Назад до всіх Клієнти" at bounding box center [572, 66] width 103 height 14
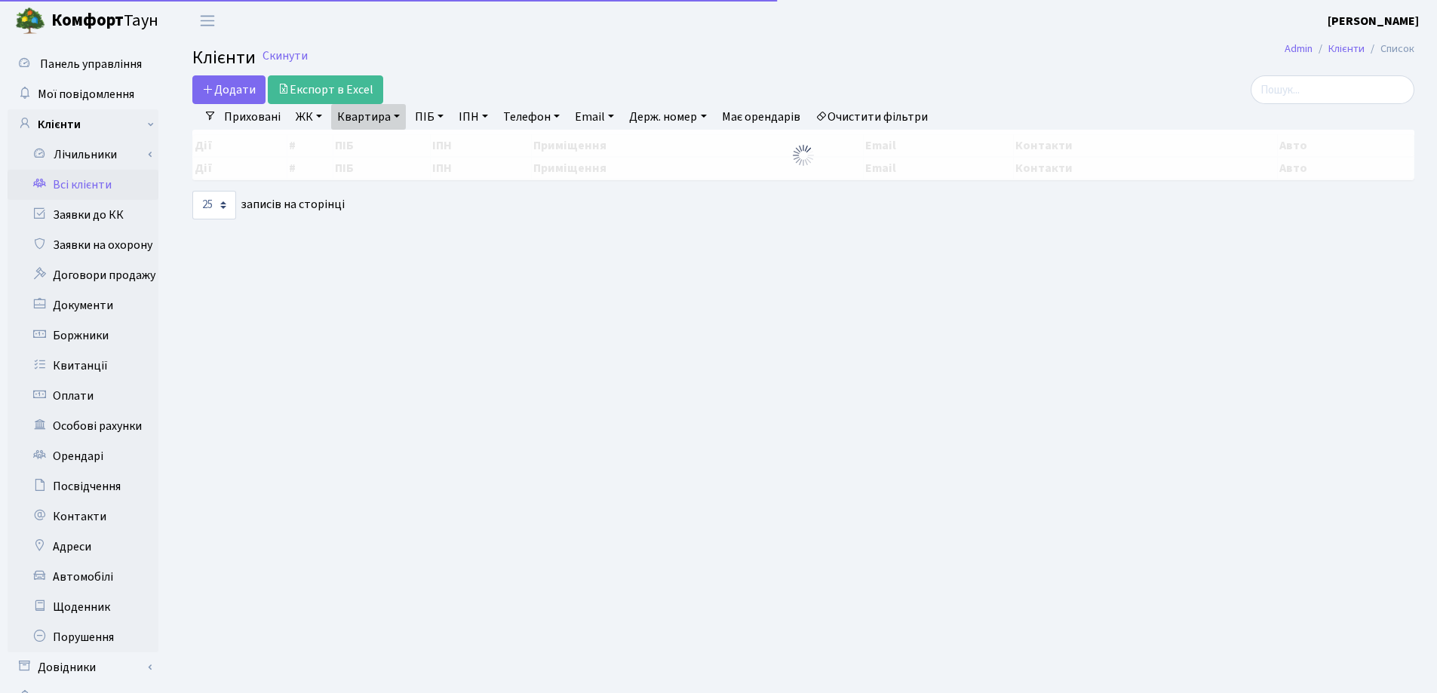
select select "25"
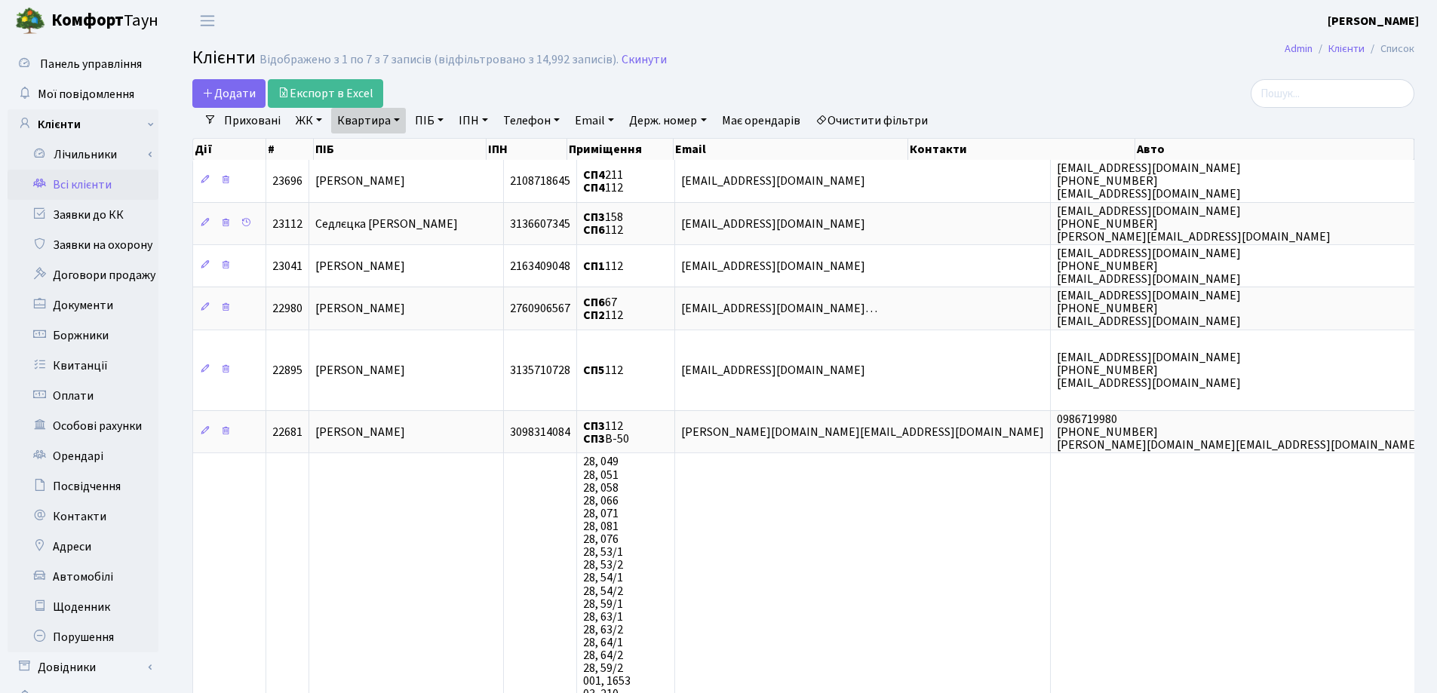
click at [395, 120] on link "Квартира" at bounding box center [368, 121] width 75 height 26
click at [396, 145] on input "112" at bounding box center [376, 150] width 88 height 29
type input "1"
type input "135"
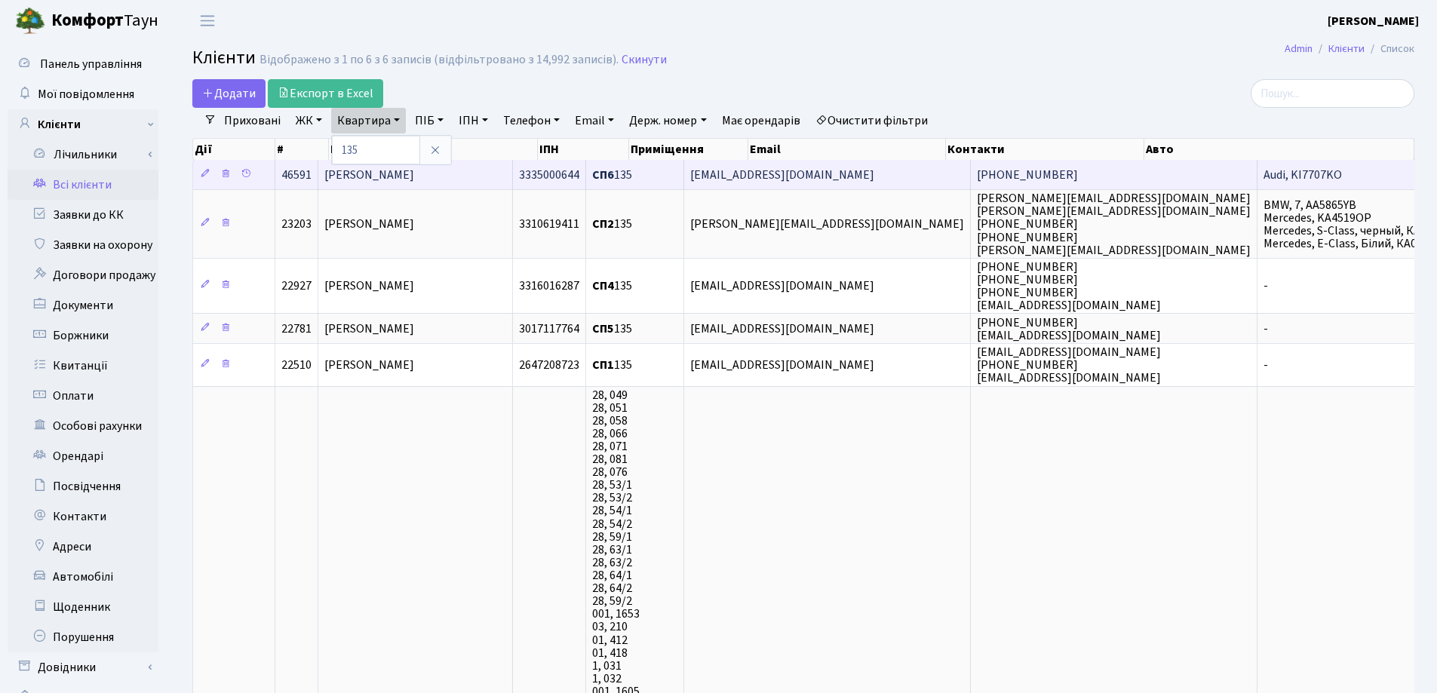
click at [414, 167] on span "Папазова Марія Олексіївна" at bounding box center [369, 175] width 90 height 17
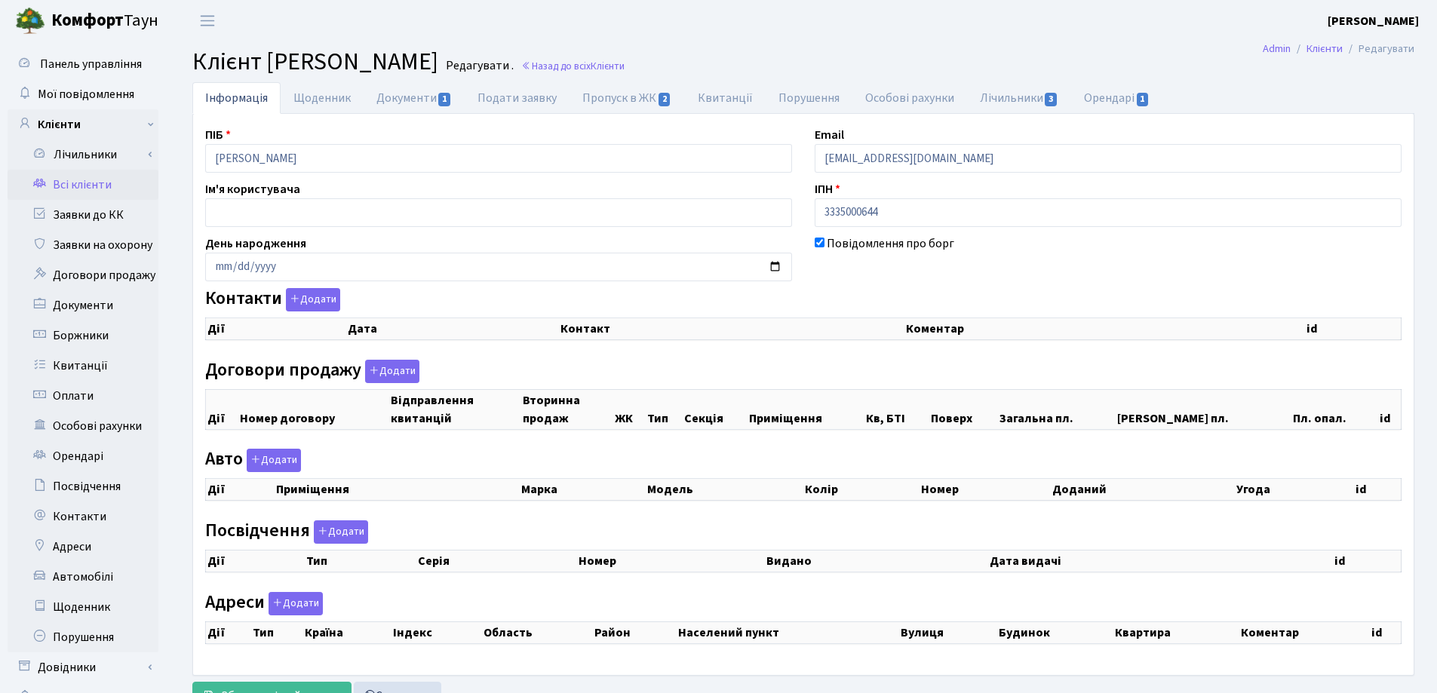
checkbox input "true"
select select "25"
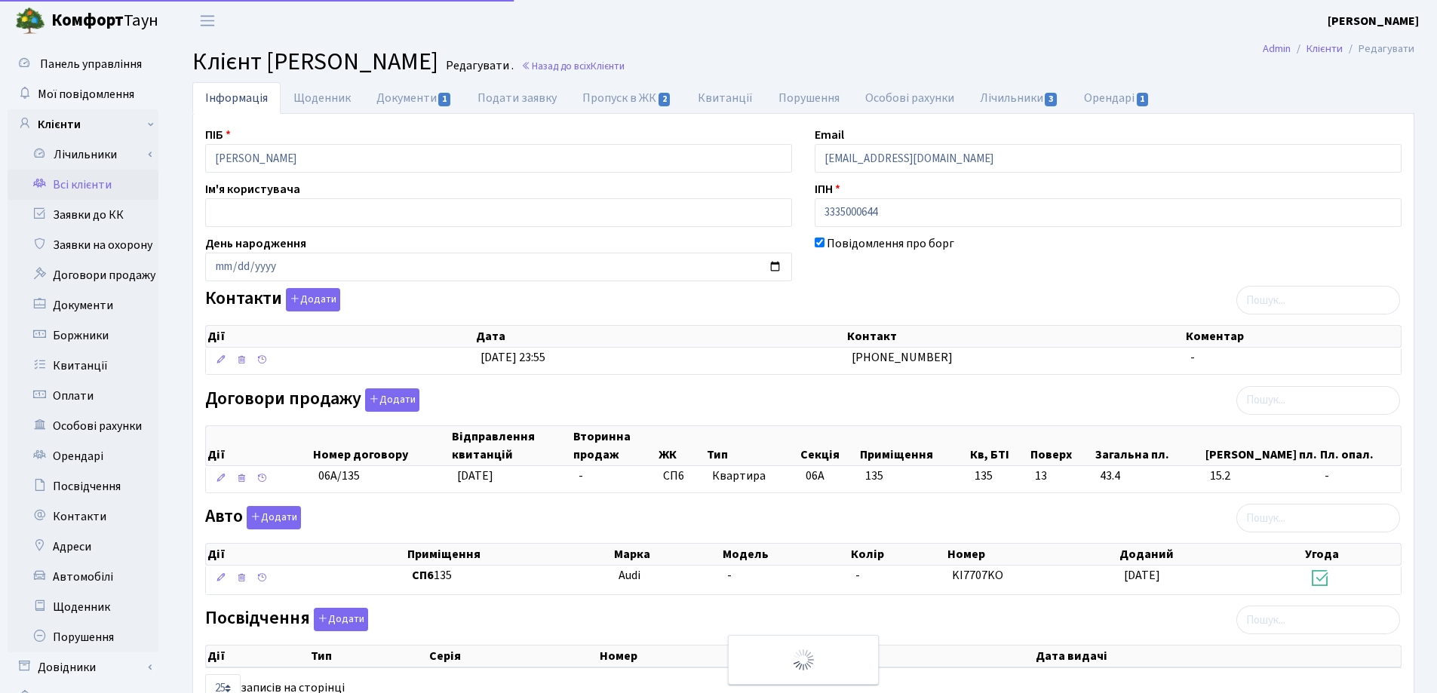
click at [213, 164] on input "[PERSON_NAME]" at bounding box center [498, 158] width 587 height 29
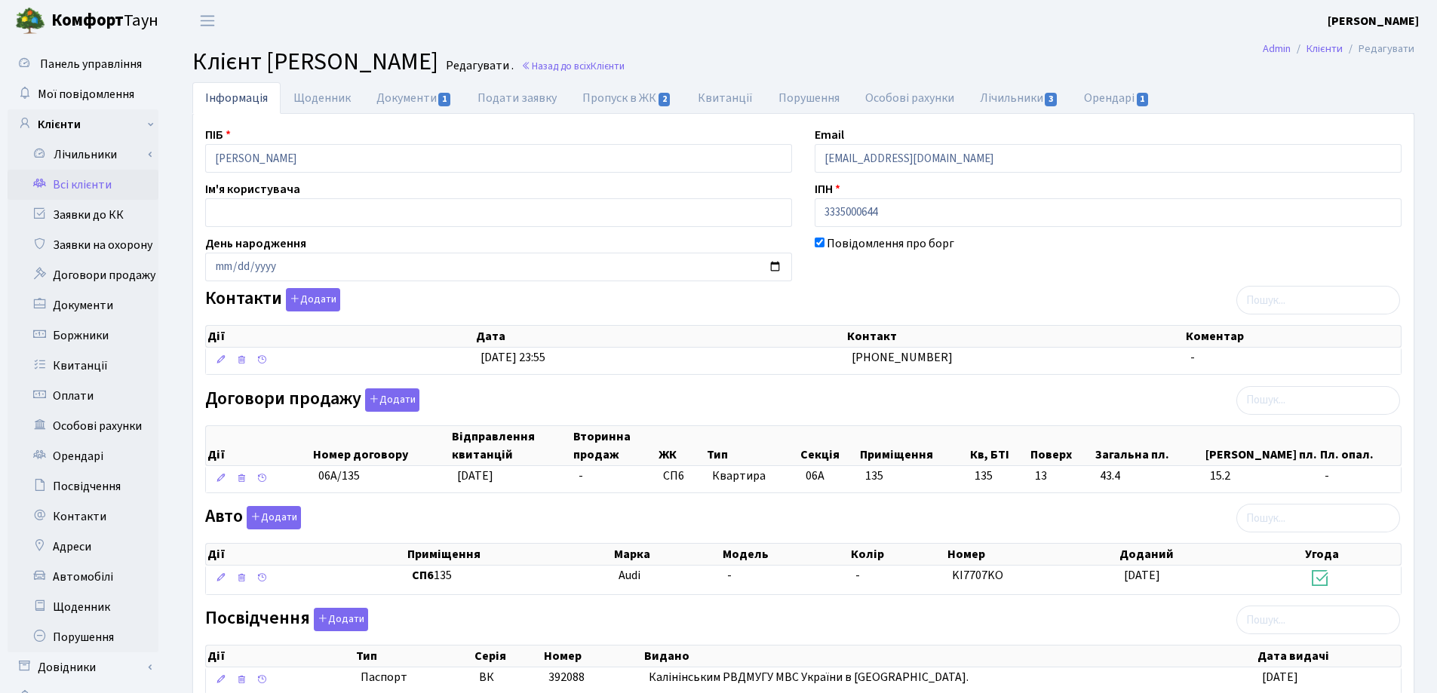
click at [654, 27] on header "[PERSON_NAME] [PERSON_NAME] Мій обліковий запис Вийти" at bounding box center [718, 20] width 1437 height 41
click at [625, 66] on link "Назад до всіх Клієнти" at bounding box center [572, 66] width 103 height 14
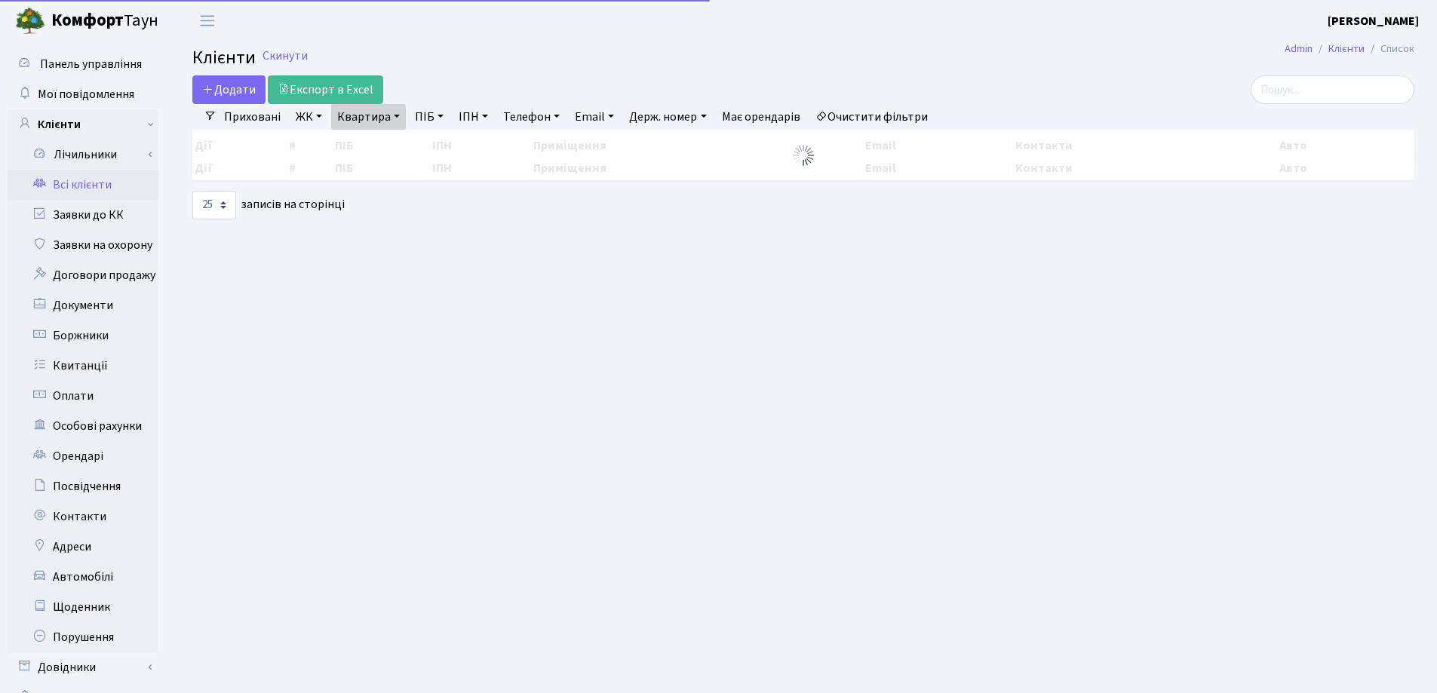
select select "25"
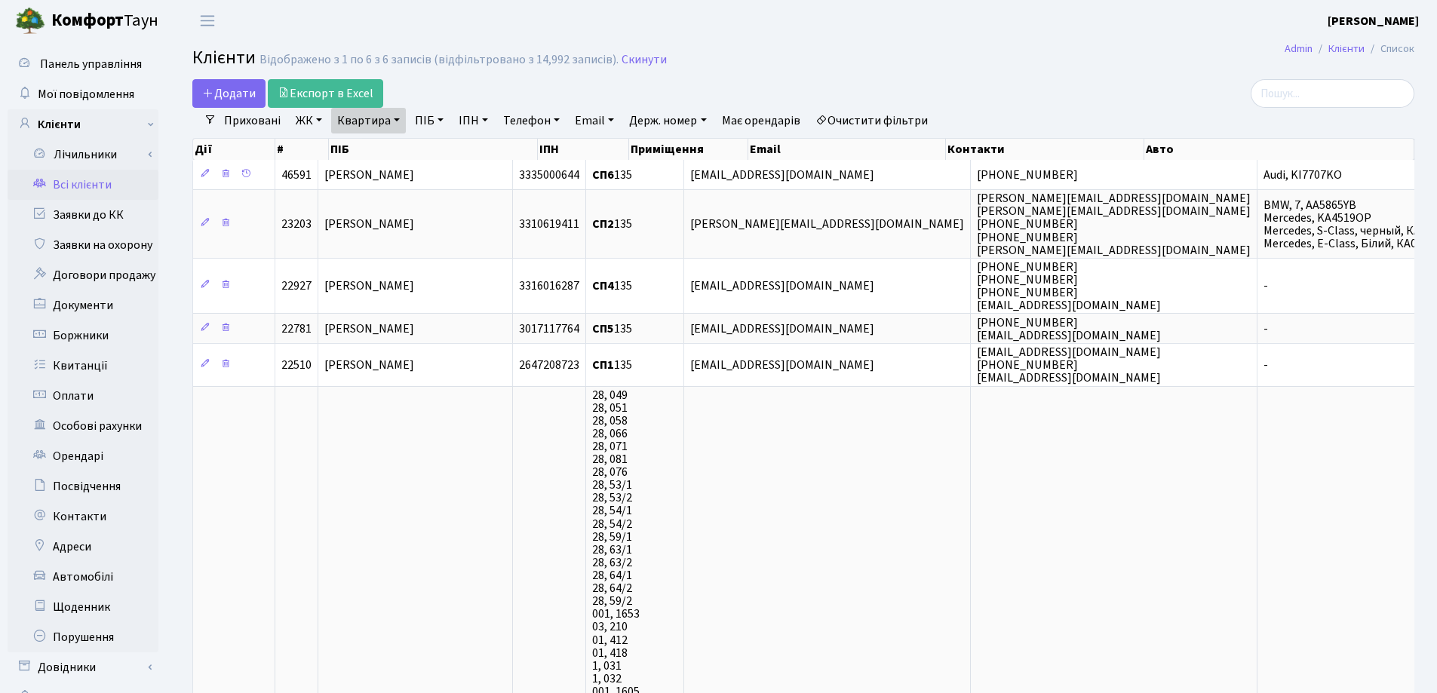
click at [397, 123] on link "Квартира" at bounding box center [368, 121] width 75 height 26
click at [406, 148] on input "135" at bounding box center [376, 150] width 88 height 29
type input "1"
type input "88"
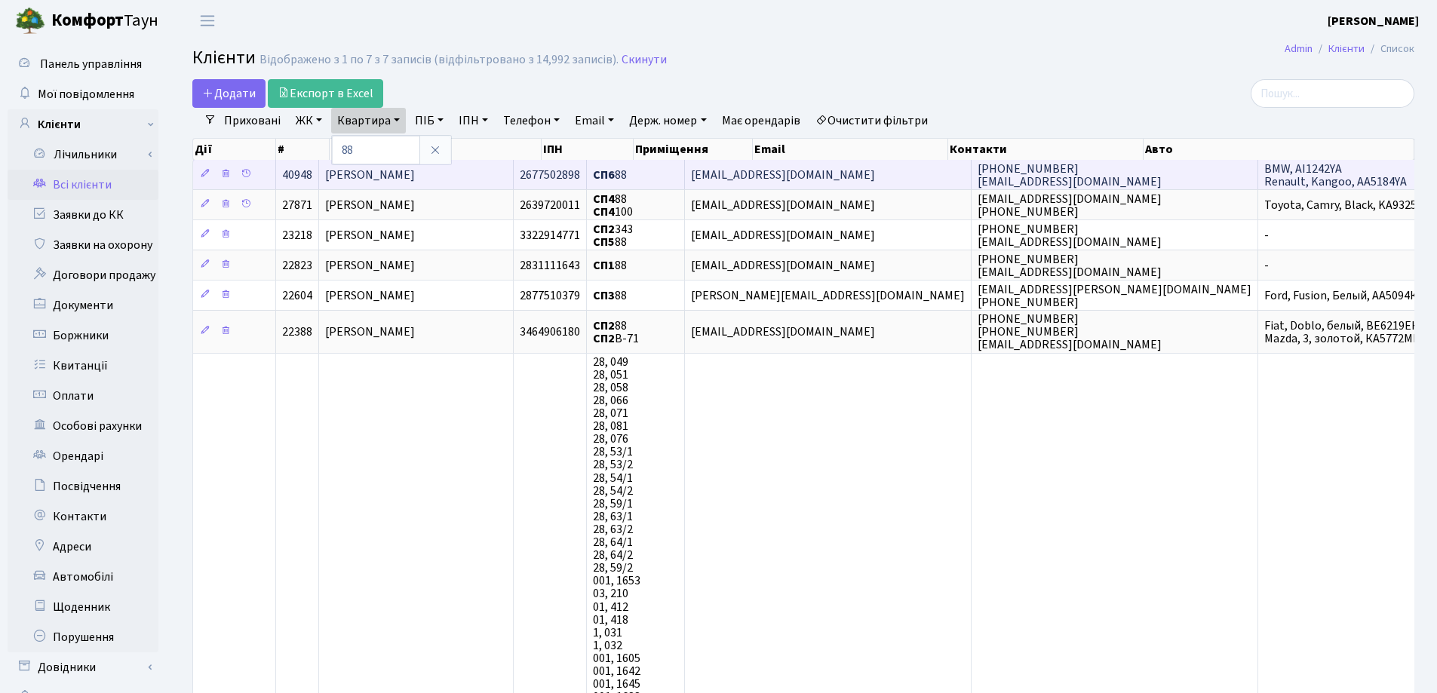
click at [415, 174] on span "[PERSON_NAME]" at bounding box center [370, 175] width 90 height 17
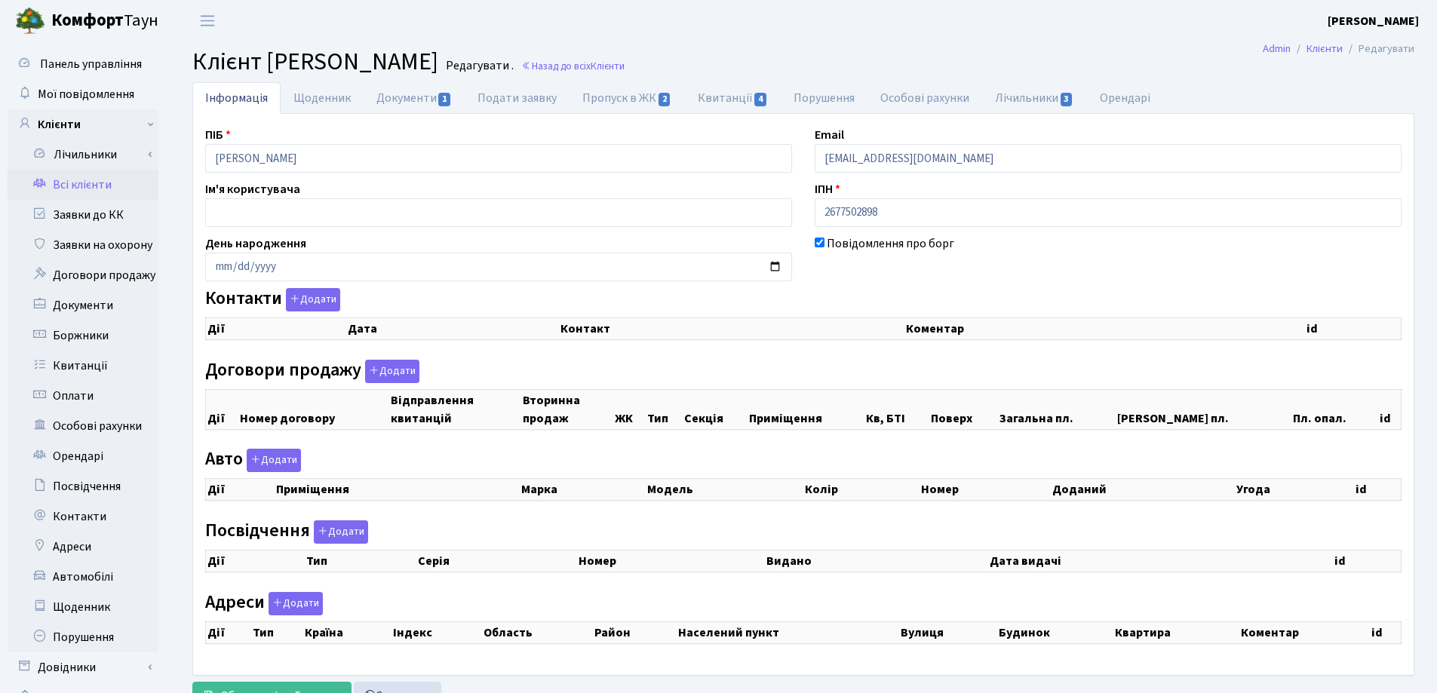
checkbox input "true"
select select "25"
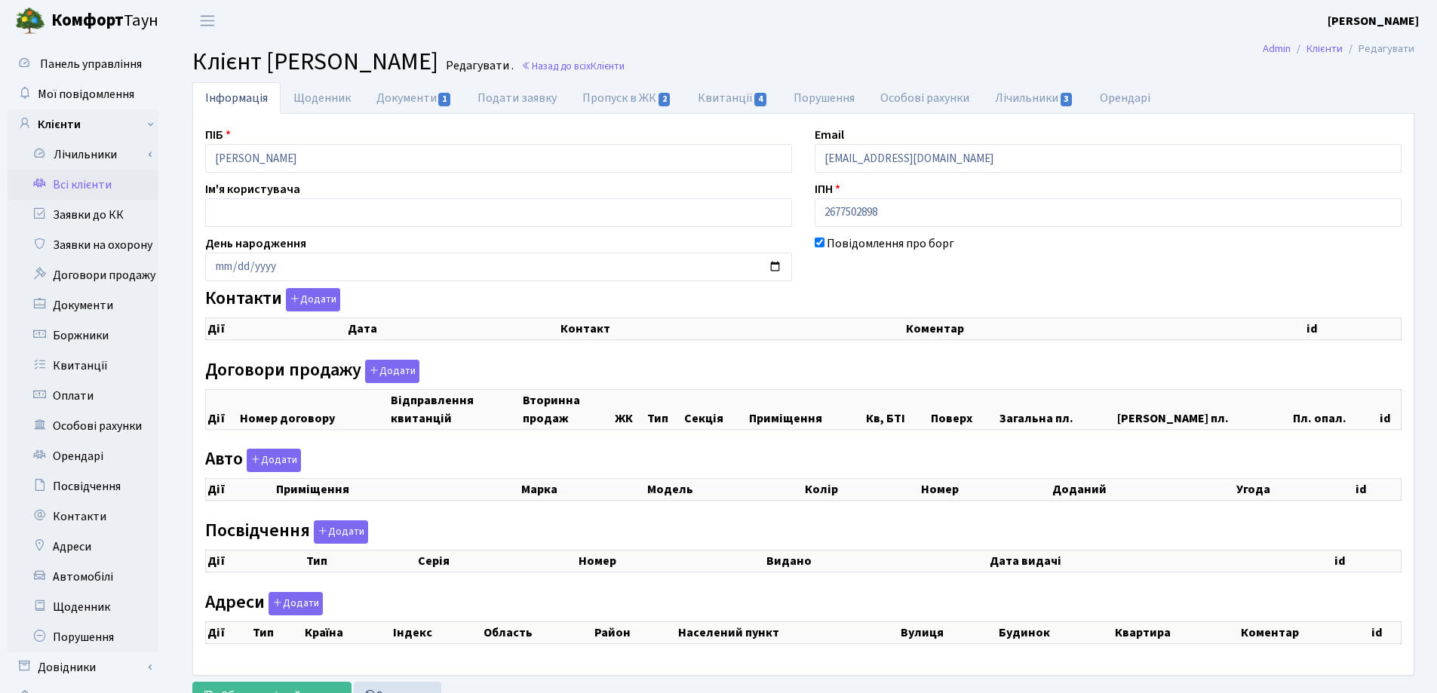
select select "25"
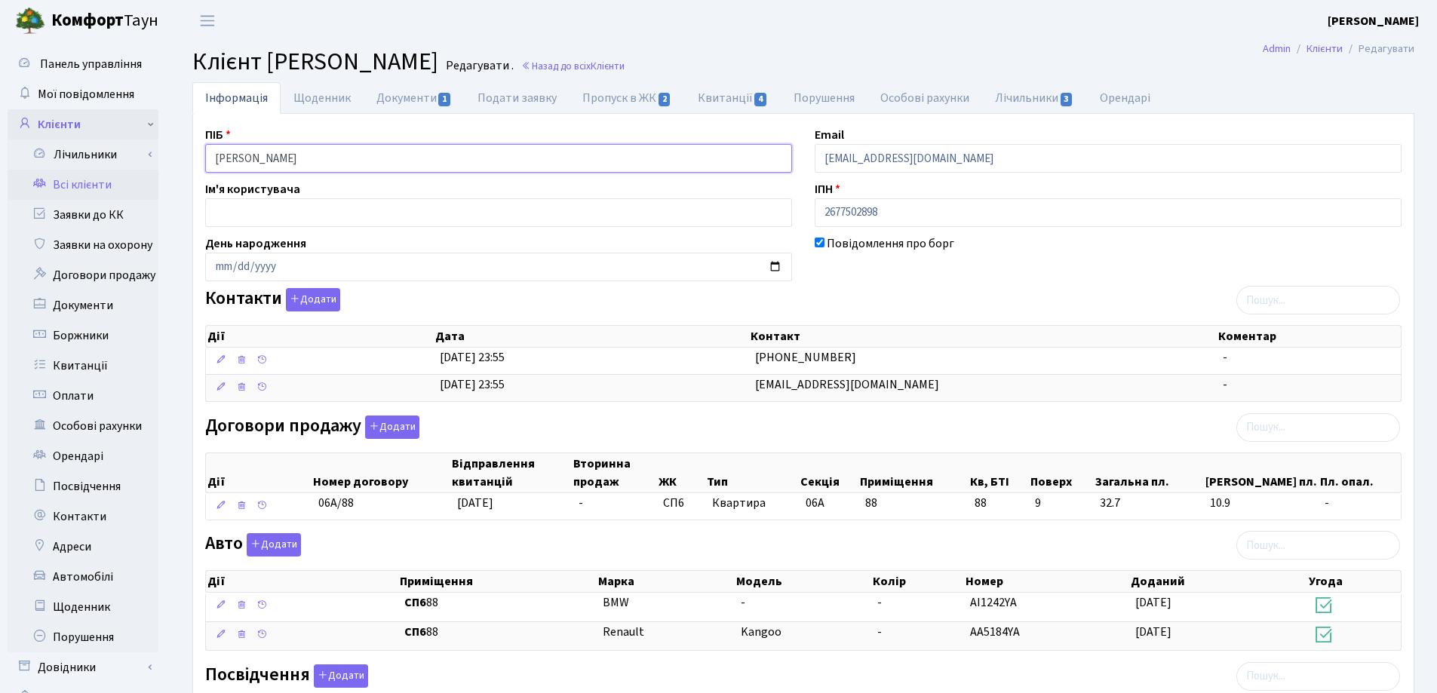
drag, startPoint x: 0, startPoint y: 0, endPoint x: 143, endPoint y: 139, distance: 199.5
click at [143, 139] on div "Панель управління Мої повідомлення Клієнти Лічильники Показання" at bounding box center [718, 534] width 1437 height 986
click at [718, 33] on header "[PERSON_NAME] [PERSON_NAME] Мій обліковий запис Вийти" at bounding box center [718, 20] width 1437 height 41
click at [625, 64] on link "Назад до всіх Клієнти" at bounding box center [572, 66] width 103 height 14
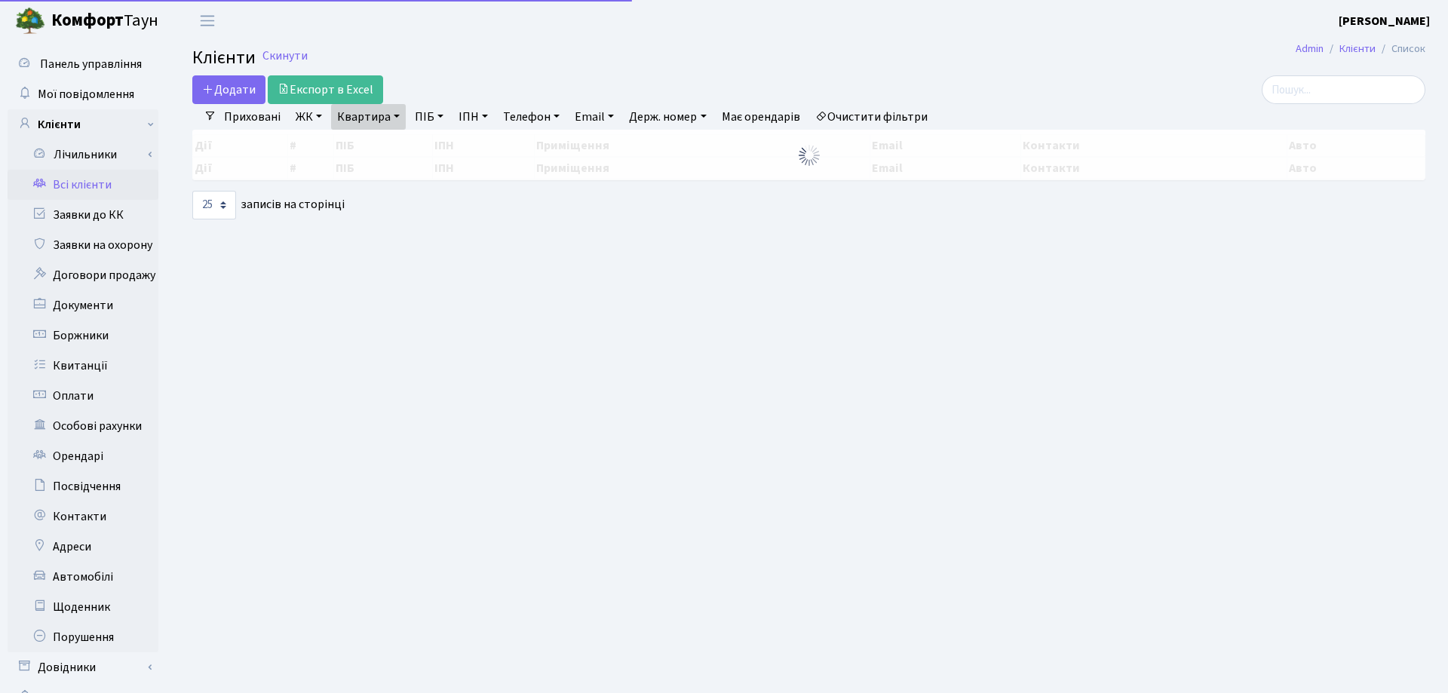
select select "25"
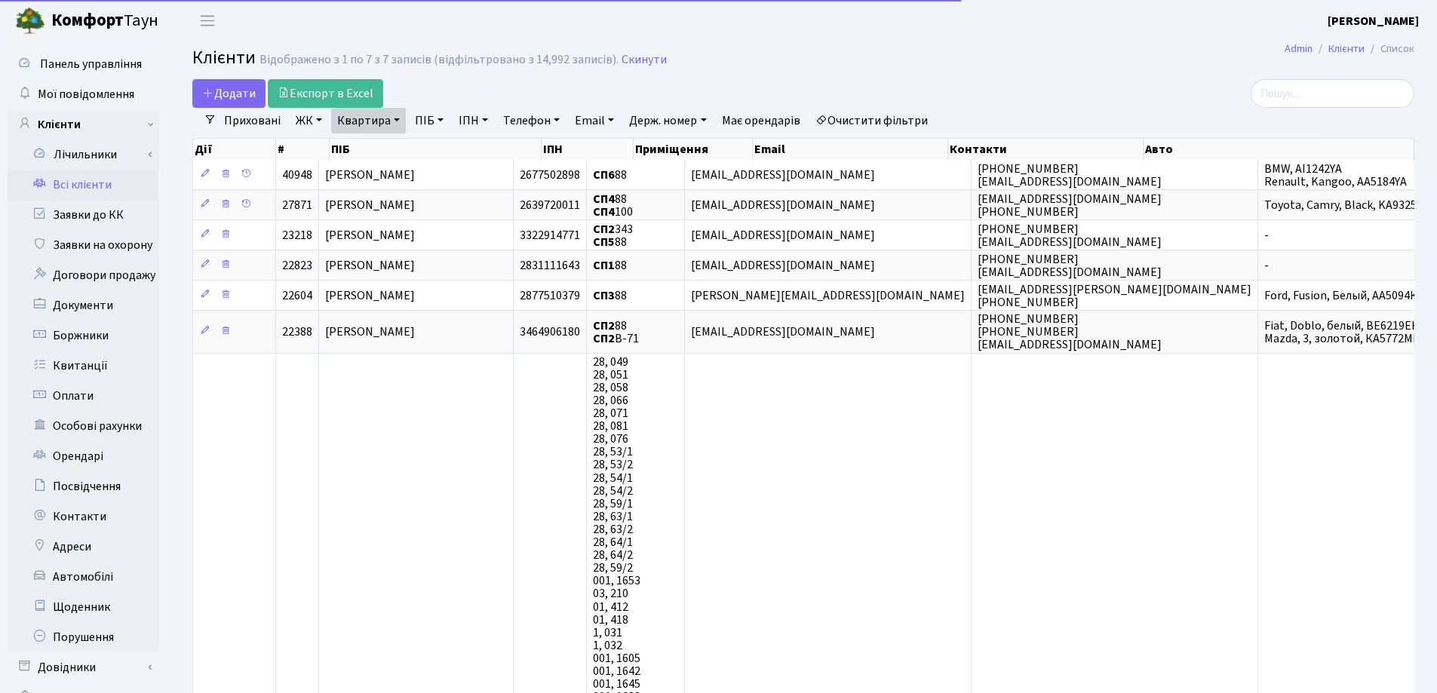
click at [397, 121] on link "Квартира" at bounding box center [368, 121] width 75 height 26
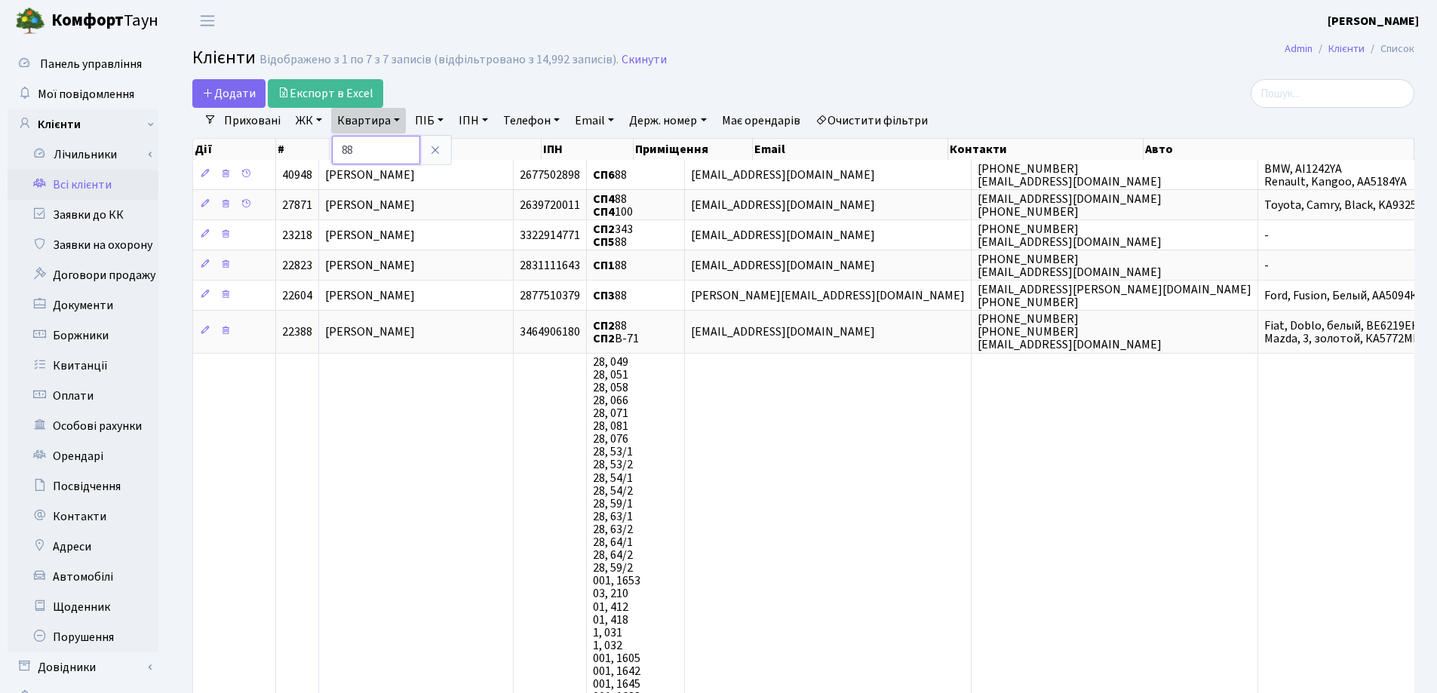
click at [400, 140] on input "88" at bounding box center [376, 150] width 88 height 29
type input "8"
type input "122"
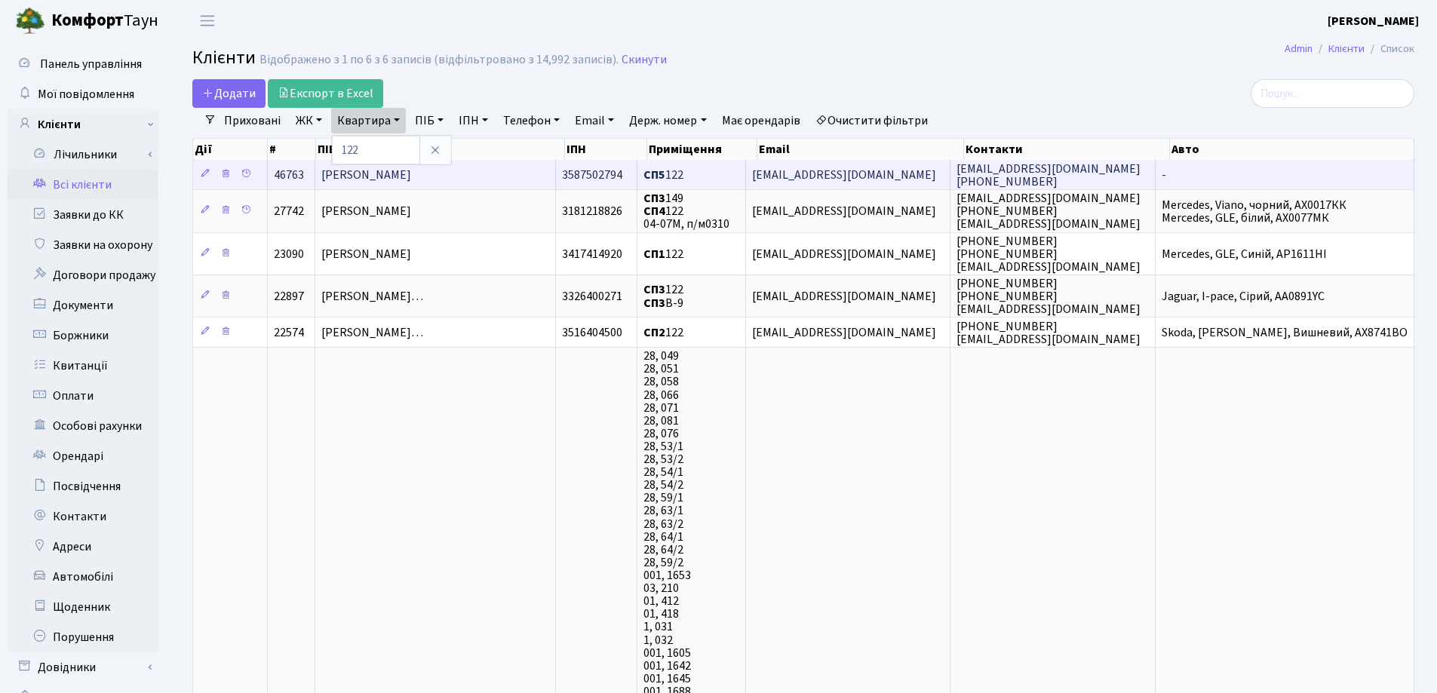
click at [477, 172] on td "Лапко Богдан Ігорович" at bounding box center [435, 174] width 241 height 29
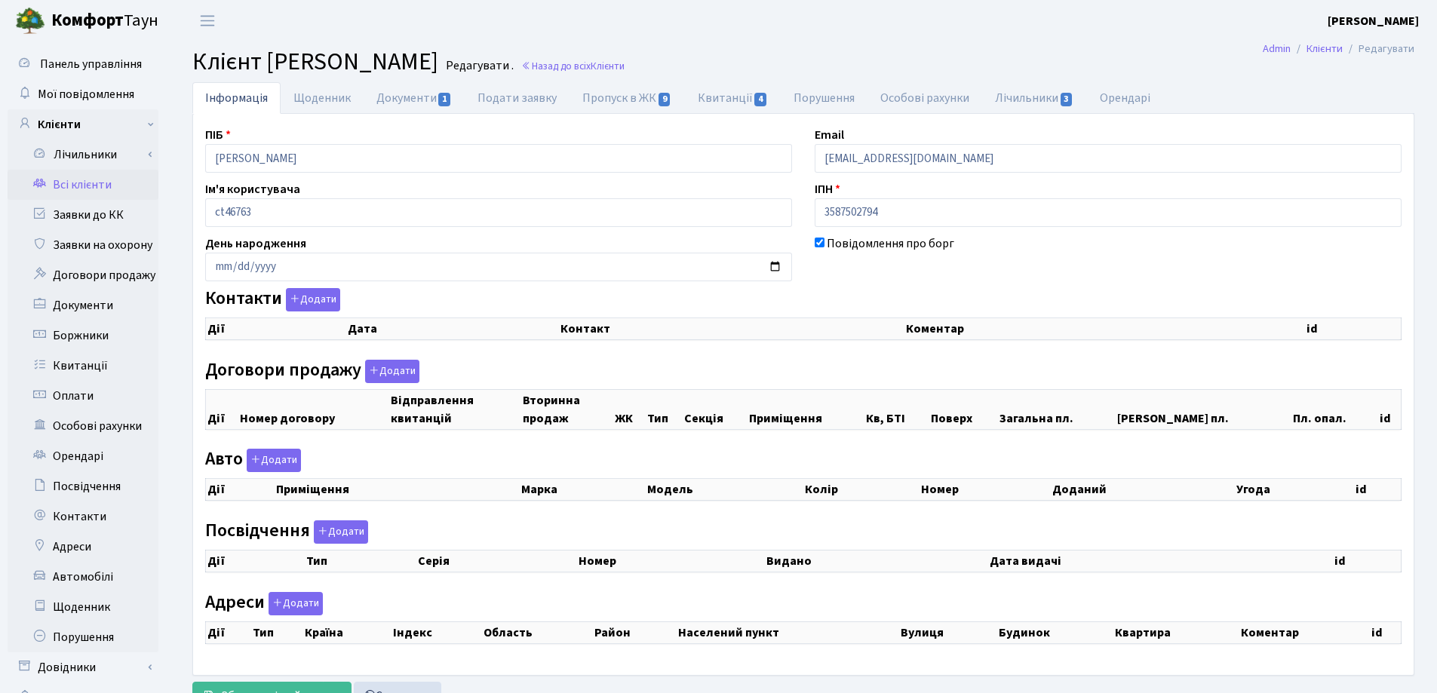
checkbox input "true"
select select "25"
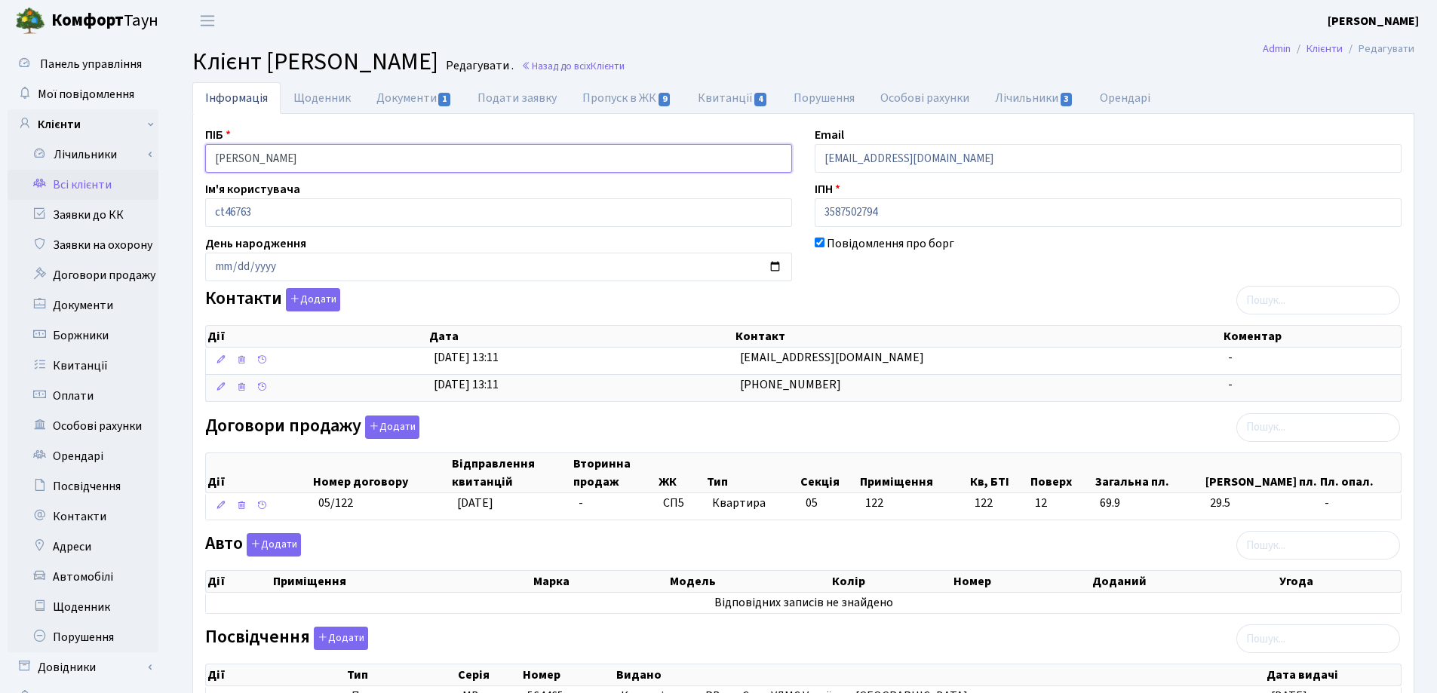
drag, startPoint x: 385, startPoint y: 155, endPoint x: 183, endPoint y: 156, distance: 201.4
click at [183, 156] on div "Інформація Щоденник Документи 1 Подати заявку Пропуск в ЖК 9 Квитанції 4 Поруше…" at bounding box center [803, 509] width 1245 height 854
click at [720, 35] on header "Комфорт Таун Лоскутова В. С. Мій обліковий запис Вийти" at bounding box center [718, 20] width 1437 height 41
click at [625, 64] on link "Назад до всіх Клієнти" at bounding box center [572, 66] width 103 height 14
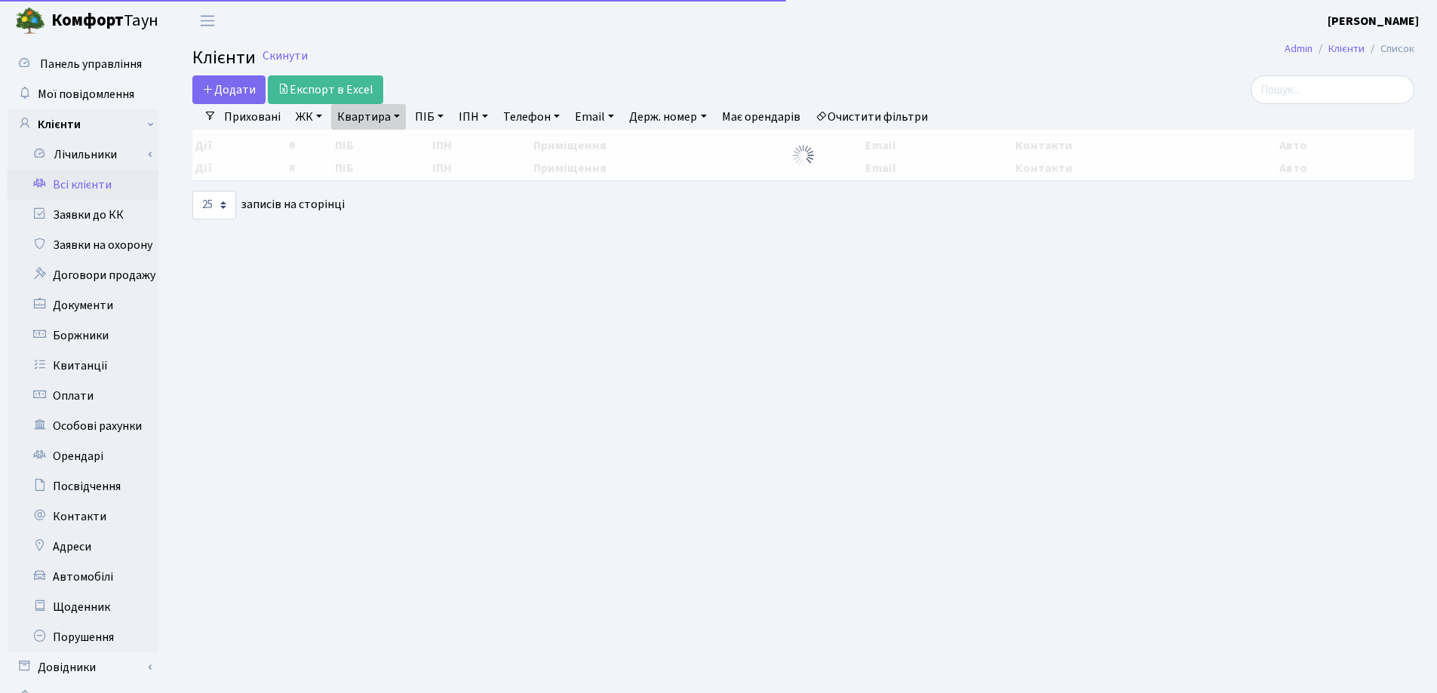
select select "25"
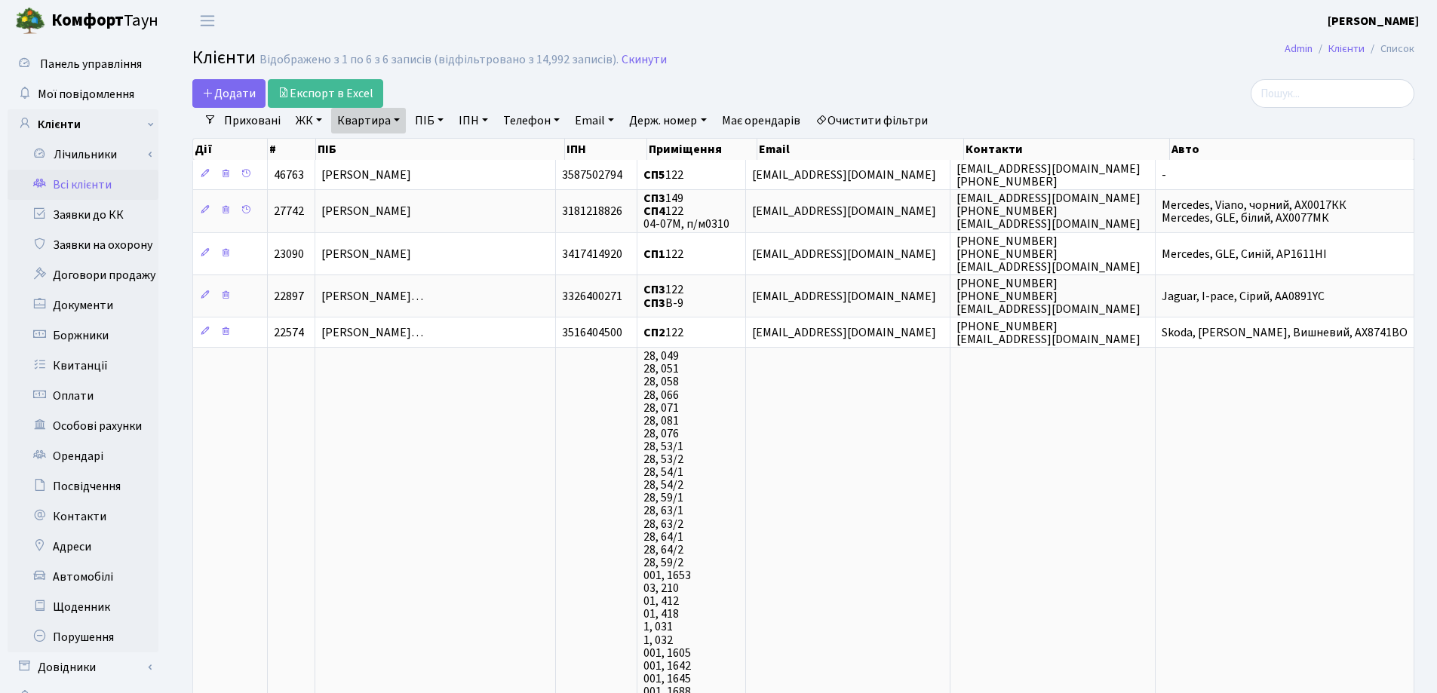
drag, startPoint x: 394, startPoint y: 121, endPoint x: 394, endPoint y: 136, distance: 15.1
click at [393, 121] on link "Квартира" at bounding box center [368, 121] width 75 height 26
click at [396, 142] on input "122" at bounding box center [376, 150] width 88 height 29
type input "1"
type input "59"
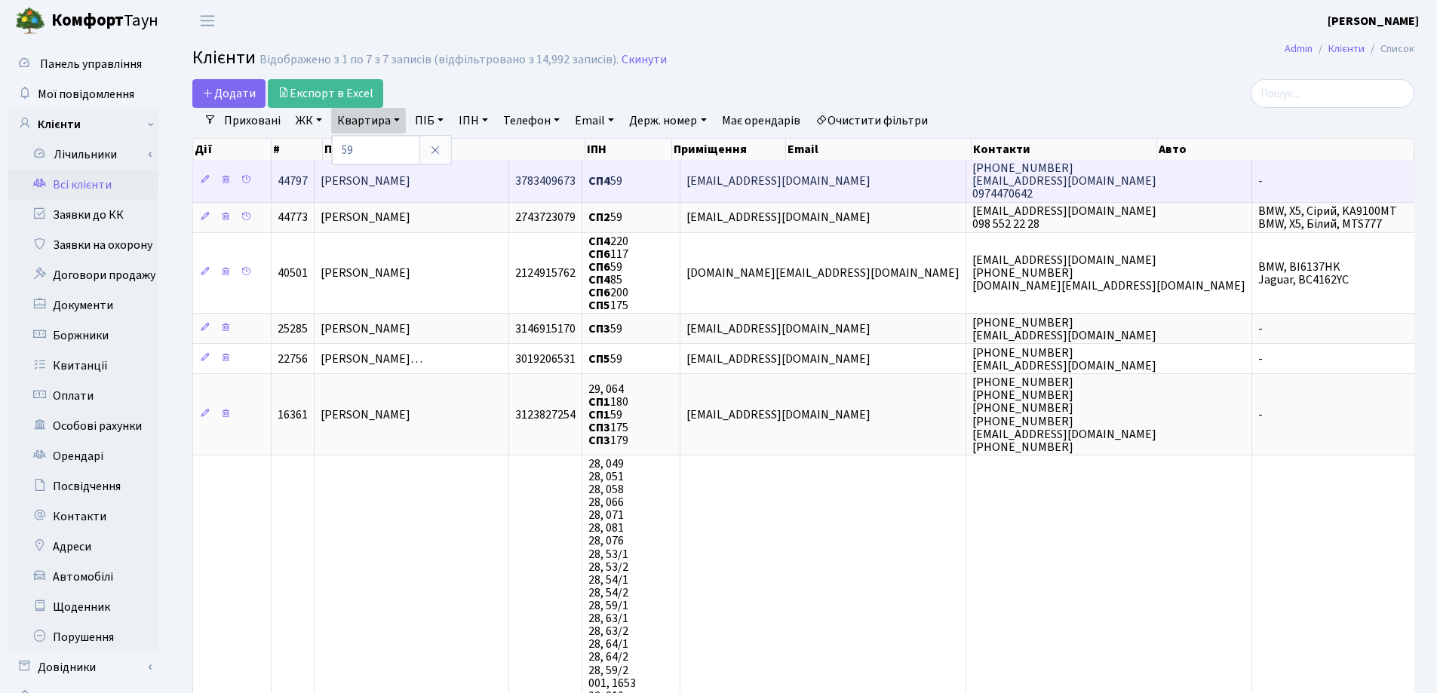
click at [472, 180] on td "[PERSON_NAME]" at bounding box center [412, 180] width 195 height 41
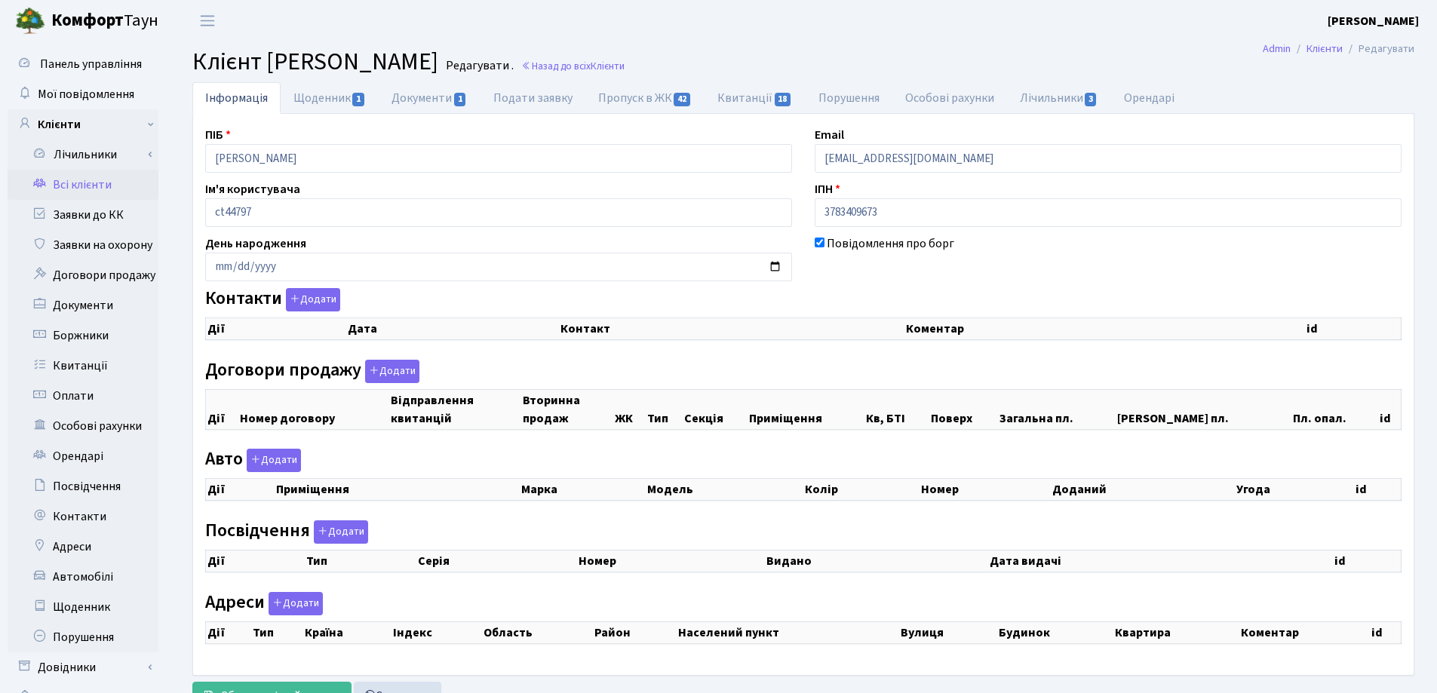
checkbox input "true"
select select "25"
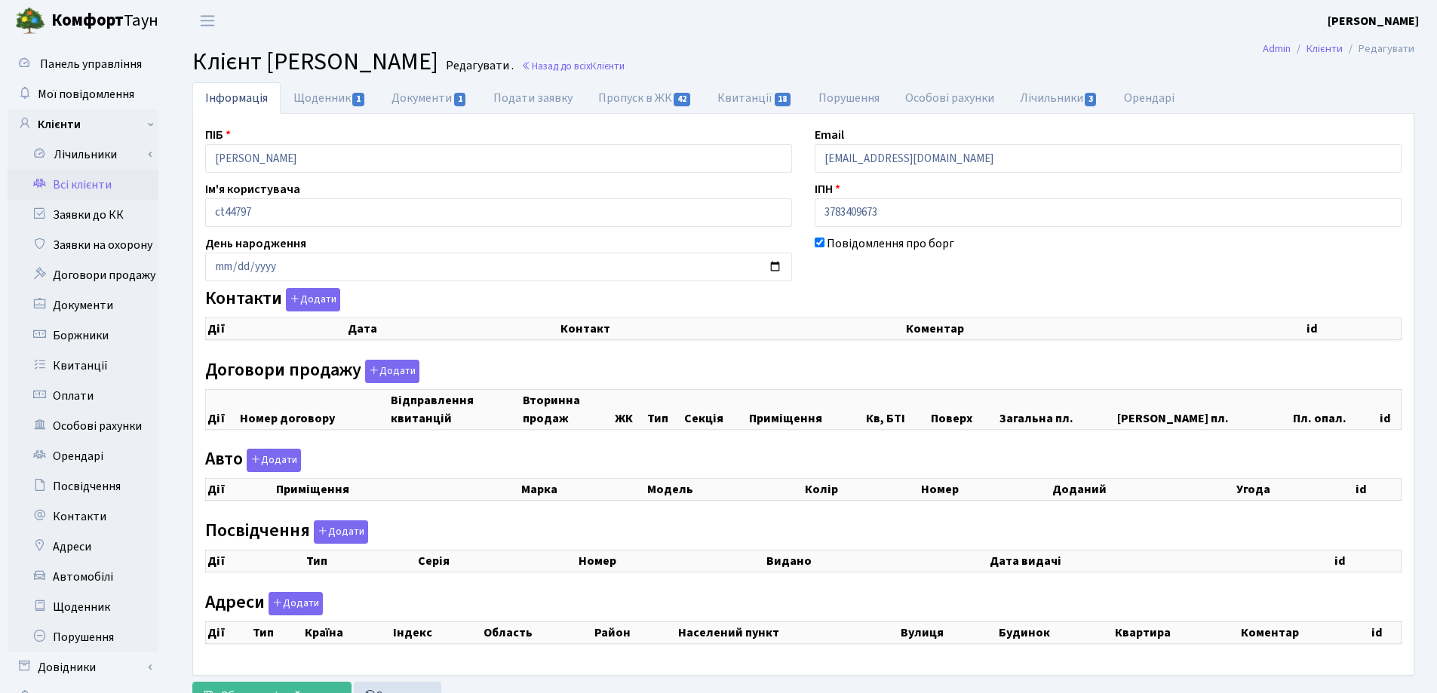
select select "25"
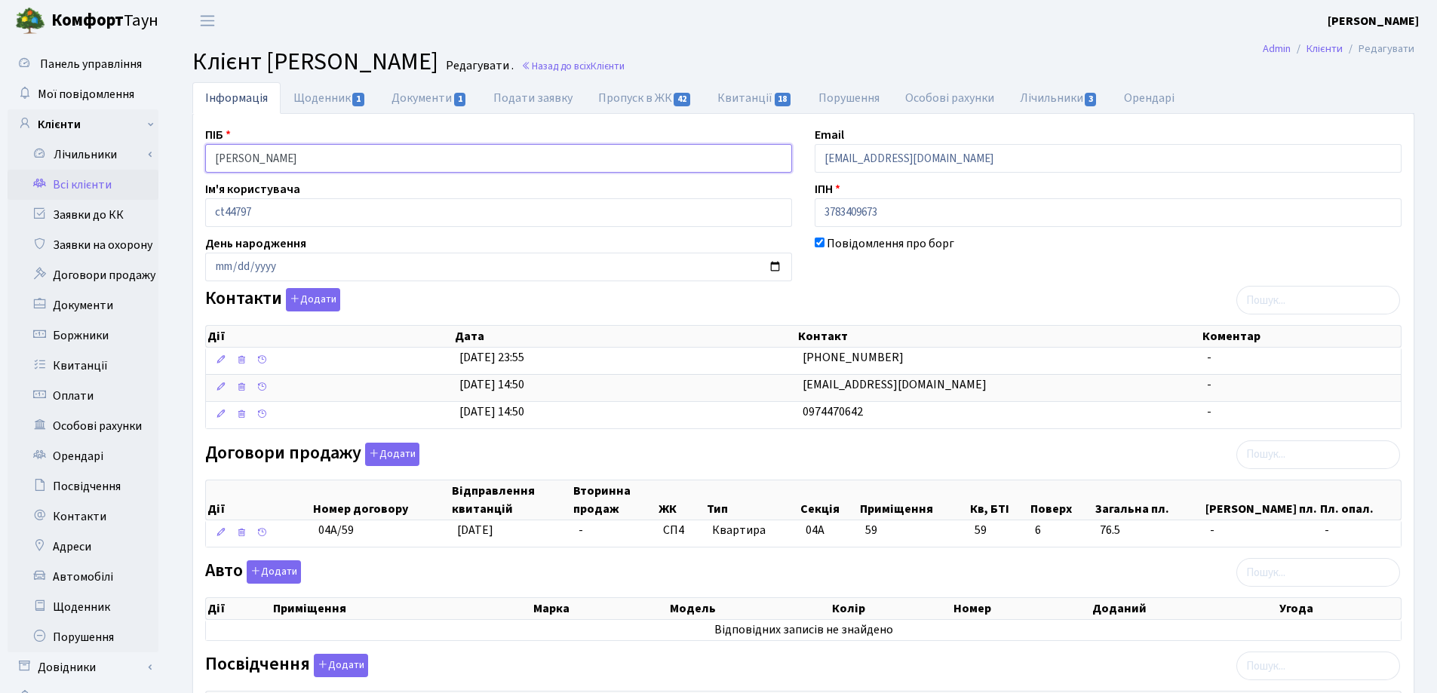
drag, startPoint x: 398, startPoint y: 155, endPoint x: 181, endPoint y: 156, distance: 216.5
click at [181, 156] on div "Інформація Щоденник 1 Документи 1 Подати заявку Пропуск в ЖК 42 Квитанції 18 По…" at bounding box center [803, 522] width 1245 height 881
click at [774, 41] on main "Admin Клієнти Редагувати Клієнт Жолнович Роман Ігорович Редагувати . Назад до в…" at bounding box center [803, 502] width 1267 height 922
click at [625, 69] on link "Назад до всіх Клієнти" at bounding box center [572, 66] width 103 height 14
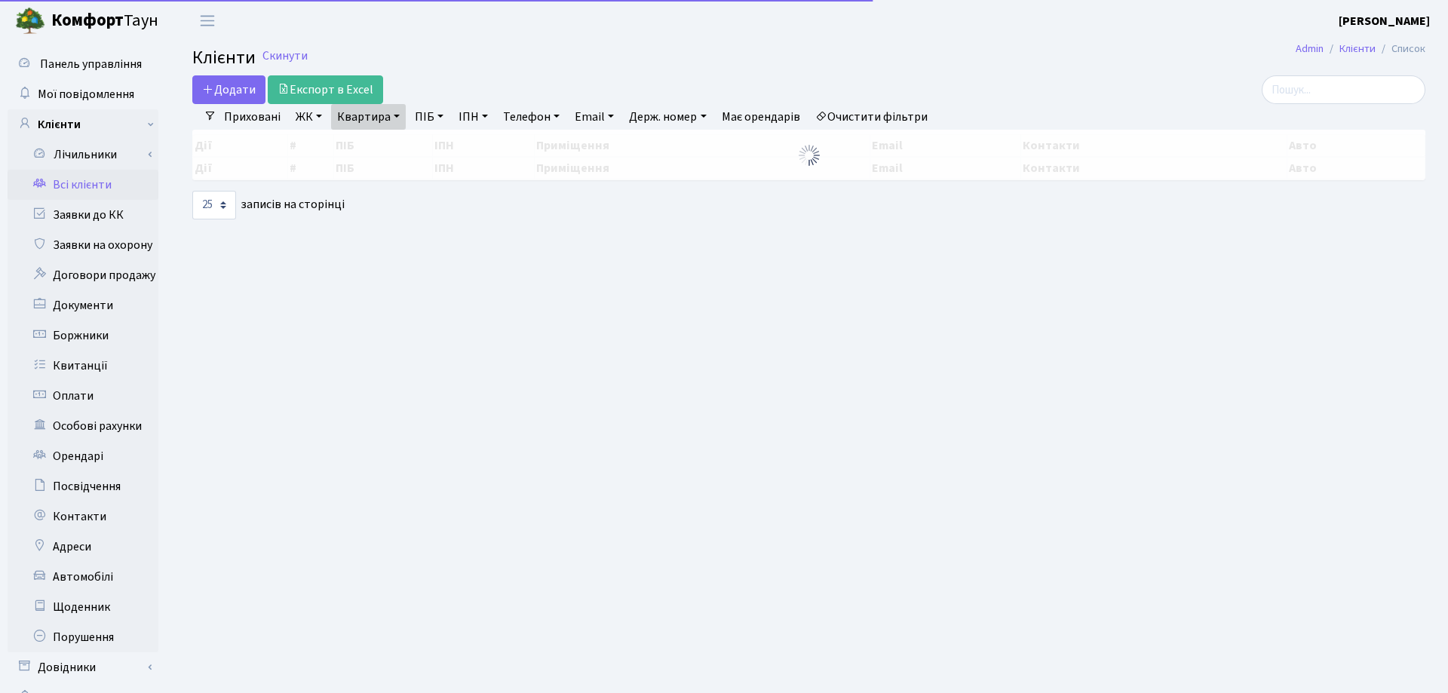
select select "25"
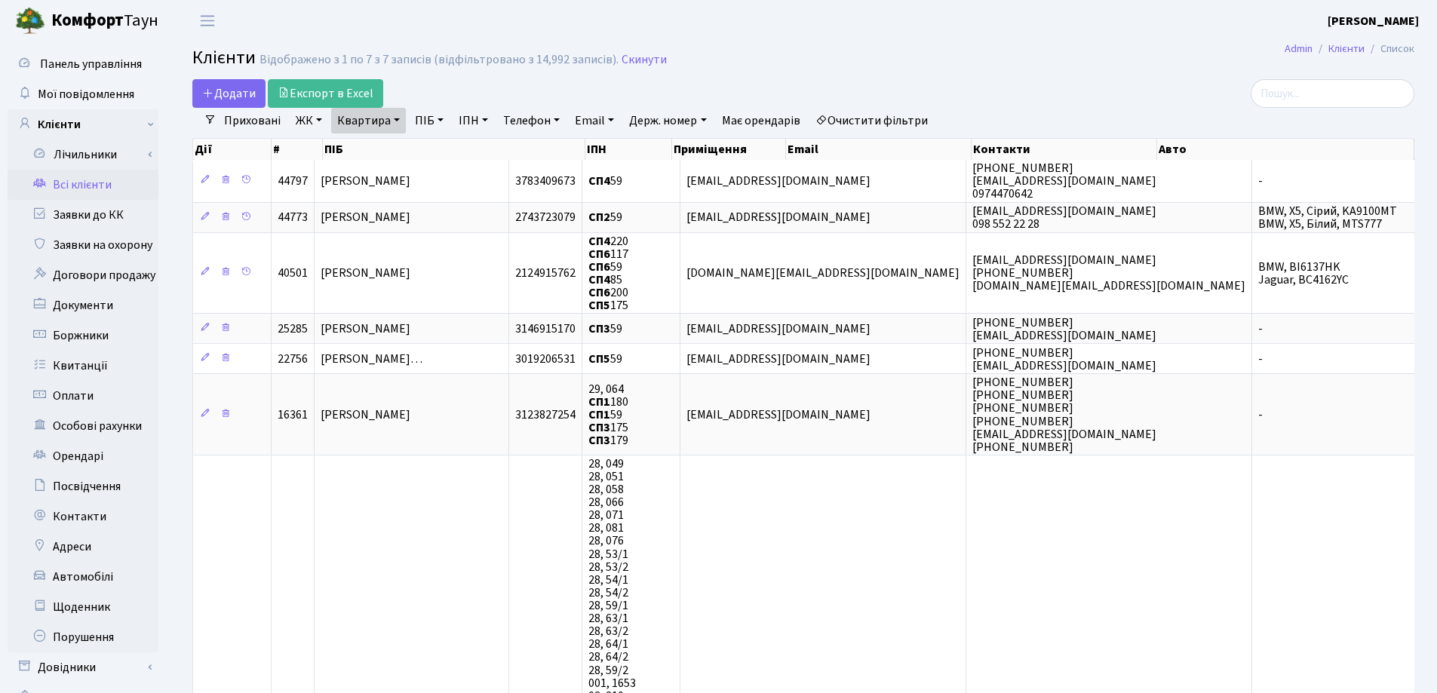
click at [398, 123] on link "Квартира" at bounding box center [368, 121] width 75 height 26
click at [404, 155] on input "59" at bounding box center [376, 150] width 88 height 29
type input "5"
type input "27"
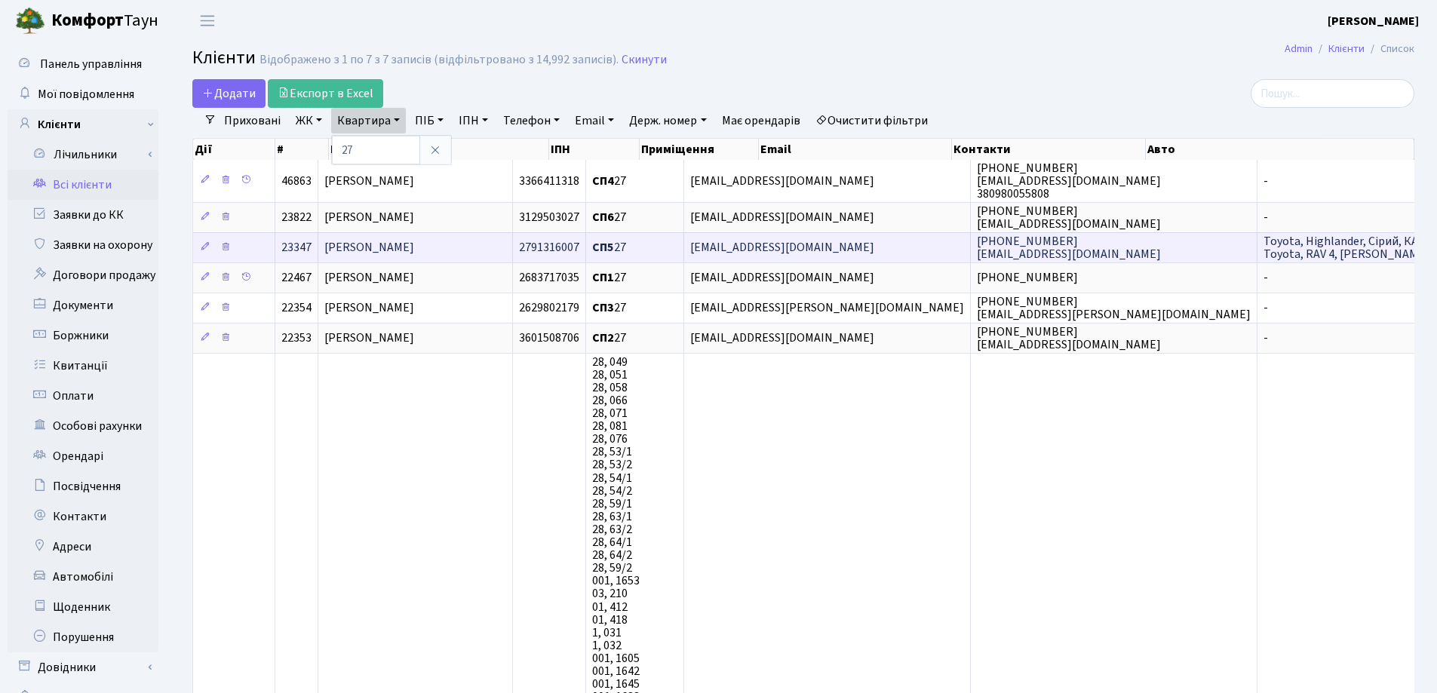
click at [414, 240] on span "[PERSON_NAME]" at bounding box center [369, 248] width 90 height 17
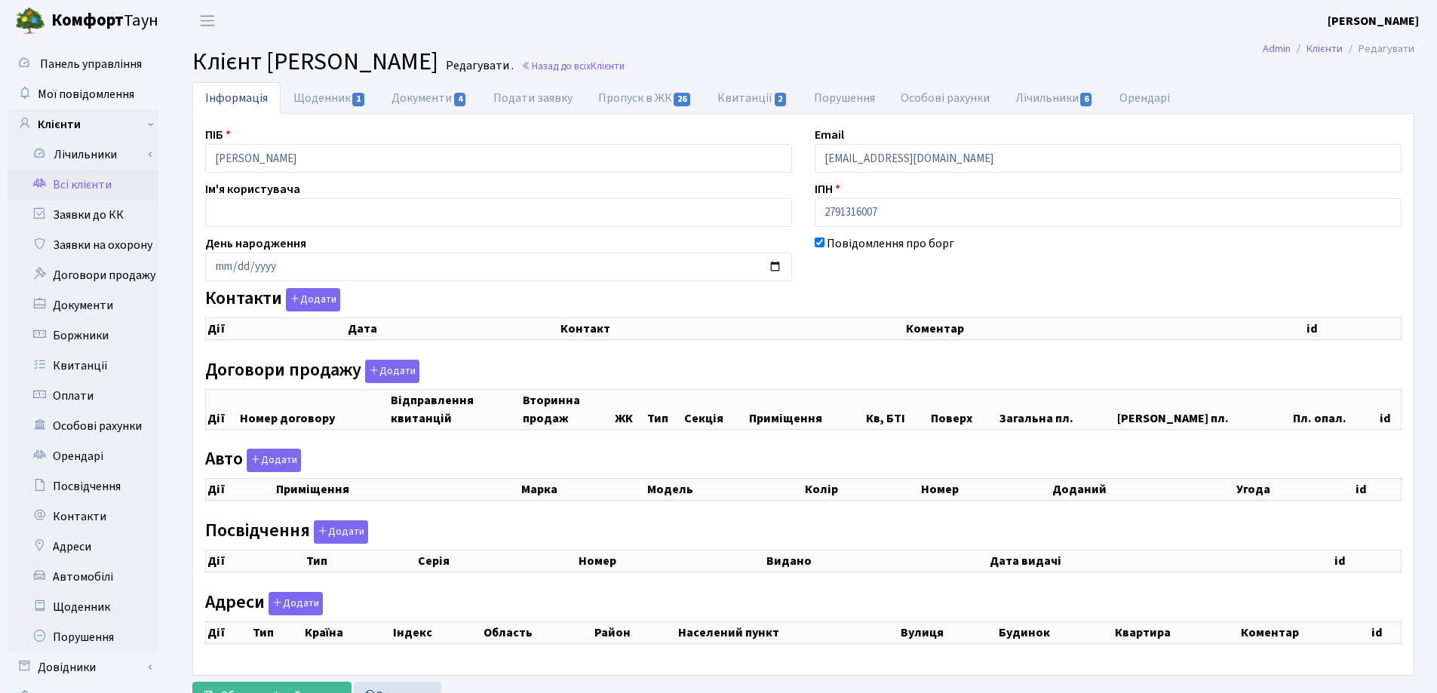
select select "25"
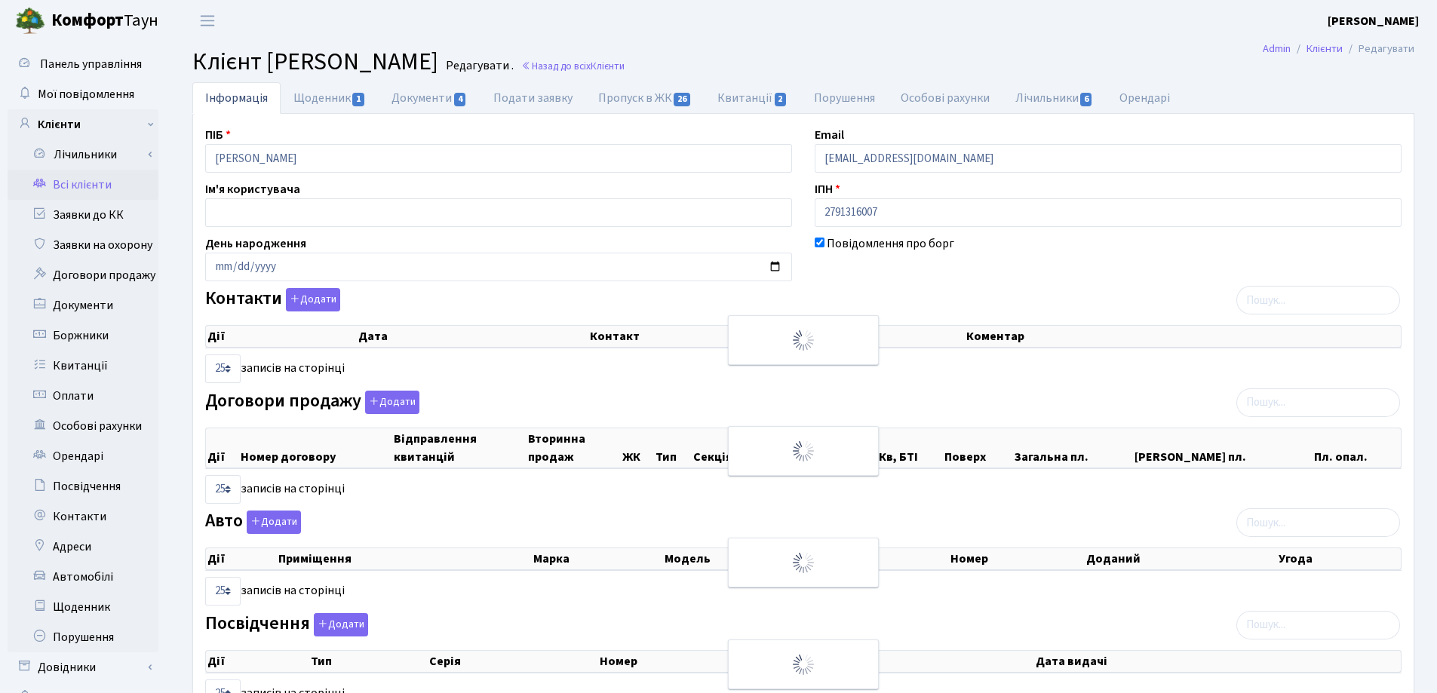
checkbox input "true"
click at [180, 160] on div "Інформація Щоденник 1 Документи 4 Подати заявку Пропуск в ЖК 26 Квитанції 2 Пор…" at bounding box center [803, 477] width 1267 height 790
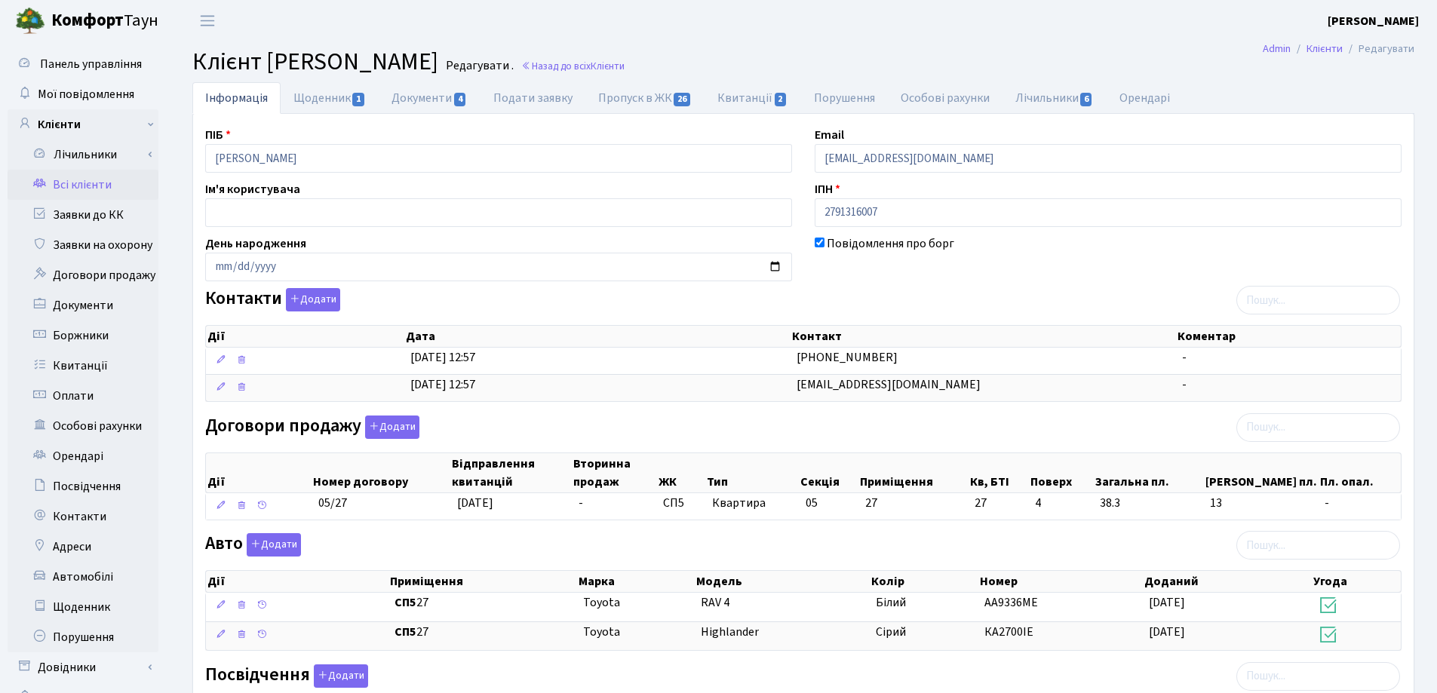
click at [751, 54] on h2 "Клієнт [PERSON_NAME] . Назад до всіх Клієнти" at bounding box center [803, 62] width 1222 height 29
click at [625, 62] on link "Назад до всіх Клієнти" at bounding box center [572, 66] width 103 height 14
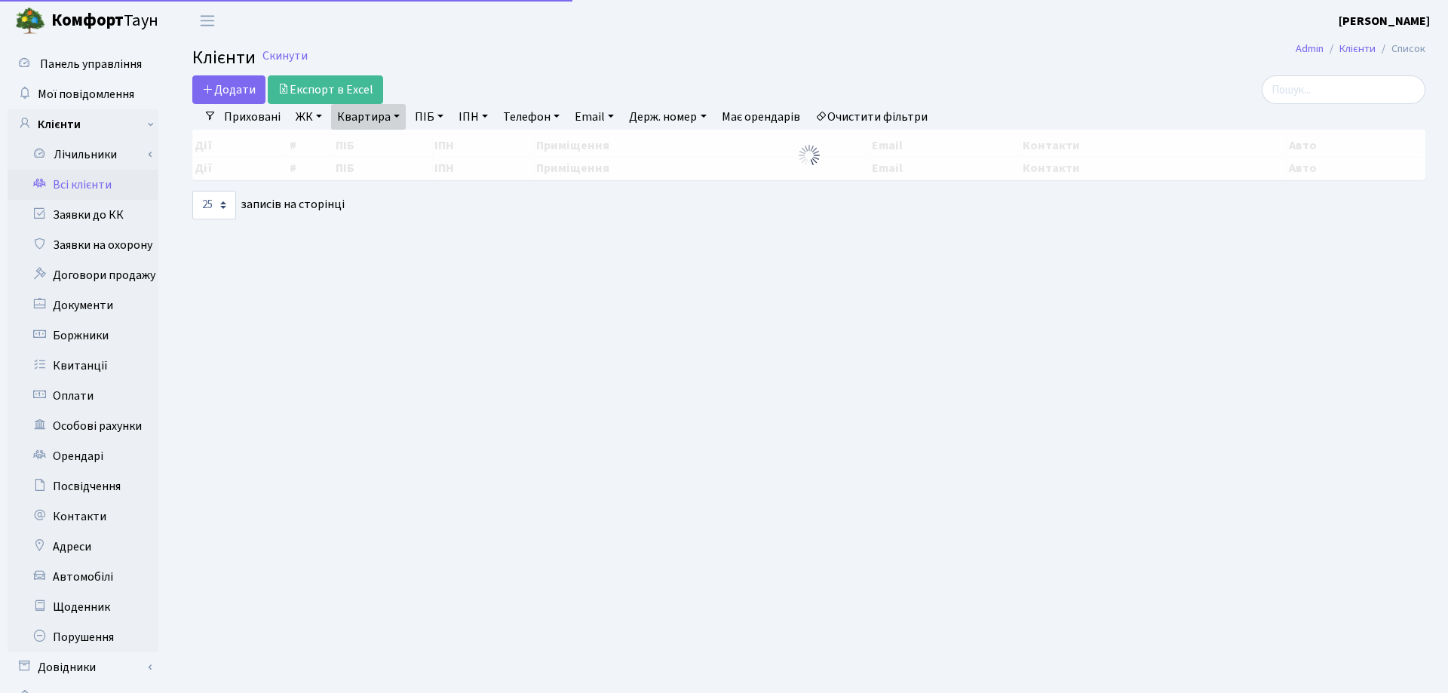
select select "25"
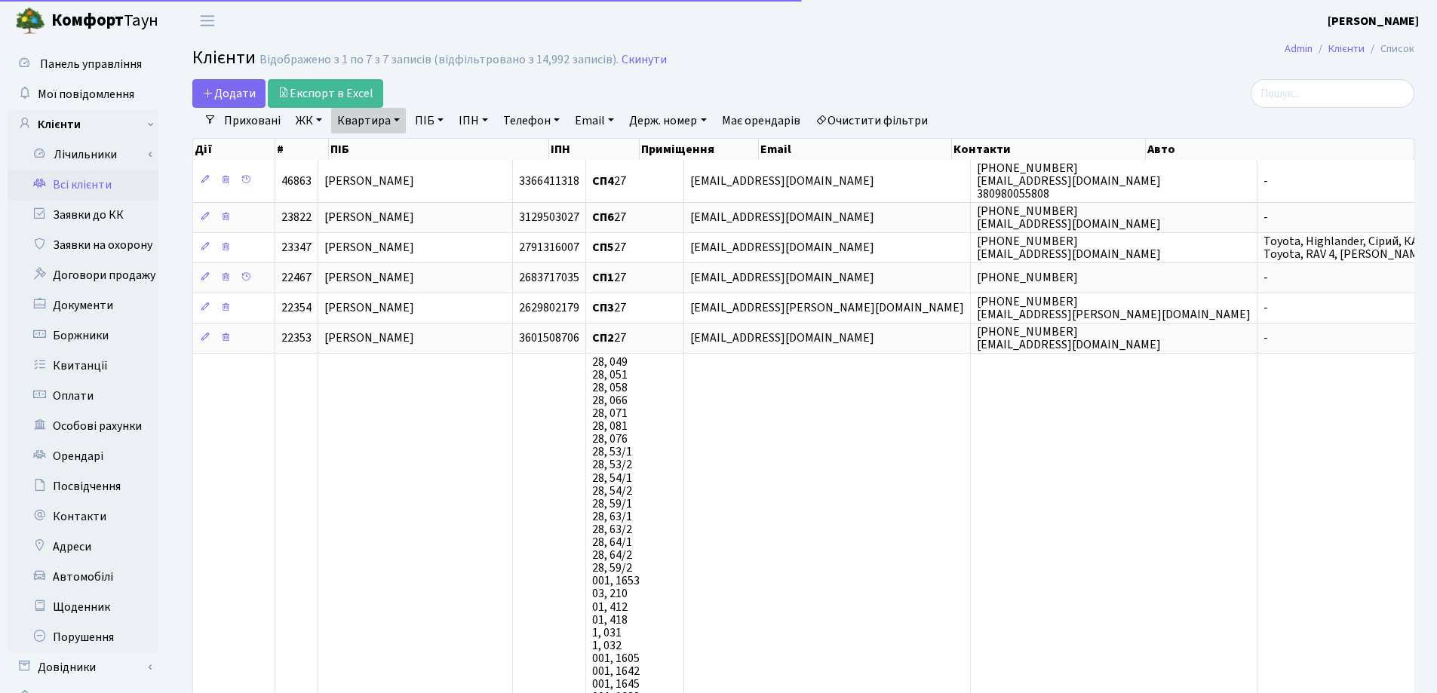
click at [400, 118] on link "Квартира" at bounding box center [368, 121] width 75 height 26
click at [400, 143] on input "27" at bounding box center [376, 150] width 88 height 29
type input "2"
type input "57"
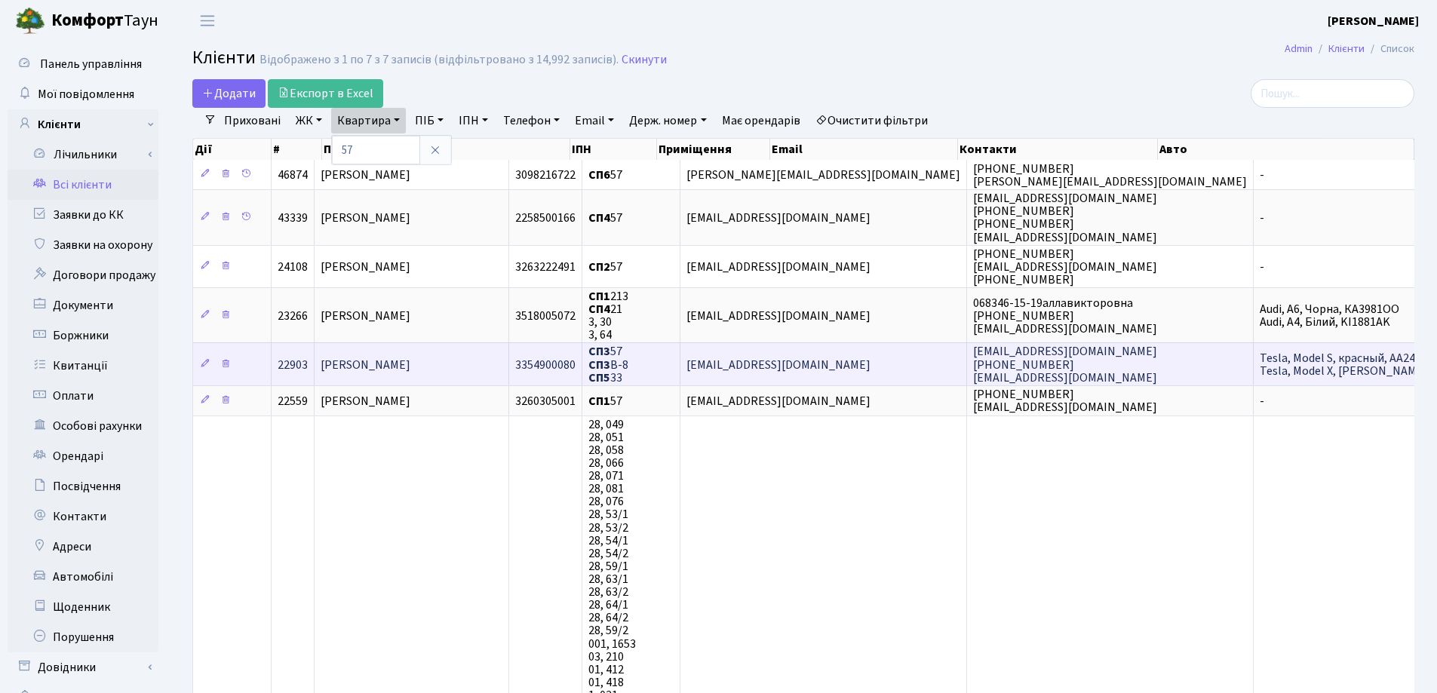
click at [410, 357] on span "[PERSON_NAME]" at bounding box center [366, 365] width 90 height 17
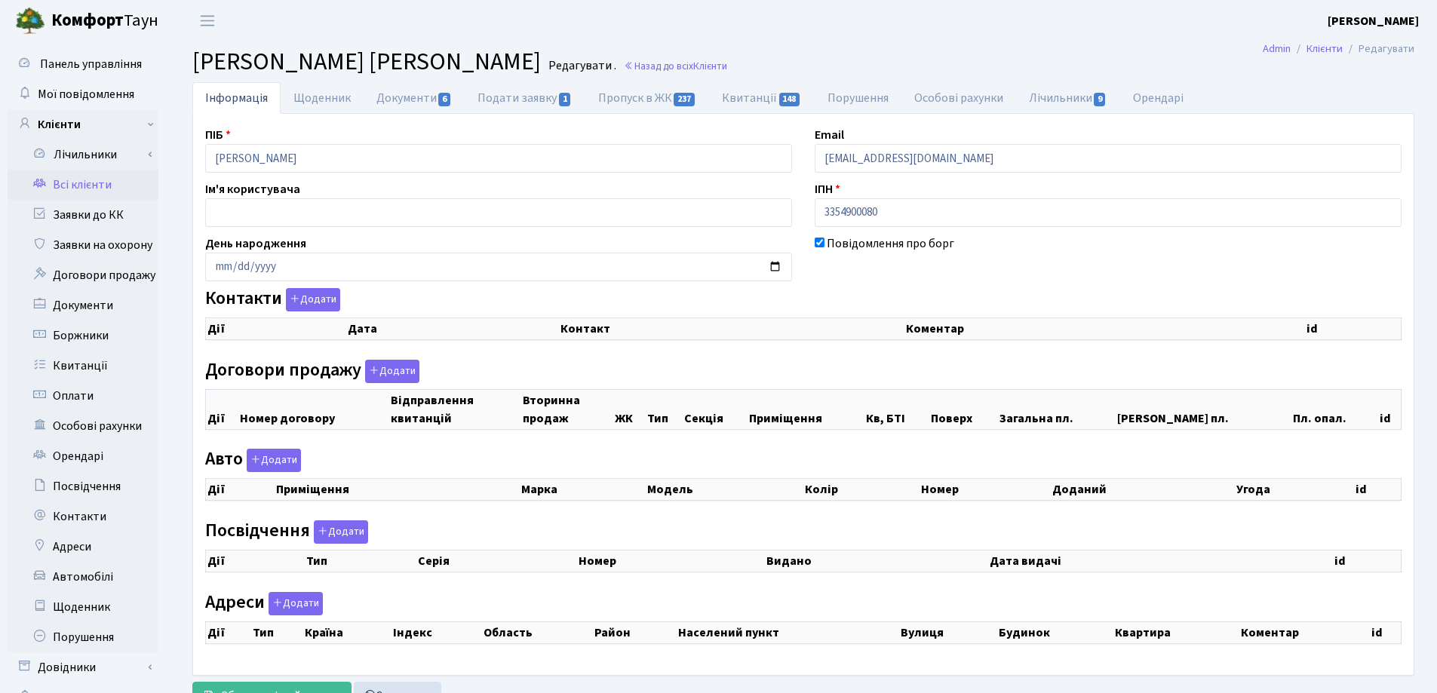
checkbox input "true"
select select "25"
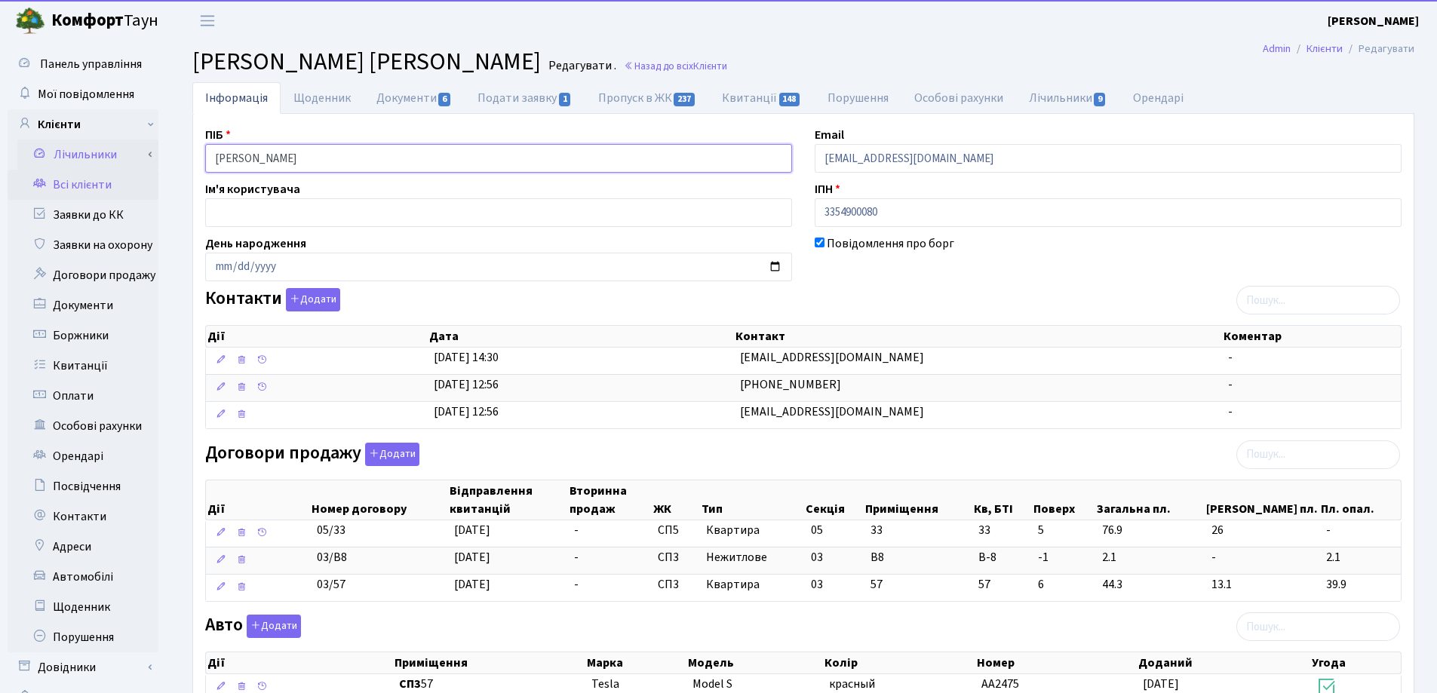
drag, startPoint x: 454, startPoint y: 161, endPoint x: 150, endPoint y: 149, distance: 304.2
click at [150, 149] on div "Панель управління Мої повідомлення Клієнти Лічильники Показання" at bounding box center [718, 547] width 1437 height 1013
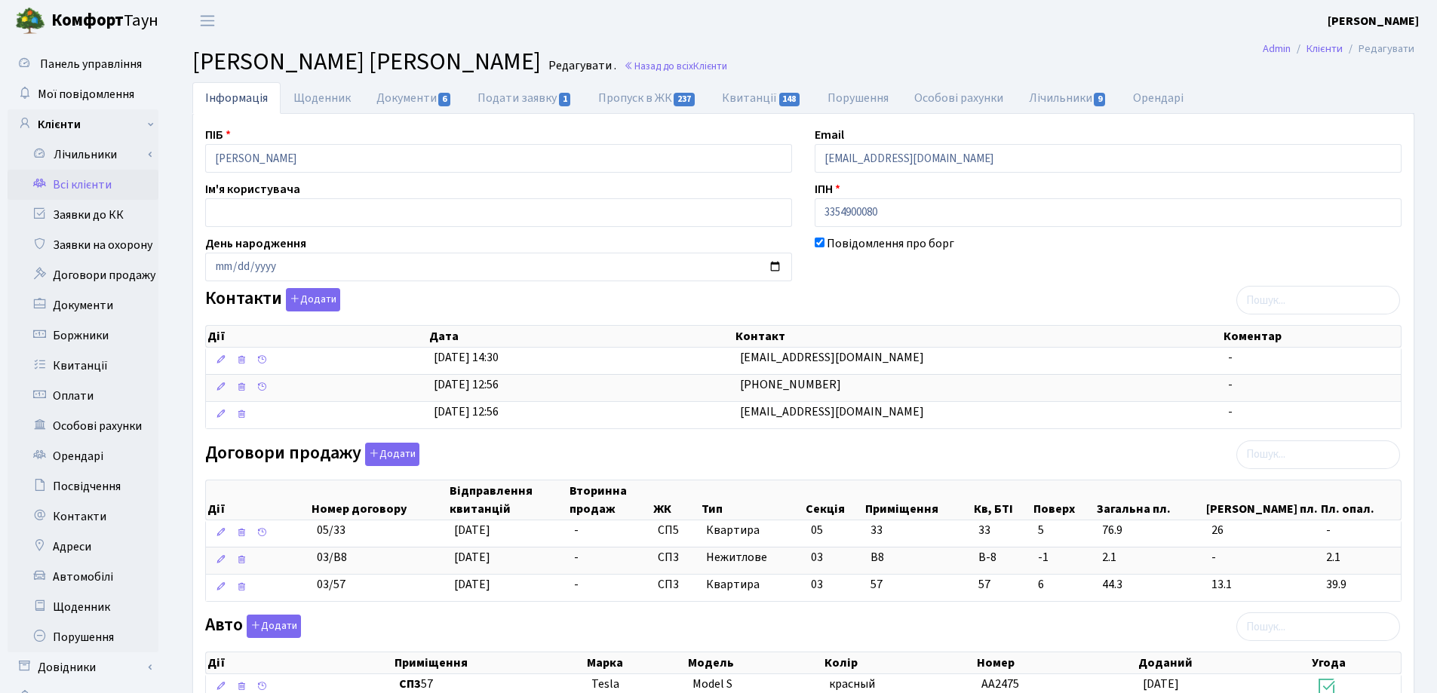
click at [735, 42] on main "Admin Клієнти Редагувати Клієнт Євченко Олександра Володимирівна Редагувати . Н…" at bounding box center [803, 547] width 1267 height 1013
click at [727, 62] on link "Назад до всіх Клієнти" at bounding box center [675, 66] width 103 height 14
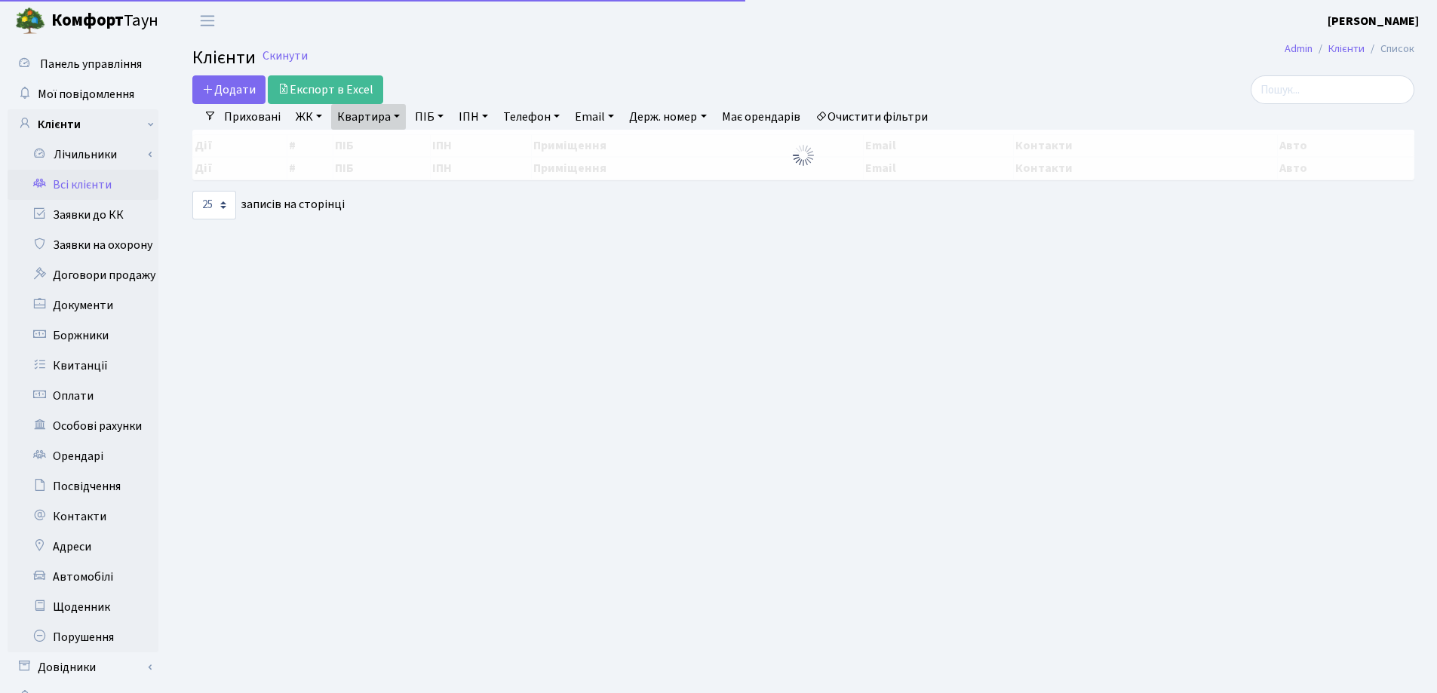
select select "25"
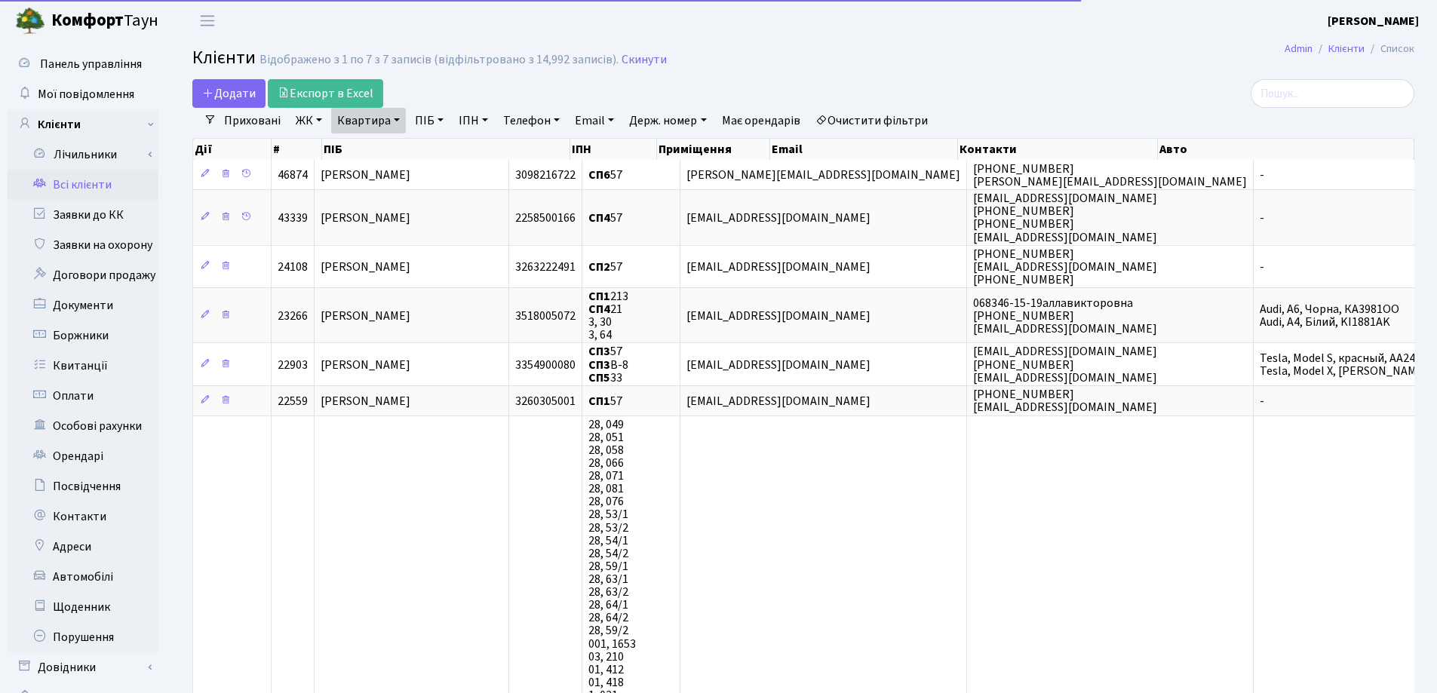
click at [394, 120] on link "Квартира" at bounding box center [368, 121] width 75 height 26
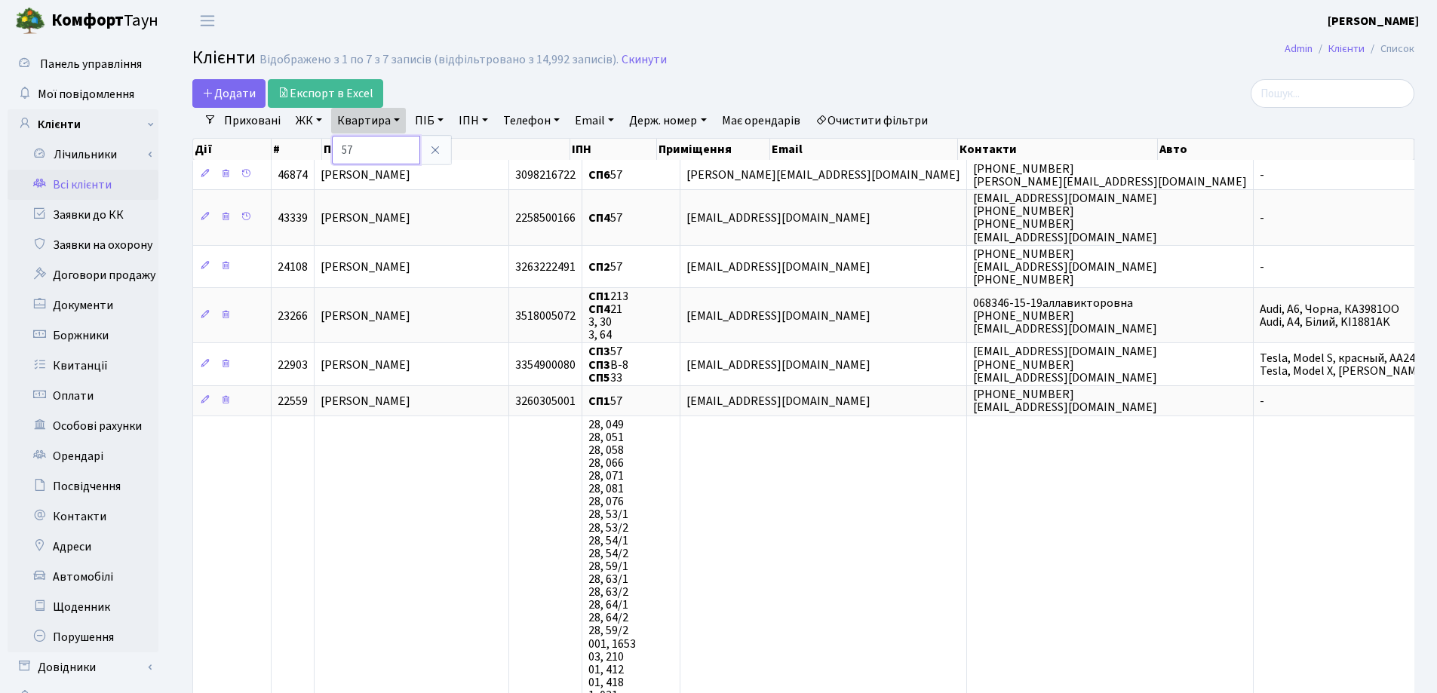
click at [390, 136] on input "57" at bounding box center [376, 150] width 88 height 29
type input "5"
type input "289"
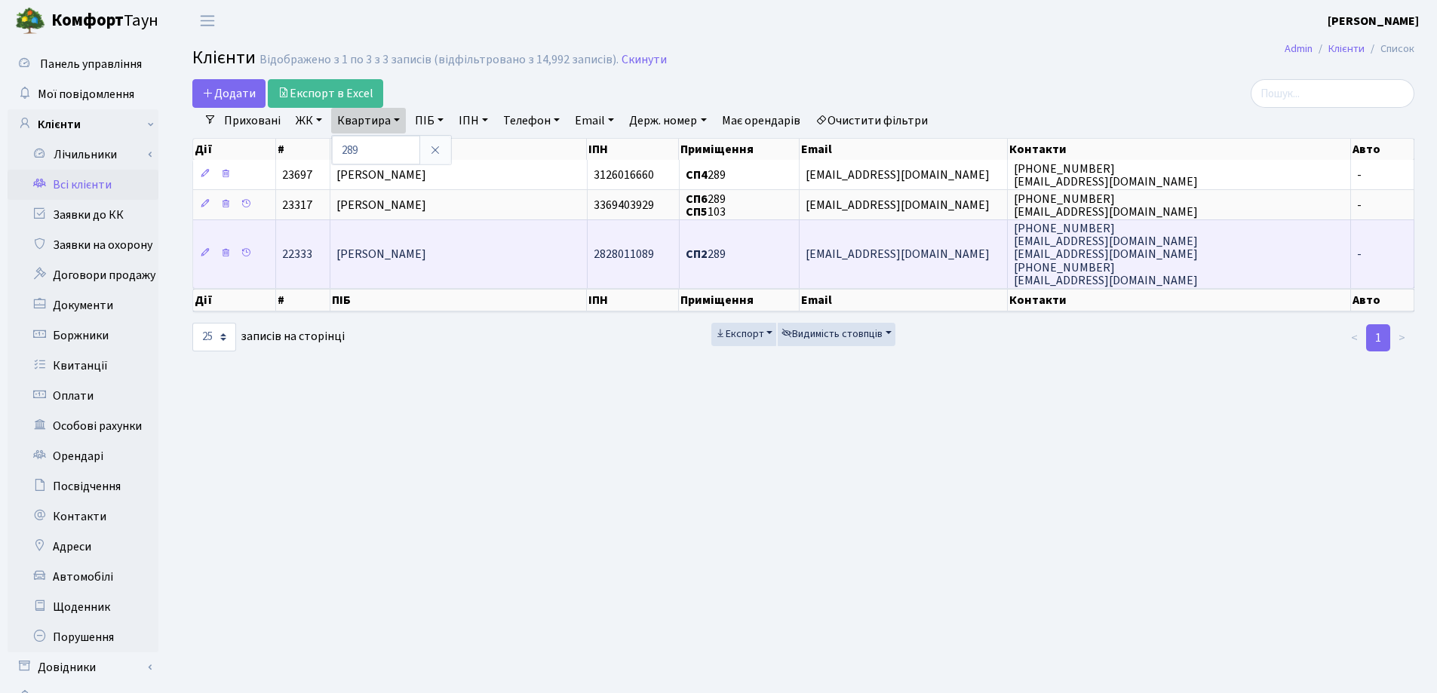
click at [442, 236] on td "[PERSON_NAME]" at bounding box center [458, 254] width 256 height 69
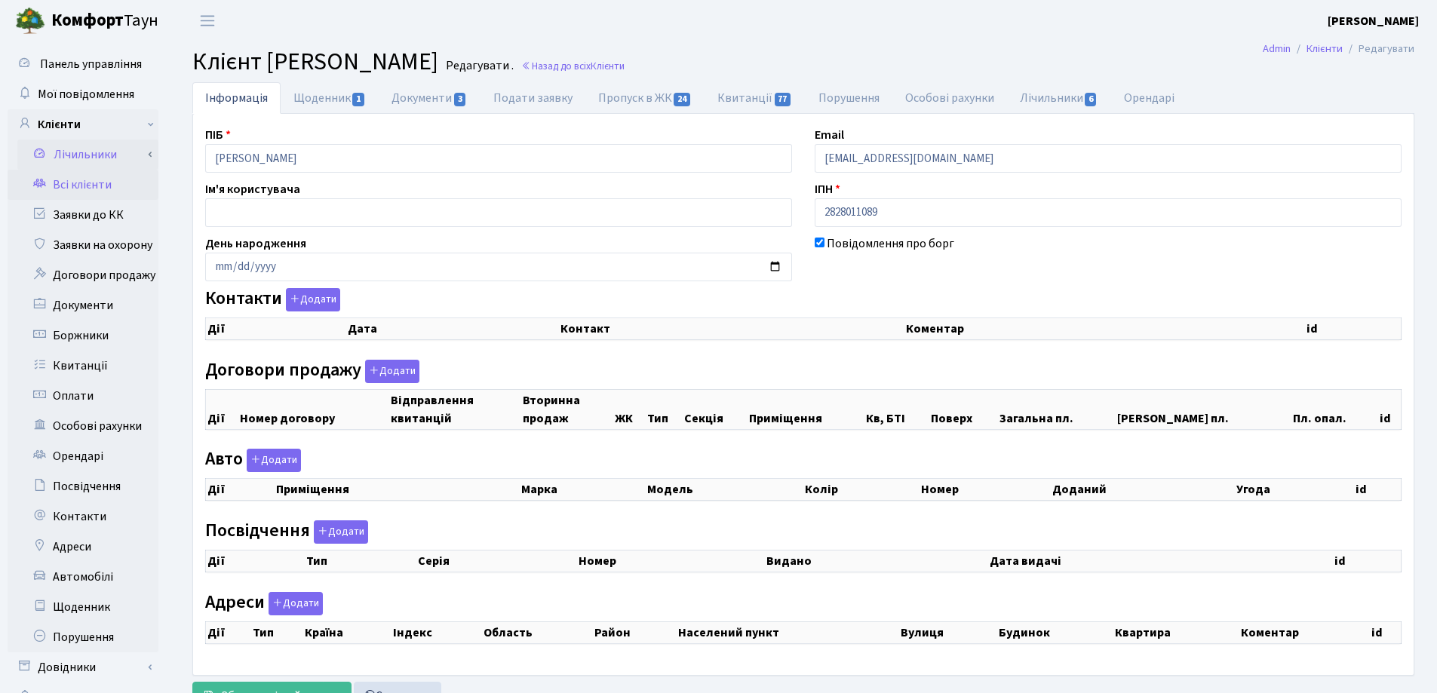
select select "25"
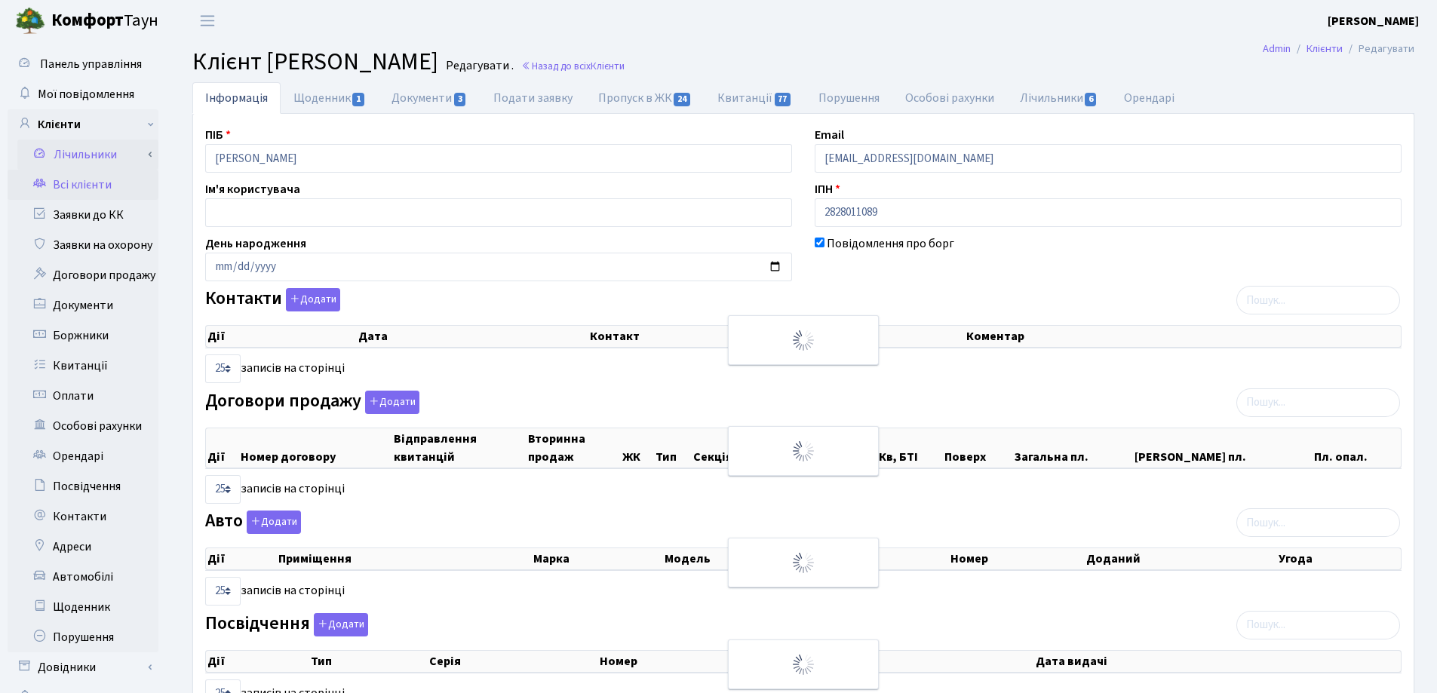
checkbox input "true"
click at [140, 155] on div "Панель управління Мої повідомлення Клієнти Лічильники Показання" at bounding box center [718, 456] width 1437 height 830
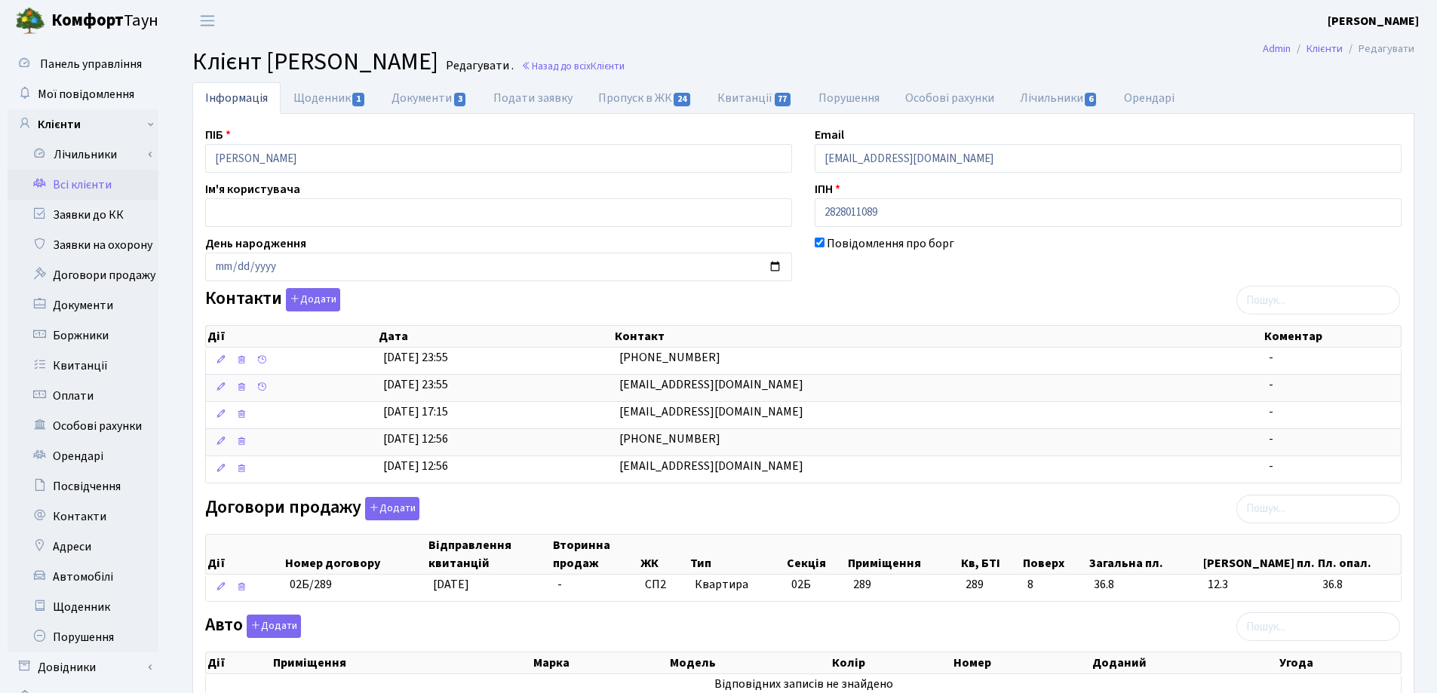
click at [711, 38] on header "[PERSON_NAME] [PERSON_NAME] Мій обліковий запис Вийти" at bounding box center [718, 20] width 1437 height 41
click at [625, 65] on link "Назад до всіх Клієнти" at bounding box center [572, 66] width 103 height 14
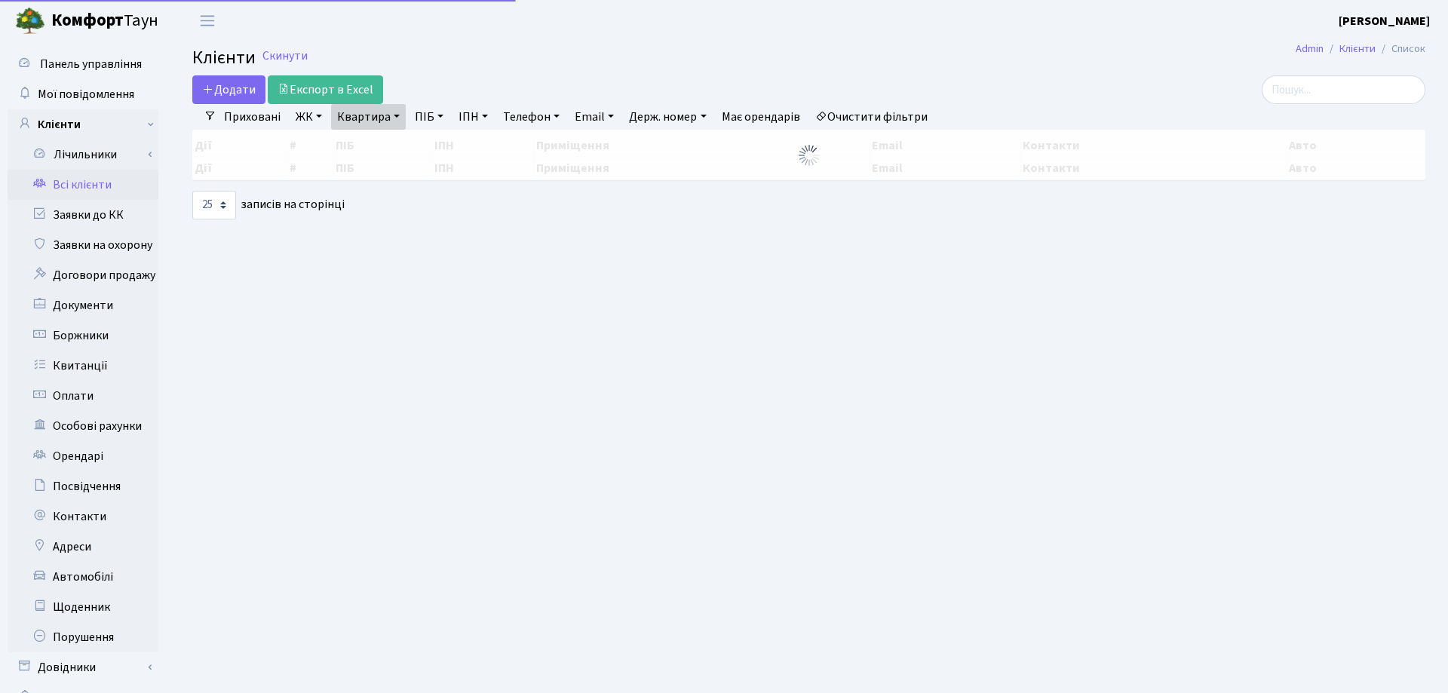
select select "25"
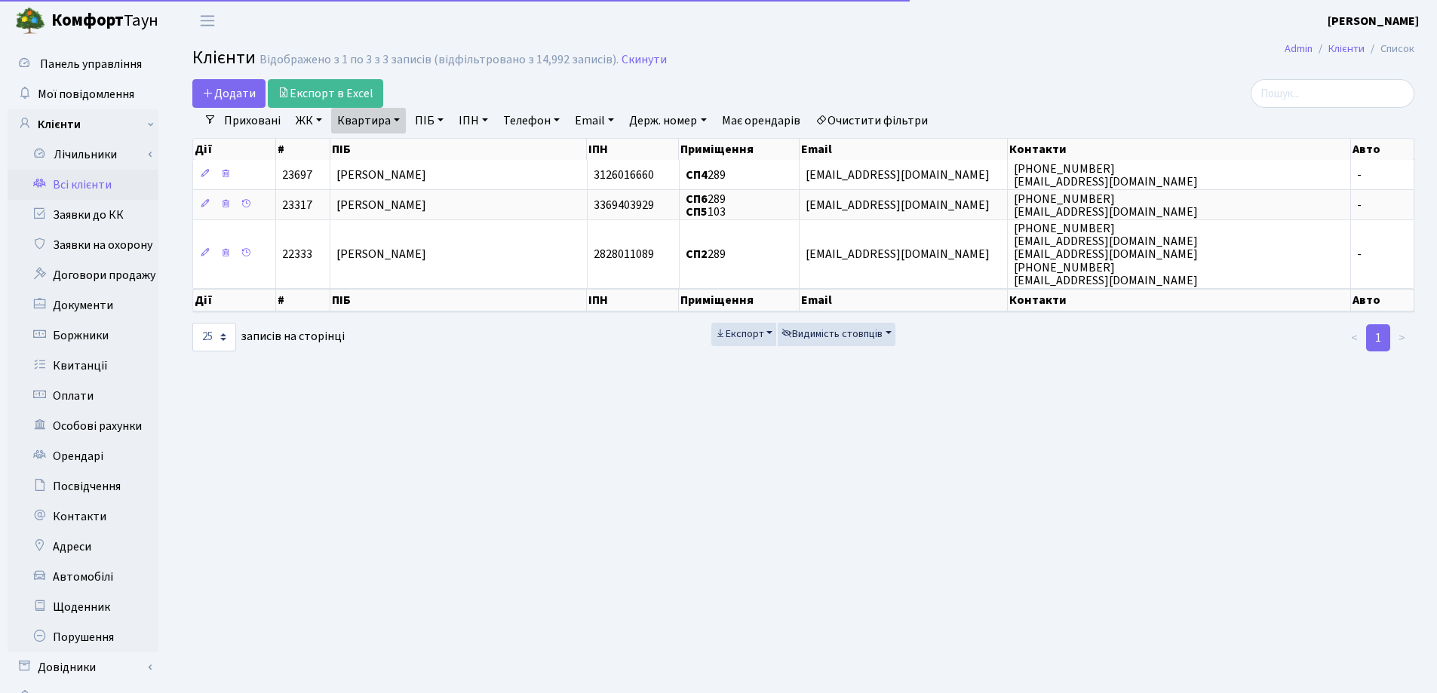
click at [398, 120] on link "Квартира" at bounding box center [368, 121] width 75 height 26
click at [395, 140] on input "289" at bounding box center [376, 150] width 88 height 29
type input "208"
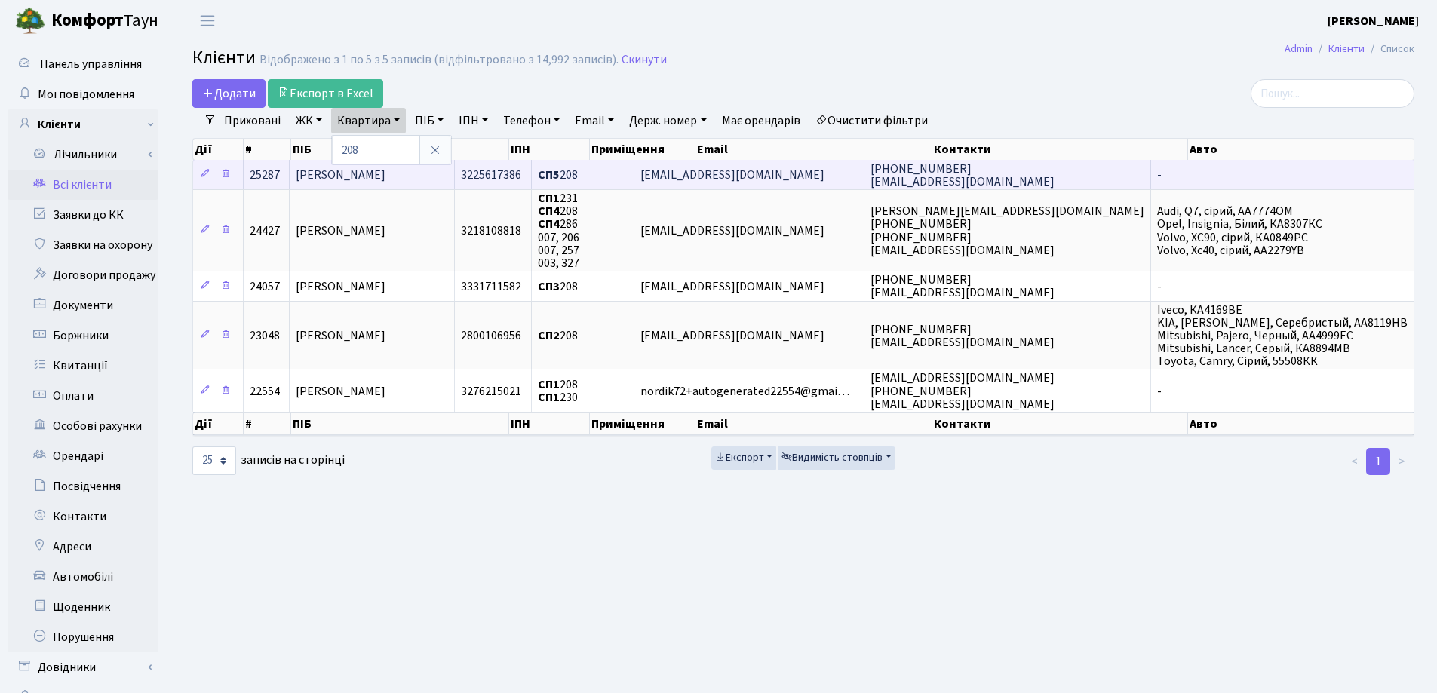
click at [385, 173] on span "[PERSON_NAME]" at bounding box center [341, 175] width 90 height 17
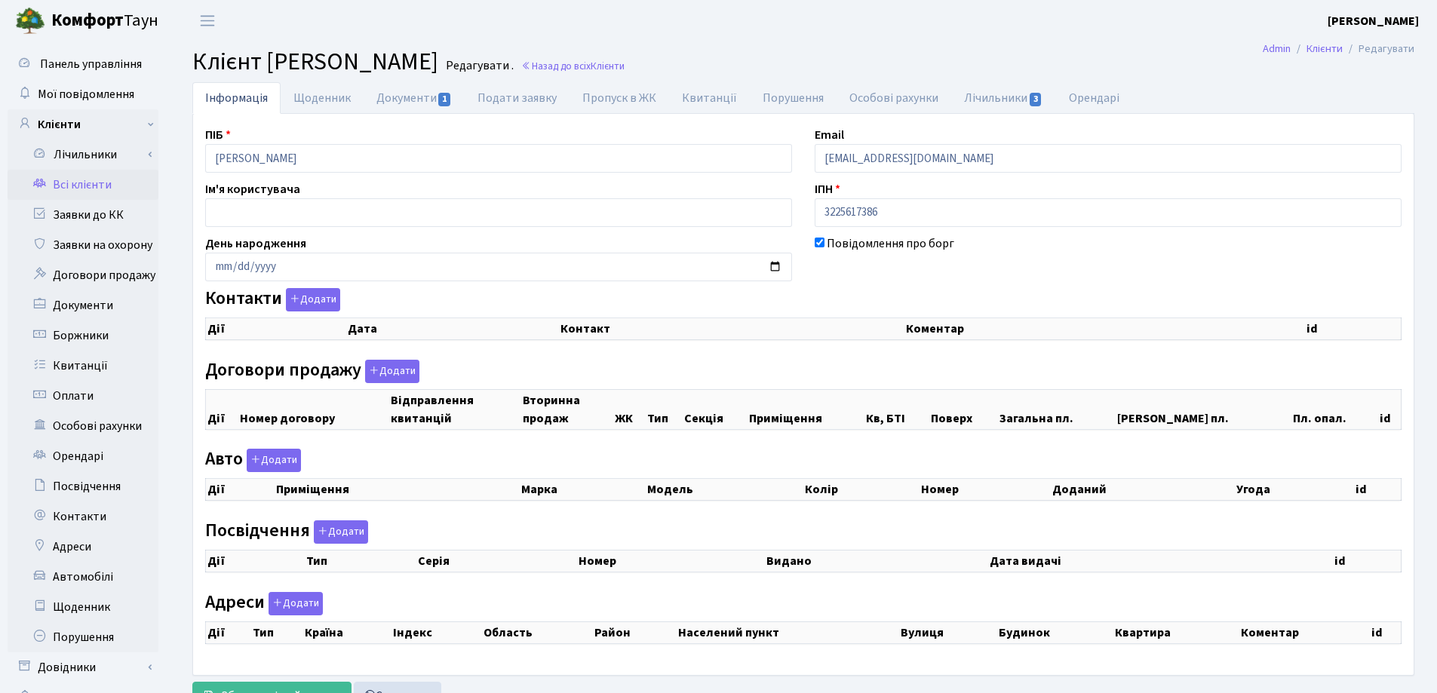
checkbox input "true"
select select "25"
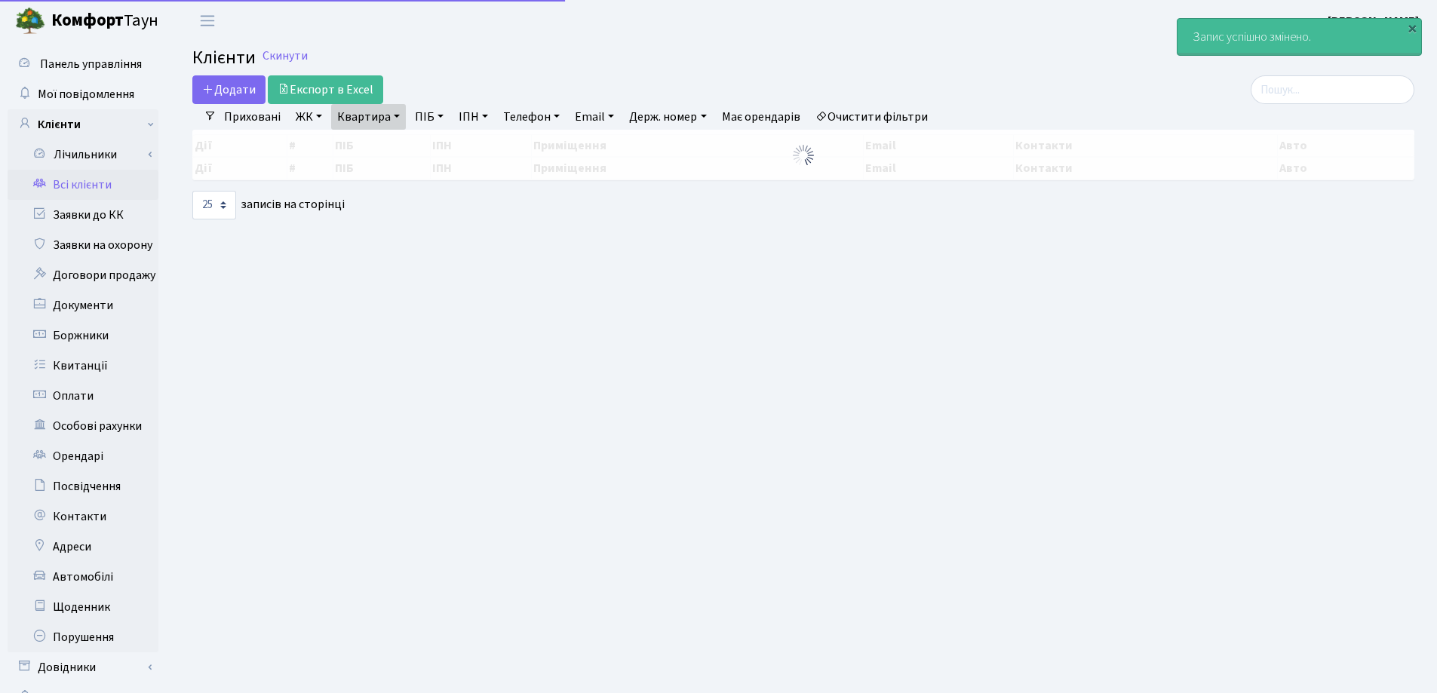
select select "25"
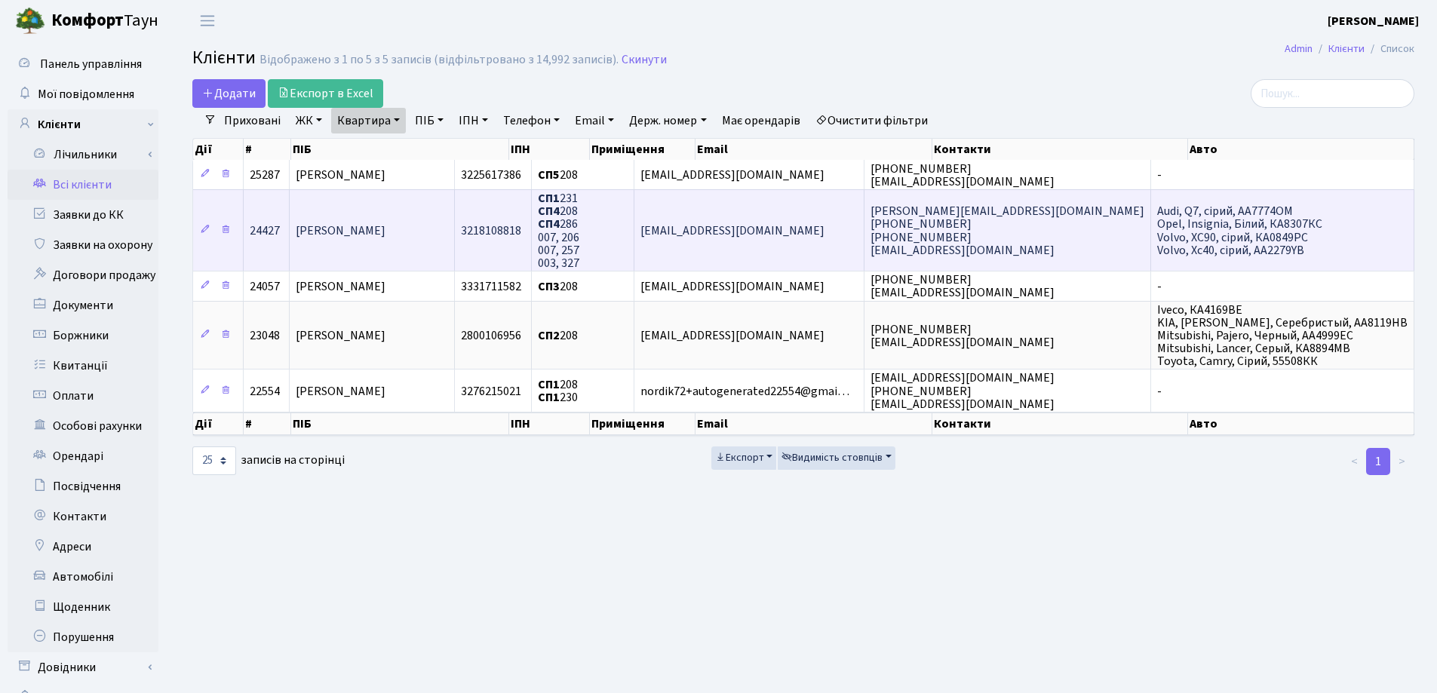
click at [385, 235] on span "Прокопенко Станіслав Андрійович" at bounding box center [341, 231] width 90 height 17
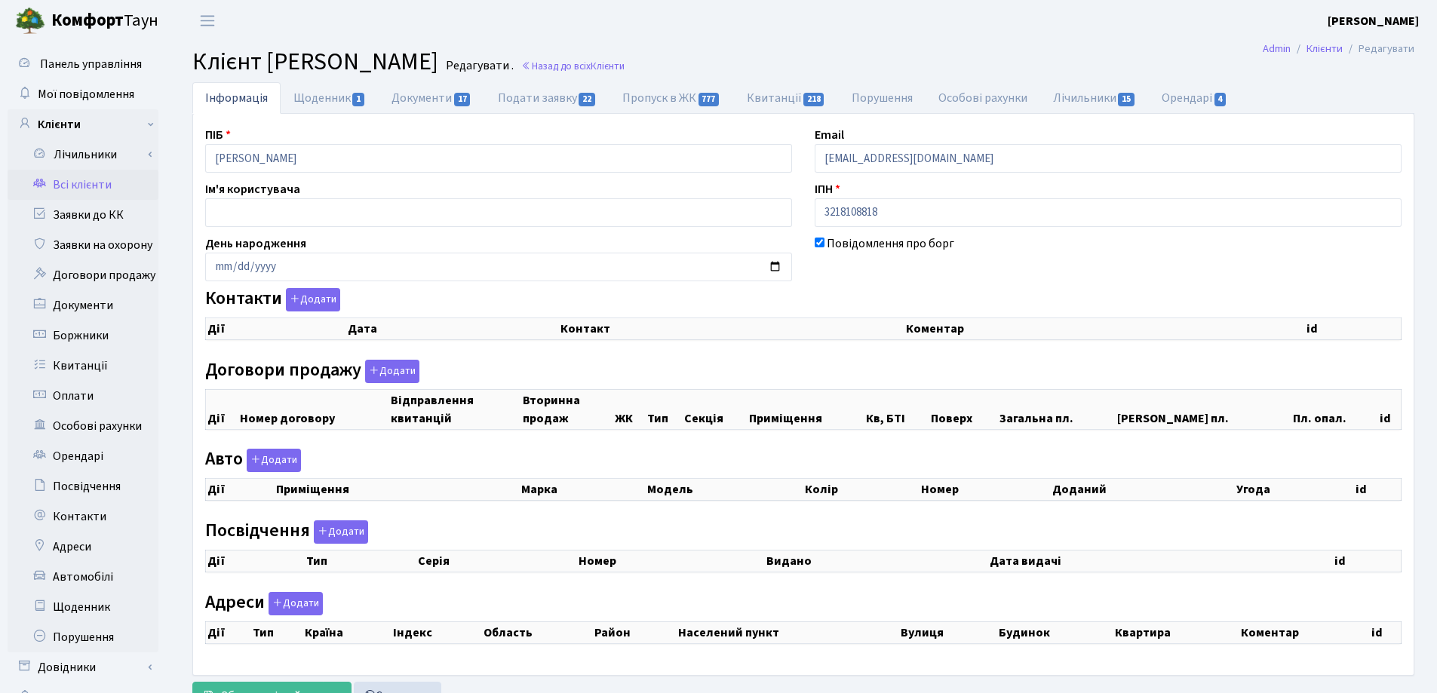
checkbox input "true"
select select "25"
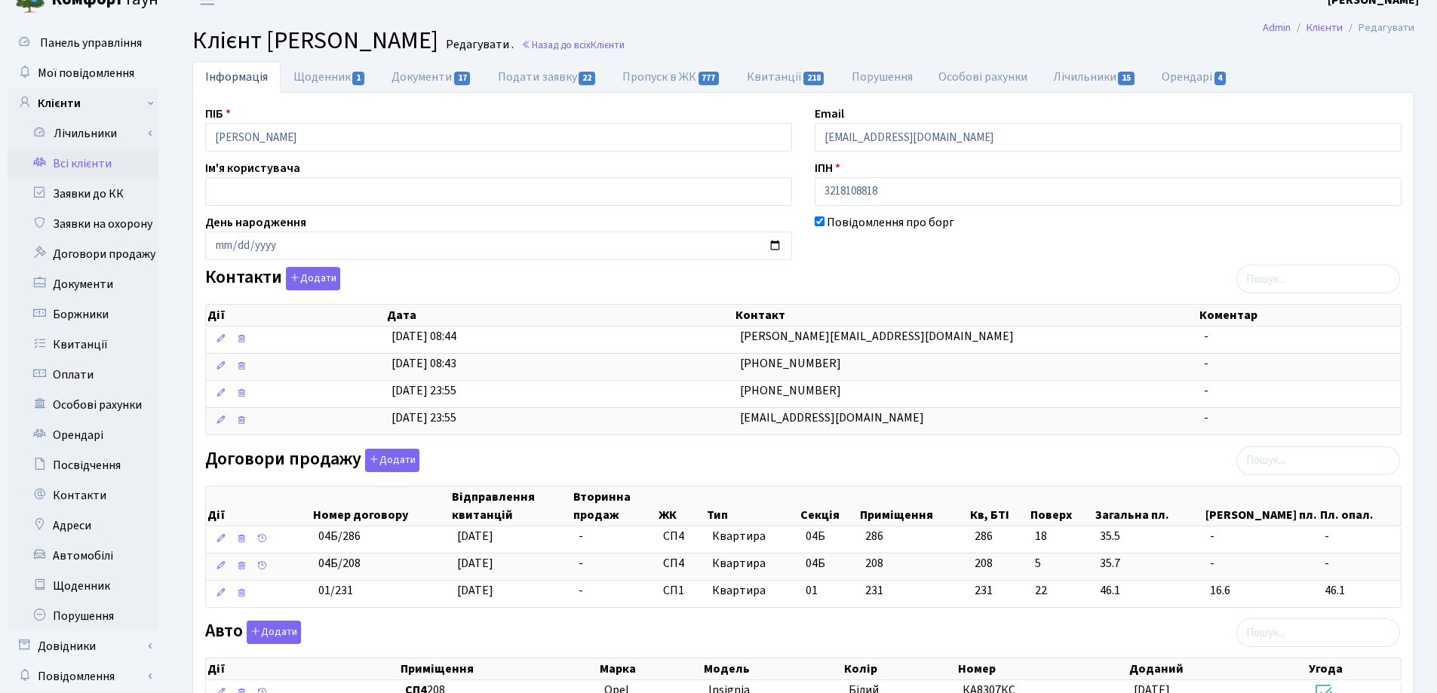
scroll to position [20, 0]
drag, startPoint x: 425, startPoint y: 140, endPoint x: 157, endPoint y: 140, distance: 268.5
click at [157, 140] on div "Панель управління Мої повідомлення Клієнти Лічильники Показання" at bounding box center [718, 527] width 1437 height 1012
click at [832, 41] on h2 "Клієнт Прокопенко Станіслав Андрійович Редагувати . Назад до всіх Клієнти" at bounding box center [803, 41] width 1222 height 29
click at [625, 50] on link "Назад до всіх Клієнти" at bounding box center [572, 45] width 103 height 14
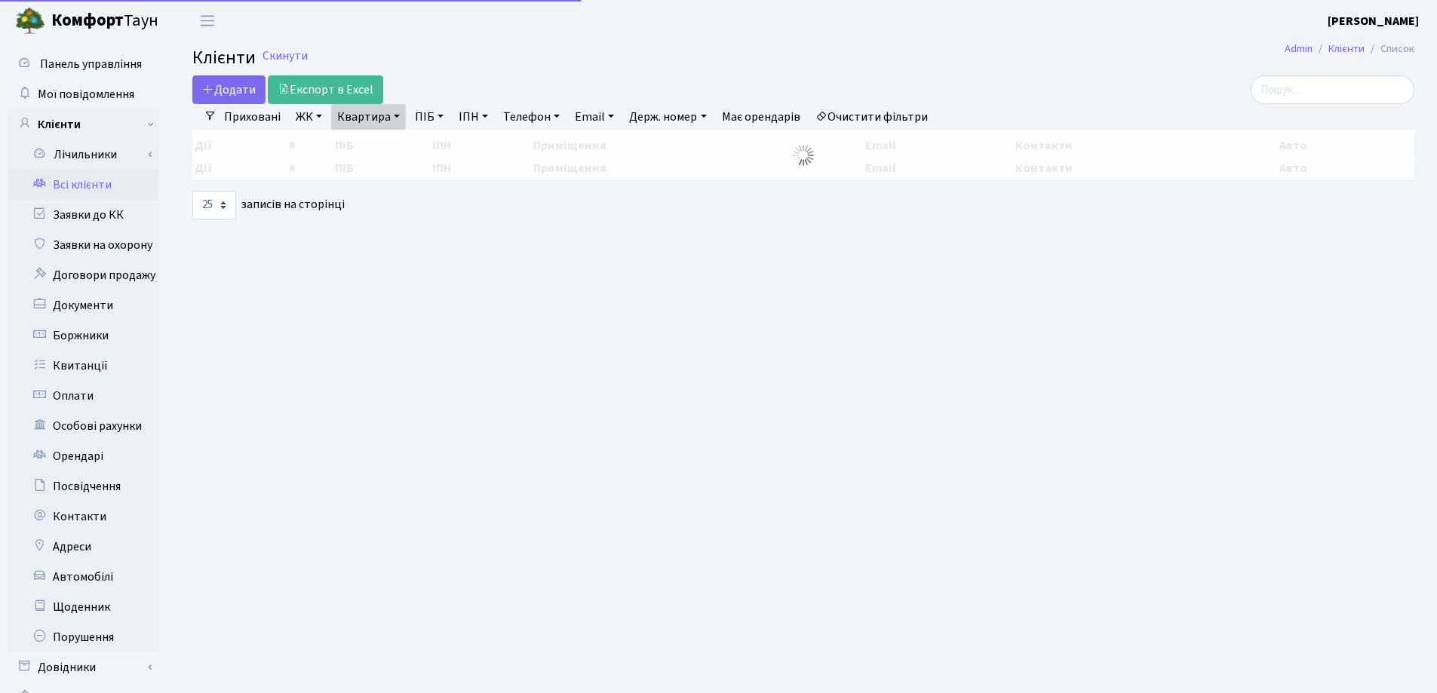
select select "25"
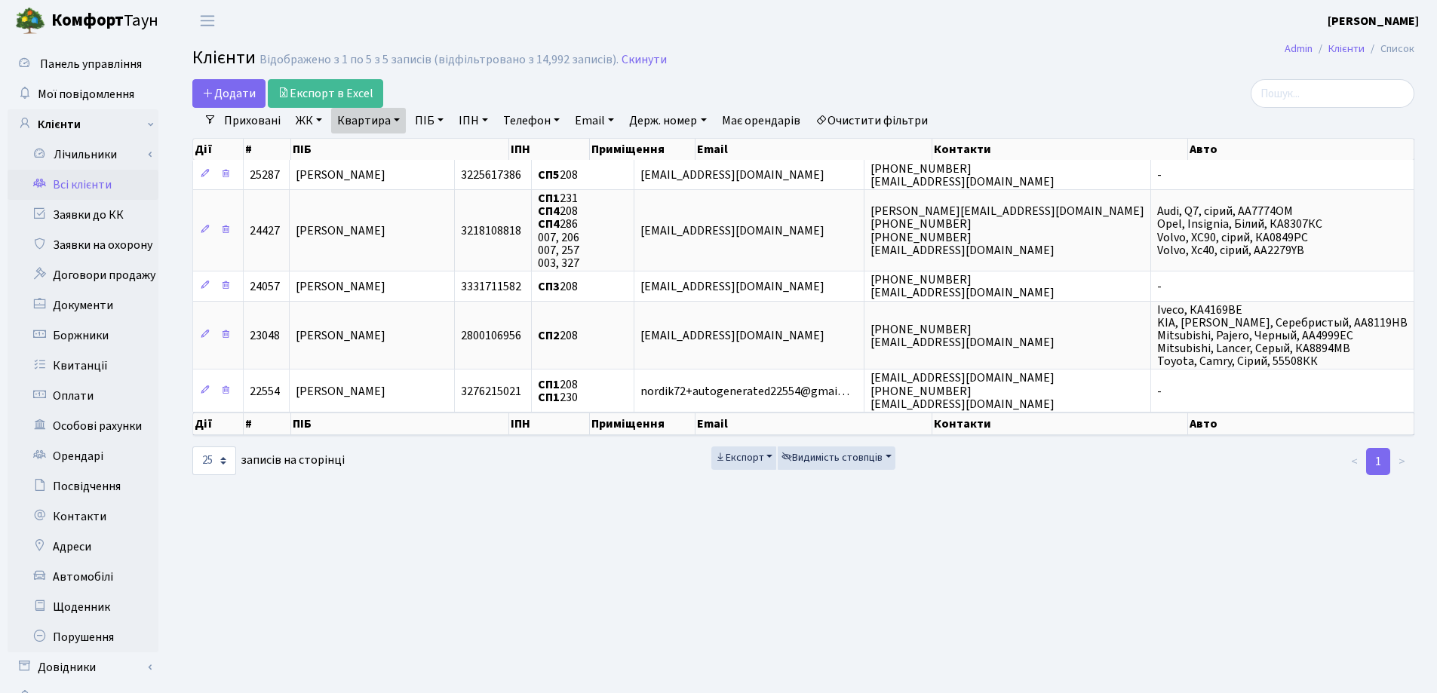
click at [395, 117] on link "Квартира" at bounding box center [368, 121] width 75 height 26
click at [404, 146] on input "208" at bounding box center [376, 150] width 88 height 29
type input "2"
type input "145"
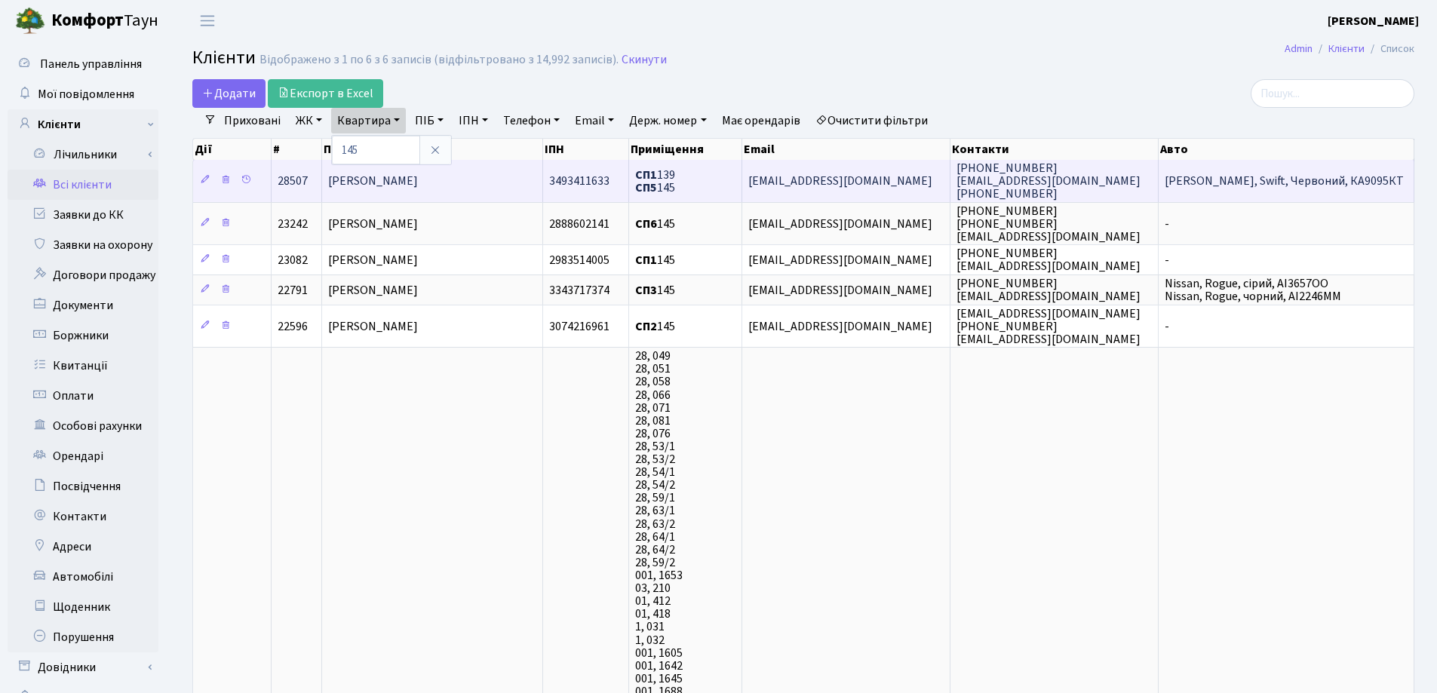
click at [464, 171] on td "Швець Іван Сергійович" at bounding box center [432, 180] width 221 height 41
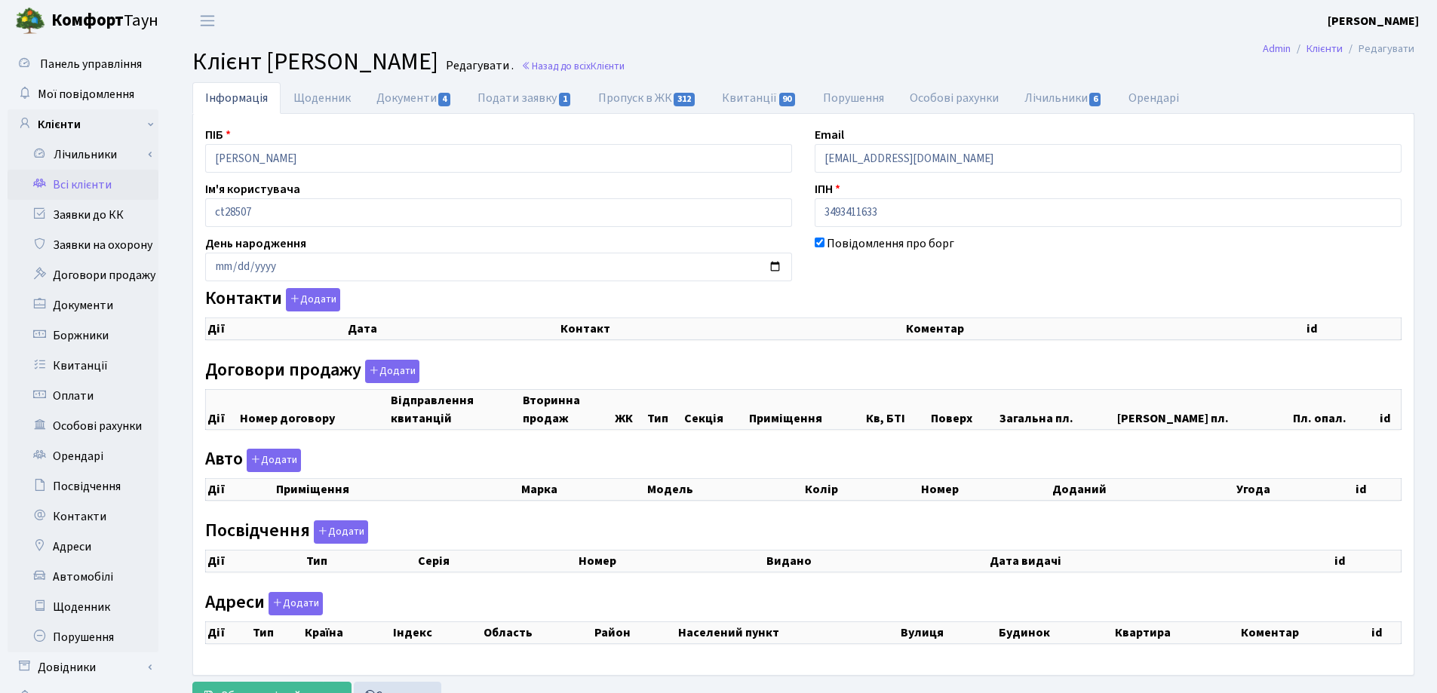
checkbox input "true"
click at [199, 177] on div "ПІБ [PERSON_NAME] Email [EMAIL_ADDRESS][DOMAIN_NAME] Ім'я користувача ct28507 І…" at bounding box center [803, 394] width 1219 height 537
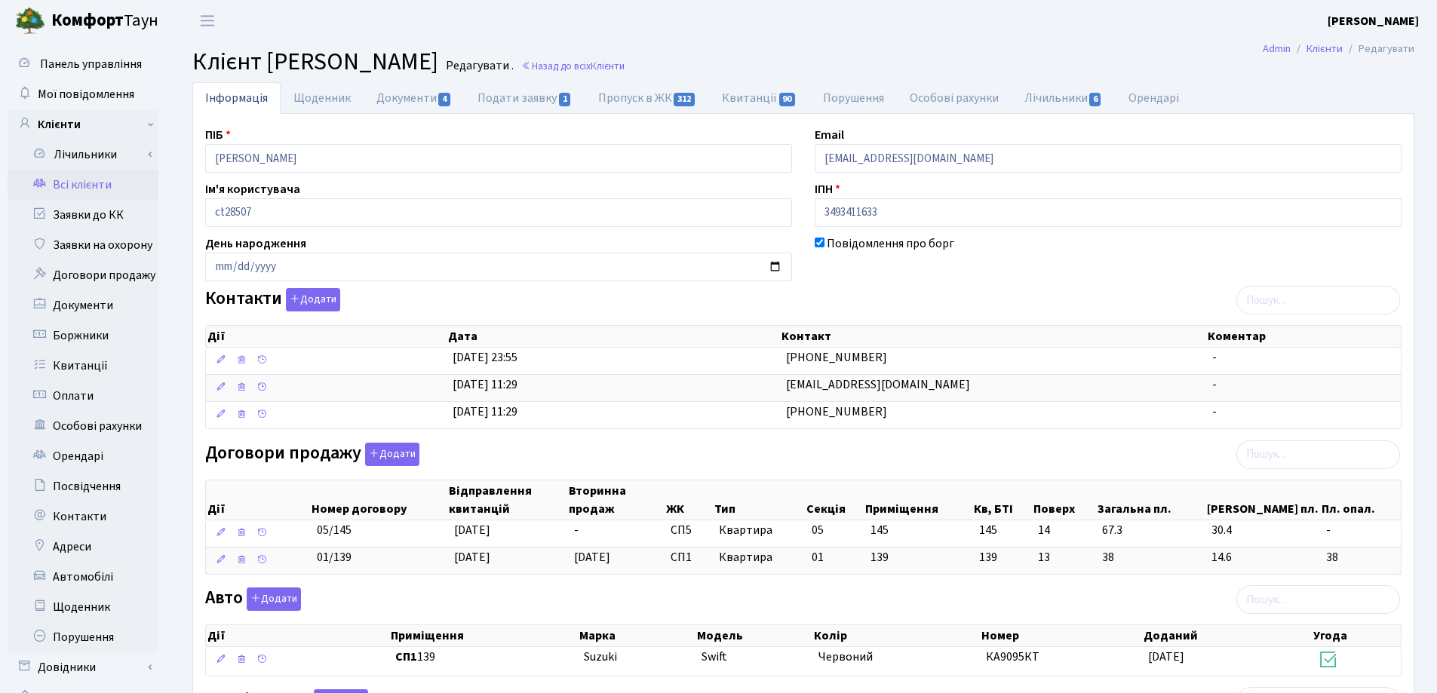
click at [784, 32] on header "[PERSON_NAME] [PERSON_NAME] Мій обліковий запис Вийти" at bounding box center [718, 20] width 1437 height 41
click at [625, 67] on link "Назад до всіх Клієнти" at bounding box center [572, 66] width 103 height 14
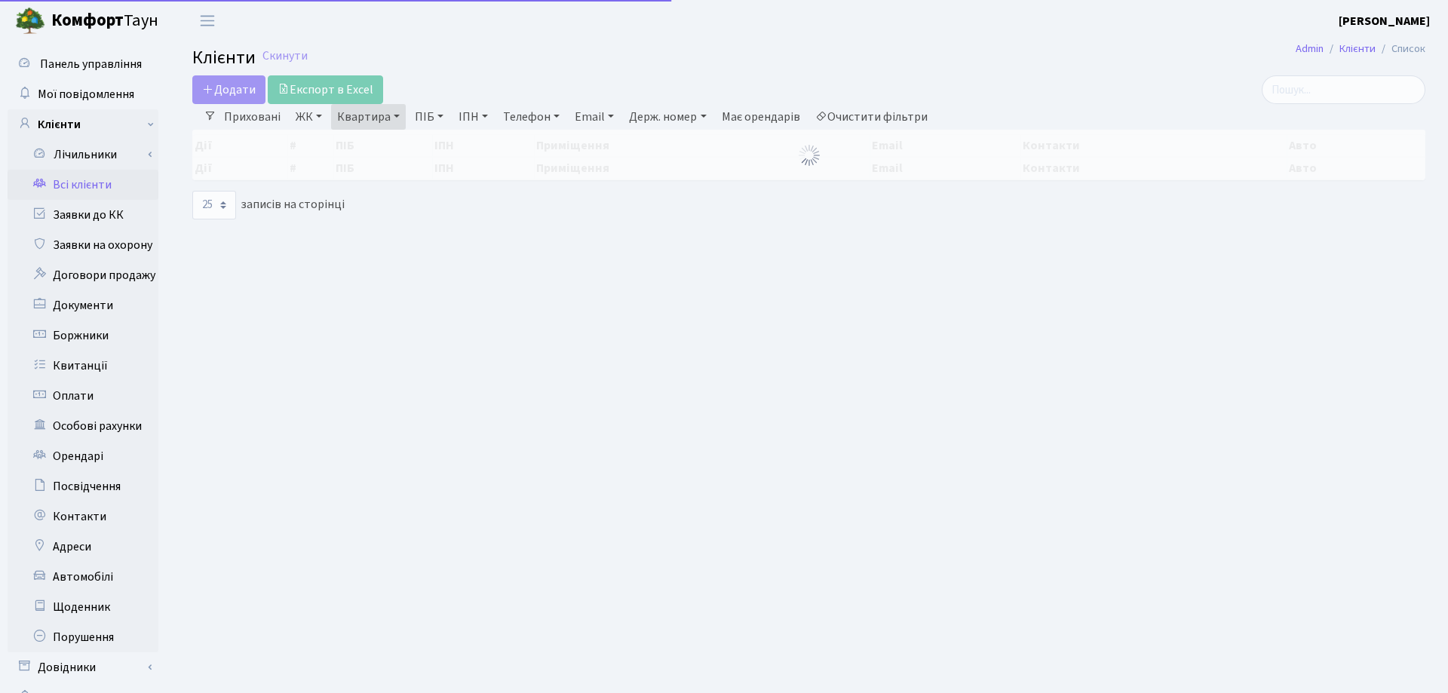
select select "25"
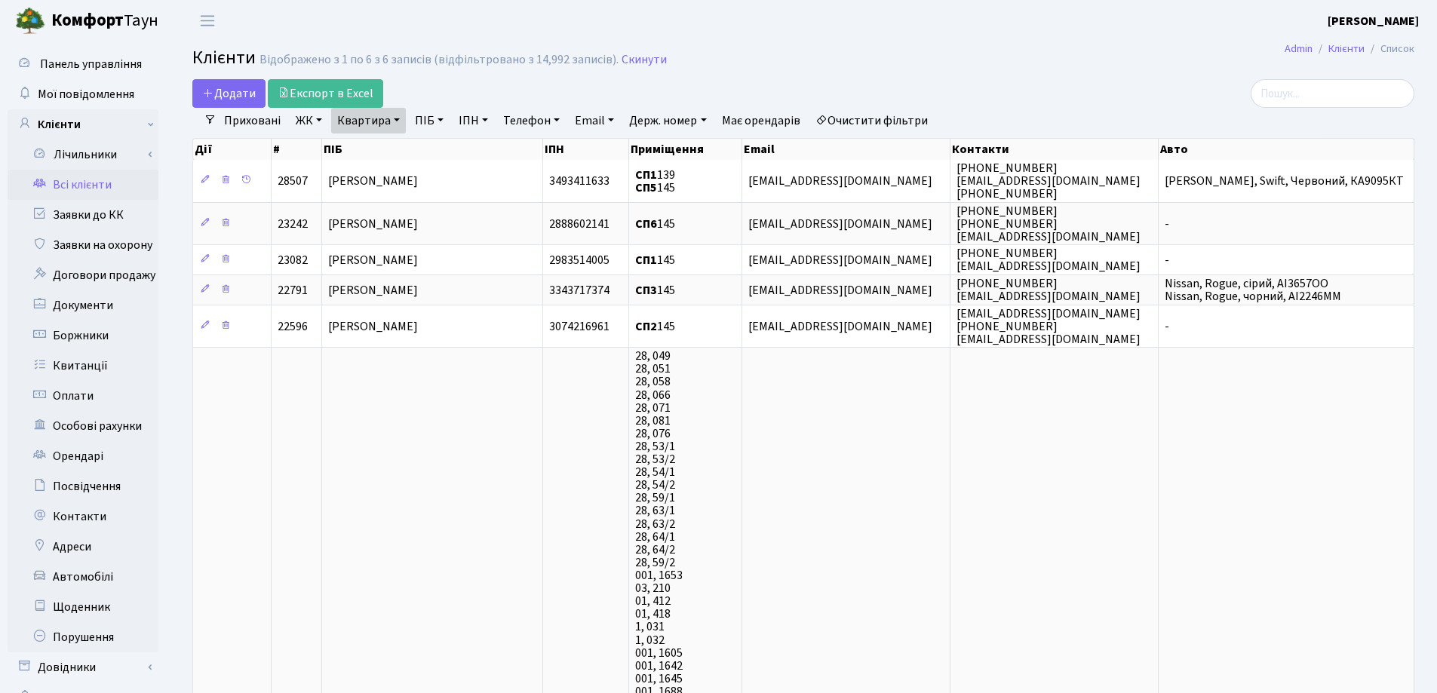
drag, startPoint x: 401, startPoint y: 122, endPoint x: 395, endPoint y: 131, distance: 10.5
click at [398, 122] on link "Квартира" at bounding box center [368, 121] width 75 height 26
click at [401, 151] on input "145" at bounding box center [376, 150] width 88 height 29
type input "1"
type input "126"
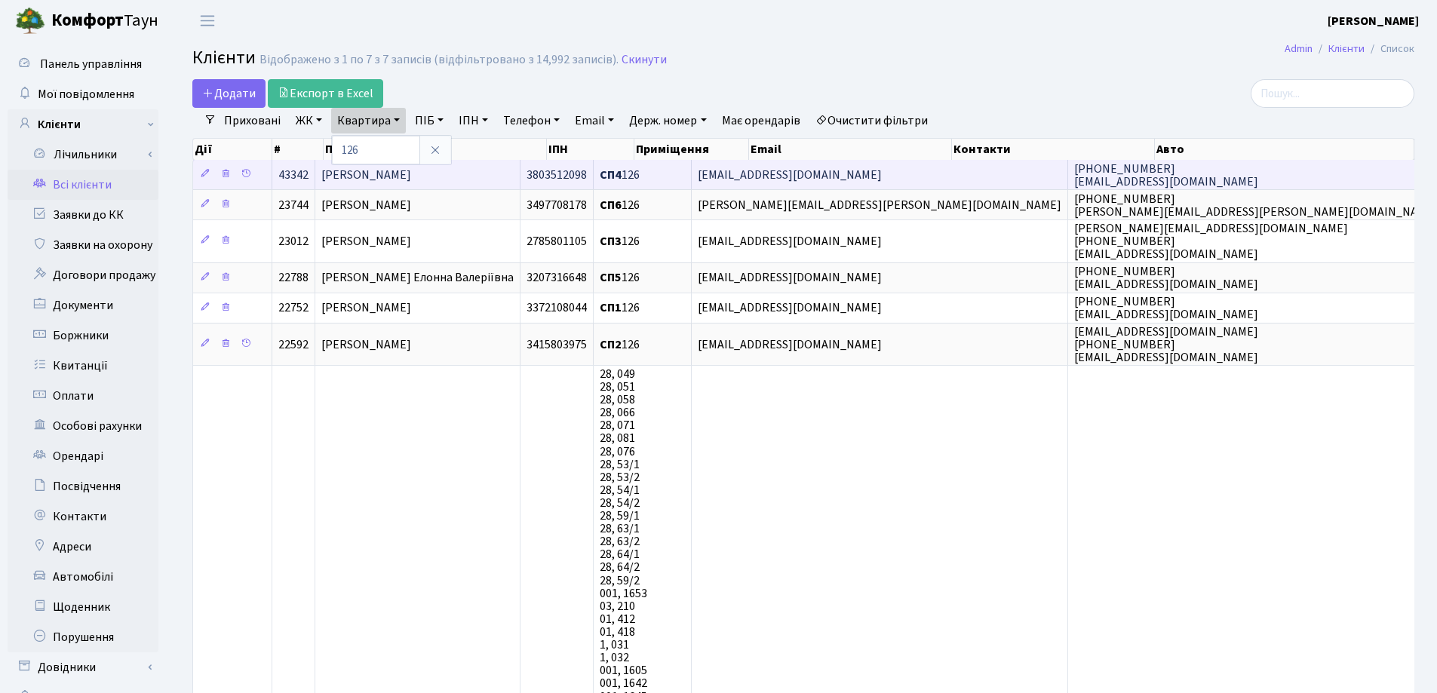
click at [520, 173] on td "Волошин Василь Васильович" at bounding box center [417, 174] width 205 height 29
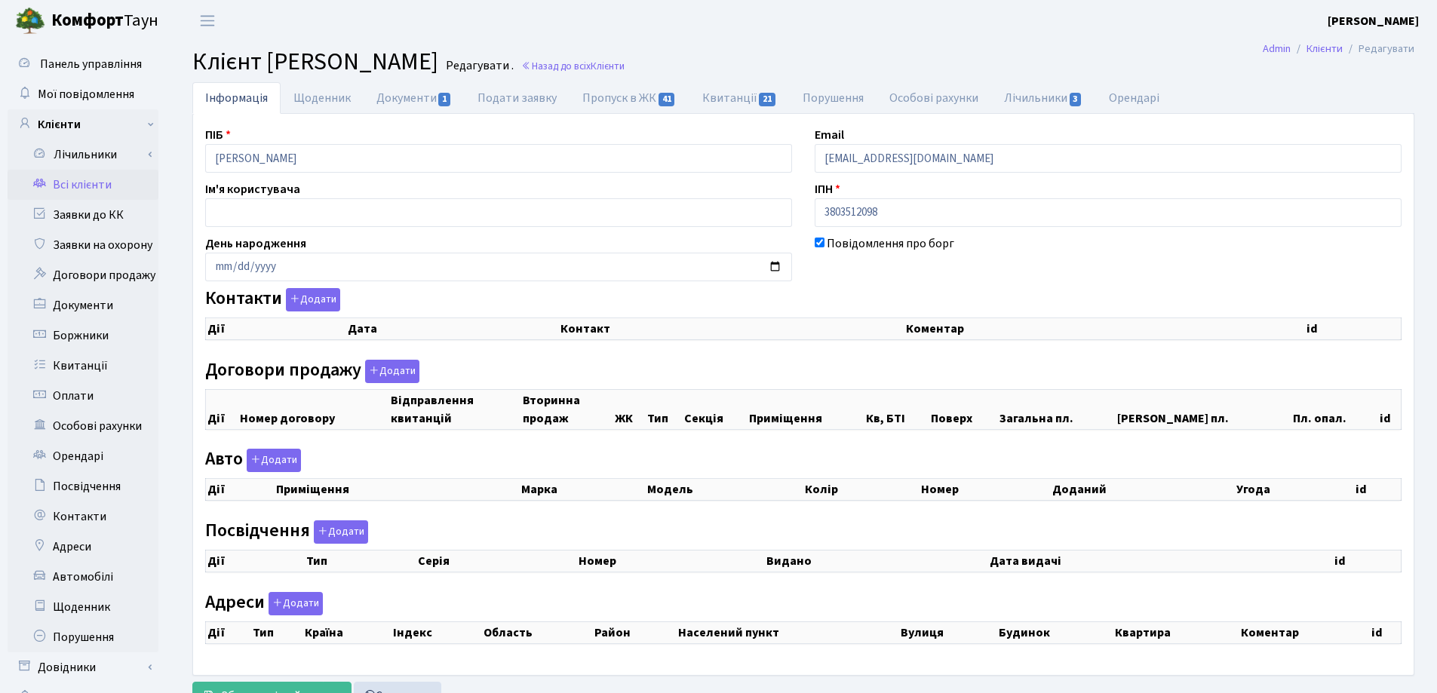
click at [161, 166] on div "Панель управління Мої повідомлення Клієнти Лічильники Показання" at bounding box center [718, 380] width 1437 height 679
checkbox input "true"
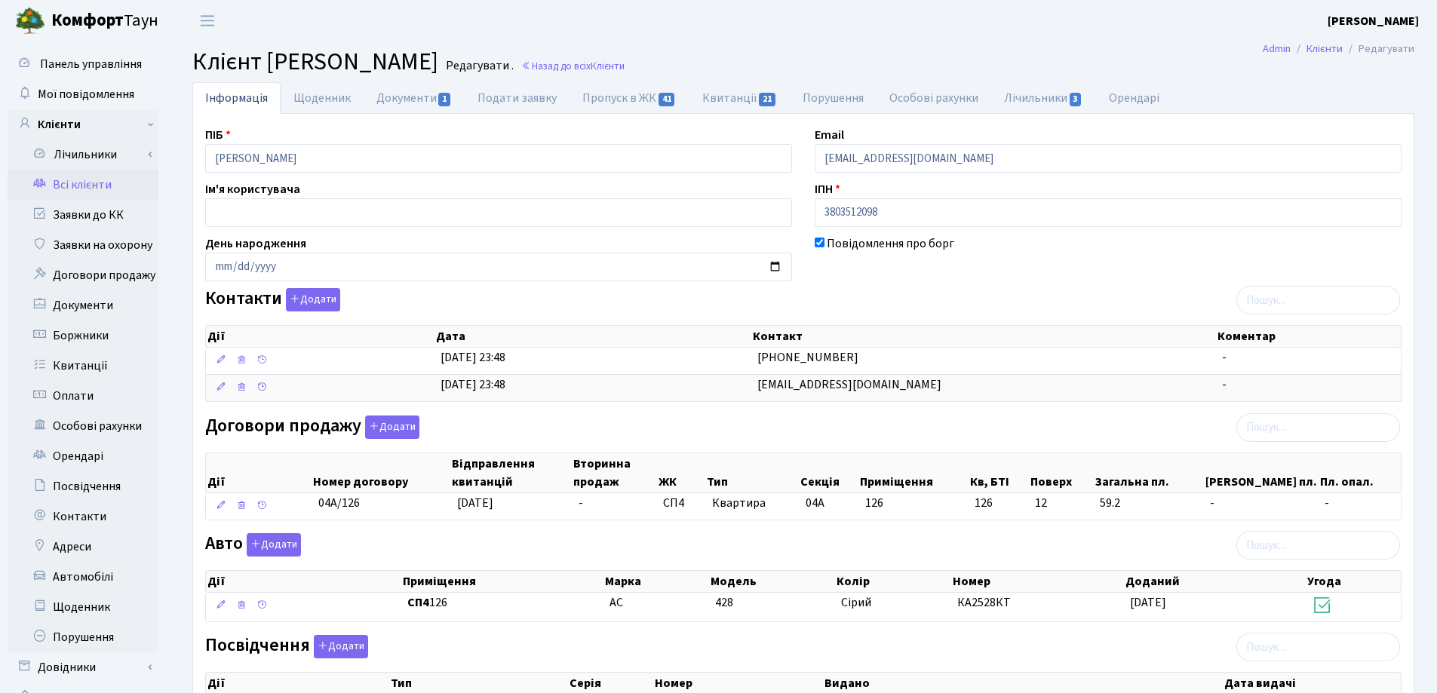
click at [821, 56] on h2 "Клієнт Волошин Василь Васильович Редагувати . Назад до всіх Клієнти" at bounding box center [803, 62] width 1222 height 29
click at [625, 69] on link "Назад до всіх Клієнти" at bounding box center [572, 66] width 103 height 14
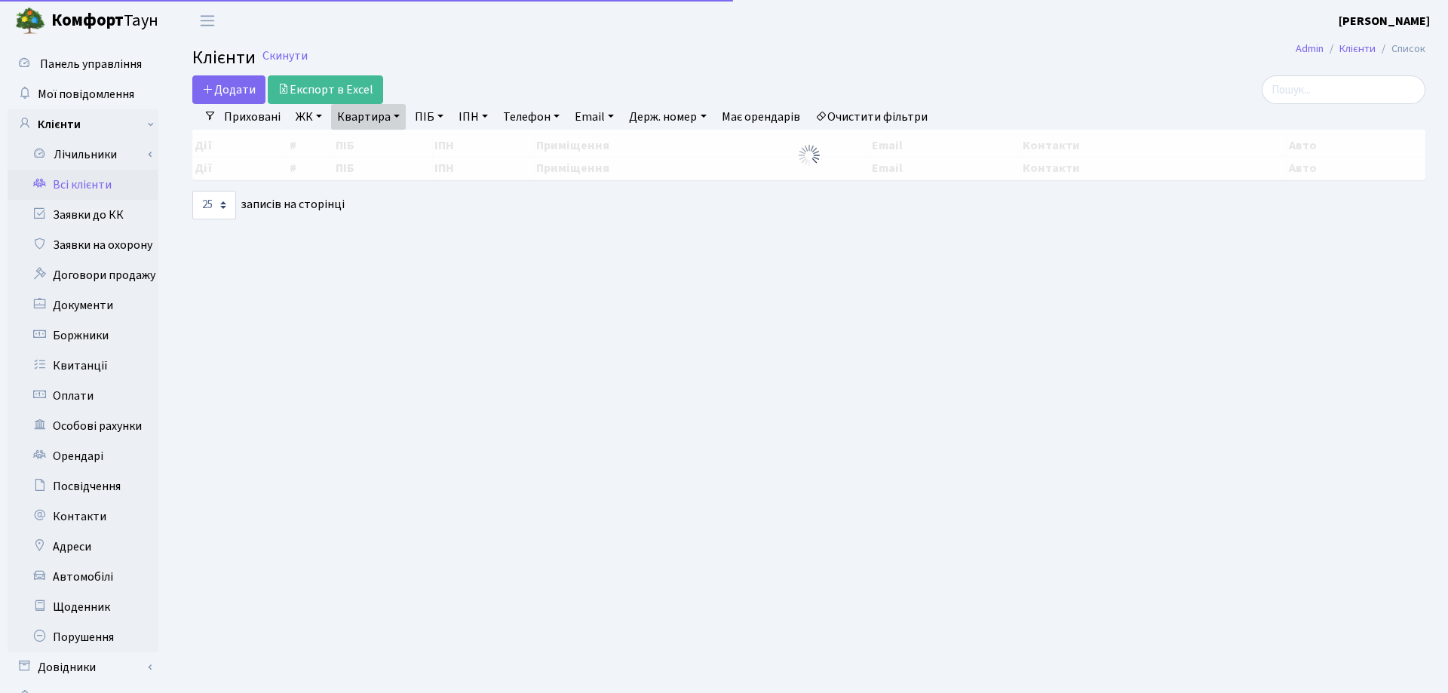
select select "25"
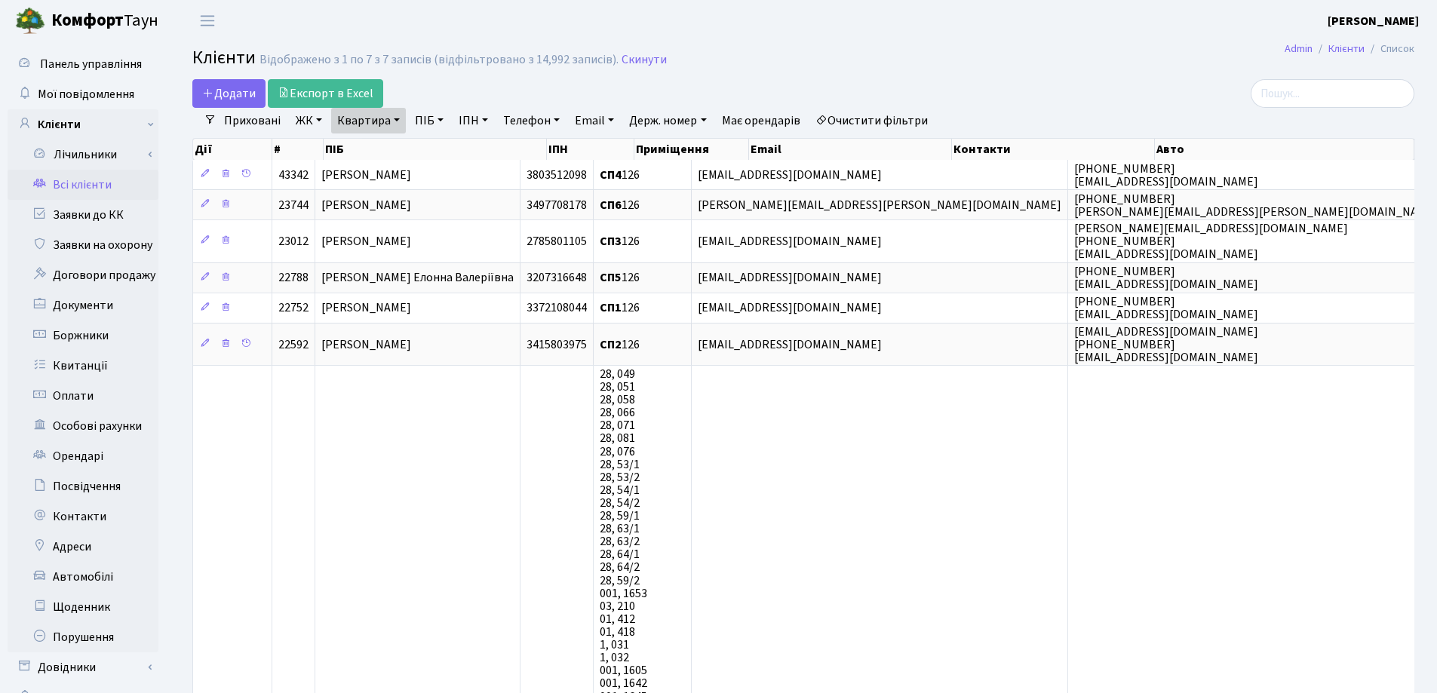
click at [398, 118] on link "Квартира" at bounding box center [368, 121] width 75 height 26
click at [398, 137] on input "126" at bounding box center [376, 150] width 88 height 29
type input "1"
type input "234"
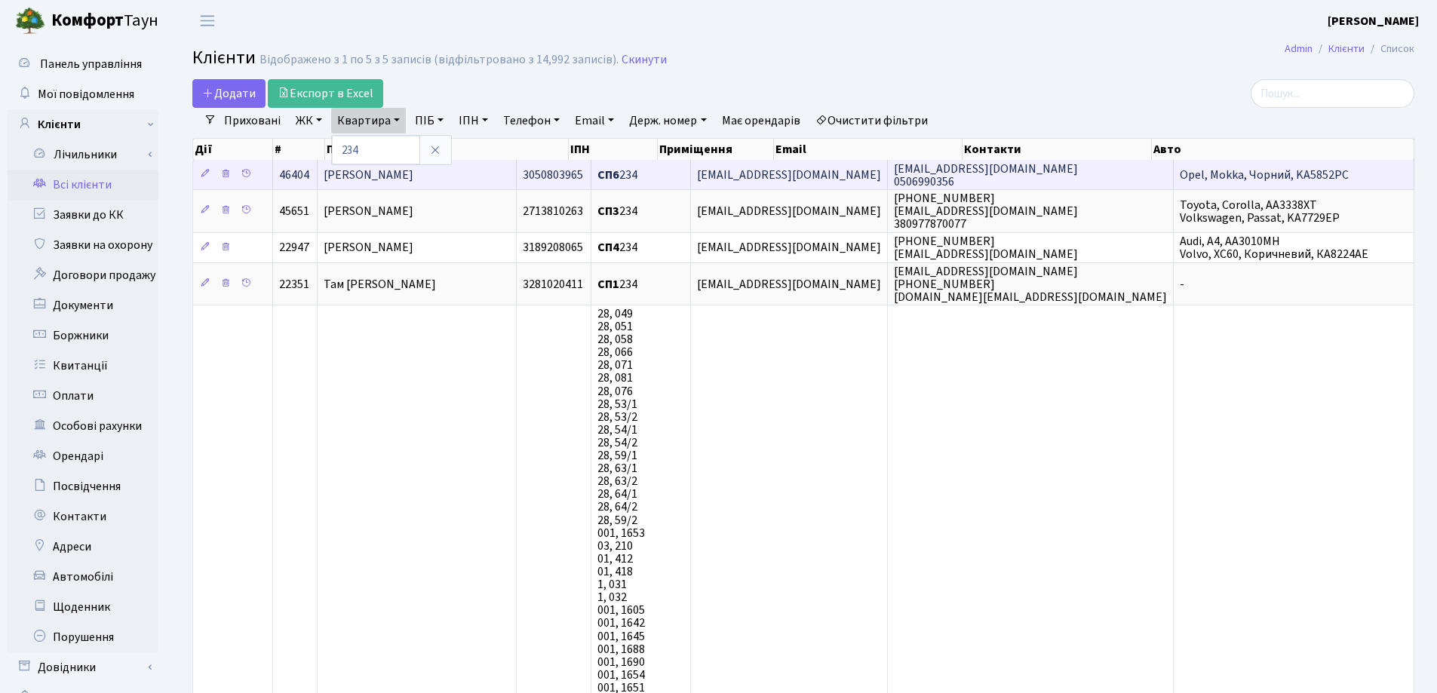
click at [493, 172] on td "Таран Ольга Миколаївна" at bounding box center [417, 174] width 199 height 29
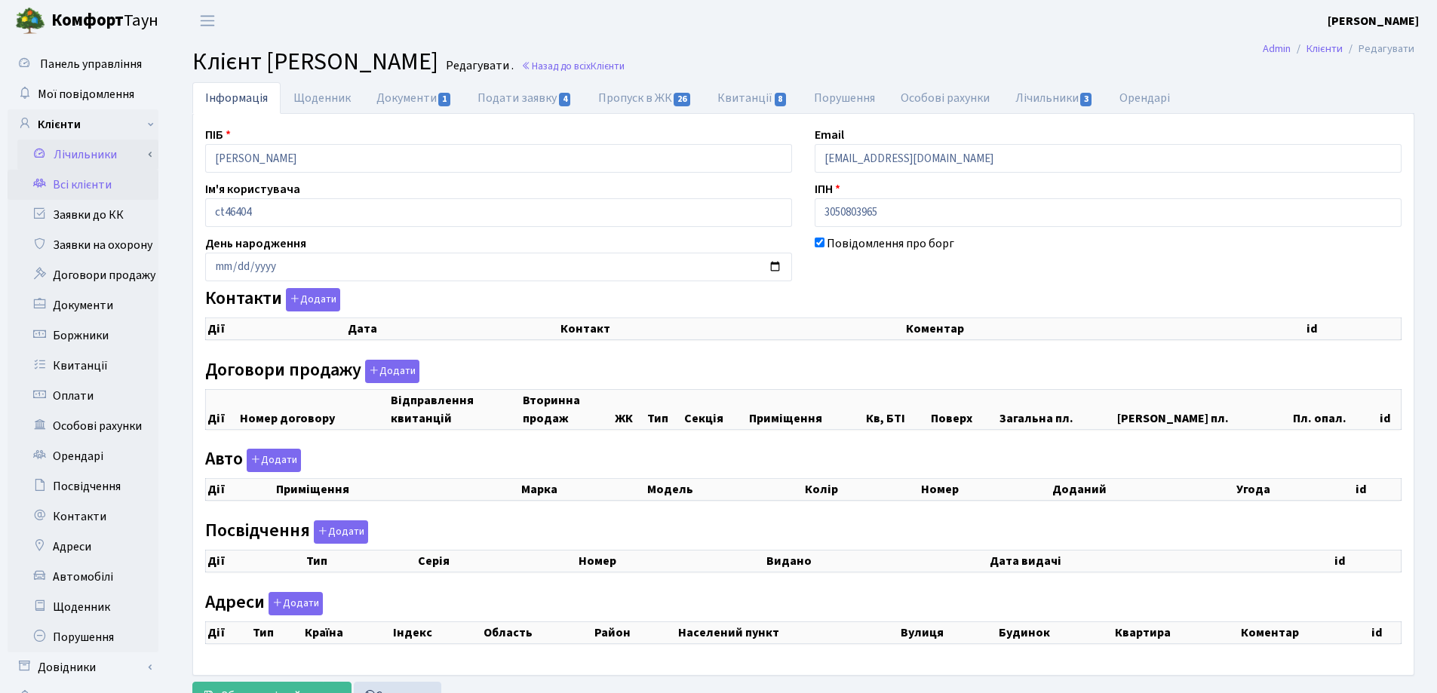
click at [121, 158] on div "Панель управління Мої повідомлення Клієнти Лічильники Показання" at bounding box center [718, 380] width 1437 height 679
checkbox input "true"
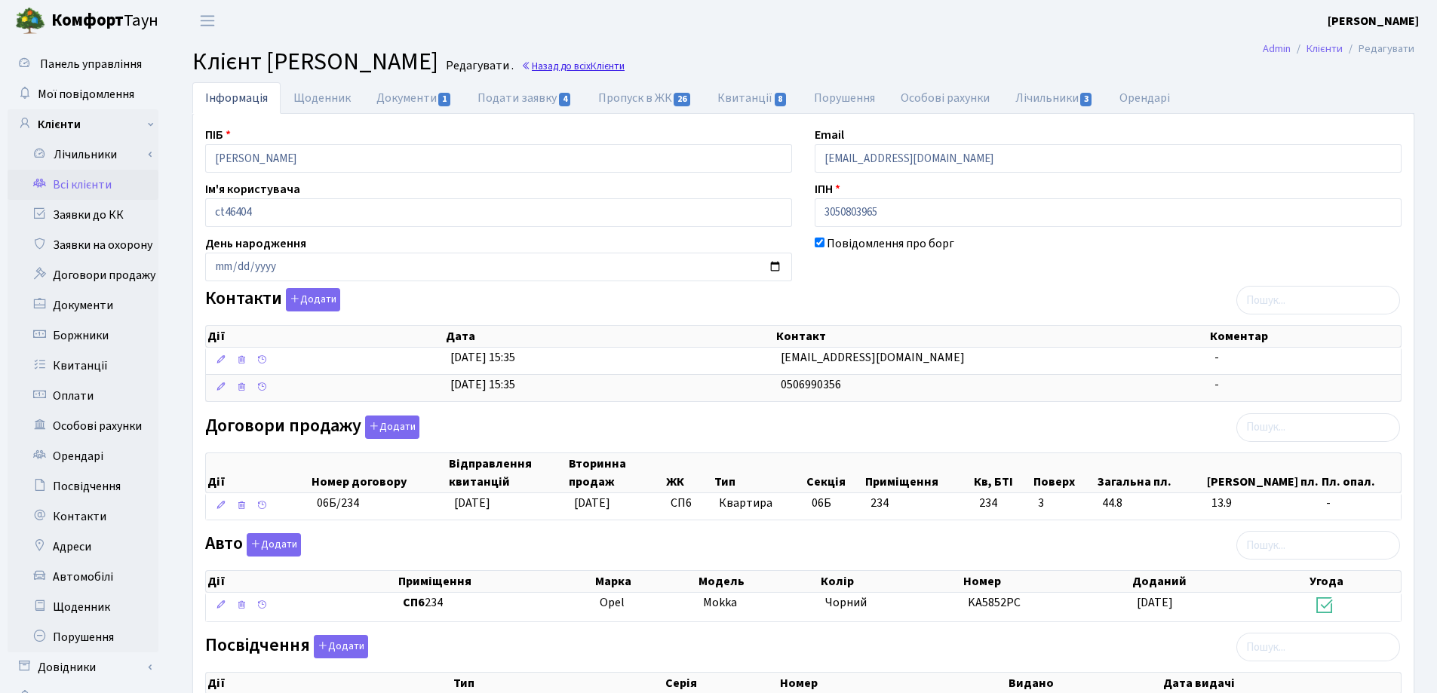
click at [625, 66] on link "Назад до всіх Клієнти" at bounding box center [572, 66] width 103 height 14
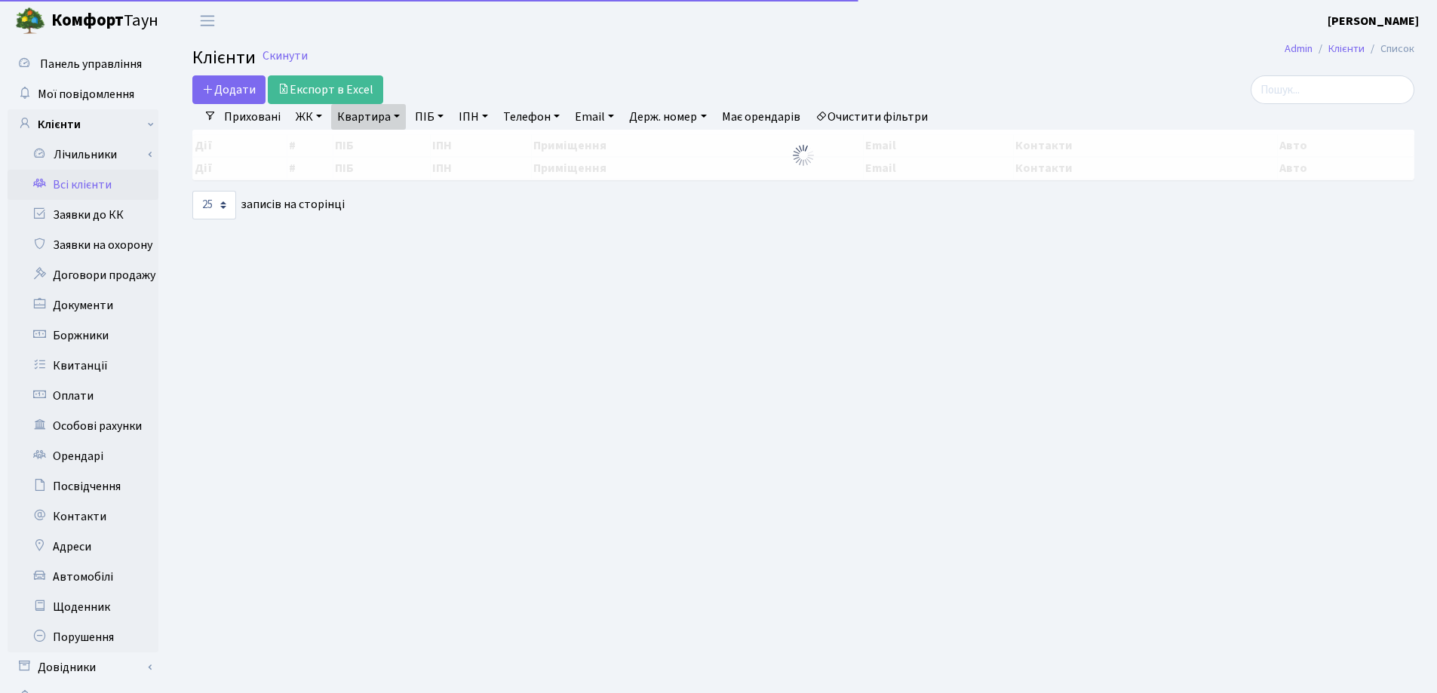
select select "25"
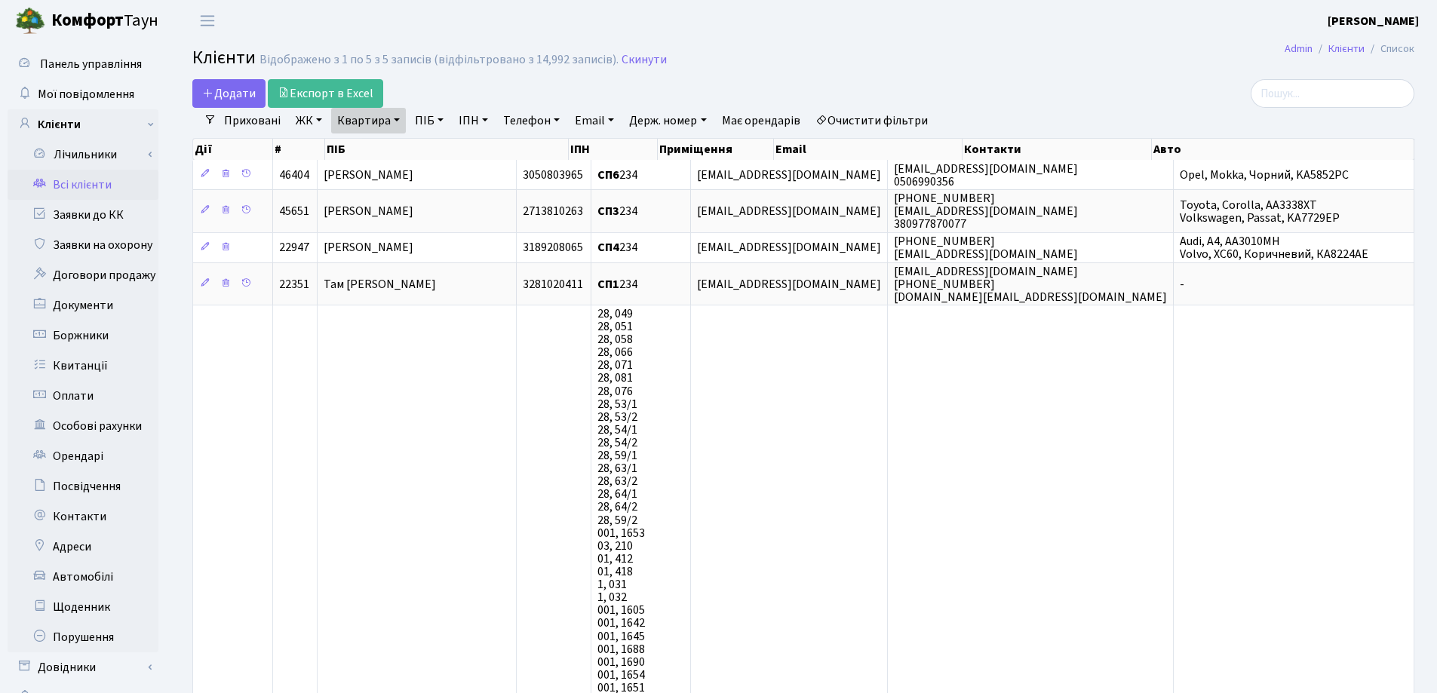
click at [397, 126] on link "Квартира" at bounding box center [368, 121] width 75 height 26
click at [402, 152] on input "234" at bounding box center [376, 150] width 88 height 29
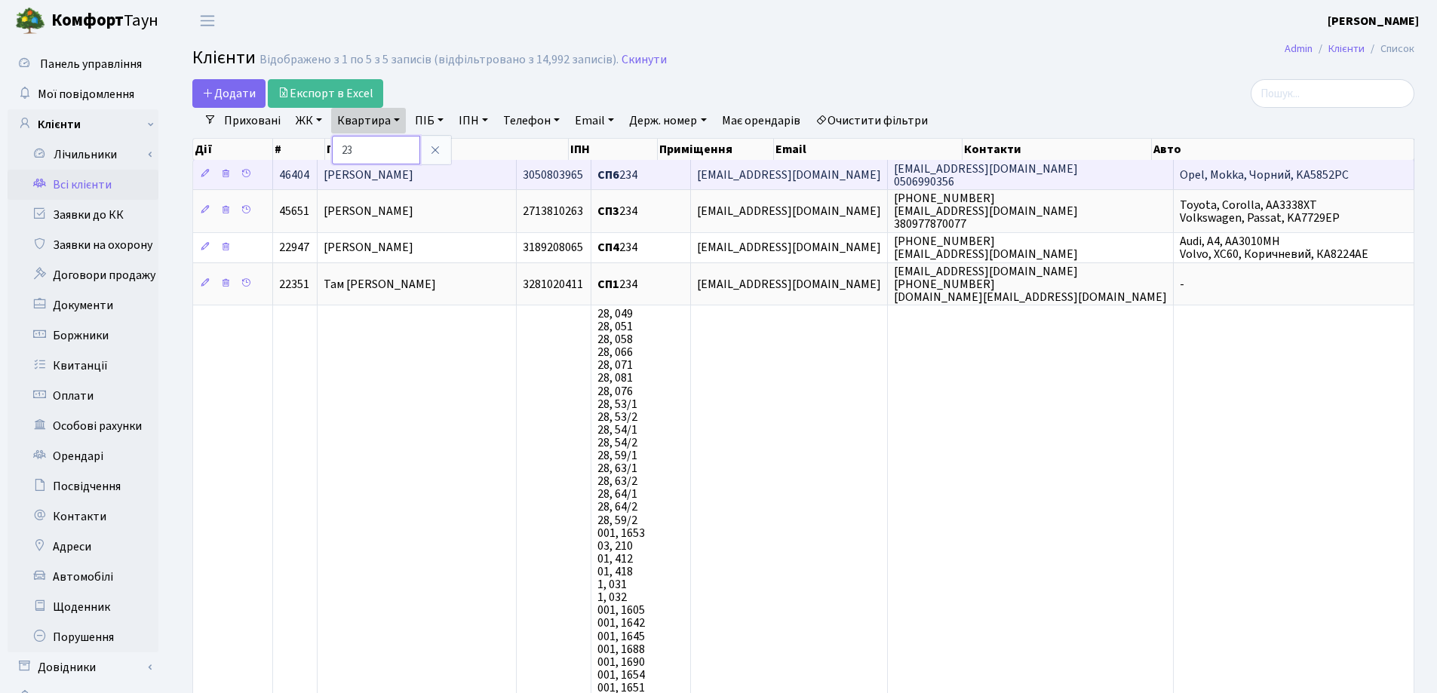
type input "2"
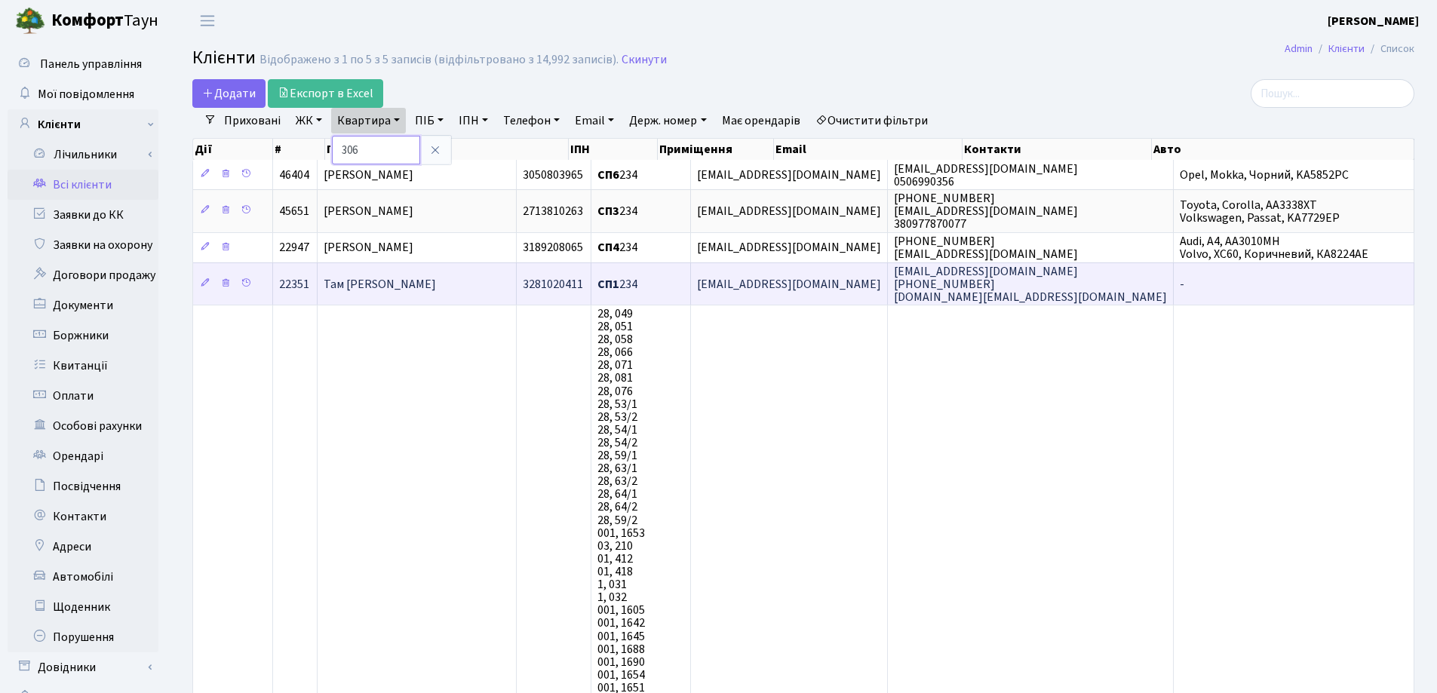
type input "306"
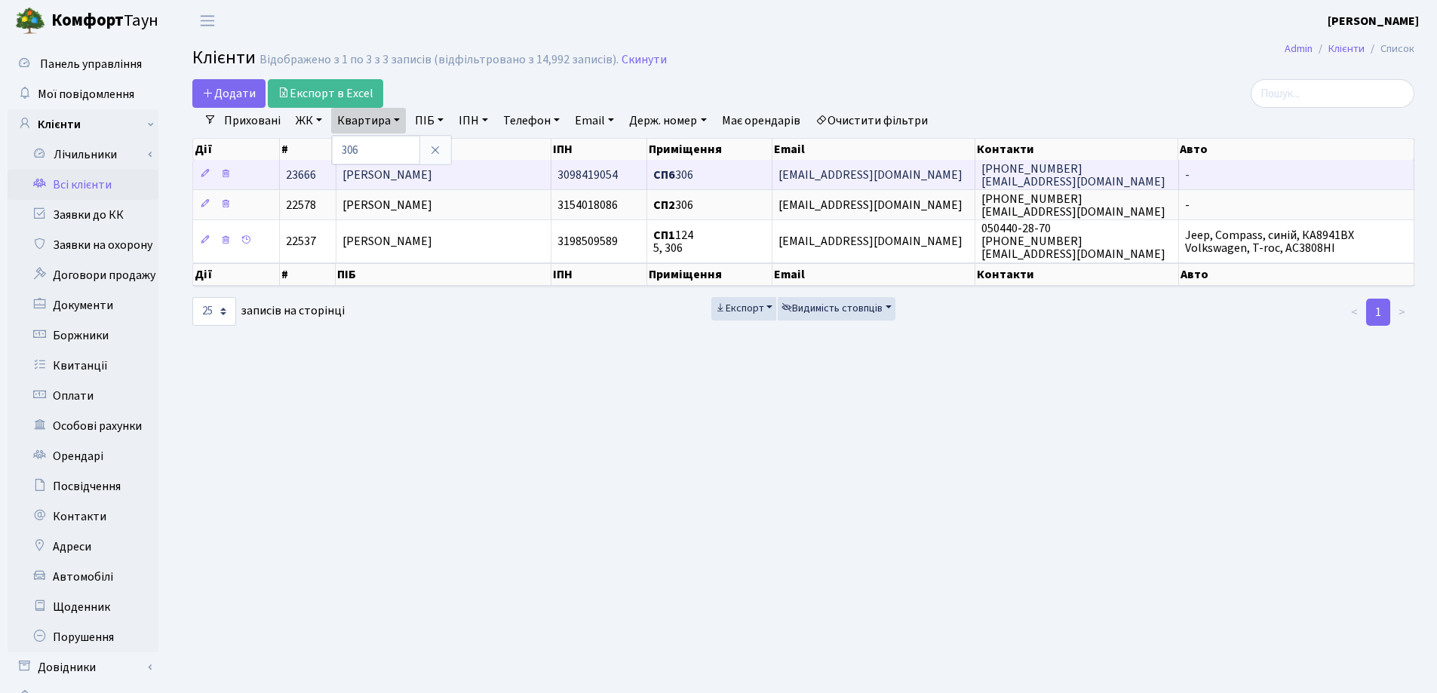
click at [506, 175] on td "Сітайло Петро Миколайович" at bounding box center [444, 174] width 216 height 29
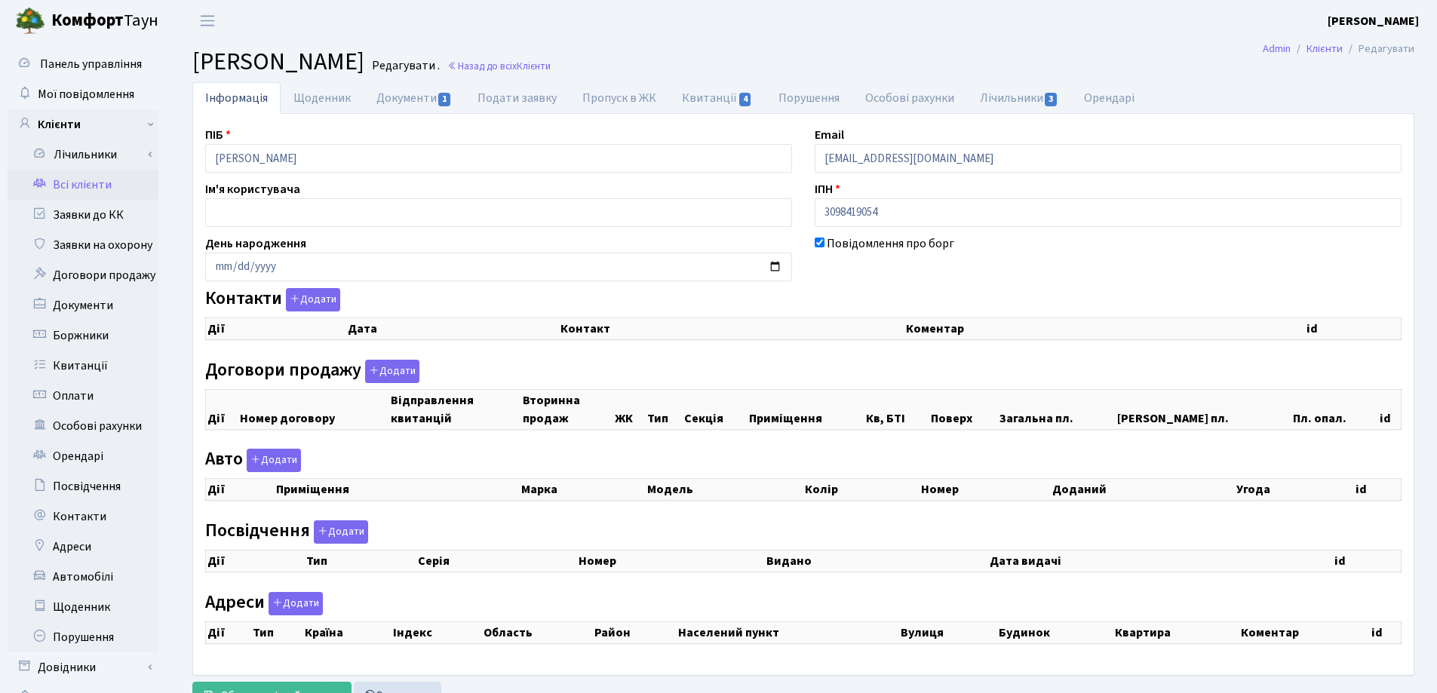
click at [137, 149] on div "Панель управління Мої повідомлення Клієнти Лічильники Показання" at bounding box center [718, 380] width 1437 height 679
checkbox input "true"
select select "25"
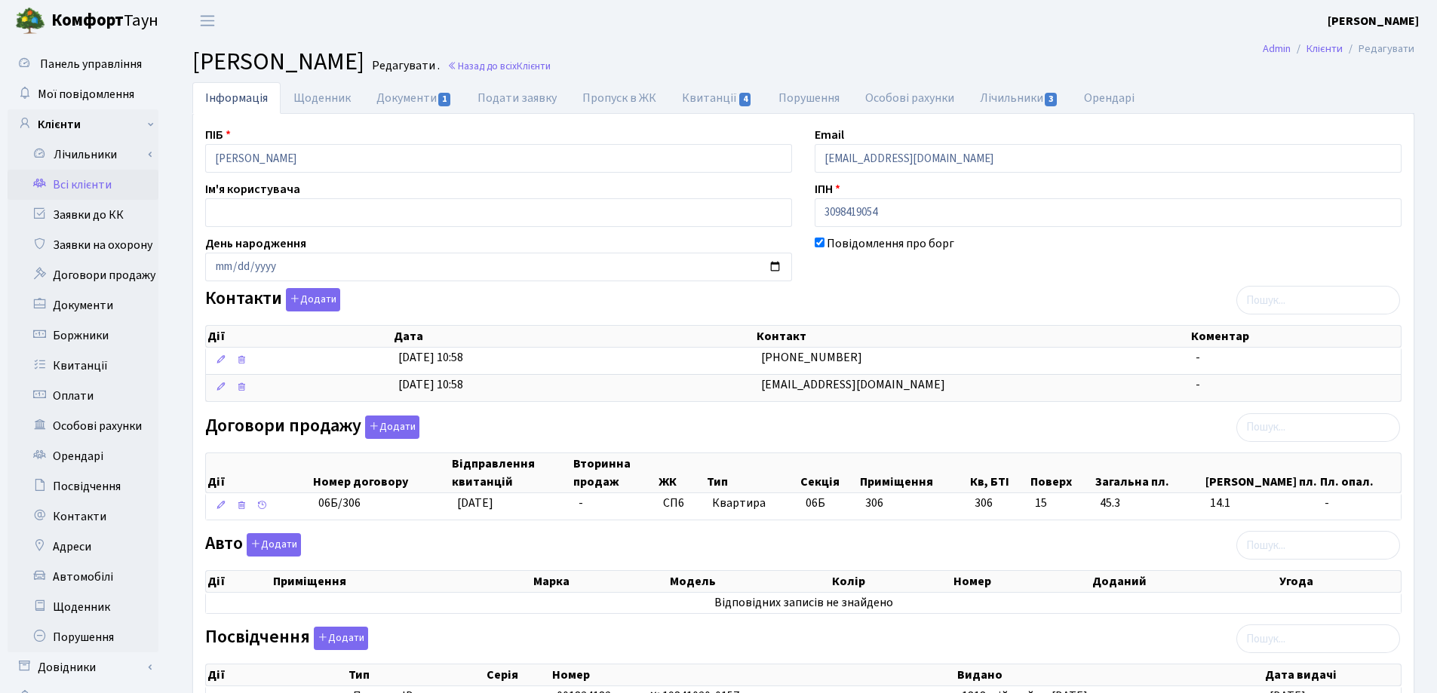
click at [870, 25] on header "Комфорт Таун Лоскутова В. С. Мій обліковий запис Вийти" at bounding box center [718, 20] width 1437 height 41
click at [551, 69] on link "Назад до всіх Клієнти" at bounding box center [498, 66] width 103 height 14
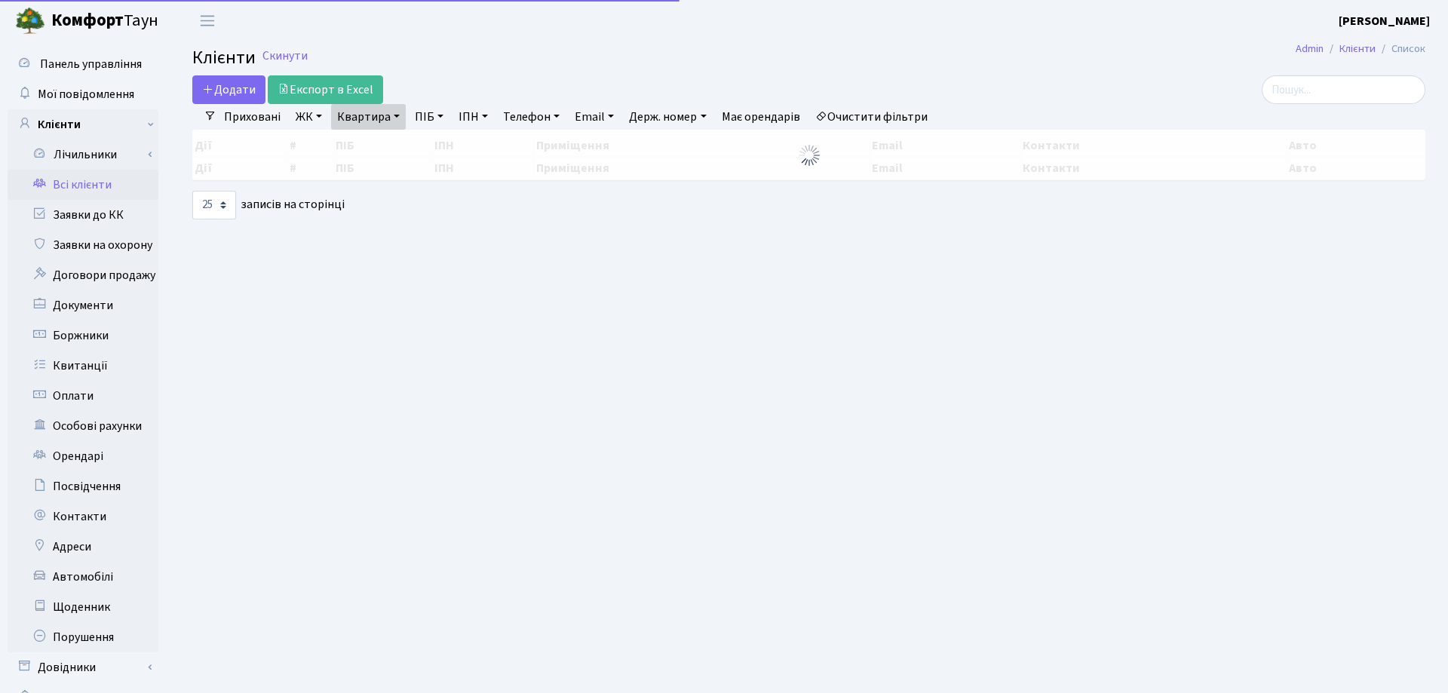
select select "25"
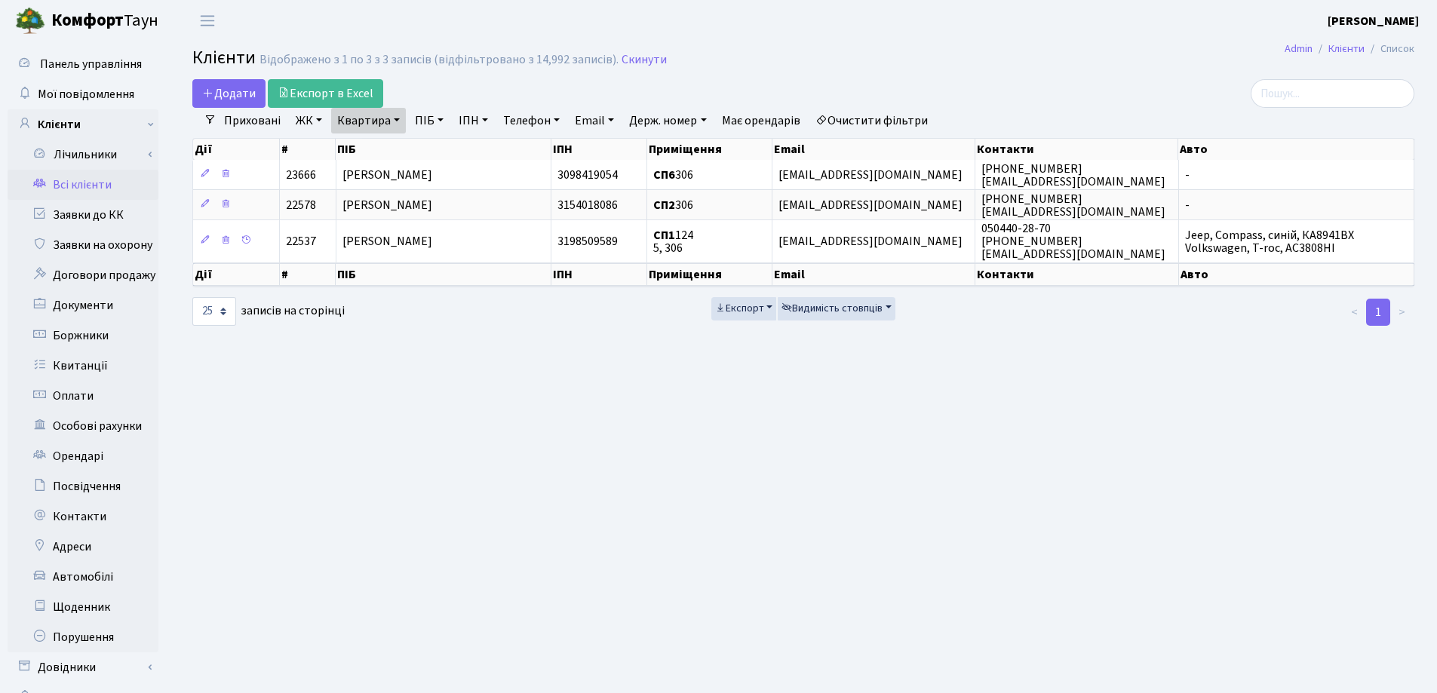
click at [398, 119] on link "Квартира" at bounding box center [368, 121] width 75 height 26
click at [414, 147] on input "306" at bounding box center [376, 150] width 88 height 29
type input "3"
type input "240"
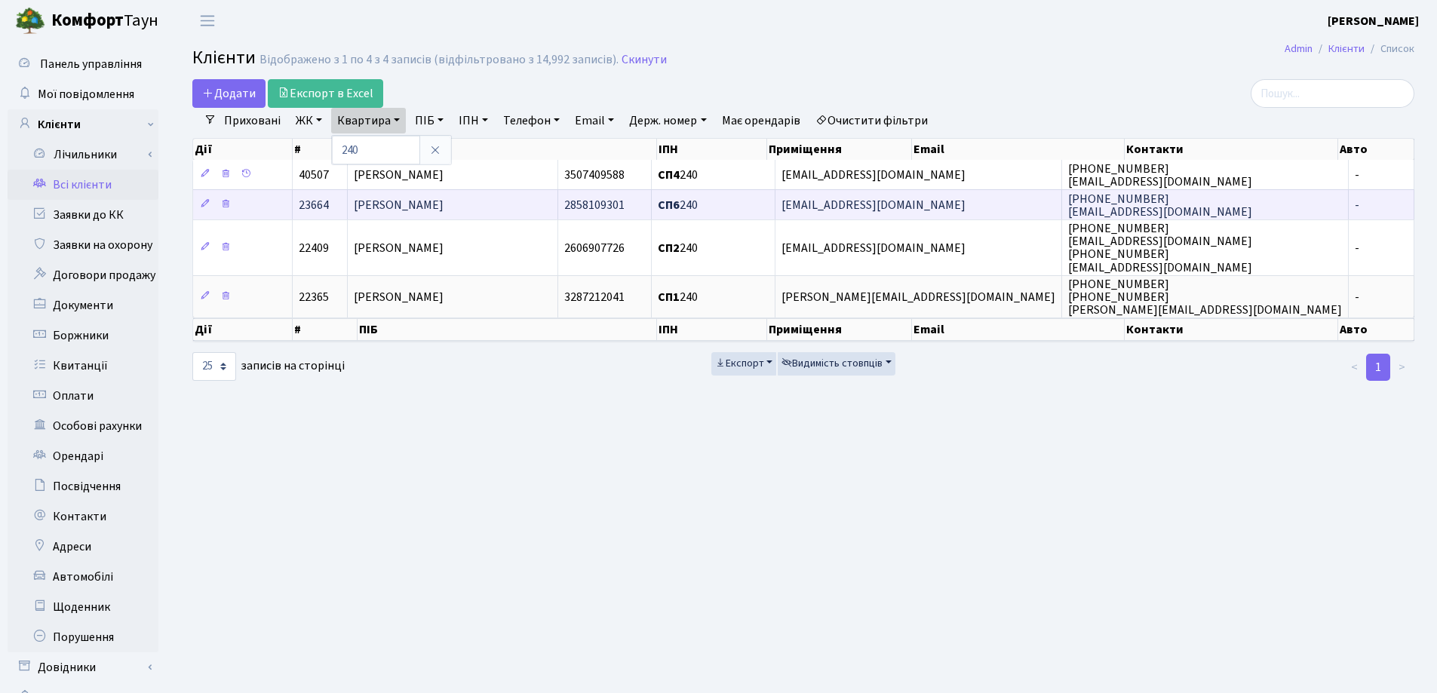
click at [444, 197] on span "[PERSON_NAME]" at bounding box center [399, 205] width 90 height 17
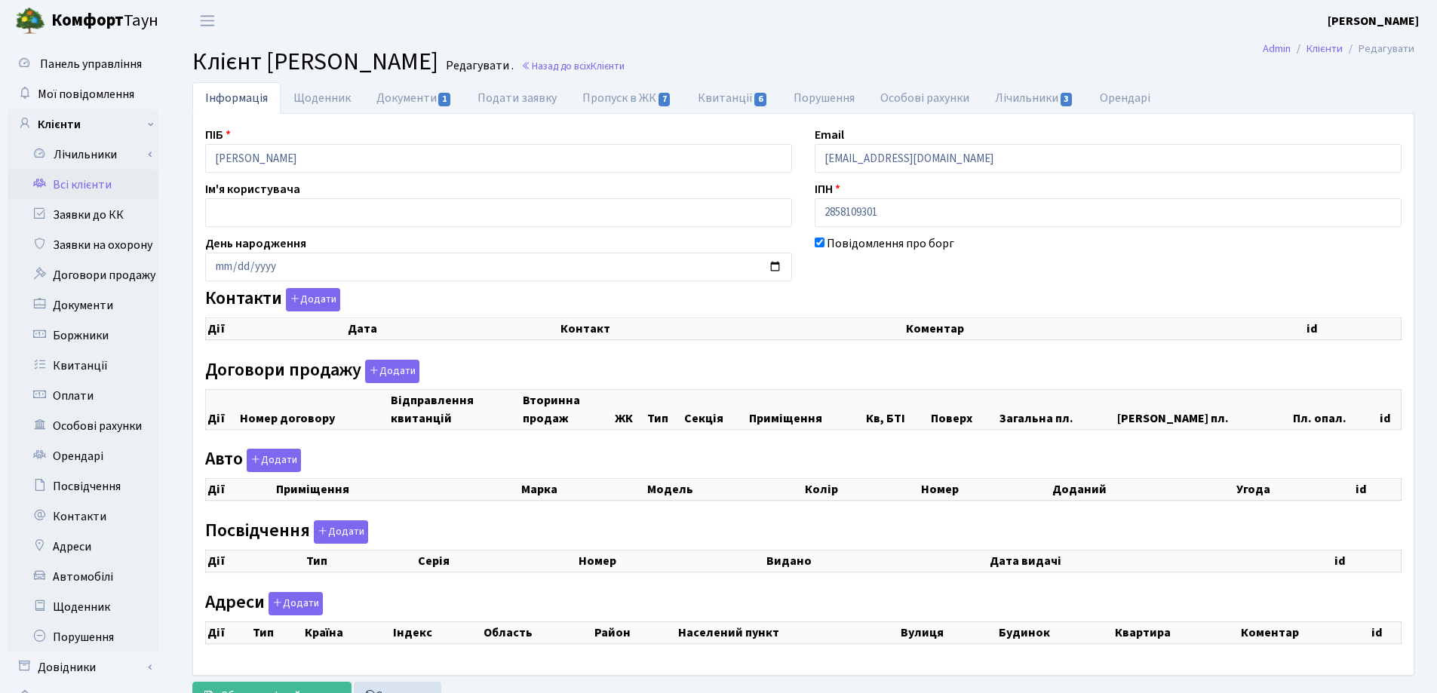
checkbox input "true"
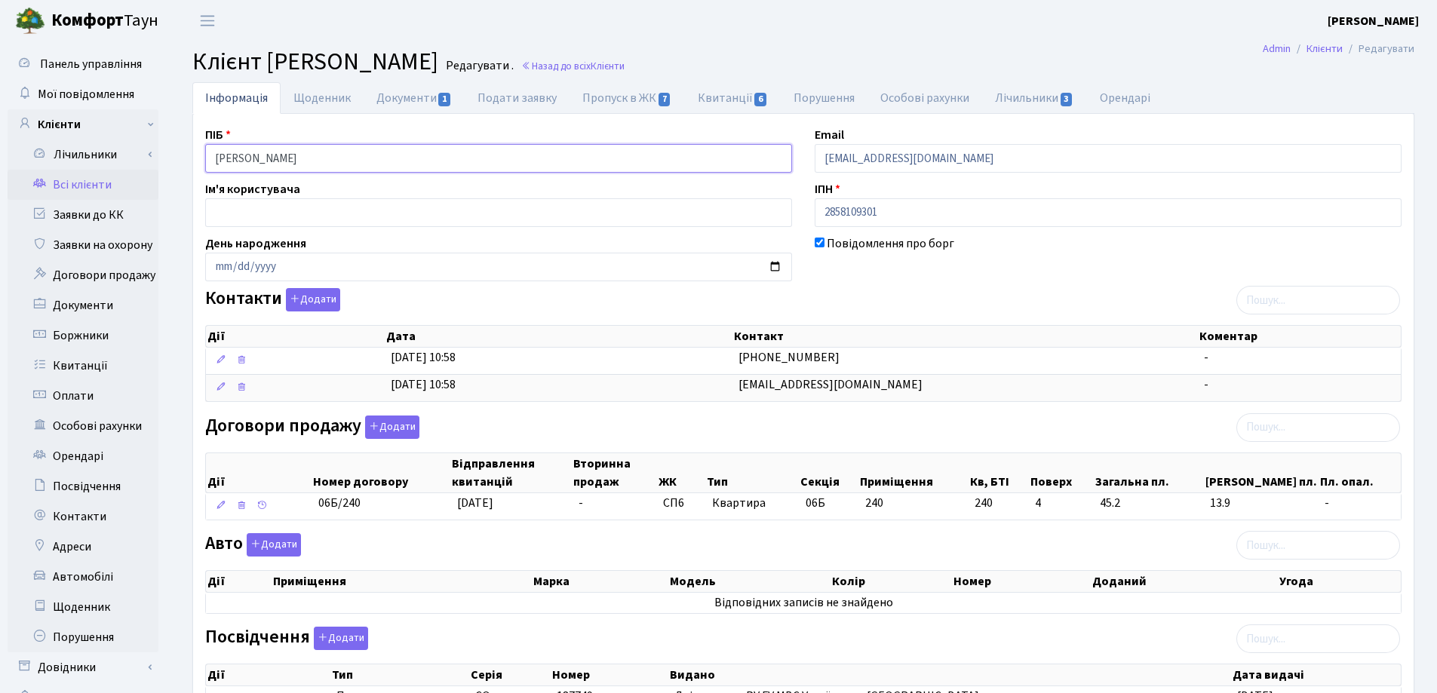
drag, startPoint x: 440, startPoint y: 157, endPoint x: 184, endPoint y: 163, distance: 255.8
click at [160, 157] on div "Панель управління Мої повідомлення Клієнти Лічильники Показання" at bounding box center [718, 515] width 1437 height 949
drag, startPoint x: 710, startPoint y: 12, endPoint x: 746, endPoint y: 62, distance: 61.6
click at [712, 13] on header "[PERSON_NAME] [PERSON_NAME] Мій обліковий запис Вийти" at bounding box center [718, 20] width 1437 height 41
click at [625, 65] on link "Назад до всіх Клієнти" at bounding box center [572, 66] width 103 height 14
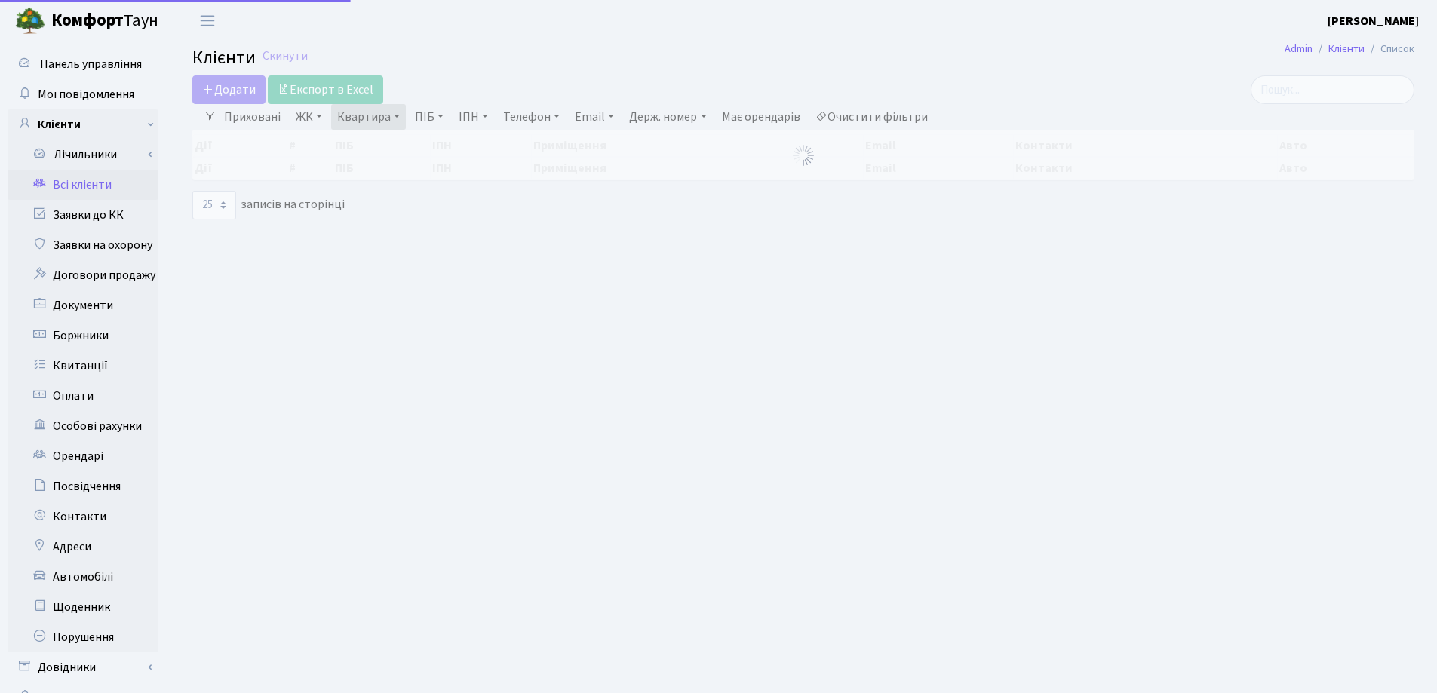
select select "25"
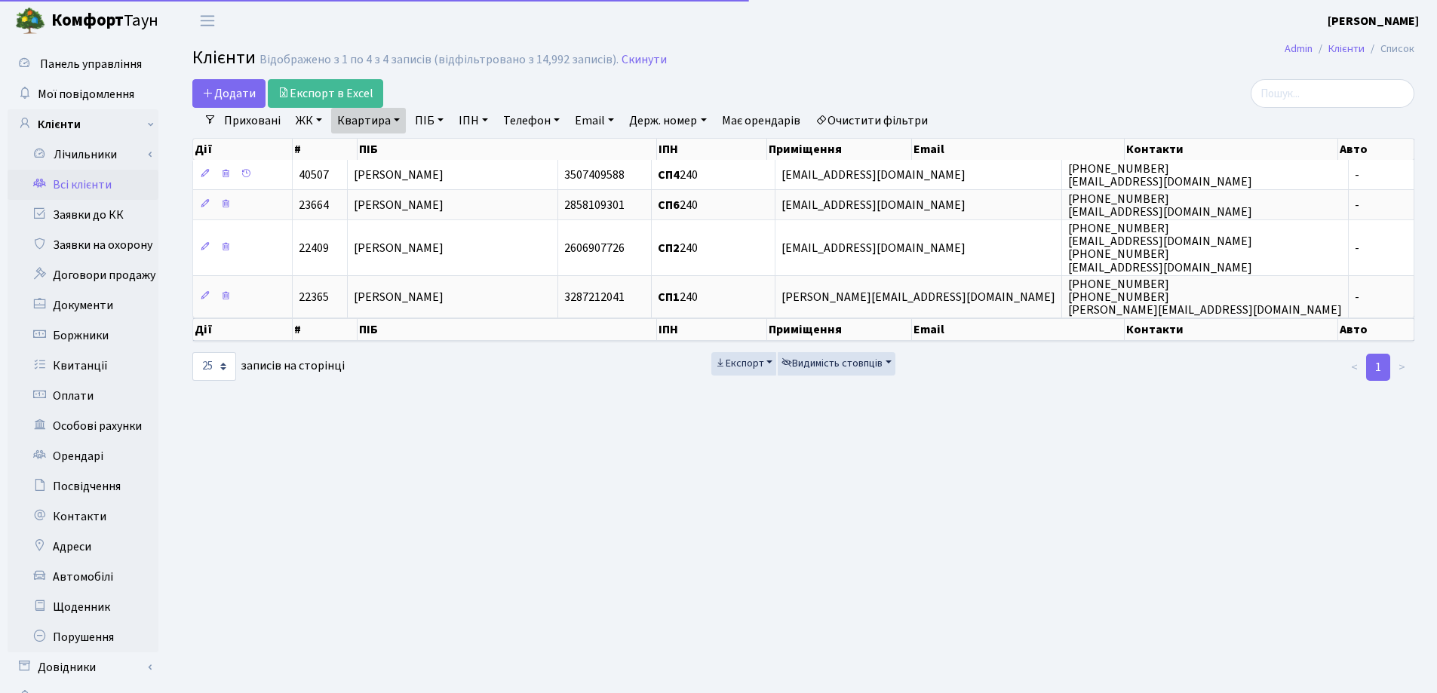
click at [400, 121] on link "Квартира" at bounding box center [368, 121] width 75 height 26
click at [401, 142] on input "240" at bounding box center [376, 150] width 88 height 29
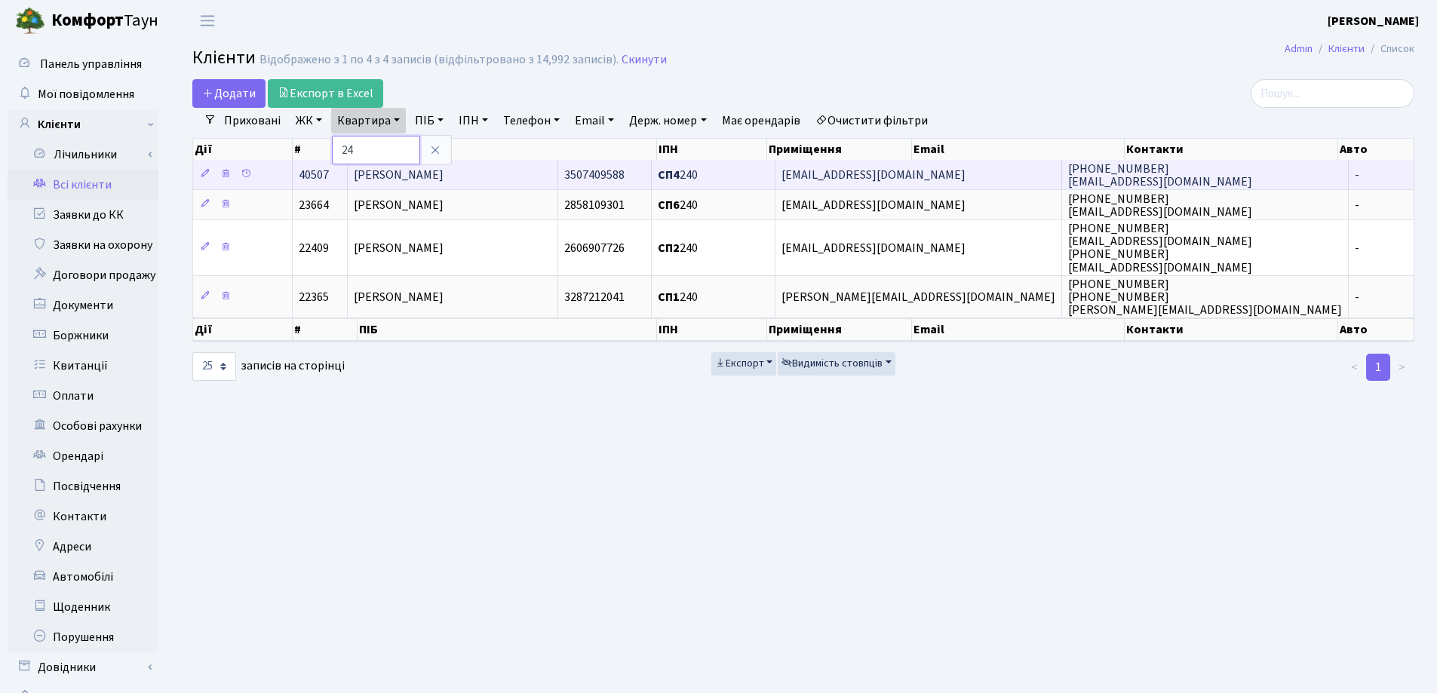
type input "2"
type input "156"
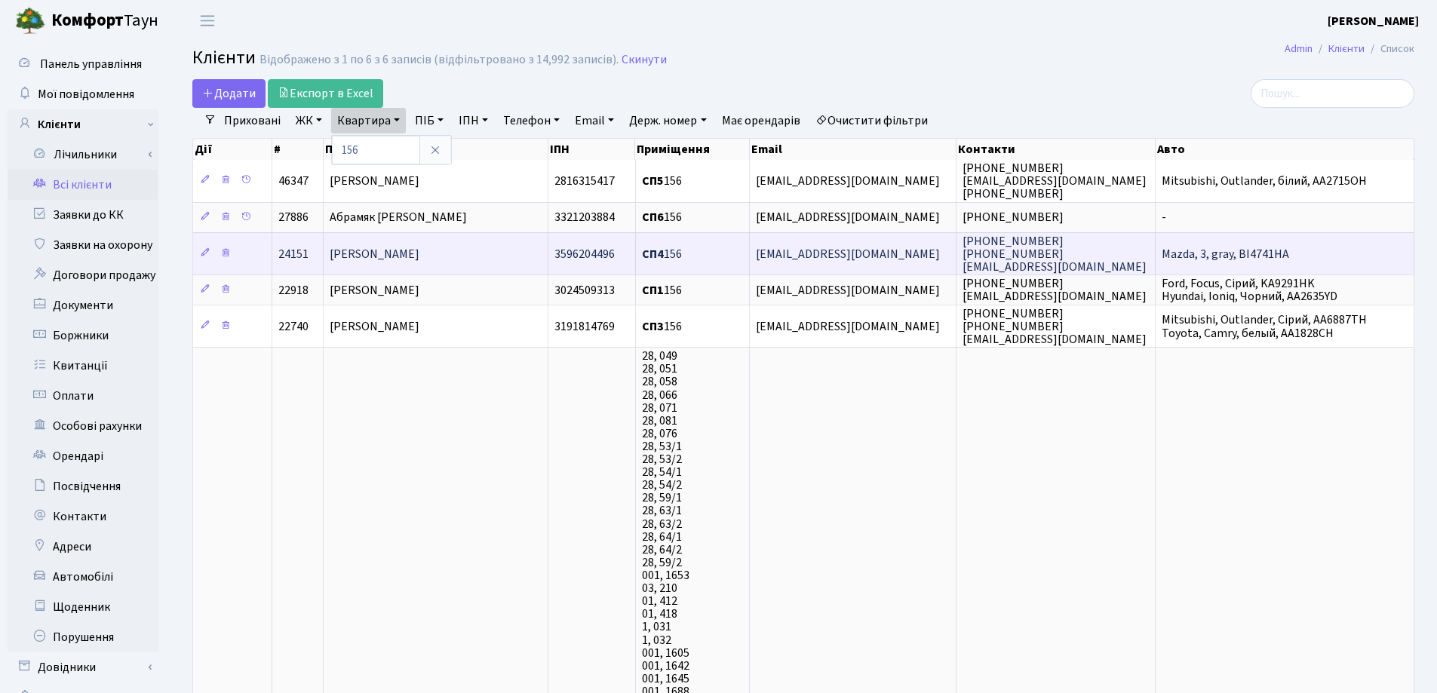
click at [382, 256] on span "[PERSON_NAME]" at bounding box center [375, 254] width 90 height 17
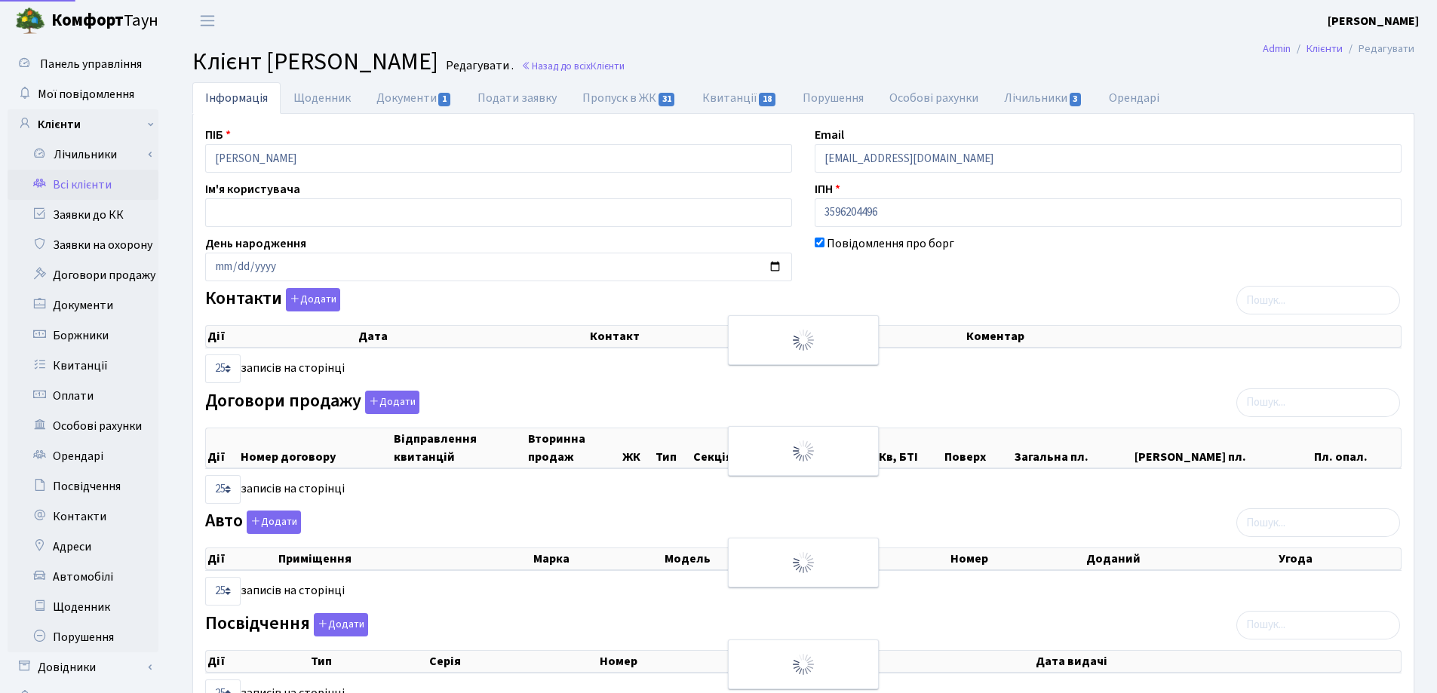
select select "25"
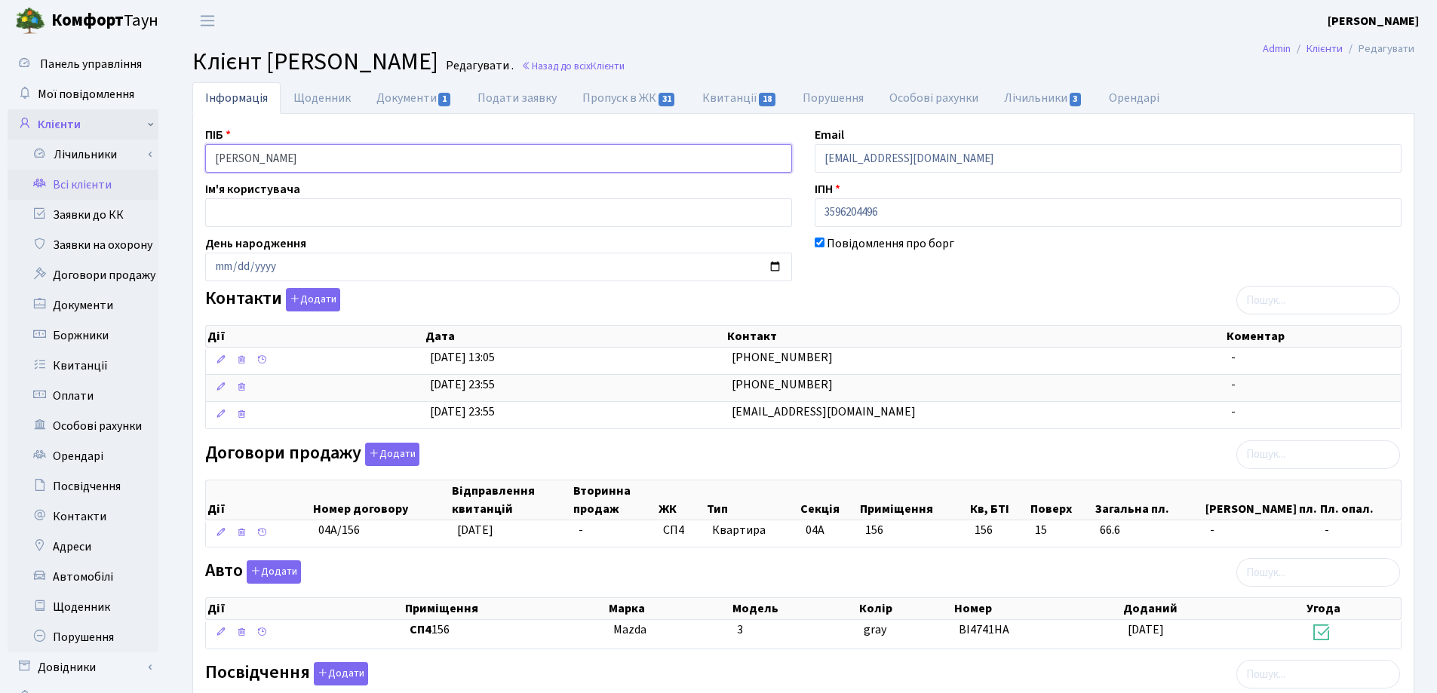
drag, startPoint x: 0, startPoint y: 0, endPoint x: 154, endPoint y: 138, distance: 206.7
click at [154, 138] on div "Панель управління Мої повідомлення Клієнти Лічильники Показання" at bounding box center [718, 519] width 1437 height 957
click at [738, 35] on header "Комфорт Таун Лоскутова В. С. Мій обліковий запис Вийти" at bounding box center [718, 20] width 1437 height 41
click at [625, 66] on link "Назад до всіх Клієнти" at bounding box center [572, 66] width 103 height 14
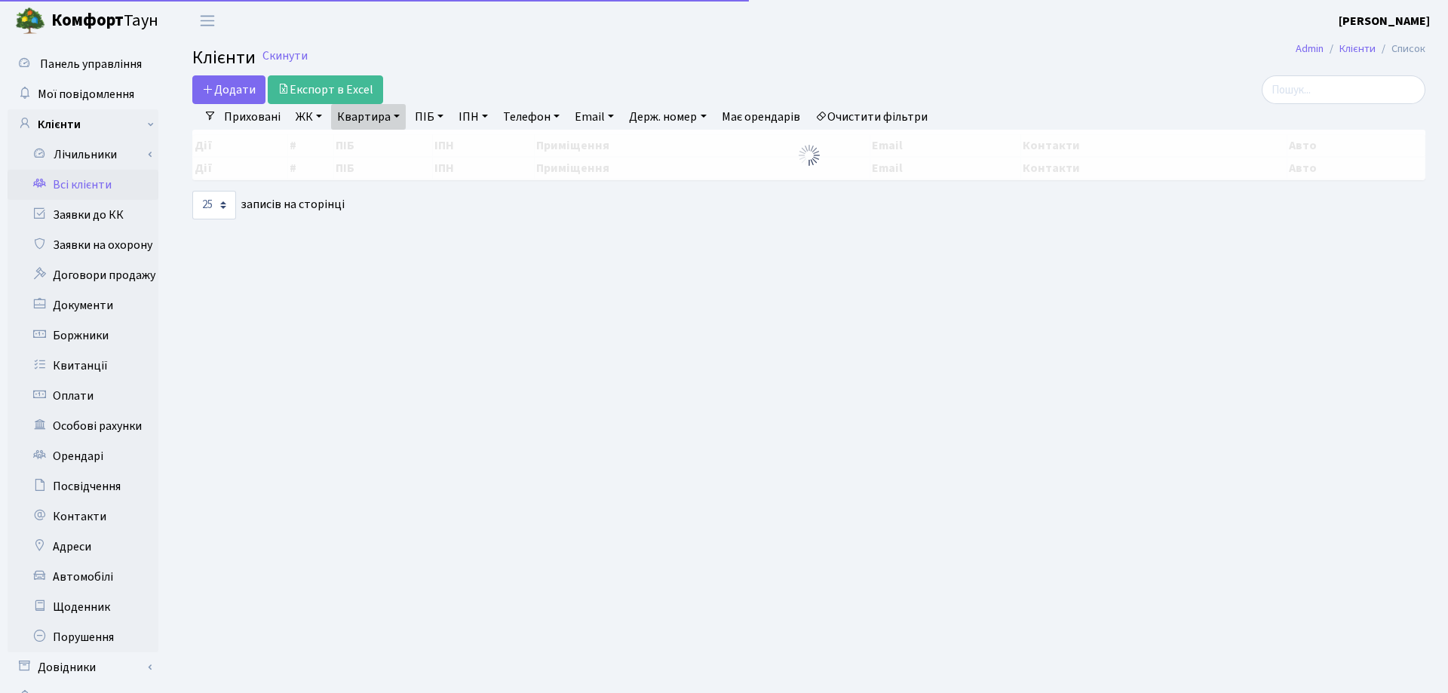
select select "25"
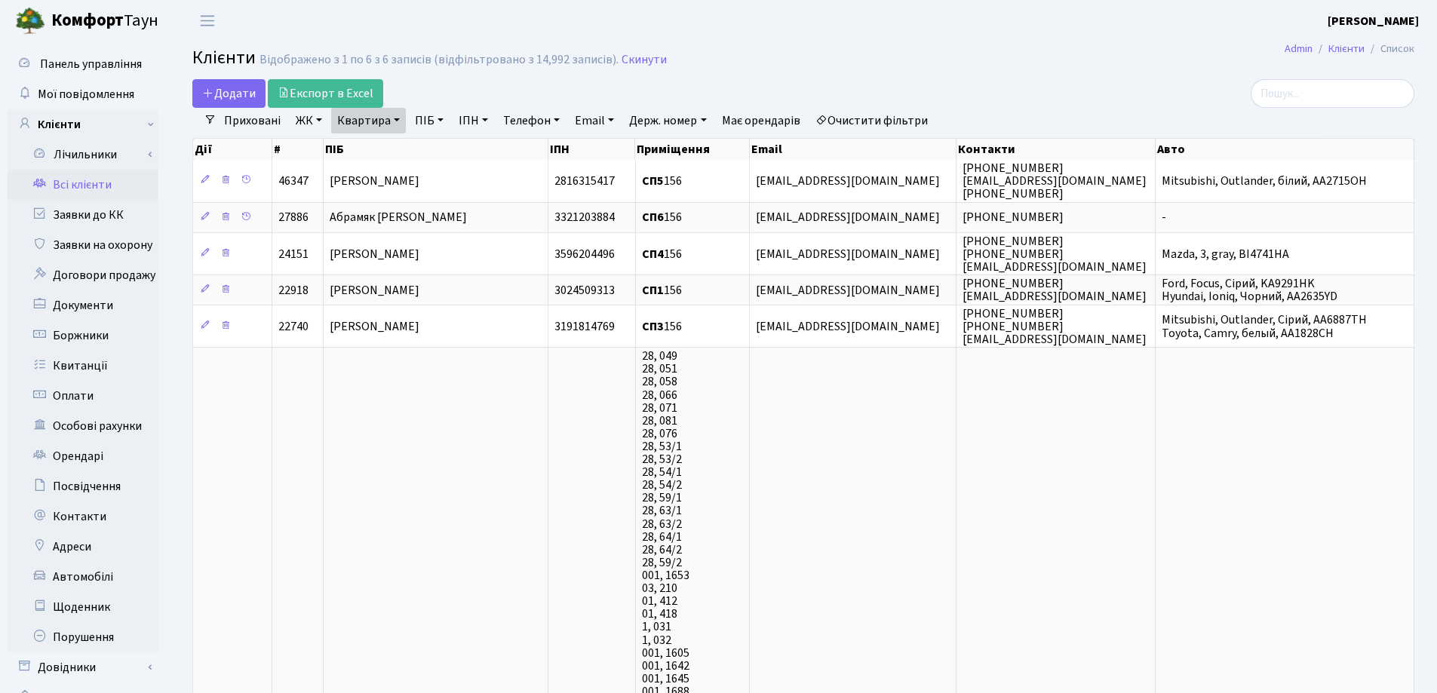
click at [398, 118] on link "Квартира" at bounding box center [368, 121] width 75 height 26
click at [400, 147] on input "156" at bounding box center [376, 150] width 88 height 29
type input "1"
type input "123"
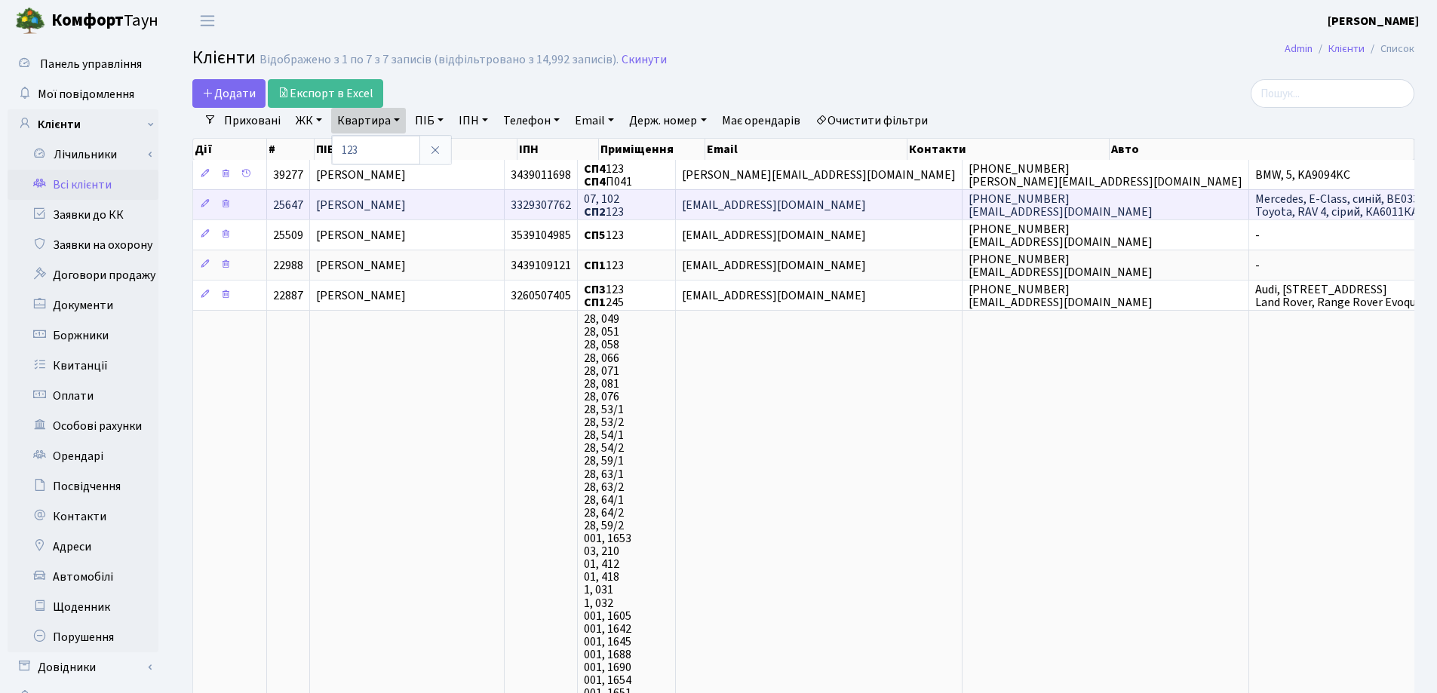
click at [371, 199] on span "Сущенко Катерина Ігорівна" at bounding box center [361, 205] width 90 height 17
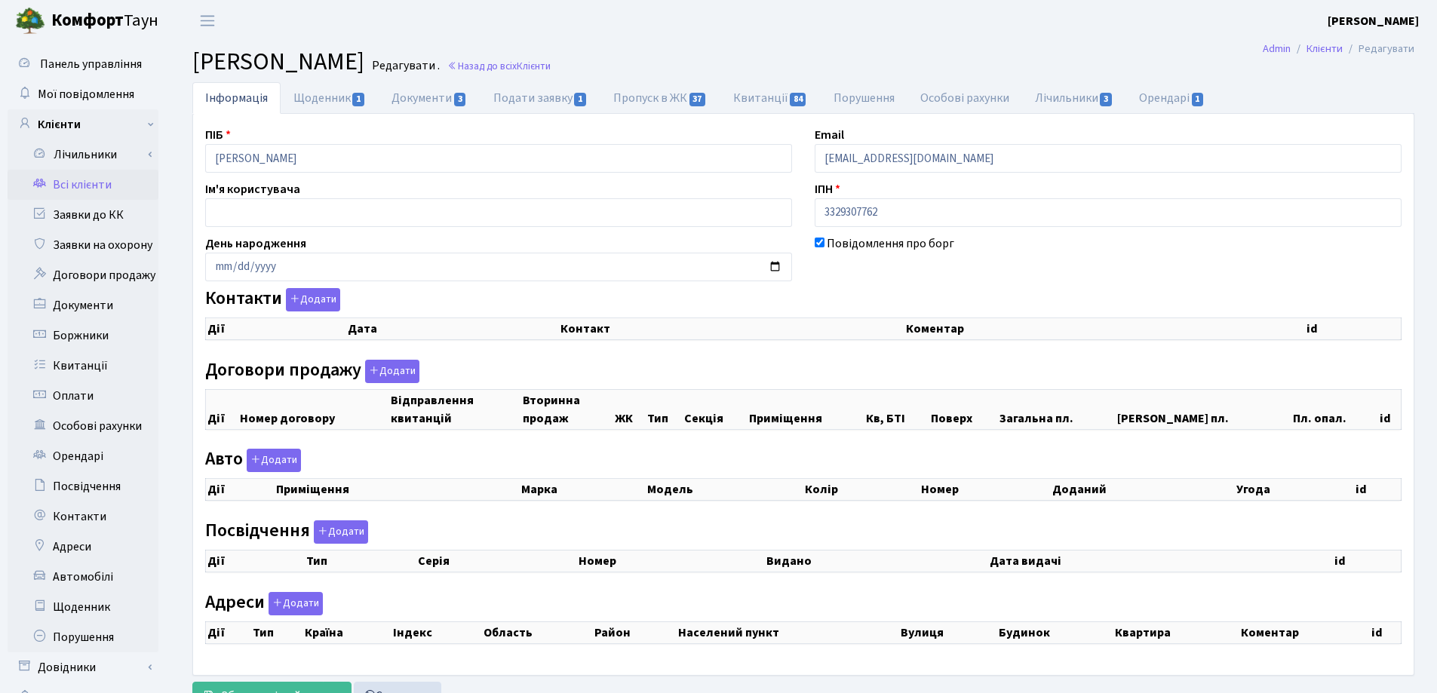
checkbox input "true"
select select "25"
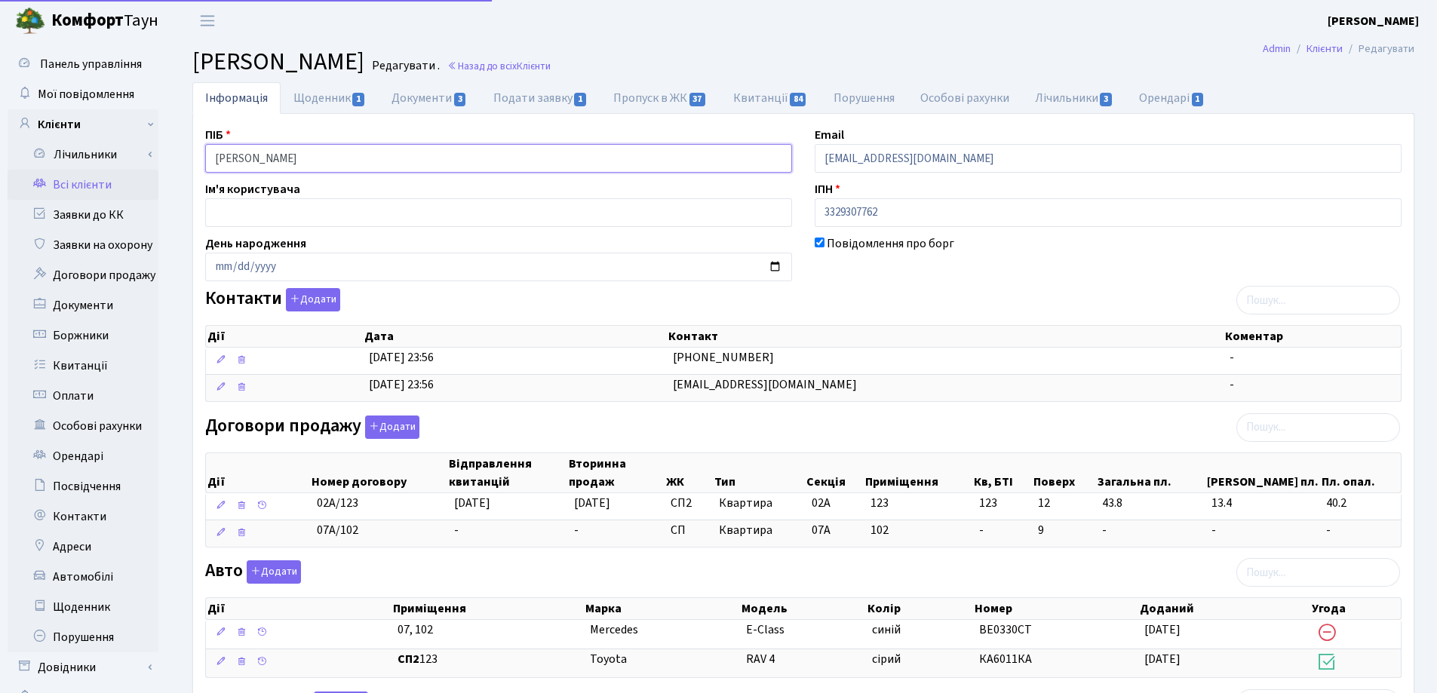
drag, startPoint x: 430, startPoint y: 156, endPoint x: 184, endPoint y: 158, distance: 245.9
click at [184, 158] on div "Інформація Щоденник 1 Документи 3 Подати заявку 1 Пропуск в ЖК 37 Квитанції 84 …" at bounding box center [803, 541] width 1245 height 918
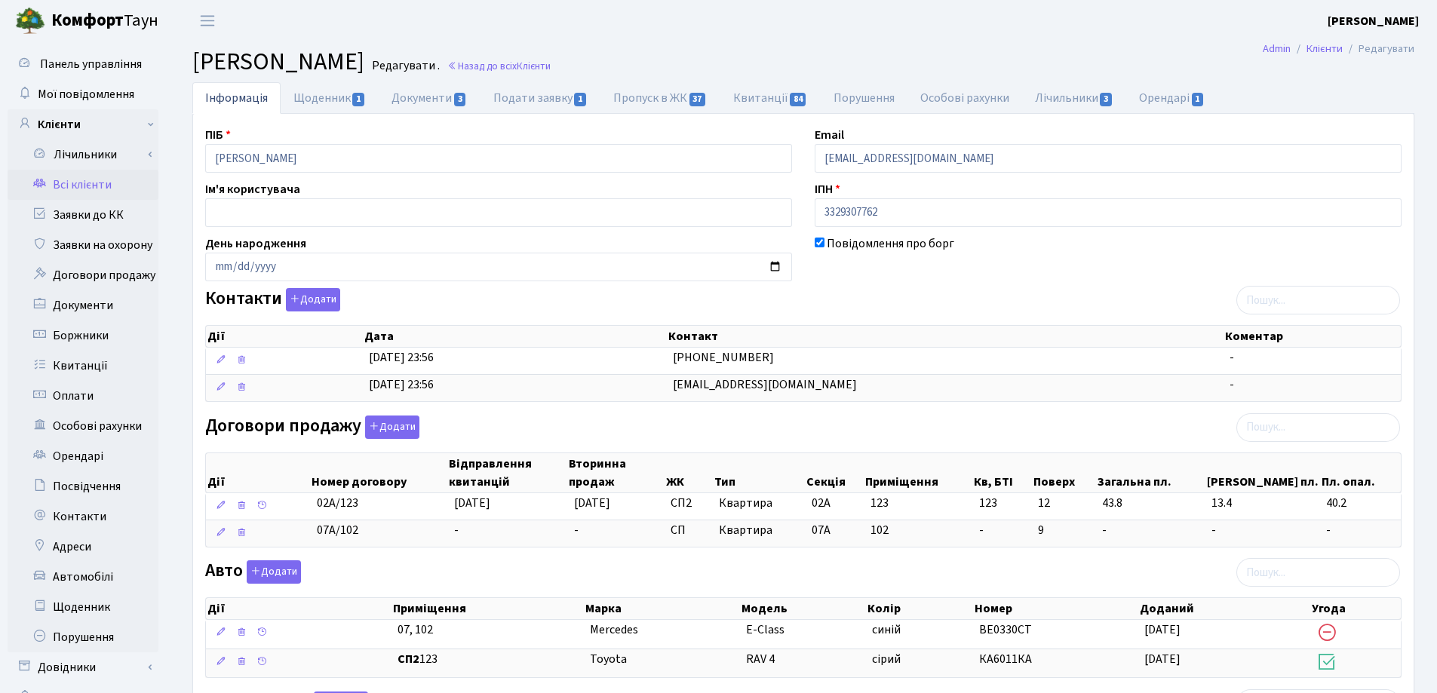
drag, startPoint x: 726, startPoint y: 41, endPoint x: 714, endPoint y: 50, distance: 14.0
click at [726, 41] on main "Admin Клієнти Редагувати Клієнт [PERSON_NAME] . Назад до всіх Клієнти Інформаці…" at bounding box center [803, 520] width 1267 height 959
click at [551, 66] on link "Назад до всіх Клієнти" at bounding box center [498, 66] width 103 height 14
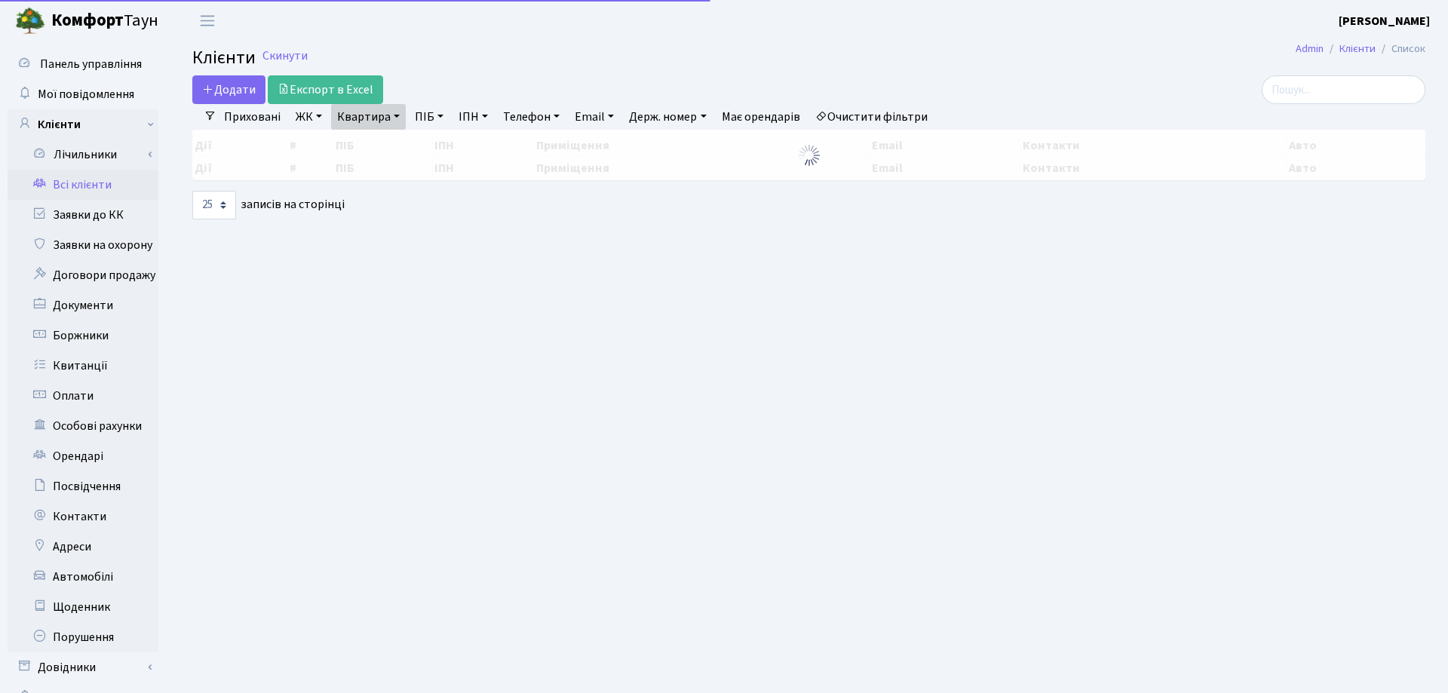
select select "25"
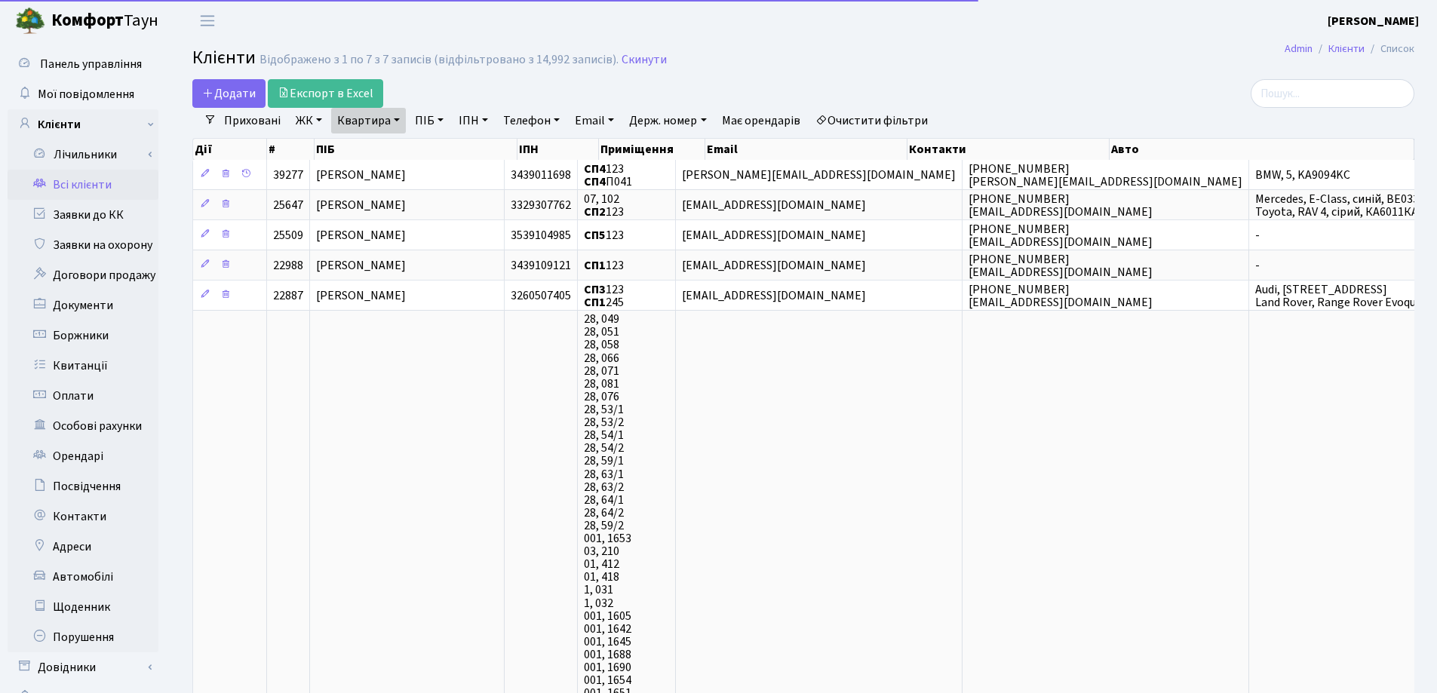
drag, startPoint x: 399, startPoint y: 114, endPoint x: 401, endPoint y: 130, distance: 16.0
click at [399, 115] on link "Квартира" at bounding box center [368, 121] width 75 height 26
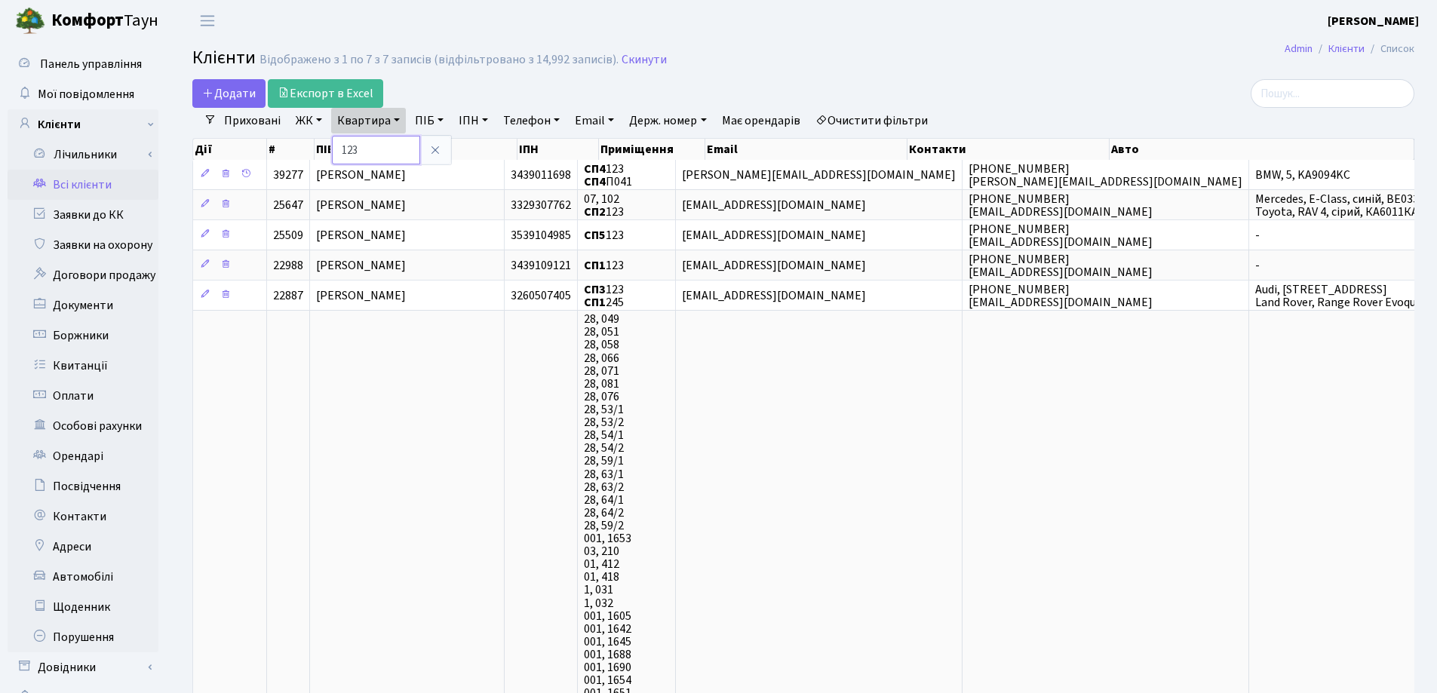
click at [402, 143] on input "123" at bounding box center [376, 150] width 88 height 29
type input "1"
type input "94"
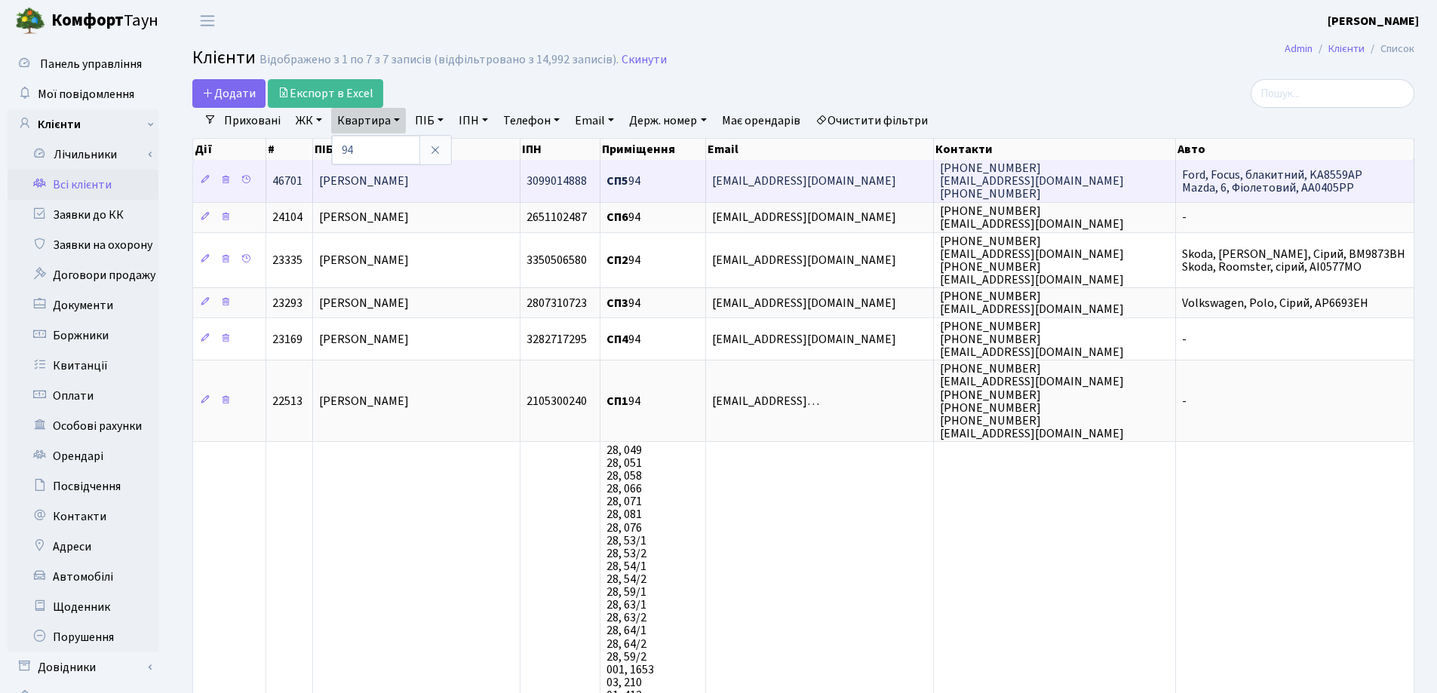
click at [409, 175] on span "[PERSON_NAME]" at bounding box center [364, 181] width 90 height 17
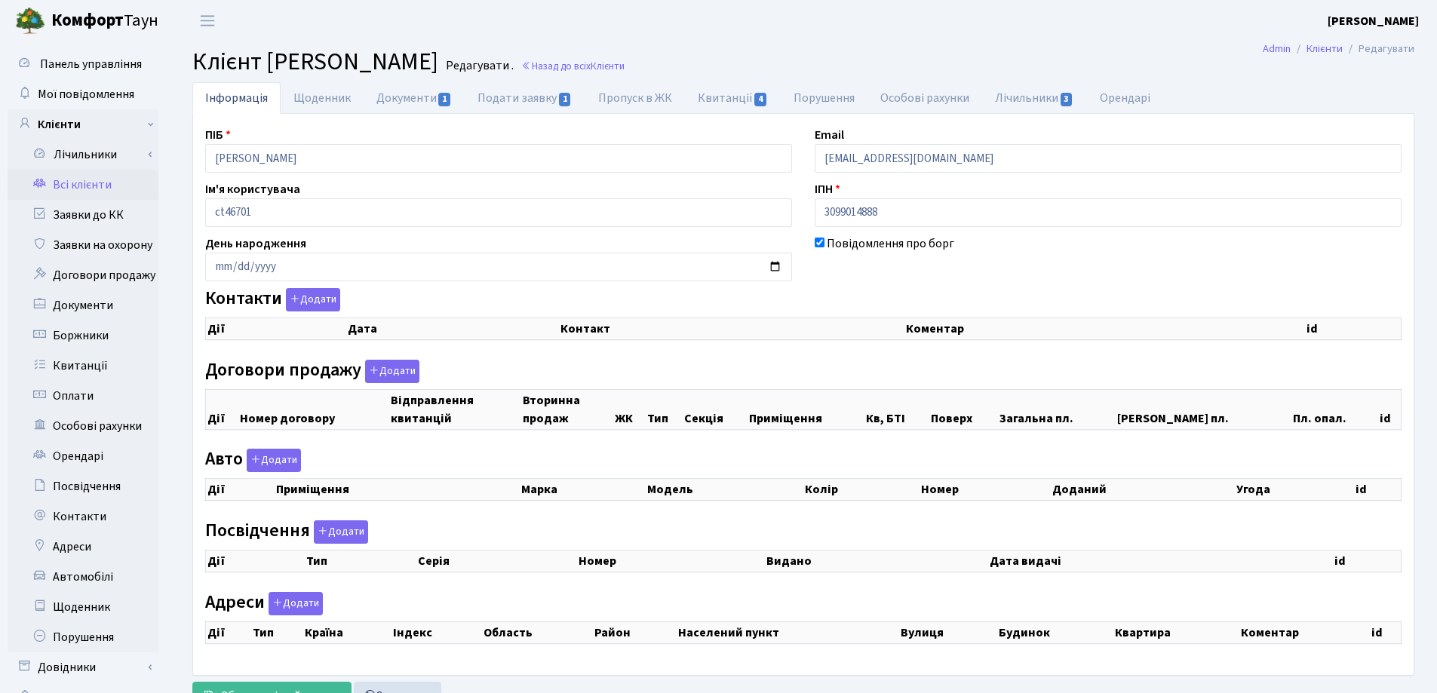
checkbox input "true"
select select "25"
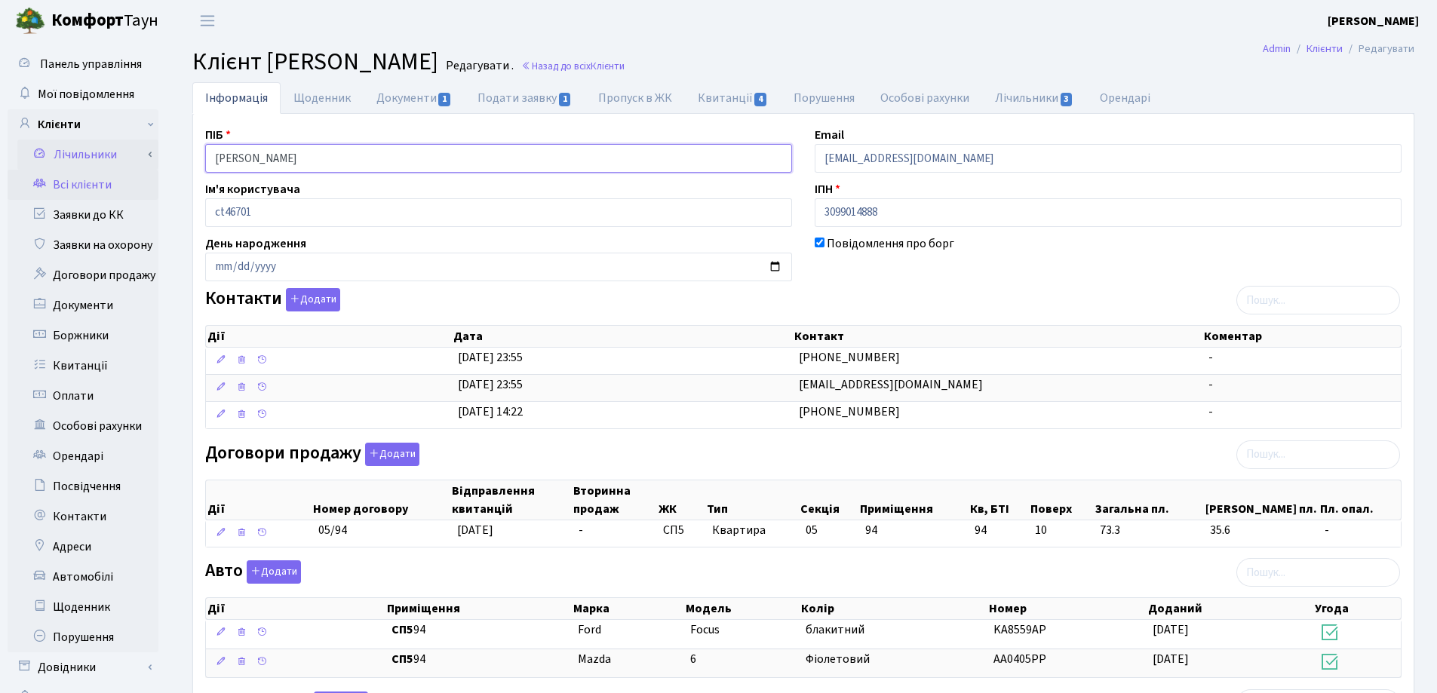
drag, startPoint x: 386, startPoint y: 158, endPoint x: 134, endPoint y: 155, distance: 252.7
click at [134, 155] on div "Панель управління Мої повідомлення Клієнти Лічильники Показання" at bounding box center [718, 534] width 1437 height 986
click at [749, 30] on header "Комфорт Таун Лоскутова В. С. Мій обліковий запис Вийти" at bounding box center [718, 20] width 1437 height 41
click at [625, 62] on link "Назад до всіх Клієнти" at bounding box center [572, 66] width 103 height 14
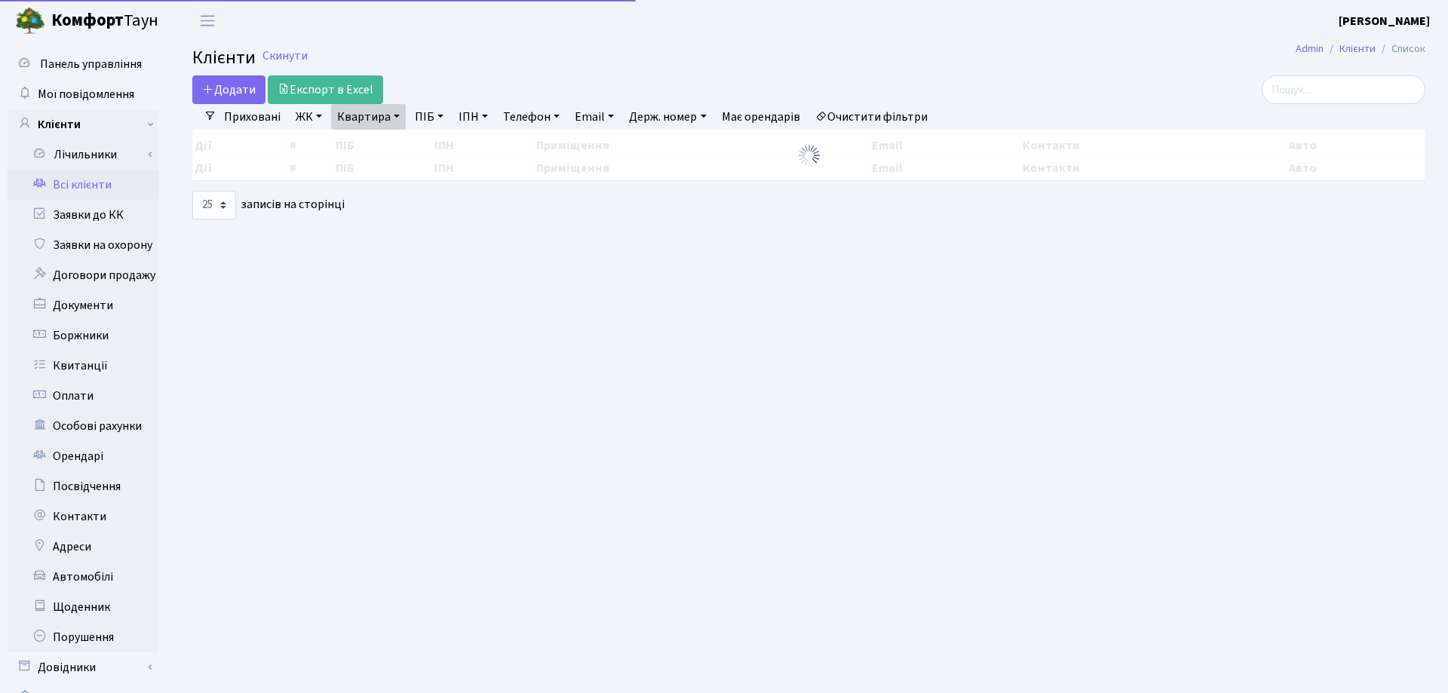
select select "25"
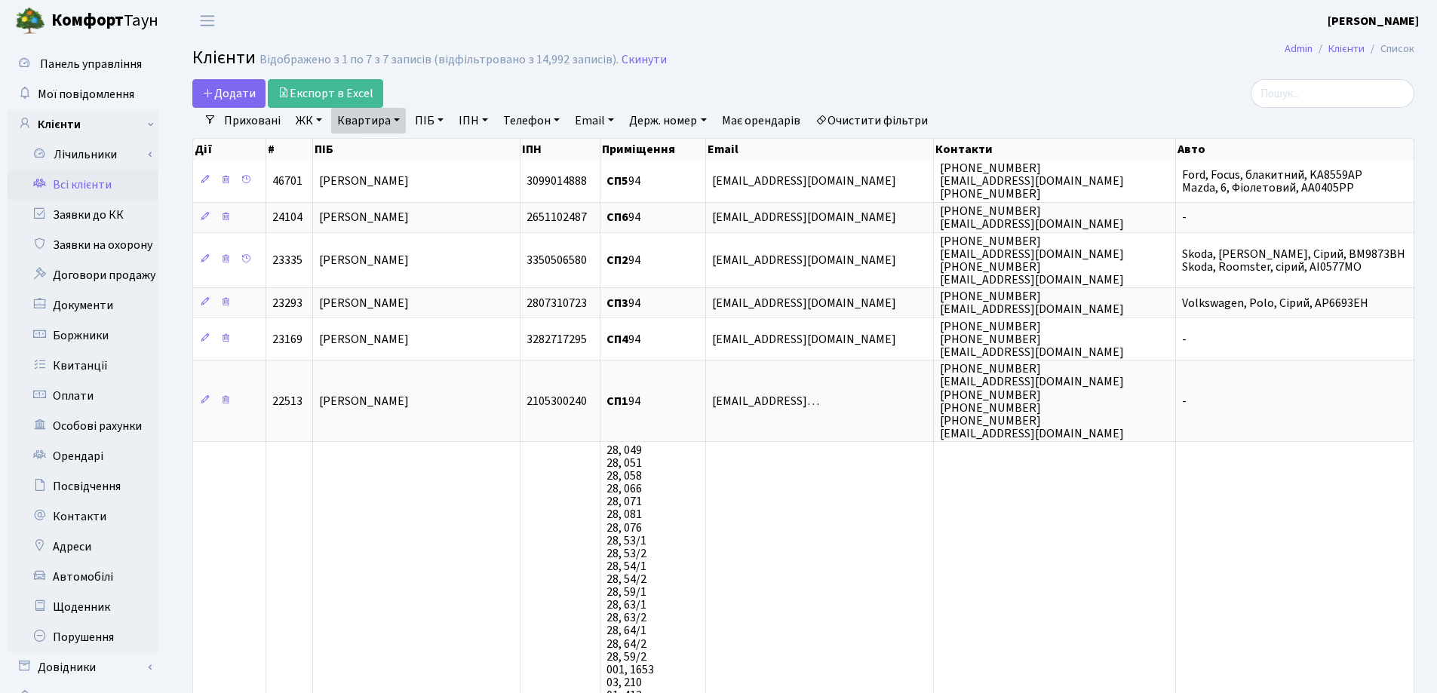
click at [395, 123] on link "Квартира" at bounding box center [368, 121] width 75 height 26
click at [406, 140] on input "94" at bounding box center [376, 150] width 88 height 29
type input "9"
type input "122"
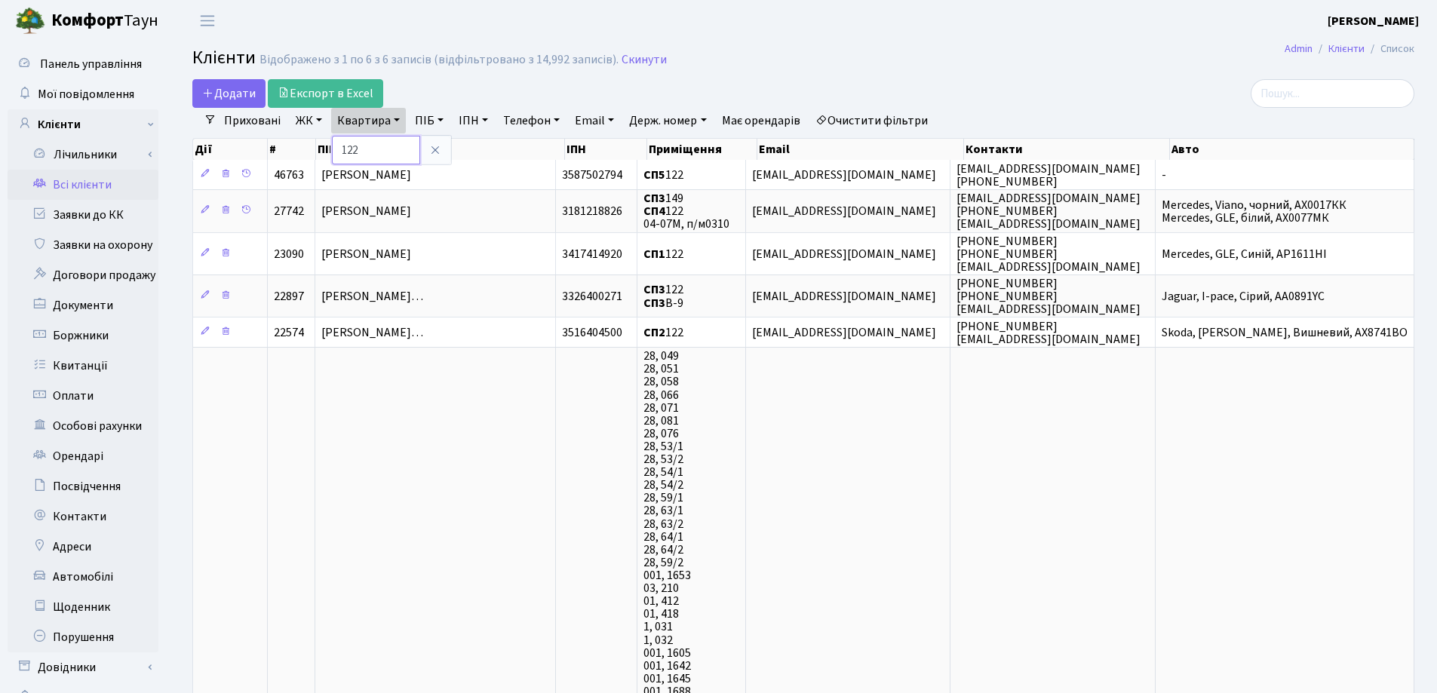
click at [379, 143] on input "122" at bounding box center [376, 150] width 88 height 29
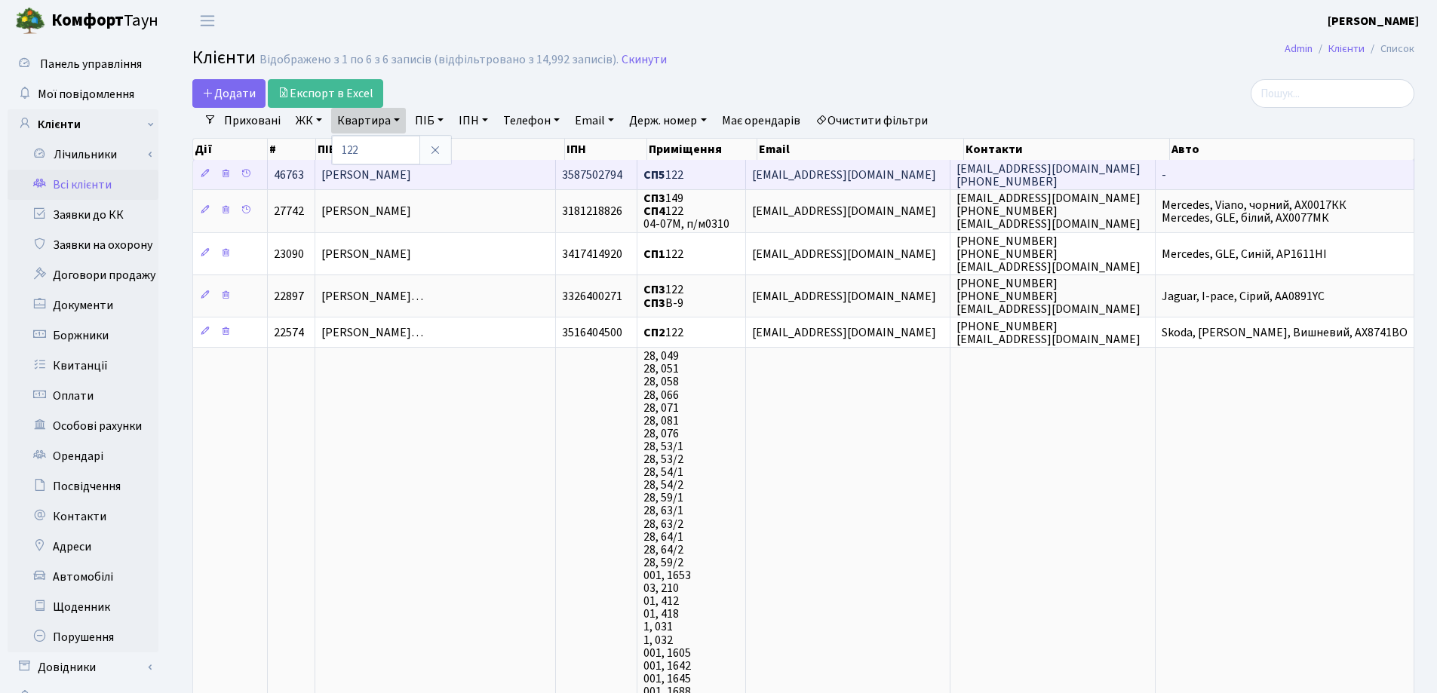
click at [492, 180] on td "[PERSON_NAME]" at bounding box center [435, 174] width 241 height 29
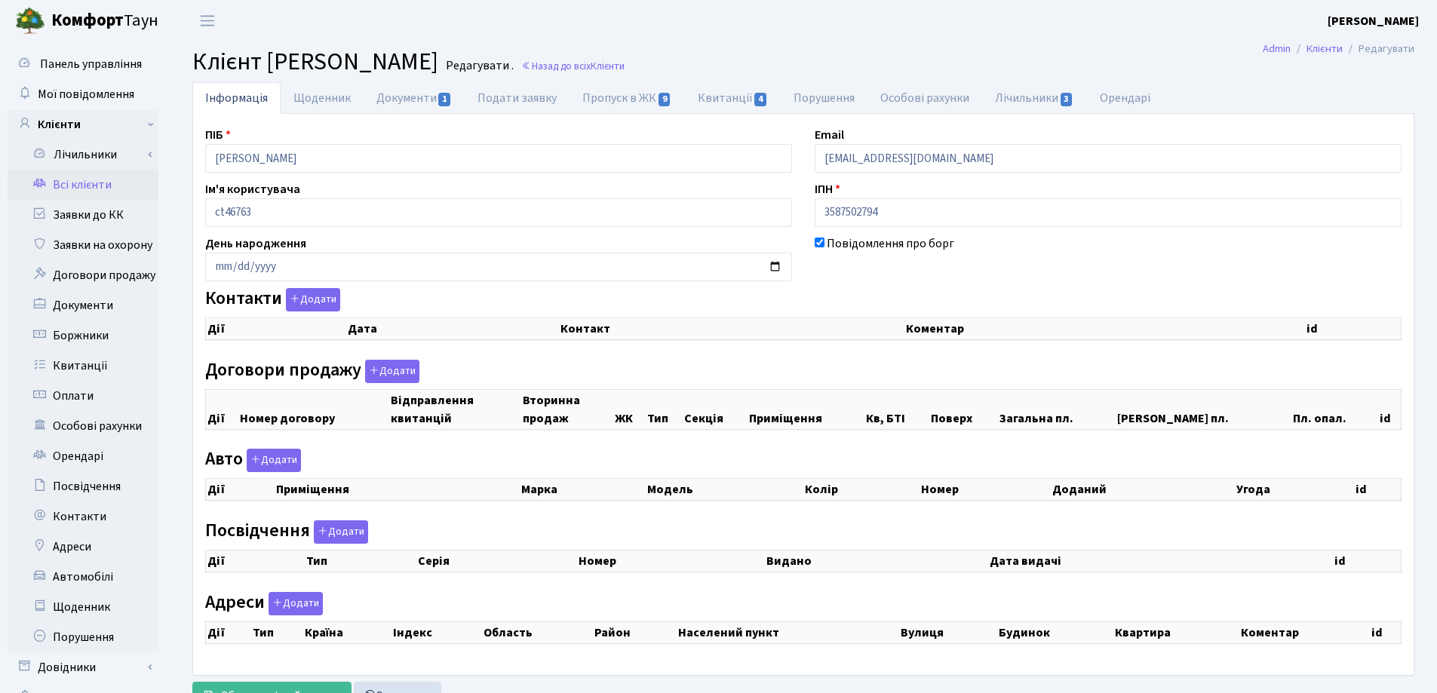
checkbox input "true"
select select "25"
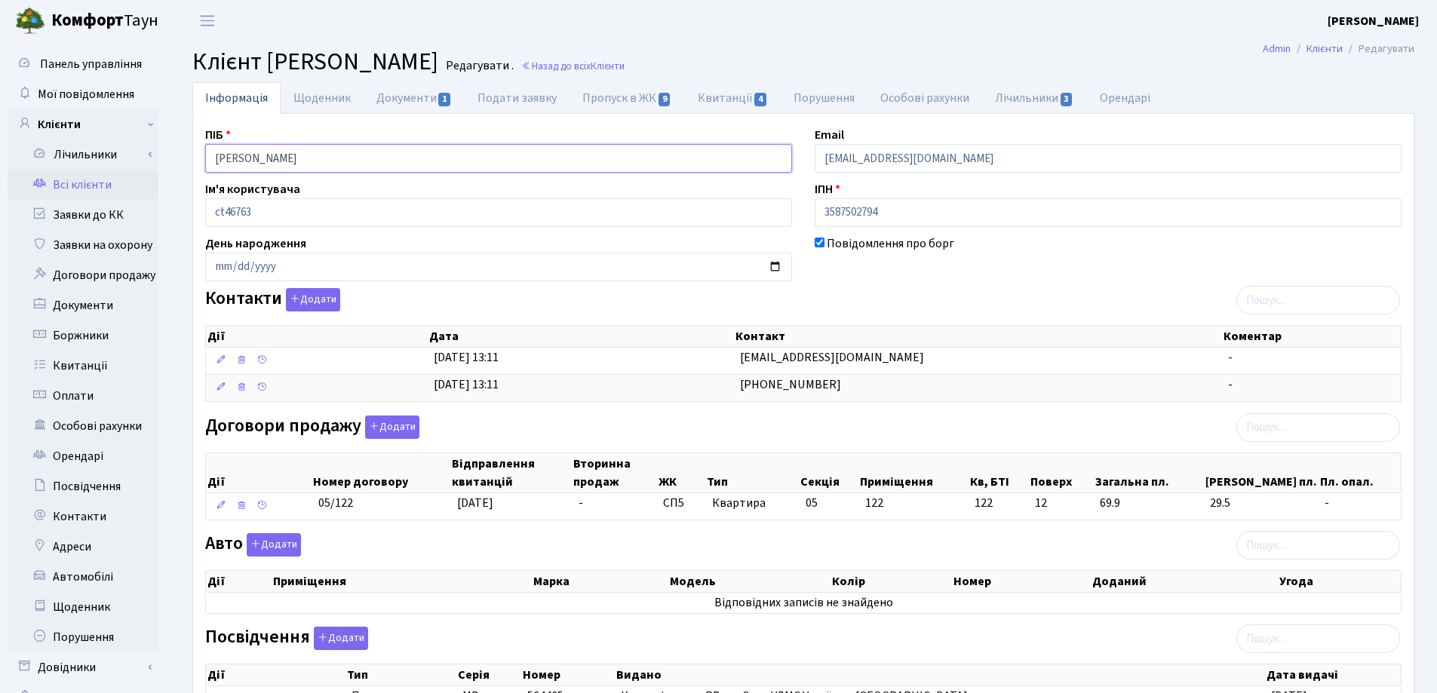
drag, startPoint x: 399, startPoint y: 155, endPoint x: 165, endPoint y: 157, distance: 233.8
click at [165, 157] on div "Панель управління Мої повідомлення Клієнти Лічильники Показання" at bounding box center [718, 488] width 1437 height 895
click at [625, 61] on link "Назад до всіх Клієнти" at bounding box center [572, 66] width 103 height 14
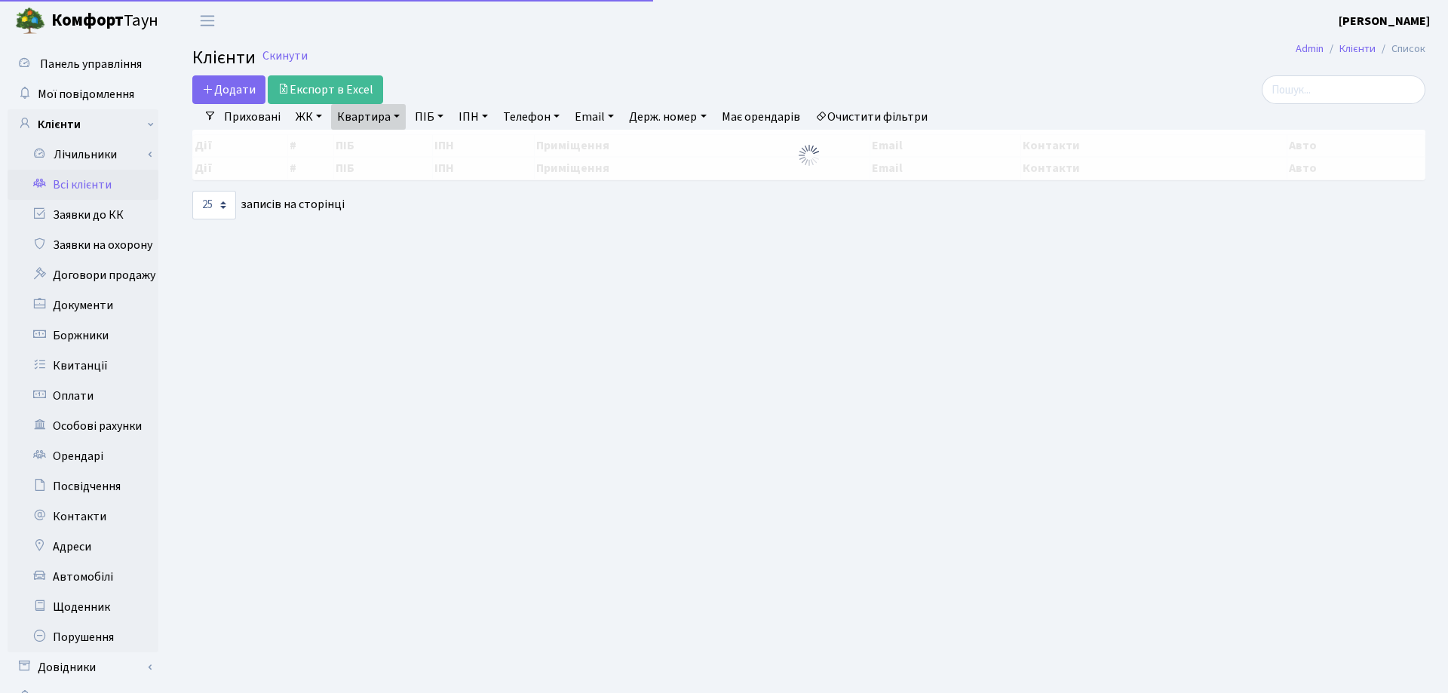
select select "25"
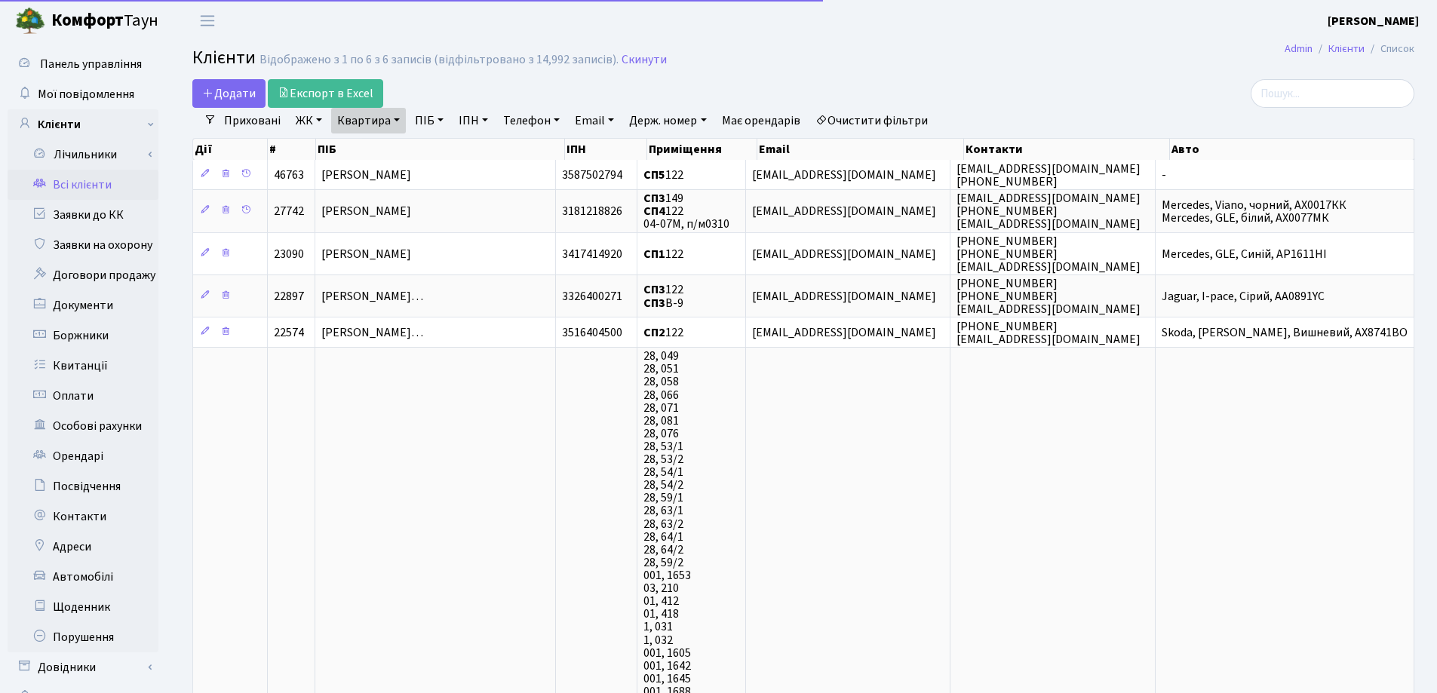
drag, startPoint x: 0, startPoint y: 0, endPoint x: 396, endPoint y: 125, distance: 415.3
click at [395, 120] on link "Квартира" at bounding box center [368, 121] width 75 height 26
click at [402, 146] on input "122" at bounding box center [376, 150] width 88 height 29
type input "1"
type input "57"
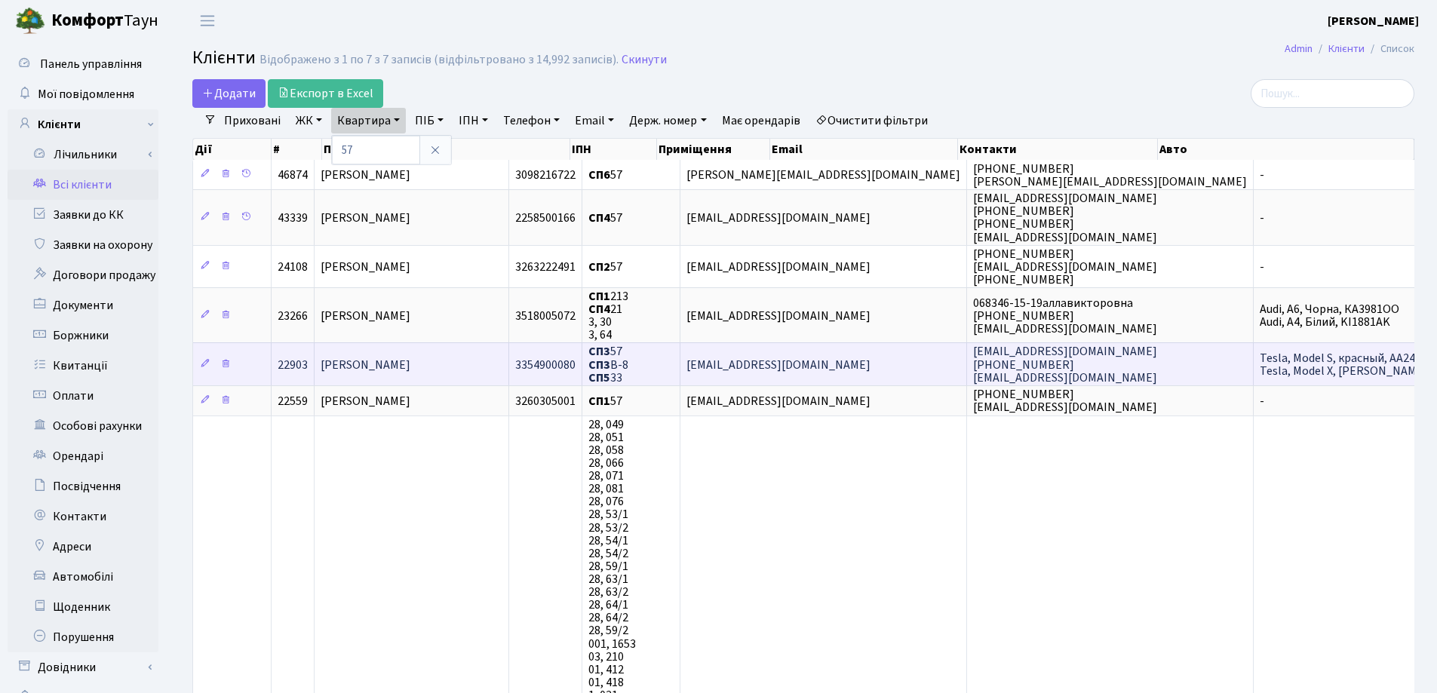
click at [410, 362] on span "[PERSON_NAME]" at bounding box center [366, 365] width 90 height 17
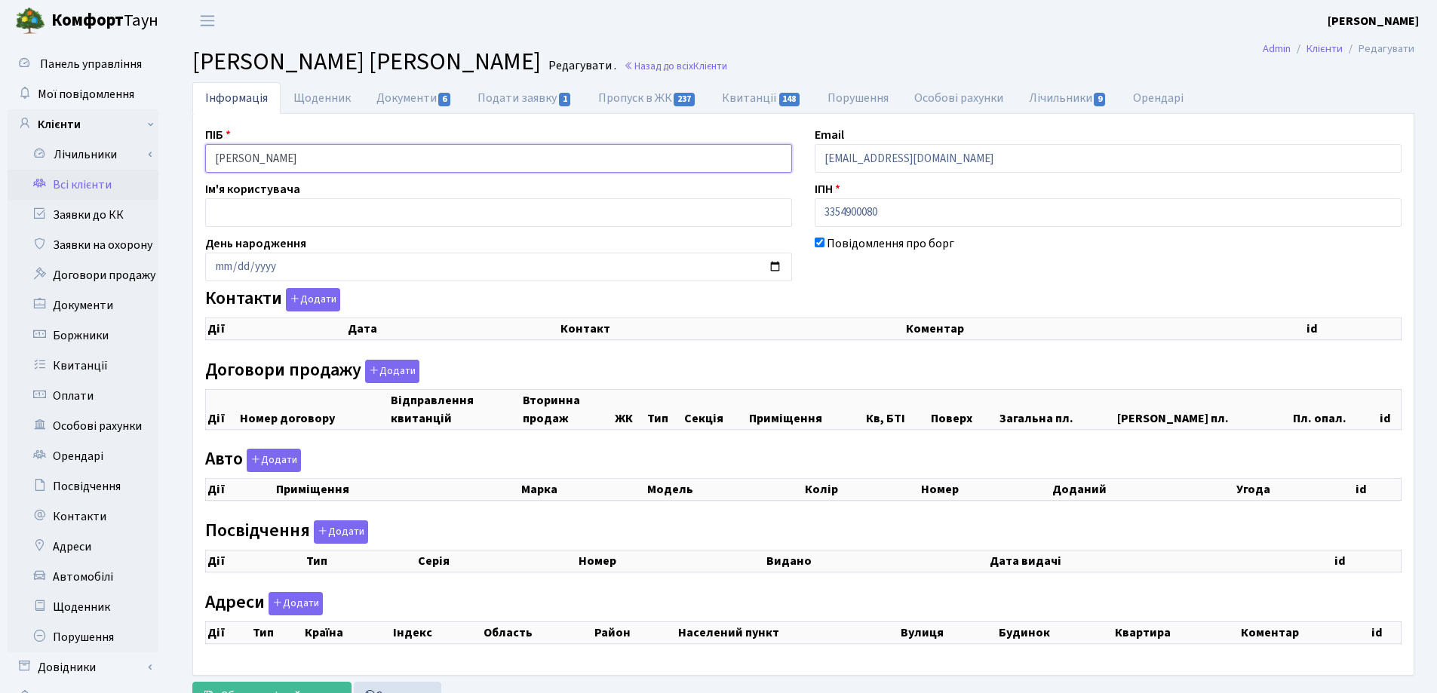
checkbox input "true"
select select "25"
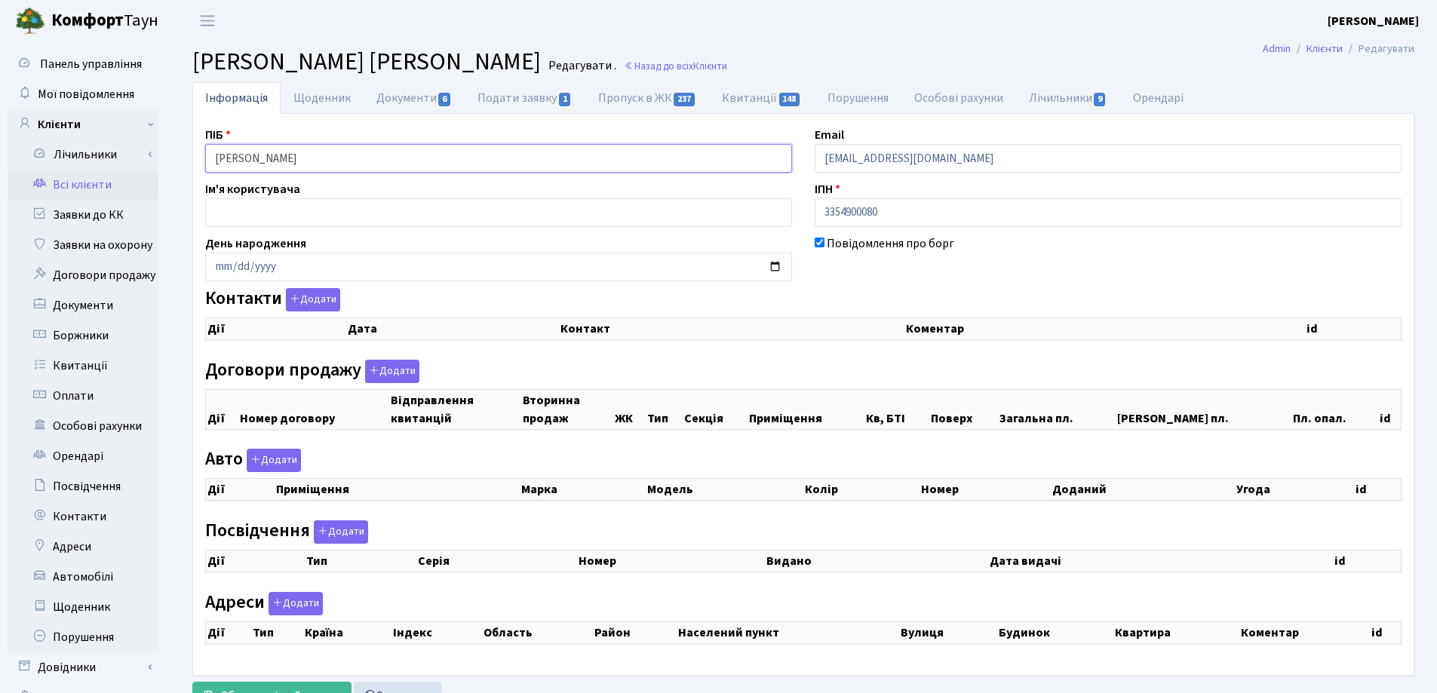
select select "25"
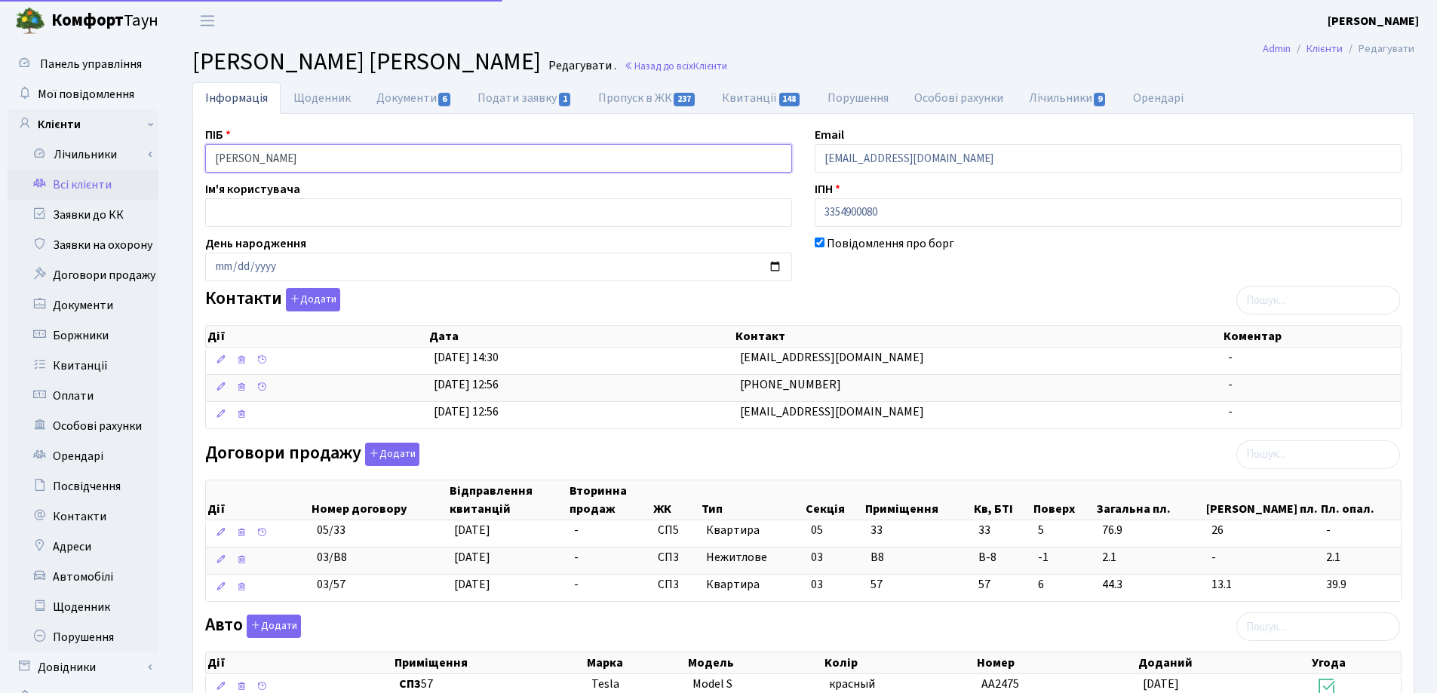
drag, startPoint x: 0, startPoint y: 0, endPoint x: 169, endPoint y: 155, distance: 229.6
click at [169, 155] on div "Панель управління Мої повідомлення Клієнти Лічильники Показання" at bounding box center [718, 547] width 1437 height 1013
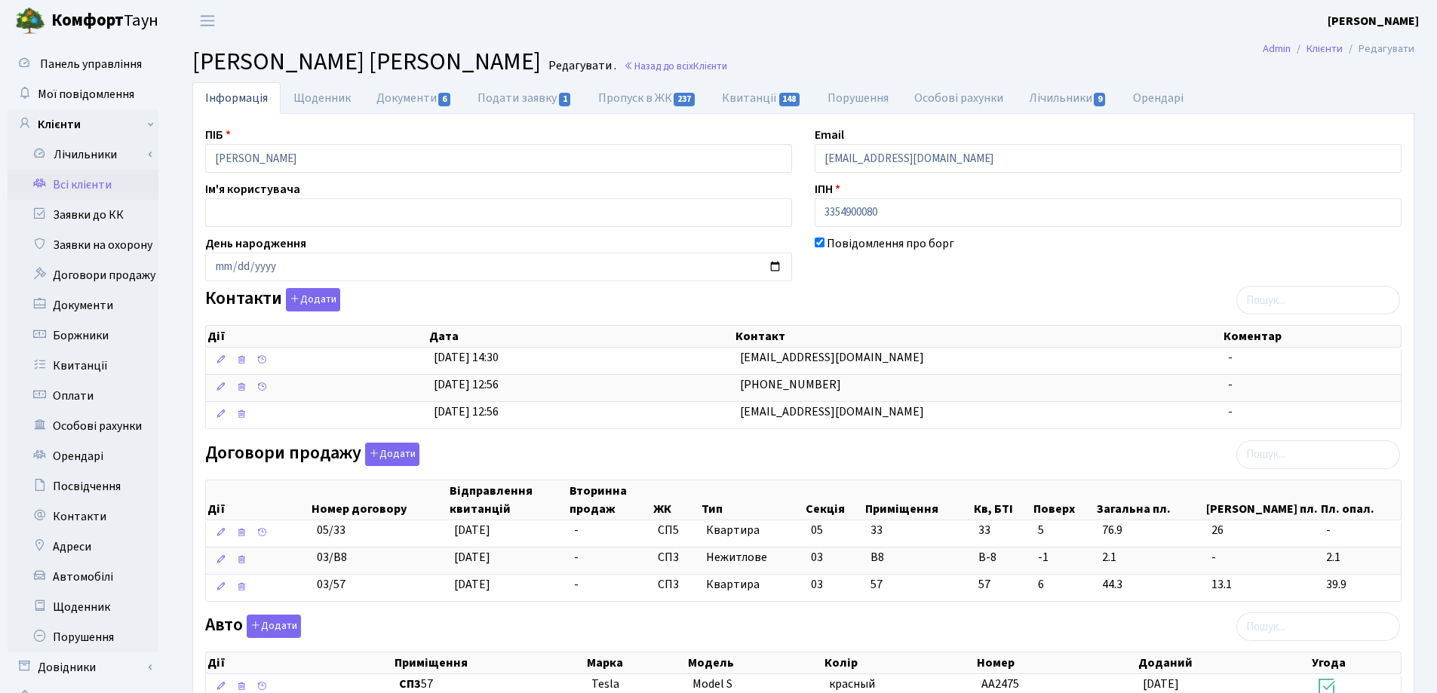
click at [954, 32] on header "Комфорт Таун Лоскутова В. С. Мій обліковий запис Вийти" at bounding box center [718, 20] width 1437 height 41
click at [727, 62] on link "Назад до всіх Клієнти" at bounding box center [675, 66] width 103 height 14
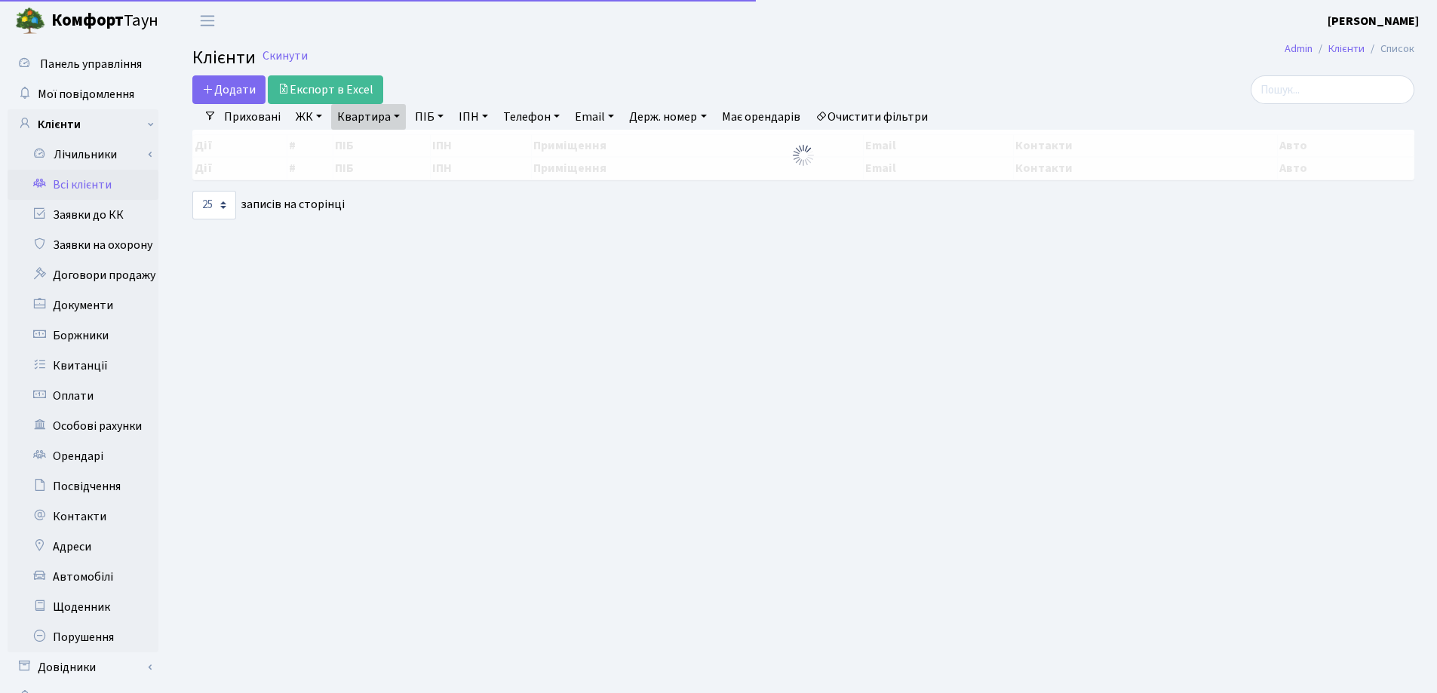
select select "25"
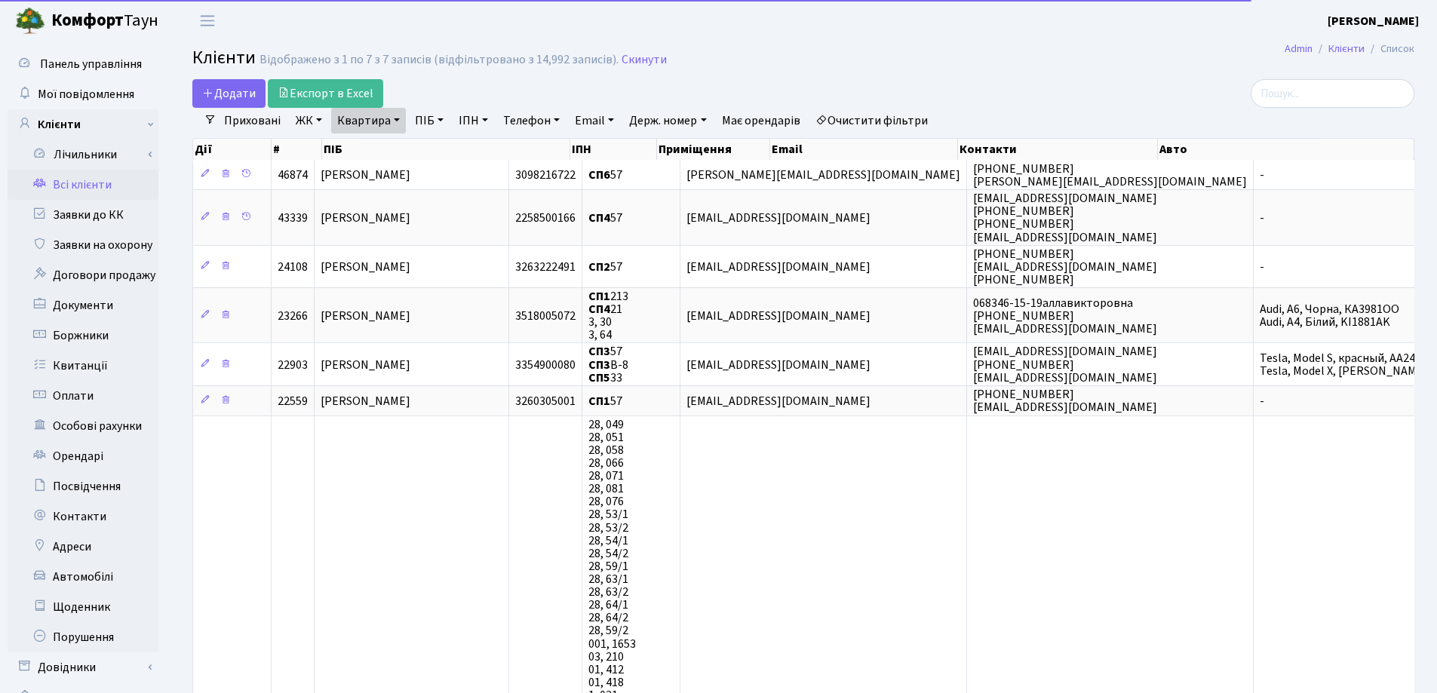
click at [398, 124] on link "Квартира" at bounding box center [368, 121] width 75 height 26
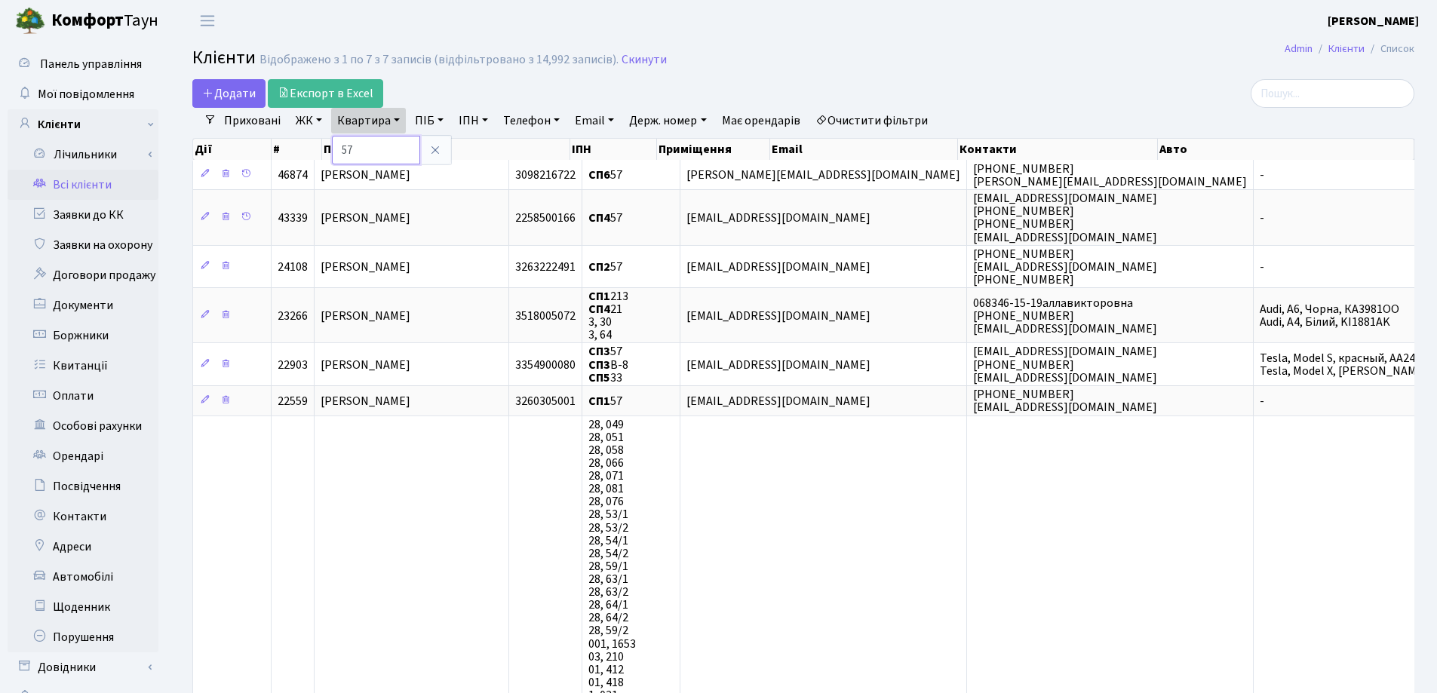
click at [410, 146] on input "57" at bounding box center [376, 150] width 88 height 29
type input "5"
type input "185"
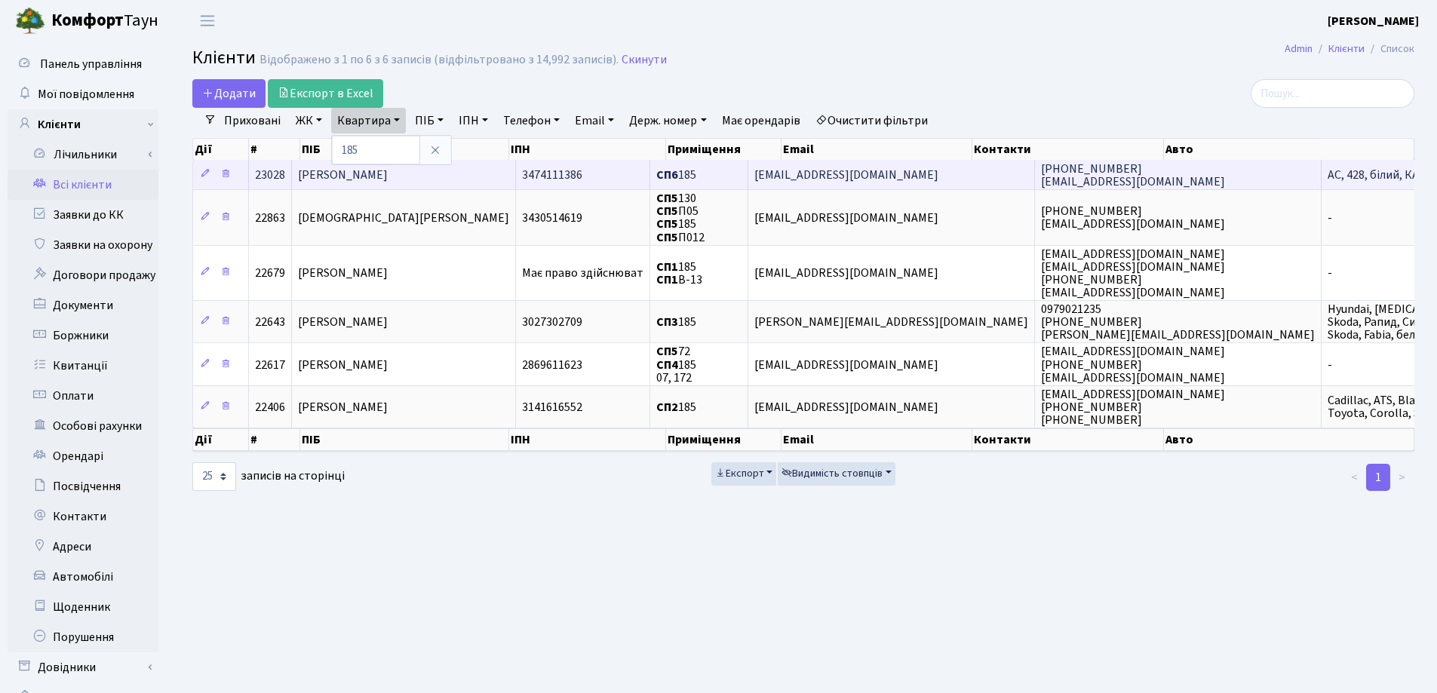
click at [488, 172] on td "[PERSON_NAME]" at bounding box center [404, 174] width 224 height 29
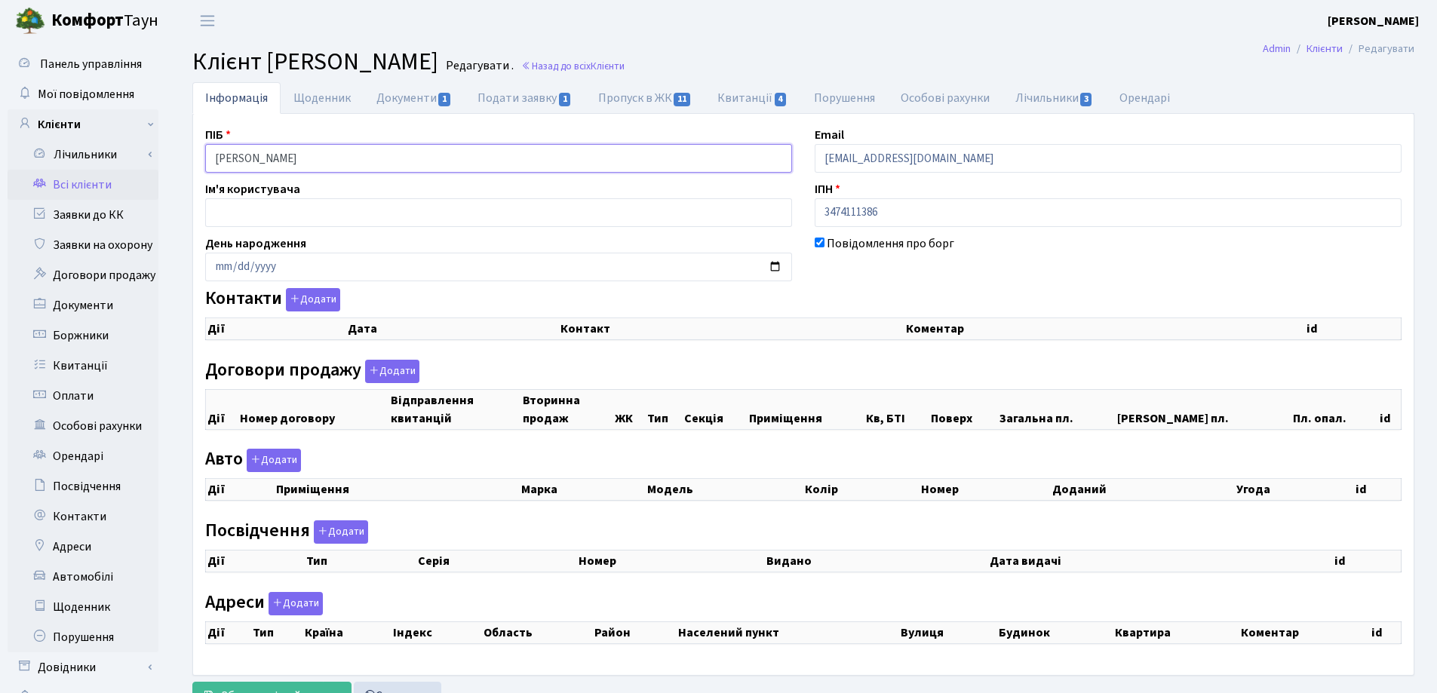
checkbox input "true"
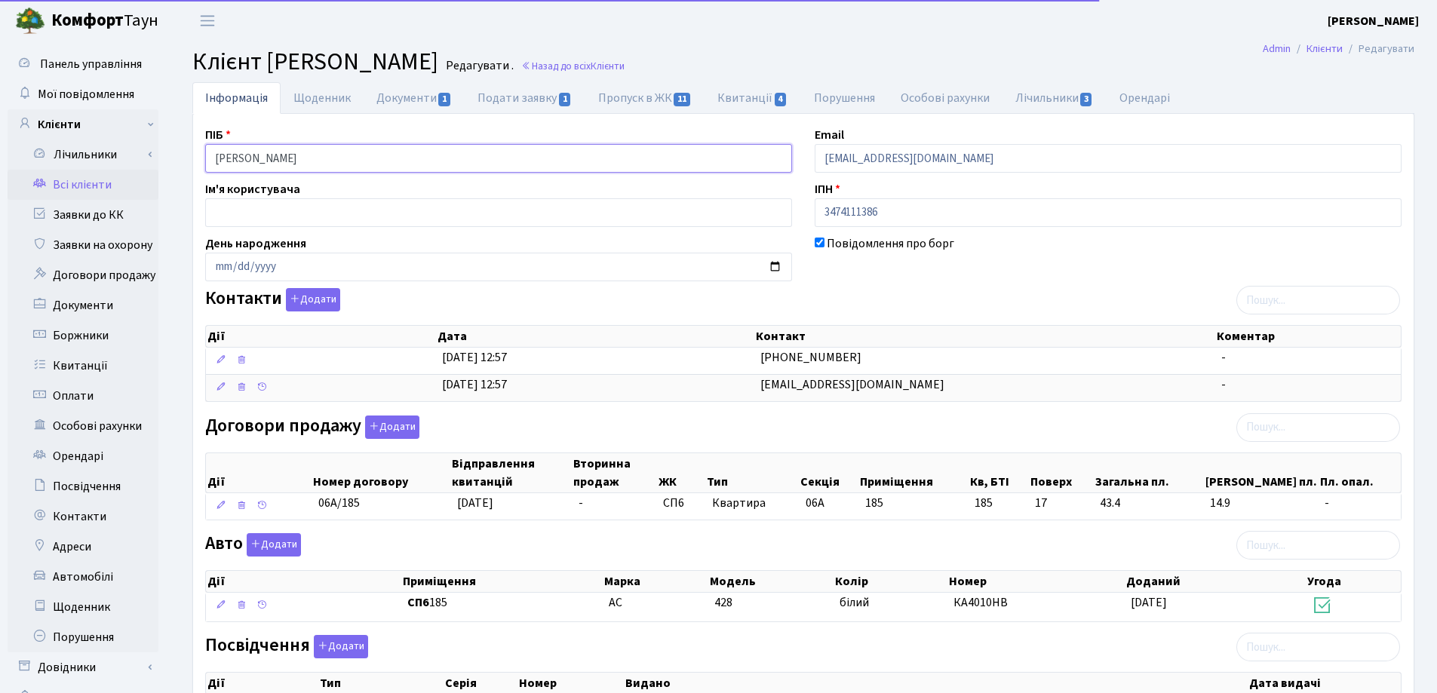
drag, startPoint x: 0, startPoint y: 0, endPoint x: 164, endPoint y: 164, distance: 232.0
click at [164, 164] on div "Панель управління Мої повідомлення Клієнти Лічильники Показання" at bounding box center [718, 533] width 1437 height 984
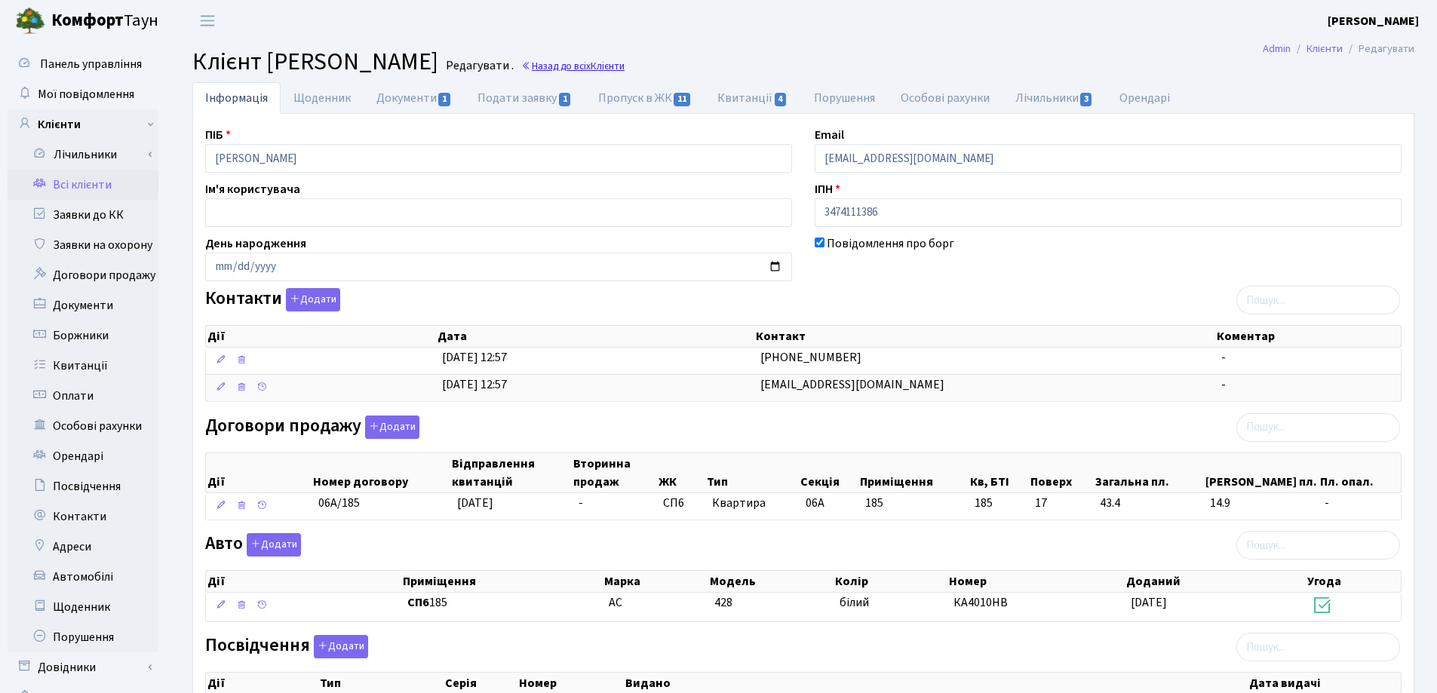
click at [625, 63] on link "Назад до всіх Клієнти" at bounding box center [572, 66] width 103 height 14
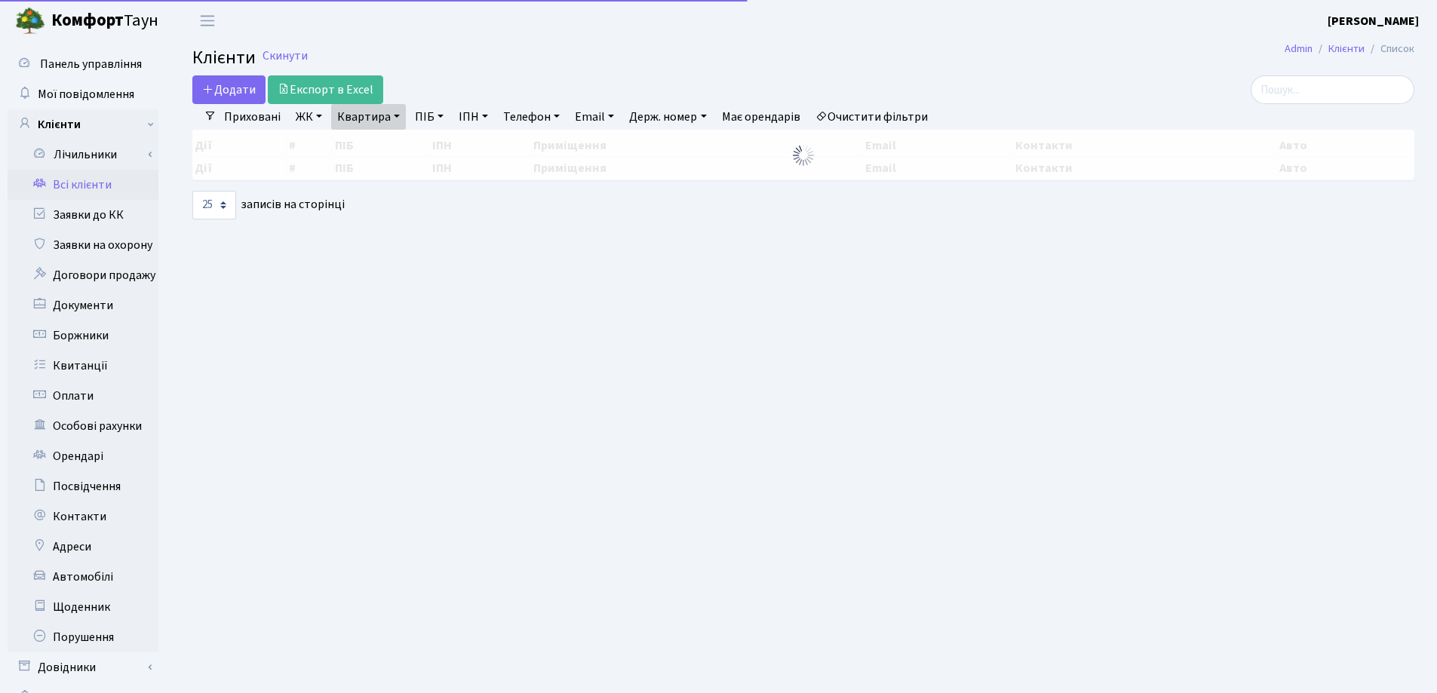
select select "25"
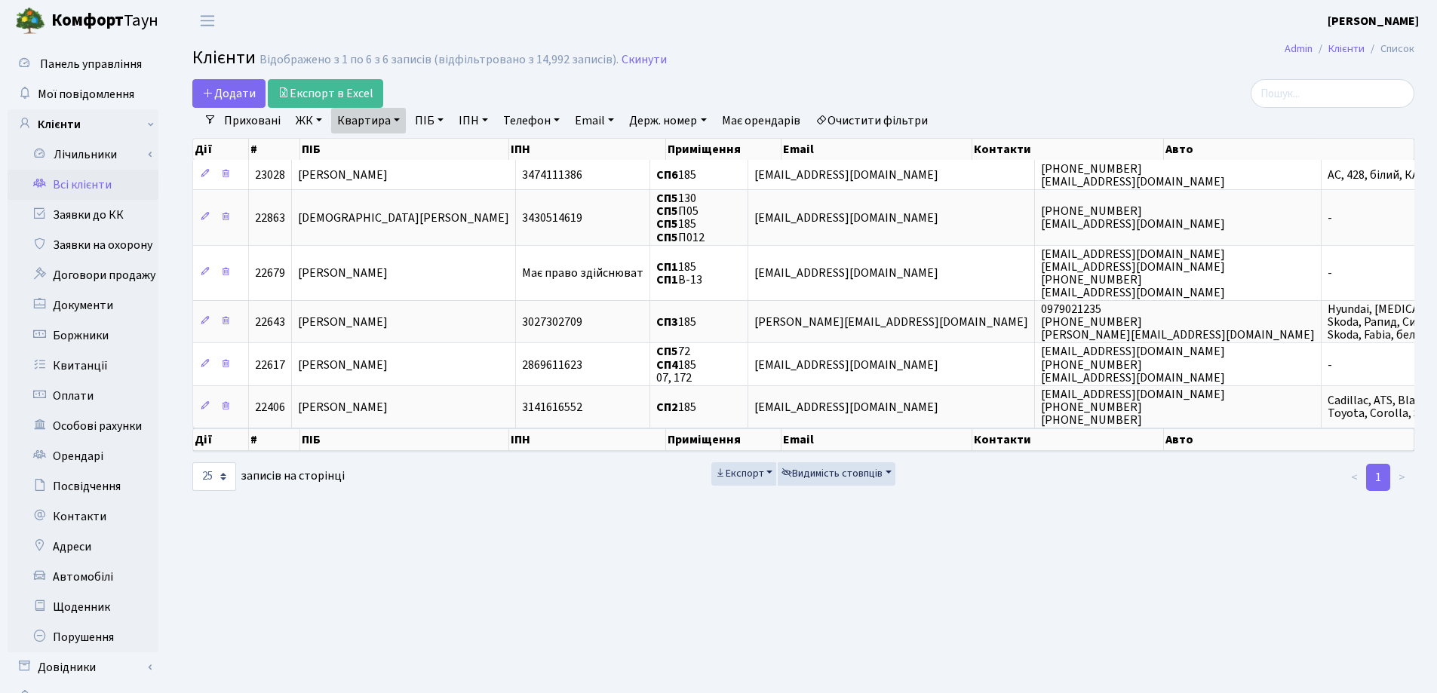
click at [401, 122] on link "Квартира" at bounding box center [368, 121] width 75 height 26
click at [392, 152] on input "185" at bounding box center [376, 150] width 88 height 29
type input "1"
type input "234"
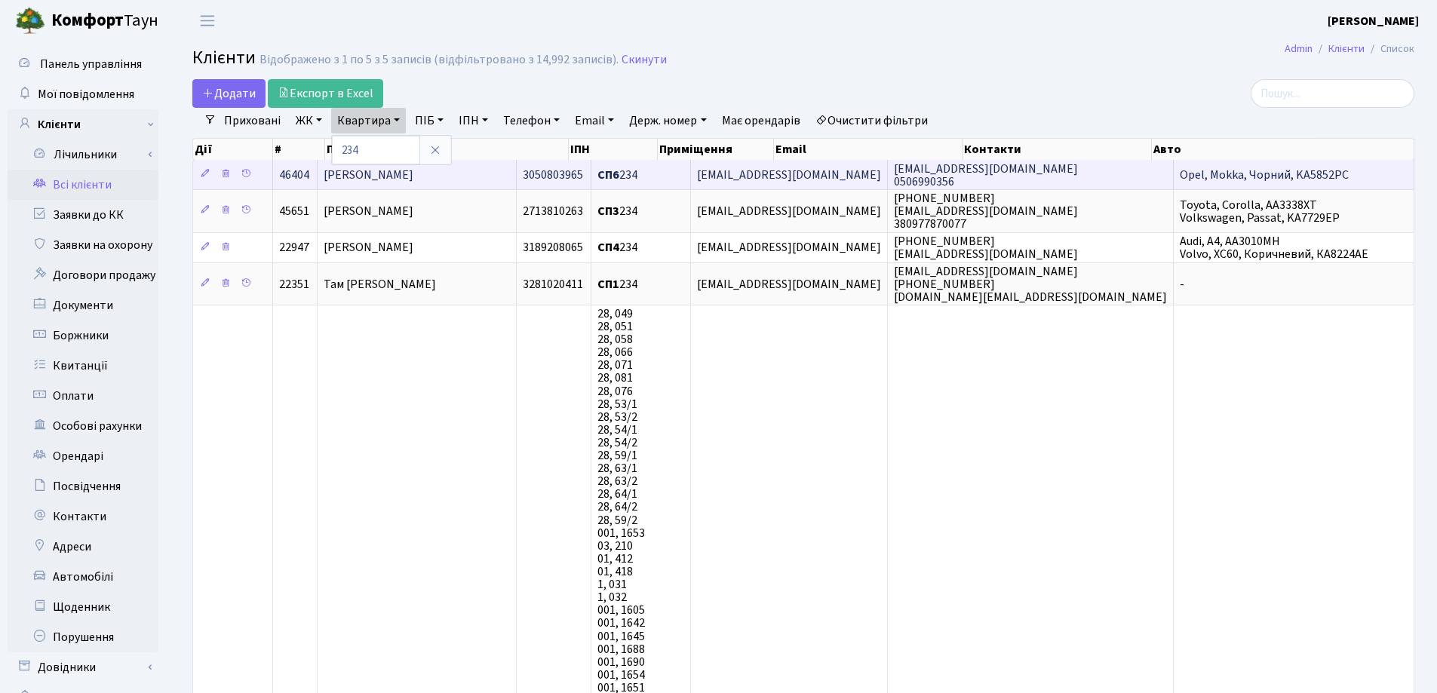
click at [462, 174] on td "Таран Ольга Миколаївна" at bounding box center [417, 174] width 199 height 29
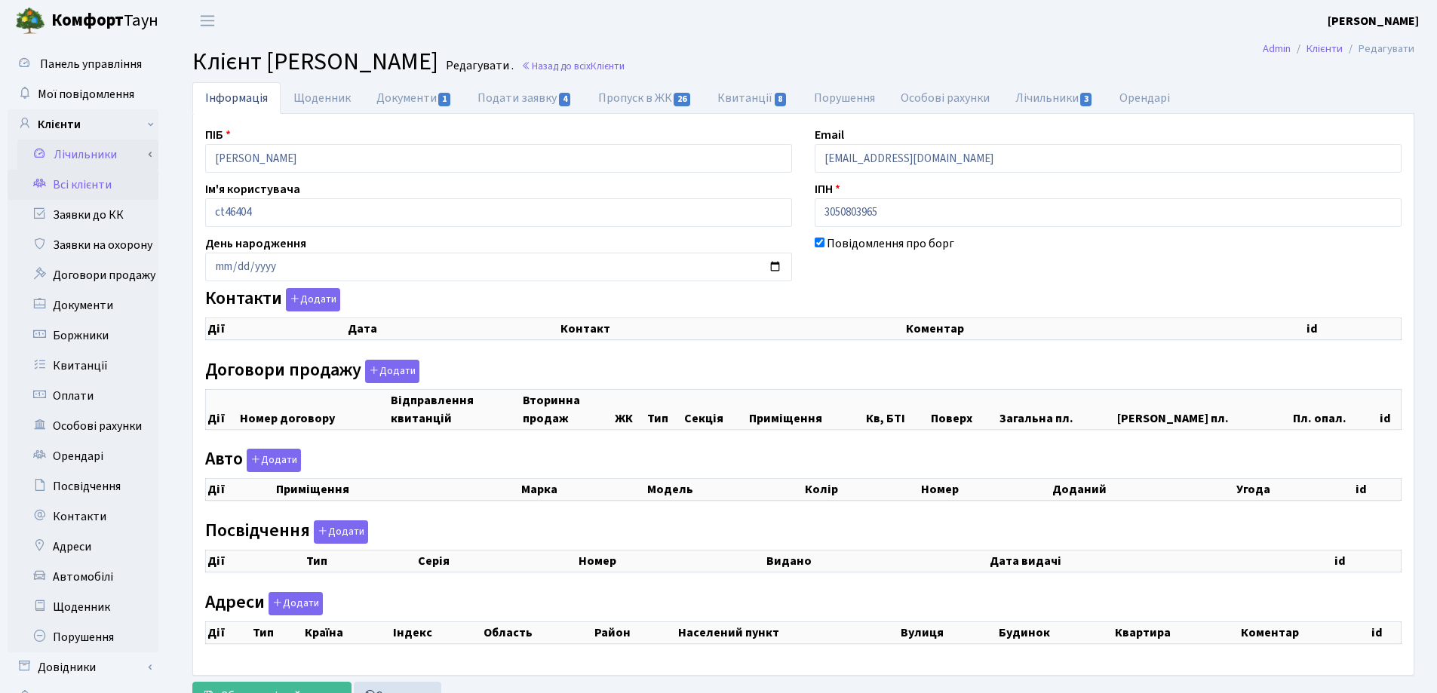
click at [151, 166] on div "Панель управління Мої повідомлення Клієнти Лічильники Показання" at bounding box center [718, 380] width 1437 height 679
checkbox input "true"
select select "25"
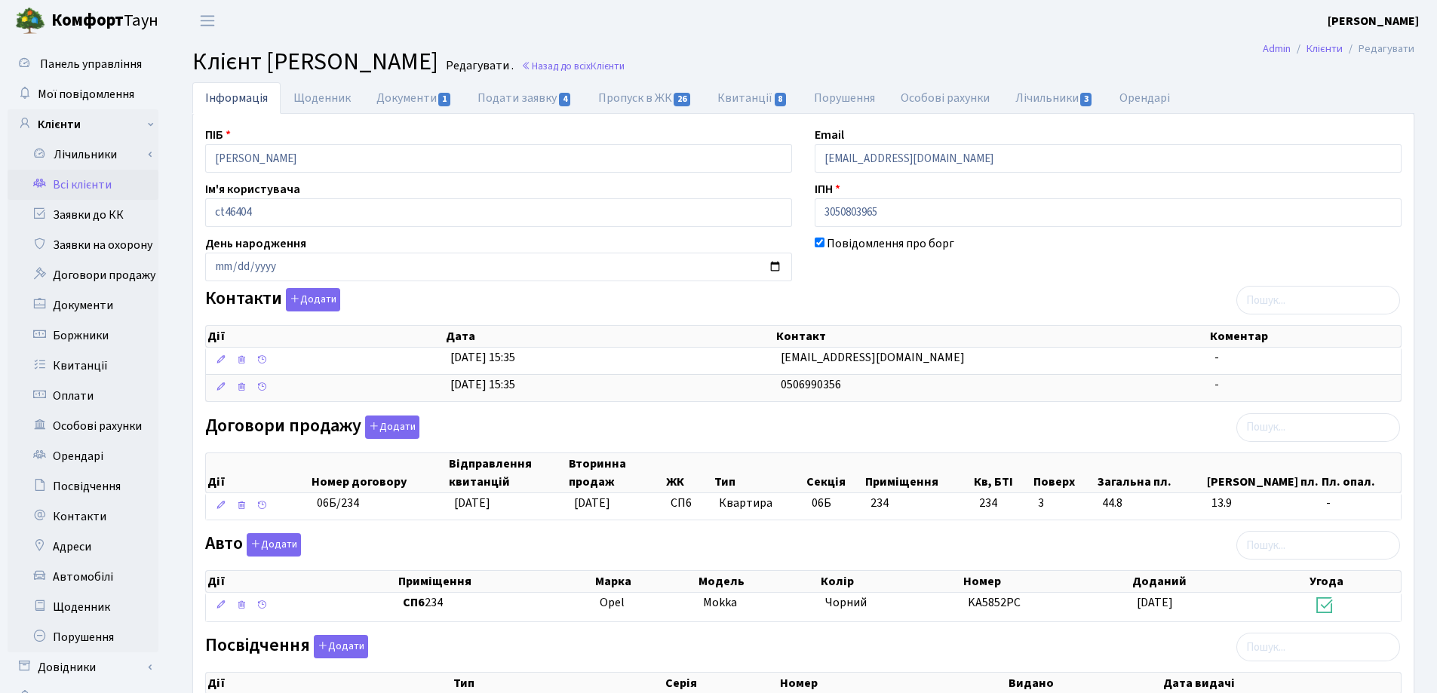
click at [775, 45] on main "Admin Клієнти Редагувати Клієнт [PERSON_NAME] . Назад до всіх Клієнти Інформаці…" at bounding box center [803, 465] width 1267 height 849
click at [625, 67] on link "Назад до всіх Клієнти" at bounding box center [572, 66] width 103 height 14
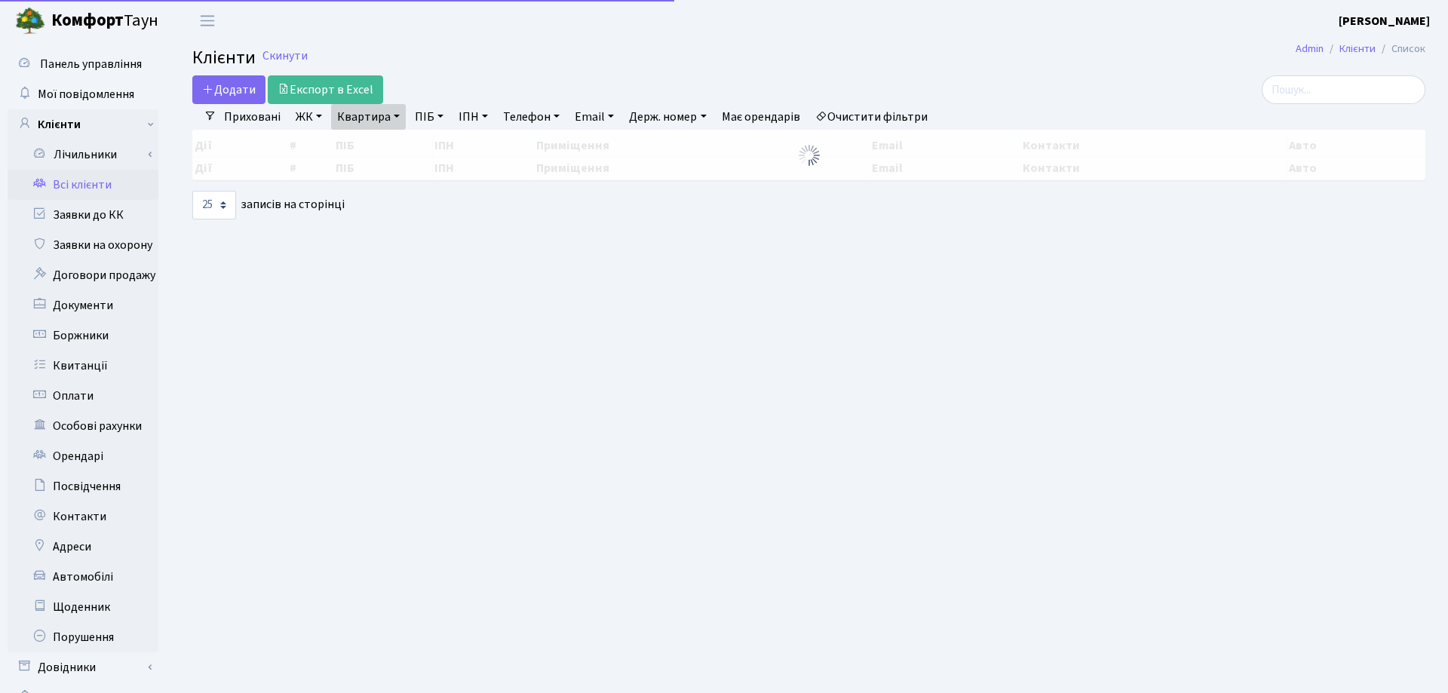
select select "25"
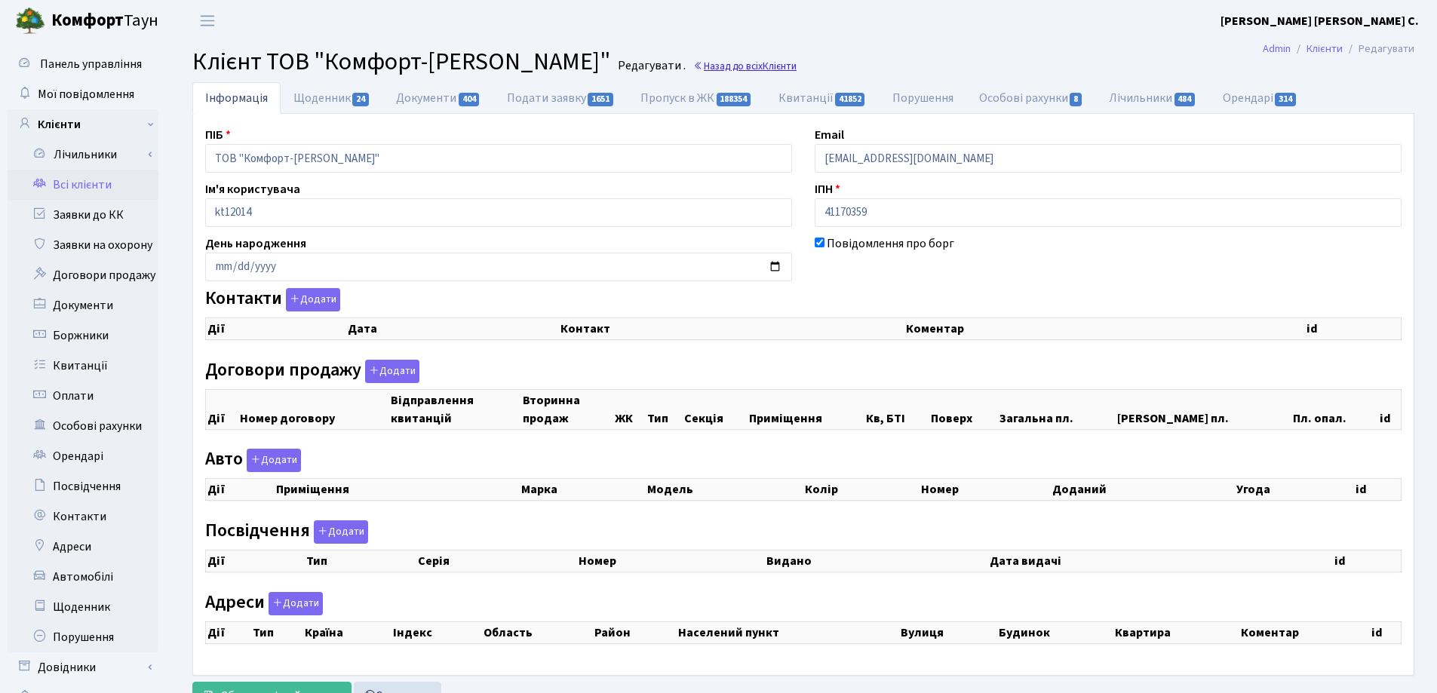
click at [693, 63] on link "Назад до всіх Клієнти" at bounding box center [744, 66] width 103 height 14
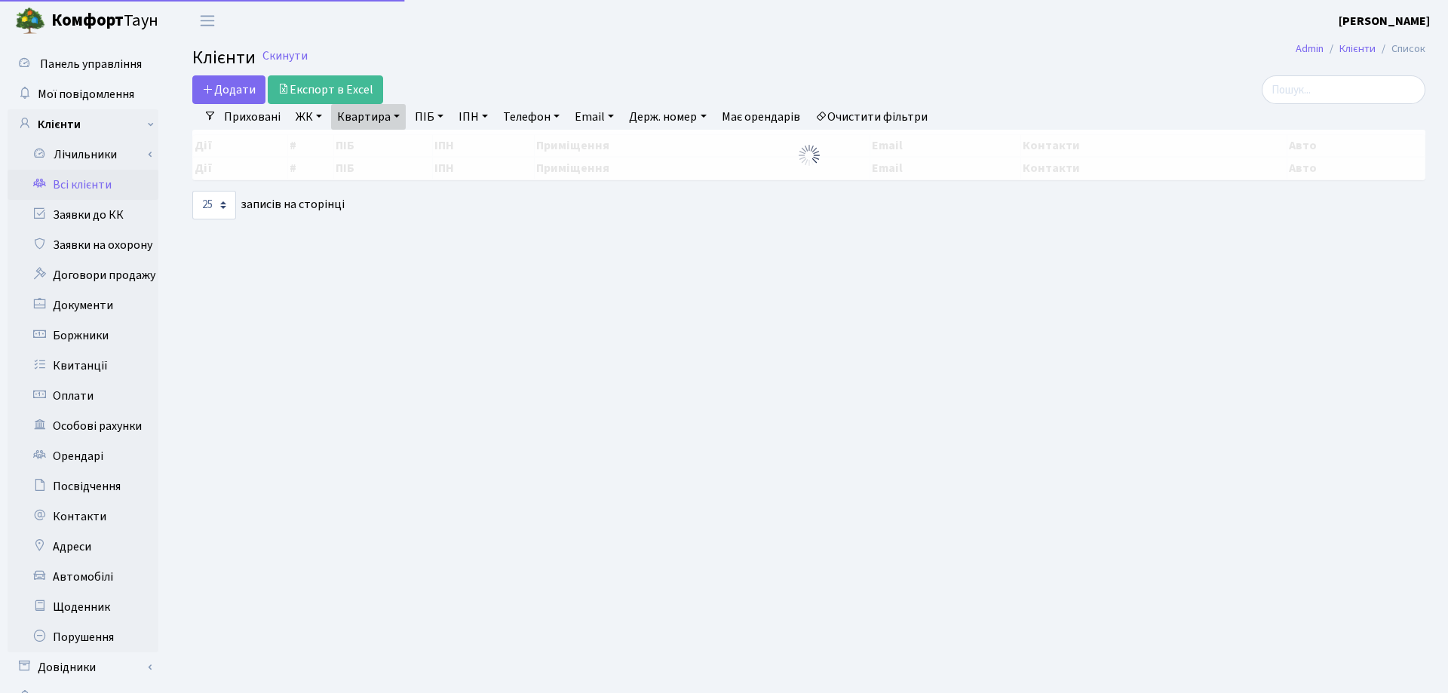
select select "25"
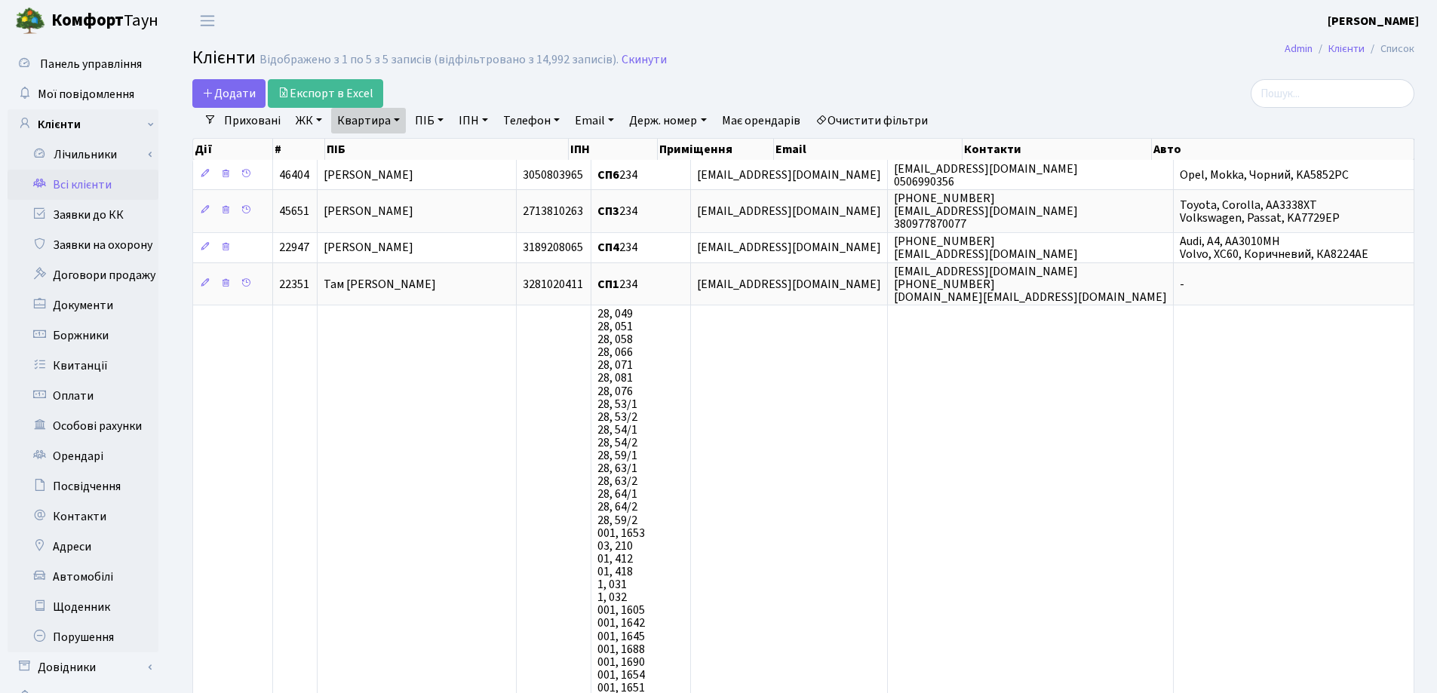
click at [401, 114] on link "Квартира" at bounding box center [368, 121] width 75 height 26
click at [434, 151] on icon at bounding box center [435, 150] width 12 height 12
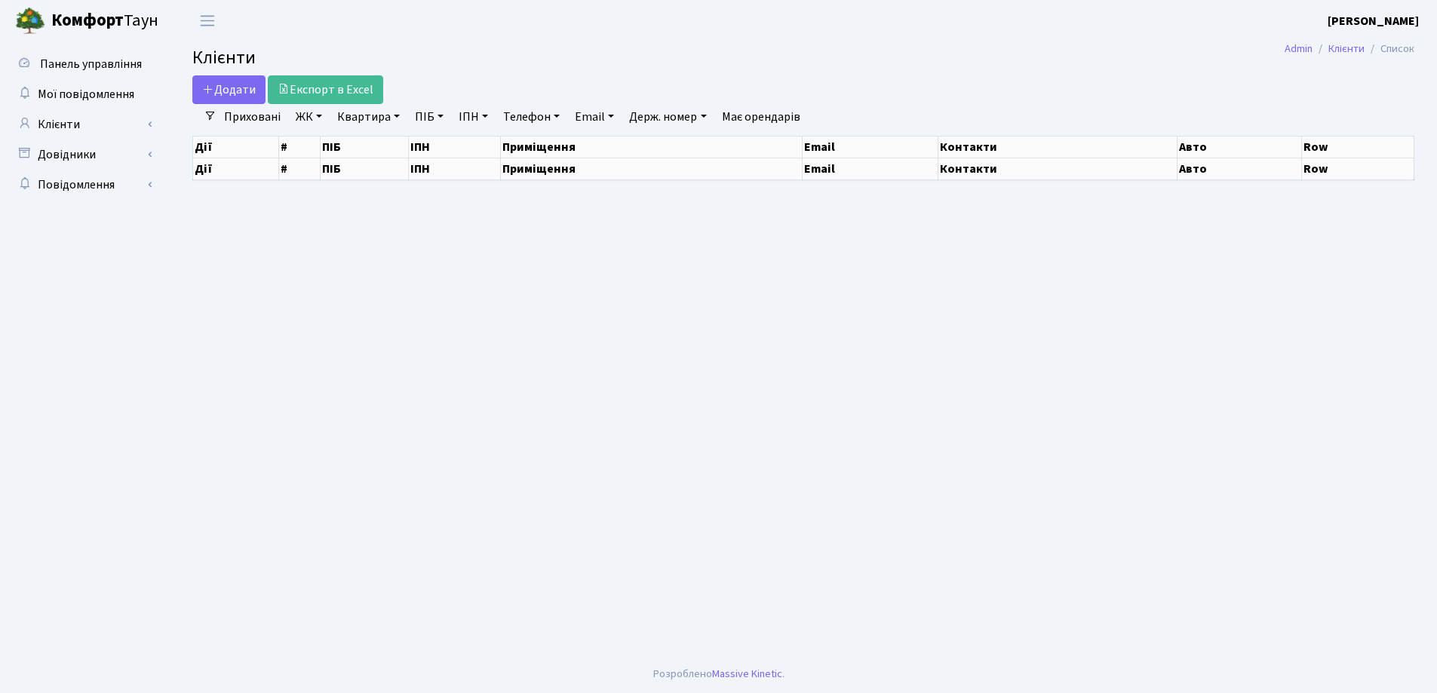
select select "25"
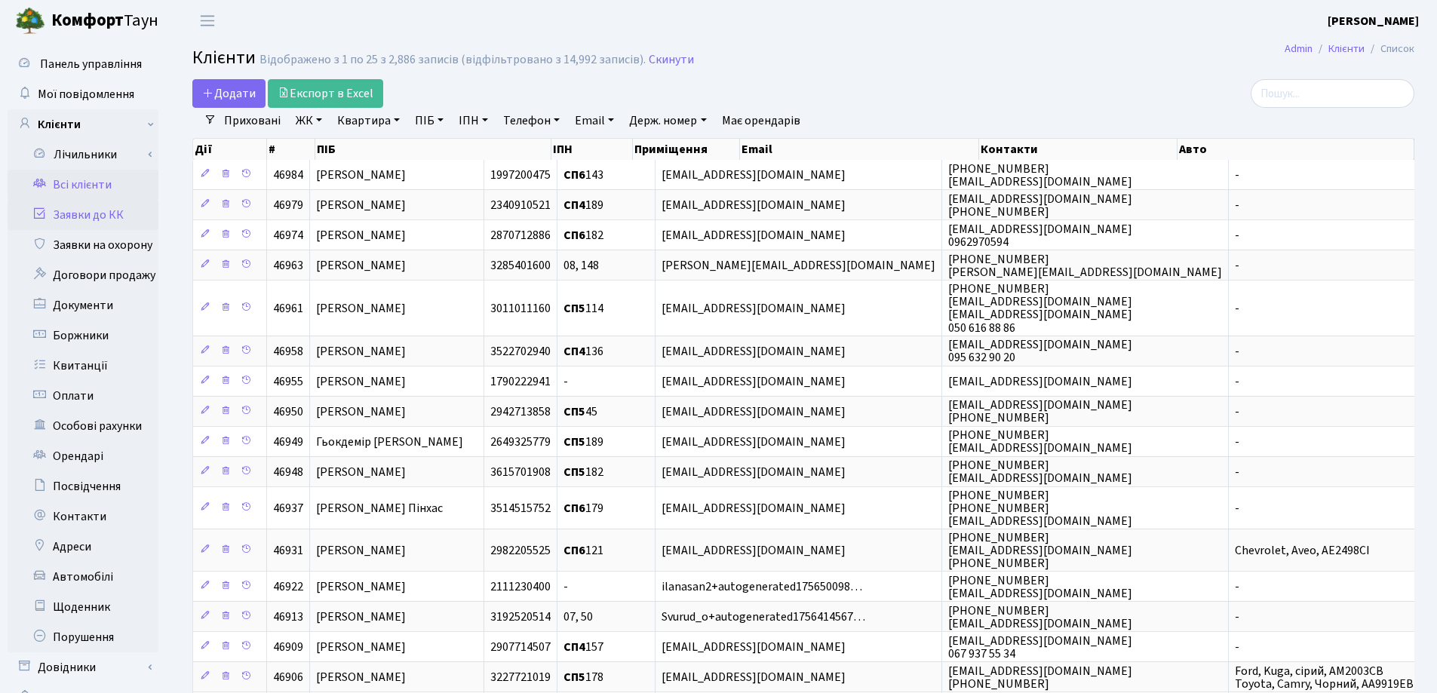
click at [72, 215] on link "Заявки до КК" at bounding box center [83, 215] width 151 height 30
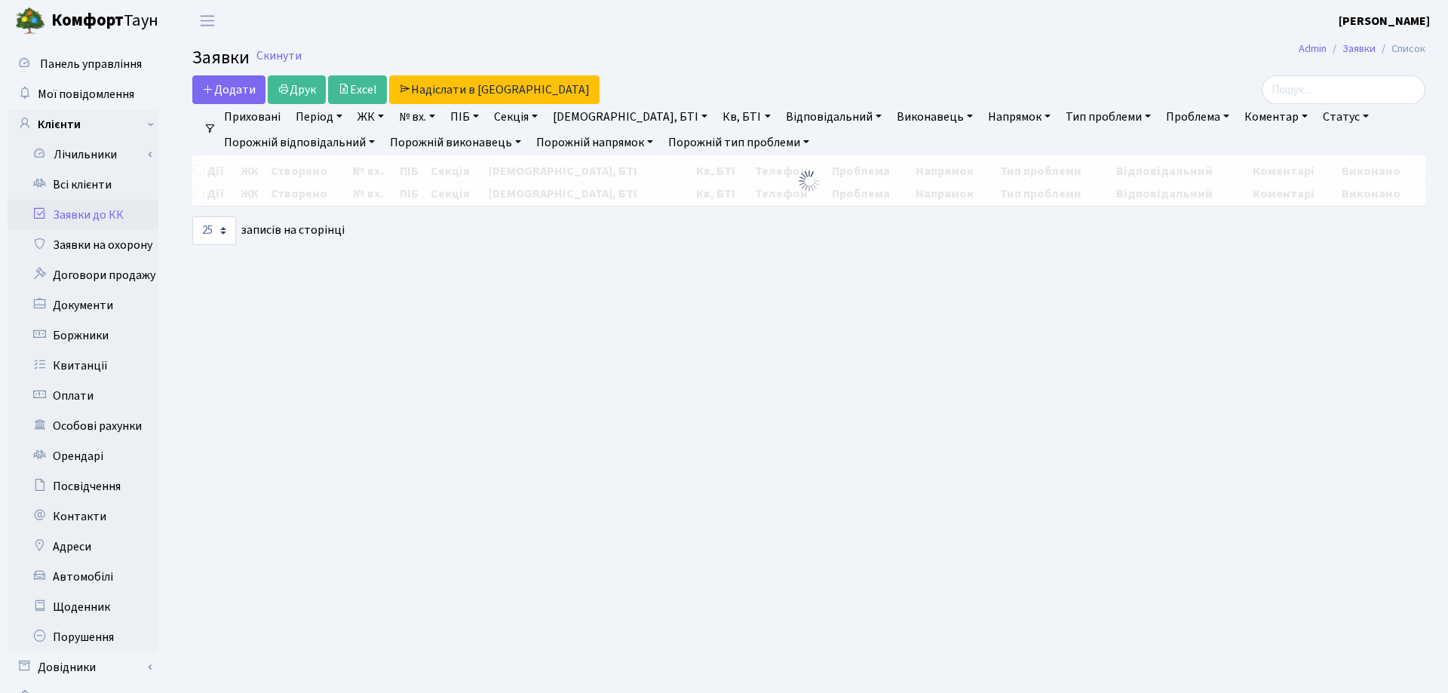
select select "25"
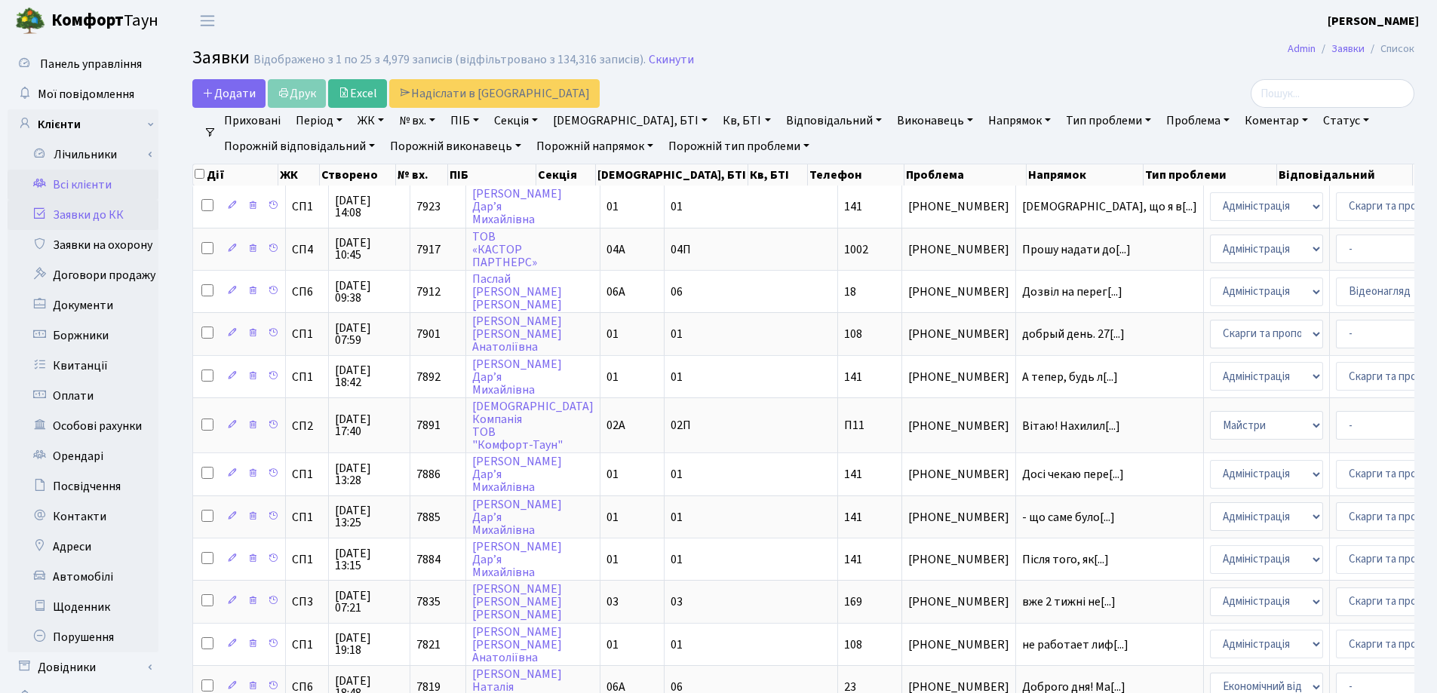
click at [85, 188] on link "Всі клієнти" at bounding box center [83, 185] width 151 height 30
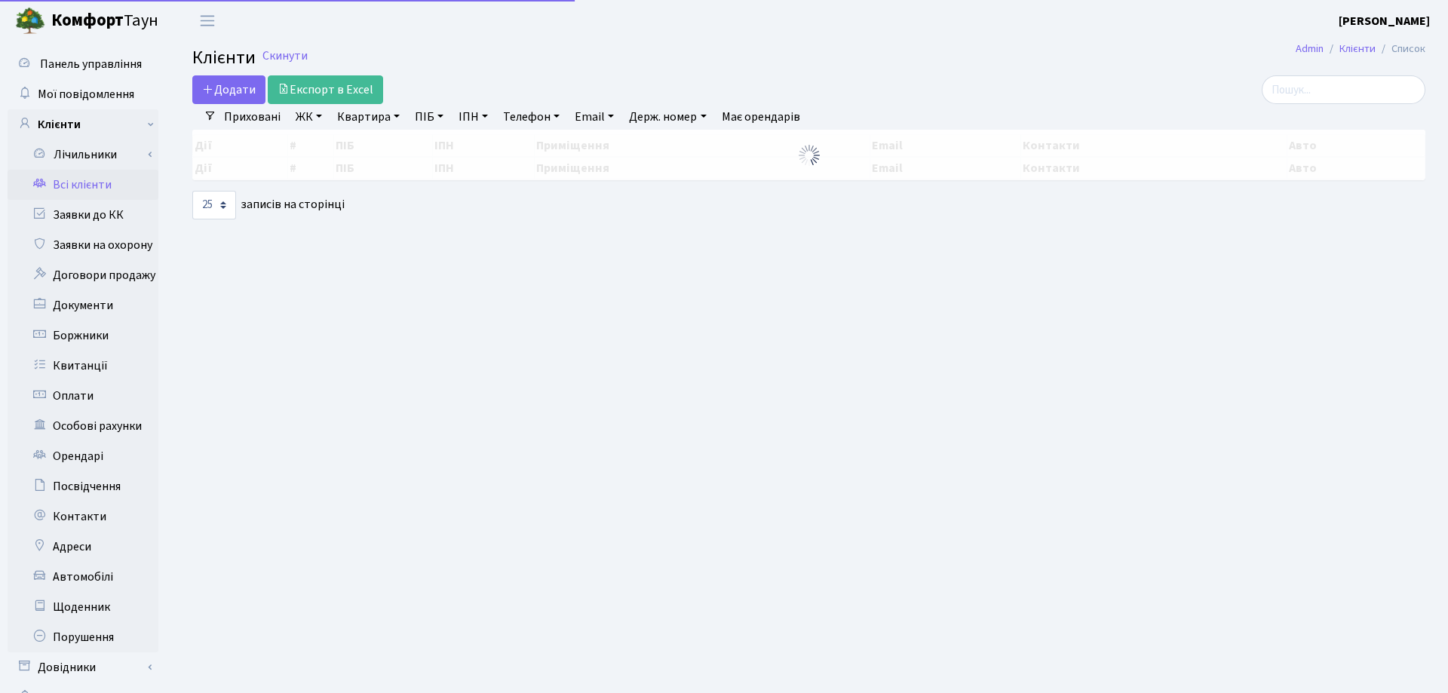
select select "25"
